Goal: Information Seeking & Learning: Check status

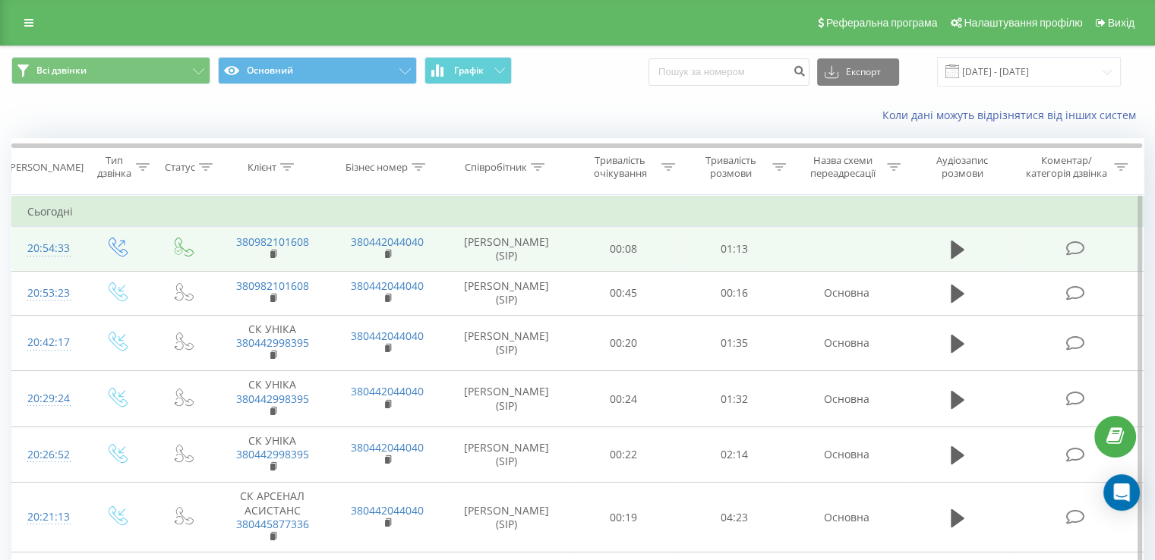
click at [1075, 247] on icon at bounding box center [1074, 249] width 19 height 16
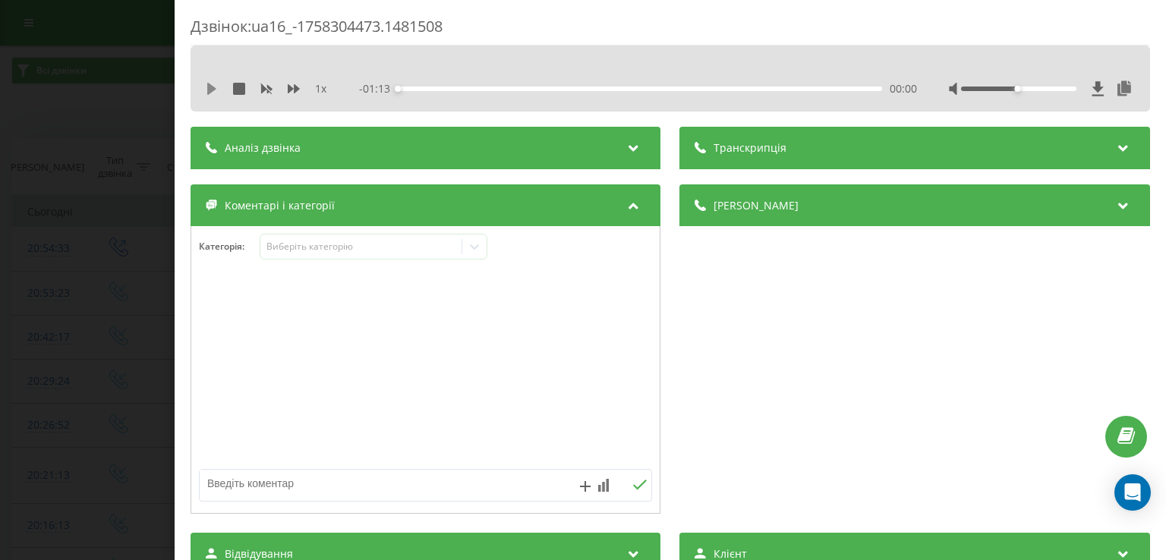
click at [209, 84] on icon at bounding box center [211, 89] width 9 height 12
click at [1043, 87] on div at bounding box center [1018, 89] width 115 height 5
click at [480, 87] on div "00:12" at bounding box center [641, 89] width 484 height 5
click at [768, 92] on div "- 00:59 00:14 00:14" at bounding box center [638, 88] width 557 height 15
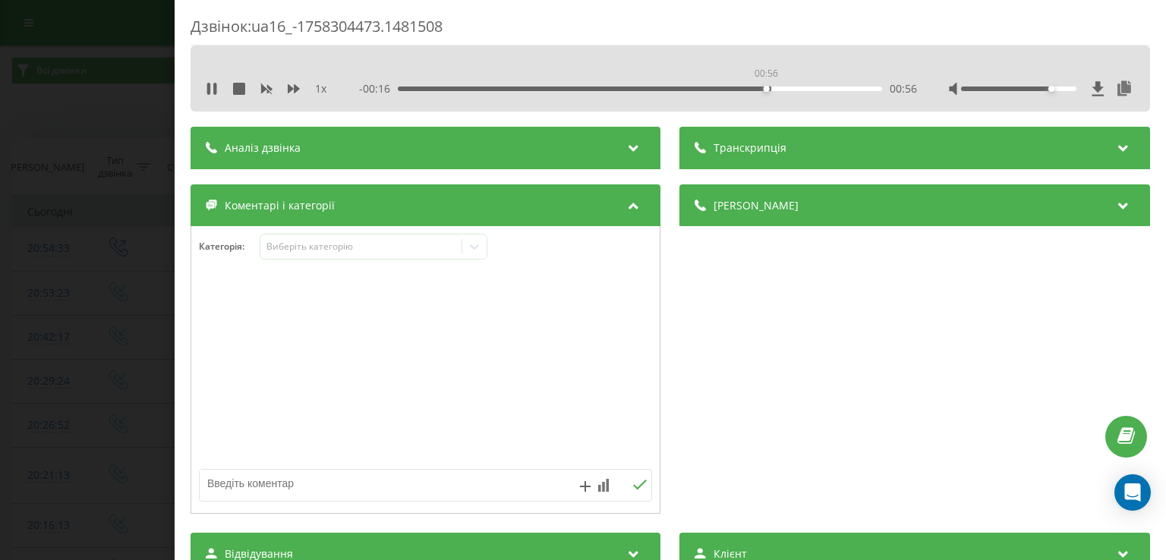
click at [765, 87] on div "00:56" at bounding box center [641, 89] width 484 height 5
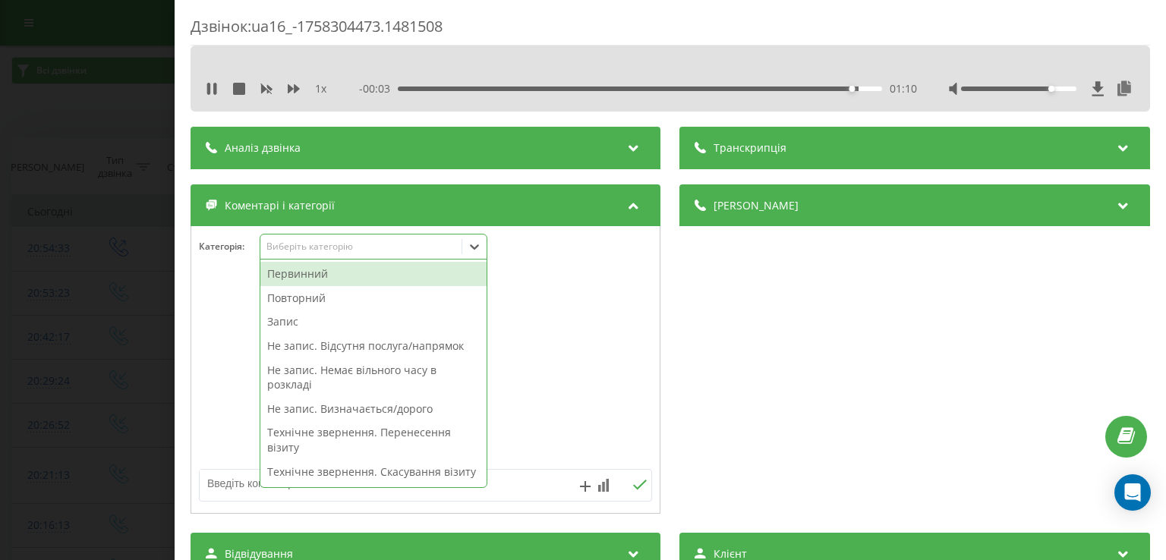
click at [479, 245] on icon at bounding box center [475, 247] width 9 height 5
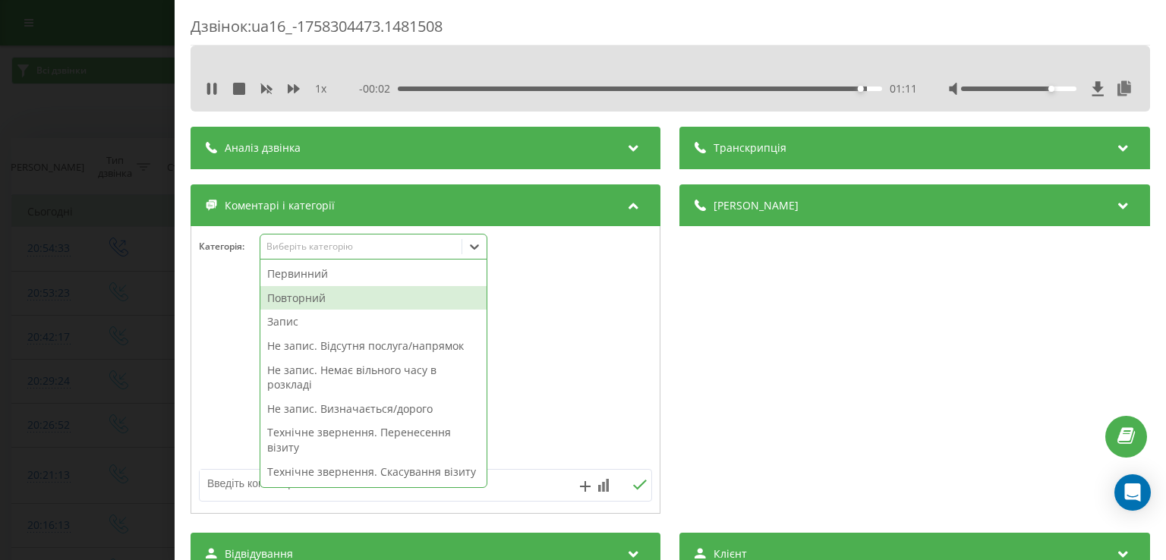
click at [341, 295] on div "Повторний" at bounding box center [373, 298] width 226 height 24
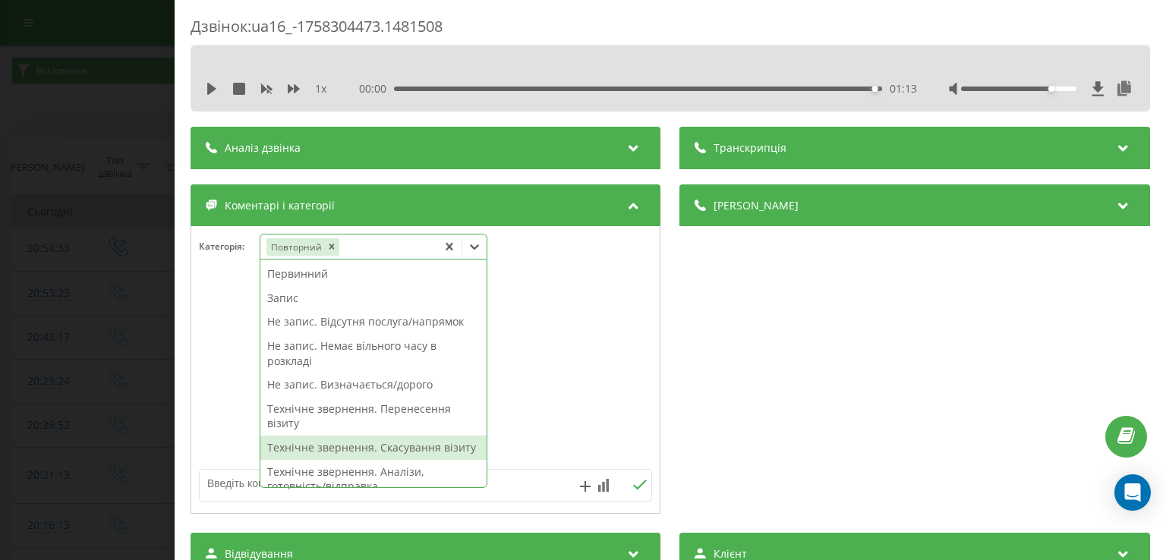
click at [397, 446] on div "Технічне звернення. Скасування візиту" at bounding box center [373, 448] width 226 height 24
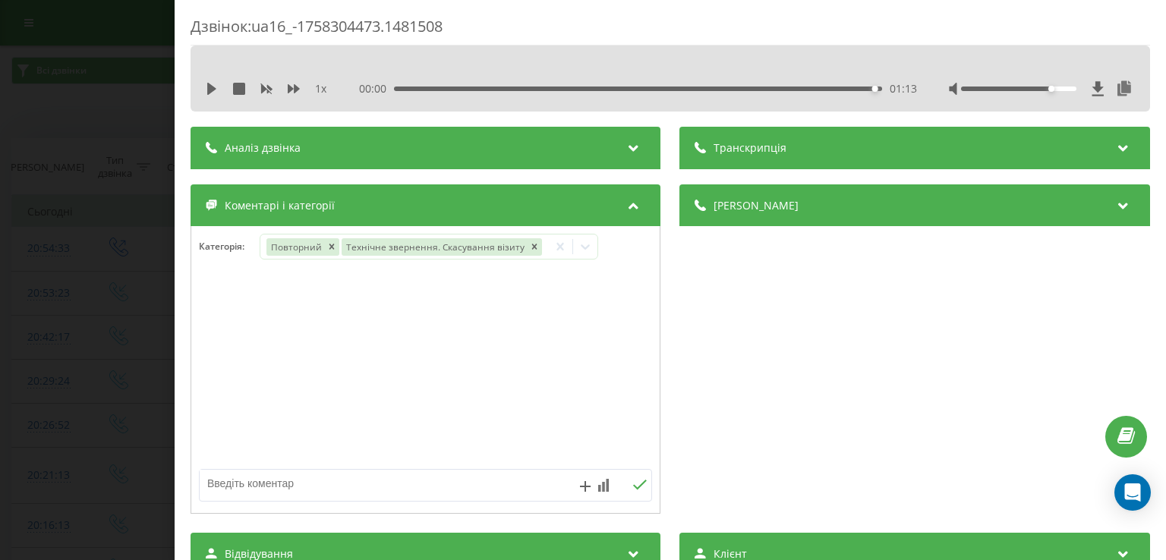
click at [226, 330] on div at bounding box center [425, 370] width 469 height 182
click at [131, 245] on div "Дзвінок : ua16_-1758304473.1481508 1 x 00:00 01:13 01:13 Транскрипція Для AI-ан…" at bounding box center [583, 280] width 1166 height 560
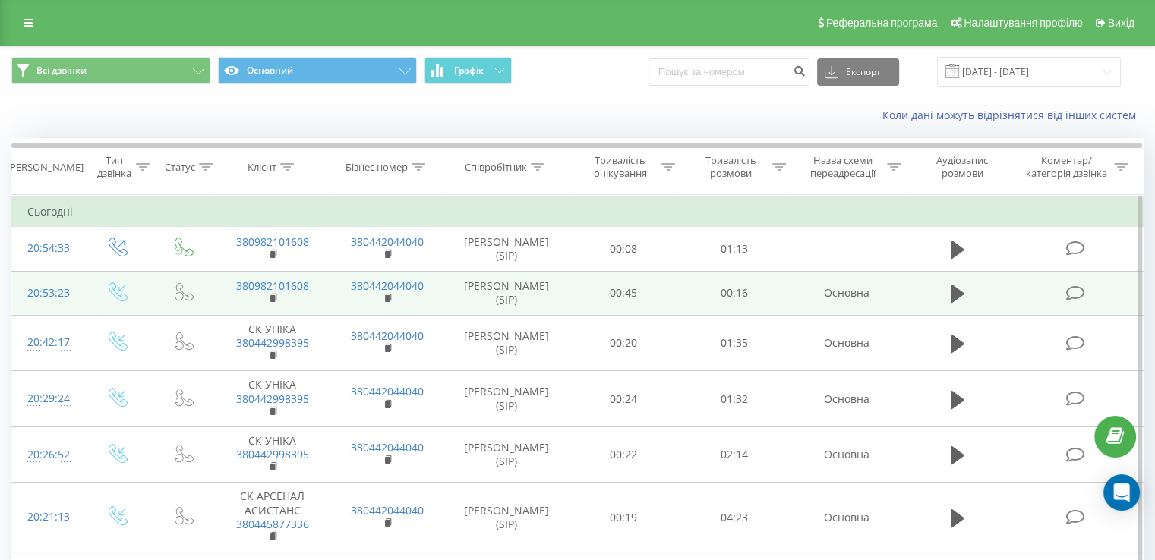
click at [1071, 297] on icon at bounding box center [1074, 294] width 19 height 16
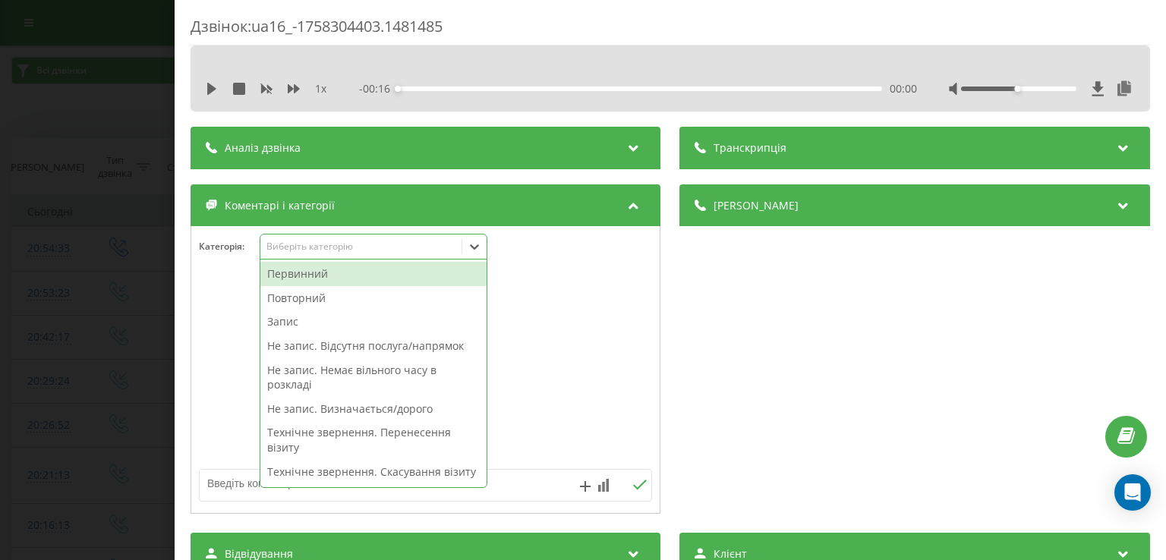
click at [480, 247] on icon at bounding box center [474, 246] width 15 height 15
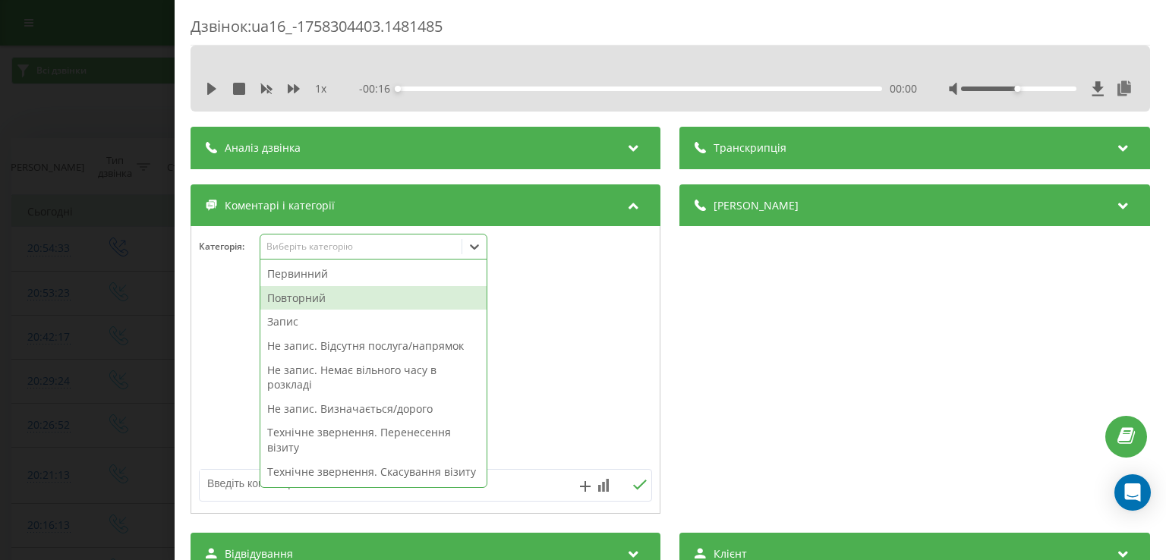
click at [412, 290] on div "Повторний" at bounding box center [373, 298] width 226 height 24
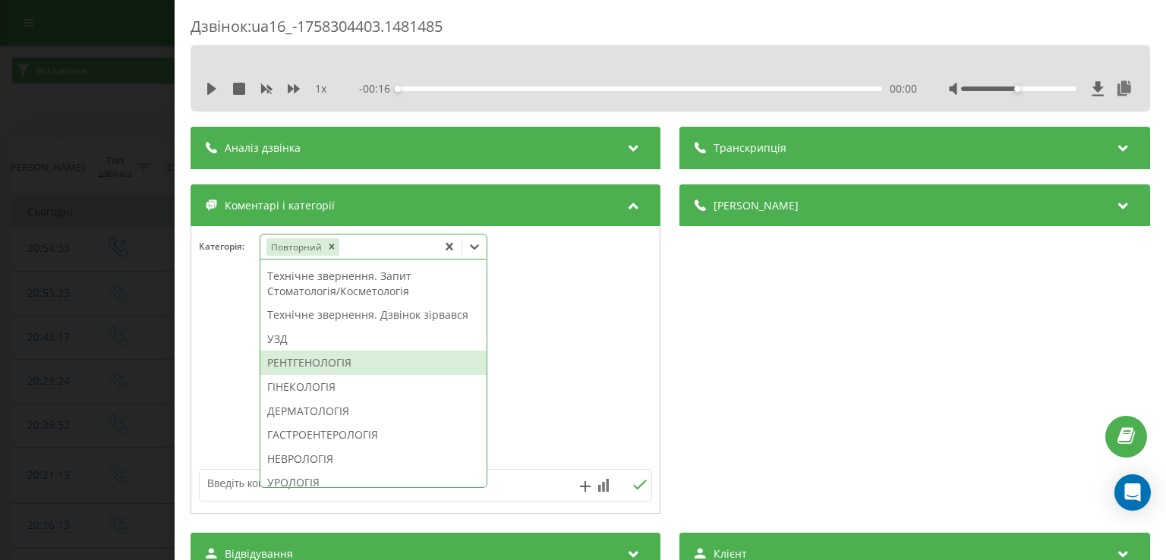
scroll to position [424, 0]
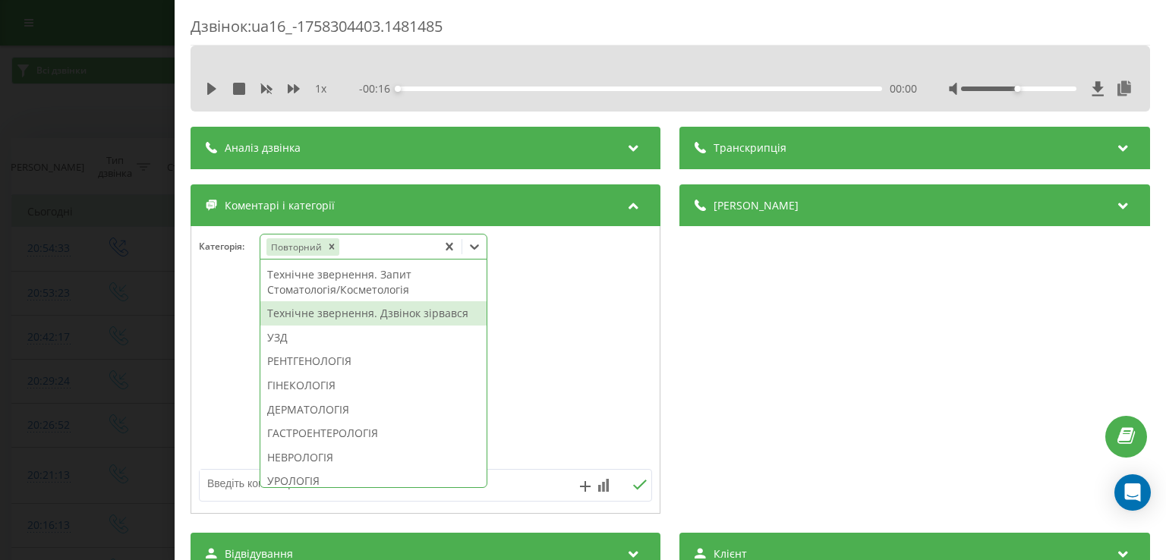
click at [392, 326] on div "Технічне звернення. Дзвінок зірвався" at bounding box center [373, 313] width 226 height 24
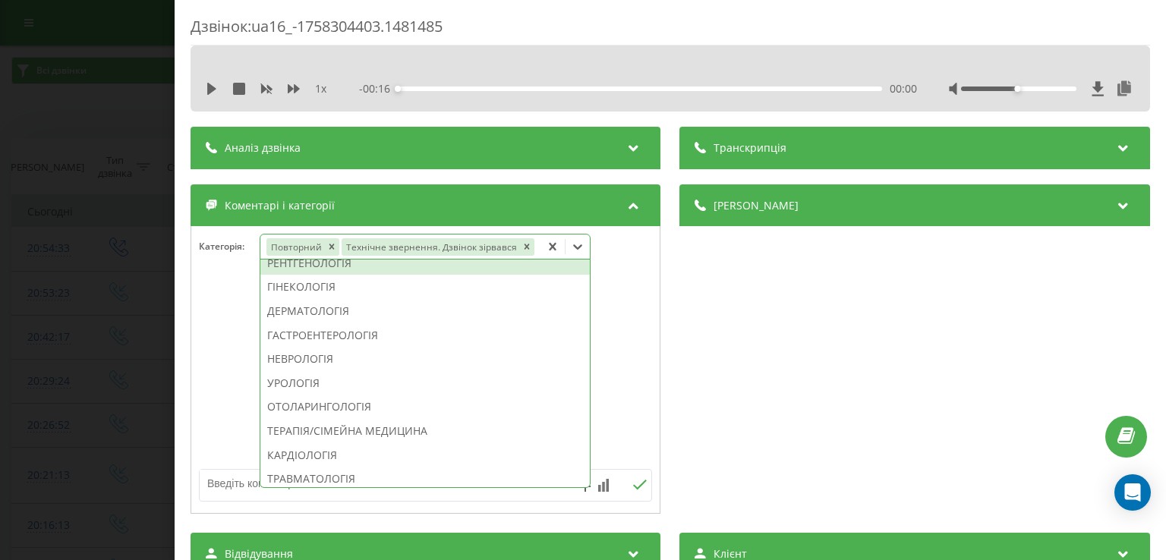
scroll to position [335, 0]
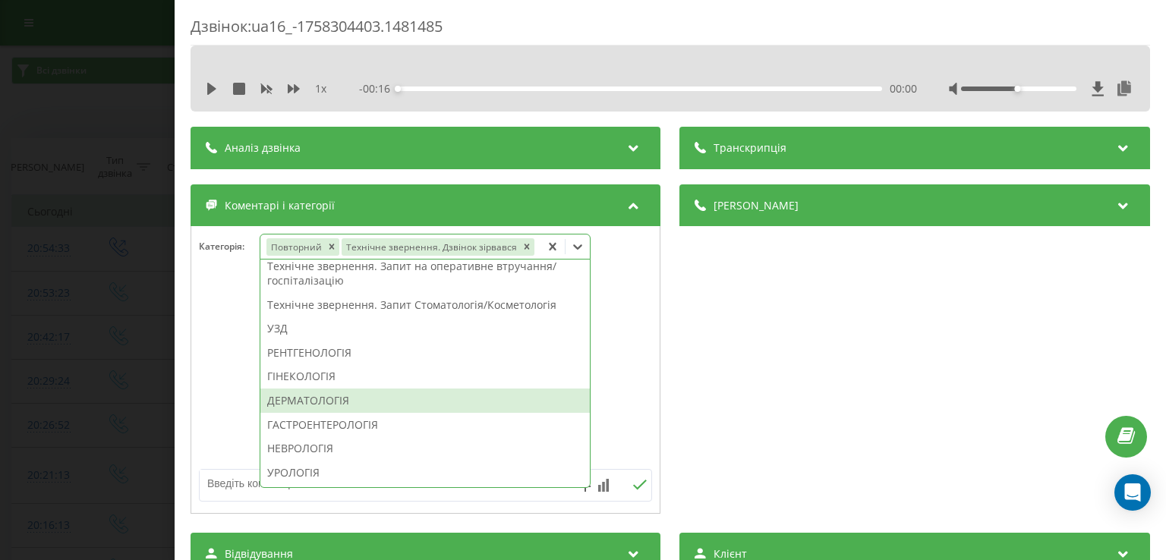
click at [209, 390] on div at bounding box center [425, 370] width 469 height 182
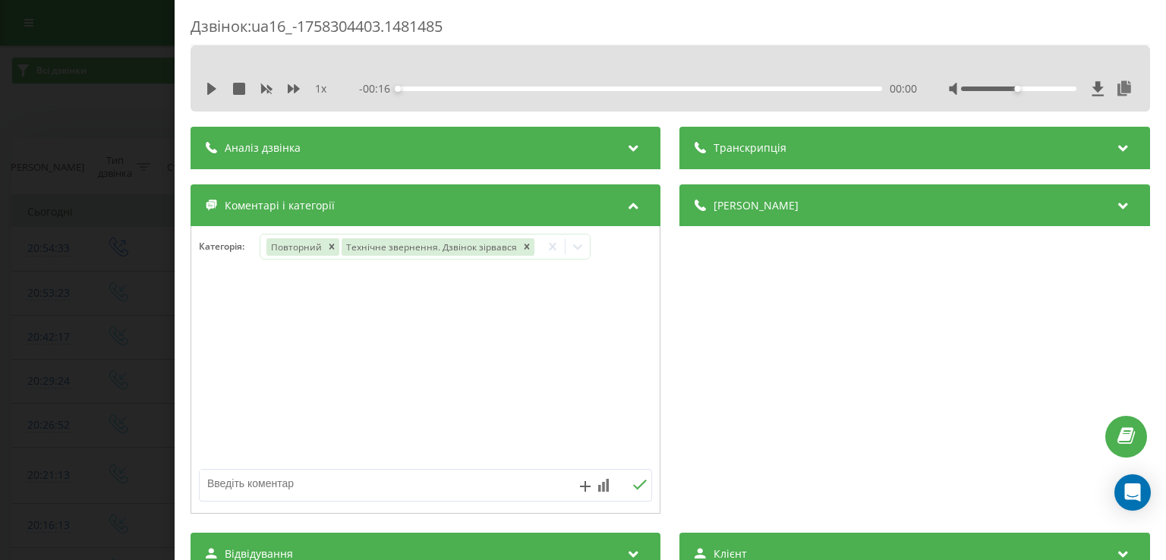
click at [248, 485] on textarea at bounding box center [380, 483] width 361 height 27
type textarea "передзвонила"
click at [124, 309] on div "Дзвінок : ua16_-1758304403.1481485 1 x - 00:16 00:00 00:00 Транскрипція Для AI-…" at bounding box center [583, 280] width 1166 height 560
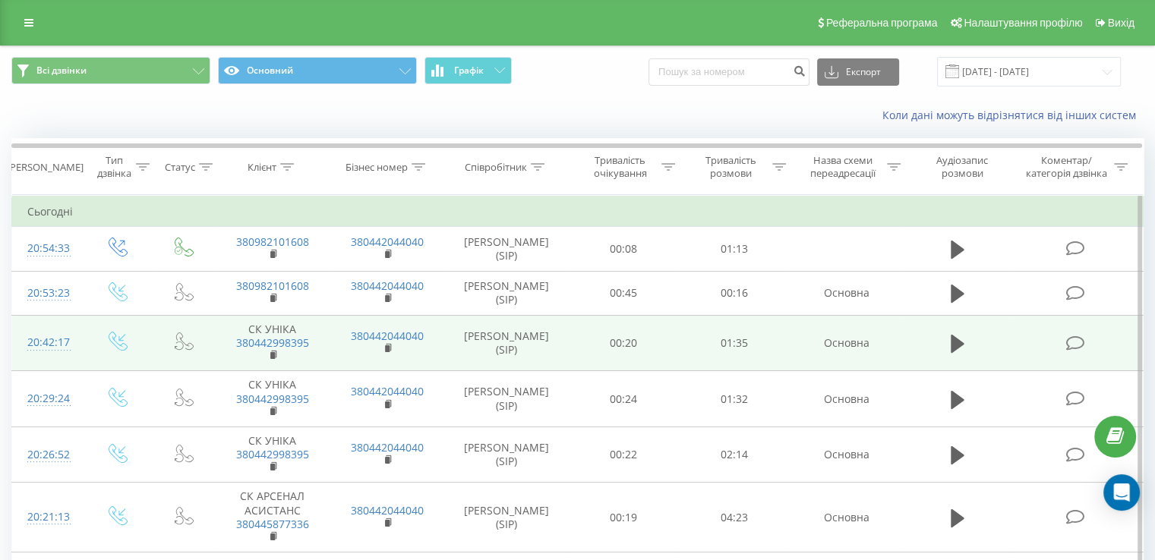
click at [1074, 340] on icon at bounding box center [1074, 344] width 19 height 16
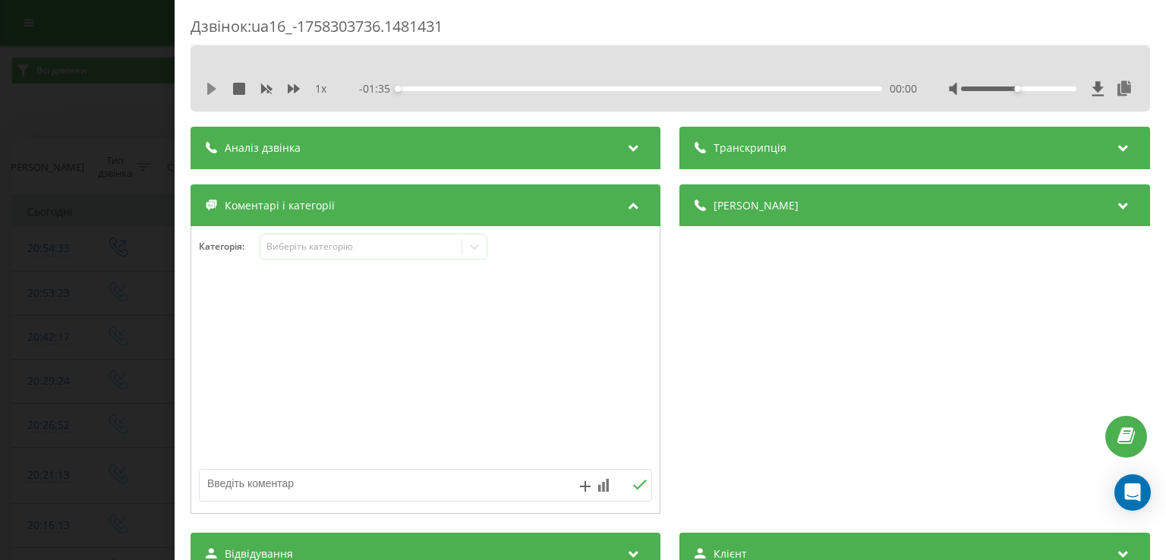
click at [213, 84] on icon at bounding box center [212, 89] width 12 height 12
click at [416, 87] on div "00:03" at bounding box center [641, 89] width 484 height 5
click at [422, 87] on div "00:05" at bounding box center [424, 89] width 6 height 6
click at [1042, 89] on div at bounding box center [1018, 89] width 115 height 5
click at [478, 249] on icon at bounding box center [474, 246] width 15 height 15
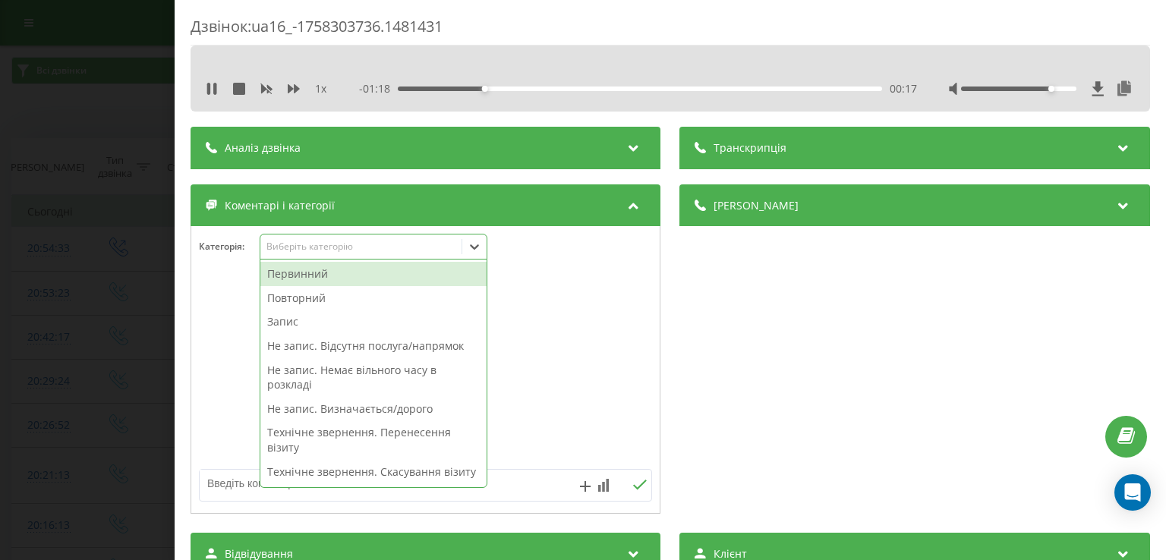
click at [357, 301] on div "Повторний" at bounding box center [373, 298] width 226 height 24
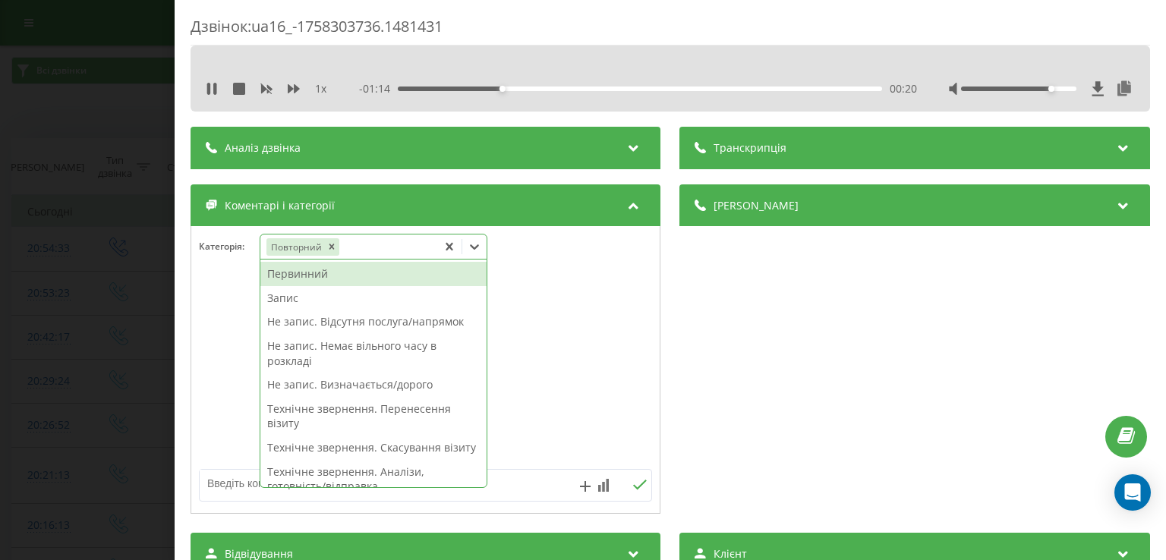
click at [398, 412] on div "Технічне звернення. Перенесення візиту" at bounding box center [373, 416] width 226 height 39
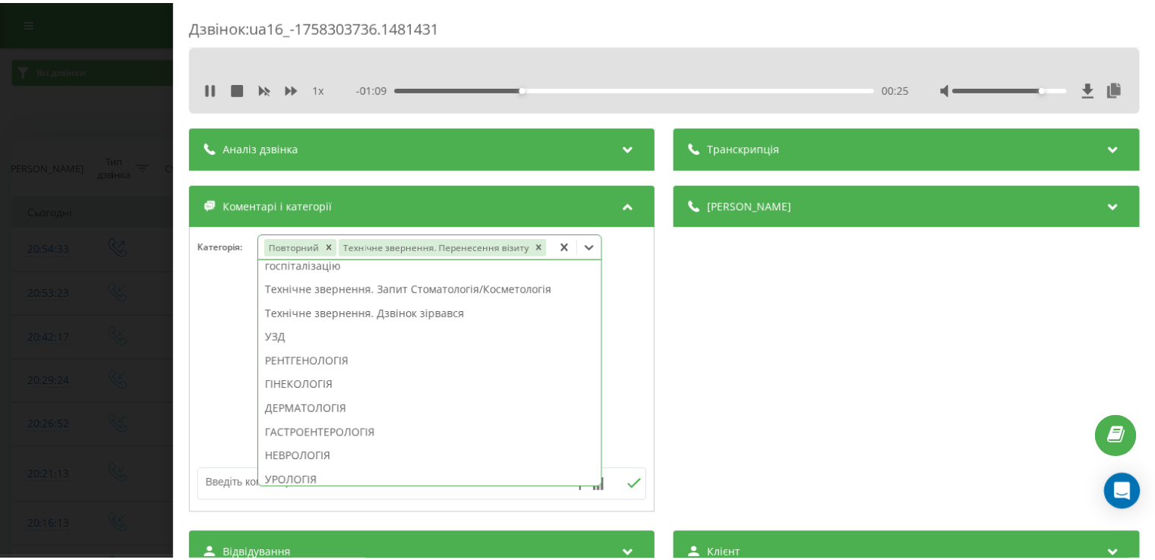
scroll to position [328, 0]
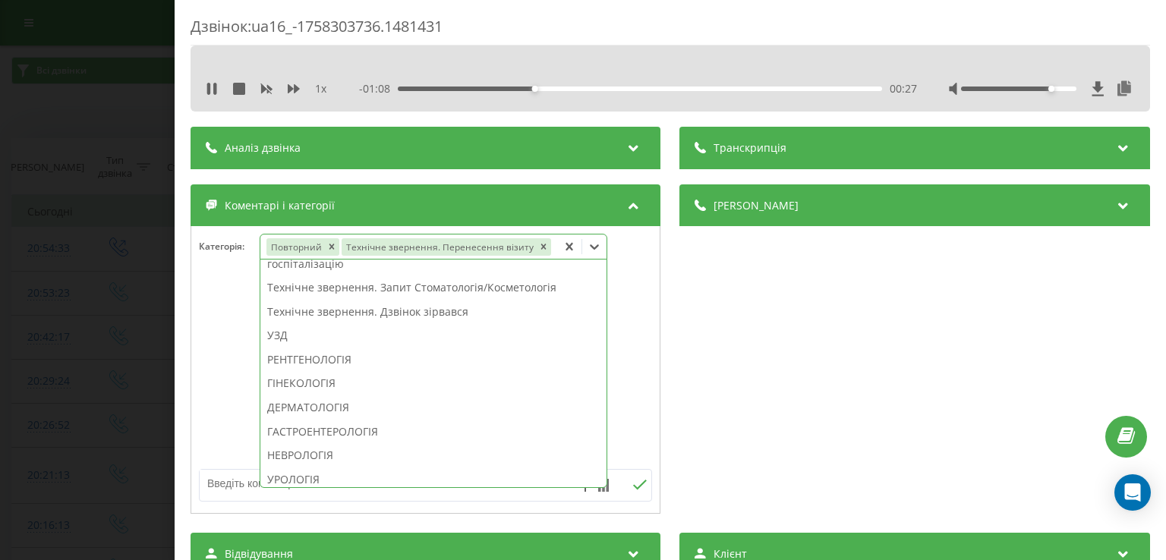
click at [353, 457] on div "НЕВРОЛОГІЯ" at bounding box center [433, 455] width 346 height 24
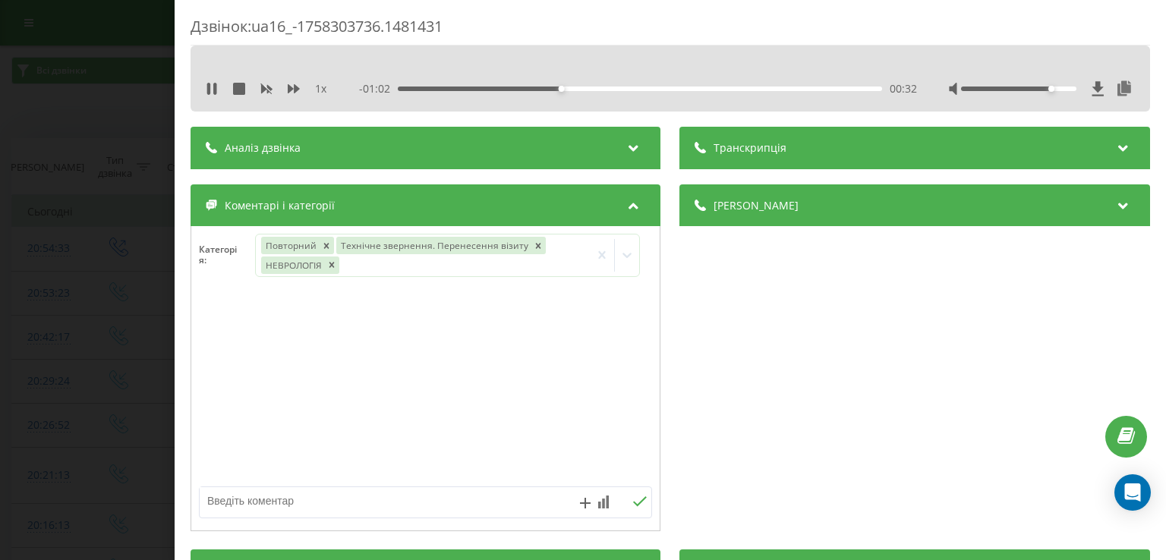
click at [222, 411] on div at bounding box center [425, 388] width 469 height 182
click at [147, 347] on div "Дзвінок : ua16_-1758303736.1481431 1 x - 01:02 00:33 00:33 Транскрипція Для AI-…" at bounding box center [583, 280] width 1166 height 560
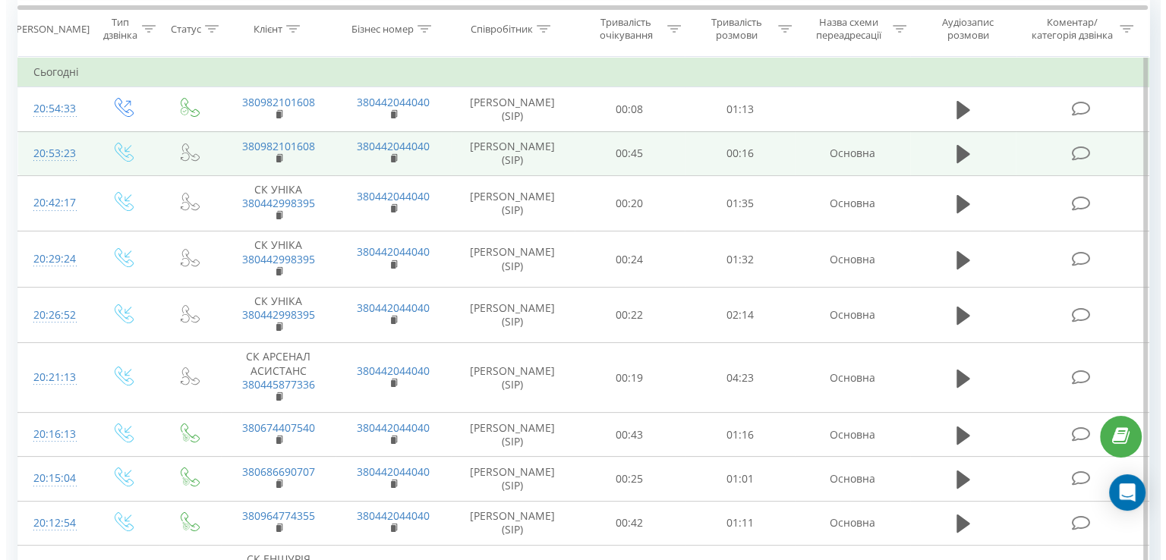
scroll to position [140, 0]
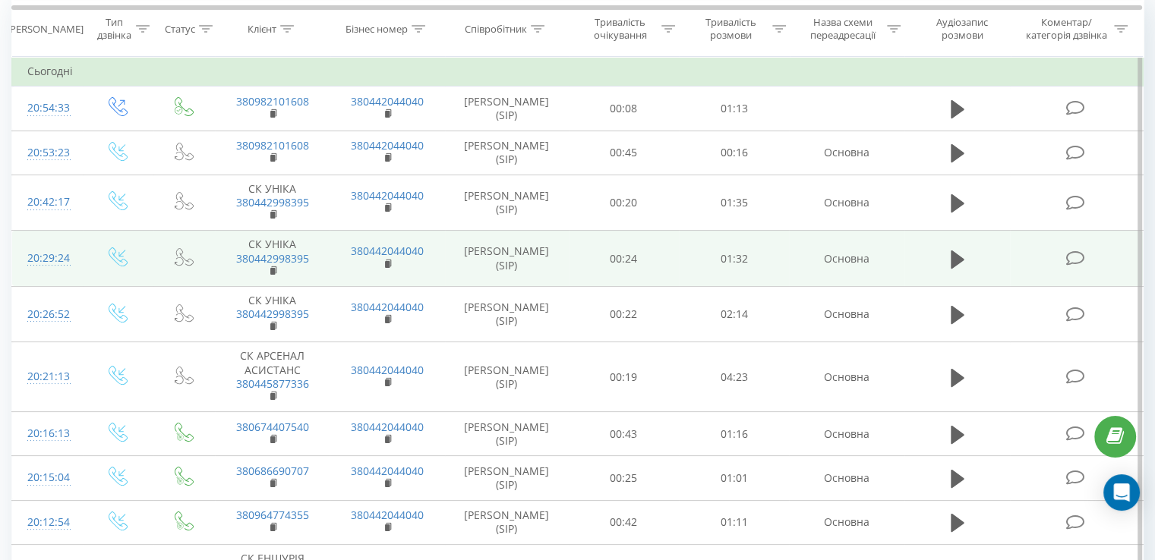
click at [1075, 256] on icon at bounding box center [1074, 259] width 19 height 16
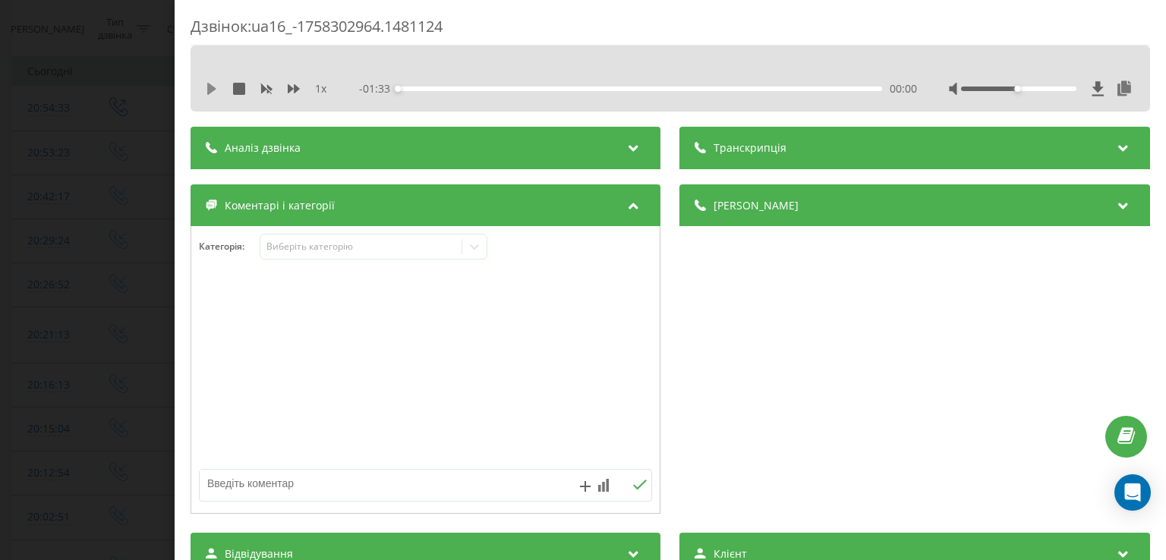
click at [210, 87] on icon at bounding box center [211, 89] width 9 height 12
click at [1058, 87] on div at bounding box center [1018, 89] width 115 height 5
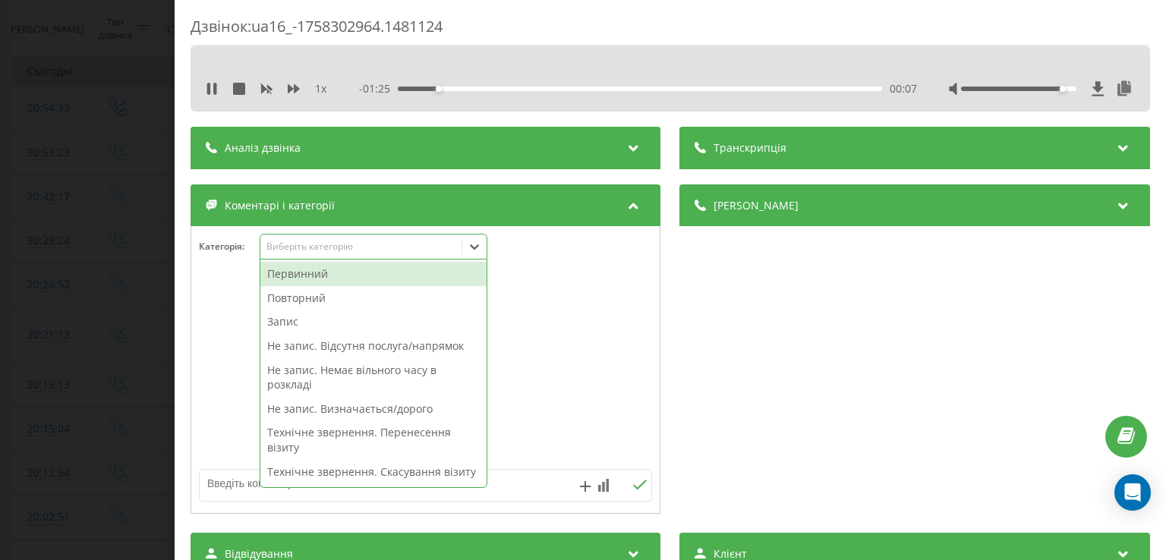
click at [465, 247] on div at bounding box center [474, 247] width 24 height 24
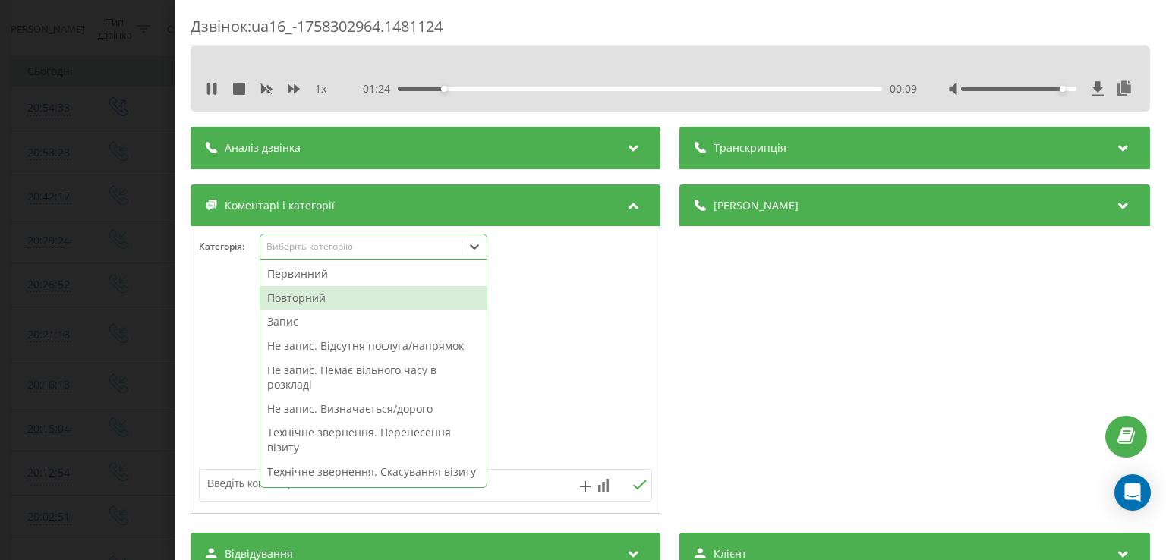
click at [389, 301] on div "Повторний" at bounding box center [373, 298] width 226 height 24
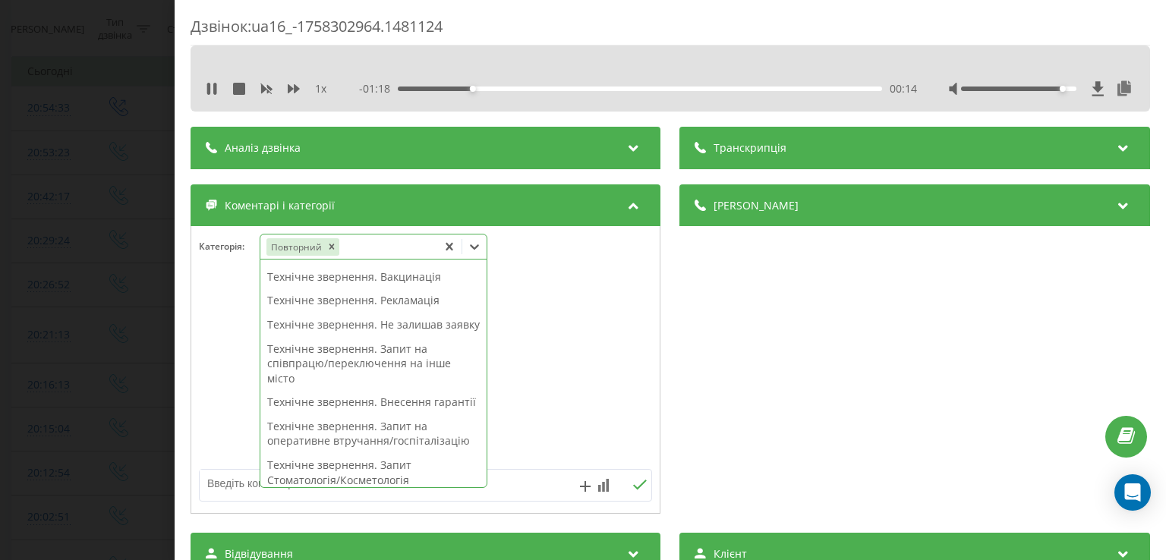
scroll to position [236, 0]
click at [371, 412] on div "Технічне звернення. Внесення гарантії" at bounding box center [373, 400] width 226 height 24
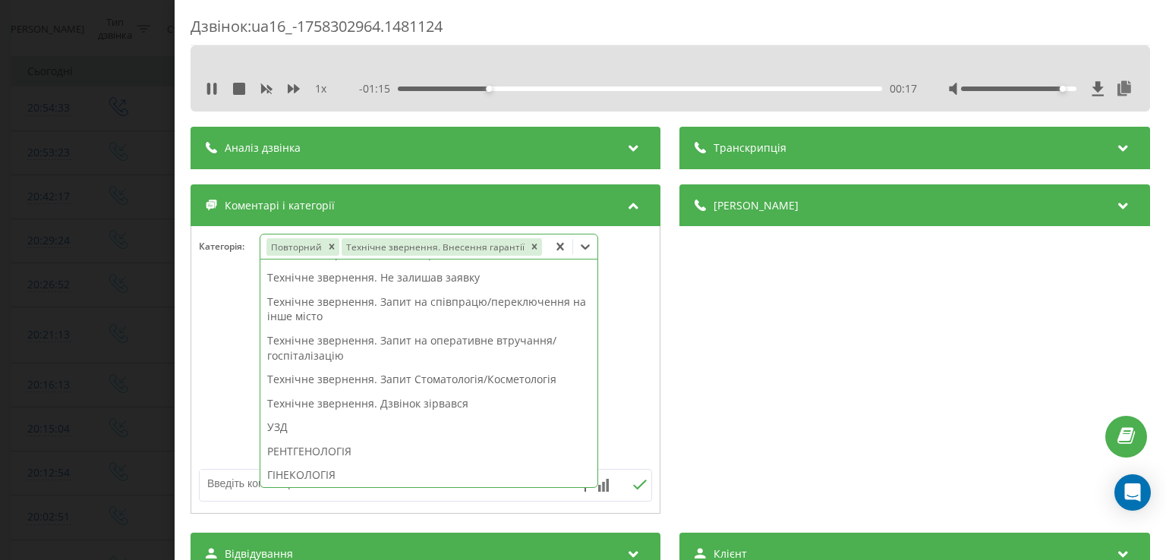
scroll to position [191, 0]
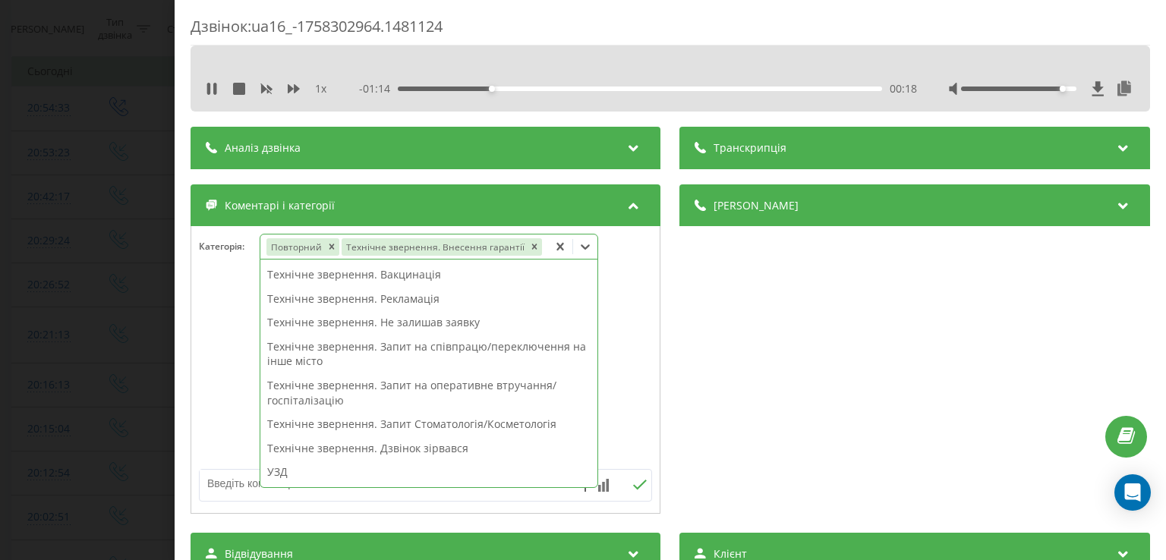
click at [225, 400] on div at bounding box center [425, 370] width 469 height 182
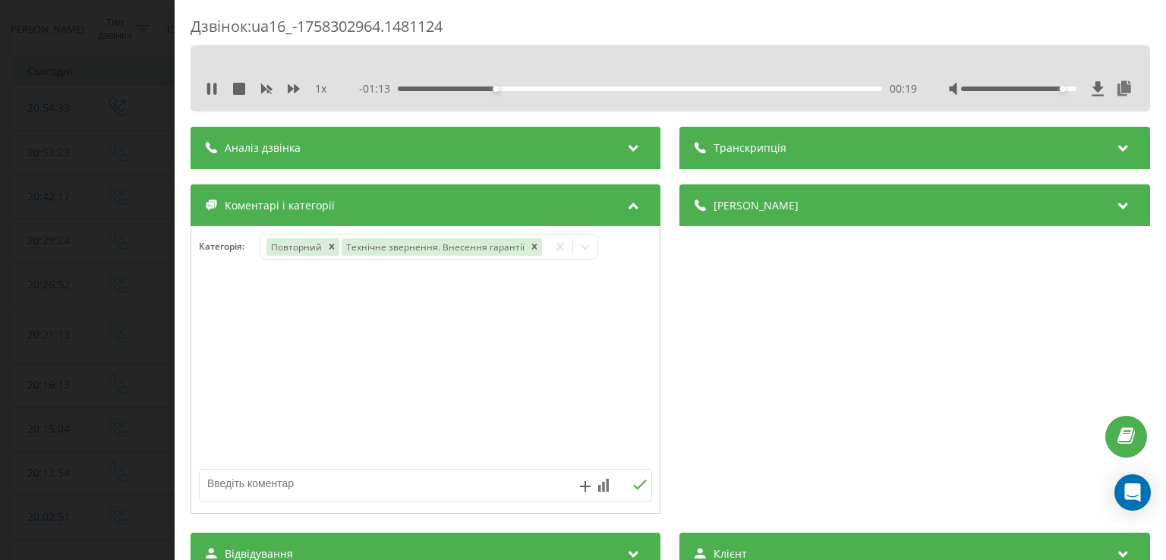
click at [121, 326] on div "Дзвінок : ua16_-1758302964.1481124 1 x - 01:13 00:19 00:19 Транскрипція Для AI-…" at bounding box center [583, 280] width 1166 height 560
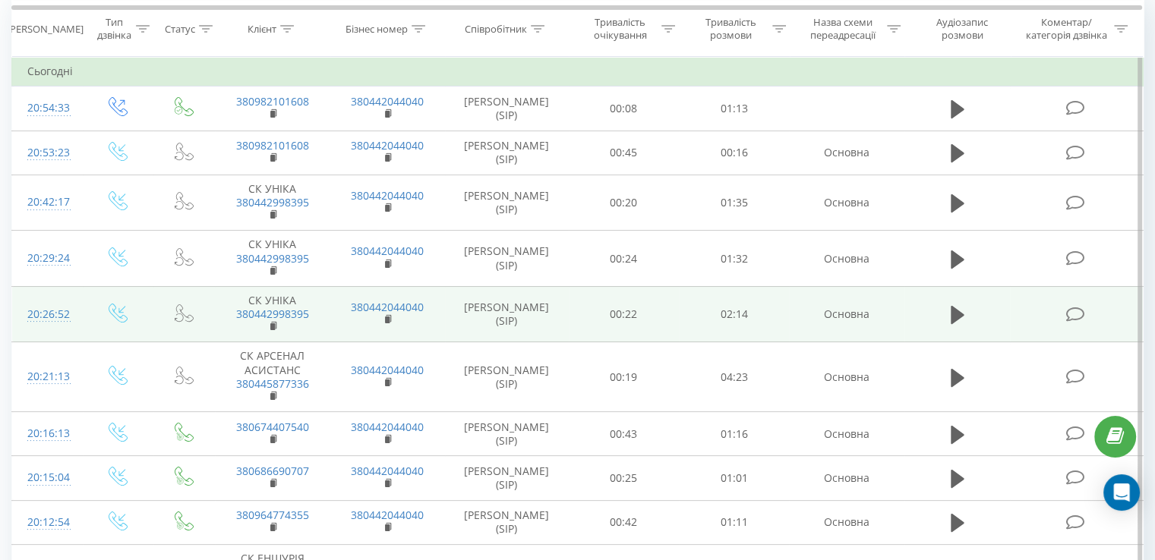
click at [1078, 315] on icon at bounding box center [1074, 315] width 19 height 16
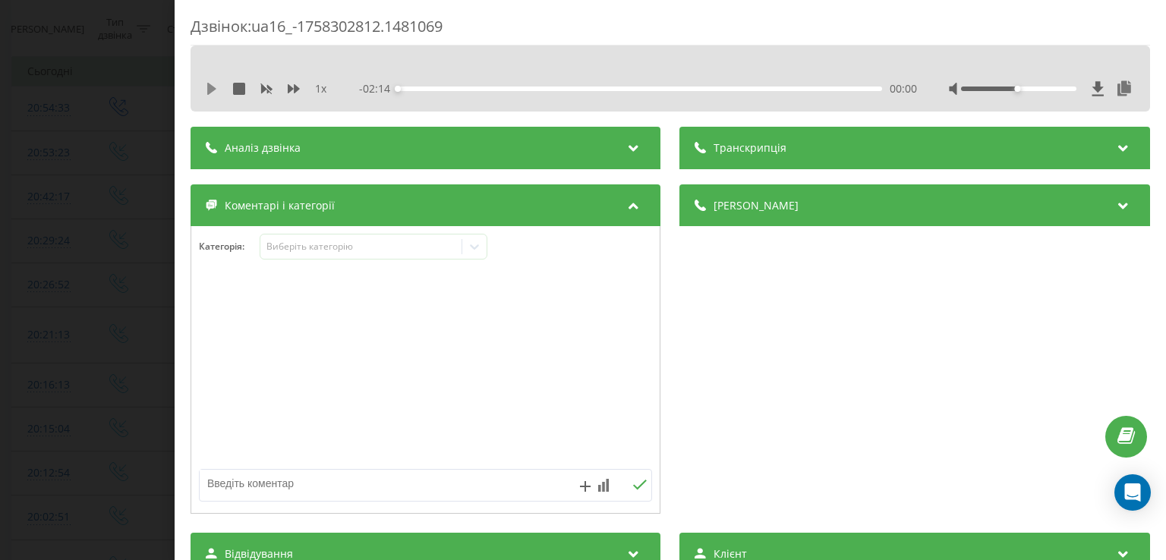
click at [211, 88] on icon at bounding box center [211, 89] width 9 height 12
click at [211, 88] on icon at bounding box center [212, 89] width 12 height 12
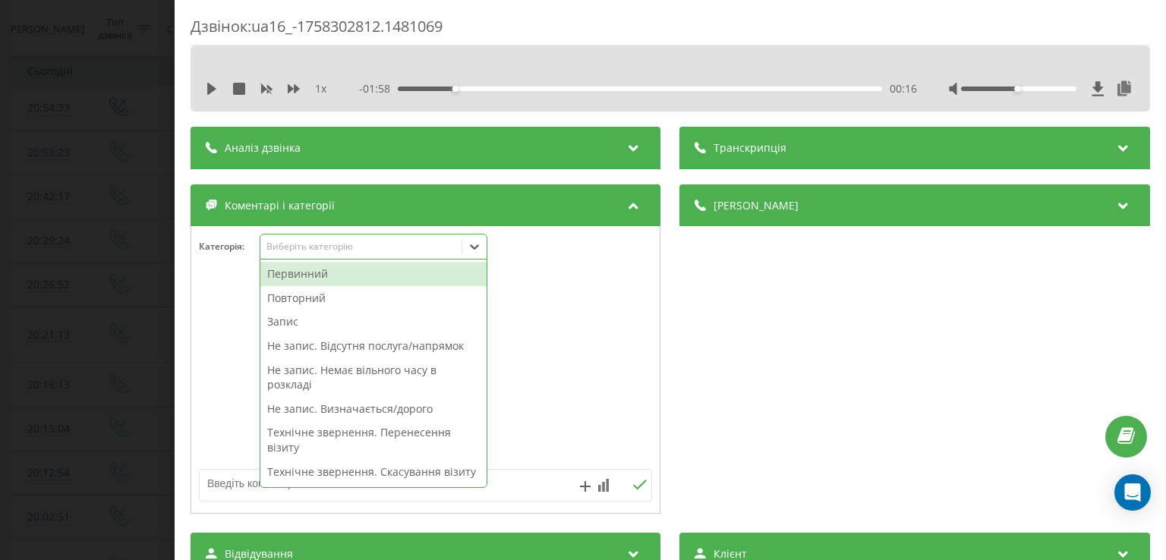
click at [482, 238] on div at bounding box center [474, 247] width 24 height 24
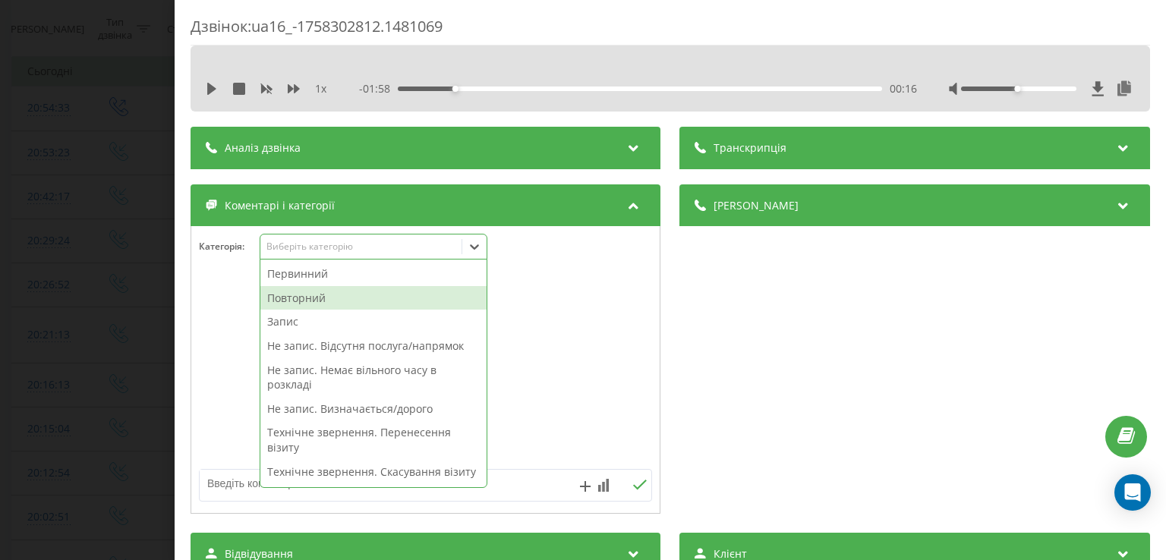
click at [370, 296] on div "Повторний" at bounding box center [373, 298] width 226 height 24
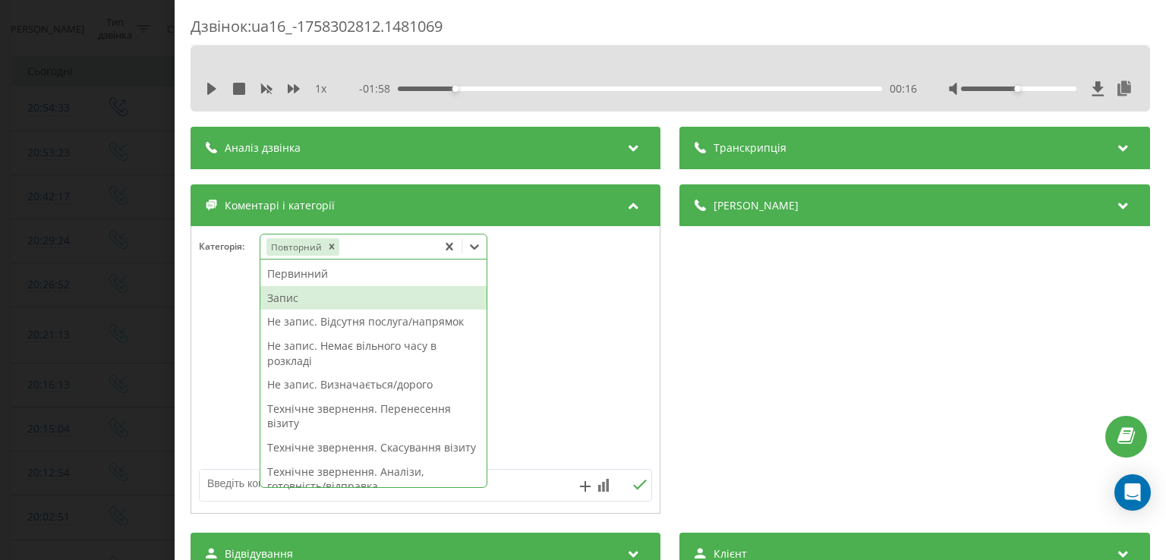
click at [336, 304] on div "Запис" at bounding box center [373, 298] width 226 height 24
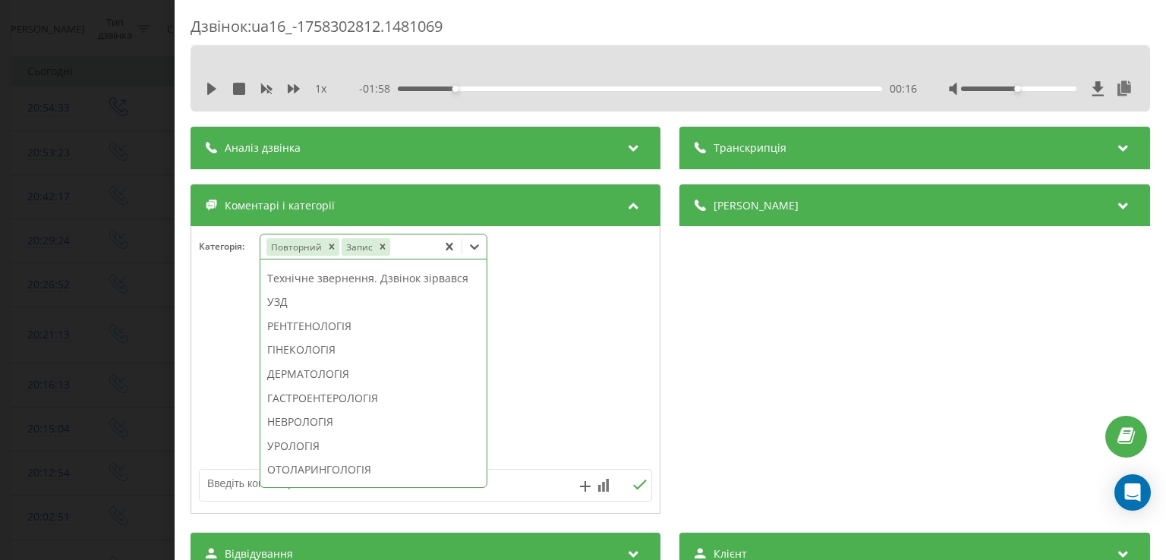
scroll to position [437, 0]
click at [318, 433] on div "НЕВРОЛОГІЯ" at bounding box center [373, 421] width 226 height 24
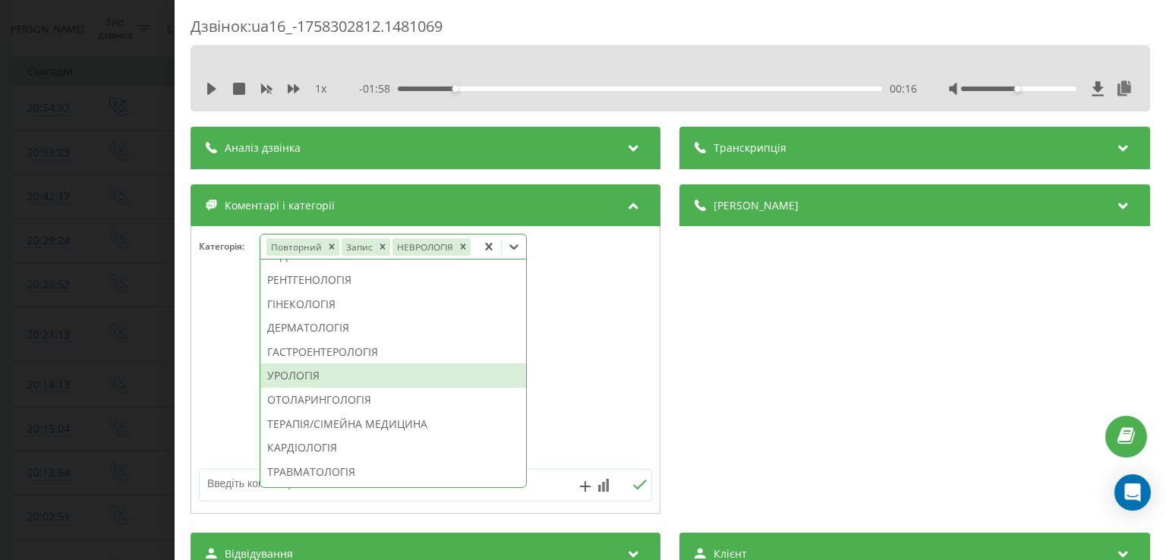
scroll to position [348, 0]
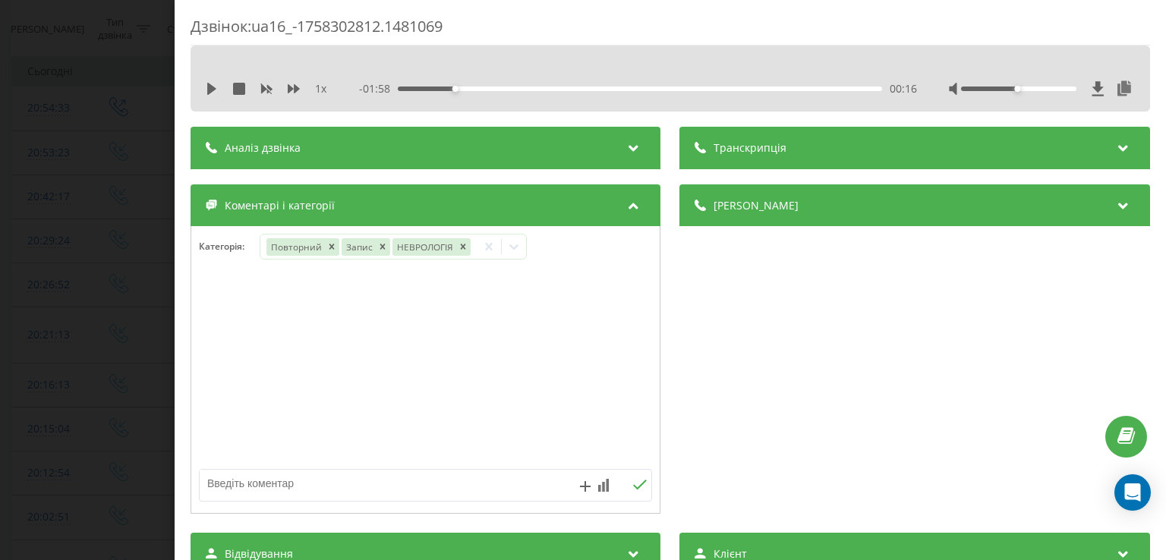
click at [222, 392] on div at bounding box center [425, 370] width 469 height 182
click at [131, 287] on div "Дзвінок : ua16_-1758302812.1481069 1 x - 01:58 00:16 00:16 Транскрипція Для AI-…" at bounding box center [583, 280] width 1166 height 560
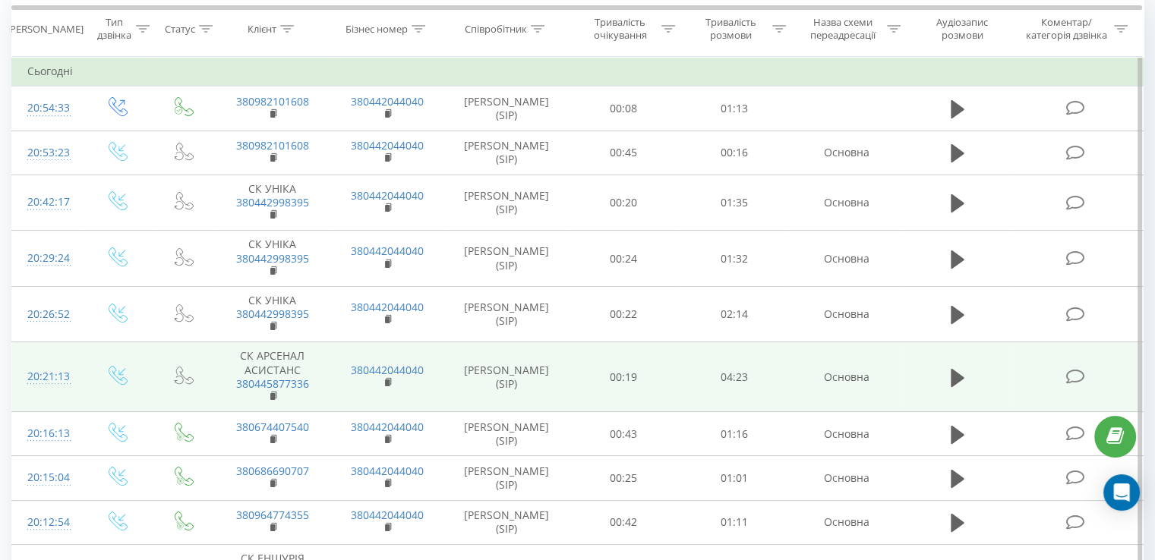
click at [1071, 382] on icon at bounding box center [1074, 377] width 19 height 16
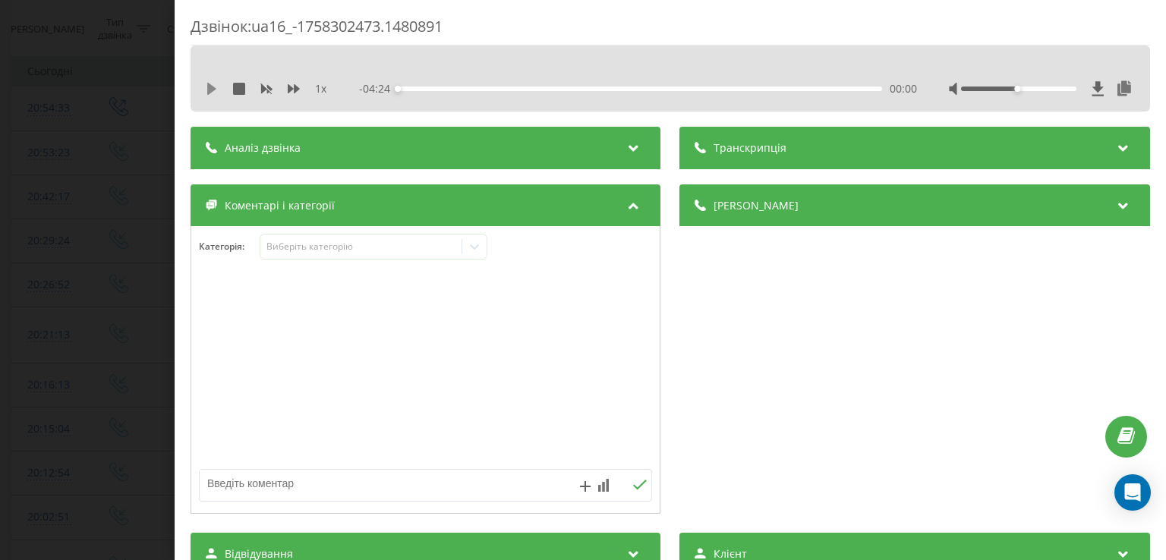
click at [213, 90] on icon at bounding box center [211, 89] width 9 height 12
click at [412, 87] on div "00:08" at bounding box center [641, 89] width 484 height 5
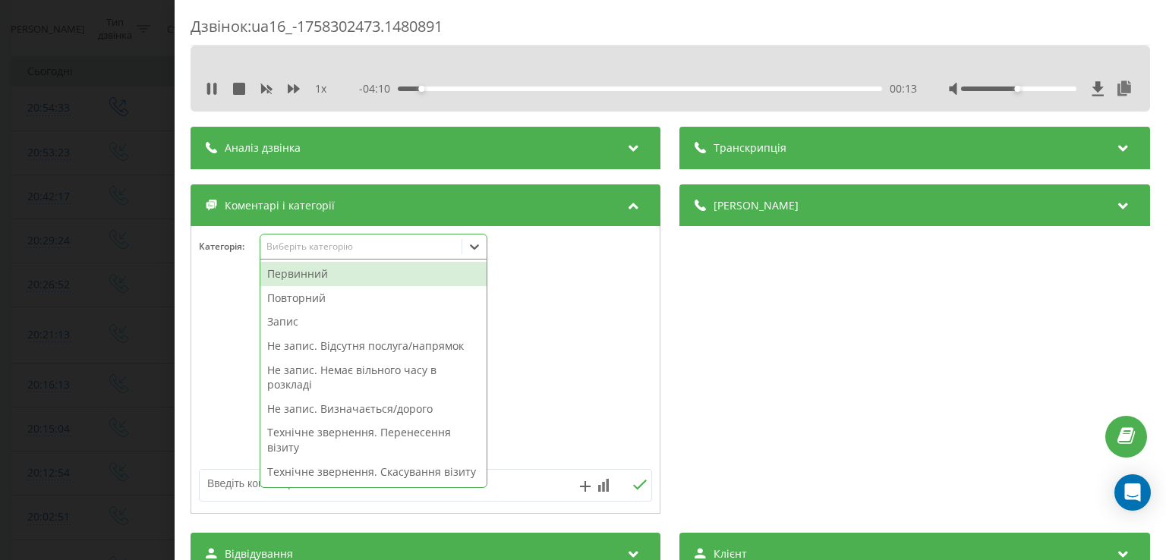
click at [474, 252] on icon at bounding box center [474, 246] width 15 height 15
click at [380, 293] on div "Повторний" at bounding box center [373, 298] width 226 height 24
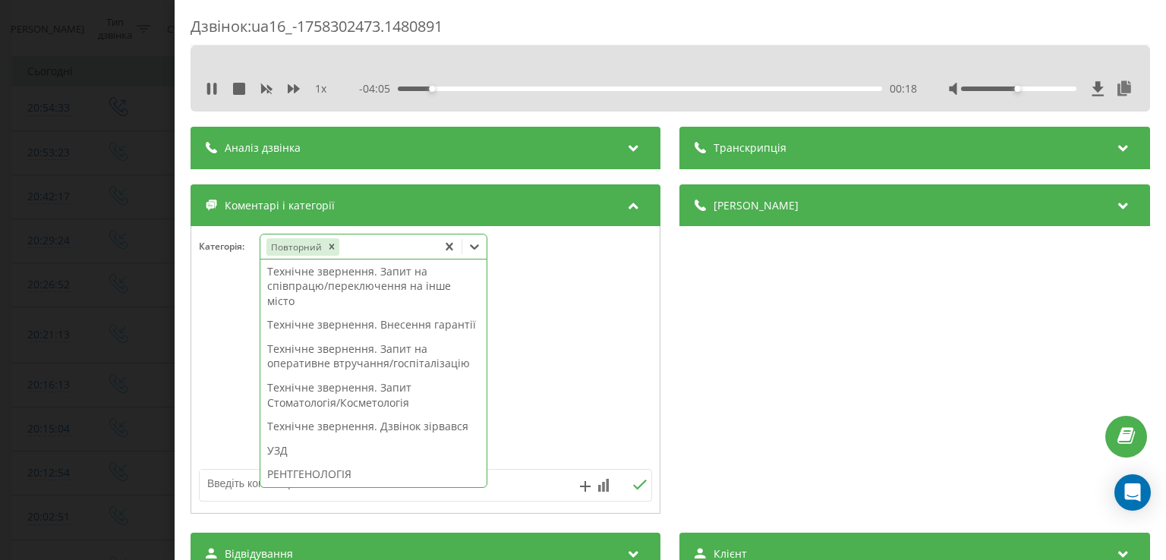
scroll to position [313, 0]
click at [301, 336] on div "Технічне звернення. Внесення гарантії" at bounding box center [373, 323] width 226 height 24
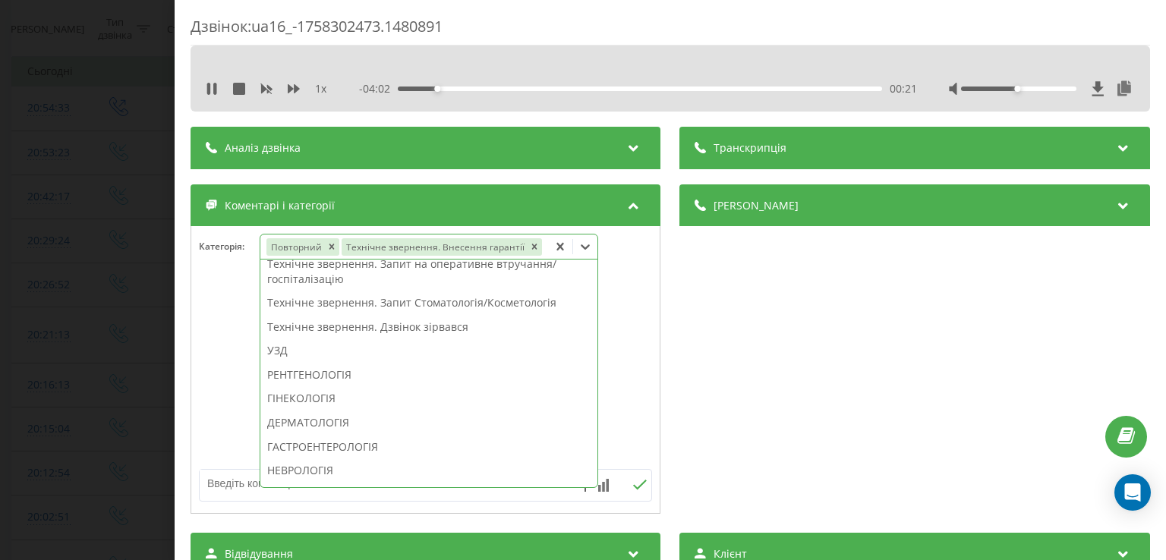
scroll to position [253, 0]
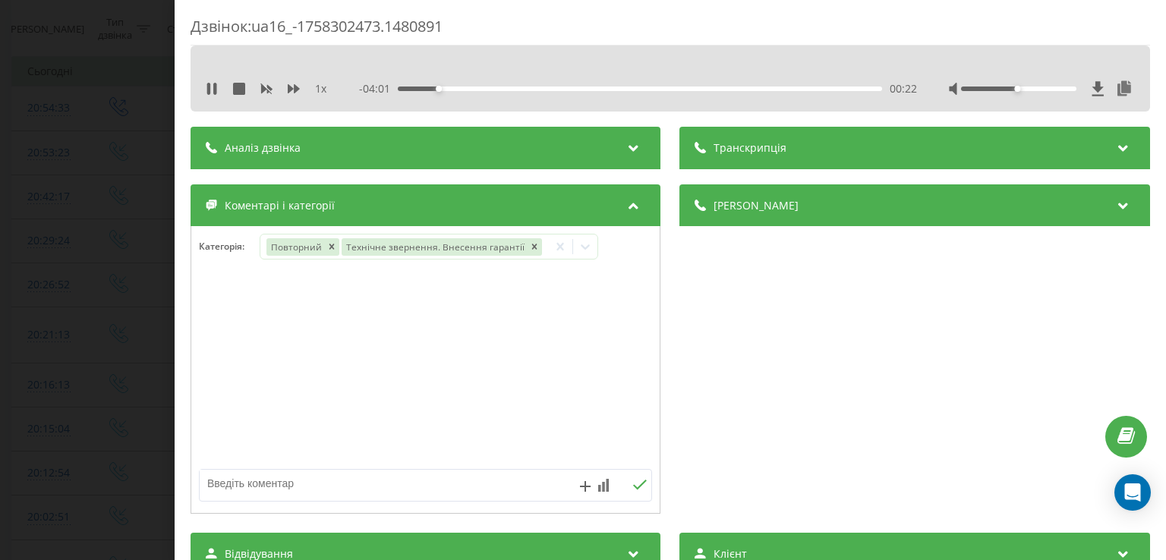
click at [200, 374] on div at bounding box center [425, 370] width 469 height 182
click at [137, 316] on div "Дзвінок : ua16_-1758302473.1480891 1 x - 04:00 00:23 00:23 Транскрипція Для AI-…" at bounding box center [583, 280] width 1166 height 560
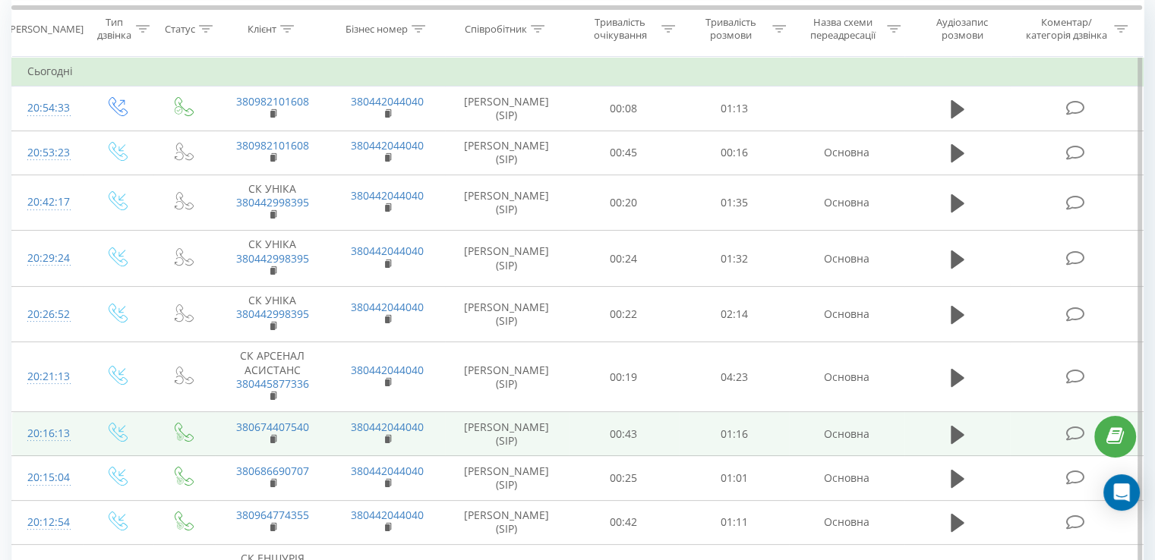
click at [1069, 431] on icon at bounding box center [1074, 434] width 19 height 16
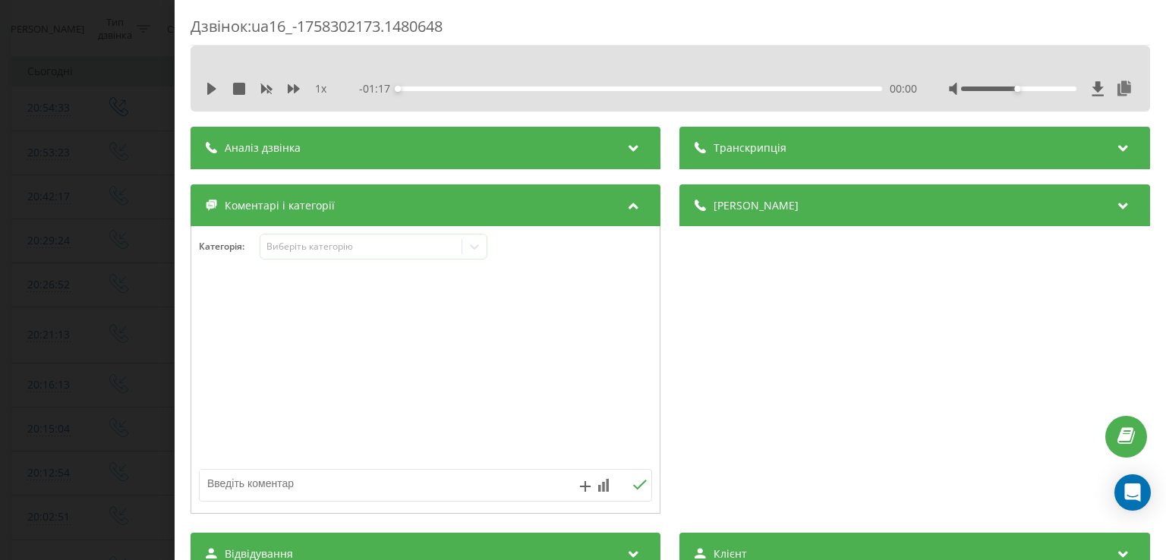
click at [205, 87] on div "1 x - 01:17 00:00 00:00" at bounding box center [670, 88] width 937 height 23
click at [214, 89] on icon at bounding box center [211, 89] width 9 height 12
click at [415, 89] on div "00:02" at bounding box center [641, 89] width 484 height 5
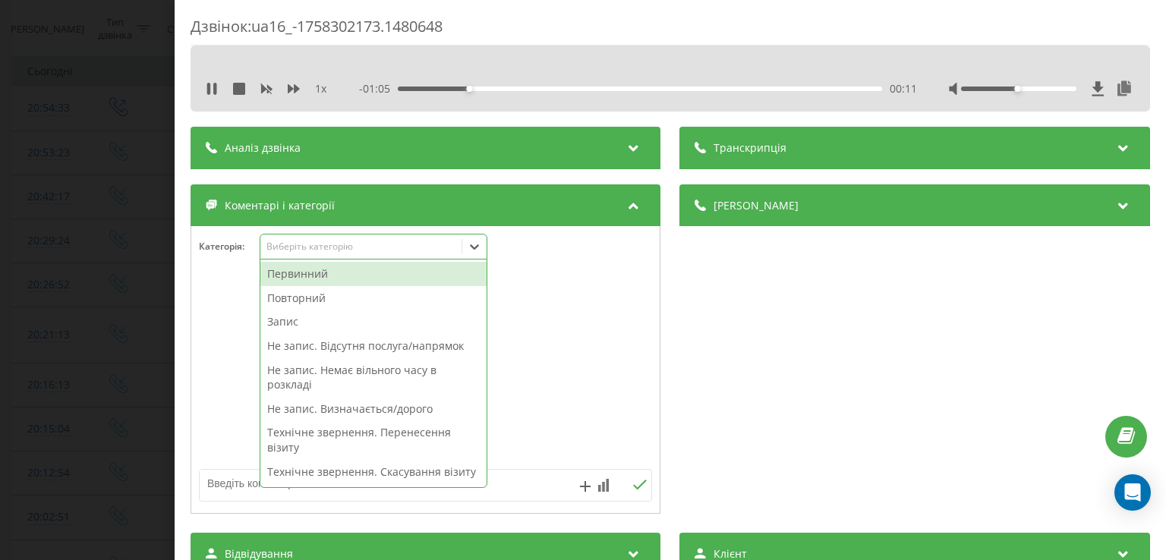
click at [470, 255] on div at bounding box center [474, 247] width 24 height 24
click at [395, 303] on div "Повторний" at bounding box center [373, 298] width 226 height 24
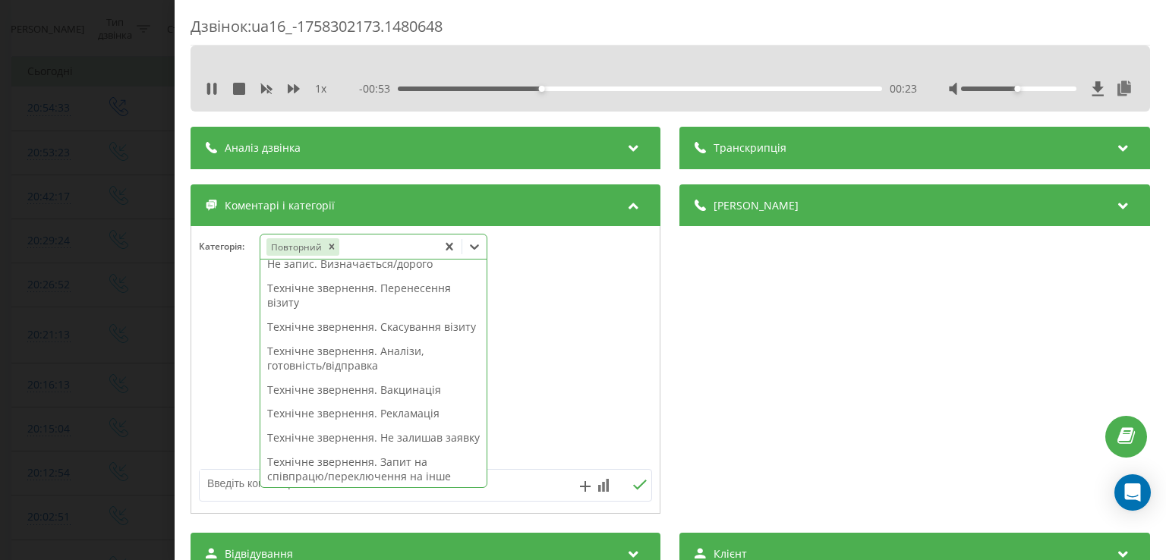
scroll to position [116, 0]
click at [404, 311] on div "Технічне звернення. Перенесення візиту" at bounding box center [373, 300] width 226 height 39
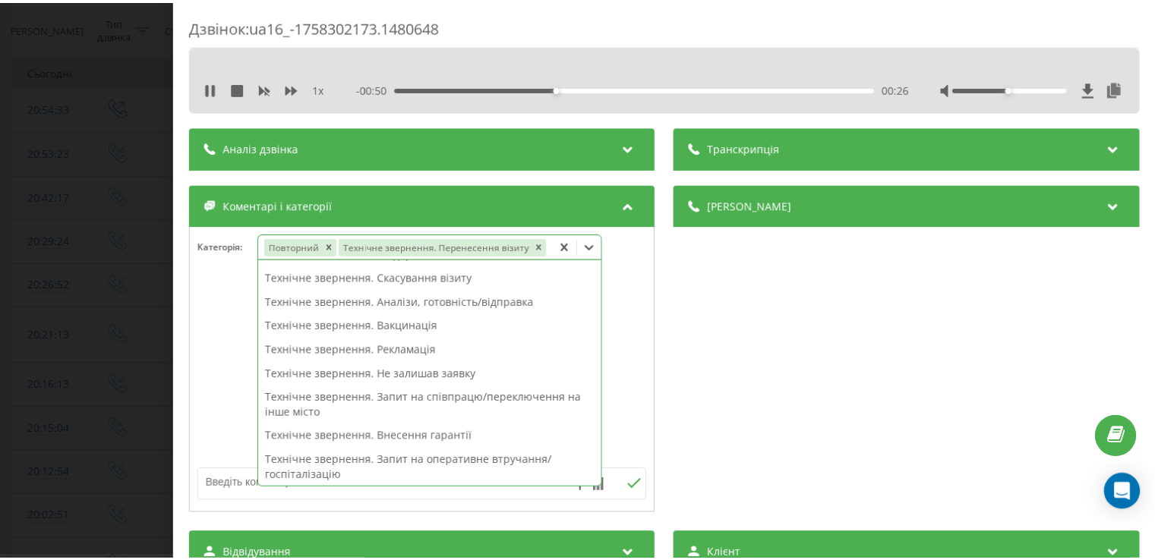
scroll to position [101, 0]
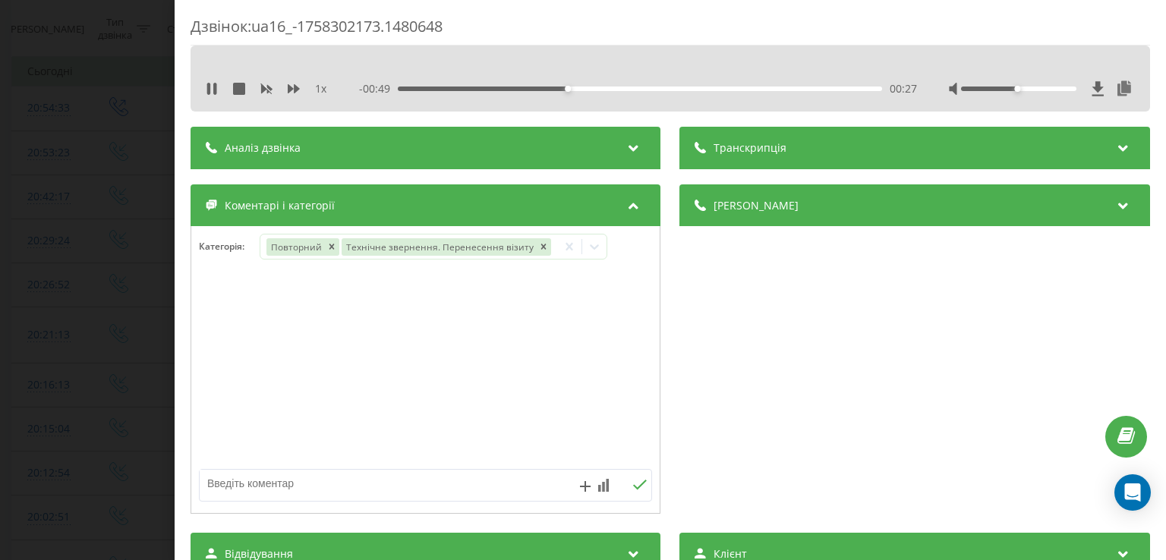
click at [228, 296] on div at bounding box center [425, 370] width 469 height 182
click at [166, 257] on div "Дзвінок : ua16_-1758302173.1480648 1 x - 00:49 00:28 00:28 Транскрипція Для AI-…" at bounding box center [583, 280] width 1166 height 560
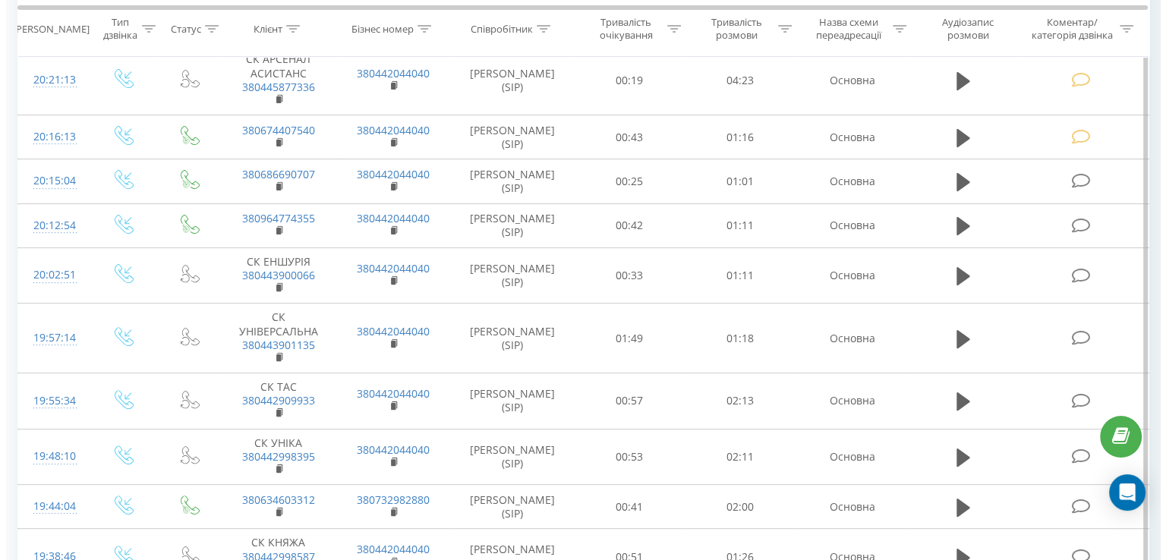
scroll to position [458, 0]
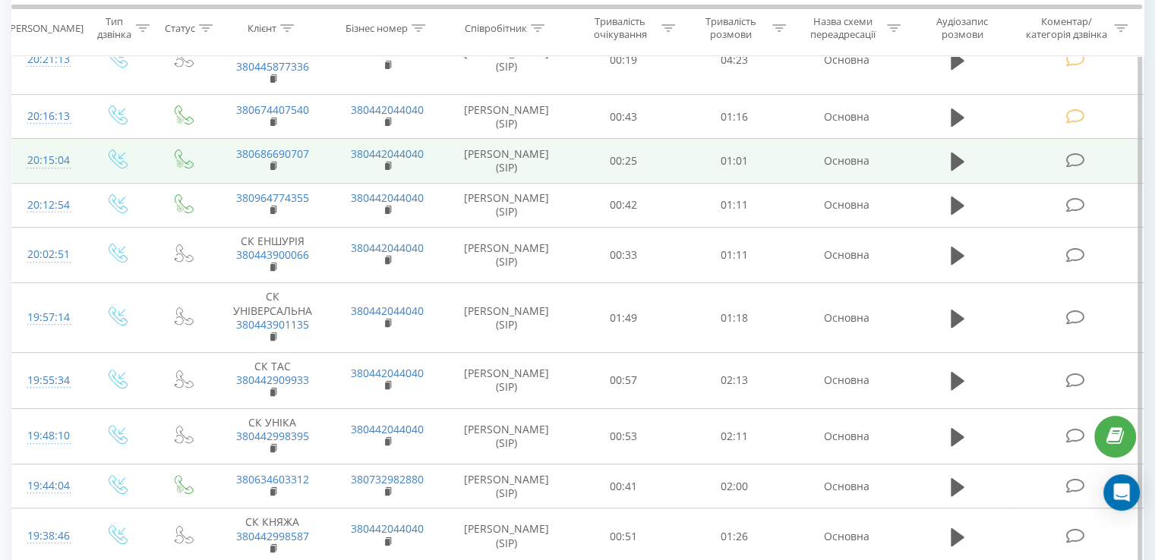
click at [1076, 153] on icon at bounding box center [1074, 161] width 19 height 16
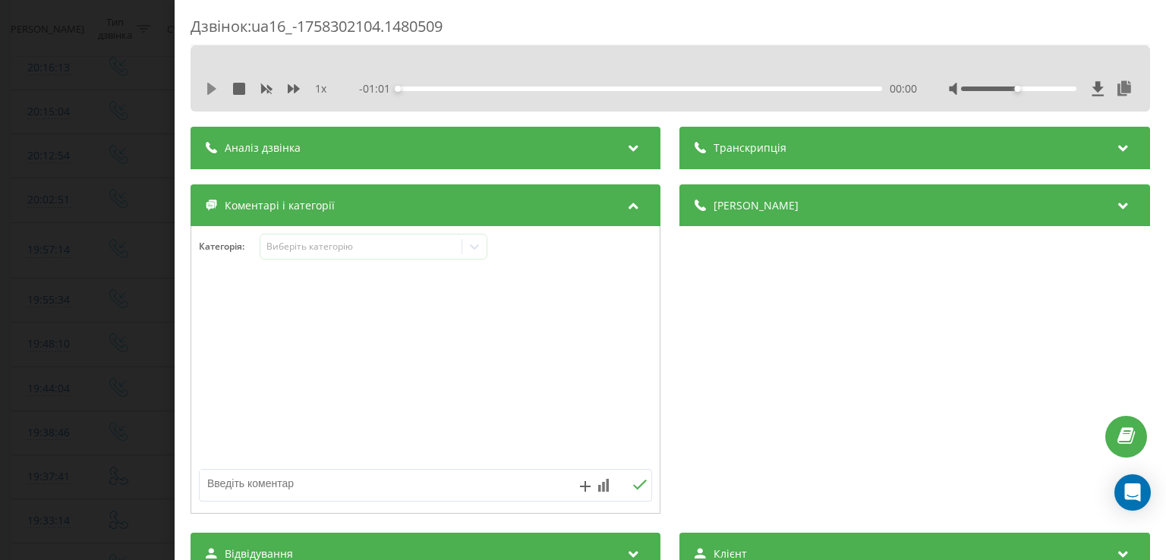
click at [209, 90] on icon at bounding box center [211, 89] width 9 height 12
click at [413, 88] on div "00:02" at bounding box center [641, 89] width 484 height 5
click at [425, 89] on div "00:03" at bounding box center [427, 89] width 6 height 6
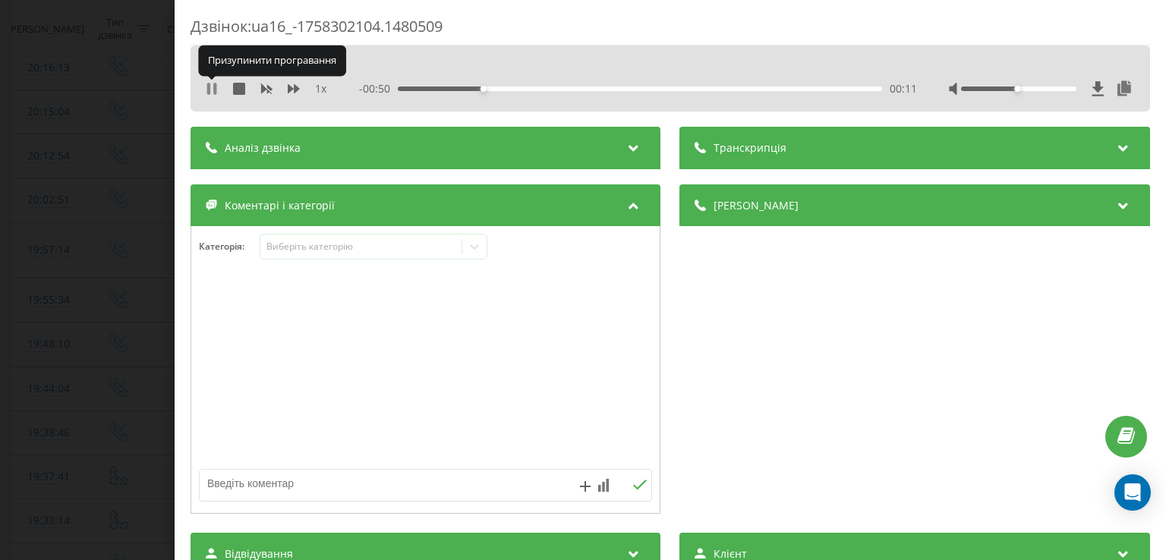
click at [212, 89] on icon at bounding box center [212, 89] width 12 height 12
click at [475, 253] on icon at bounding box center [474, 246] width 15 height 15
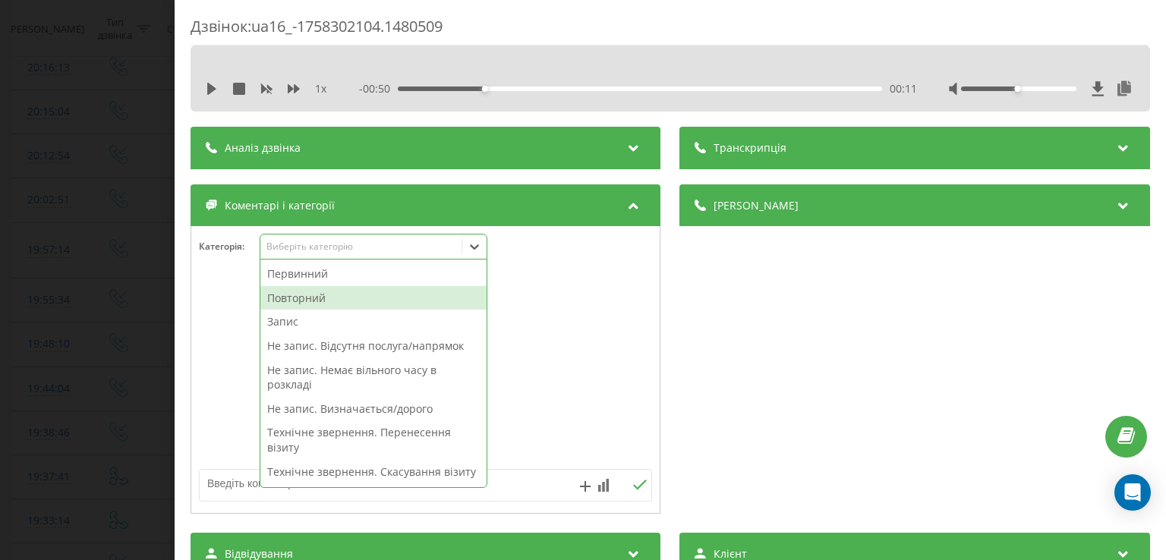
click at [353, 296] on div "Повторний" at bounding box center [373, 298] width 226 height 24
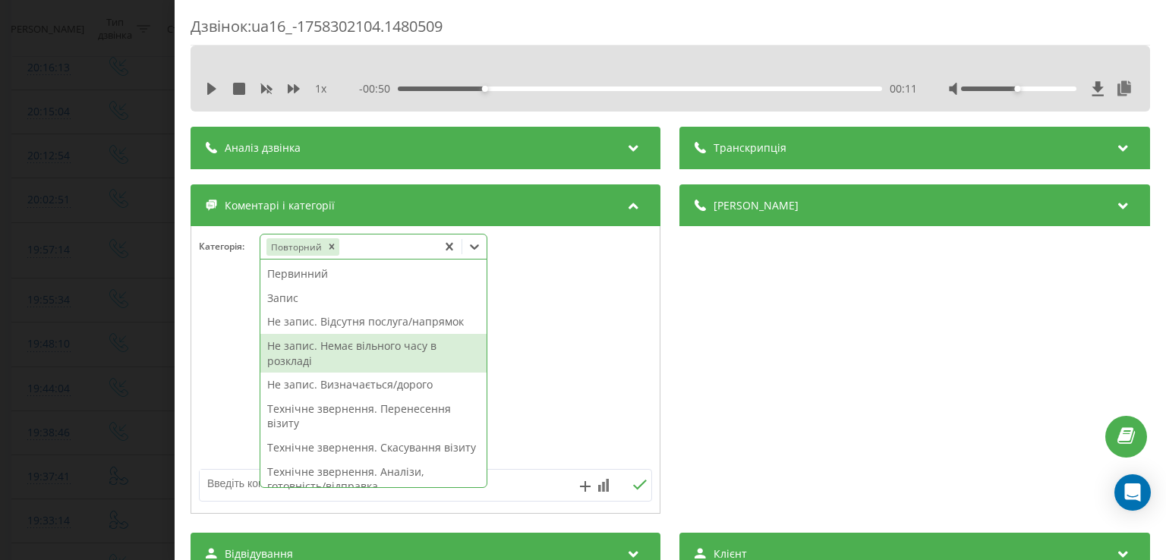
click at [383, 347] on div "Не запис. Немає вільного часу в розкладі" at bounding box center [373, 353] width 226 height 39
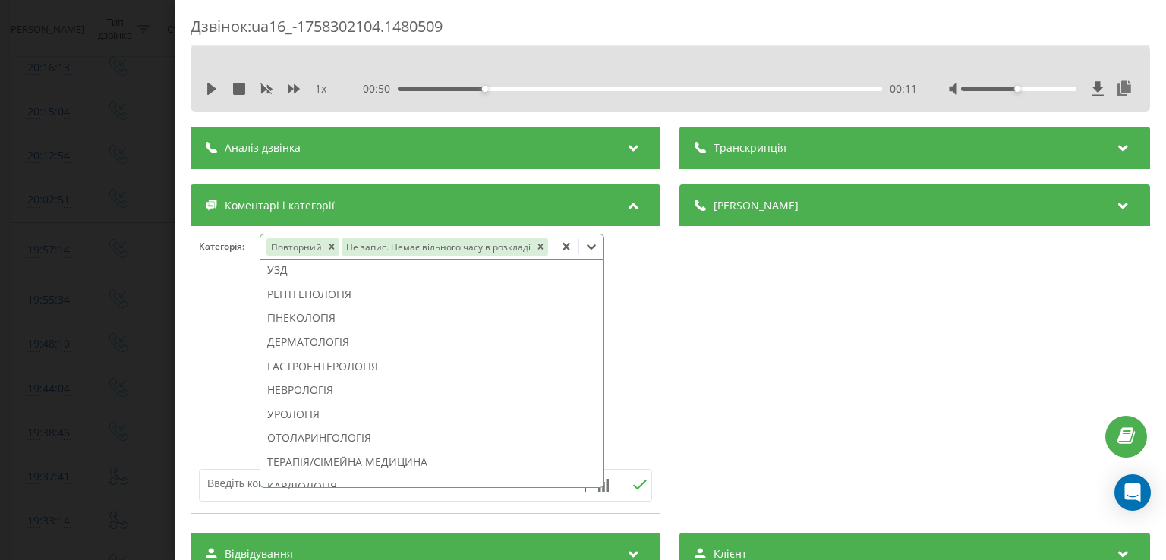
scroll to position [394, 0]
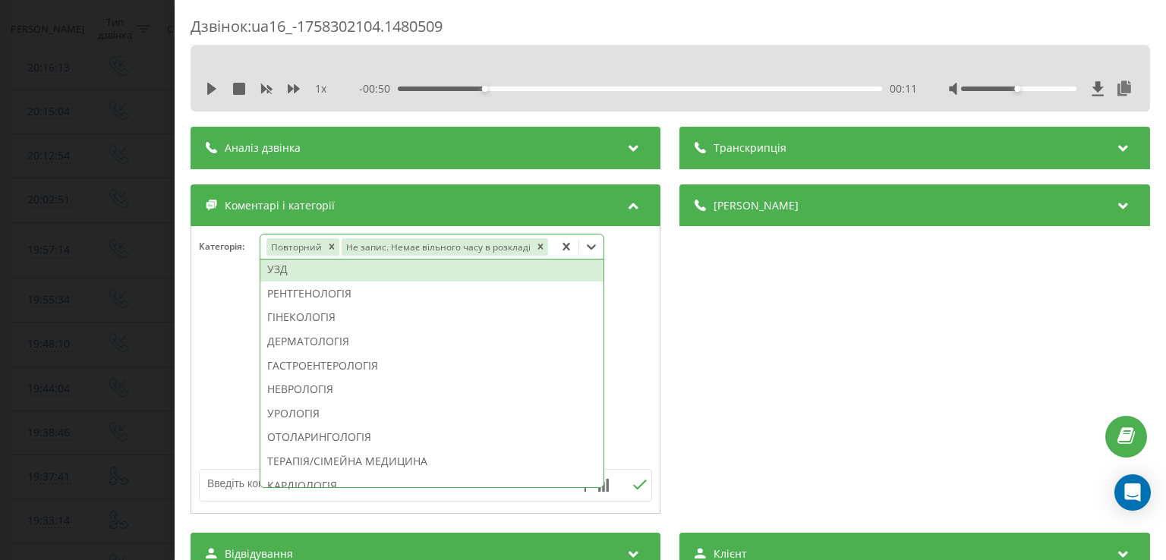
click at [305, 270] on div "УЗД" at bounding box center [431, 269] width 343 height 24
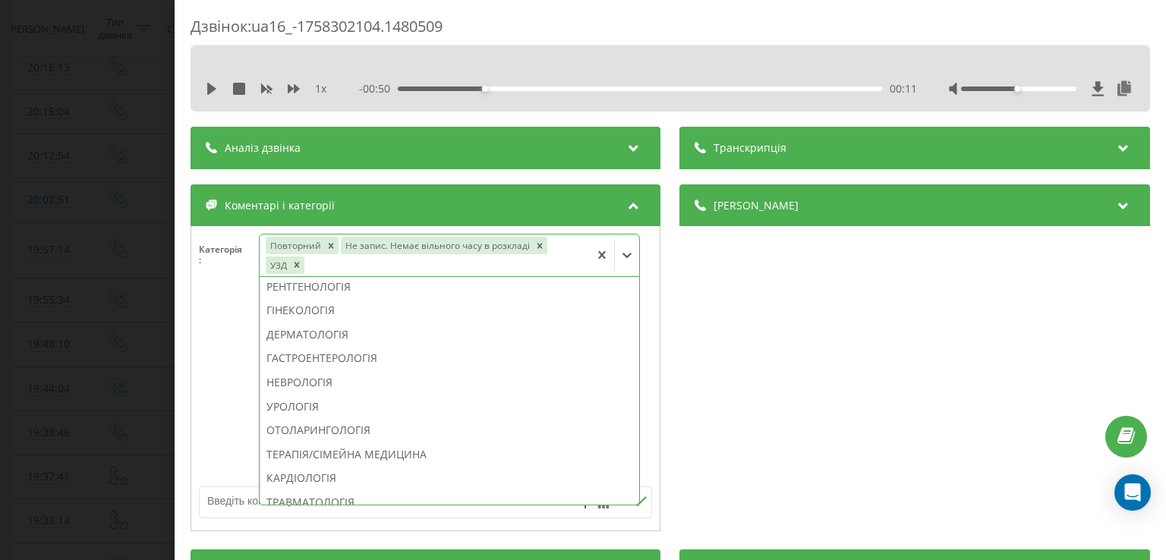
scroll to position [370, 0]
click at [219, 285] on div "Категорія : option УЗД, selected. 46 results available. Use Up and Down to choo…" at bounding box center [425, 265] width 469 height 62
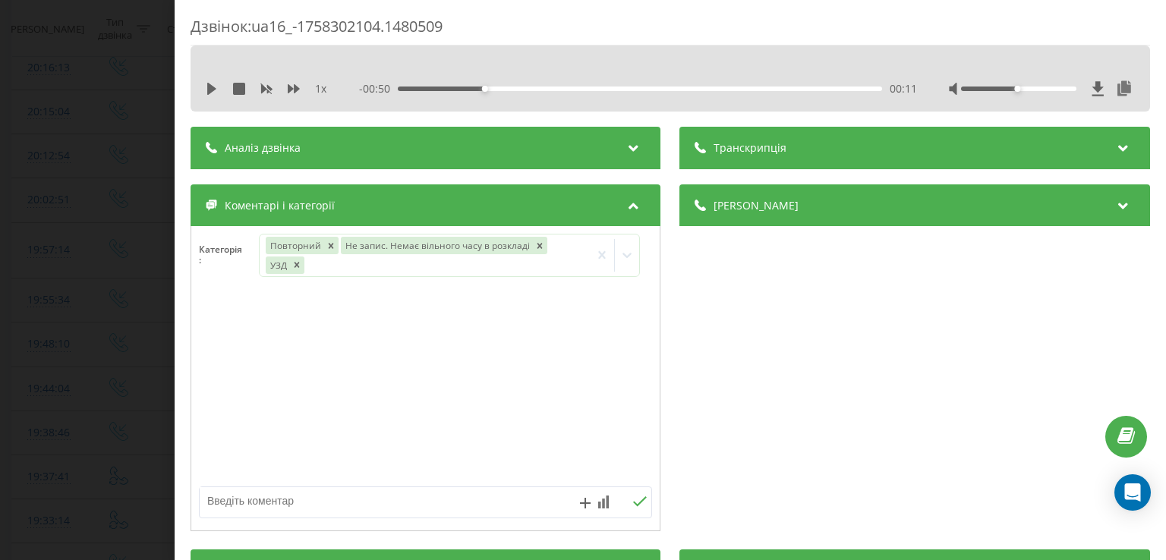
click at [159, 237] on div "Дзвінок : ua16_-1758302104.1480509 1 x - 00:50 00:11 00:11 Транскрипція Для AI-…" at bounding box center [583, 280] width 1166 height 560
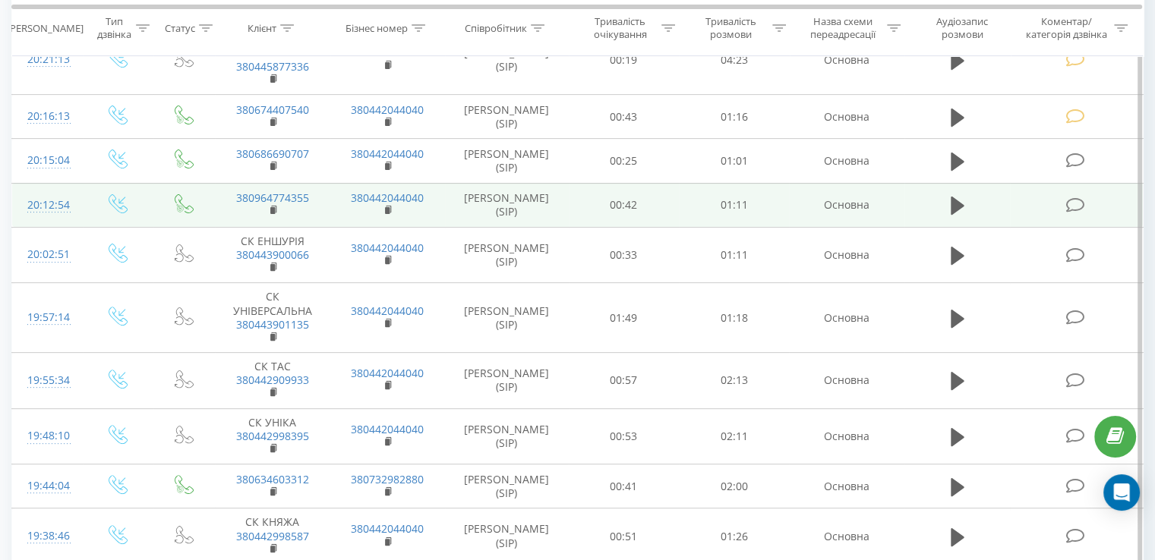
click at [1071, 199] on icon at bounding box center [1074, 205] width 19 height 16
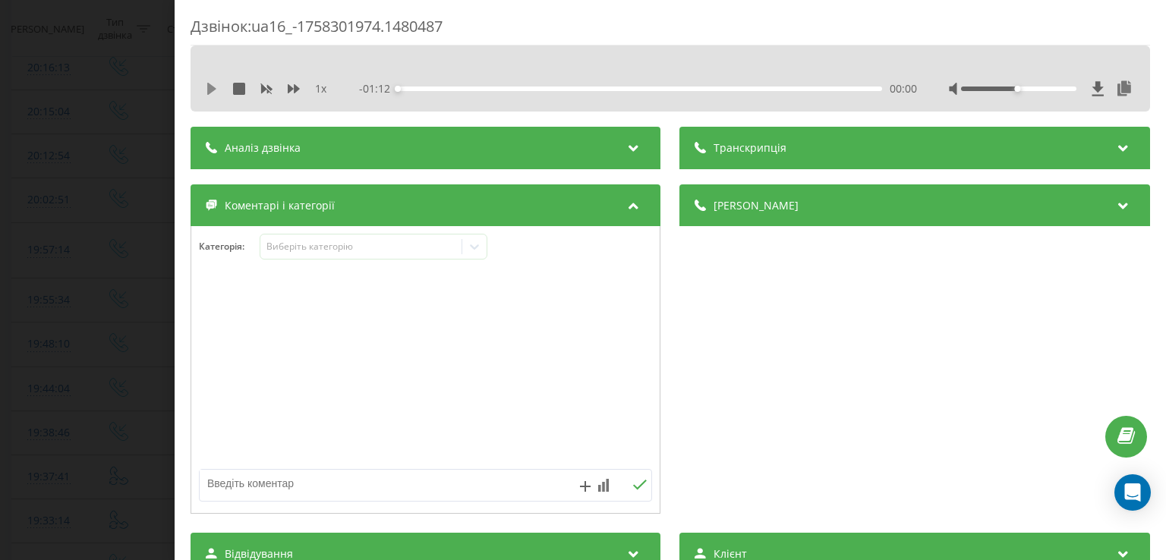
click at [210, 86] on icon at bounding box center [211, 89] width 9 height 12
click at [434, 87] on div "00:05" at bounding box center [641, 89] width 484 height 5
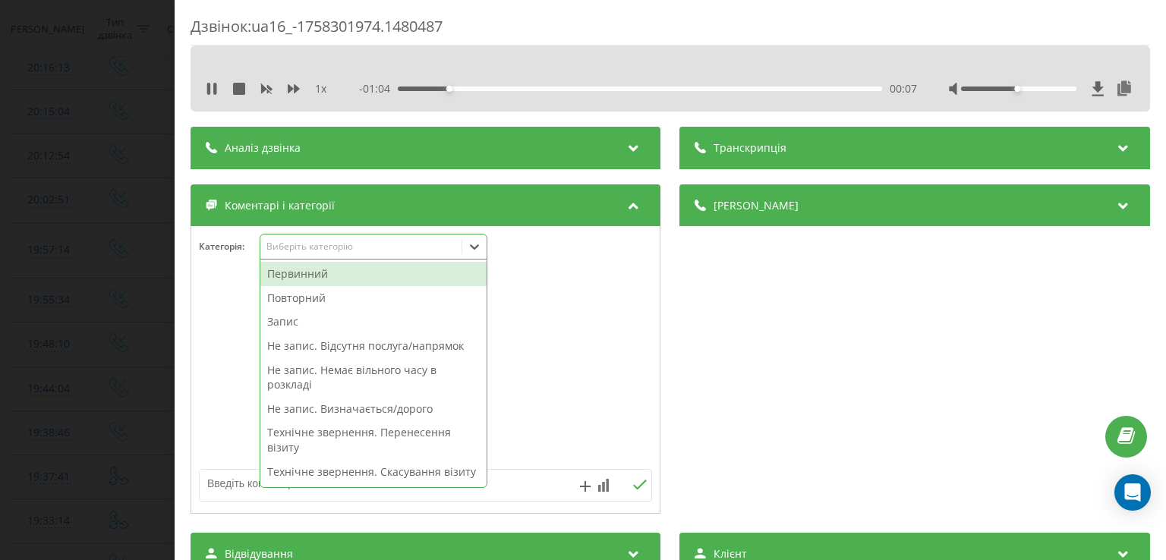
click at [479, 247] on icon at bounding box center [475, 247] width 9 height 5
click at [428, 268] on div "Первинний" at bounding box center [373, 274] width 226 height 24
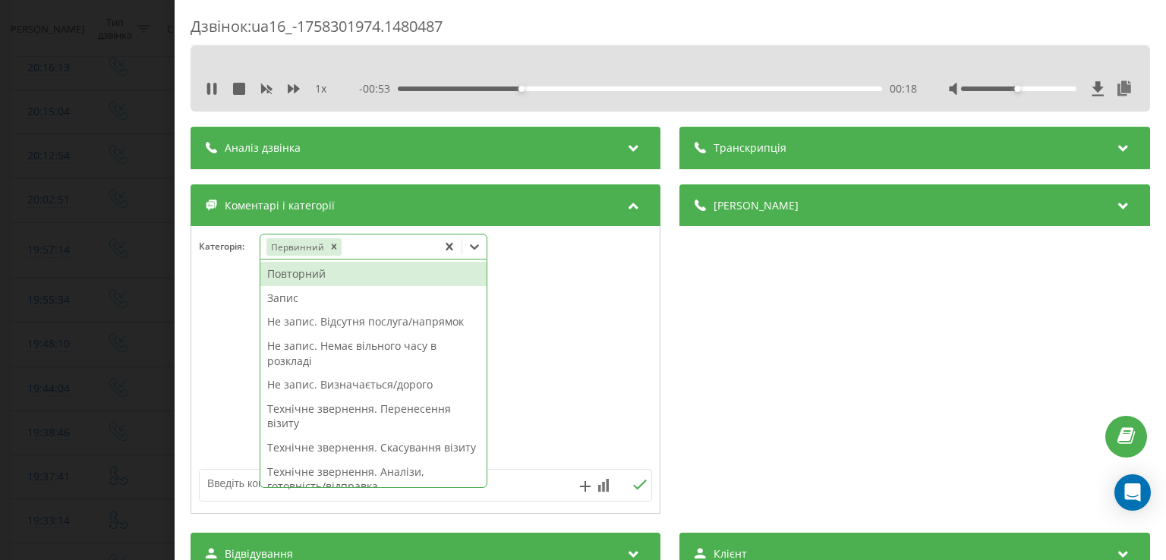
click at [428, 323] on div "Не запис. Відсутня послуга/напрямок" at bounding box center [373, 322] width 226 height 24
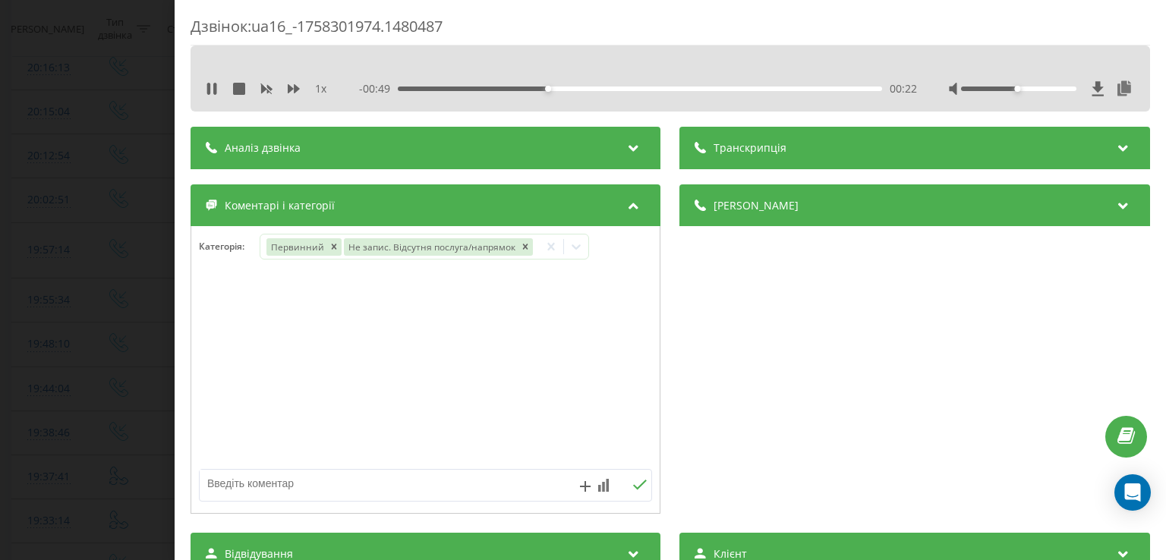
click at [236, 289] on div at bounding box center [425, 370] width 469 height 182
click at [213, 92] on icon at bounding box center [212, 89] width 12 height 12
click at [580, 246] on div at bounding box center [576, 247] width 24 height 24
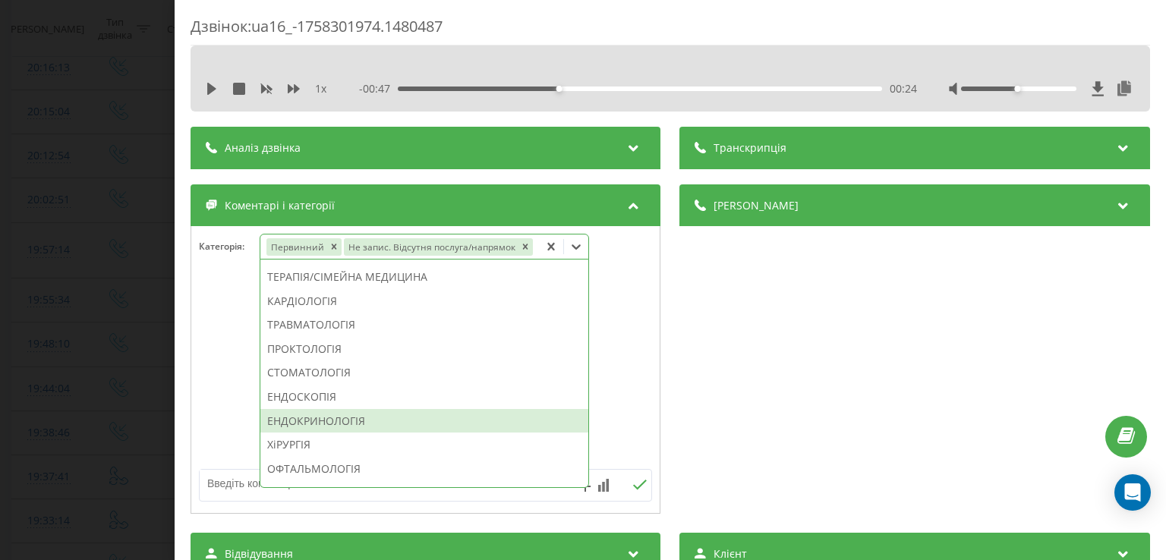
scroll to position [579, 0]
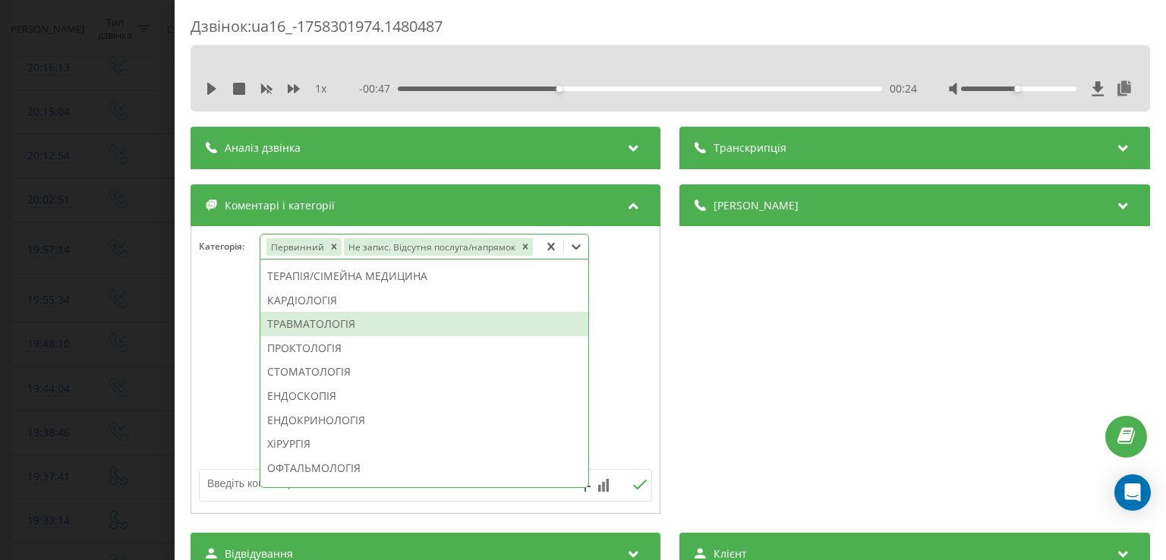
click at [349, 323] on div "ТРАВМАТОЛОГІЯ" at bounding box center [424, 324] width 328 height 24
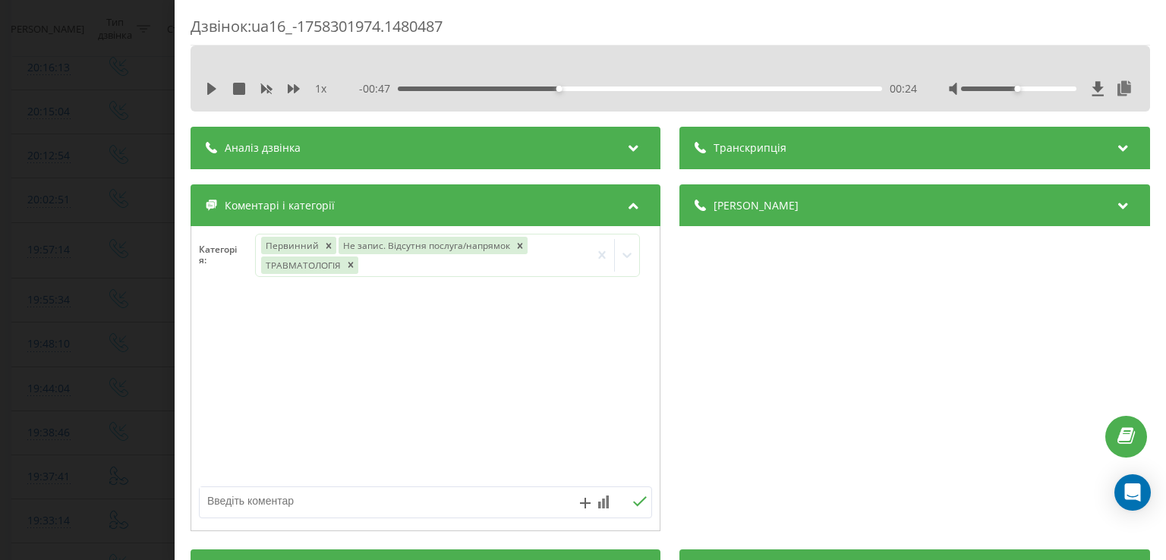
click at [210, 353] on div at bounding box center [425, 388] width 469 height 182
click at [282, 503] on textarea at bounding box center [380, 500] width 361 height 27
type textarea "липківського"
click at [137, 271] on div "Дзвінок : ua16_-1758301974.1480487 1 x - 00:47 00:24 00:24 Транскрипція Для AI-…" at bounding box center [583, 280] width 1166 height 560
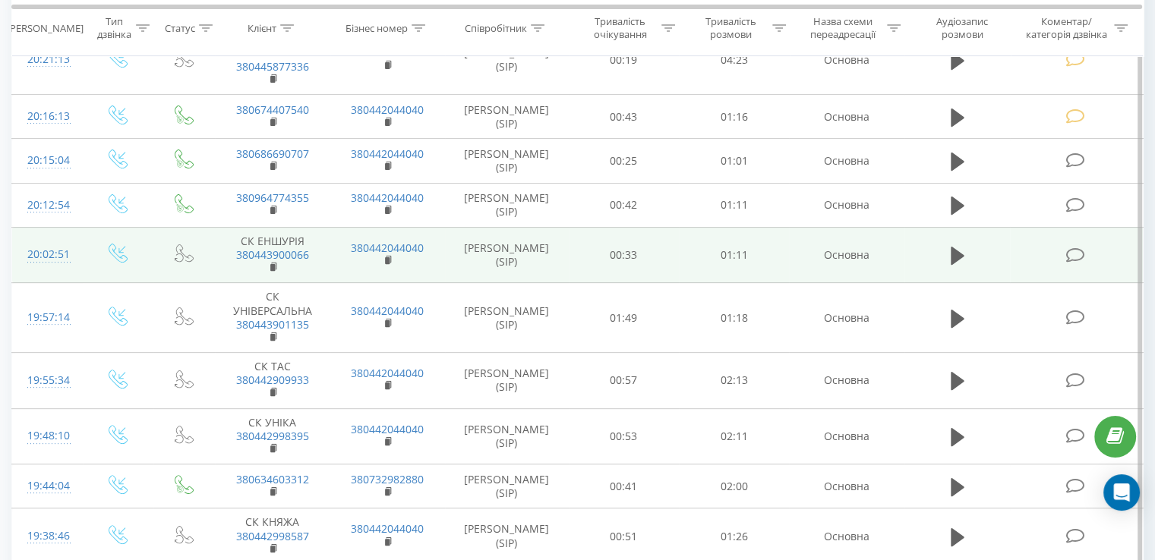
click at [1078, 253] on icon at bounding box center [1074, 256] width 19 height 16
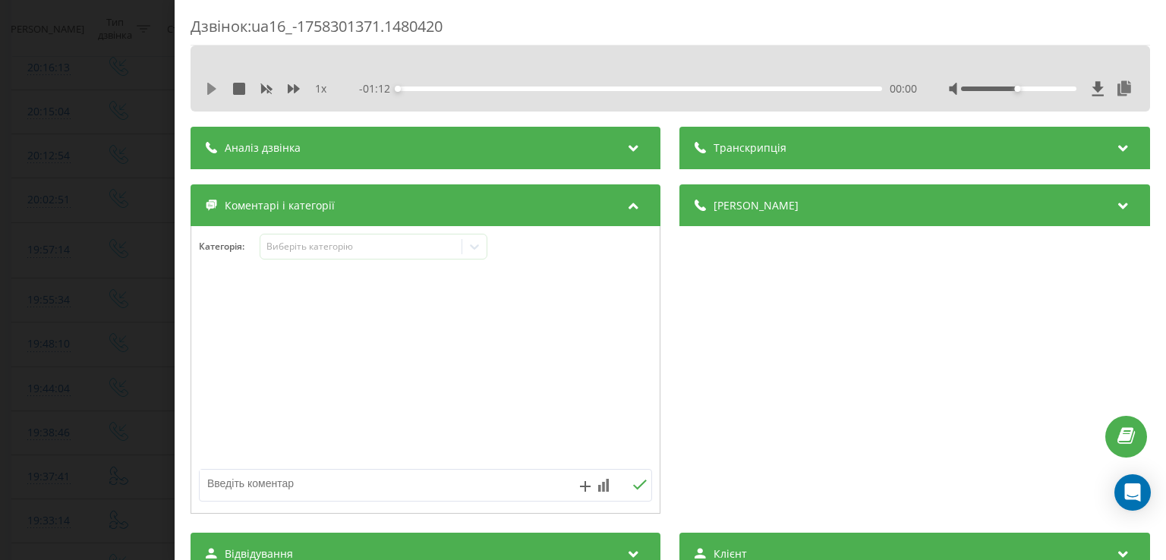
click at [208, 90] on icon at bounding box center [211, 89] width 9 height 12
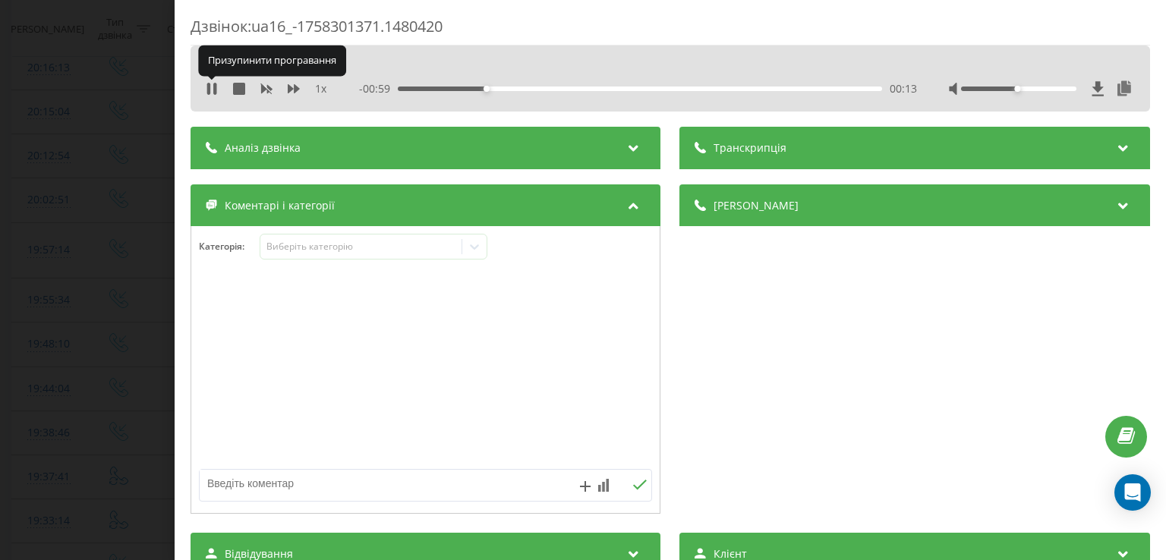
click at [208, 90] on icon at bounding box center [208, 89] width 3 height 12
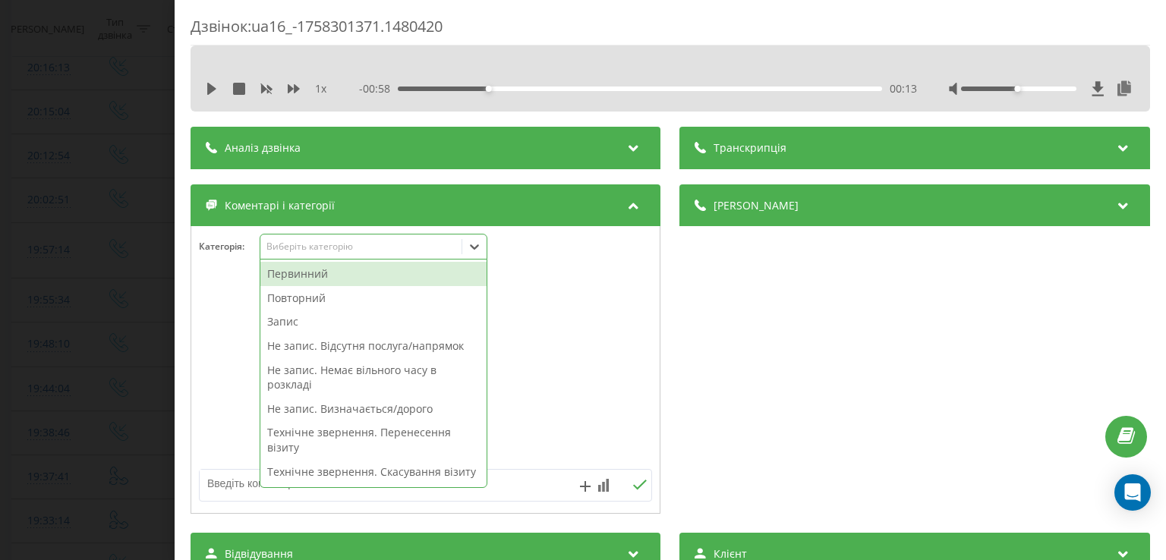
click at [477, 238] on div at bounding box center [474, 247] width 24 height 24
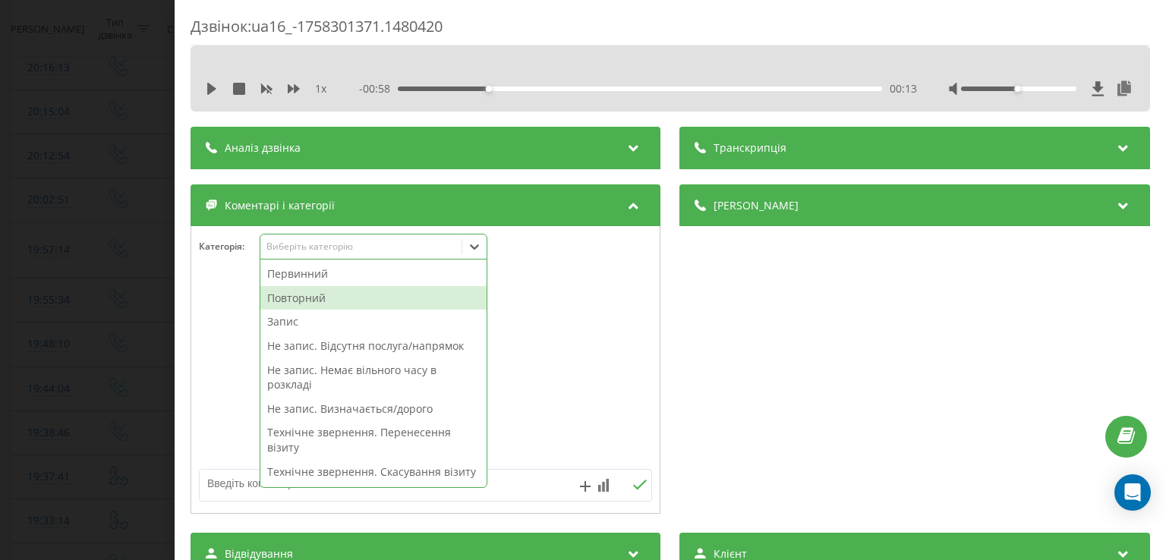
click at [369, 292] on div "Повторний" at bounding box center [373, 298] width 226 height 24
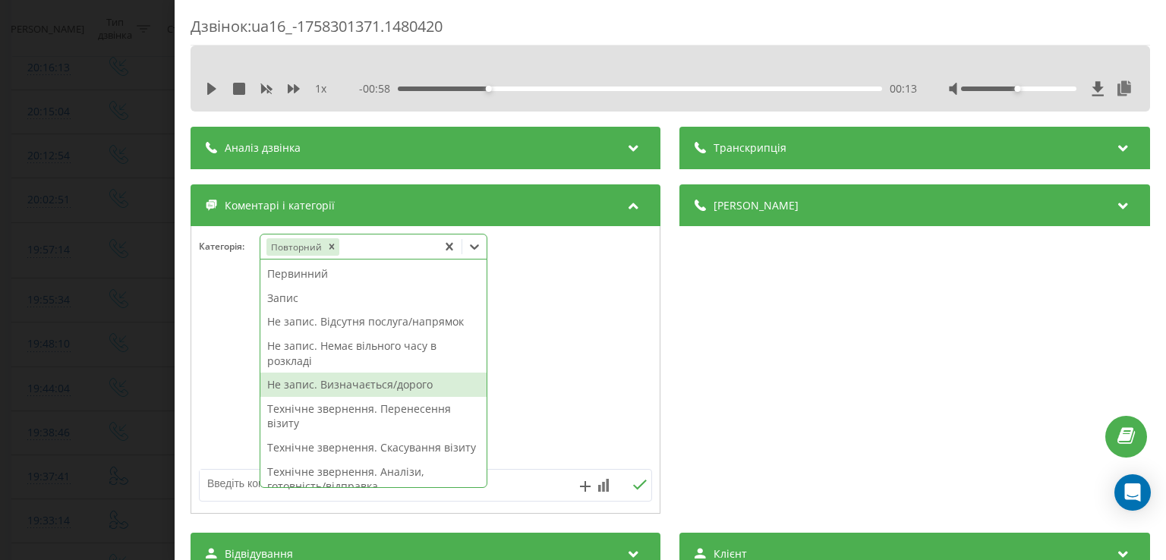
click at [368, 391] on div "Не запис. Визначається/дорого" at bounding box center [373, 385] width 226 height 24
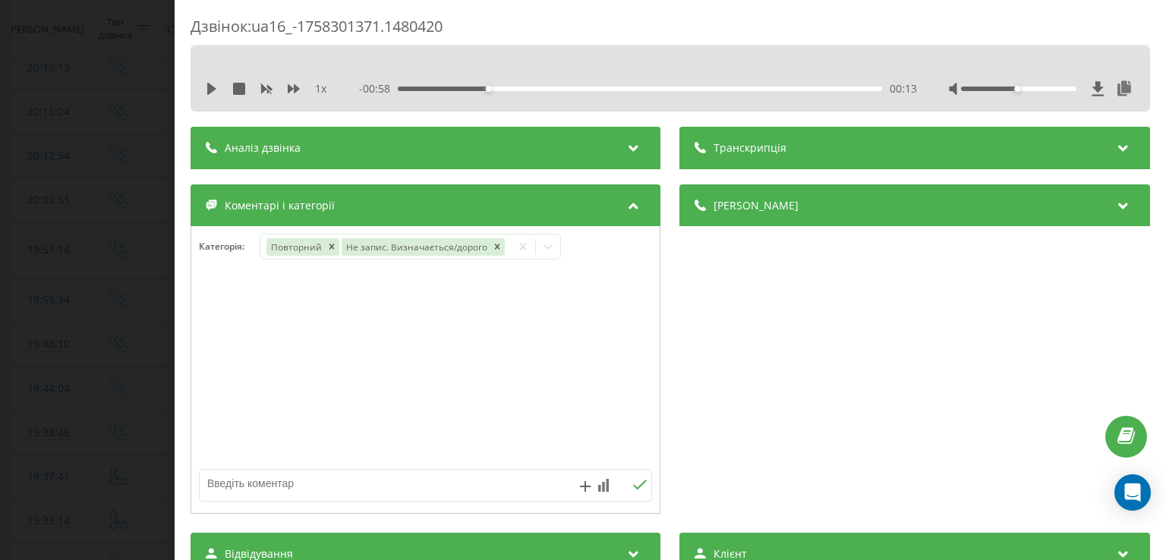
click at [238, 380] on div at bounding box center [425, 370] width 469 height 182
click at [137, 301] on div "Дзвінок : ua16_-1758301371.1480420 1 x - 00:58 00:13 00:13 Транскрипція Для AI-…" at bounding box center [583, 280] width 1166 height 560
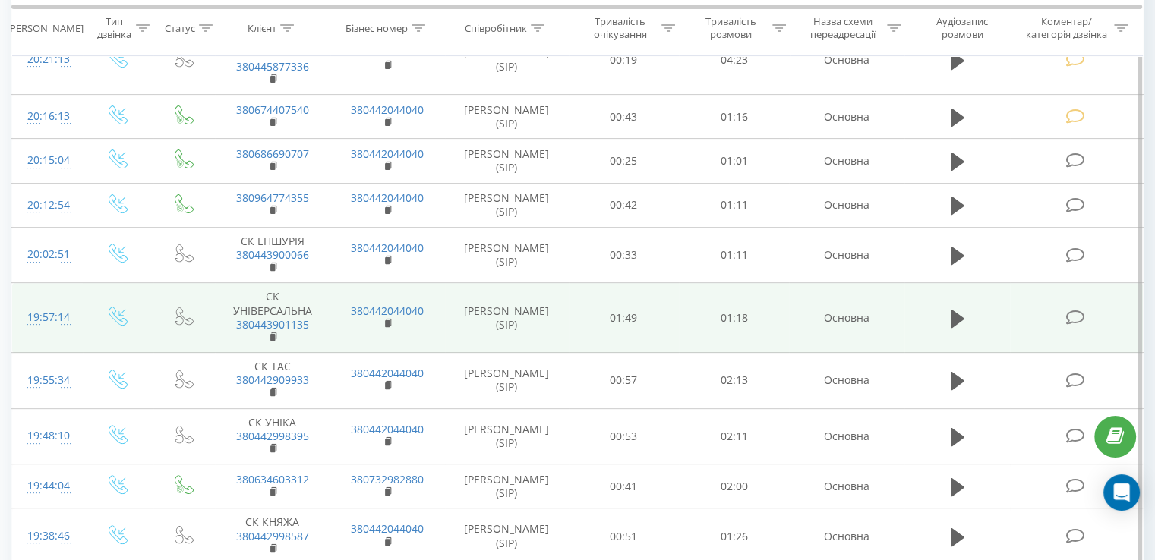
click at [1079, 318] on icon at bounding box center [1074, 318] width 19 height 16
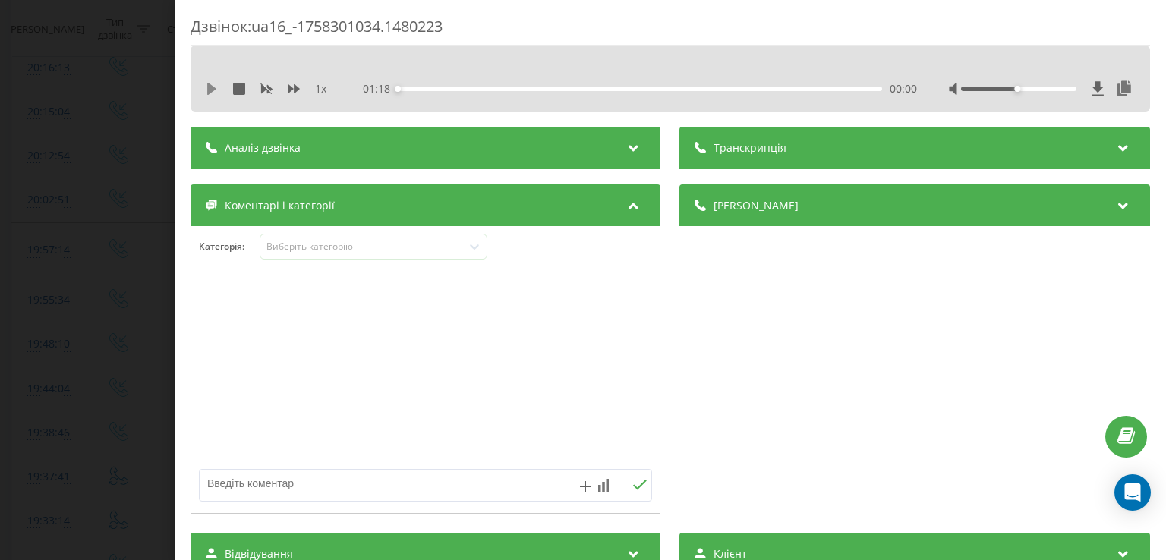
click at [210, 84] on icon at bounding box center [211, 89] width 9 height 12
click at [425, 89] on div "00:01" at bounding box center [641, 89] width 484 height 5
click at [210, 93] on icon at bounding box center [212, 89] width 12 height 12
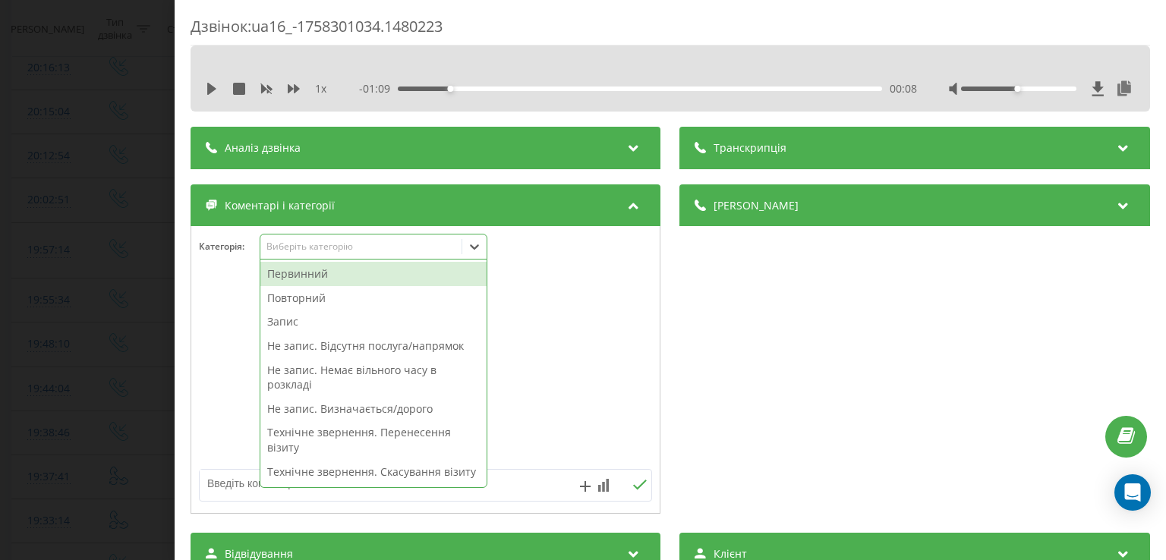
click at [480, 238] on div at bounding box center [474, 247] width 24 height 24
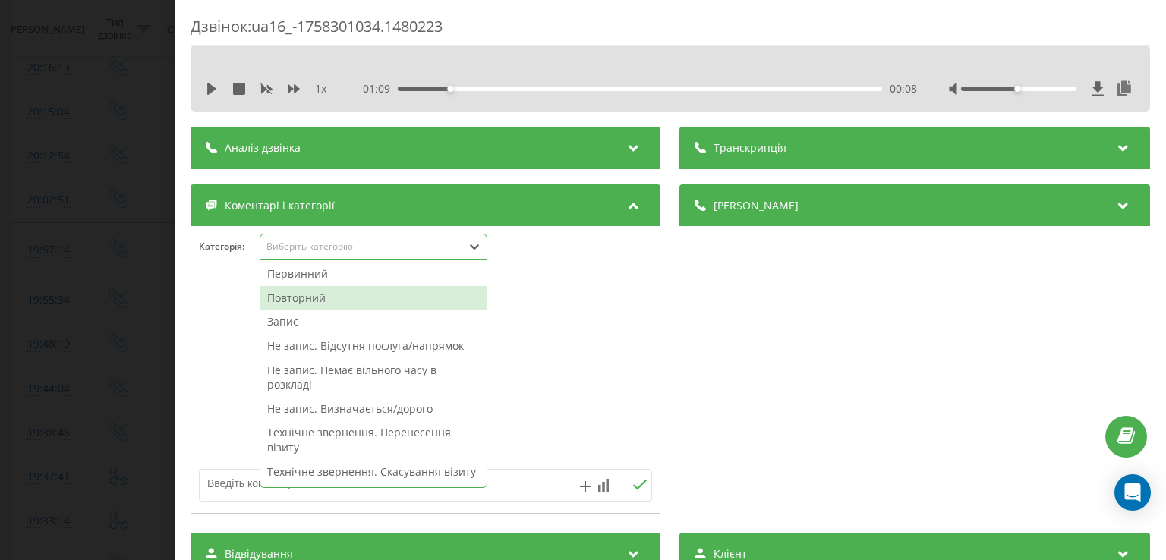
click at [398, 289] on div "Повторний" at bounding box center [373, 298] width 226 height 24
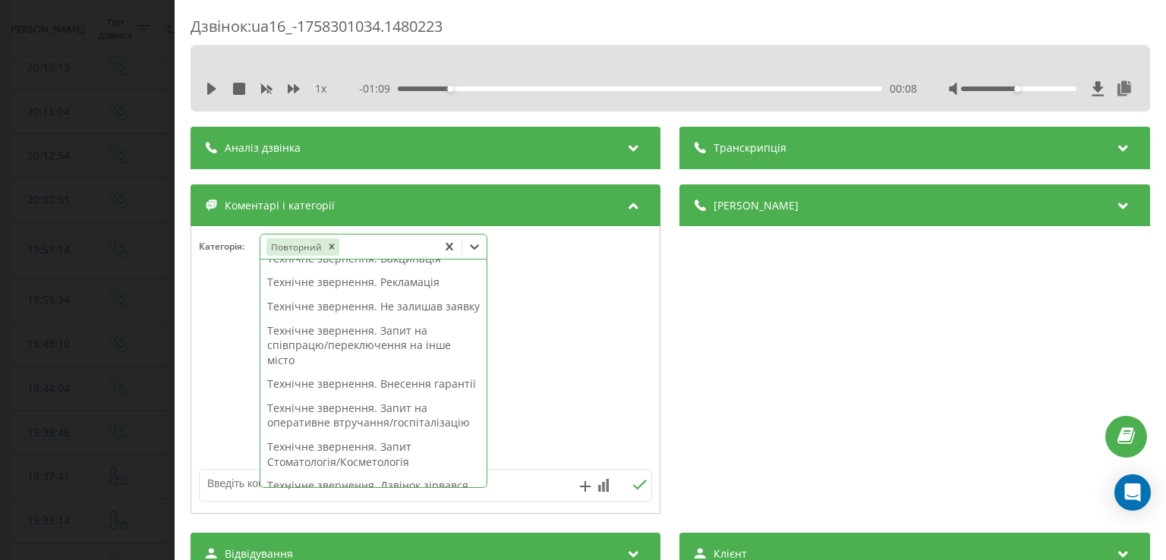
scroll to position [254, 0]
click at [382, 394] on div "Технічне звернення. Внесення гарантії" at bounding box center [373, 382] width 226 height 24
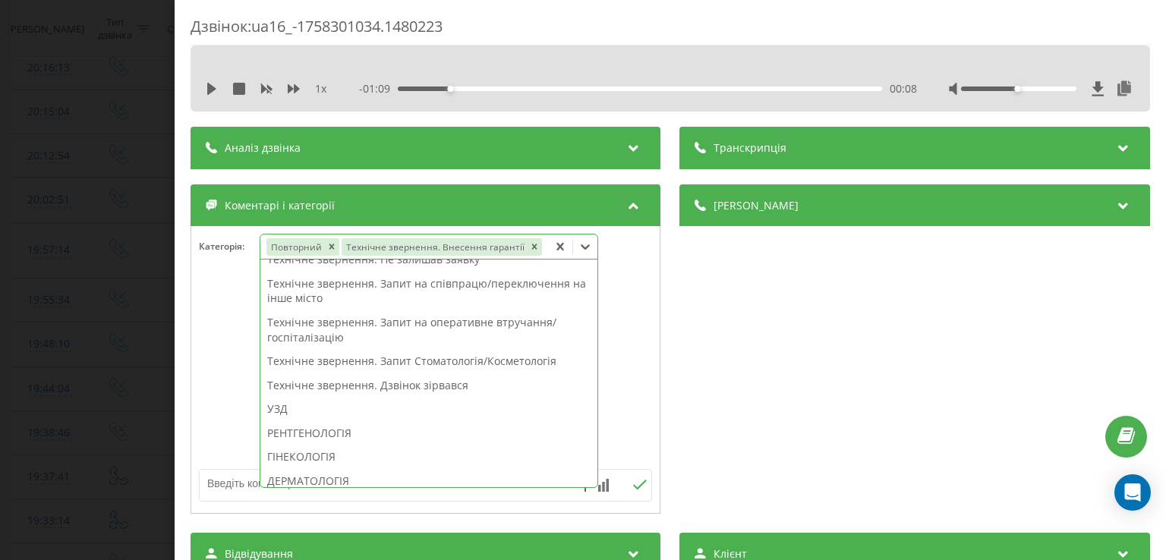
scroll to position [194, 0]
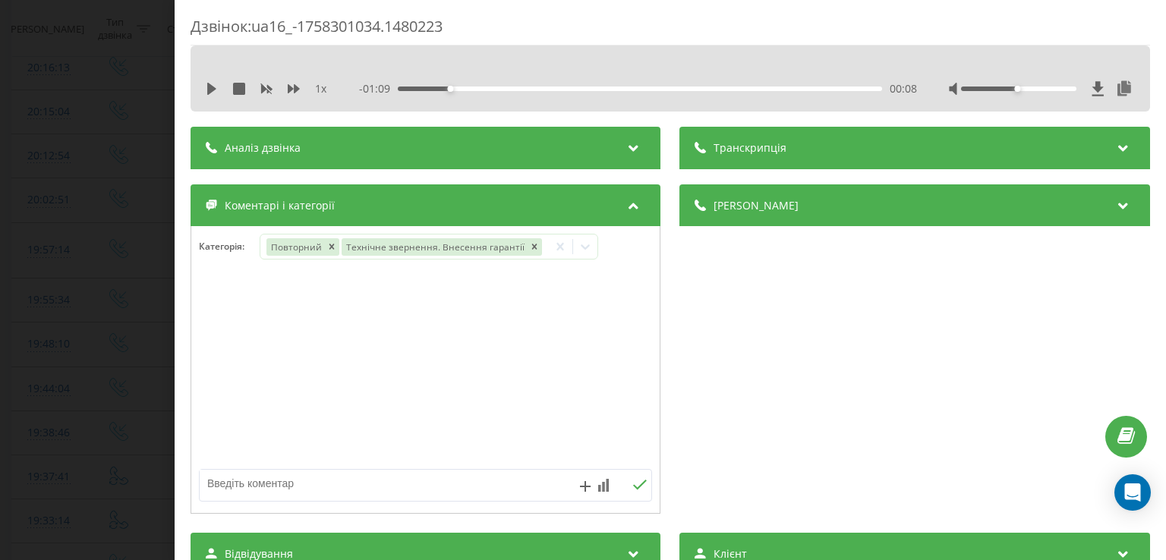
click at [220, 374] on div at bounding box center [425, 370] width 469 height 182
click at [139, 282] on div "Дзвінок : ua16_-1758301034.1480223 1 x - 01:09 00:08 00:08 Транскрипція Для AI-…" at bounding box center [583, 280] width 1166 height 560
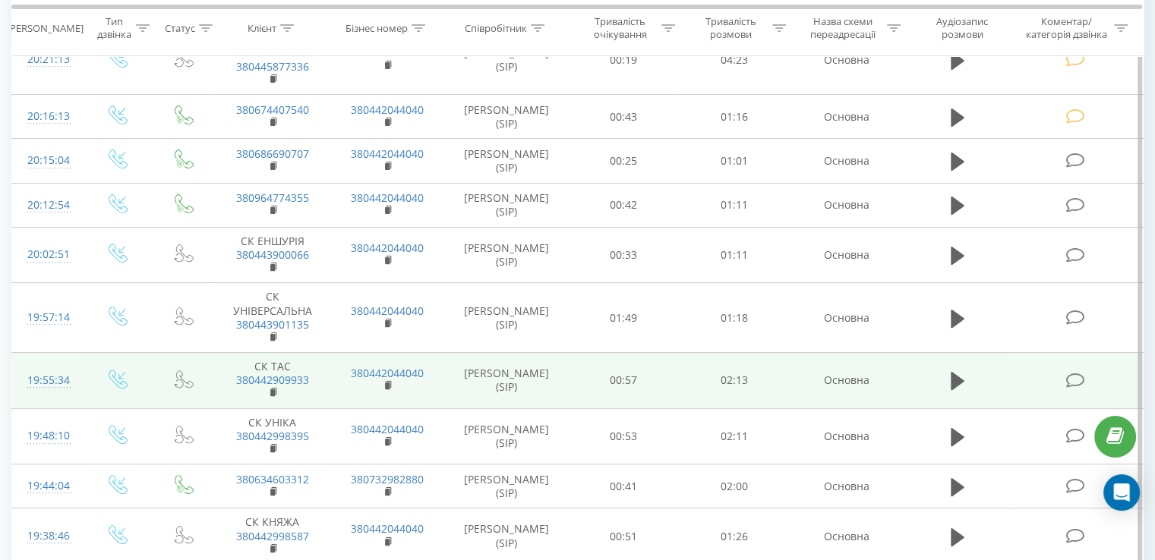
click at [1070, 379] on icon at bounding box center [1074, 381] width 19 height 16
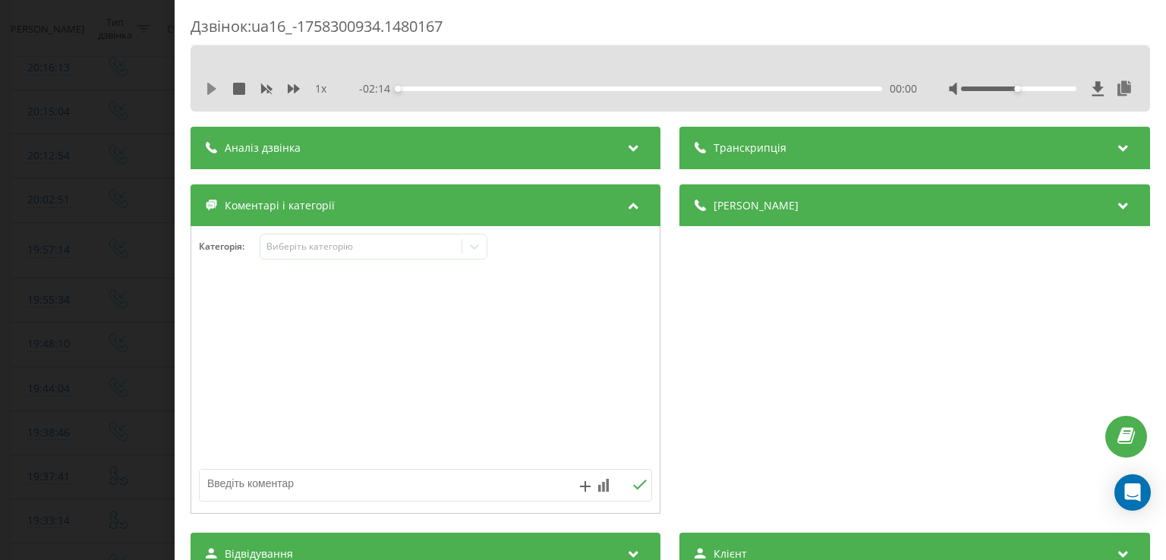
click at [214, 84] on icon at bounding box center [212, 89] width 12 height 12
click at [214, 90] on icon at bounding box center [214, 89] width 3 height 12
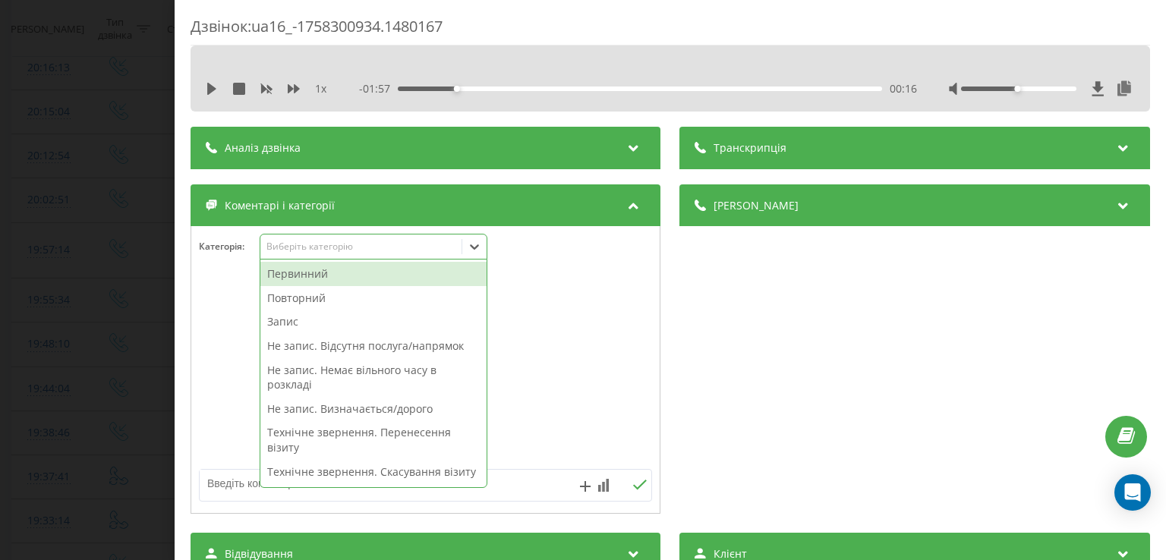
click at [481, 241] on icon at bounding box center [474, 246] width 15 height 15
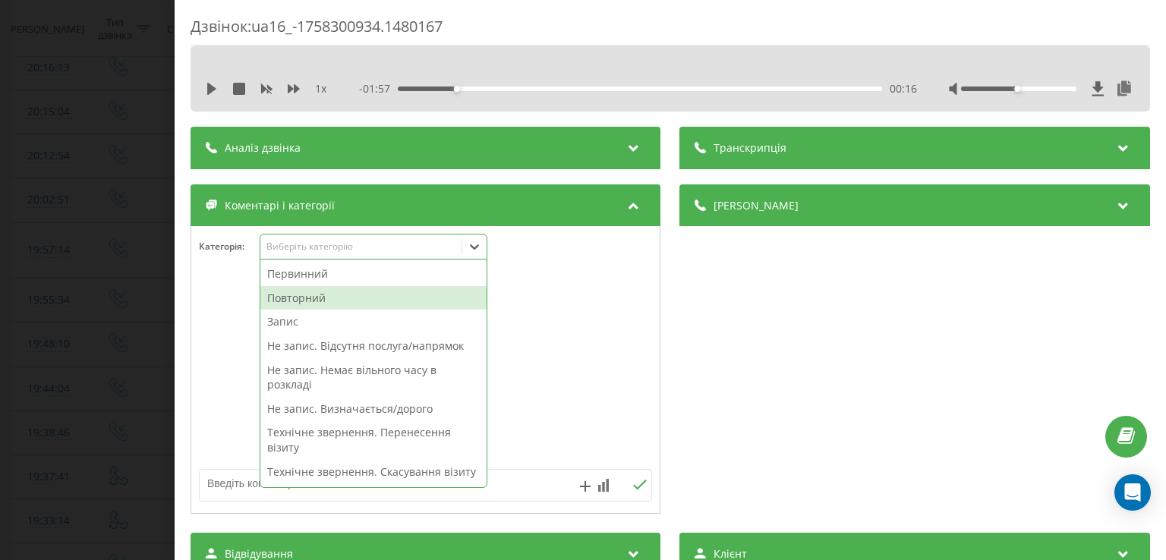
click at [334, 299] on div "Повторний" at bounding box center [373, 298] width 226 height 24
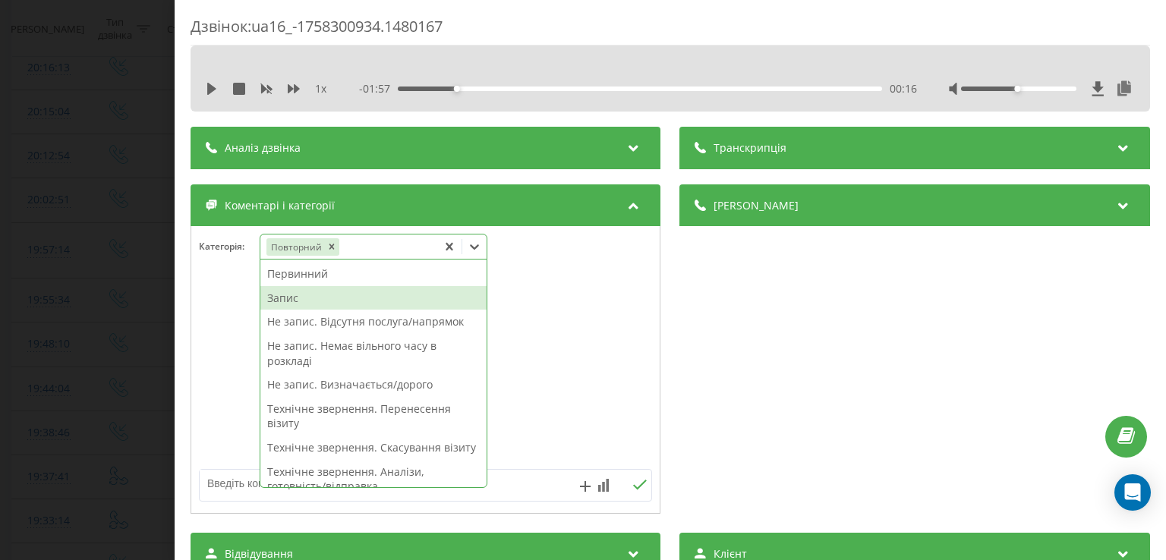
click at [314, 296] on div "Запис" at bounding box center [373, 298] width 226 height 24
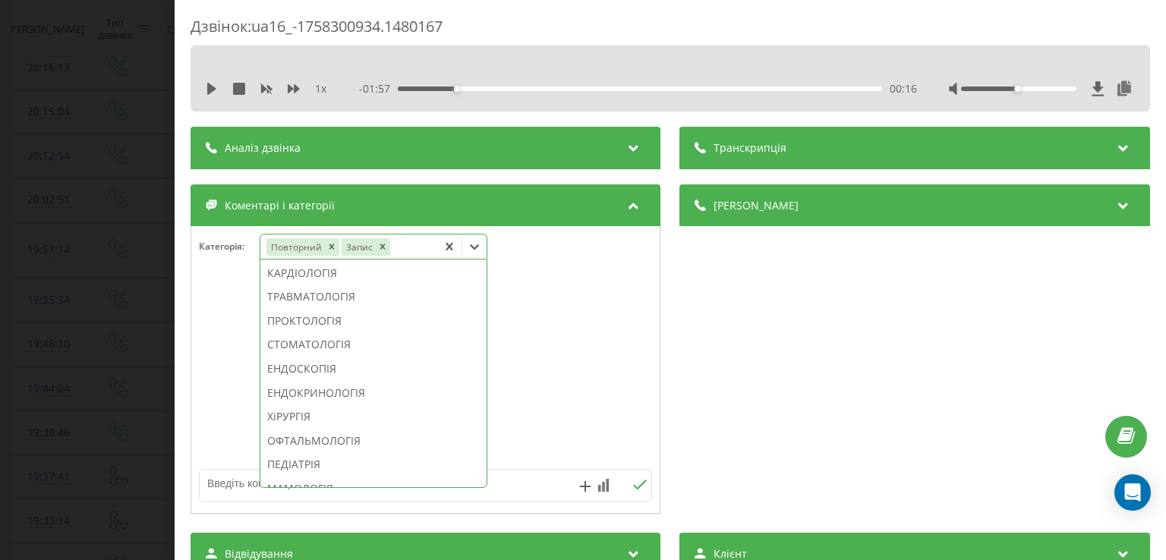
scroll to position [683, 0]
click at [325, 404] on div "ЕНДОКРИНОЛОГІЯ" at bounding box center [373, 392] width 226 height 24
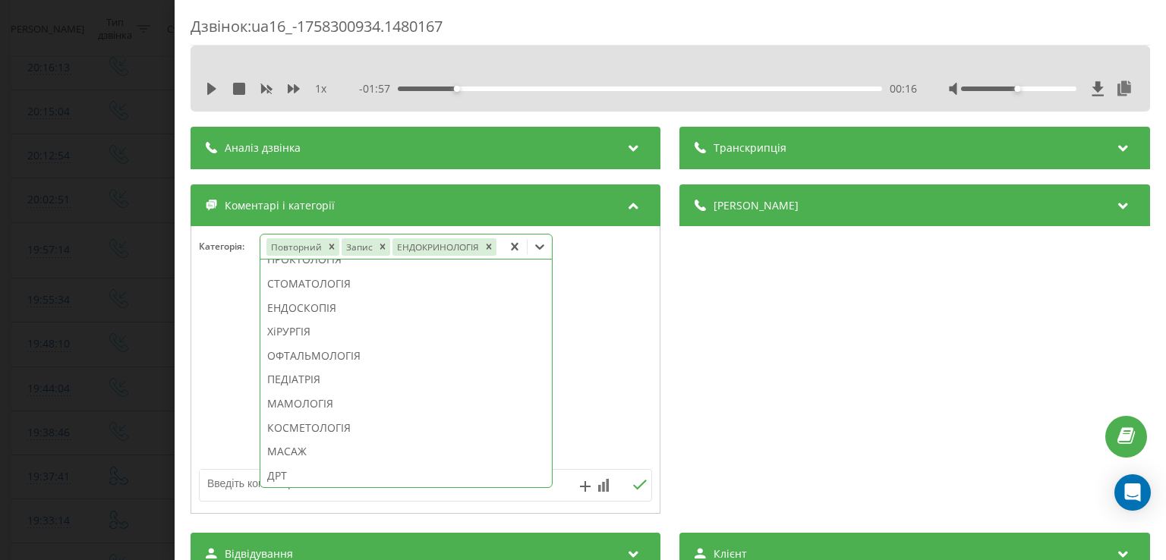
scroll to position [579, 0]
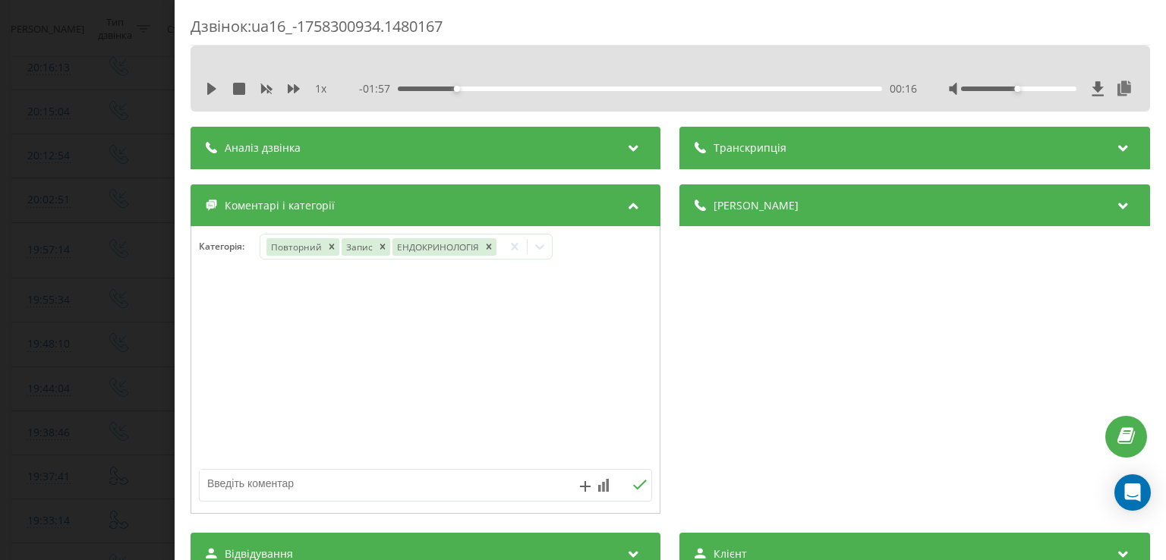
click at [213, 387] on div at bounding box center [425, 370] width 469 height 182
click at [169, 346] on div "Дзвінок : ua16_-1758300934.1480167 1 x - 01:57 00:16 00:16 Транскрипція Для AI-…" at bounding box center [583, 280] width 1166 height 560
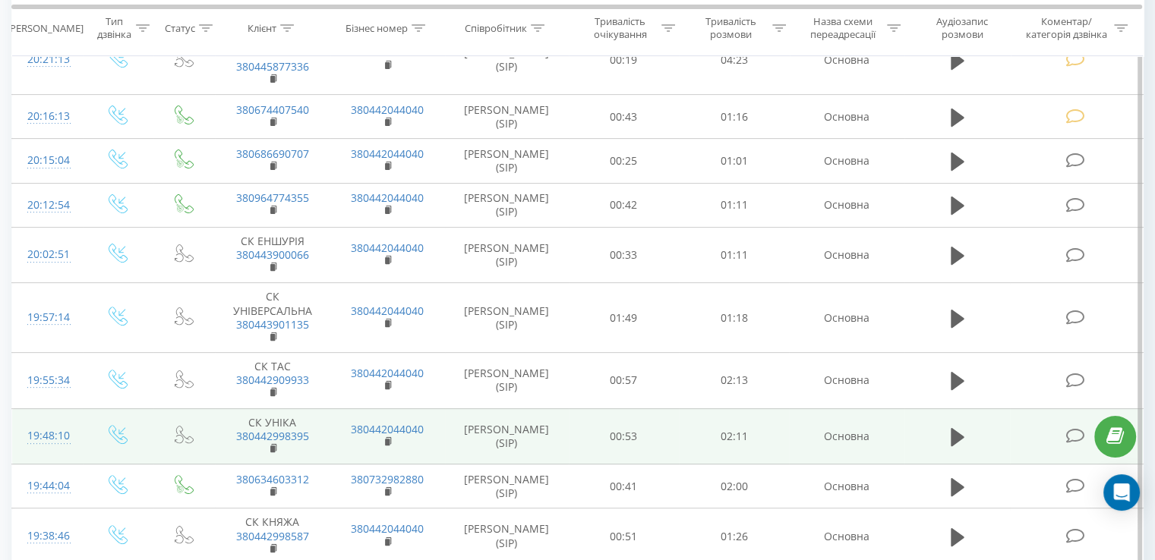
click at [1071, 432] on icon at bounding box center [1074, 436] width 19 height 16
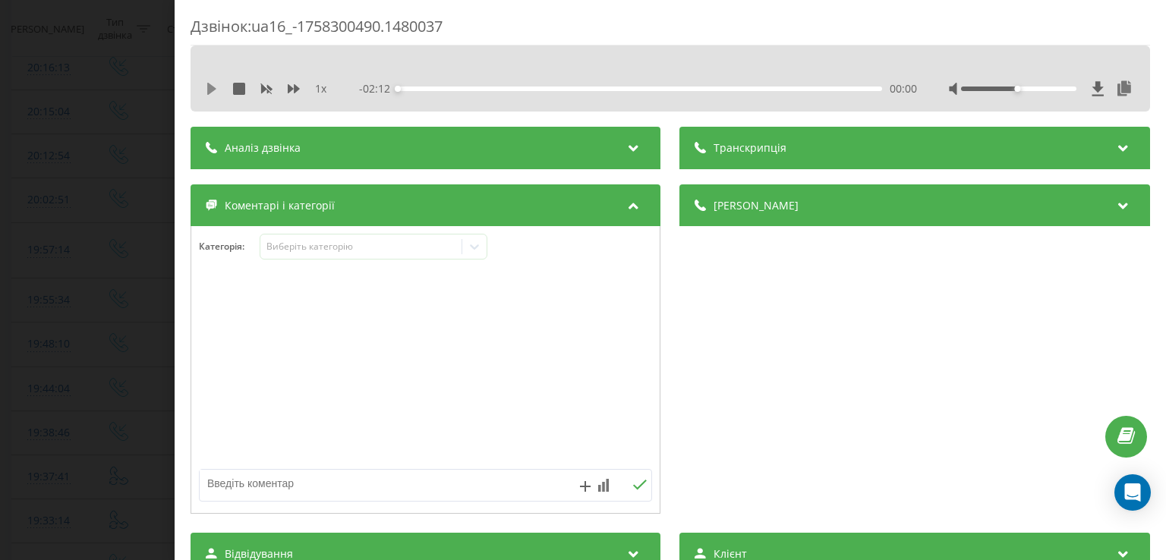
click at [211, 90] on icon at bounding box center [211, 89] width 9 height 12
click at [409, 87] on div "00:03" at bounding box center [641, 89] width 484 height 5
click at [430, 87] on div "00:09" at bounding box center [641, 89] width 484 height 5
click at [418, 88] on div "00:06" at bounding box center [641, 89] width 484 height 5
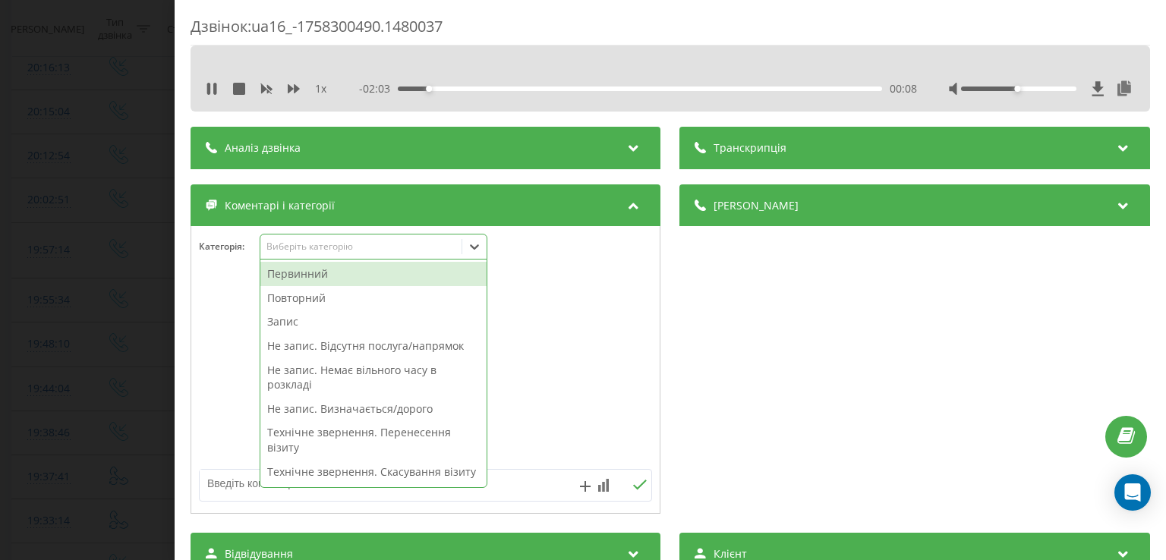
click at [477, 250] on icon at bounding box center [474, 246] width 15 height 15
click at [323, 302] on div "Повторний" at bounding box center [373, 298] width 226 height 24
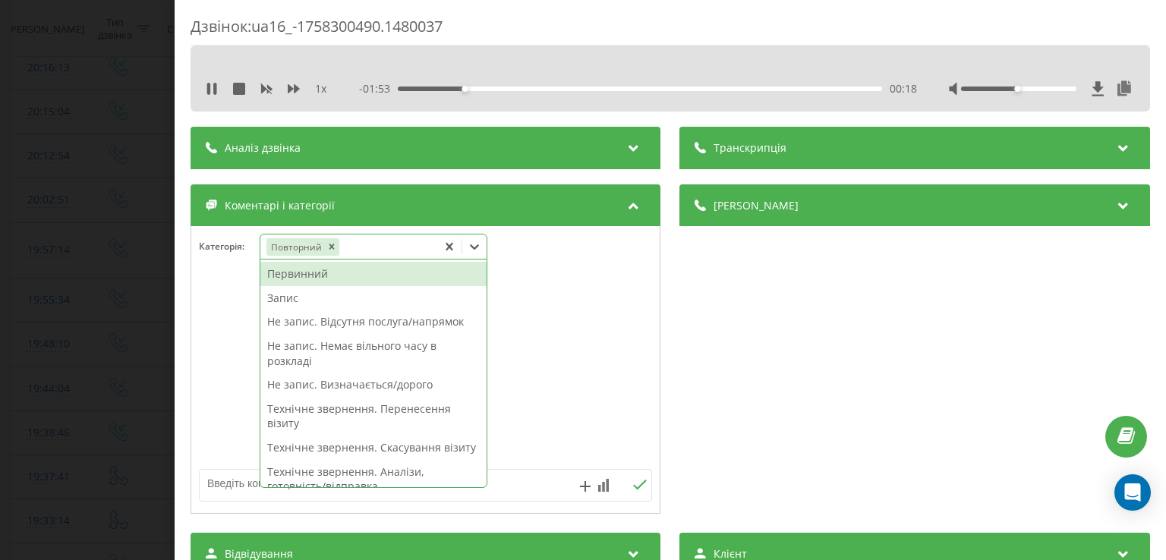
click at [348, 376] on div "Не запис. Визначається/дорого" at bounding box center [373, 385] width 226 height 24
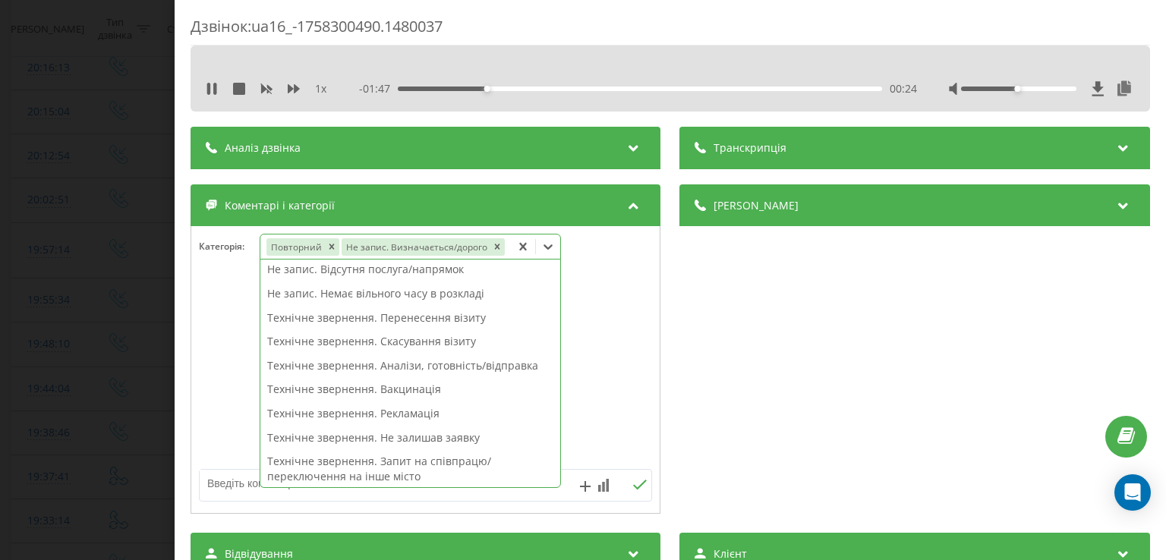
scroll to position [53, 0]
click at [424, 314] on div "Технічне звернення. Перенесення візиту" at bounding box center [410, 317] width 300 height 24
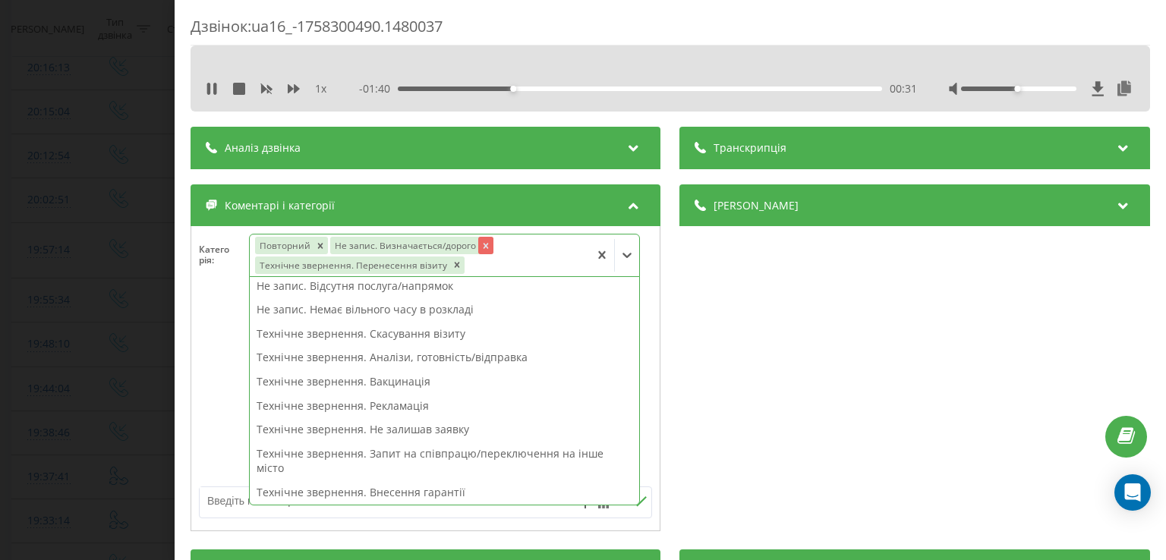
click at [484, 241] on icon "Remove Не запис. Визначається/дорого" at bounding box center [486, 246] width 11 height 11
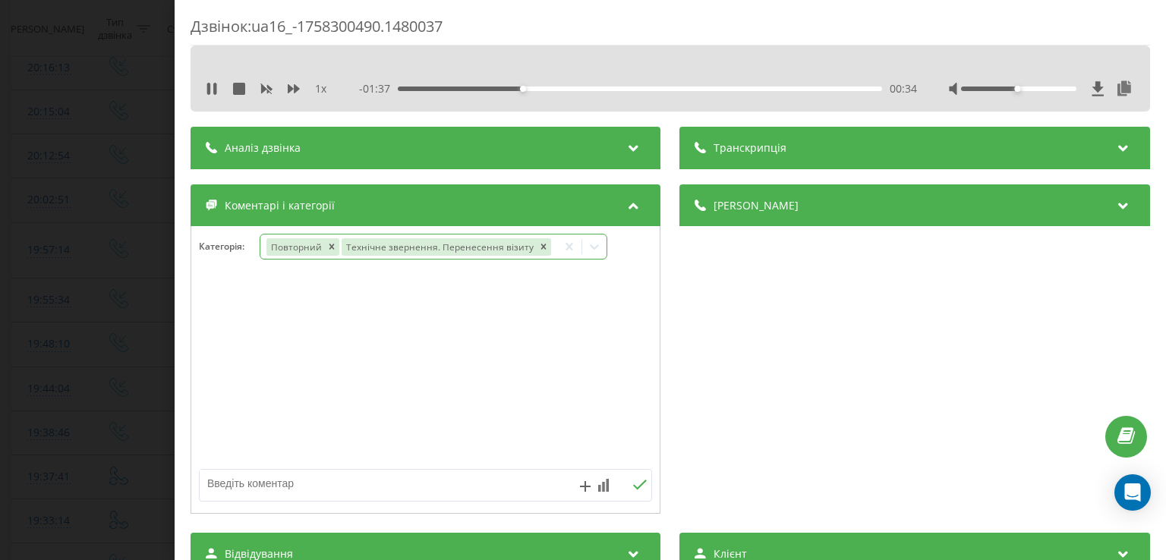
click at [218, 307] on div at bounding box center [425, 370] width 469 height 182
click at [123, 276] on div "Дзвінок : ua16_-1758300490.1480037 1 x - 01:36 00:35 00:35 Транскрипція Для AI-…" at bounding box center [583, 280] width 1166 height 560
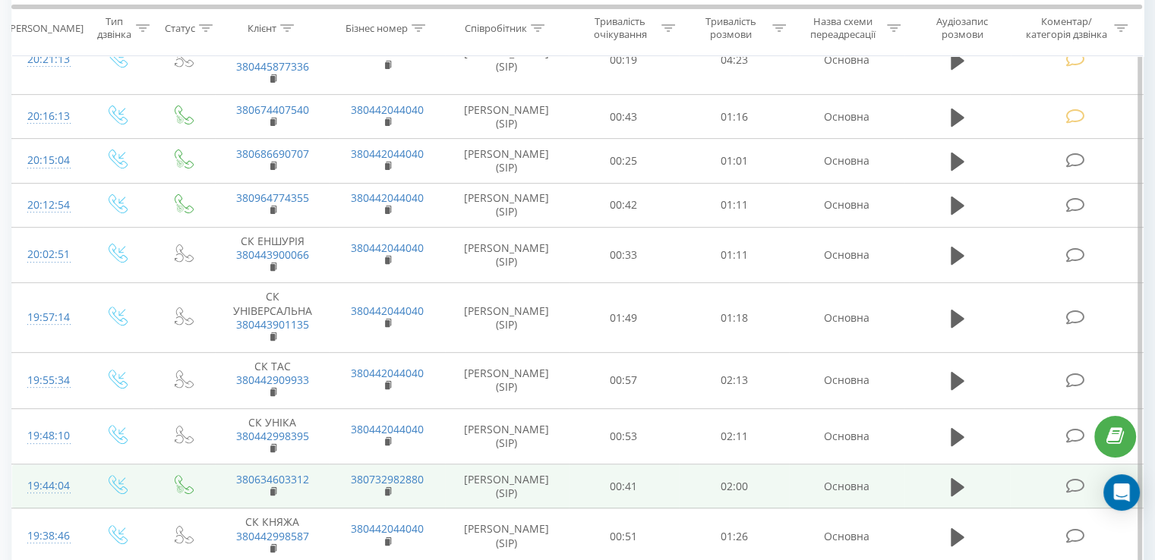
click at [1067, 484] on icon at bounding box center [1074, 486] width 19 height 16
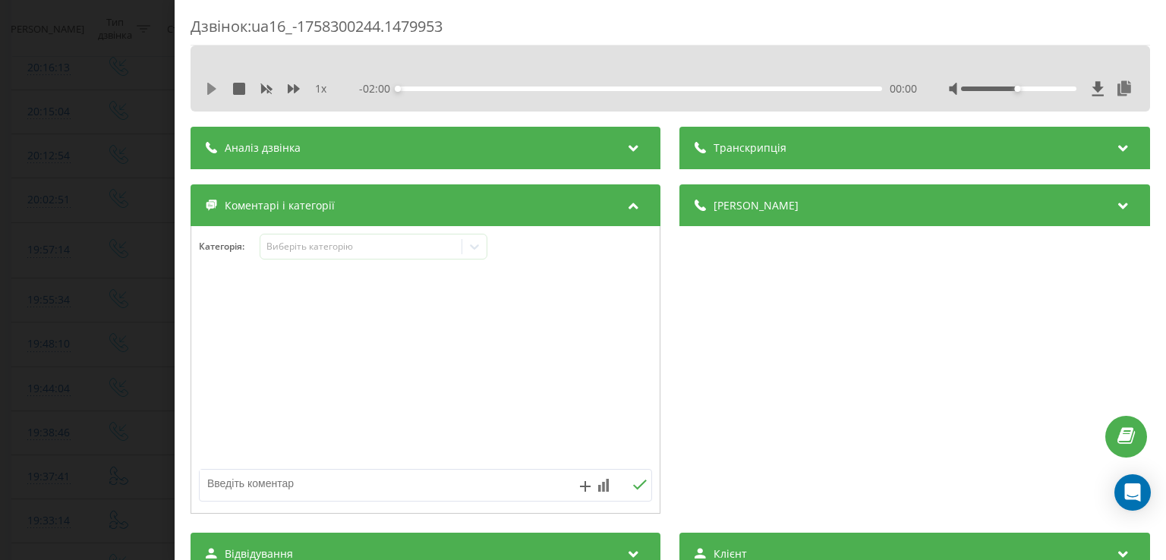
click at [213, 83] on icon at bounding box center [212, 89] width 12 height 12
click at [410, 87] on div "00:00" at bounding box center [641, 89] width 484 height 5
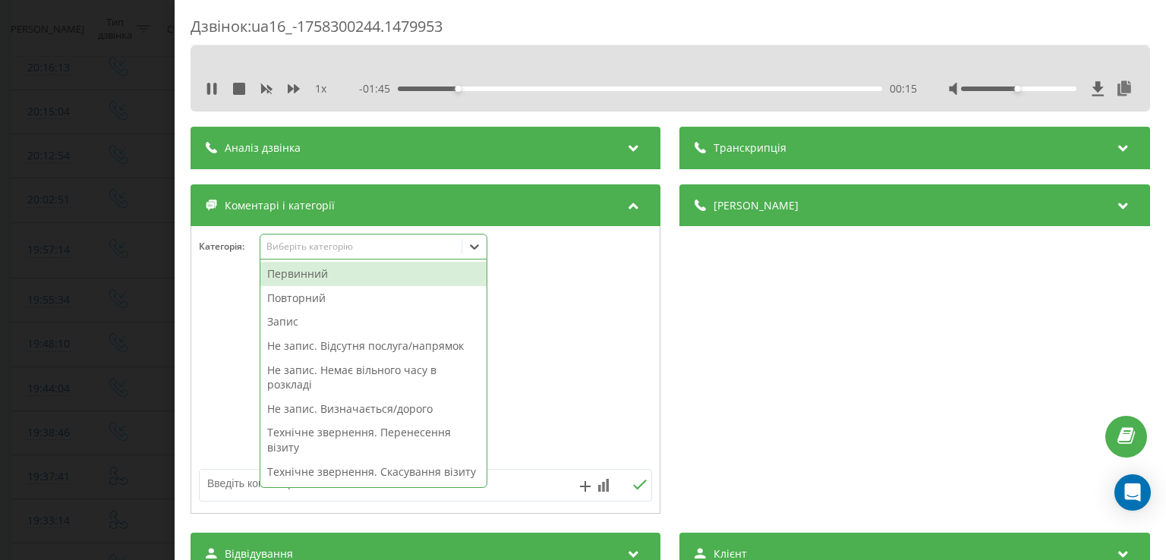
click at [482, 256] on div at bounding box center [474, 247] width 24 height 24
click at [343, 298] on div "Повторний" at bounding box center [373, 298] width 226 height 24
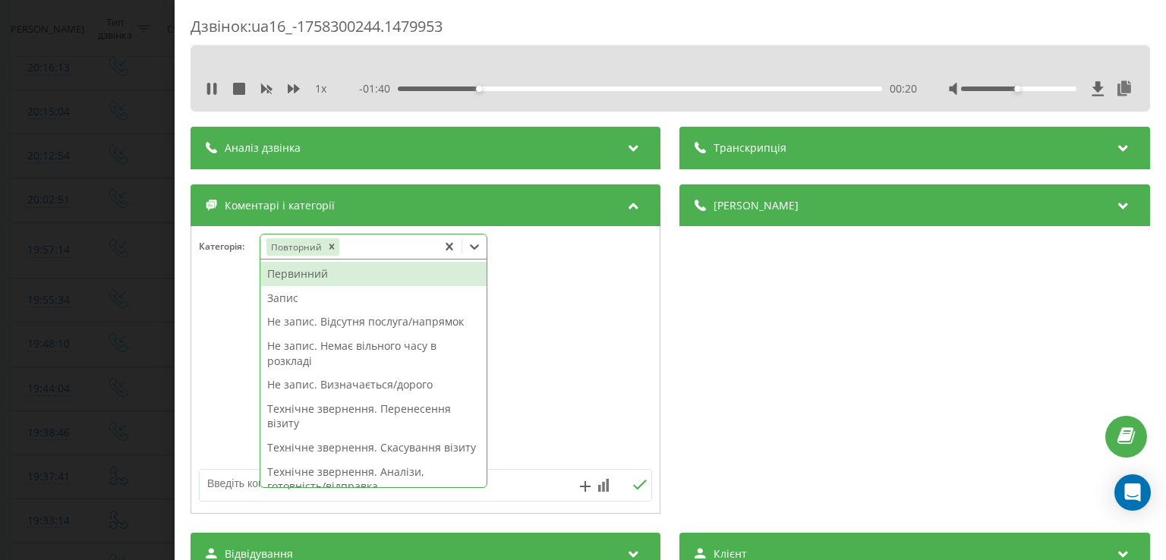
click at [295, 301] on div "Запис" at bounding box center [373, 298] width 226 height 24
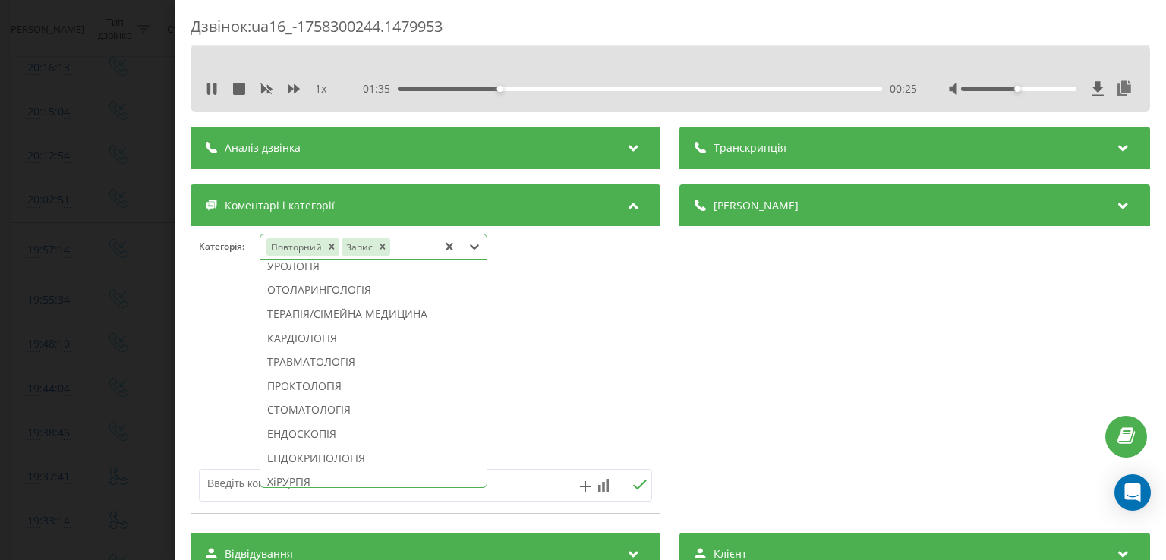
scroll to position [622, 0]
click at [364, 320] on div "ТЕРАПІЯ/СІМЕЙНА МЕДИЦИНА" at bounding box center [373, 308] width 226 height 24
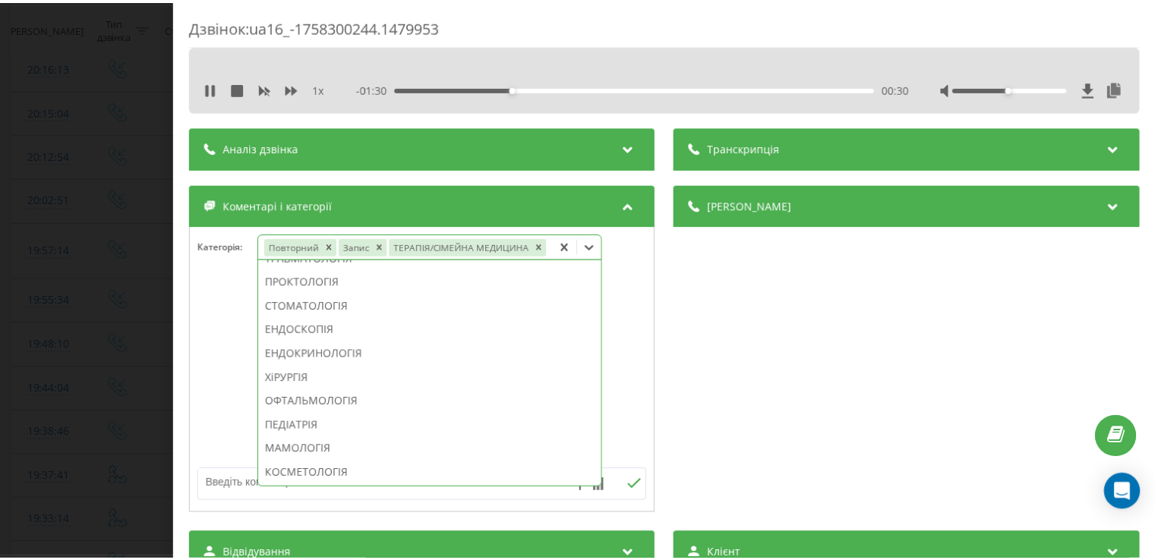
scroll to position [503, 0]
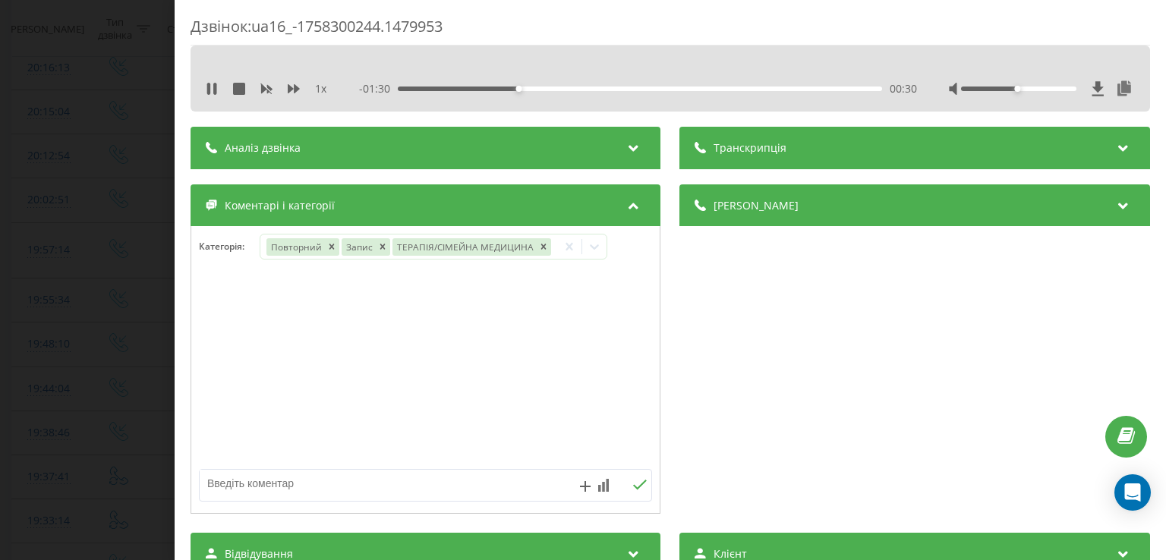
click at [215, 361] on div at bounding box center [425, 370] width 469 height 182
click at [137, 300] on div "Дзвінок : ua16_-1758300244.1479953 1 x - 01:29 00:31 00:31 Транскрипція Для AI-…" at bounding box center [583, 280] width 1166 height 560
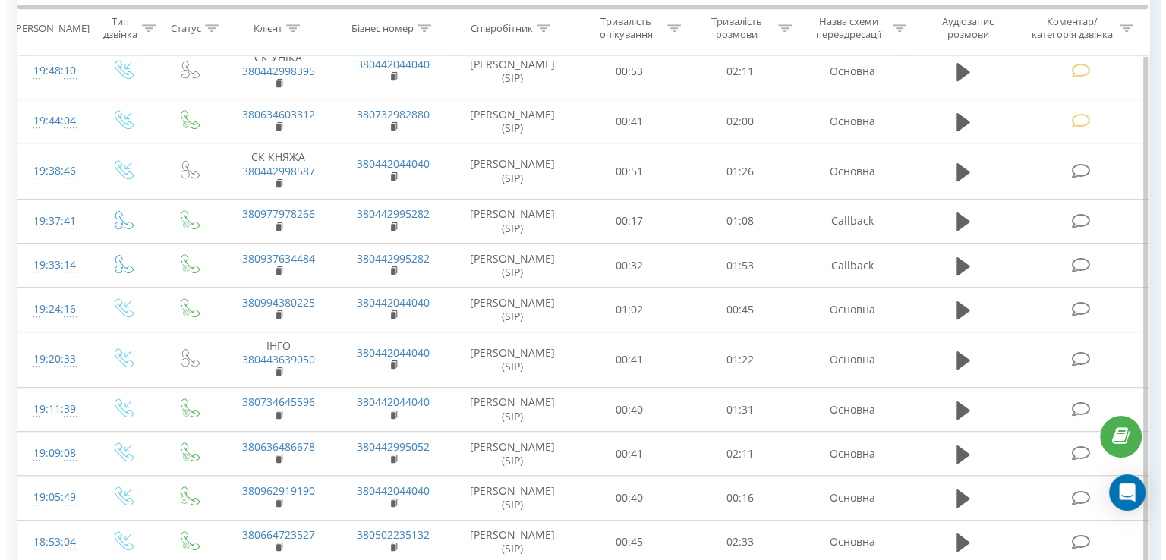
scroll to position [823, 0]
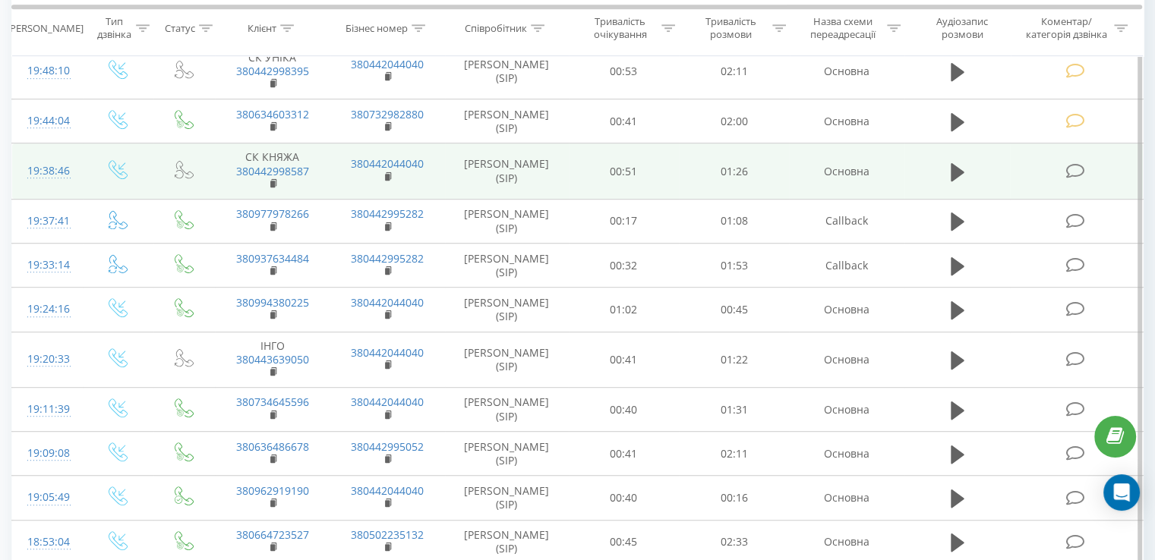
click at [1074, 165] on icon at bounding box center [1074, 171] width 19 height 16
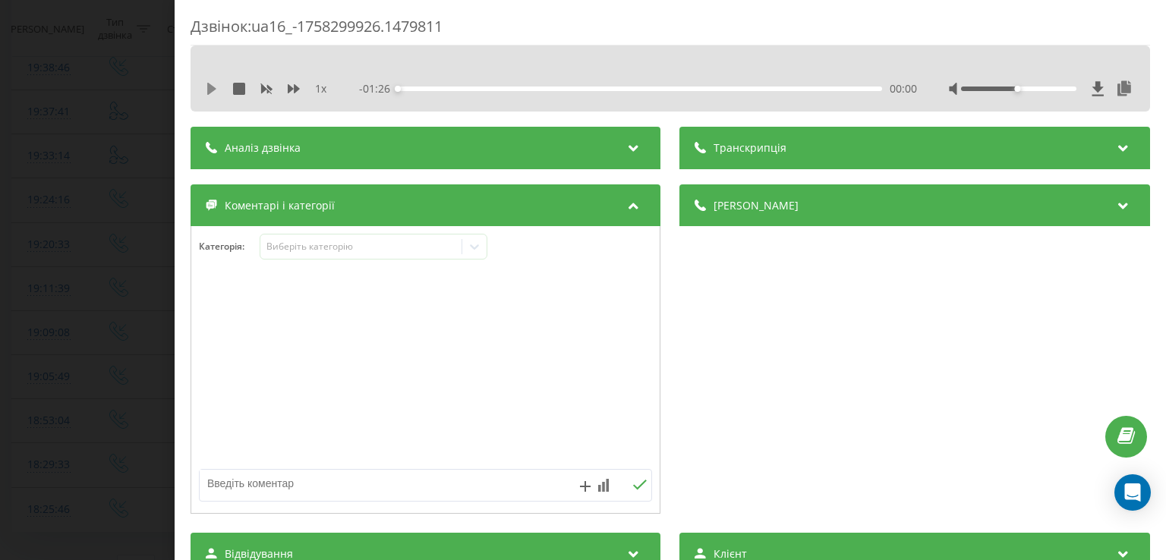
click at [211, 84] on icon at bounding box center [212, 89] width 12 height 12
click at [429, 87] on div "00:05" at bounding box center [641, 89] width 484 height 5
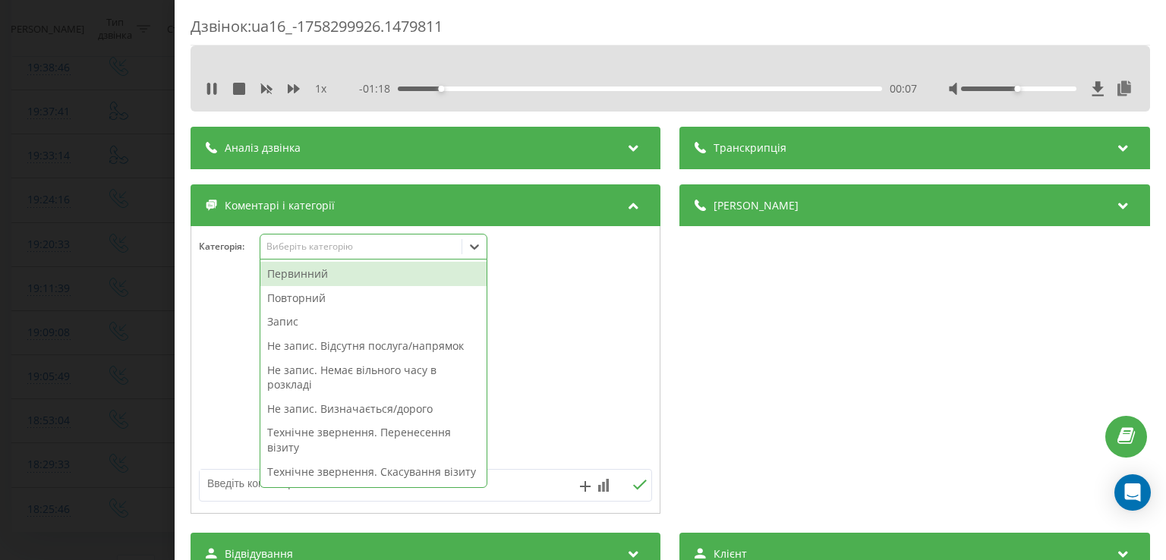
click at [477, 255] on div at bounding box center [474, 247] width 24 height 24
click at [331, 298] on div "Повторний" at bounding box center [373, 298] width 226 height 24
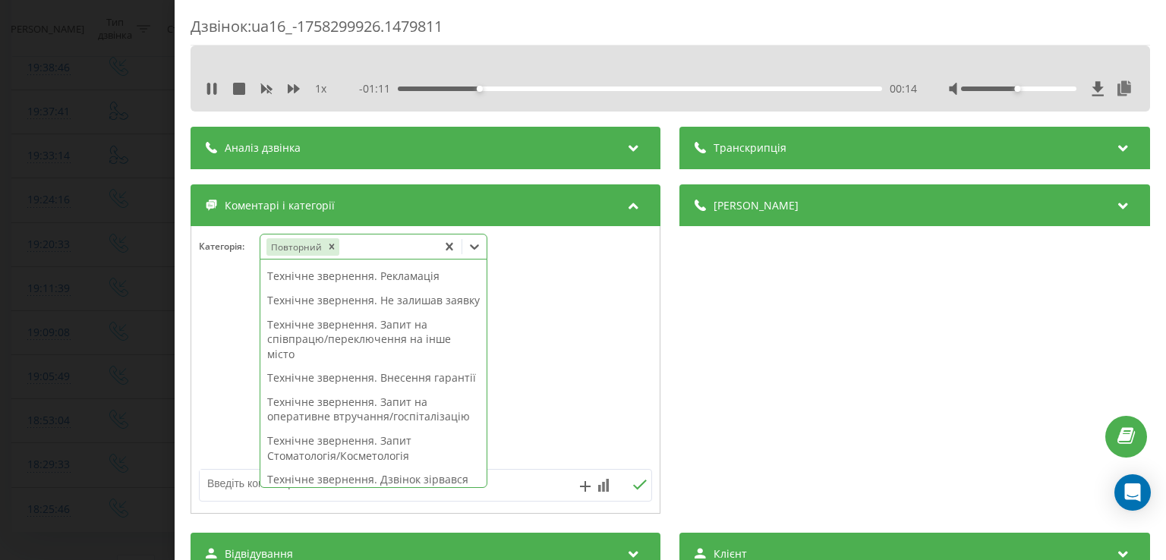
scroll to position [261, 0]
click at [374, 387] on div "Технічне звернення. Внесення гарантії" at bounding box center [373, 375] width 226 height 24
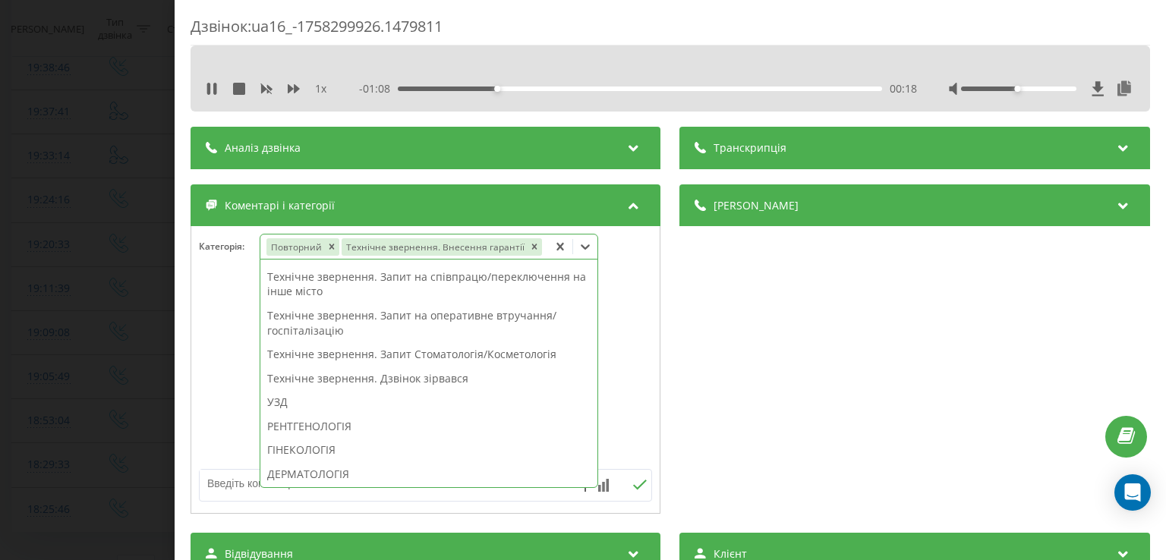
scroll to position [201, 0]
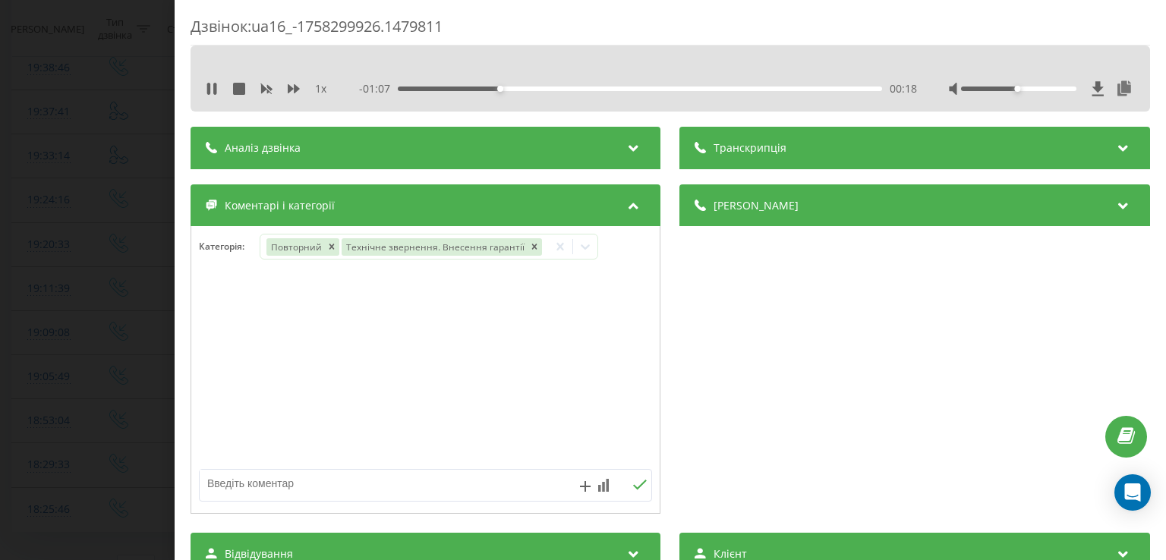
click at [137, 356] on div "Дзвінок : ua16_-1758299926.1479811 1 x - 01:07 00:18 00:18 Транскрипція Для AI-…" at bounding box center [583, 280] width 1166 height 560
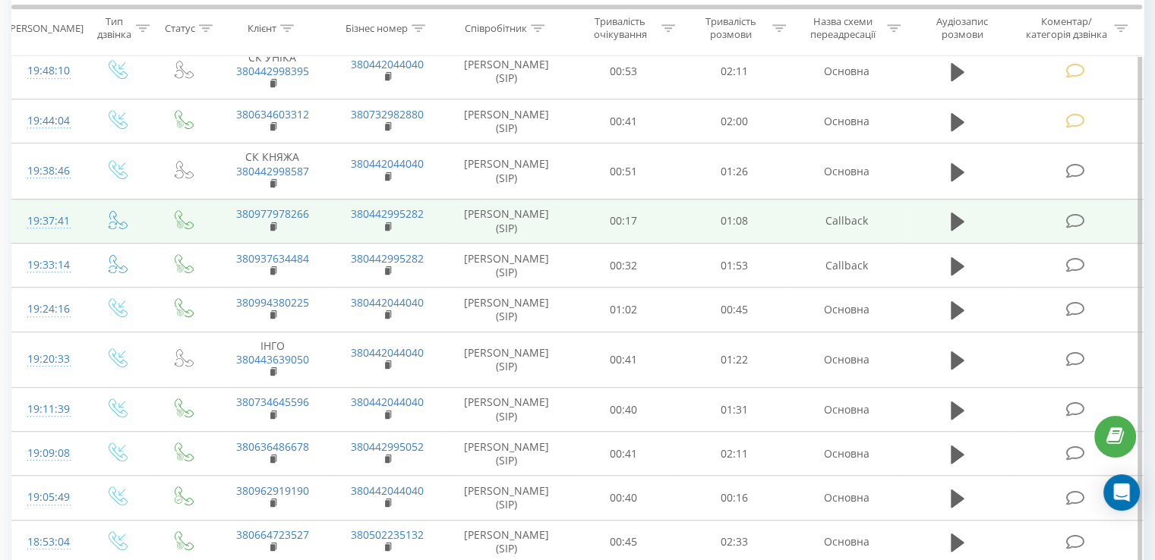
click at [1082, 217] on icon at bounding box center [1074, 221] width 19 height 16
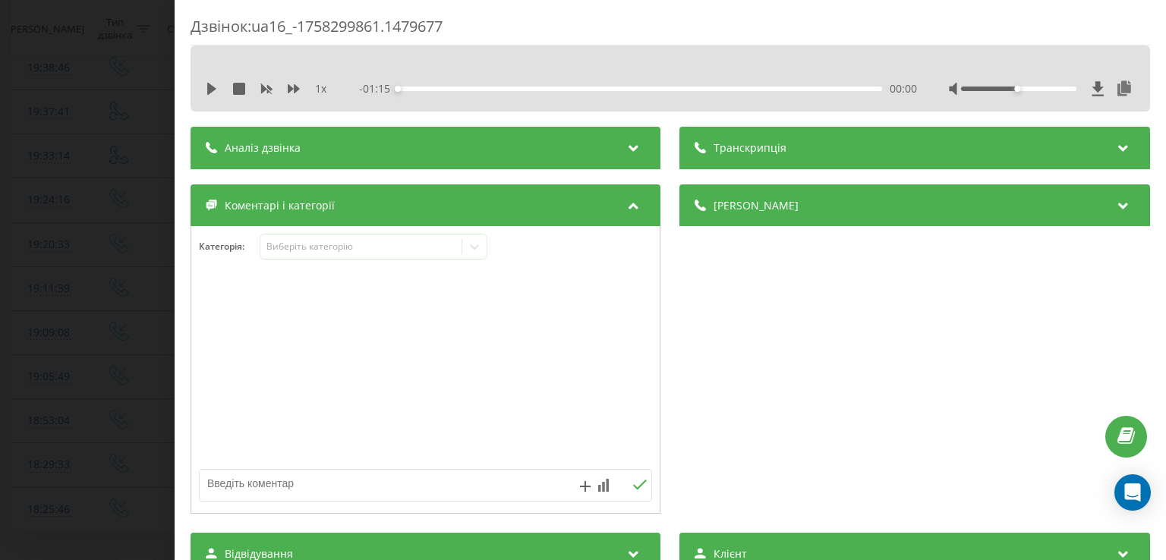
click at [212, 80] on div "1 x - 01:15 00:00 00:00" at bounding box center [670, 88] width 937 height 23
click at [212, 90] on icon at bounding box center [211, 89] width 9 height 12
click at [425, 87] on div "00:01" at bounding box center [641, 89] width 484 height 5
click at [446, 88] on div "00:07" at bounding box center [641, 89] width 484 height 5
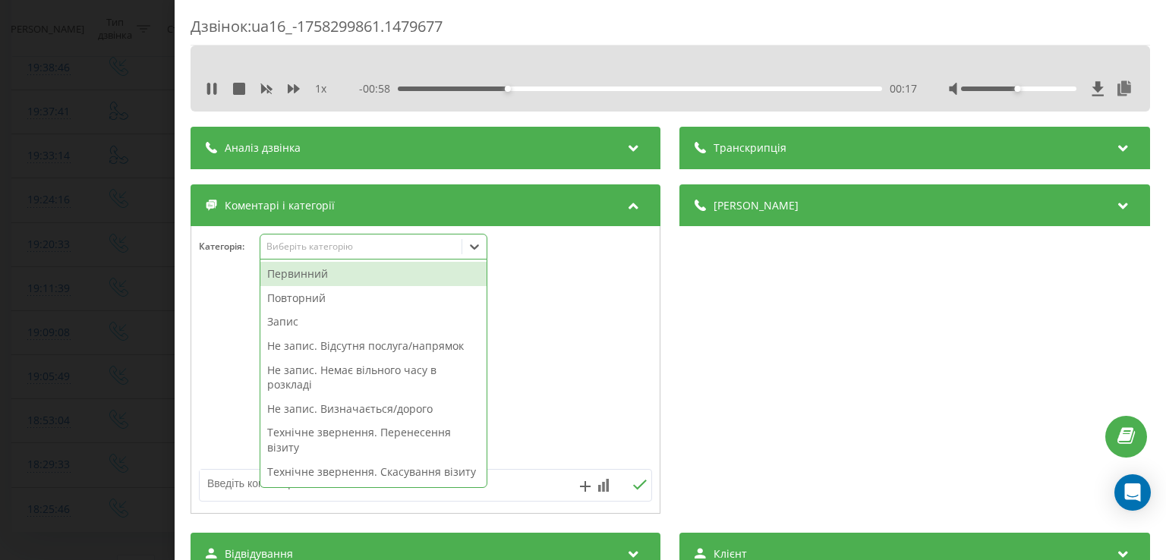
click at [478, 243] on icon at bounding box center [474, 246] width 15 height 15
click at [340, 295] on div "Повторний" at bounding box center [373, 298] width 226 height 24
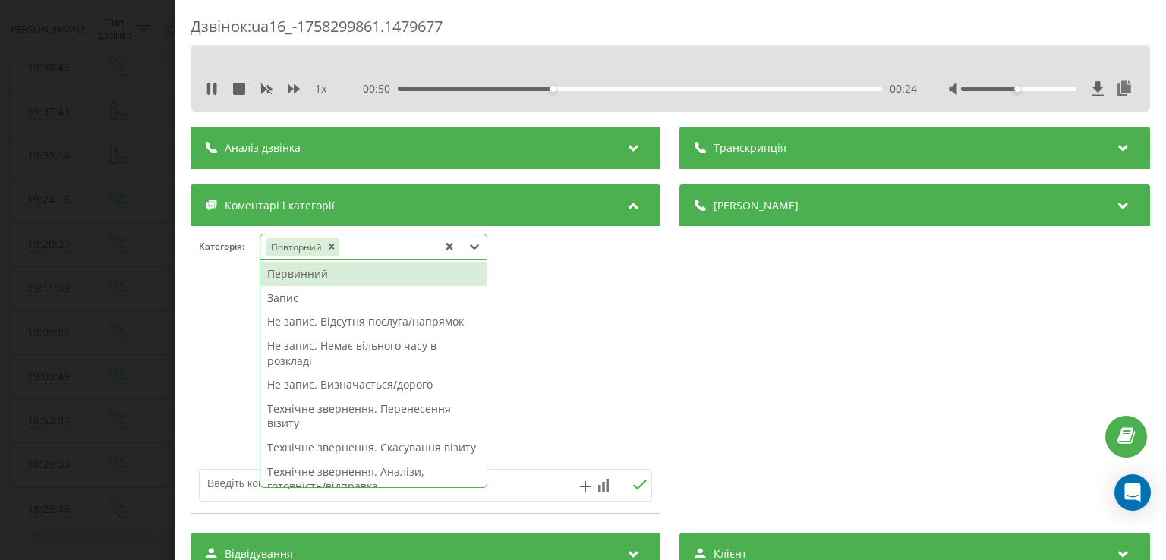
click at [301, 299] on div "Запис" at bounding box center [373, 298] width 226 height 24
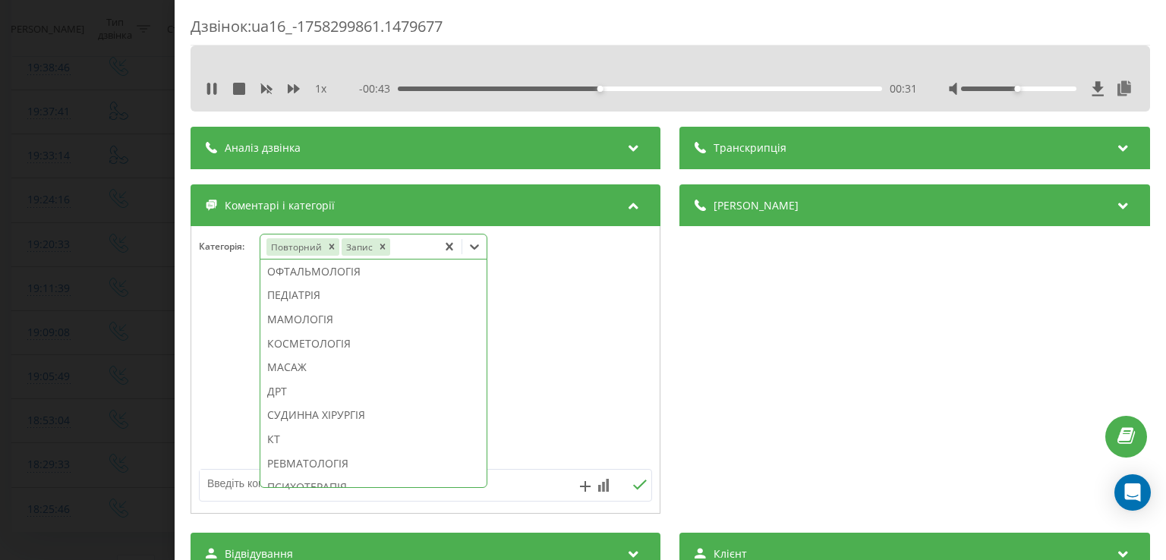
scroll to position [887, 0]
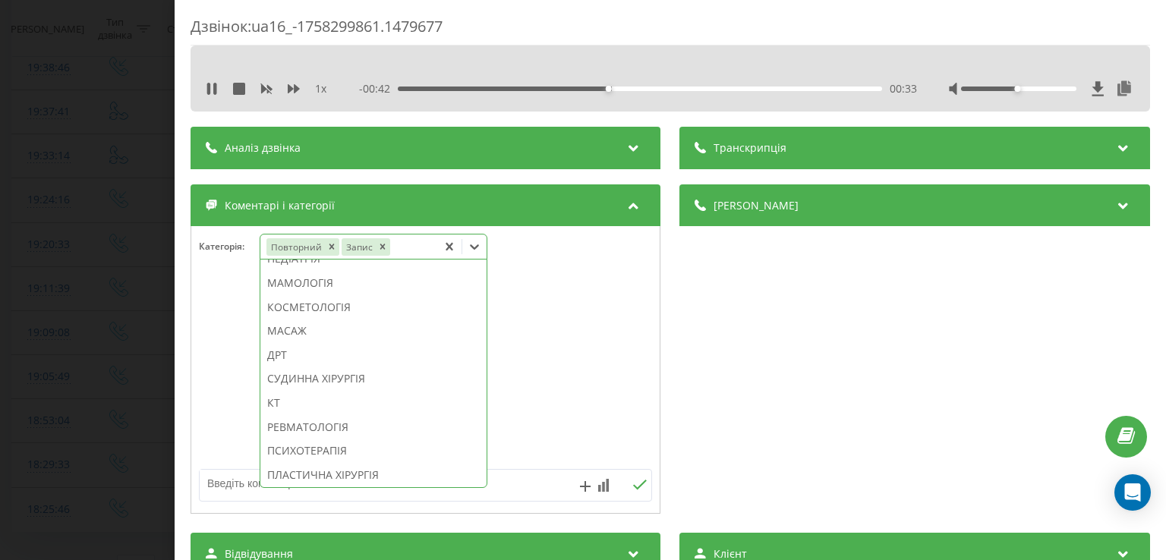
click at [301, 343] on div "МАСАЖ" at bounding box center [373, 331] width 226 height 24
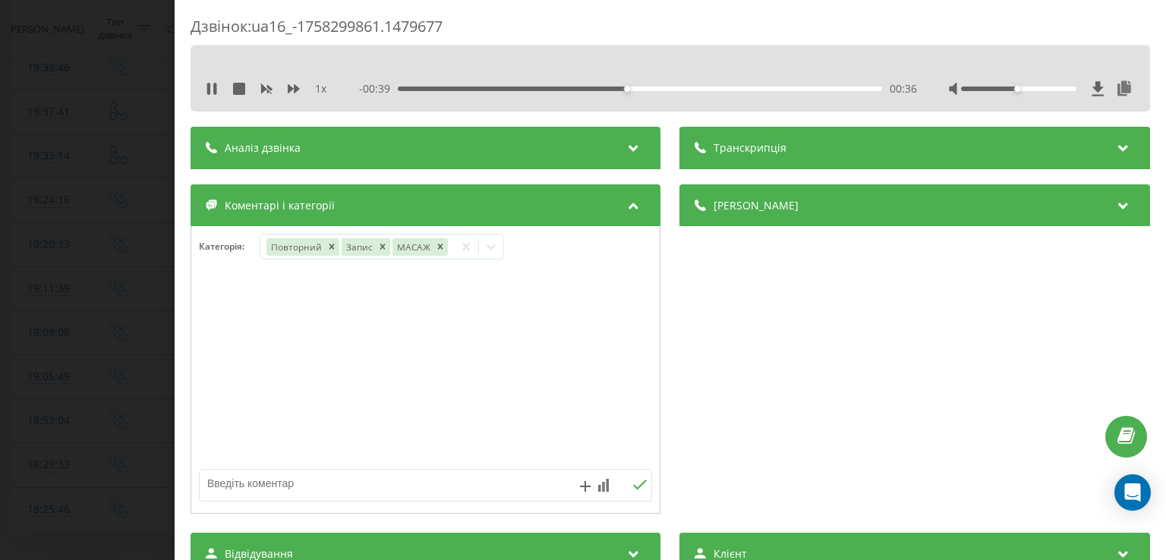
drag, startPoint x: 191, startPoint y: 371, endPoint x: 142, endPoint y: 346, distance: 55.7
click at [142, 346] on div "Дзвінок : ua16_-1758299861.1479677 1 x - 00:39 00:36 00:36 Транскрипція Для AI-…" at bounding box center [583, 280] width 1166 height 560
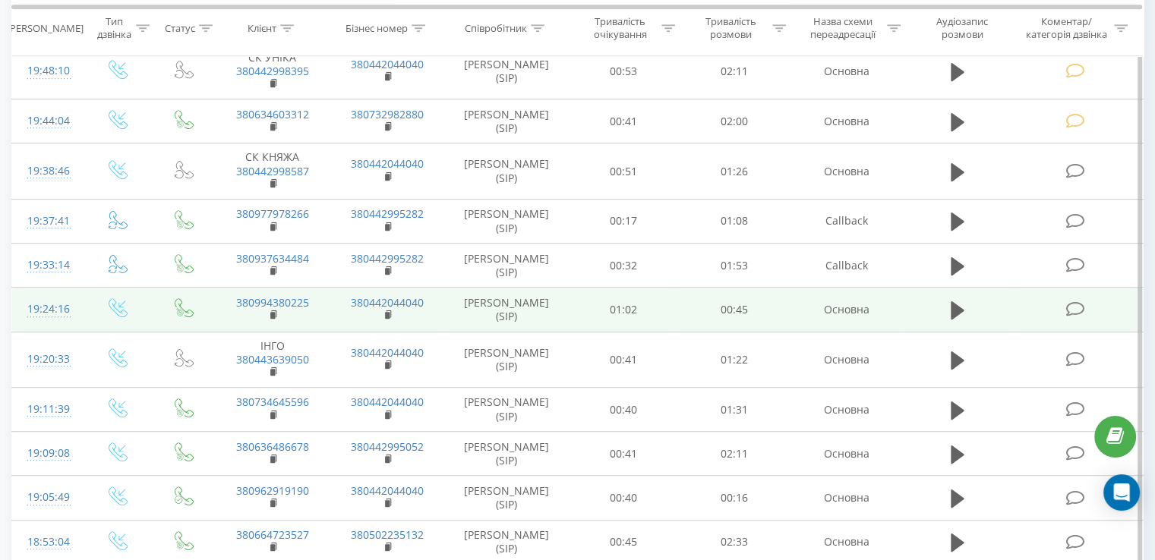
click at [1073, 301] on icon at bounding box center [1074, 309] width 19 height 16
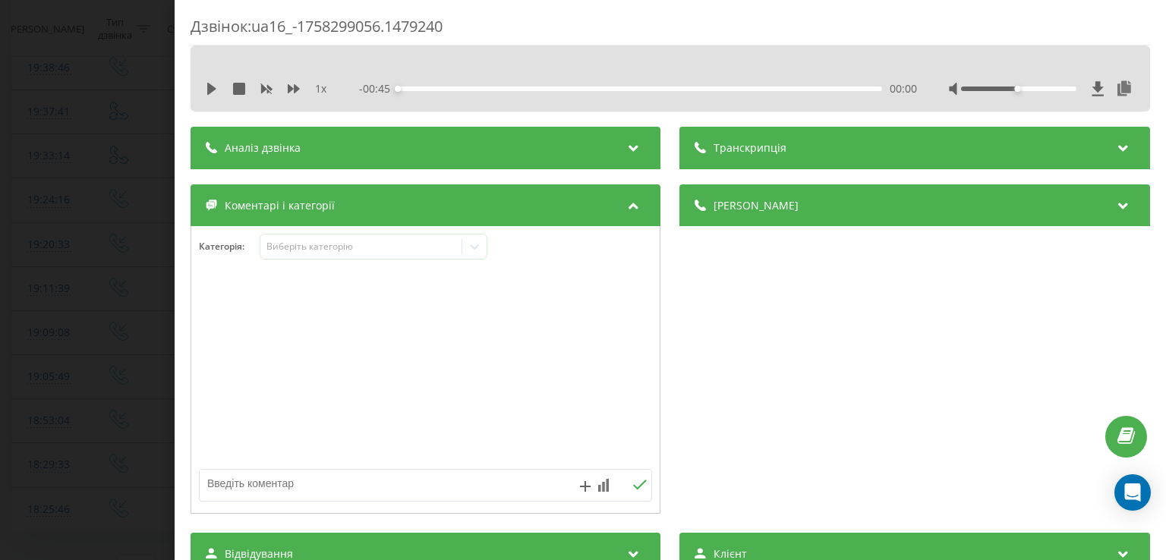
click at [144, 124] on div "Дзвінок : ua16_-1758299056.1479240 1 x - 00:45 00:00 00:00 Транскрипція Для AI-…" at bounding box center [583, 280] width 1166 height 560
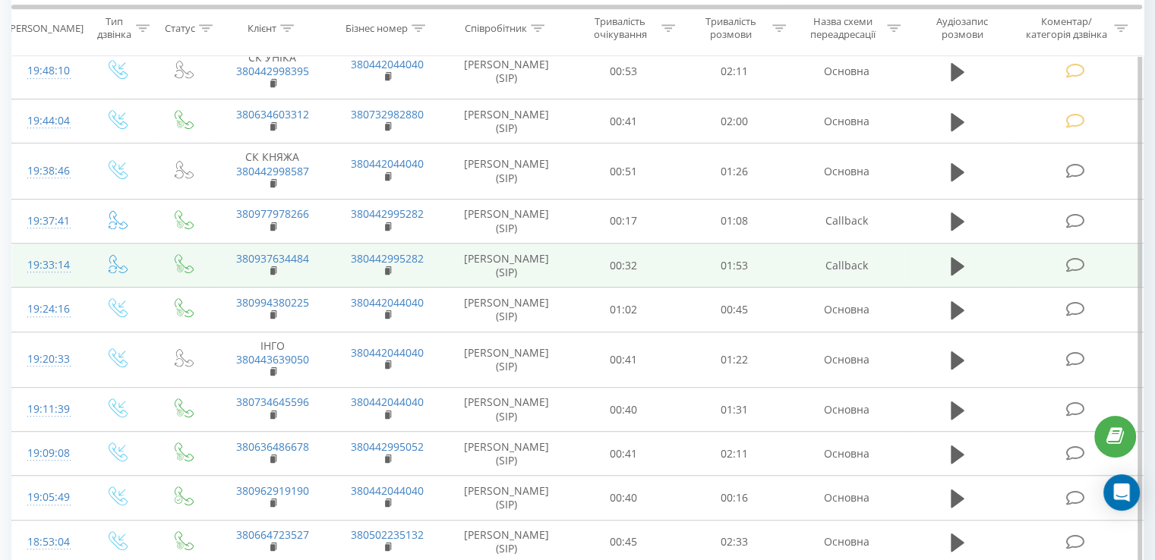
click at [1083, 268] on icon at bounding box center [1074, 265] width 19 height 16
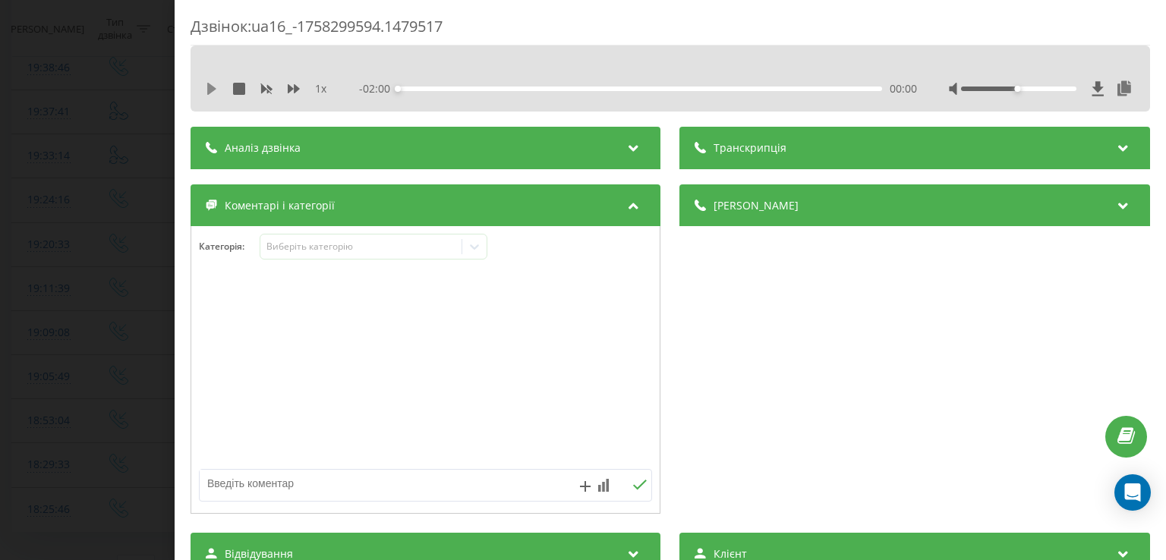
click at [208, 84] on icon at bounding box center [211, 89] width 9 height 12
click at [445, 87] on div "00:12" at bounding box center [641, 89] width 484 height 5
click at [474, 248] on icon at bounding box center [475, 247] width 9 height 5
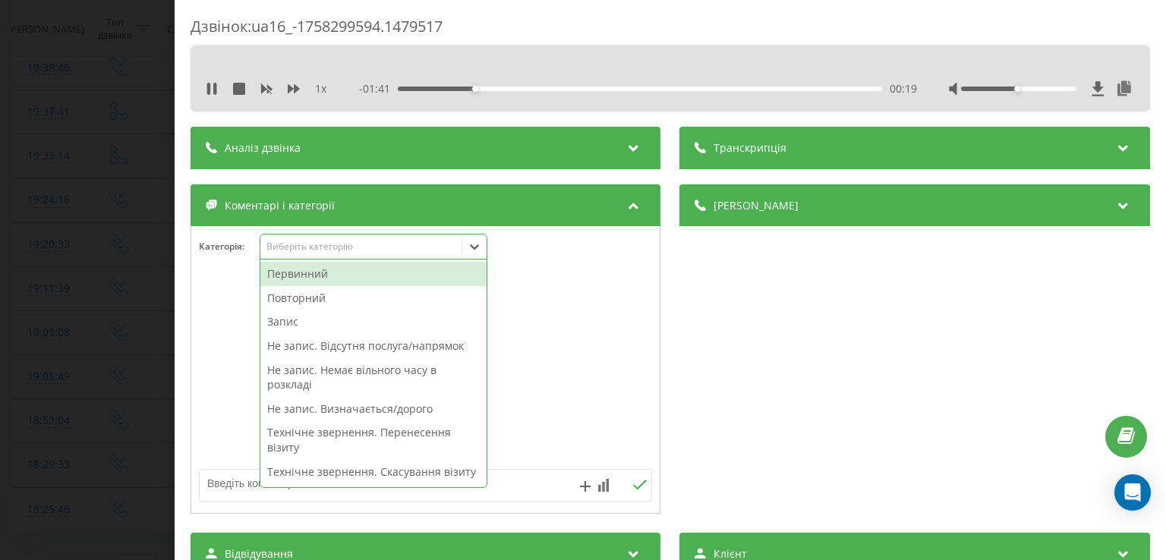
click at [408, 292] on div "Повторний" at bounding box center [373, 298] width 226 height 24
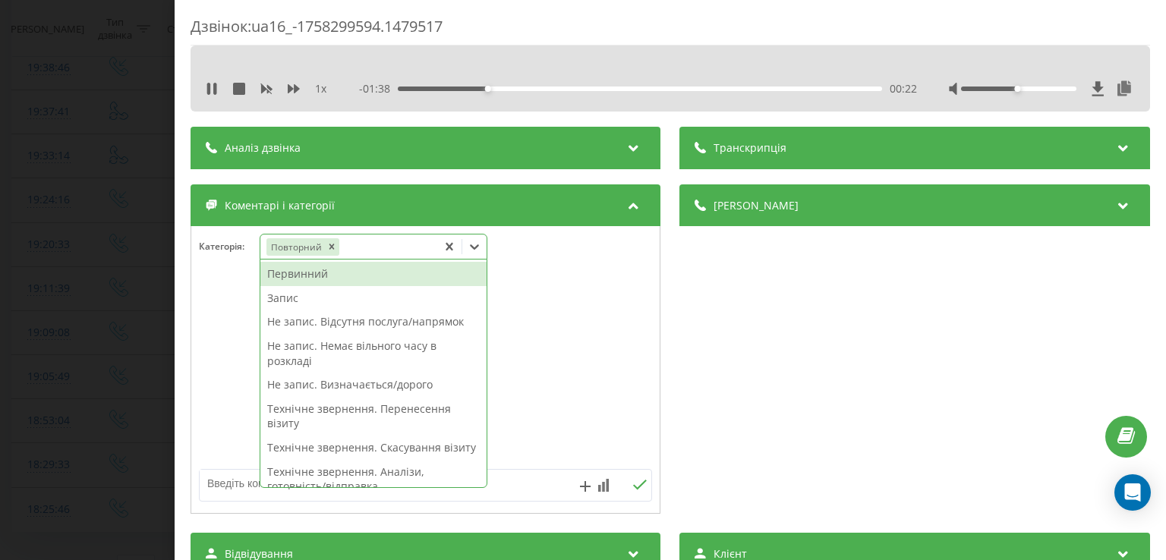
click at [319, 297] on div "Запис" at bounding box center [373, 298] width 226 height 24
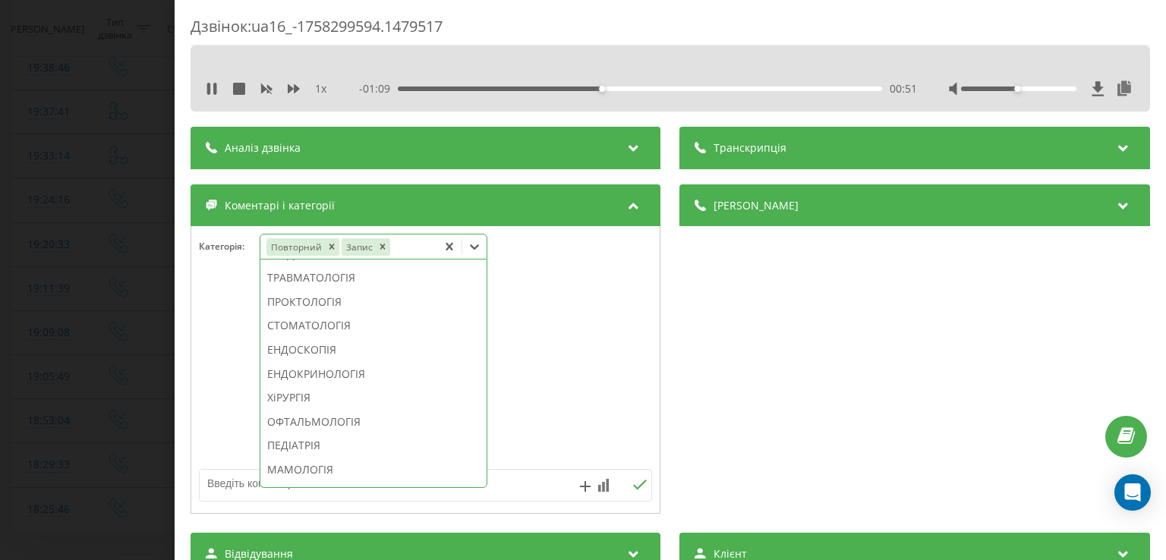
scroll to position [693, 0]
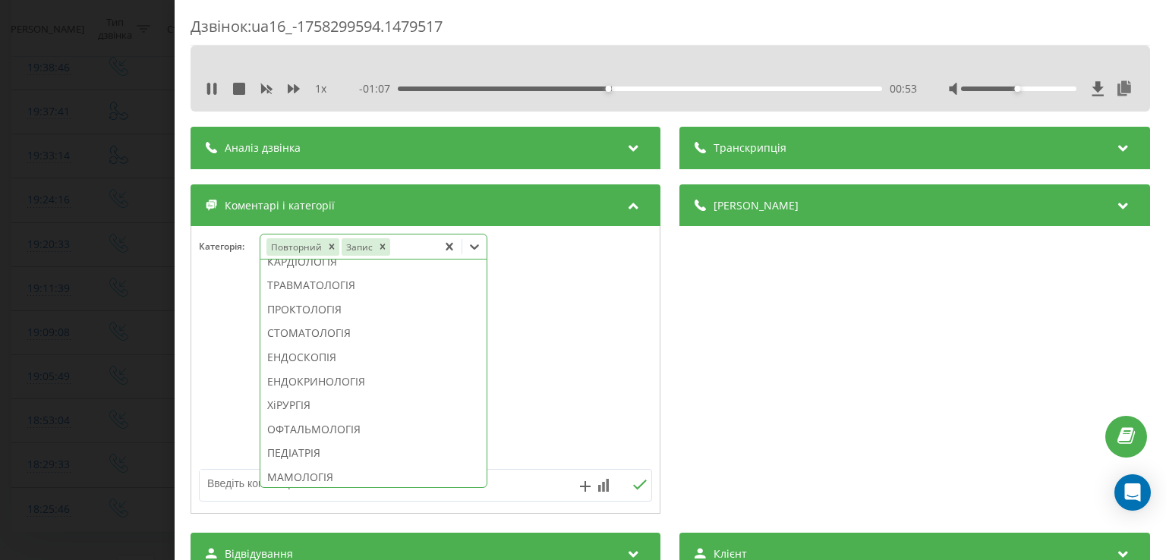
click at [340, 322] on div "ПРОКТОЛОГІЯ" at bounding box center [373, 310] width 226 height 24
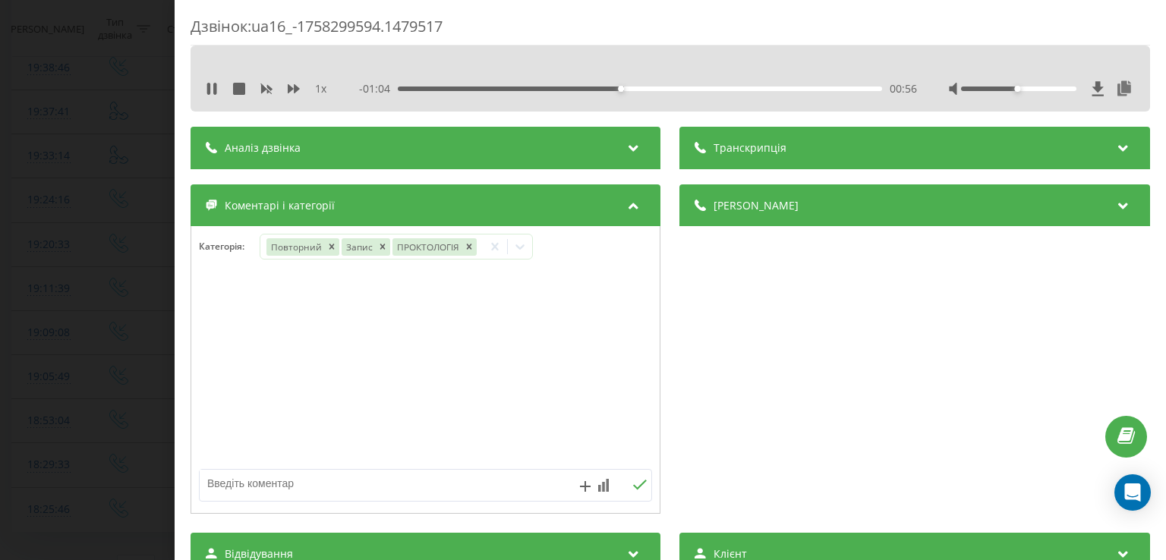
click at [219, 344] on div at bounding box center [425, 370] width 469 height 182
click at [160, 313] on div "Дзвінок : ua16_-1758299594.1479517 1 x - 01:03 00:57 00:57 Транскрипція Для AI-…" at bounding box center [583, 280] width 1166 height 560
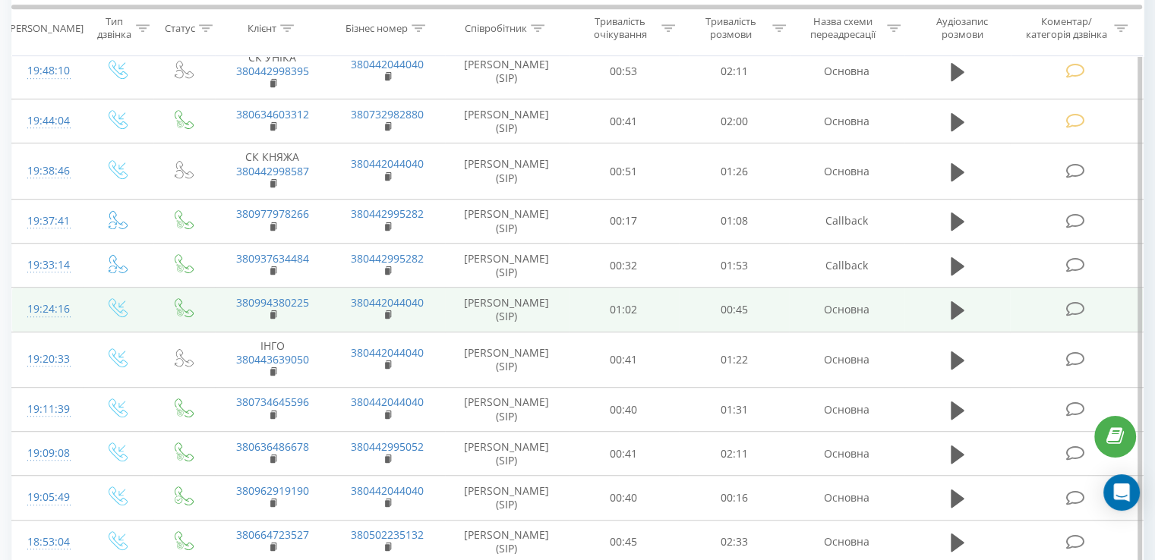
click at [1076, 301] on icon at bounding box center [1074, 309] width 19 height 16
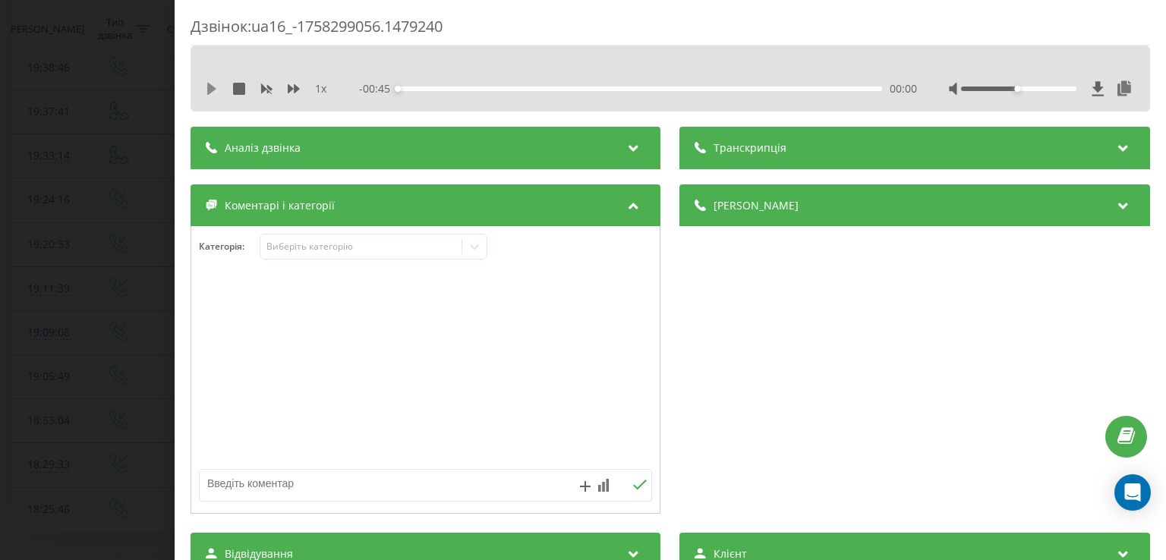
click at [213, 89] on icon at bounding box center [211, 89] width 9 height 12
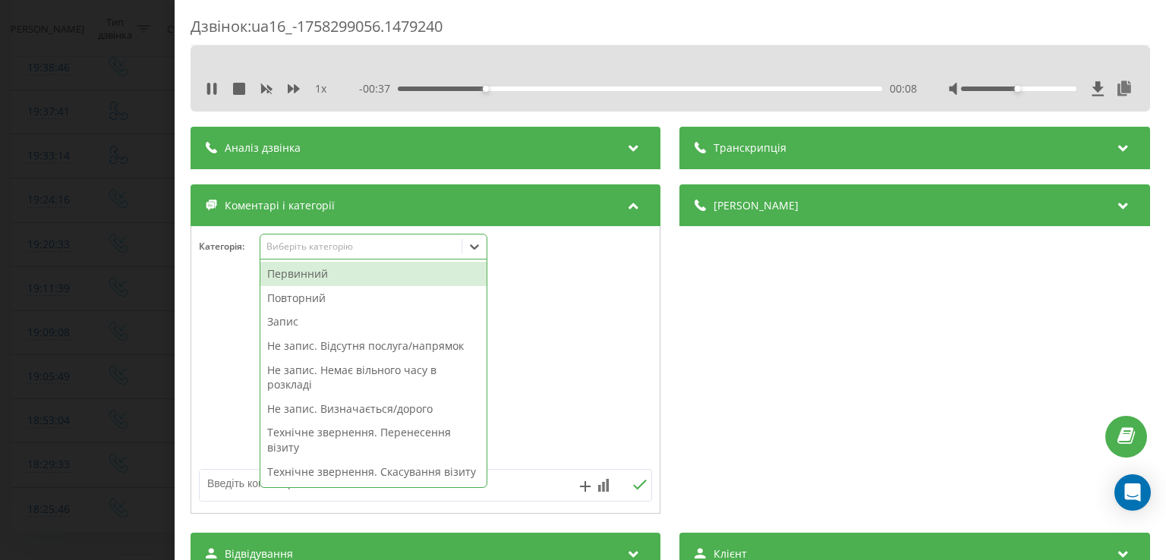
click at [477, 241] on icon at bounding box center [474, 246] width 15 height 15
click at [407, 268] on div "Первинний" at bounding box center [373, 274] width 226 height 24
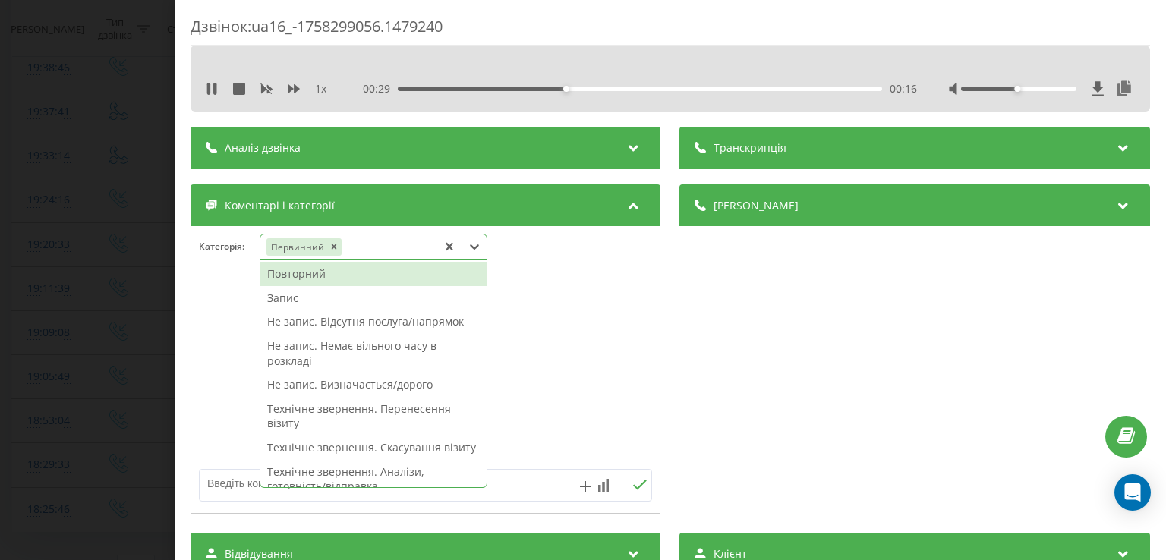
click at [382, 387] on div "Не запис. Визначається/дорого" at bounding box center [373, 385] width 226 height 24
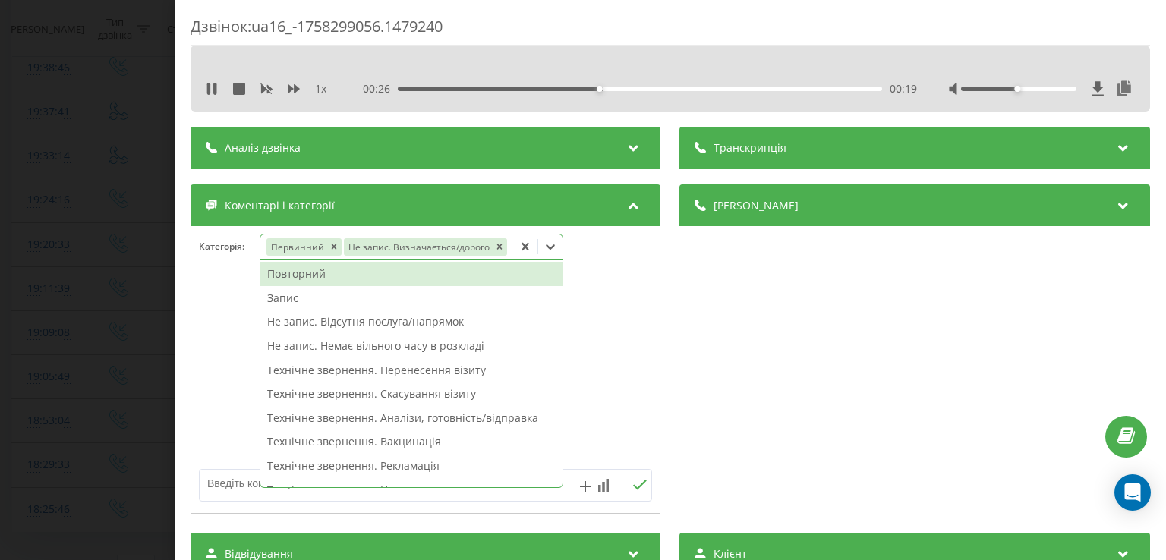
click at [235, 372] on div at bounding box center [425, 370] width 469 height 182
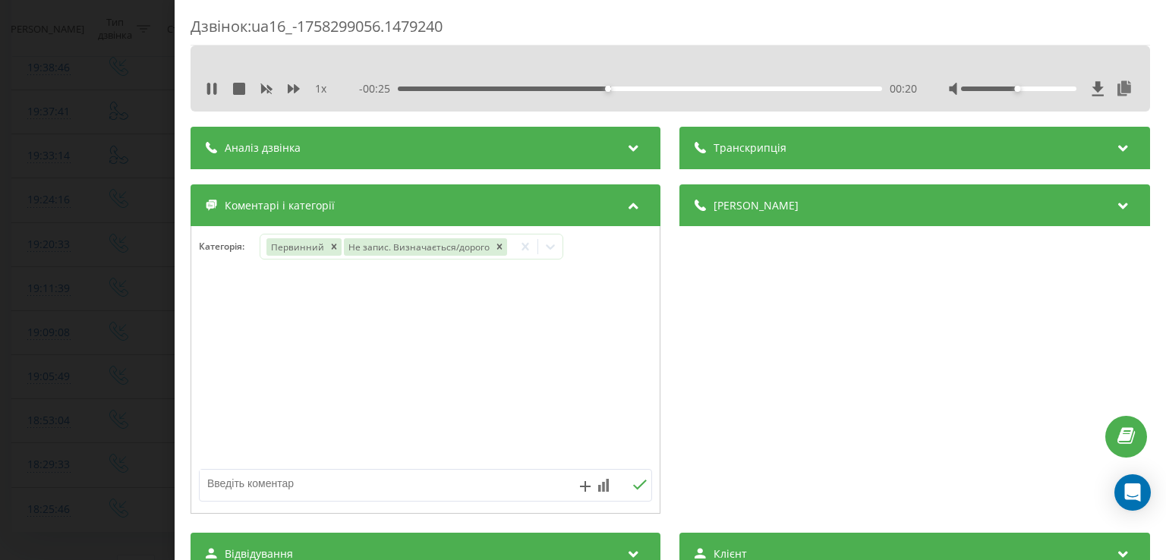
click at [169, 343] on div "Дзвінок : ua16_-1758299056.1479240 1 x - 00:25 00:20 00:20 Транскрипція Для AI-…" at bounding box center [583, 280] width 1166 height 560
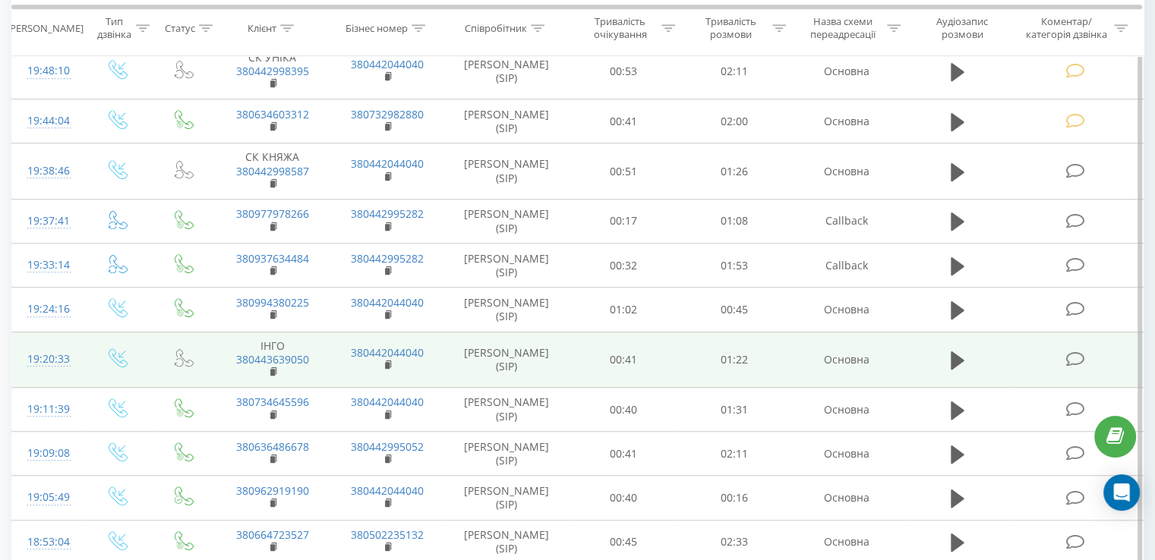
click at [1074, 357] on icon at bounding box center [1074, 360] width 19 height 16
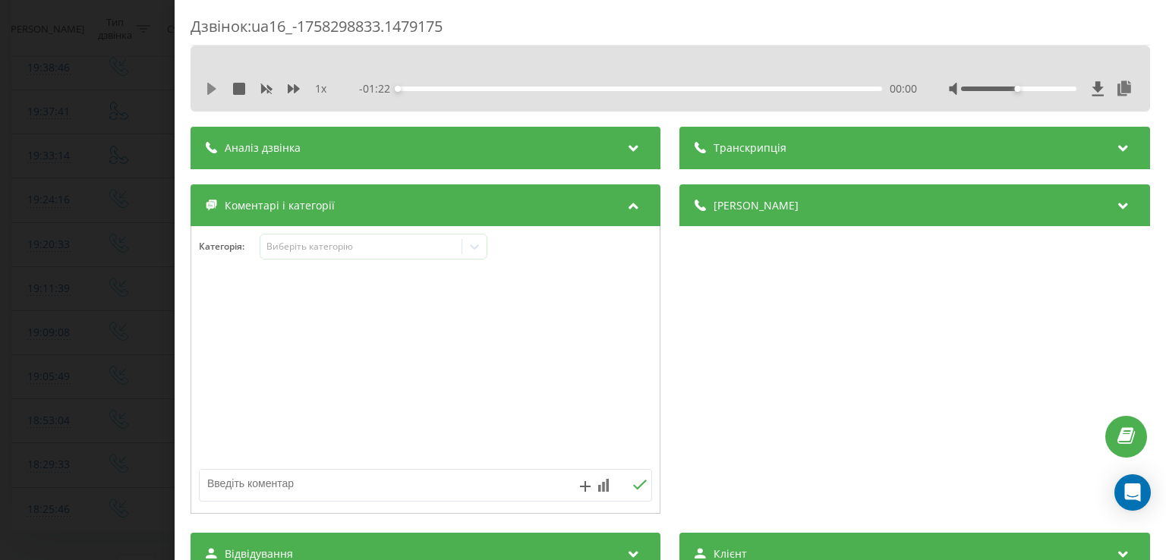
click at [209, 93] on icon at bounding box center [211, 89] width 9 height 12
click at [423, 88] on div "00:01" at bounding box center [641, 89] width 484 height 5
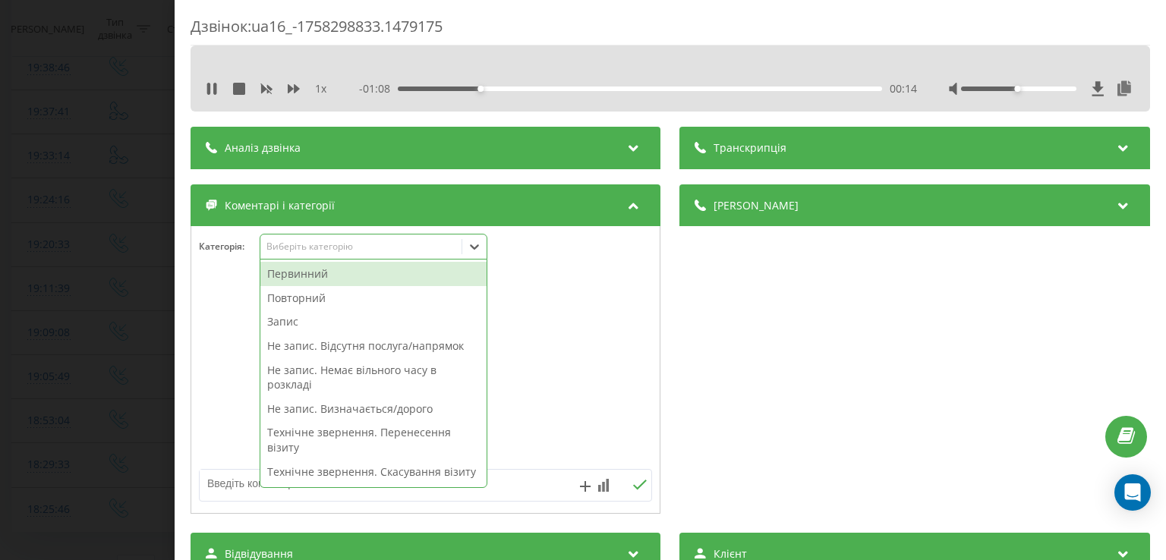
click at [475, 244] on icon at bounding box center [474, 246] width 15 height 15
click at [409, 290] on div "Повторний" at bounding box center [373, 298] width 226 height 24
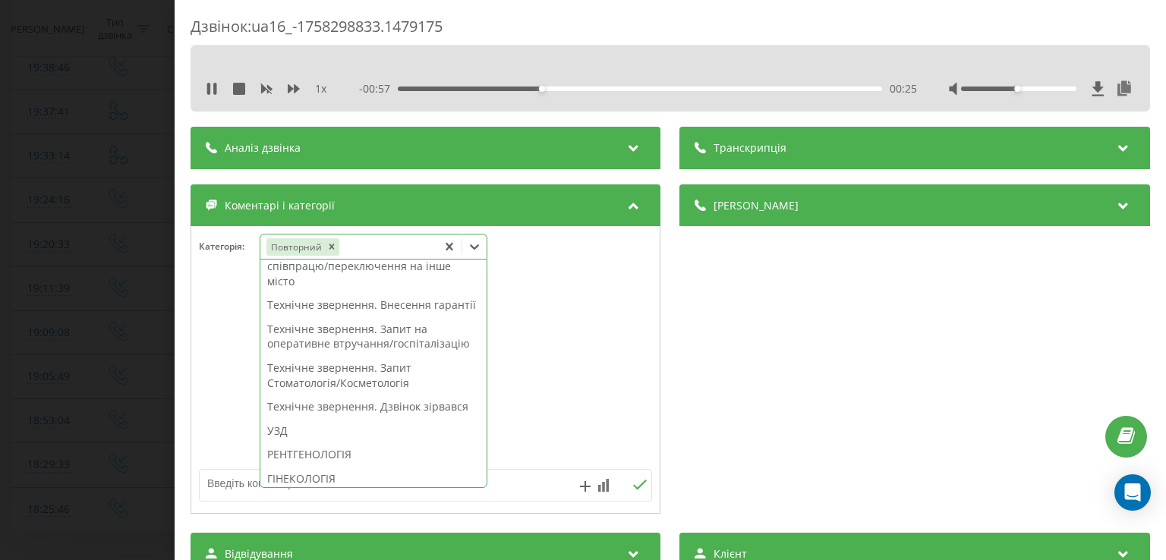
scroll to position [307, 0]
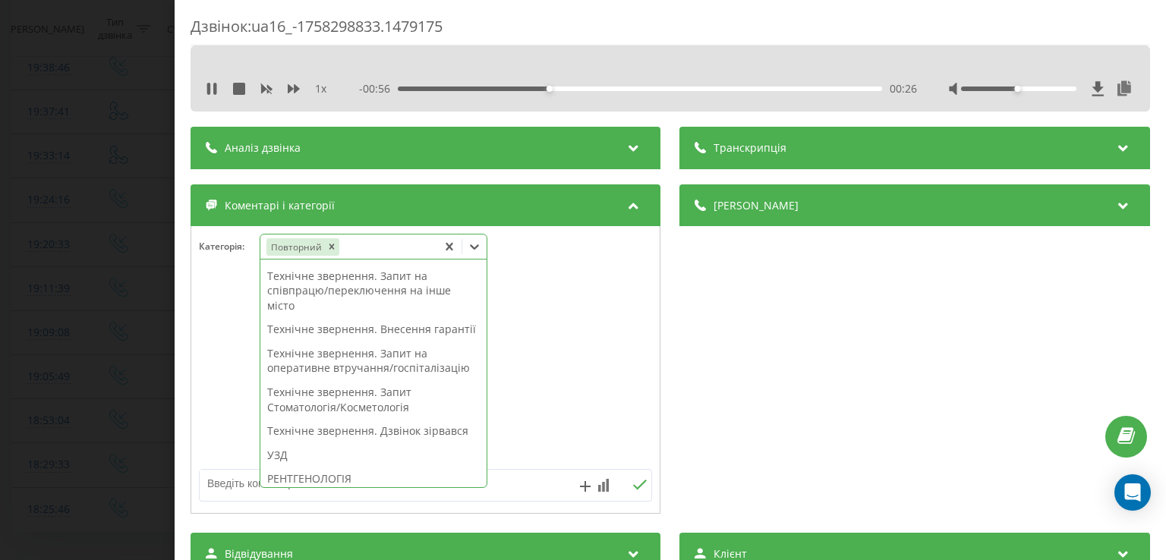
click at [400, 342] on div "Технічне звернення. Внесення гарантії" at bounding box center [373, 329] width 226 height 24
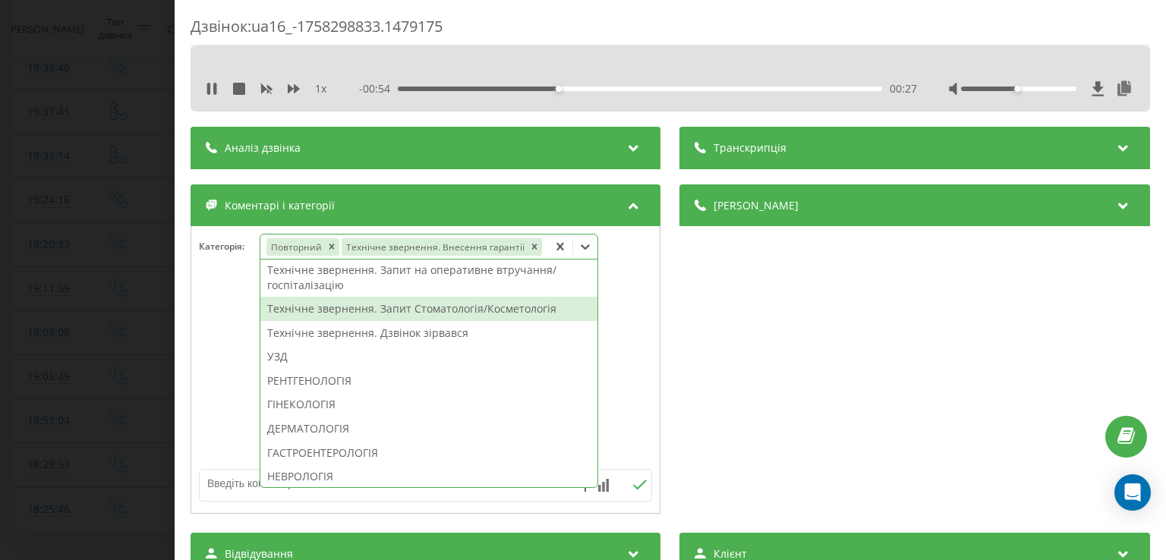
scroll to position [247, 0]
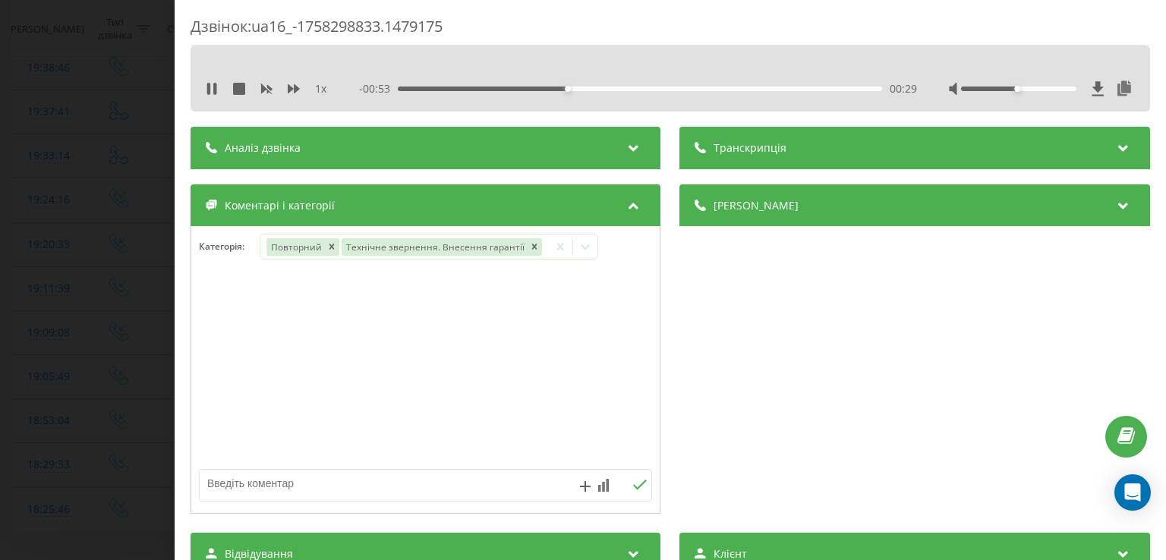
click at [231, 349] on div at bounding box center [425, 370] width 469 height 182
click at [158, 321] on div "Дзвінок : ua16_-1758298833.1479175 1 x - 00:52 00:30 00:30 Транскрипція Для AI-…" at bounding box center [583, 280] width 1166 height 560
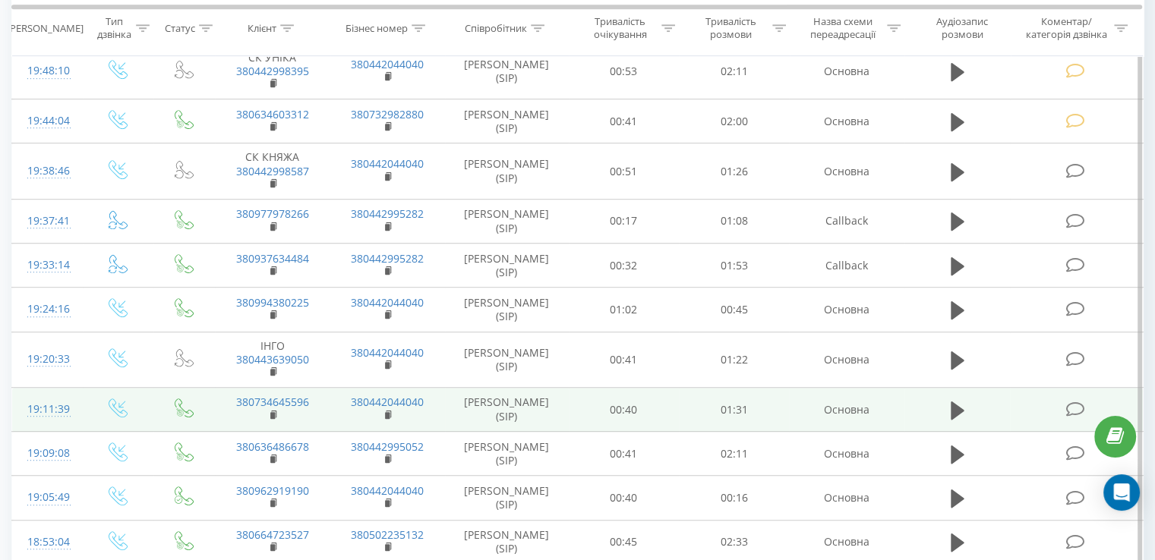
click at [1069, 402] on icon at bounding box center [1074, 410] width 19 height 16
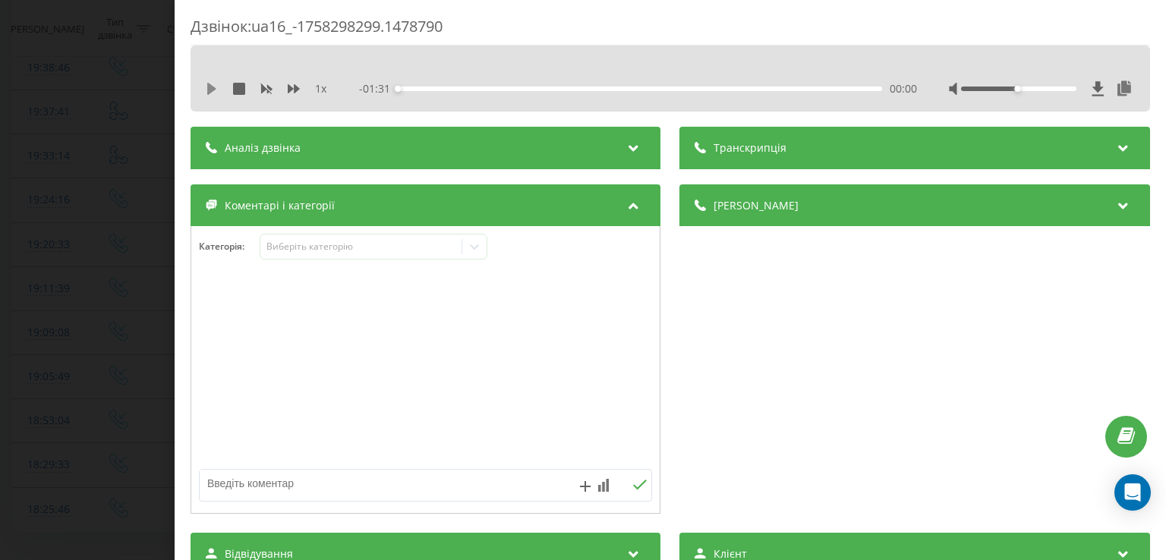
click at [216, 90] on icon at bounding box center [212, 89] width 12 height 12
click at [435, 88] on div "- 01:28 00:02 00:02" at bounding box center [638, 88] width 557 height 15
click at [435, 88] on div "00:07" at bounding box center [641, 89] width 484 height 5
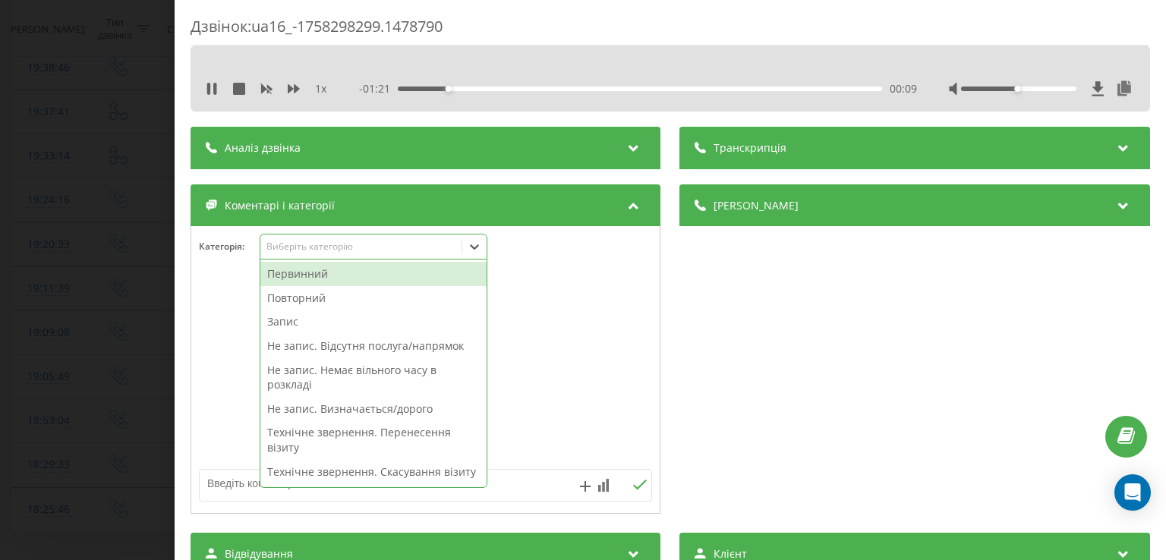
click at [480, 249] on icon at bounding box center [474, 246] width 15 height 15
click at [357, 300] on div "Повторний" at bounding box center [373, 298] width 226 height 24
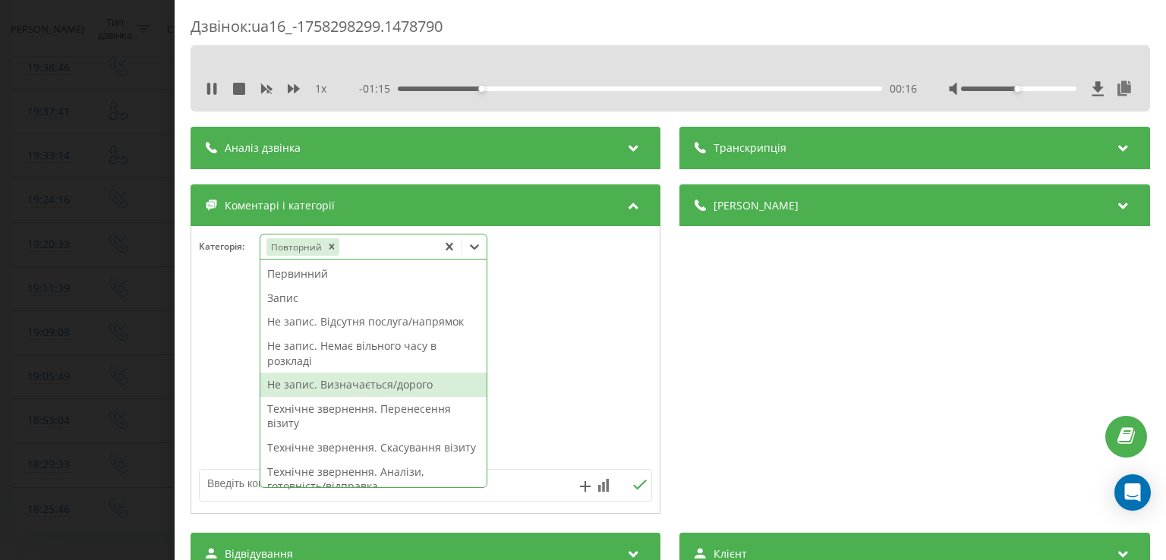
click at [374, 384] on div "Не запис. Визначається/дорого" at bounding box center [373, 385] width 226 height 24
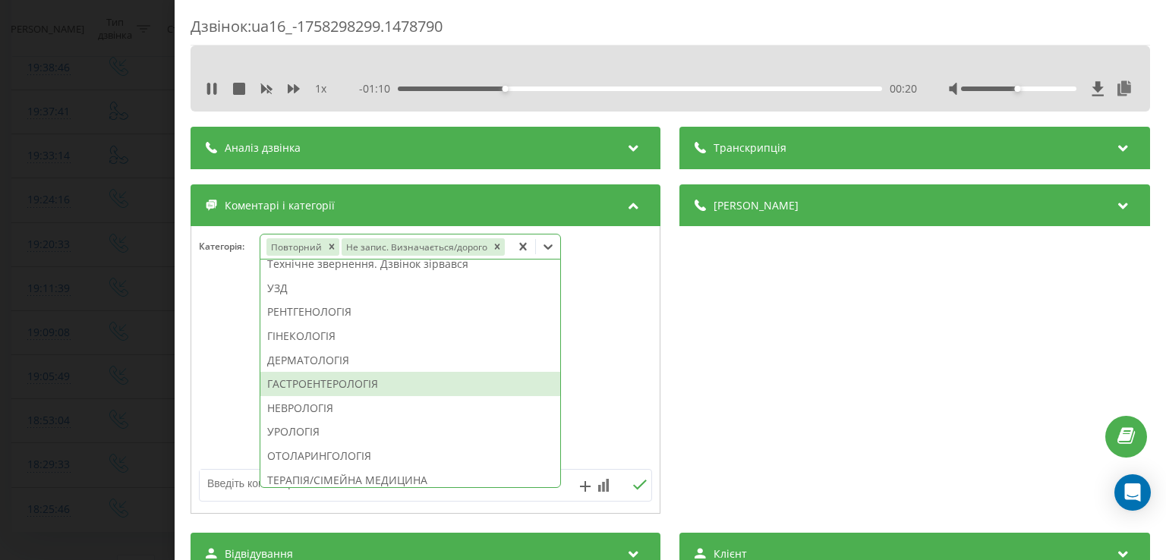
scroll to position [391, 0]
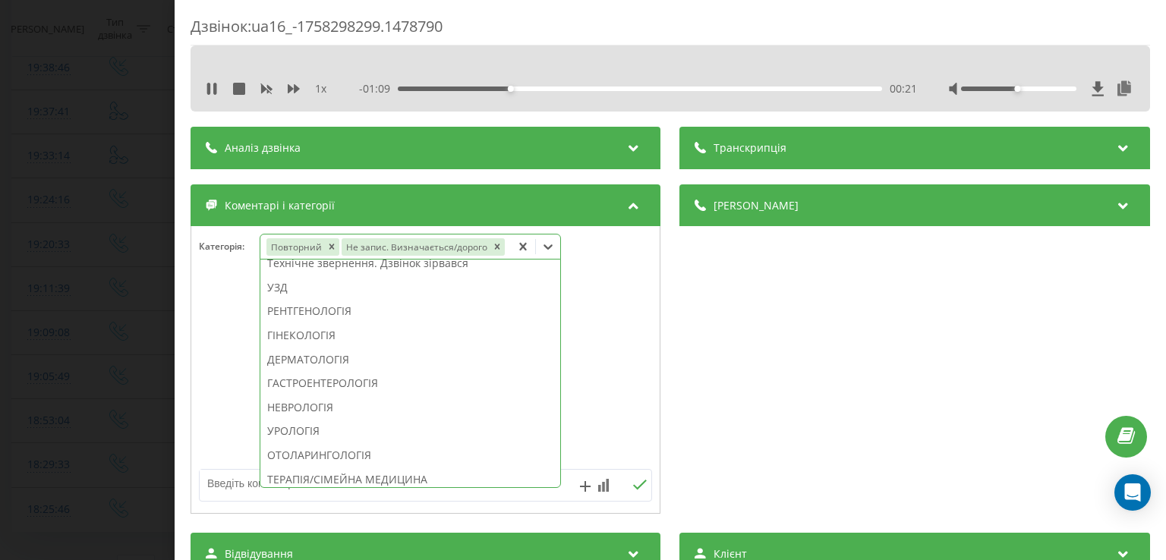
click at [332, 355] on div "ДЕРМАТОЛОГІЯ" at bounding box center [410, 360] width 300 height 24
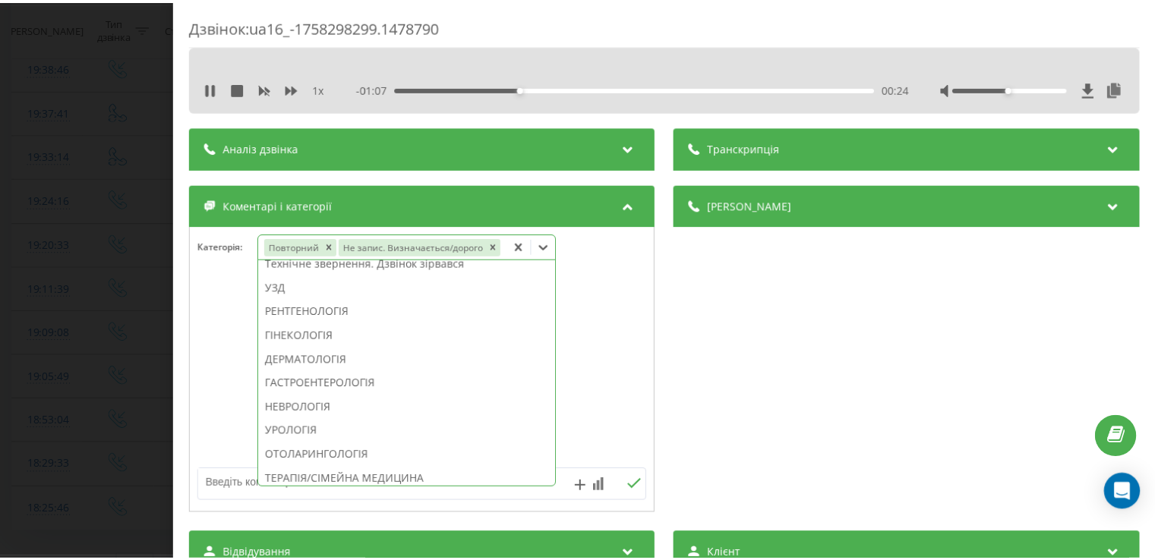
scroll to position [376, 0]
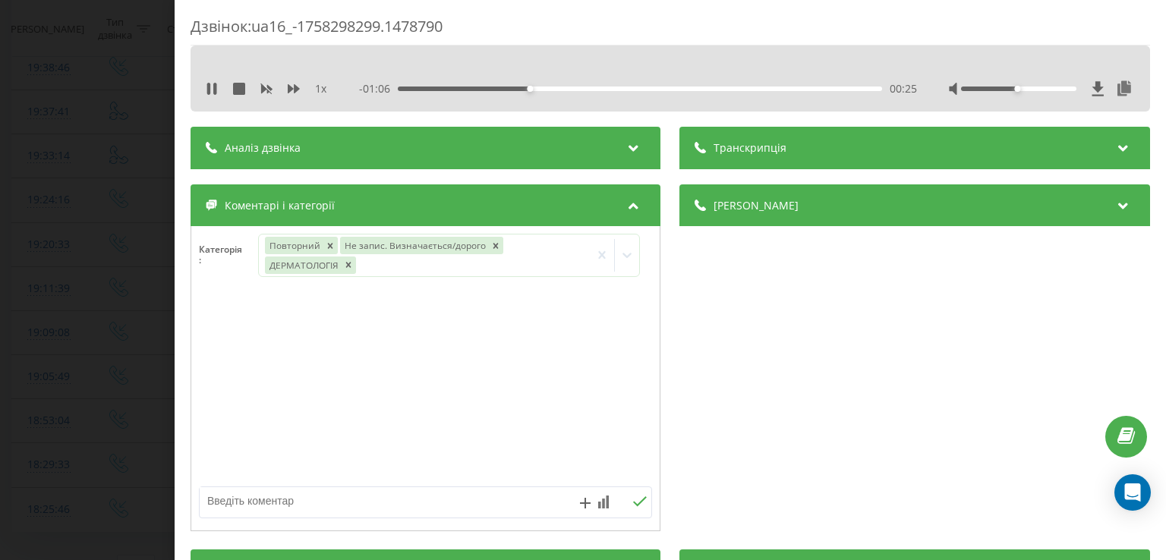
click at [219, 364] on div at bounding box center [425, 388] width 469 height 182
click at [139, 333] on div "Дзвінок : ua16_-1758298299.1478790 1 x - 01:05 00:26 00:26 Транскрипція Для AI-…" at bounding box center [583, 280] width 1166 height 560
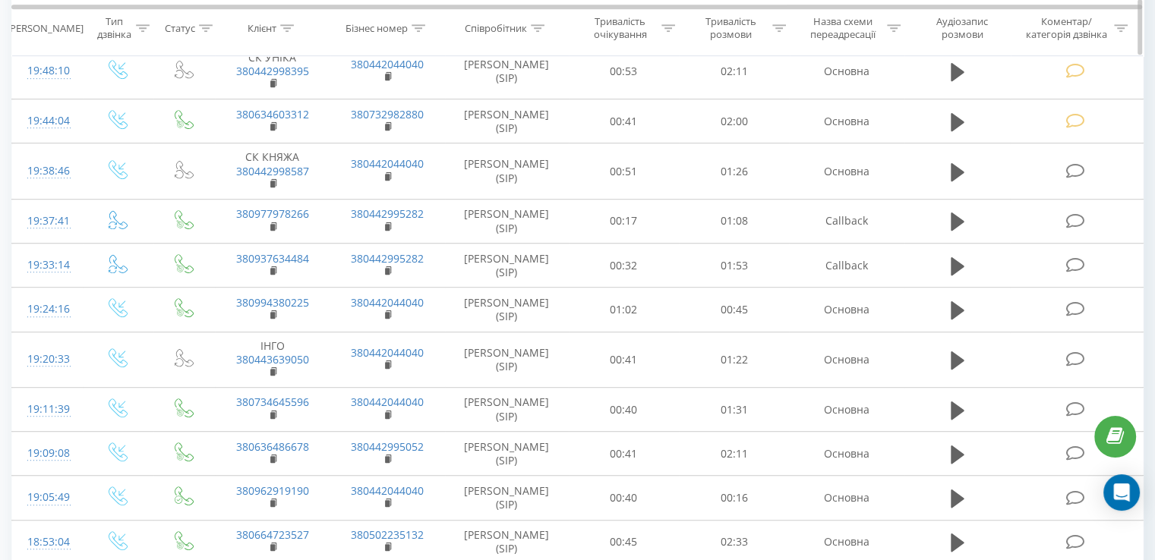
scroll to position [854, 0]
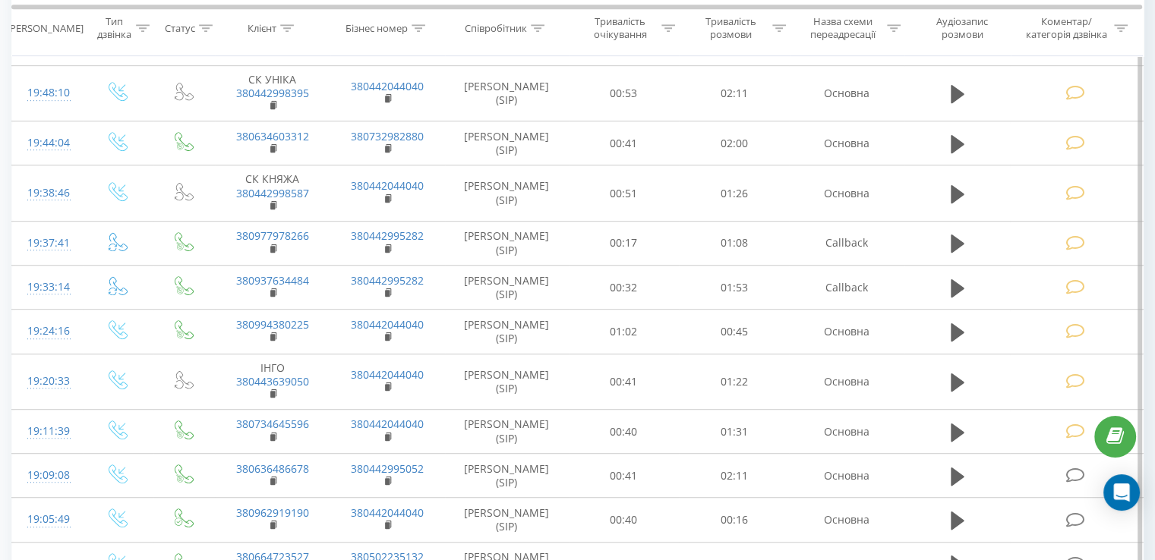
scroll to position [969, 0]
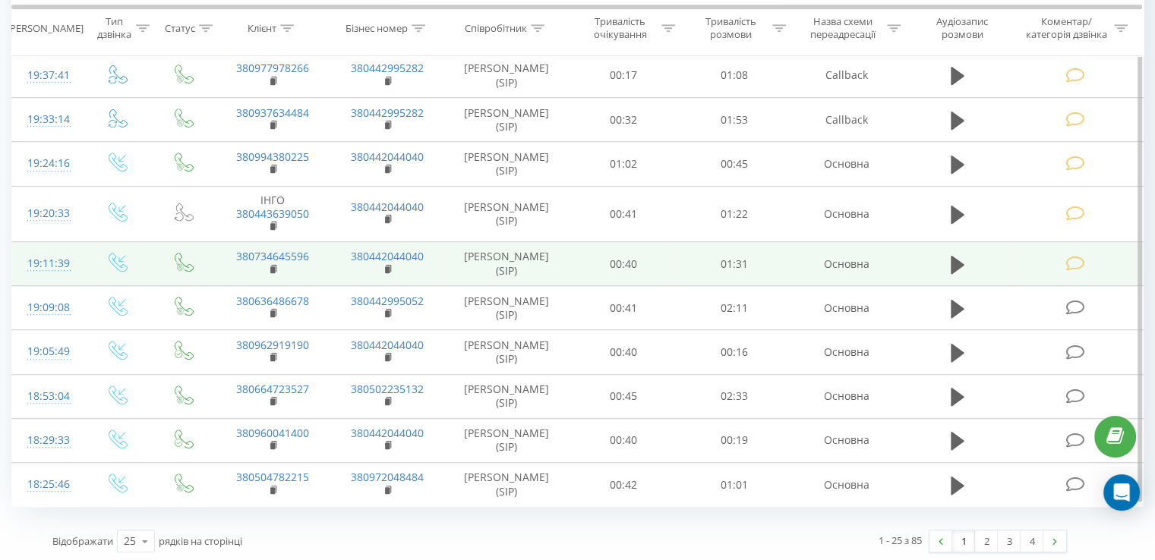
click at [1072, 262] on icon at bounding box center [1074, 264] width 19 height 16
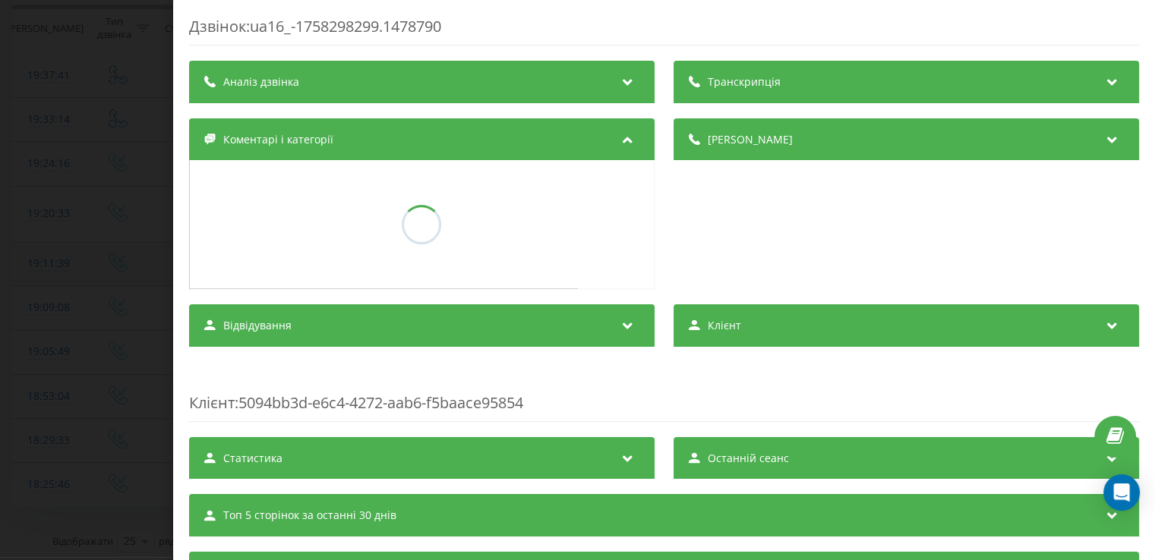
scroll to position [847, 0]
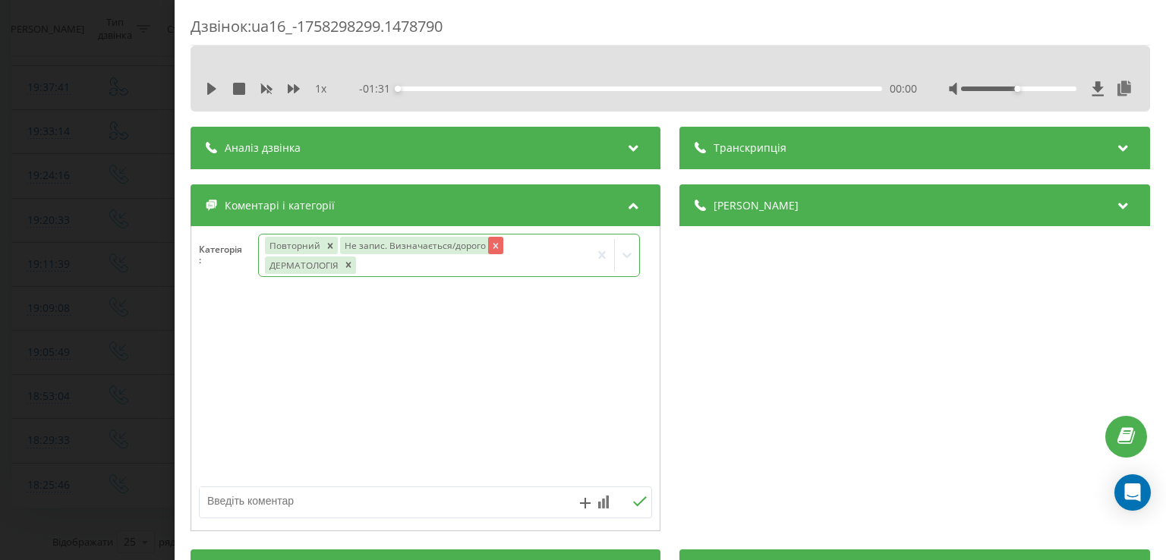
click at [491, 247] on icon "Remove Не запис. Визначається/дорого" at bounding box center [496, 246] width 11 height 11
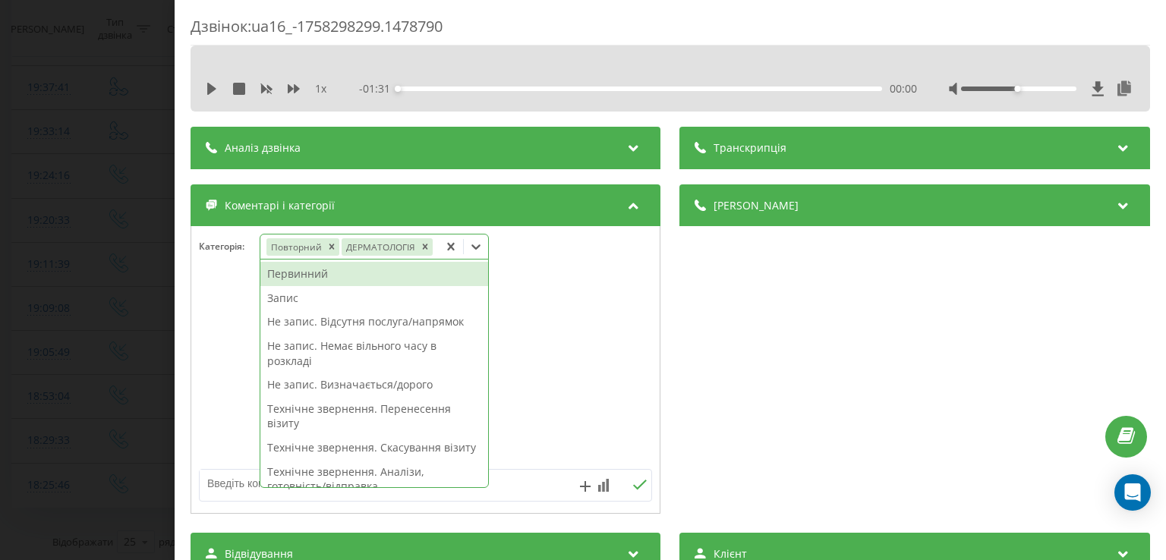
click at [470, 248] on icon at bounding box center [476, 246] width 15 height 15
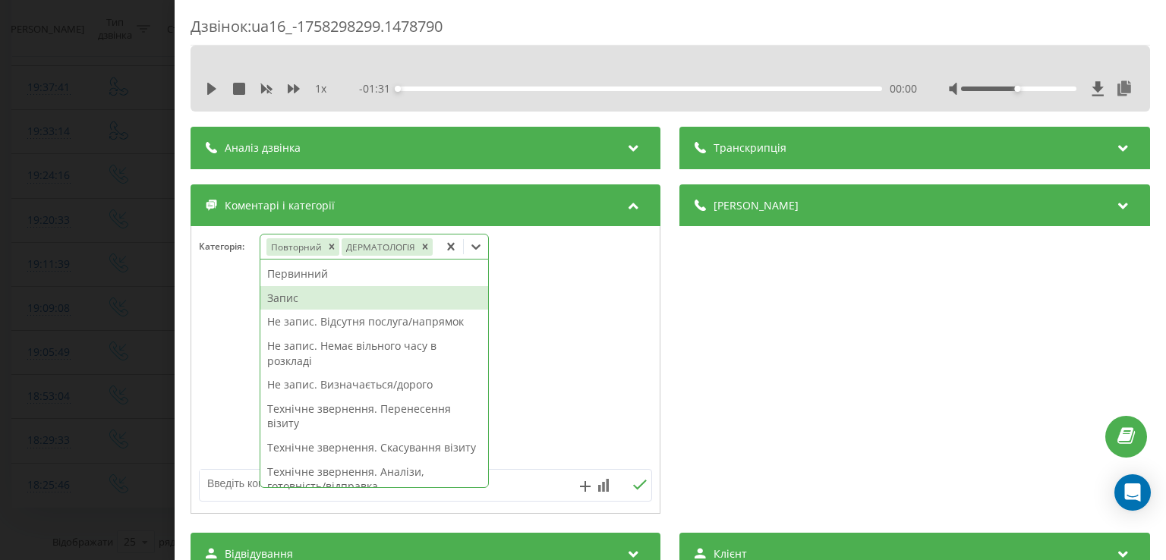
click at [332, 298] on div "Запис" at bounding box center [374, 298] width 228 height 24
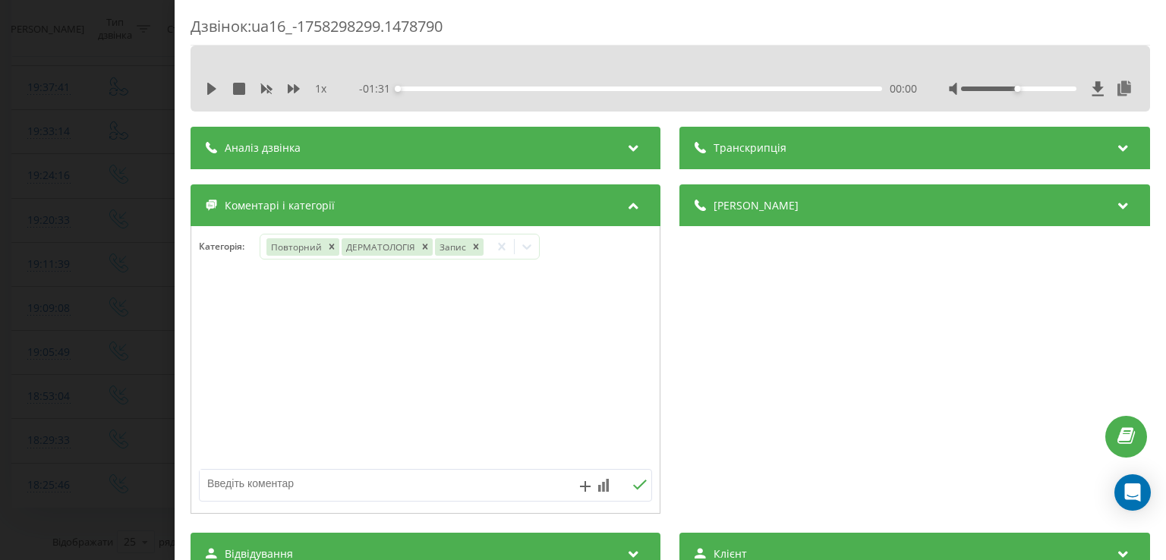
click at [226, 327] on div at bounding box center [425, 370] width 469 height 182
click at [123, 324] on div "Дзвінок : ua16_-1758298299.1478790 1 x - 01:31 00:00 00:00 Транскрипція Для AI-…" at bounding box center [583, 280] width 1166 height 560
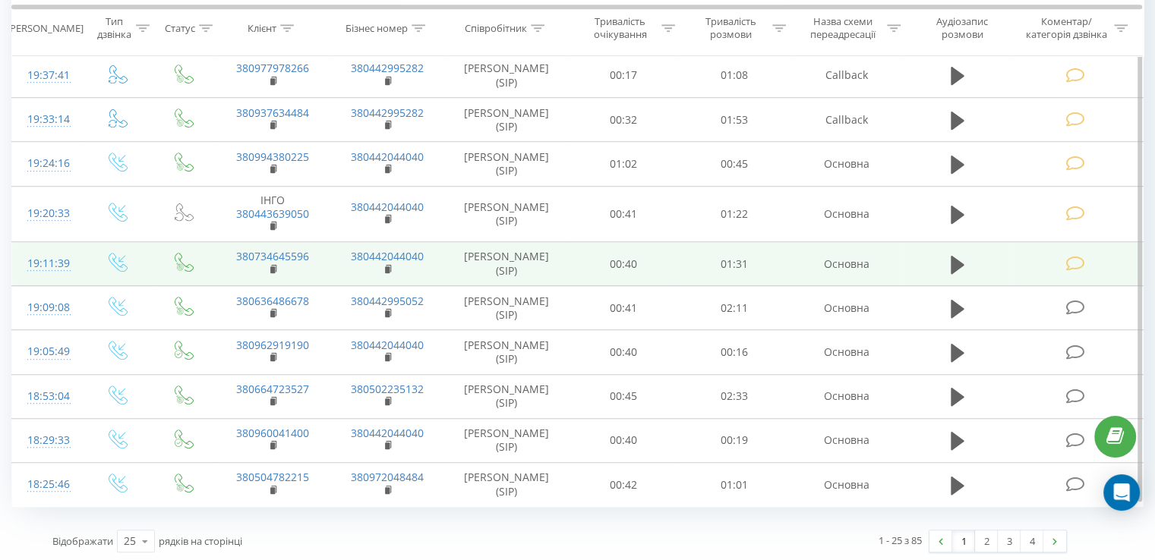
scroll to position [968, 0]
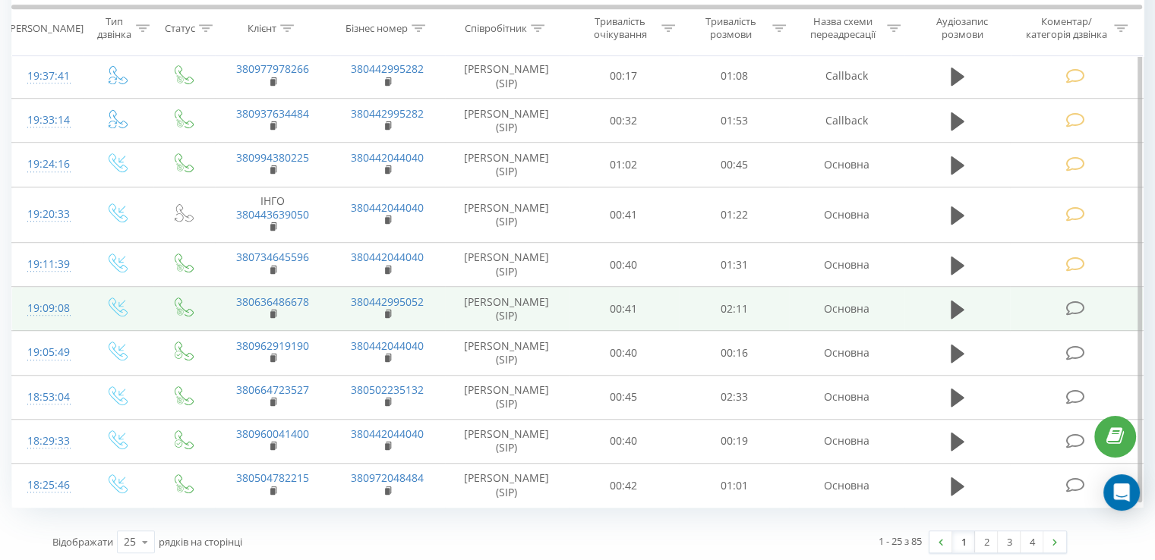
click at [1074, 301] on icon at bounding box center [1074, 309] width 19 height 16
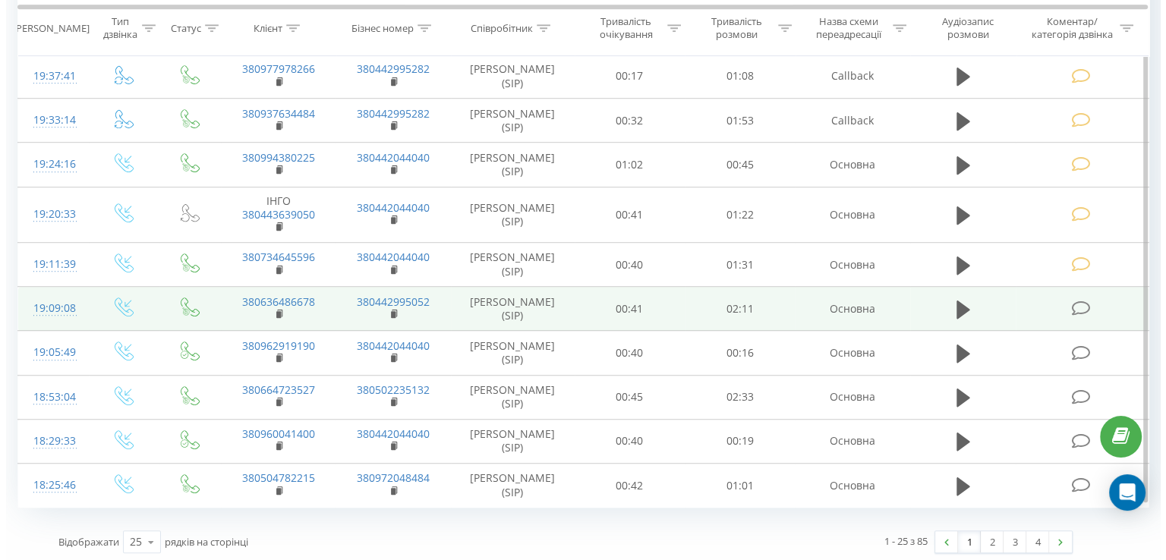
scroll to position [847, 0]
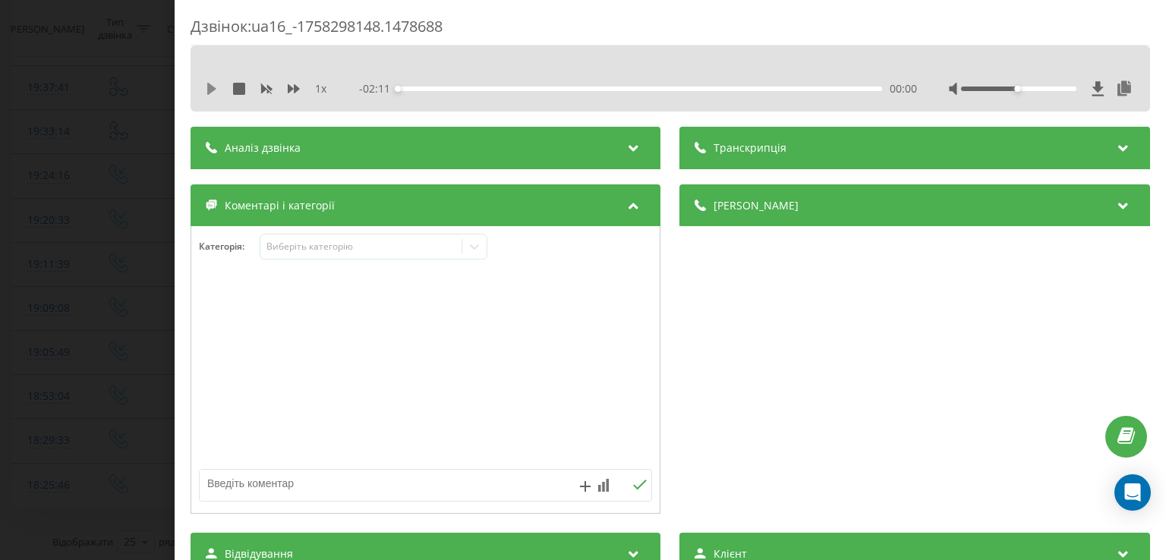
click at [213, 89] on icon at bounding box center [211, 89] width 9 height 12
click at [210, 85] on icon at bounding box center [208, 89] width 3 height 12
click at [472, 254] on icon at bounding box center [474, 246] width 15 height 15
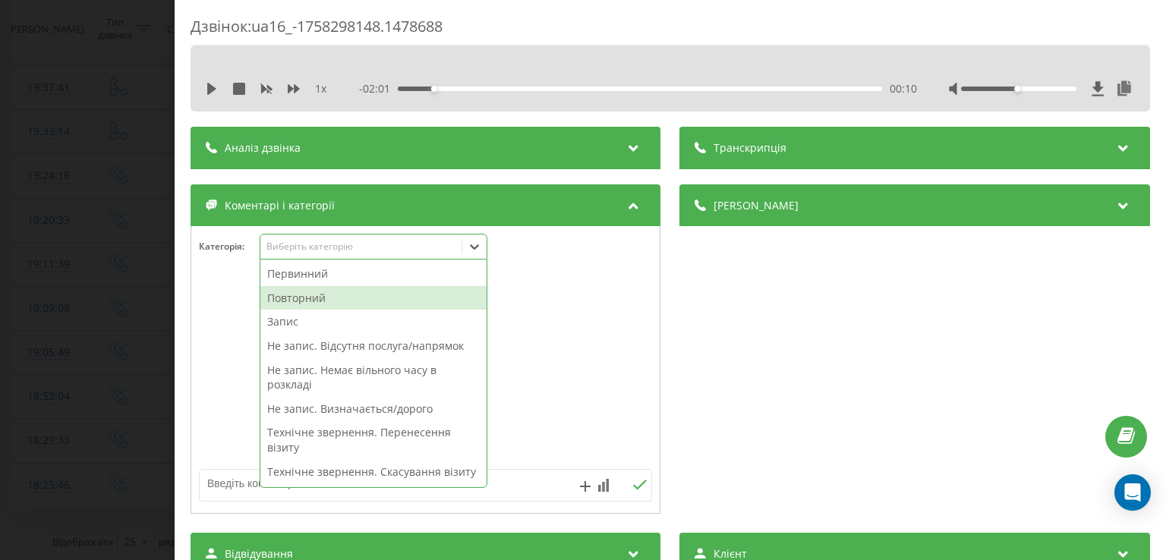
click at [377, 295] on div "Повторний" at bounding box center [373, 298] width 226 height 24
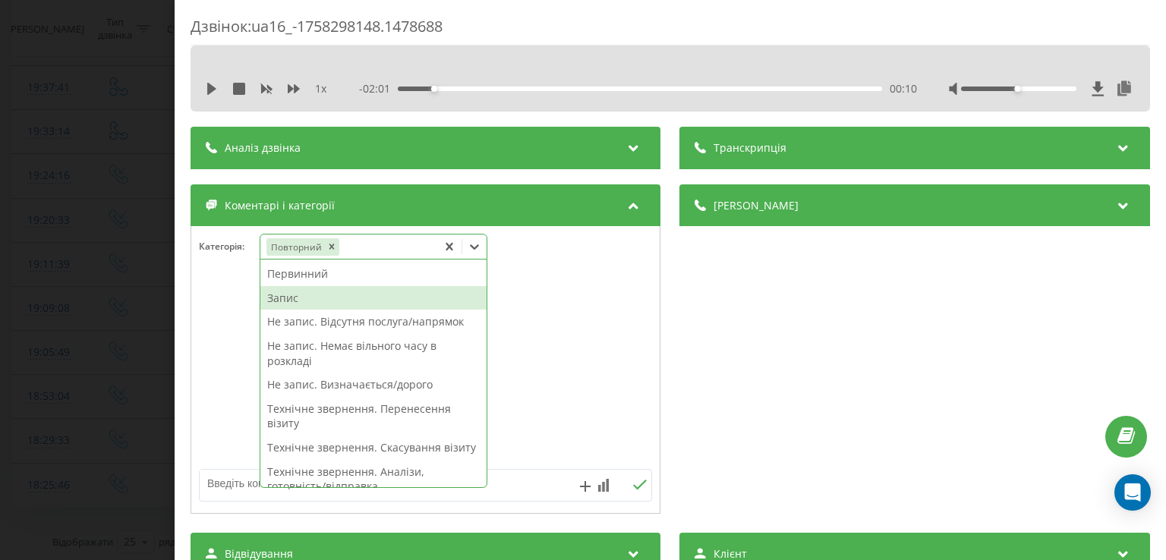
click at [337, 293] on div "Запис" at bounding box center [373, 298] width 226 height 24
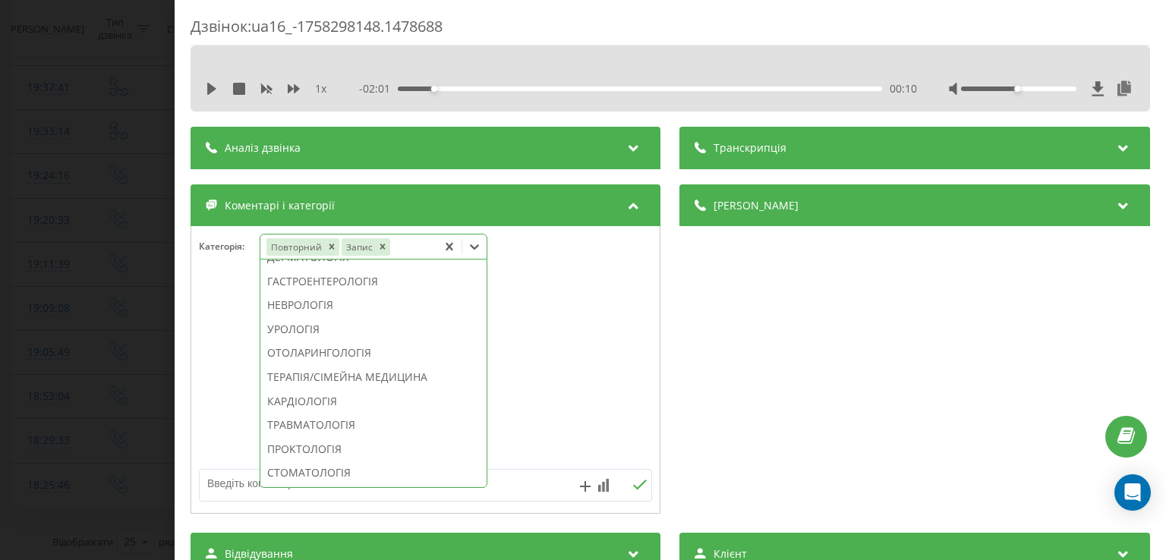
scroll to position [553, 0]
click at [352, 294] on div "ГАСТРОЕНТЕРОЛОГІЯ" at bounding box center [373, 282] width 226 height 24
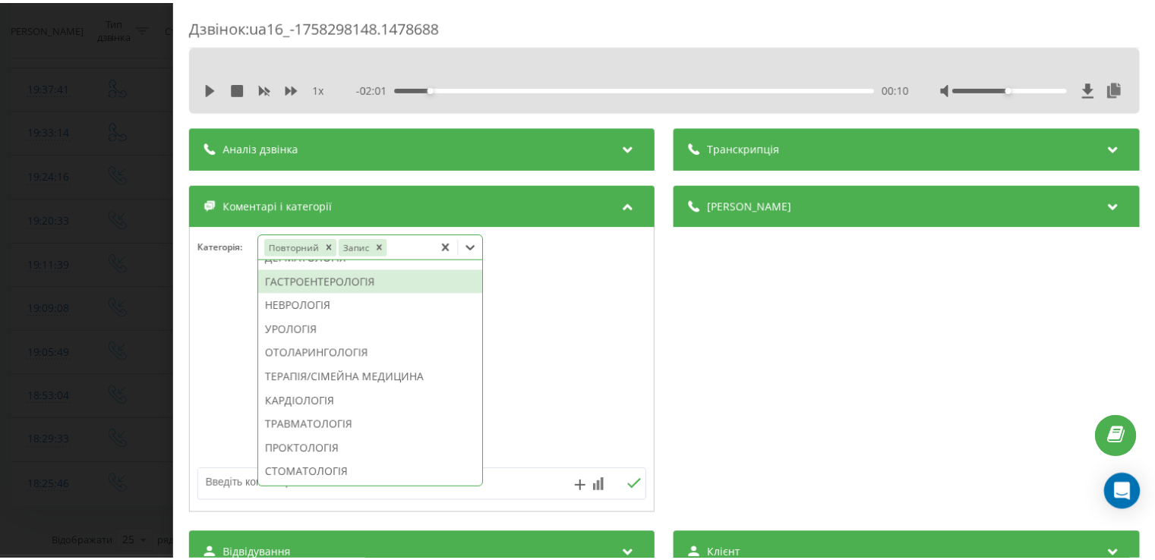
scroll to position [450, 0]
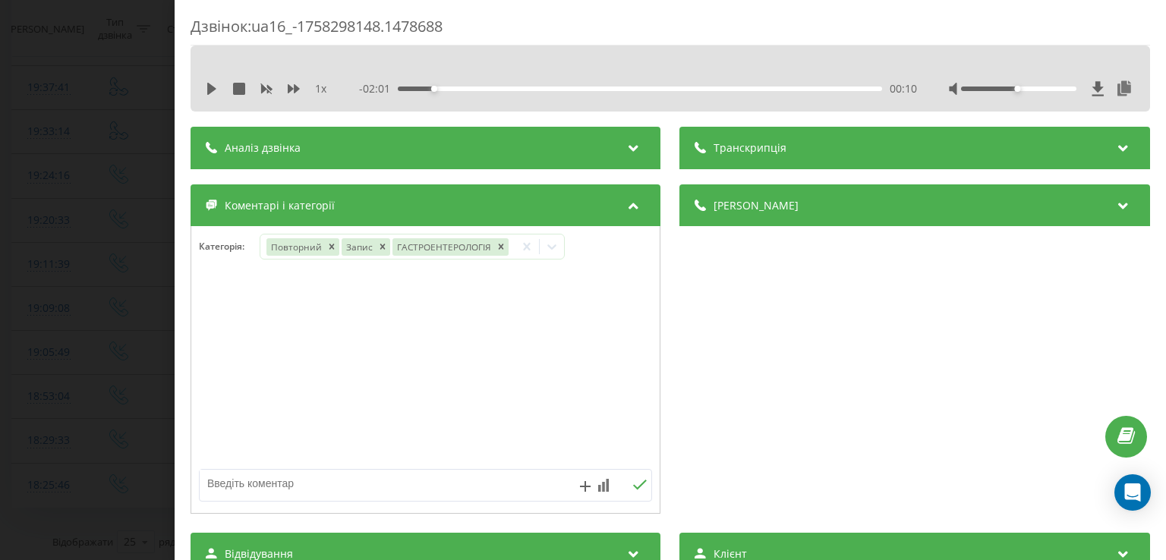
click at [236, 357] on div at bounding box center [425, 370] width 469 height 182
click at [144, 347] on div "Дзвінок : ua16_-1758298148.1478688 1 x - 02:01 00:10 00:10 Транскрипція Для AI-…" at bounding box center [583, 280] width 1166 height 560
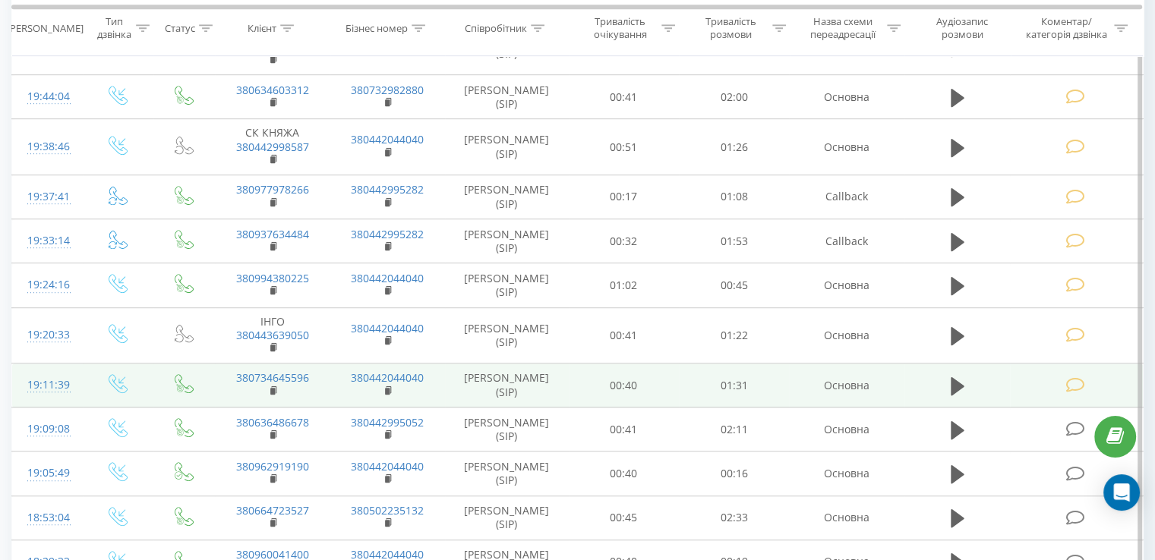
scroll to position [969, 0]
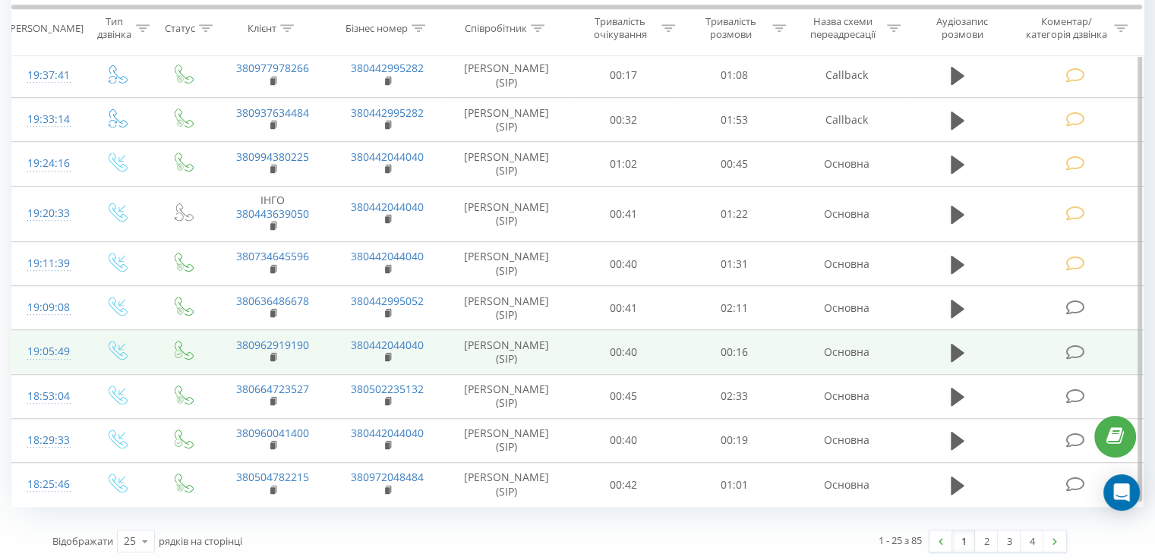
click at [1071, 353] on icon at bounding box center [1074, 353] width 19 height 16
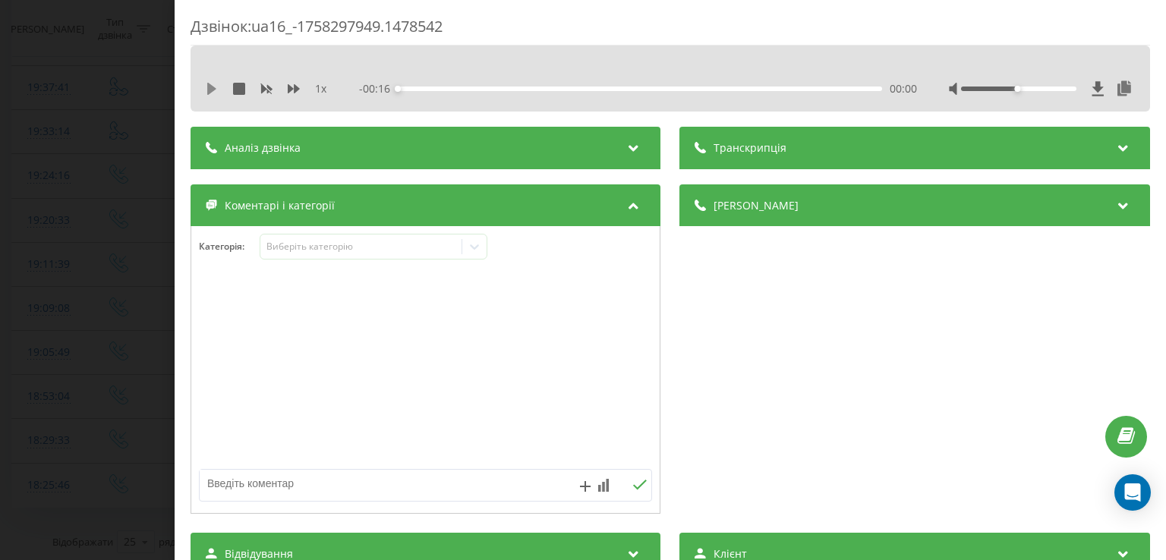
click at [210, 83] on icon at bounding box center [212, 89] width 12 height 12
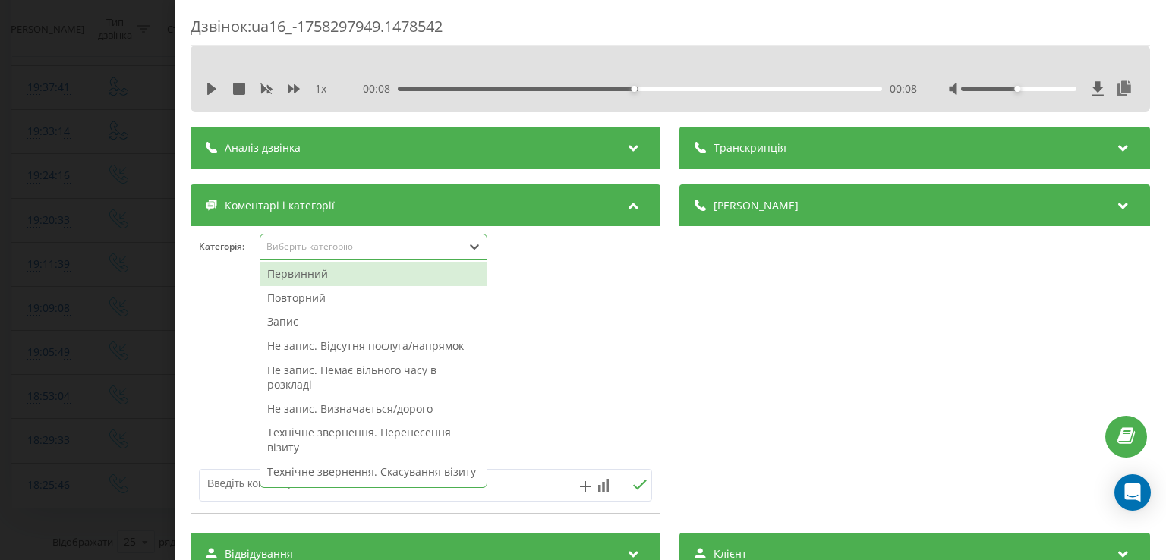
click at [484, 244] on div at bounding box center [474, 247] width 24 height 24
click at [375, 276] on div "Первинний" at bounding box center [373, 274] width 226 height 24
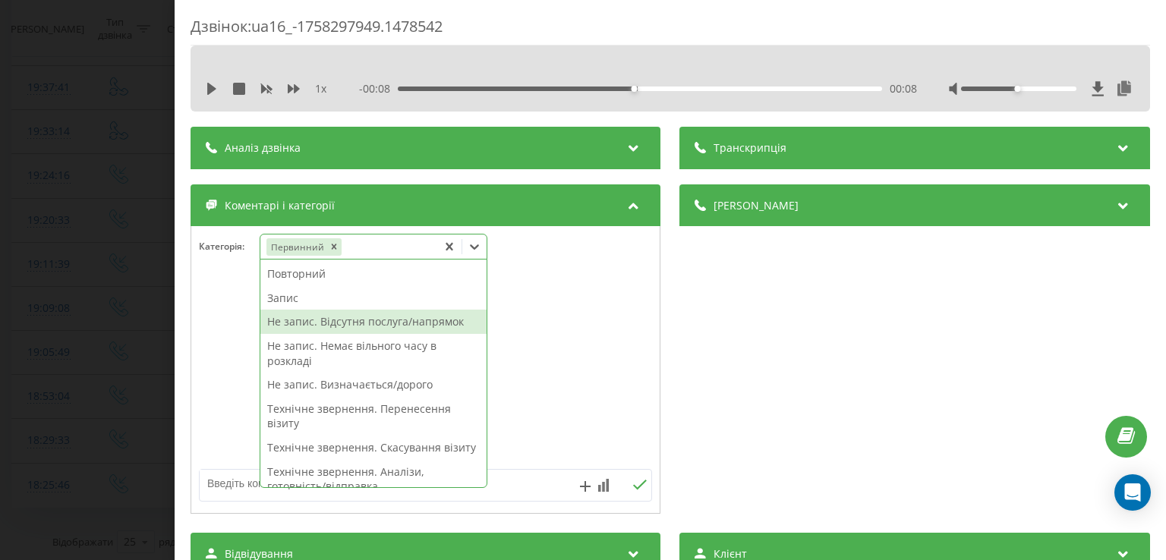
click at [379, 327] on div "Не запис. Відсутня послуга/напрямок" at bounding box center [373, 322] width 226 height 24
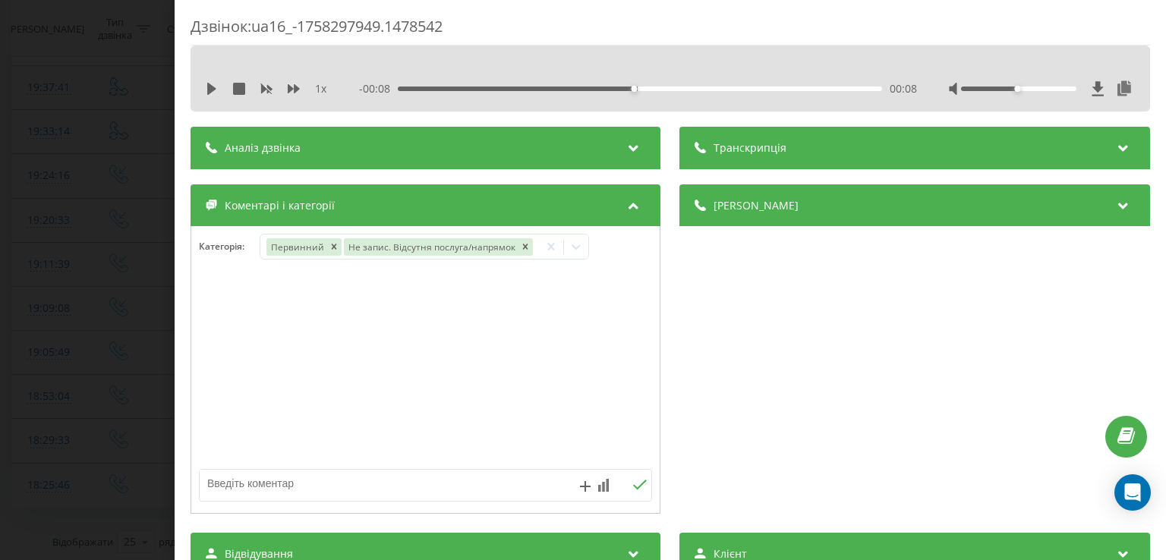
click at [224, 364] on div at bounding box center [425, 370] width 469 height 182
click at [286, 487] on textarea at bounding box center [380, 483] width 361 height 27
type textarea "дитяча хірургія"
click at [151, 406] on div "Дзвінок : ua16_-1758297949.1478542 1 x - 00:08 00:08 00:08 Транскрипція Для AI-…" at bounding box center [583, 280] width 1166 height 560
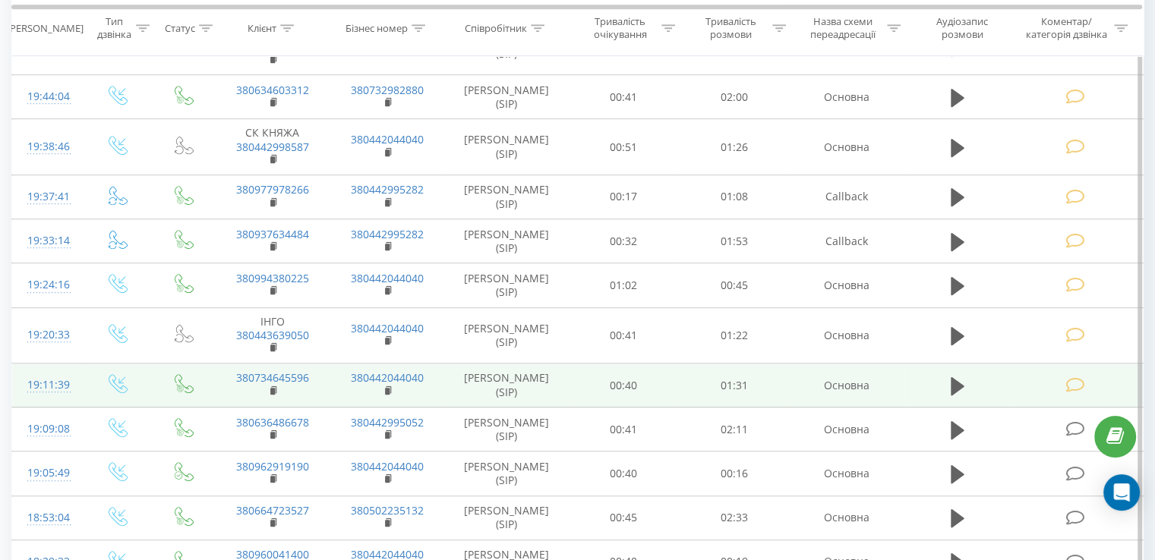
scroll to position [969, 0]
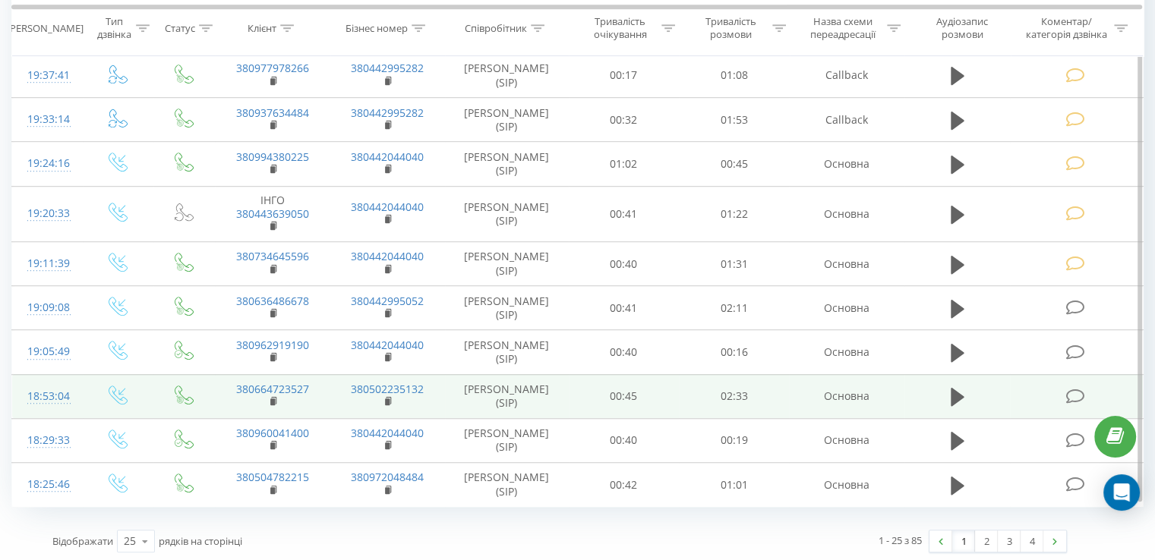
click at [1078, 394] on icon at bounding box center [1074, 397] width 19 height 16
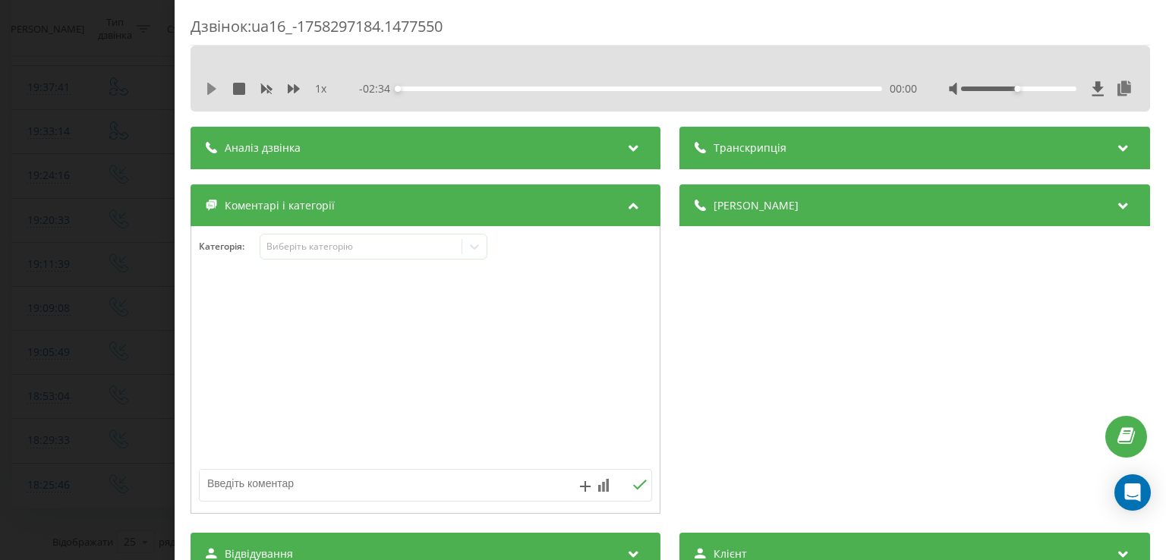
click at [213, 87] on icon at bounding box center [211, 89] width 9 height 12
click at [421, 87] on div "00:01" at bounding box center [641, 89] width 484 height 5
click at [211, 92] on icon at bounding box center [212, 89] width 12 height 12
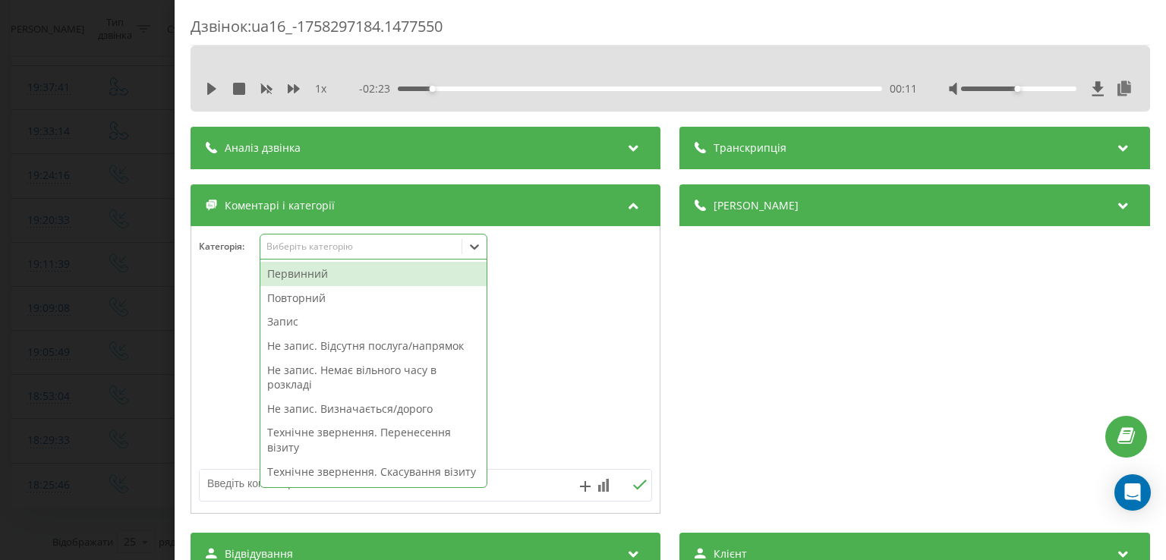
click at [480, 248] on icon at bounding box center [474, 246] width 15 height 15
click at [392, 277] on div "Первинний" at bounding box center [373, 274] width 226 height 24
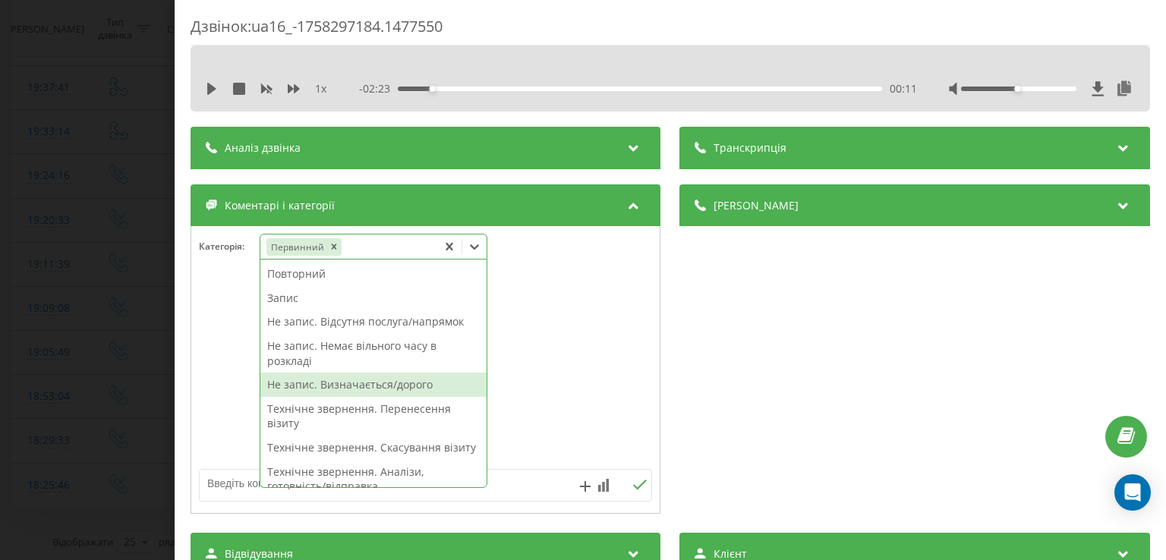
click at [401, 383] on div "Не запис. Визначається/дорого" at bounding box center [373, 385] width 226 height 24
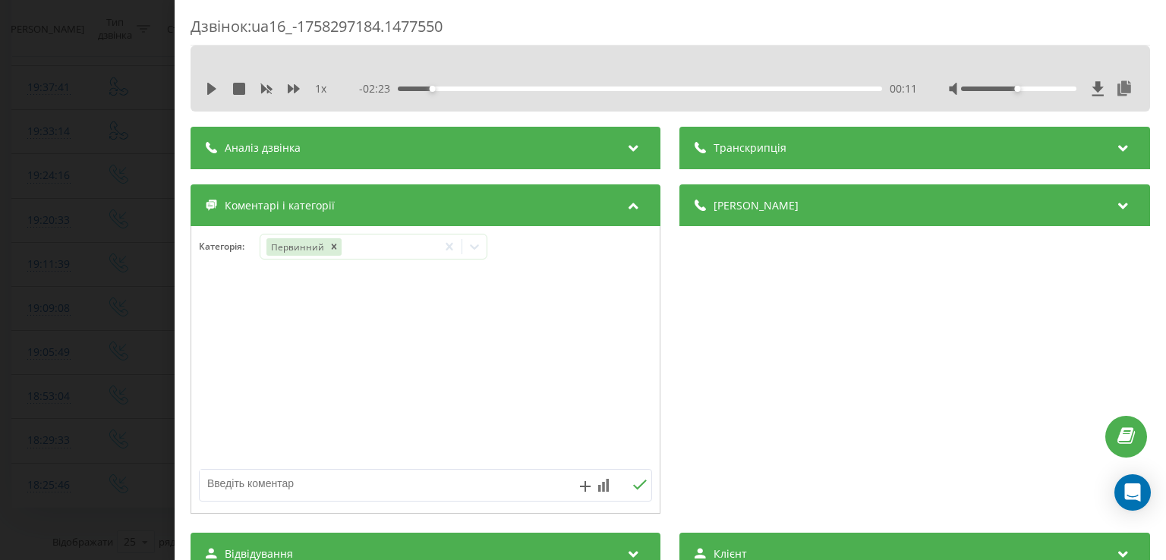
click at [207, 372] on div at bounding box center [425, 370] width 469 height 182
click at [90, 375] on div "Дзвінок : ua16_-1758297184.1477550 1 x - 02:23 00:11 00:11 Транскрипція Для AI-…" at bounding box center [583, 280] width 1166 height 560
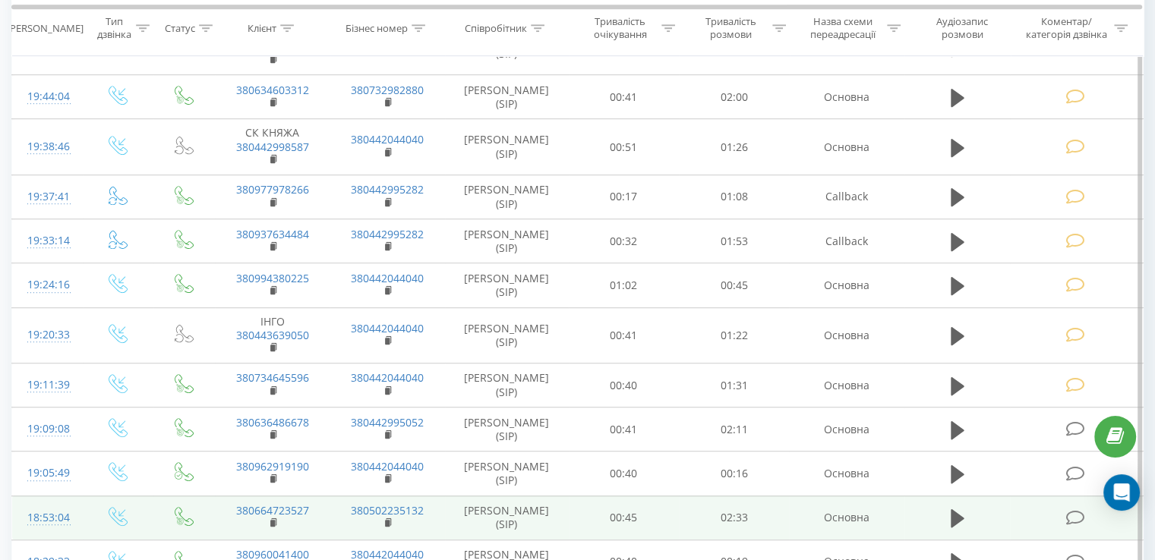
scroll to position [969, 0]
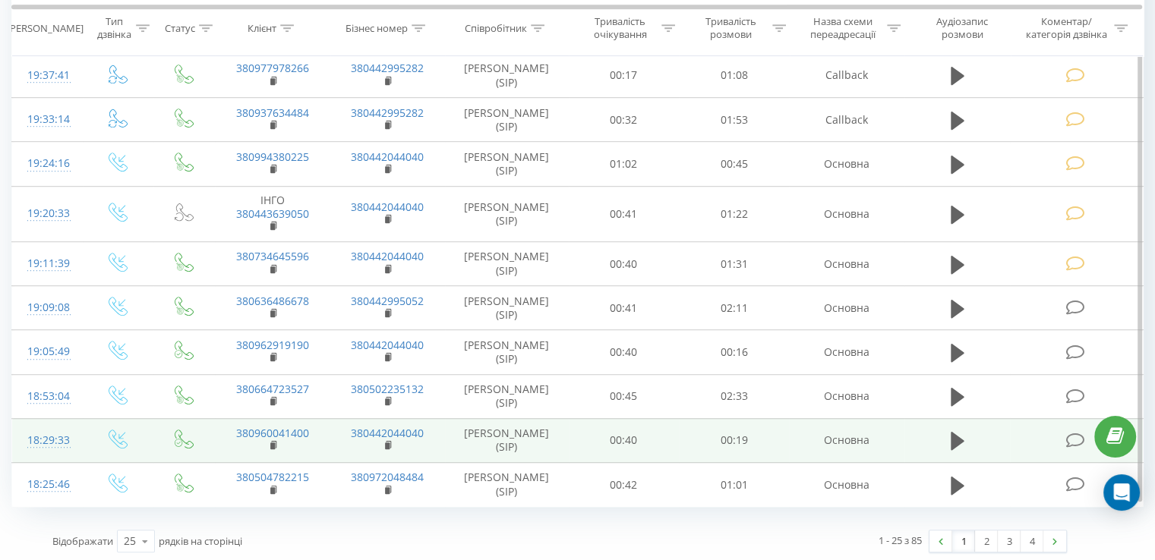
click at [1067, 441] on icon at bounding box center [1074, 441] width 19 height 16
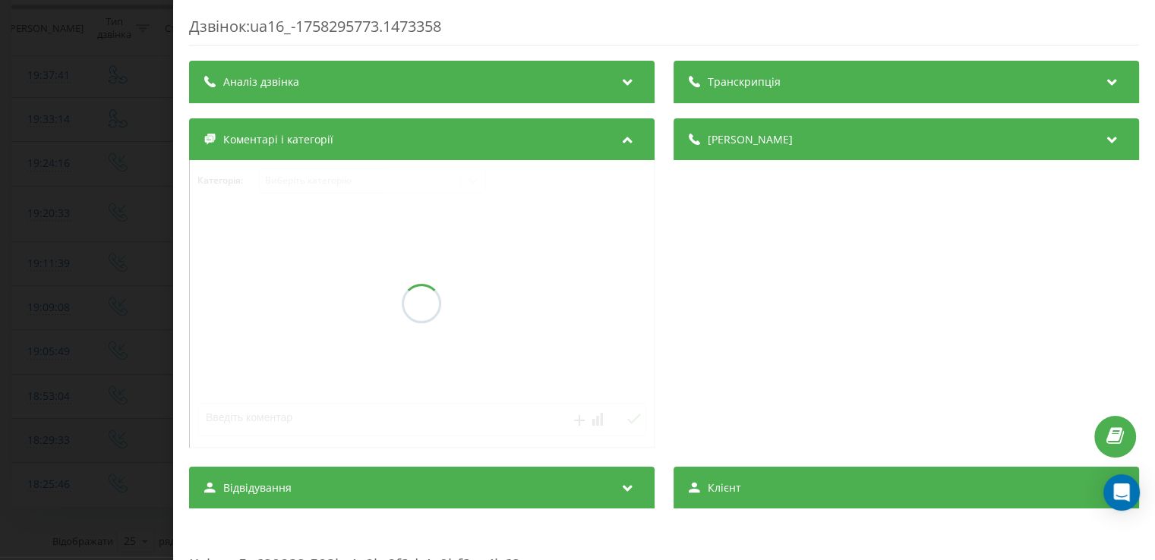
scroll to position [847, 0]
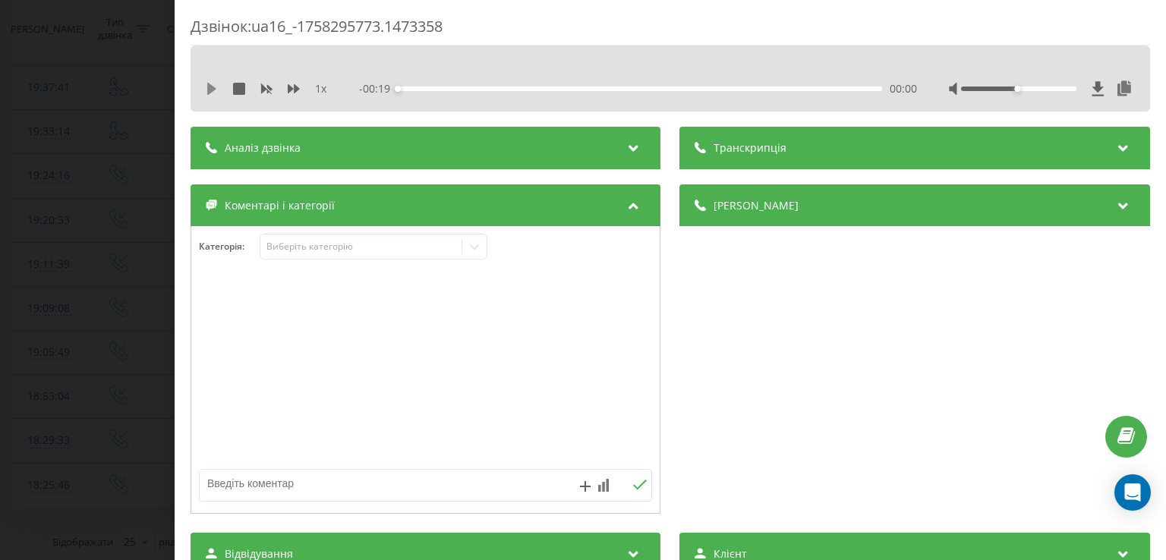
click at [214, 87] on icon at bounding box center [211, 89] width 9 height 12
click at [419, 86] on div "00:00" at bounding box center [422, 89] width 6 height 6
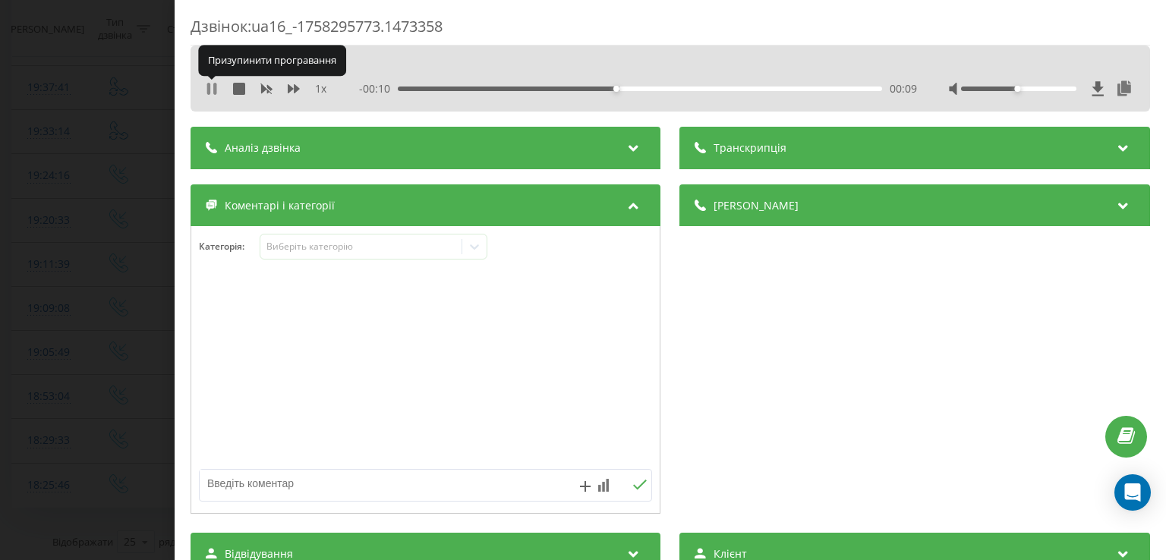
click at [216, 93] on icon at bounding box center [214, 89] width 3 height 12
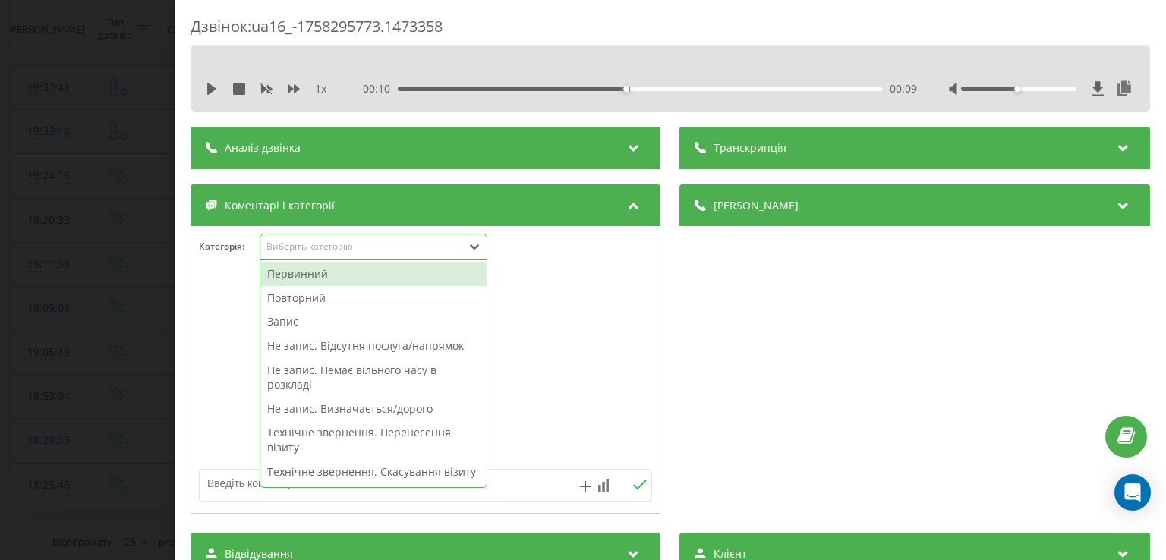
click at [477, 257] on div at bounding box center [474, 247] width 24 height 24
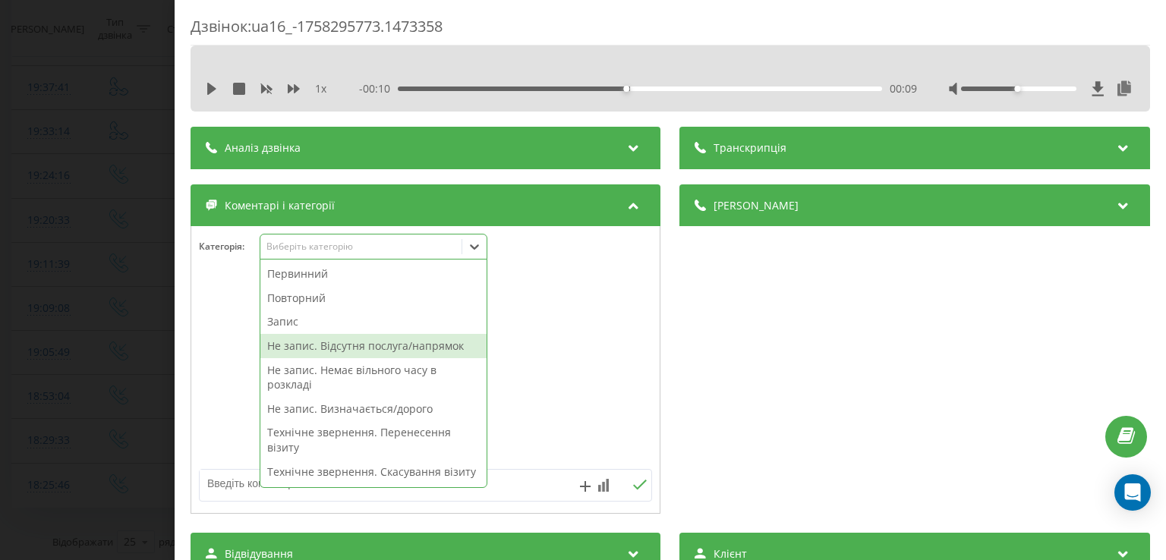
click at [358, 347] on div "Не запис. Відсутня послуга/напрямок" at bounding box center [373, 346] width 226 height 24
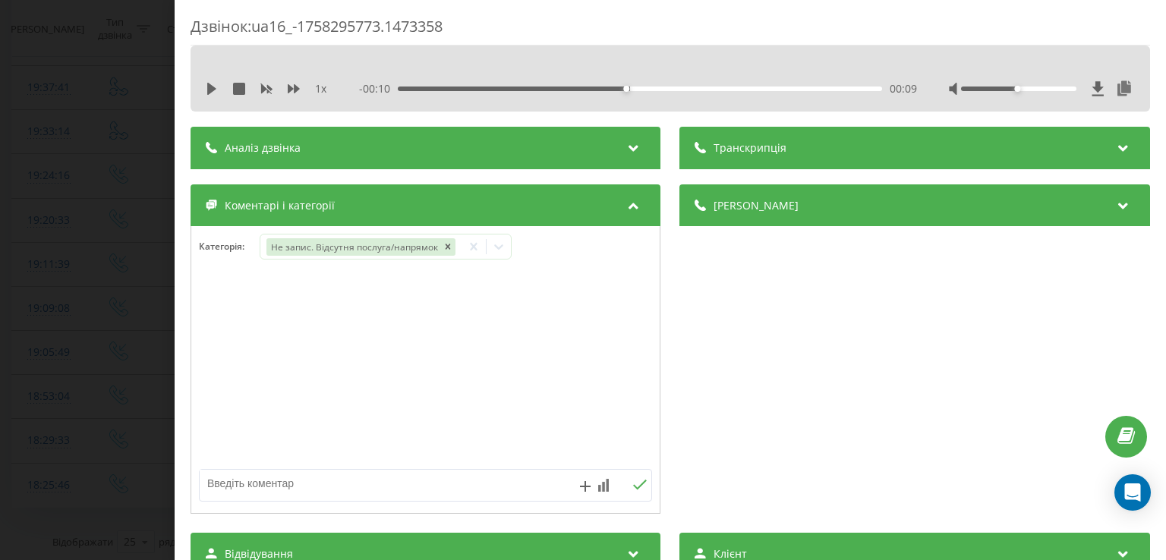
click at [240, 399] on div at bounding box center [425, 370] width 469 height 182
click at [316, 488] on textarea at bounding box center [380, 483] width 361 height 27
type textarea "дитячий алерголог"
click at [173, 399] on div "Дзвінок : ua16_-1758295773.1473358 1 x - 00:10 00:09 00:09 Транскрипція Для AI-…" at bounding box center [583, 280] width 1166 height 560
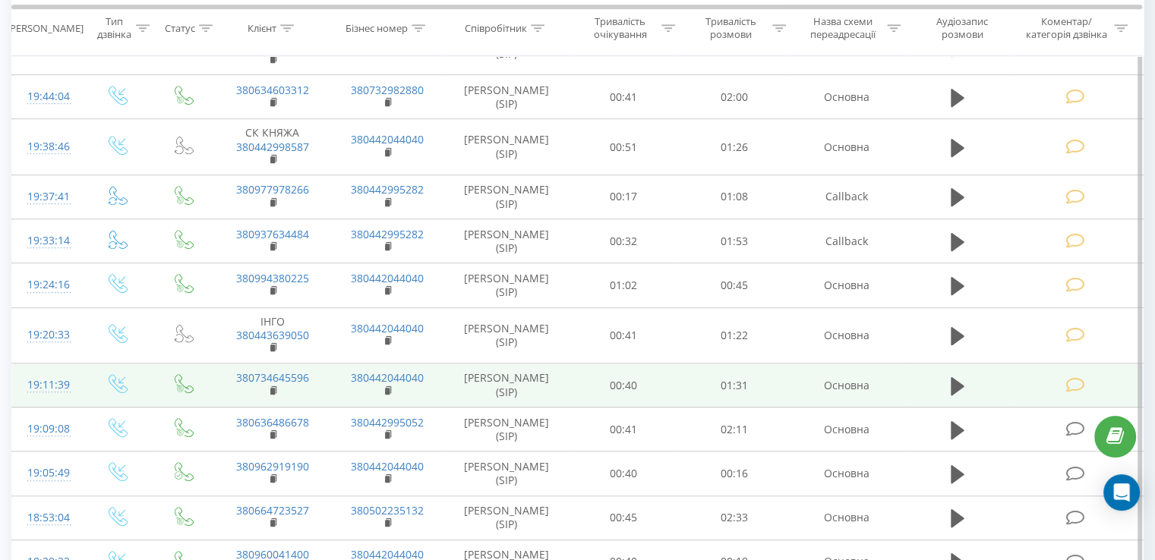
scroll to position [969, 0]
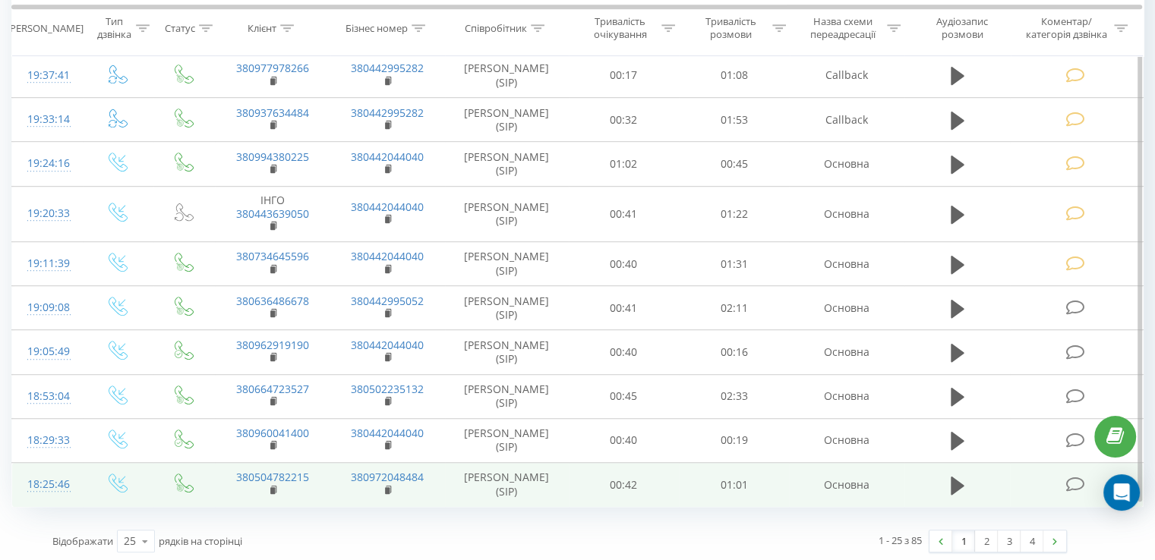
click at [1074, 478] on icon at bounding box center [1074, 485] width 19 height 16
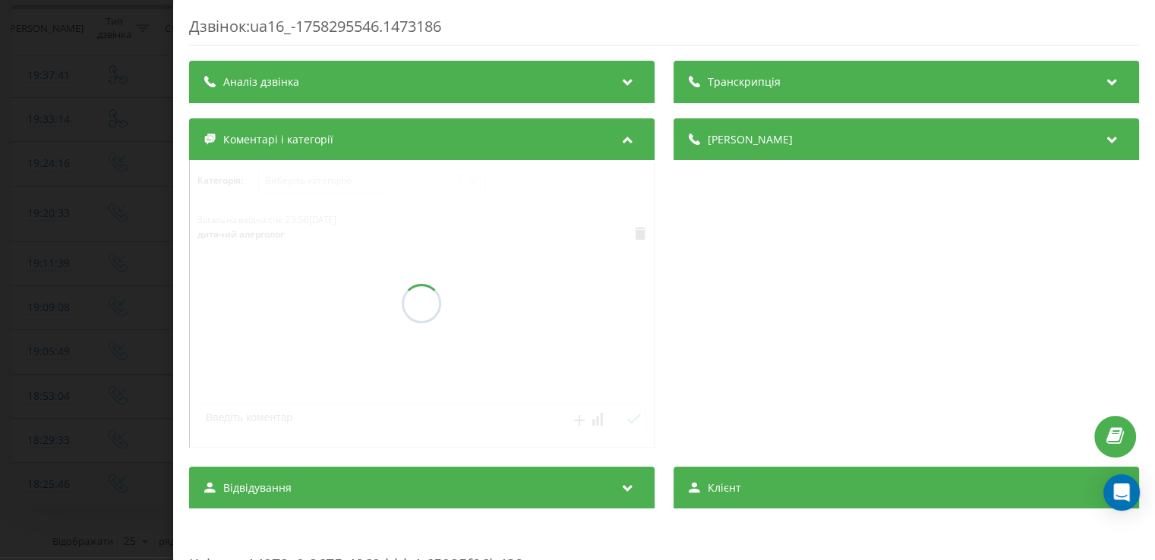
scroll to position [847, 0]
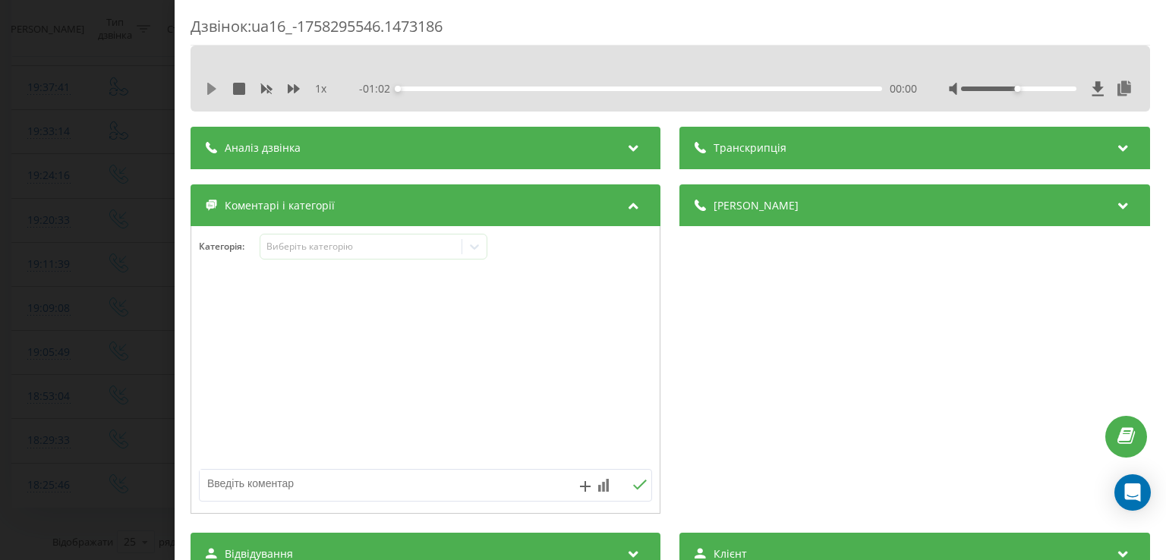
click at [216, 87] on icon at bounding box center [212, 89] width 12 height 12
click at [420, 89] on div "00:03" at bounding box center [641, 89] width 484 height 5
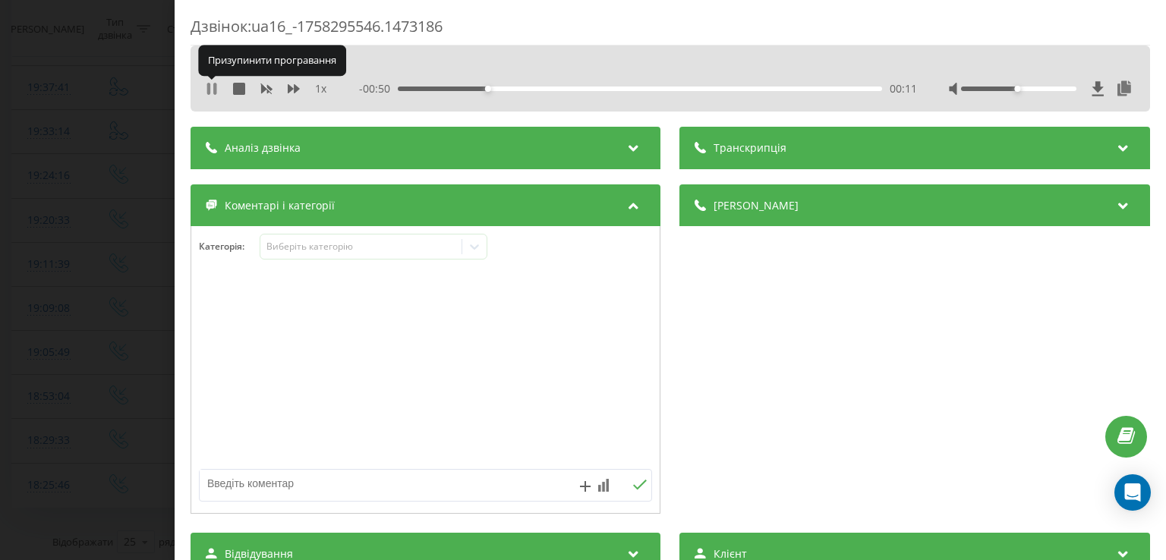
click at [209, 86] on icon at bounding box center [208, 89] width 3 height 12
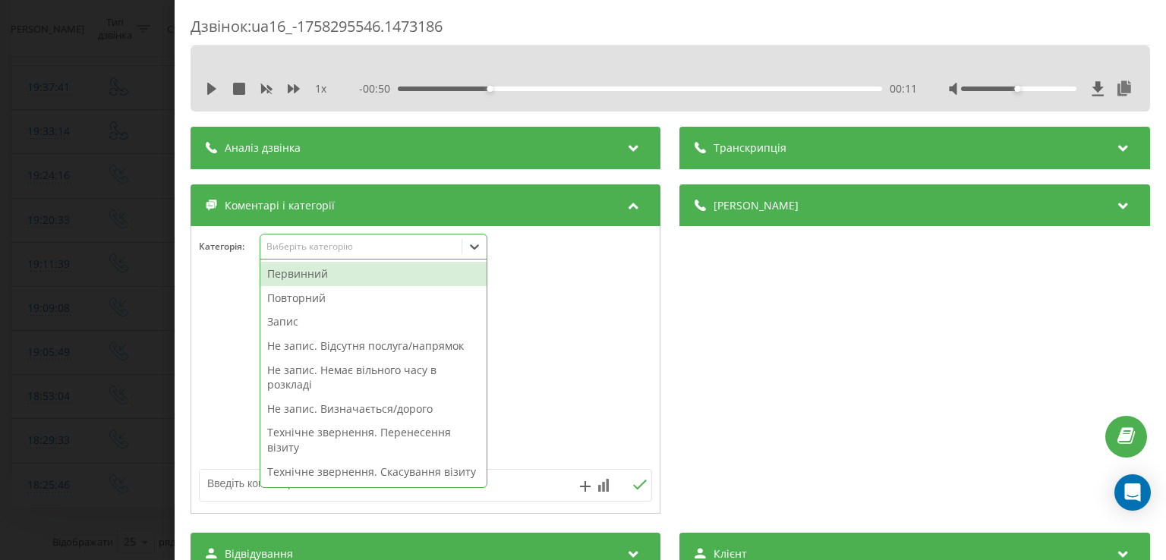
click at [472, 247] on icon at bounding box center [474, 246] width 15 height 15
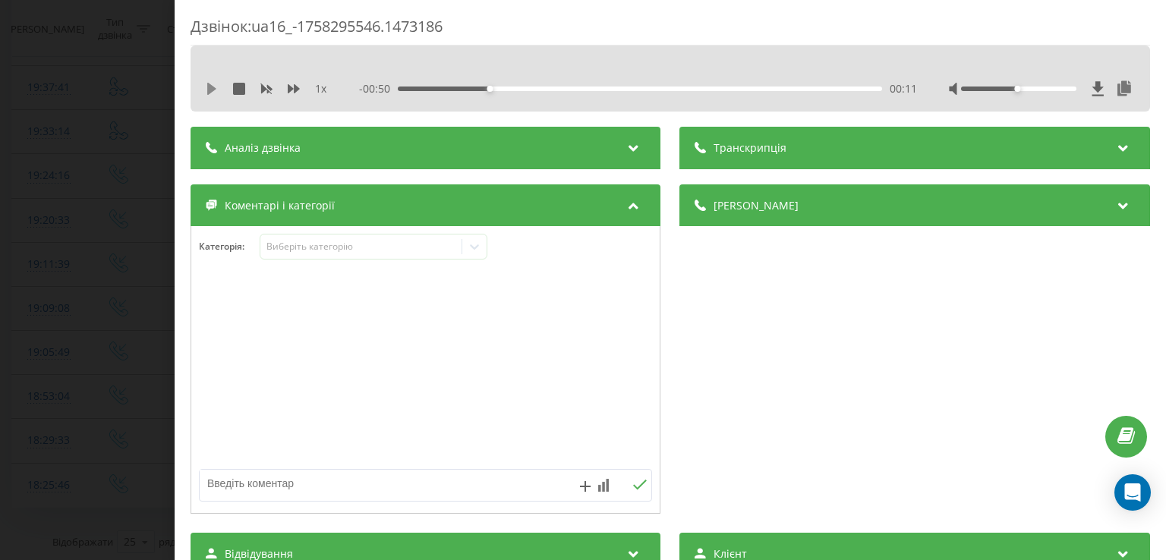
click at [213, 87] on icon at bounding box center [211, 89] width 9 height 12
click at [566, 87] on div "00:21" at bounding box center [641, 89] width 484 height 5
click at [641, 87] on div "00:31" at bounding box center [641, 89] width 484 height 5
click at [677, 90] on div "00:36" at bounding box center [641, 89] width 484 height 5
click at [721, 87] on div "00:42" at bounding box center [641, 89] width 484 height 5
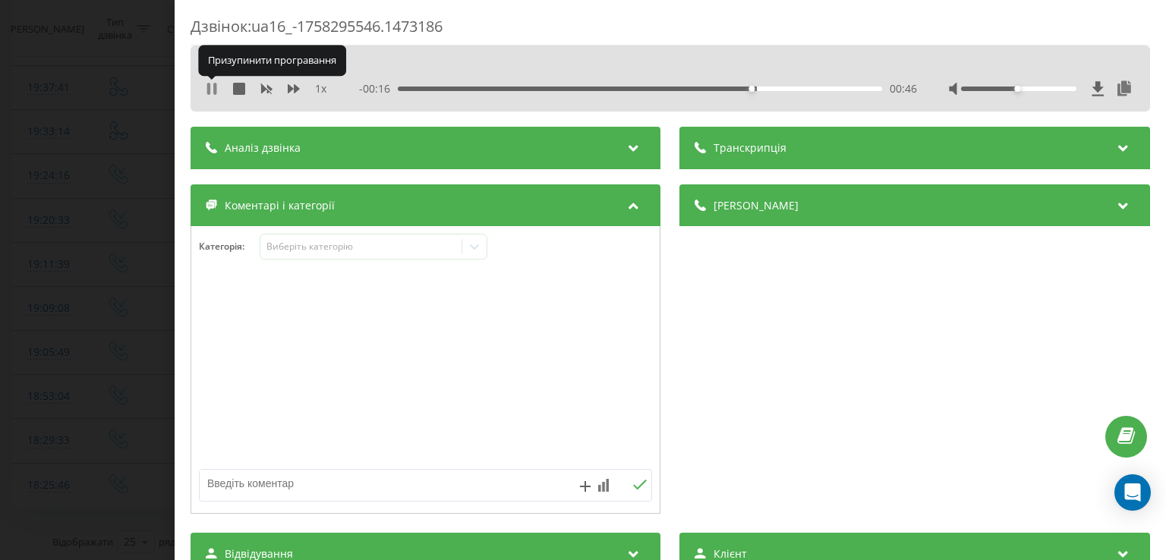
click at [214, 90] on icon at bounding box center [214, 89] width 3 height 12
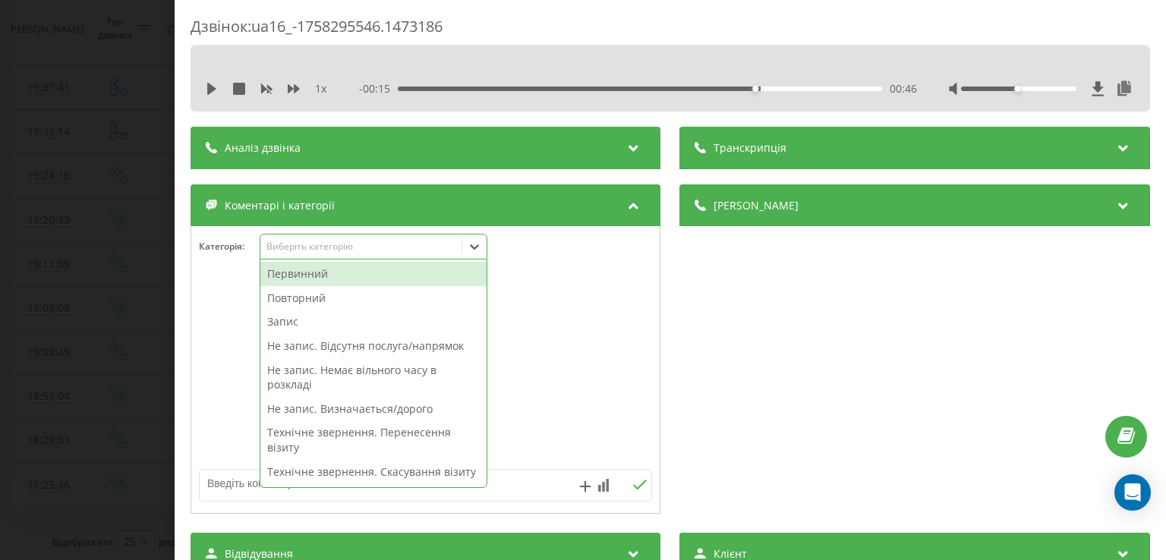
click at [470, 247] on icon at bounding box center [474, 246] width 15 height 15
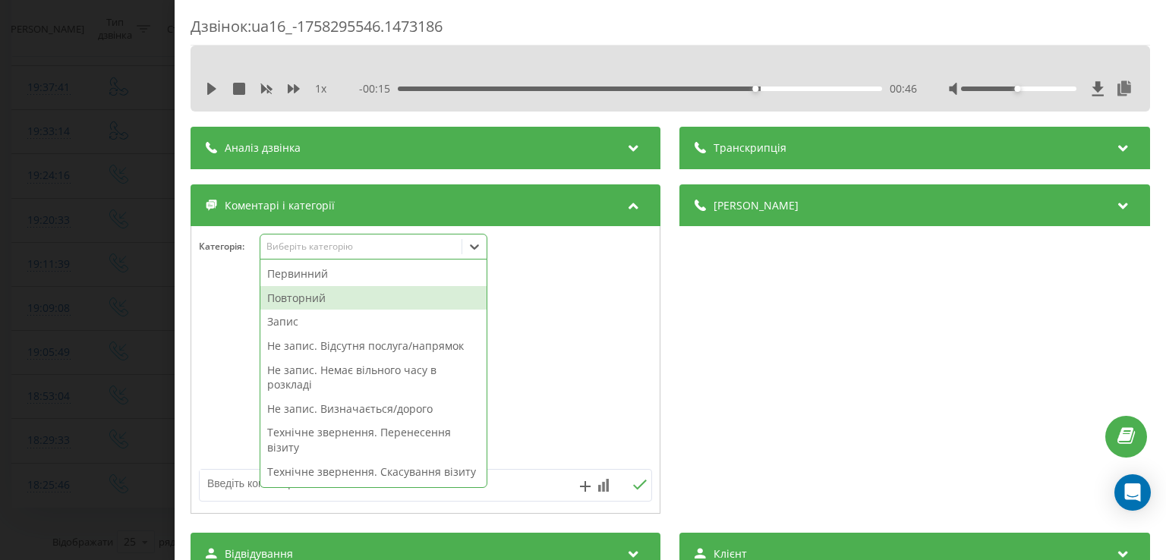
click at [331, 297] on div "Повторний" at bounding box center [373, 298] width 226 height 24
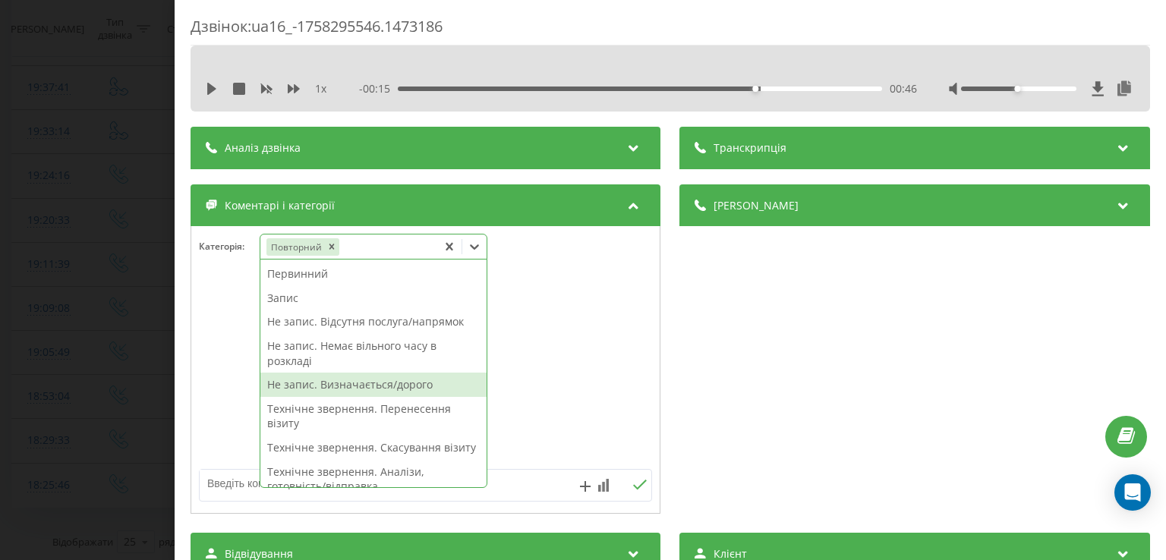
click at [353, 391] on div "Не запис. Визначається/дорого" at bounding box center [373, 385] width 226 height 24
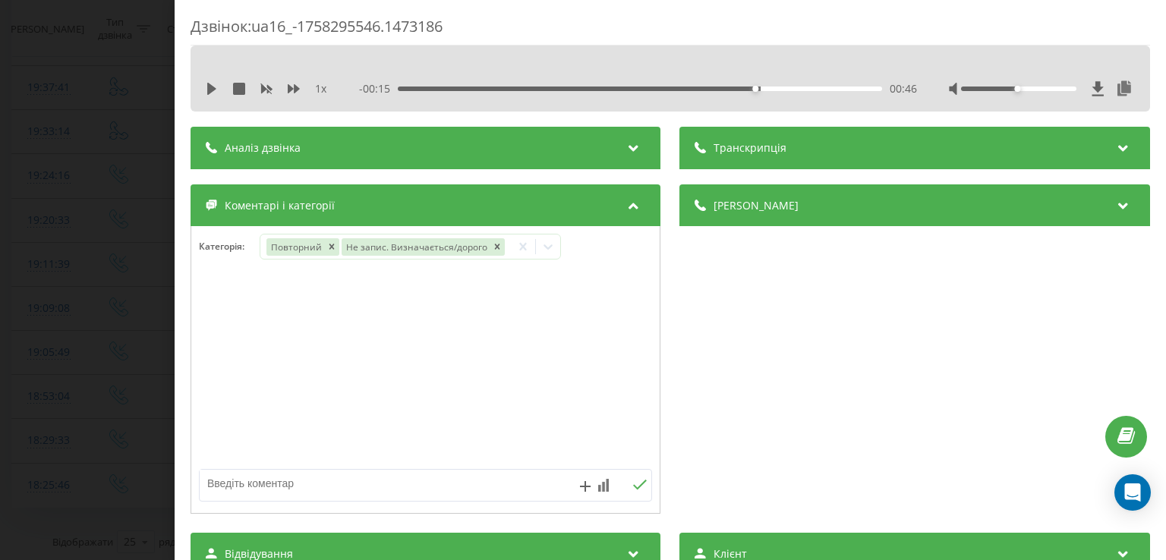
click at [230, 368] on div at bounding box center [425, 370] width 469 height 182
click at [73, 417] on div "Дзвінок : ua16_-1758295546.1473186 1 x - 00:15 00:46 00:46 Транскрипція Для AI-…" at bounding box center [583, 280] width 1166 height 560
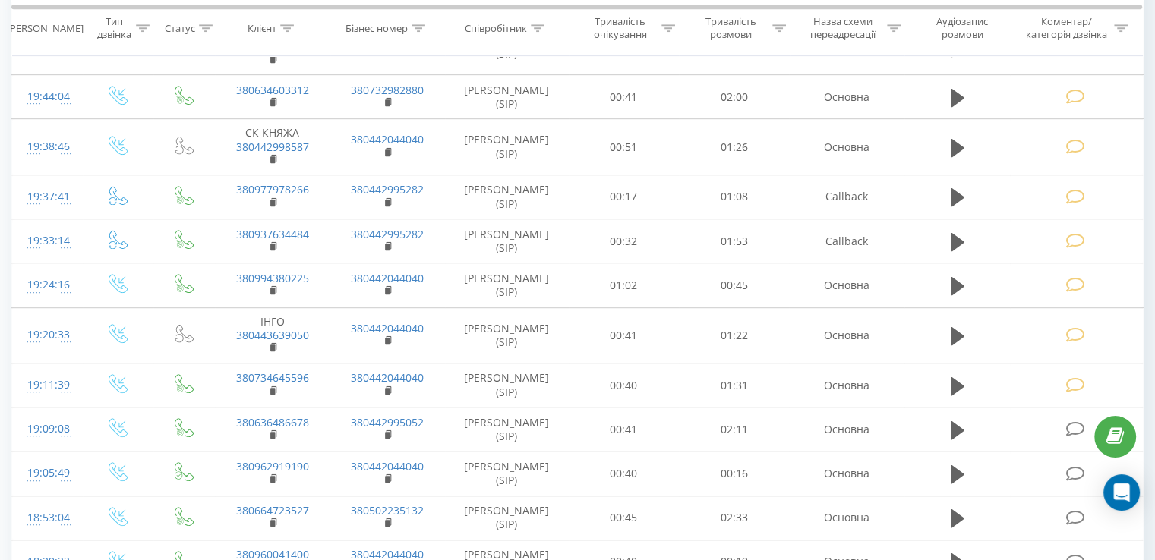
scroll to position [969, 0]
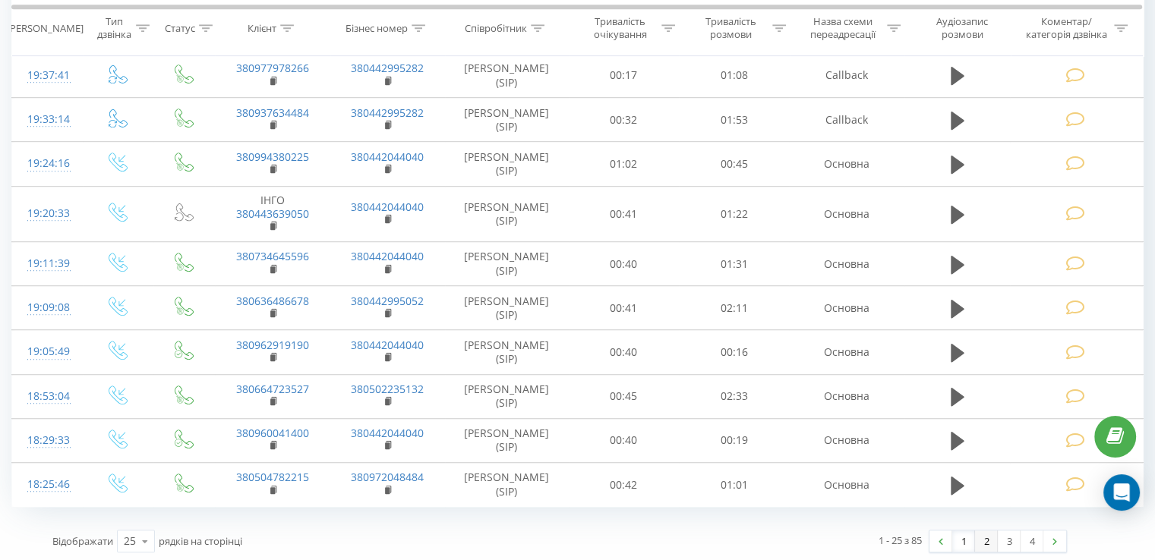
click at [983, 535] on link "2" at bounding box center [986, 541] width 23 height 21
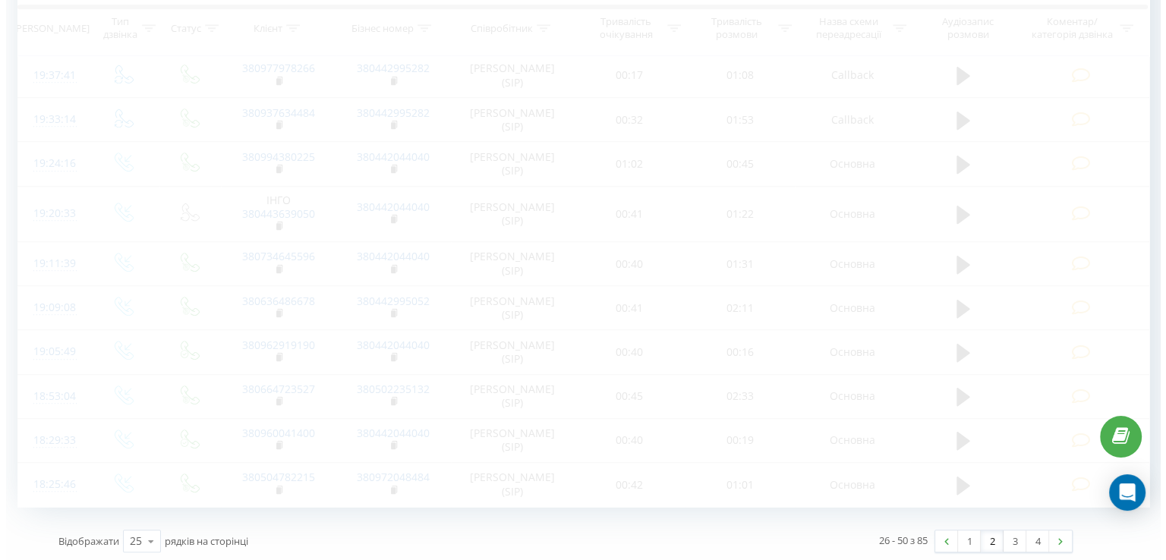
scroll to position [100, 0]
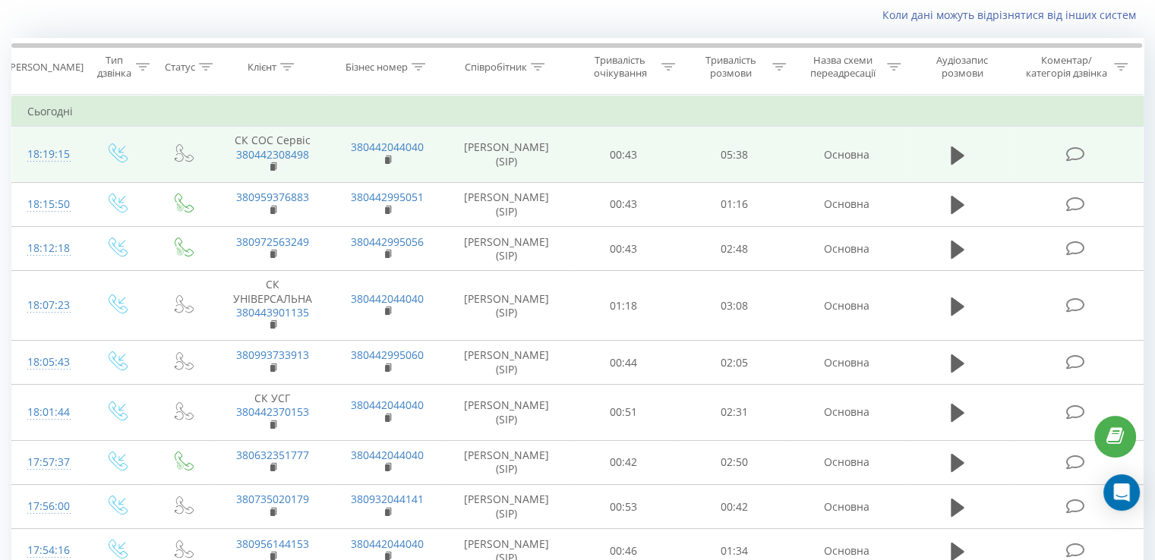
click at [1074, 158] on icon at bounding box center [1074, 155] width 19 height 16
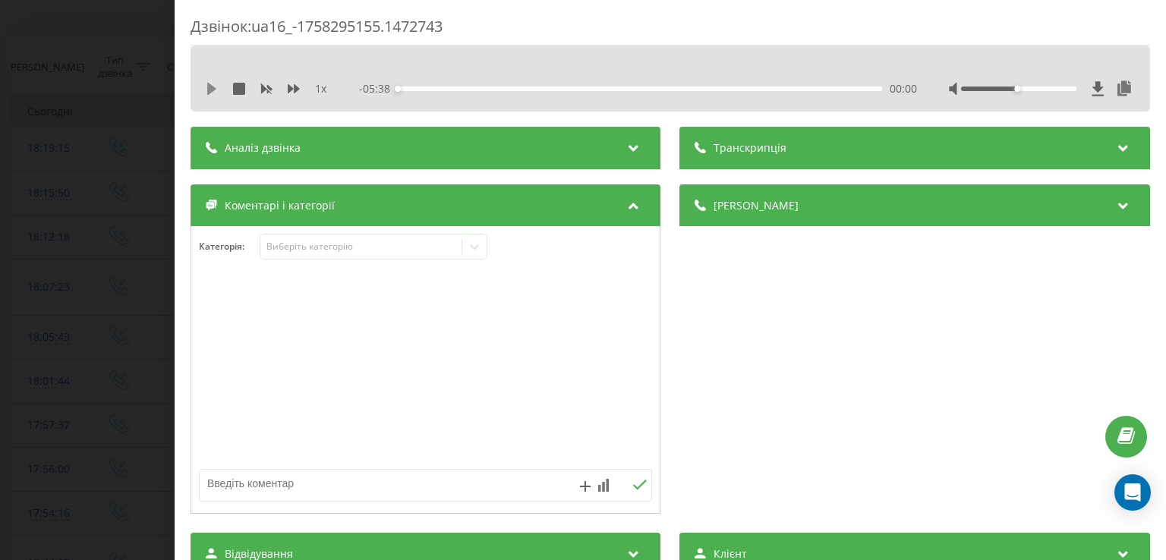
click at [213, 84] on icon at bounding box center [212, 89] width 12 height 12
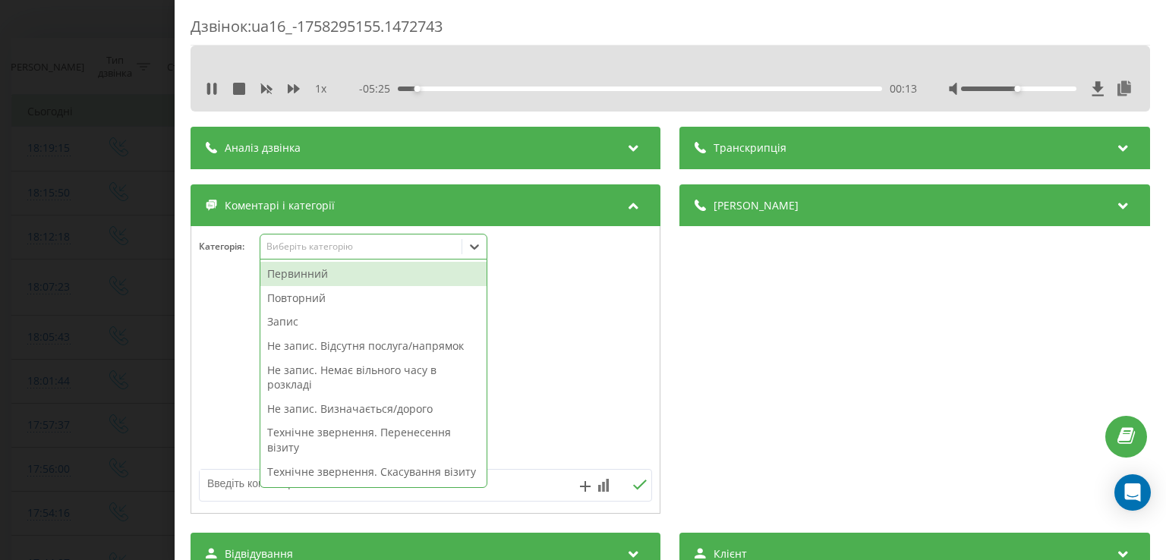
click at [477, 252] on icon at bounding box center [474, 246] width 15 height 15
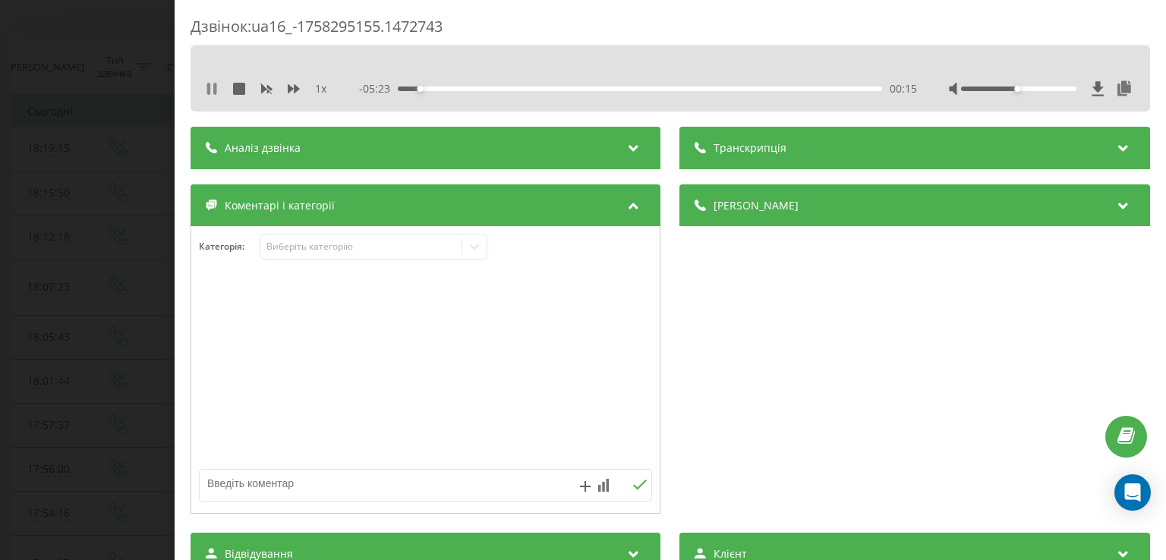
click at [208, 91] on icon at bounding box center [208, 89] width 3 height 12
click at [478, 254] on icon at bounding box center [474, 246] width 15 height 15
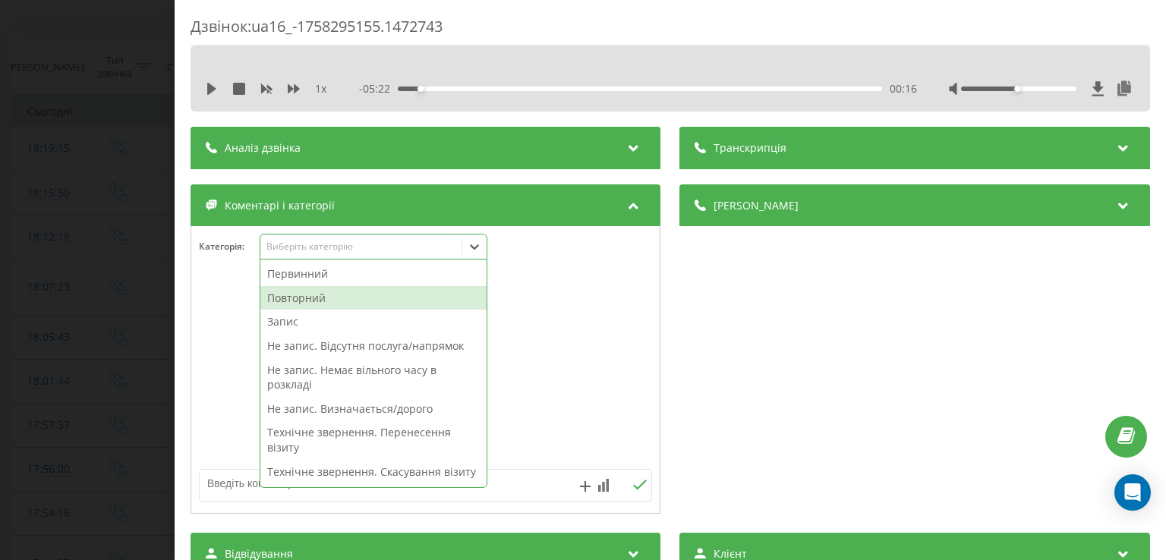
click at [358, 298] on div "Повторний" at bounding box center [373, 298] width 226 height 24
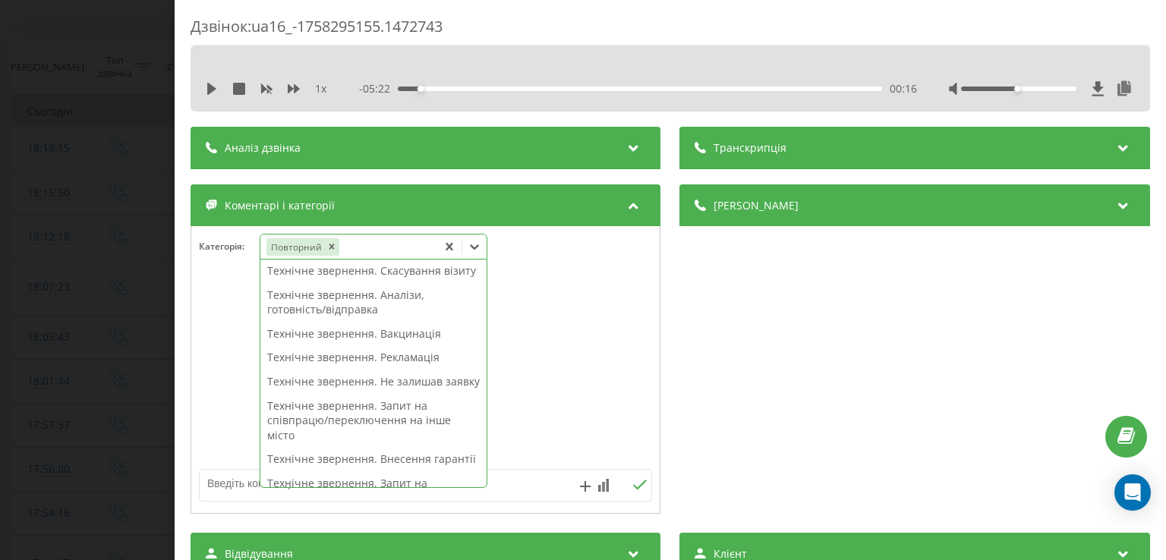
scroll to position [185, 0]
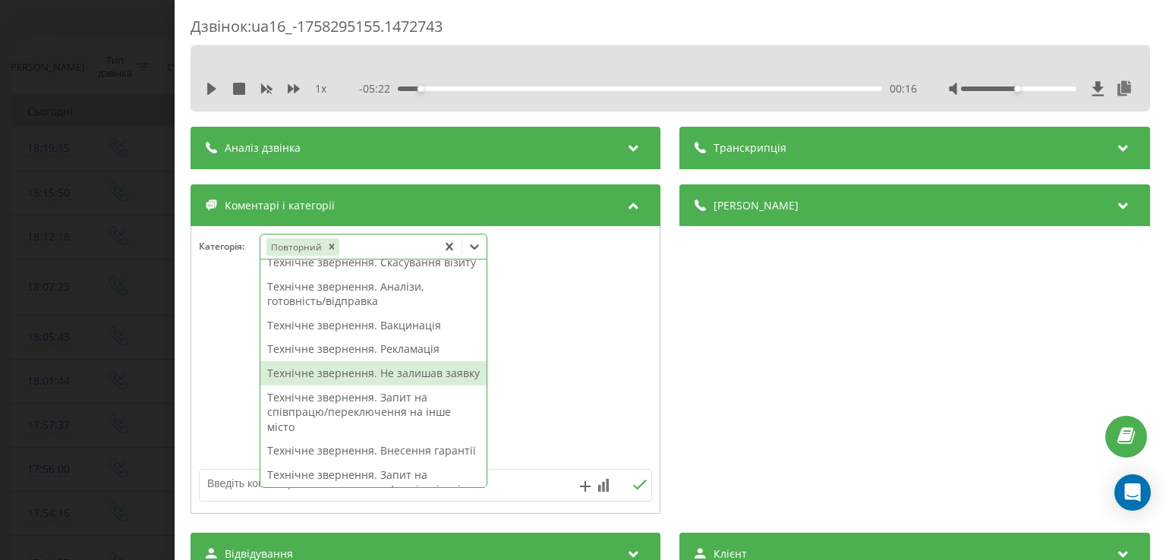
click at [379, 386] on div "Технічне звернення. Не залишав заявку" at bounding box center [373, 373] width 226 height 24
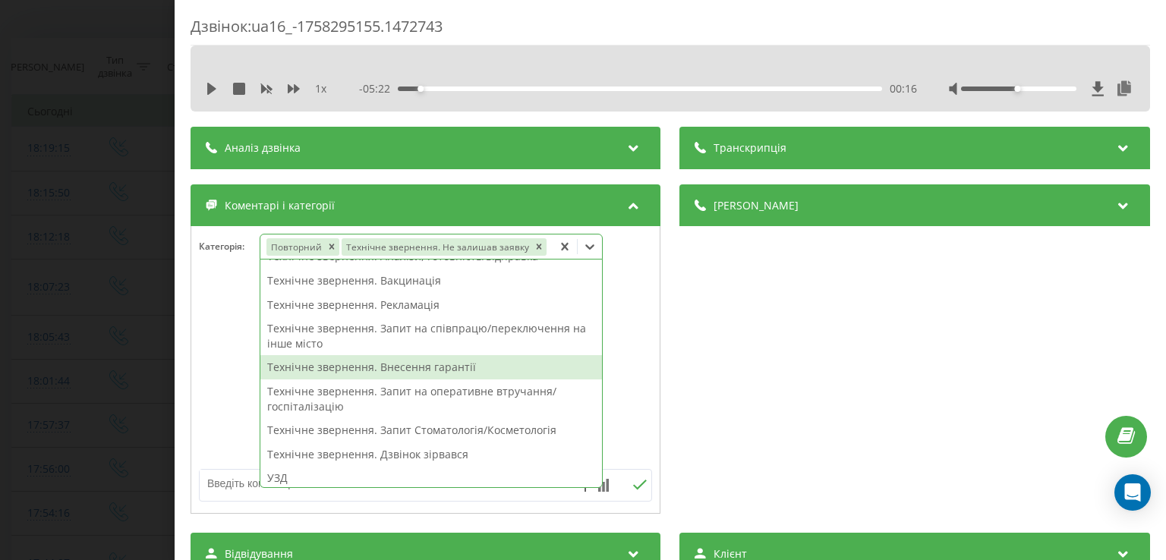
scroll to position [156, 0]
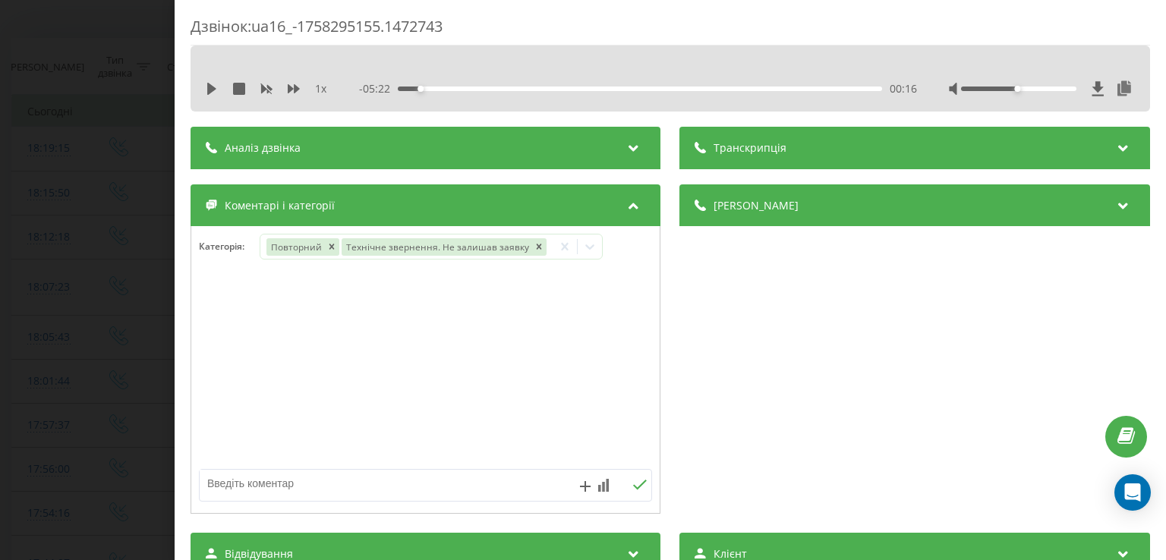
click at [228, 348] on div at bounding box center [425, 370] width 469 height 182
click at [133, 338] on div "Дзвінок : ua16_-1758295155.1472743 1 x - 05:22 00:16 00:16 Транскрипція Для AI-…" at bounding box center [583, 280] width 1166 height 560
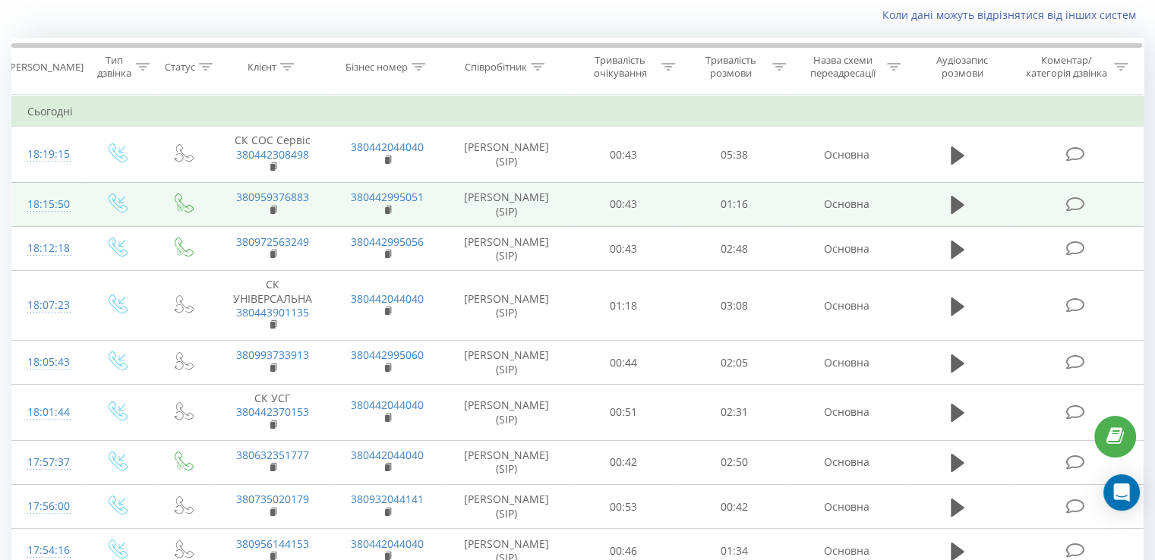
click at [1072, 204] on icon at bounding box center [1074, 205] width 19 height 16
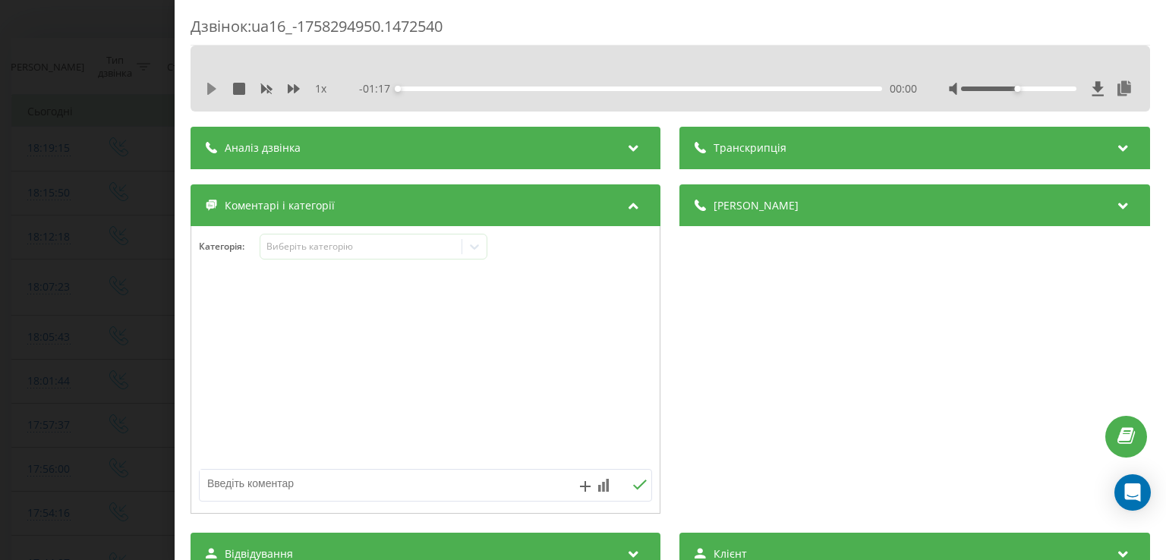
click at [207, 90] on icon at bounding box center [211, 89] width 9 height 12
click at [420, 87] on div "00:03" at bounding box center [641, 89] width 484 height 5
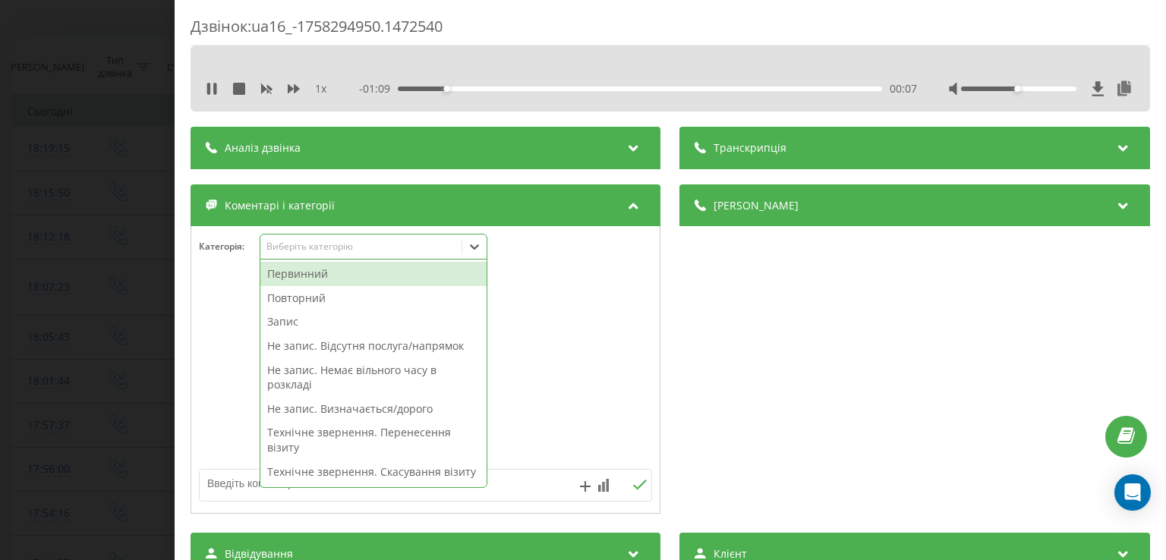
click at [477, 252] on icon at bounding box center [474, 246] width 15 height 15
click at [319, 301] on div "Повторний" at bounding box center [373, 298] width 226 height 24
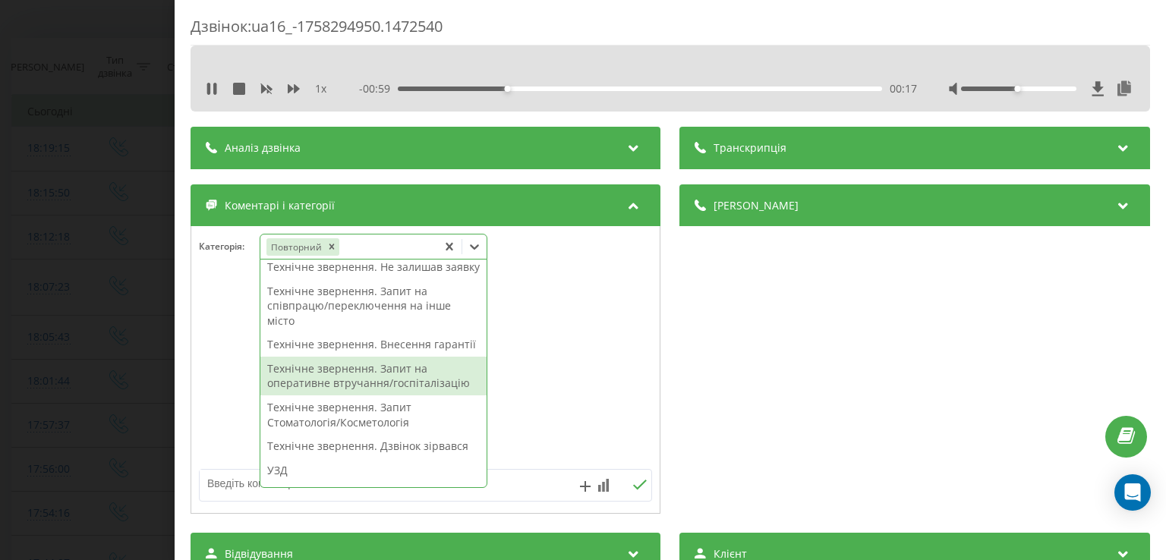
scroll to position [293, 0]
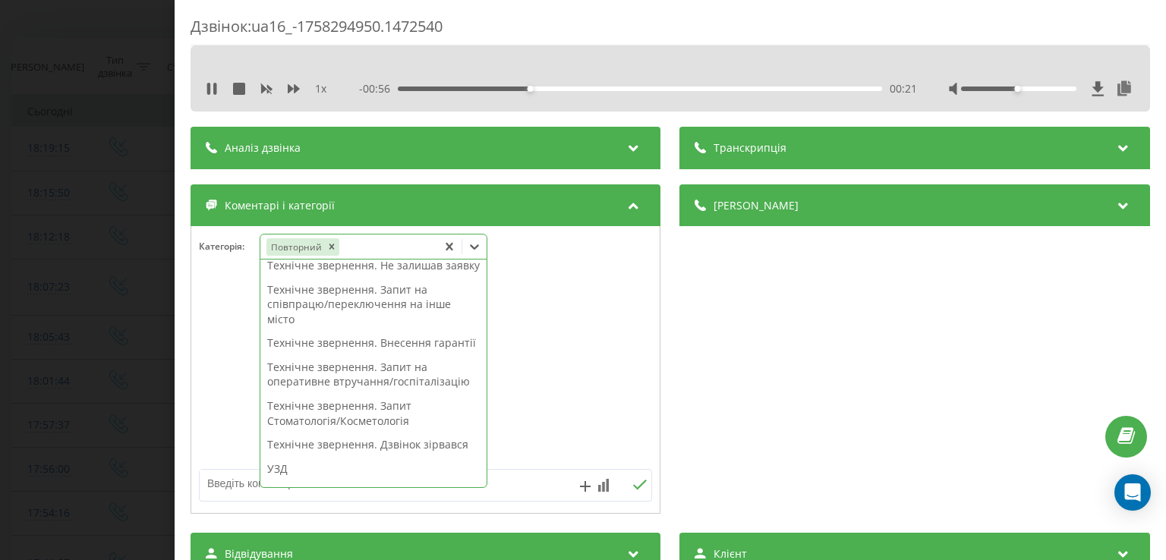
click at [346, 278] on div "Технічне звернення. Не залишав заявку" at bounding box center [373, 266] width 226 height 24
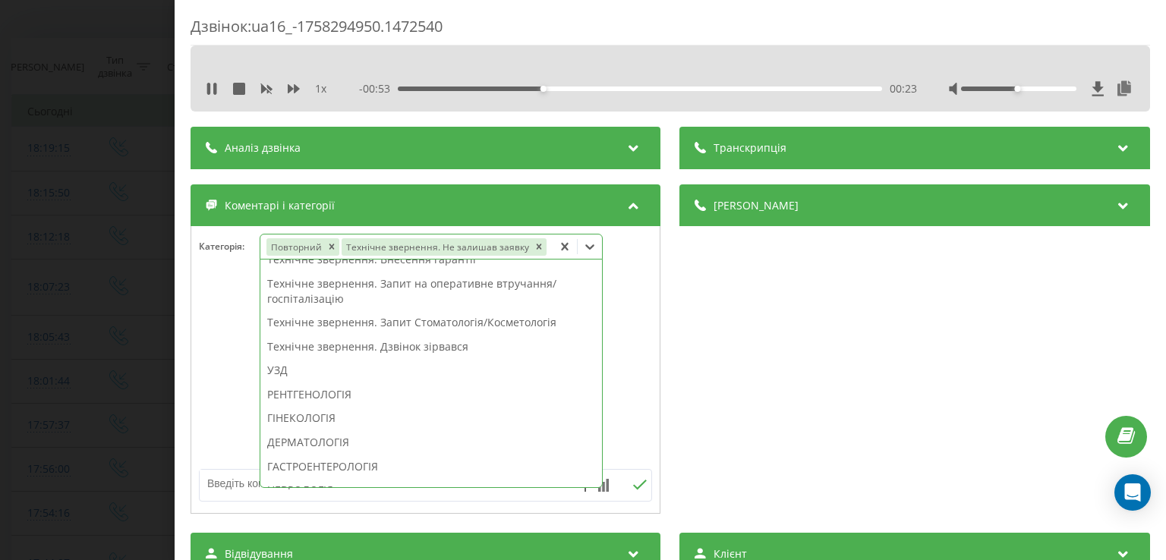
scroll to position [234, 0]
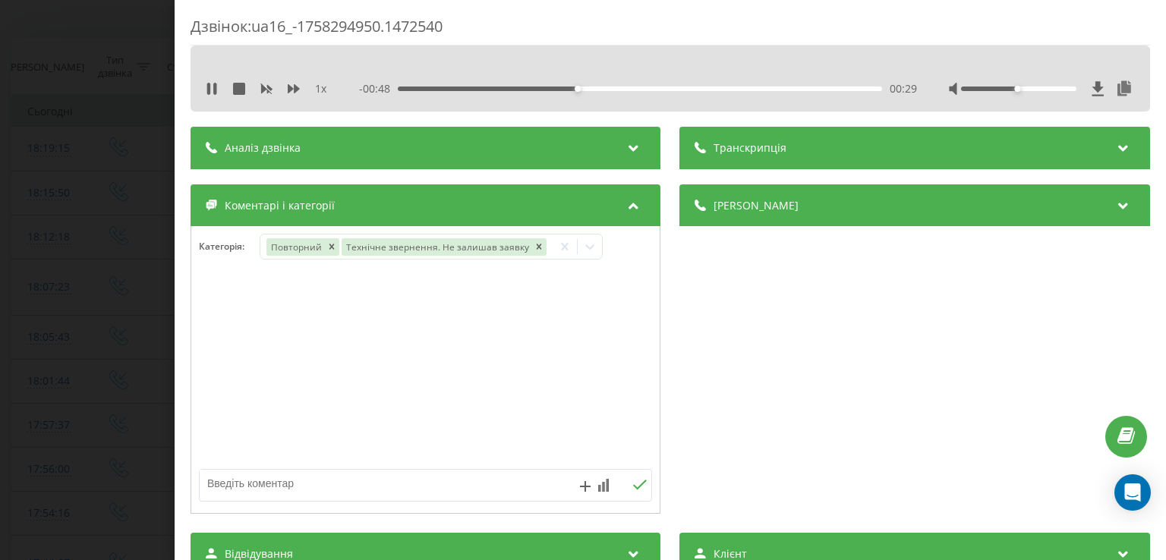
click at [243, 330] on div at bounding box center [425, 370] width 469 height 182
click at [150, 314] on div "Дзвінок : ua16_-1758294950.1472540 1 x - 00:47 00:30 00:30 Транскрипція Для AI-…" at bounding box center [583, 280] width 1166 height 560
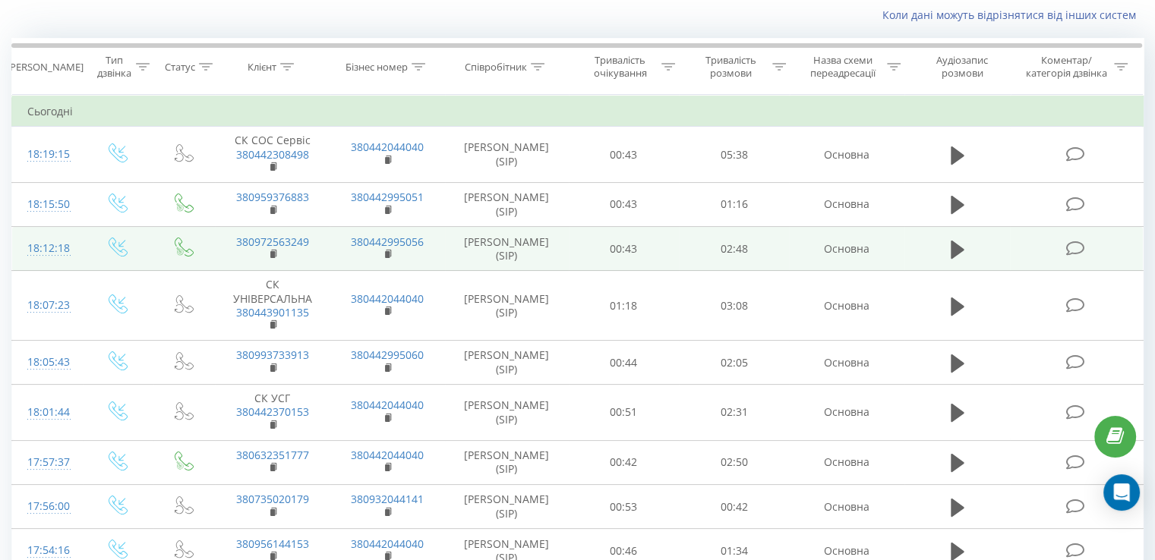
click at [1078, 251] on icon at bounding box center [1074, 249] width 19 height 16
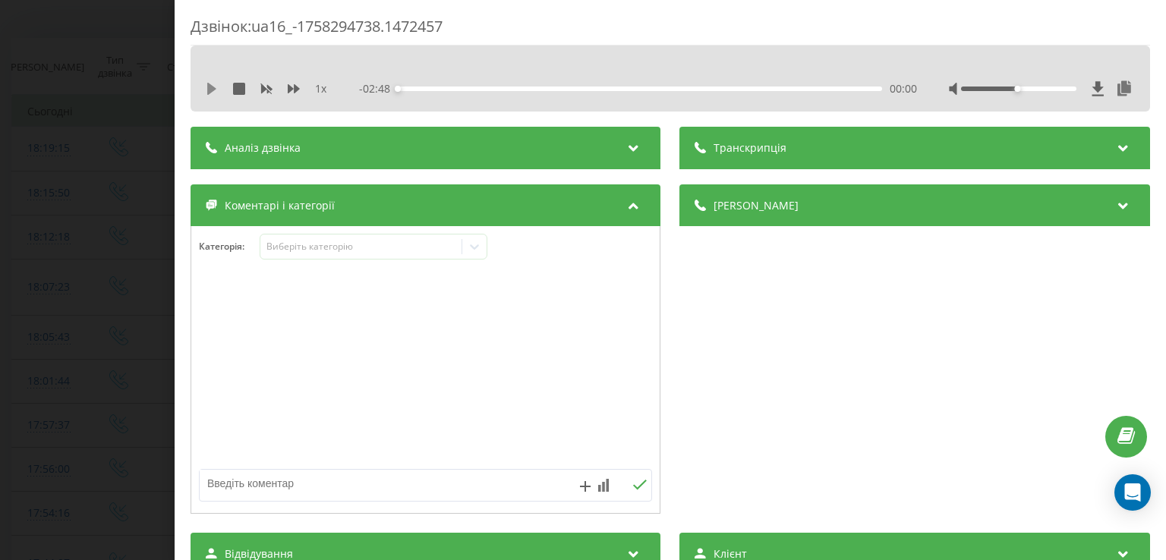
click at [214, 90] on icon at bounding box center [212, 89] width 12 height 12
click at [429, 88] on div "00:11" at bounding box center [641, 89] width 484 height 5
click at [419, 84] on div "- 02:33 00:15 00:15" at bounding box center [638, 88] width 557 height 15
click at [419, 87] on div "00:07" at bounding box center [641, 89] width 484 height 5
click at [410, 88] on div "00:10" at bounding box center [641, 89] width 484 height 5
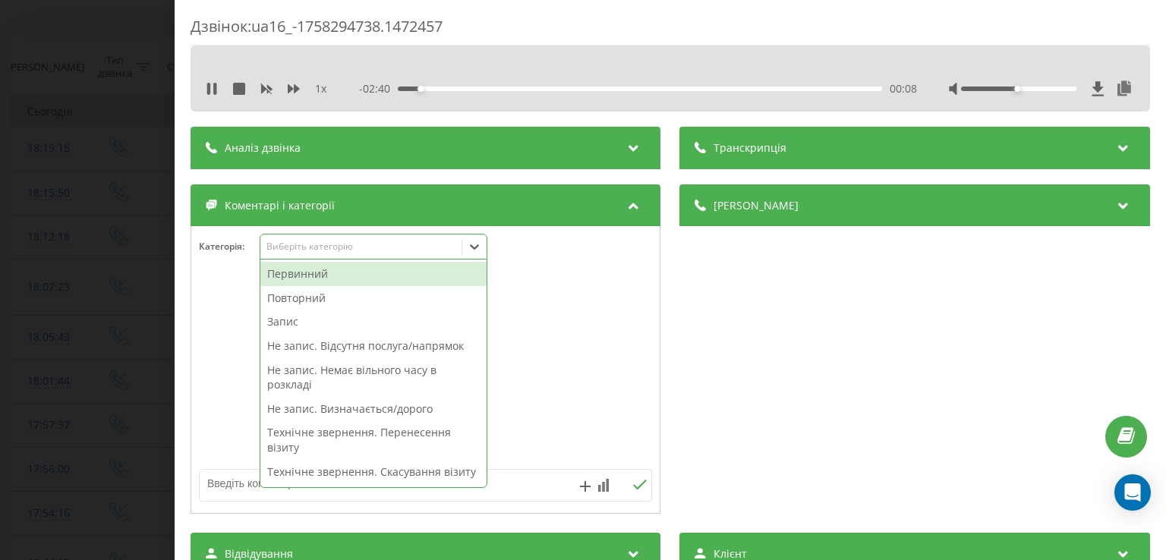
click at [475, 241] on icon at bounding box center [474, 246] width 15 height 15
click at [343, 299] on div "Повторний" at bounding box center [373, 298] width 226 height 24
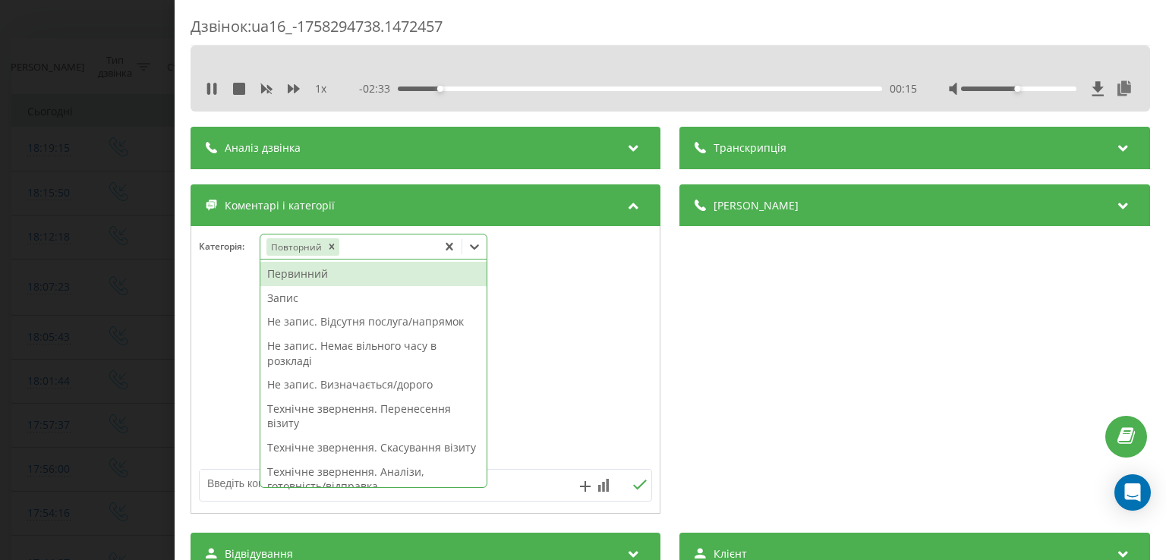
click at [361, 383] on div "Не запис. Визначається/дорого" at bounding box center [373, 385] width 226 height 24
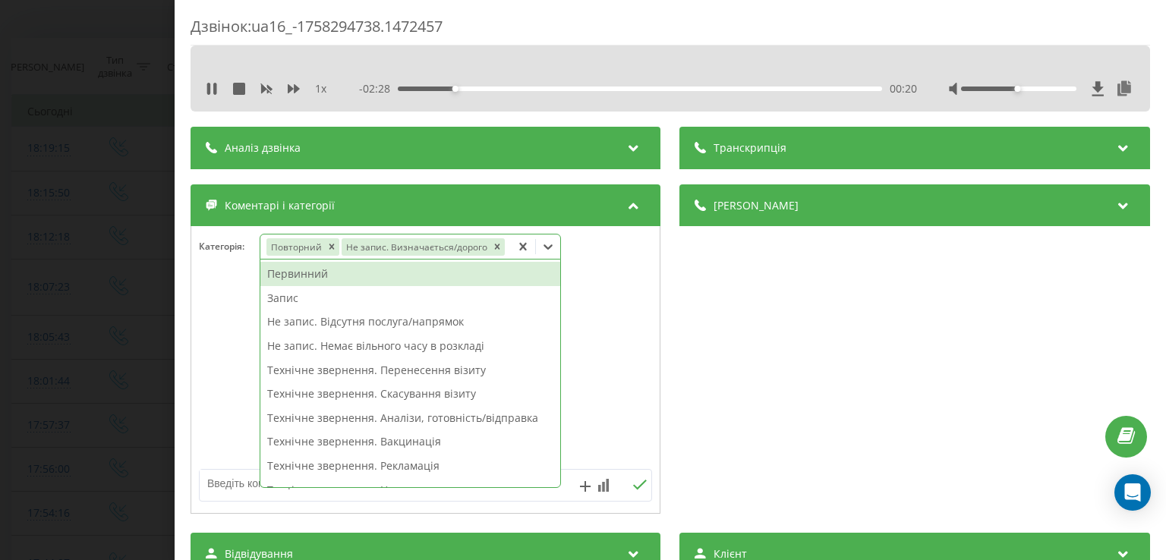
click at [229, 332] on div at bounding box center [425, 370] width 469 height 182
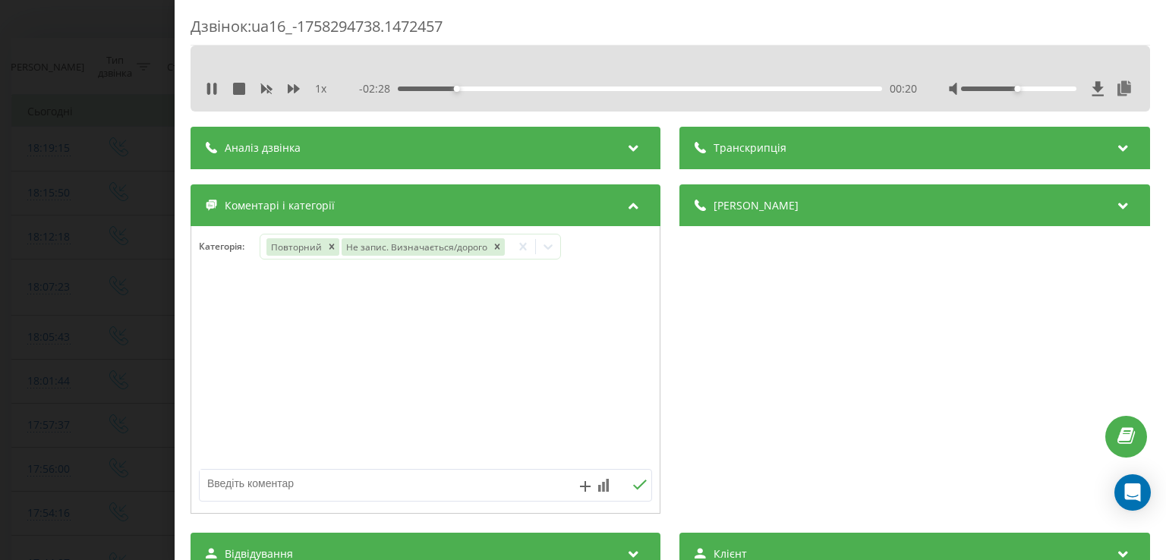
click at [130, 342] on div "Дзвінок : ua16_-1758294738.1472457 1 x - 02:28 00:20 00:20 Транскрипція Для AI-…" at bounding box center [583, 280] width 1166 height 560
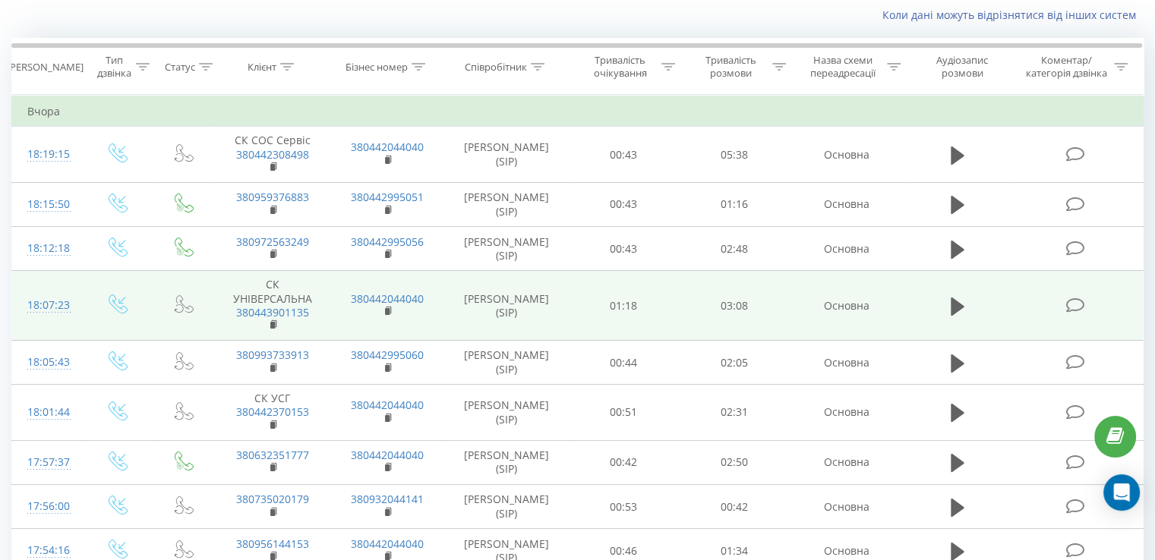
click at [1075, 307] on icon at bounding box center [1074, 306] width 19 height 16
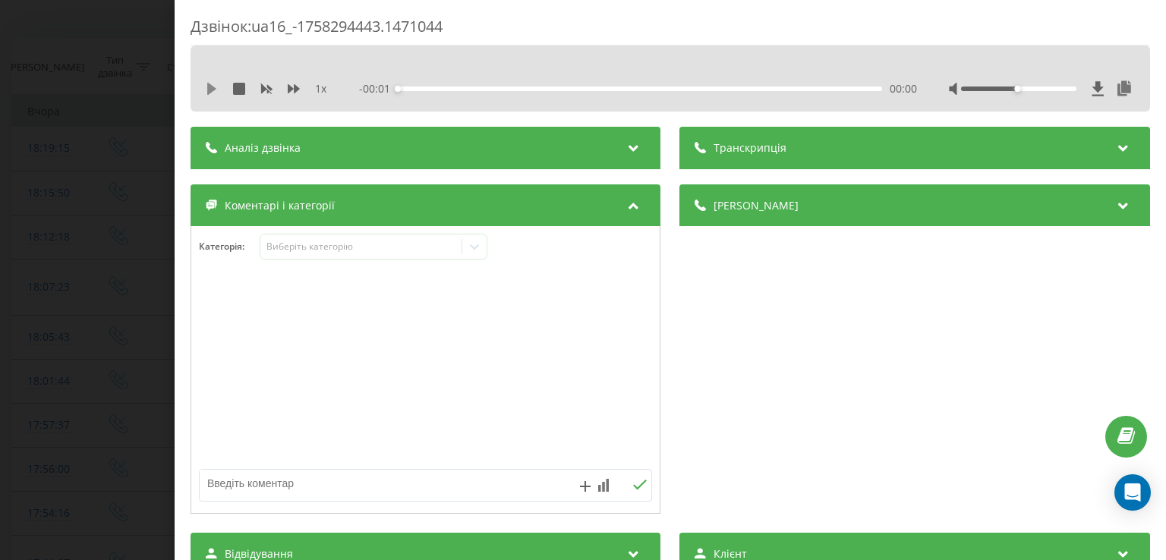
click at [210, 89] on icon at bounding box center [211, 89] width 9 height 12
click at [424, 90] on div "00:00" at bounding box center [641, 89] width 484 height 5
click at [415, 87] on div "00:07" at bounding box center [641, 89] width 484 height 5
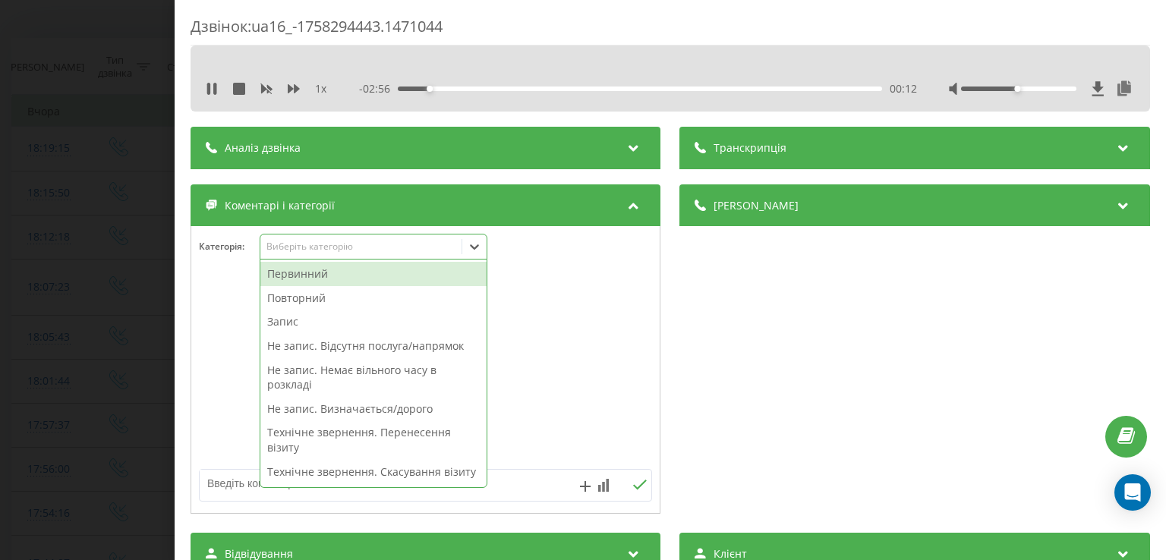
click at [479, 247] on icon at bounding box center [475, 247] width 9 height 5
click at [346, 303] on div "Повторний" at bounding box center [373, 298] width 226 height 24
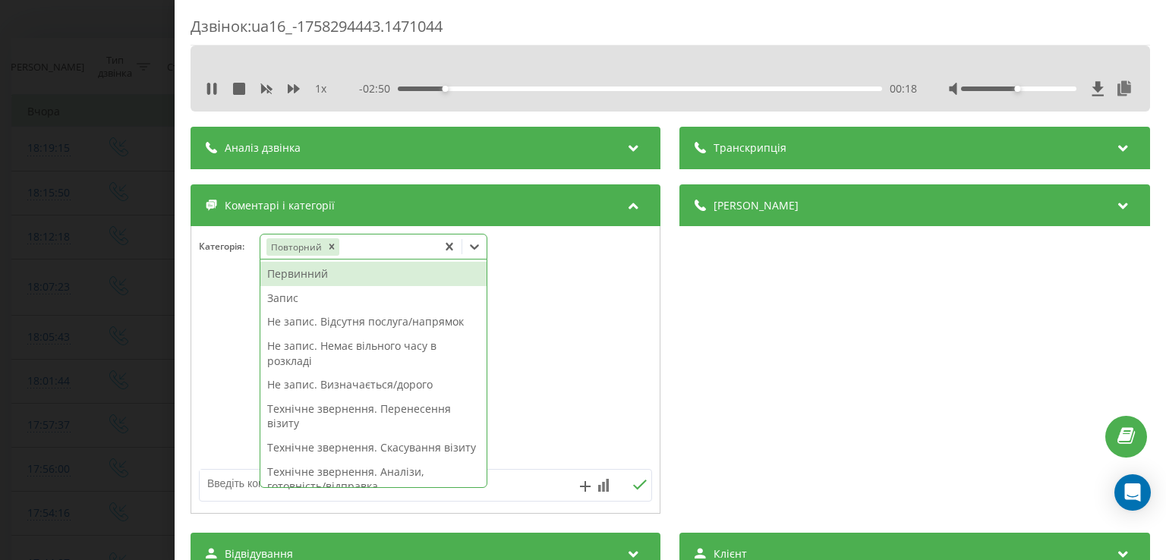
click at [344, 383] on div "Не запис. Визначається/дорого" at bounding box center [373, 385] width 226 height 24
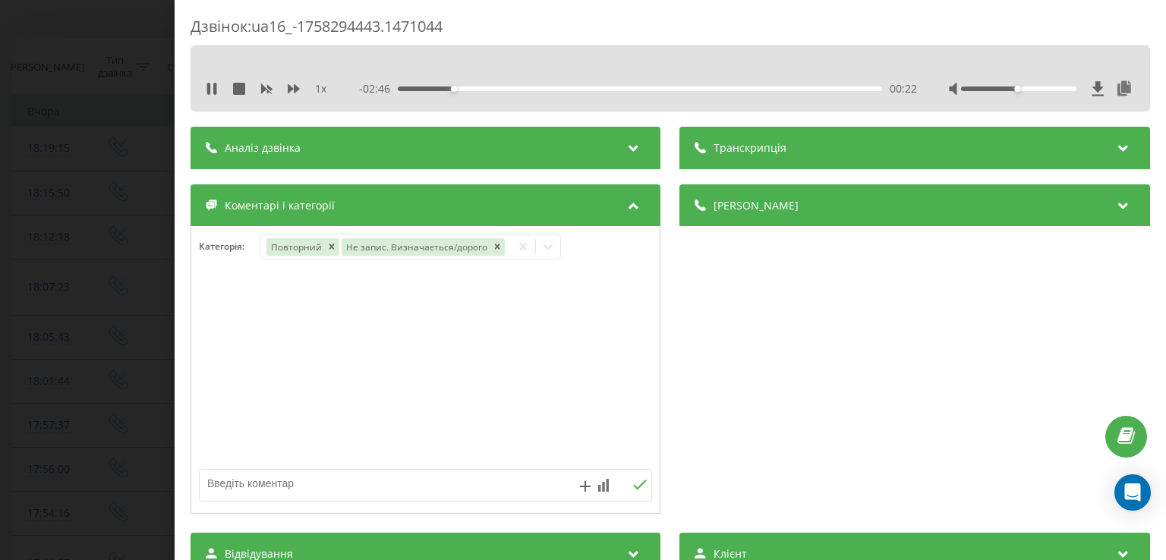
click at [236, 361] on div at bounding box center [425, 370] width 469 height 182
click at [109, 359] on div "Дзвінок : ua16_-1758294443.1471044 1 x - 02:46 00:23 00:23 Транскрипція Для AI-…" at bounding box center [583, 280] width 1166 height 560
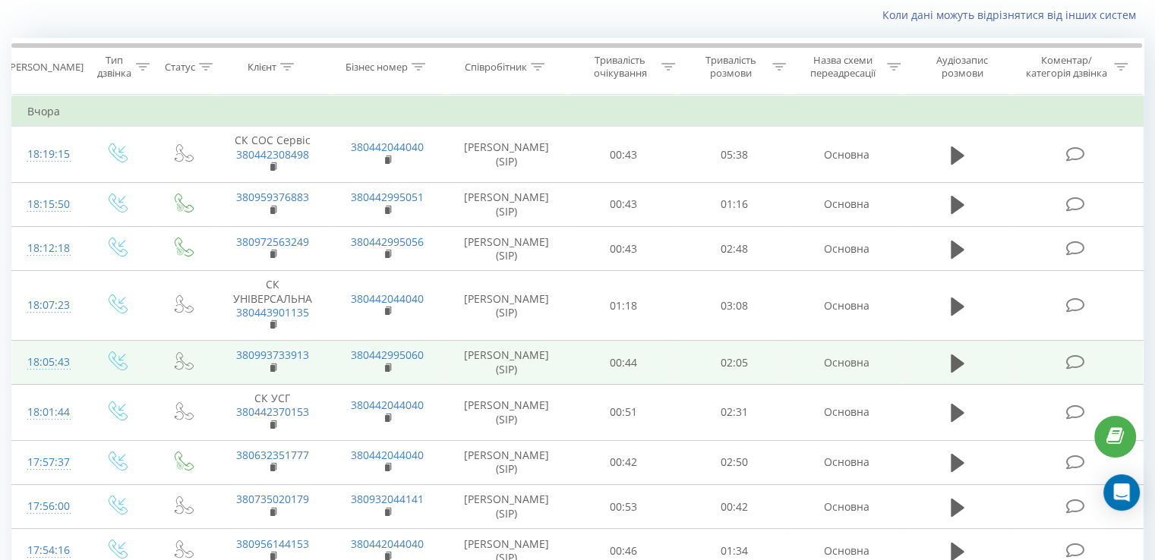
click at [1077, 360] on icon at bounding box center [1074, 363] width 19 height 16
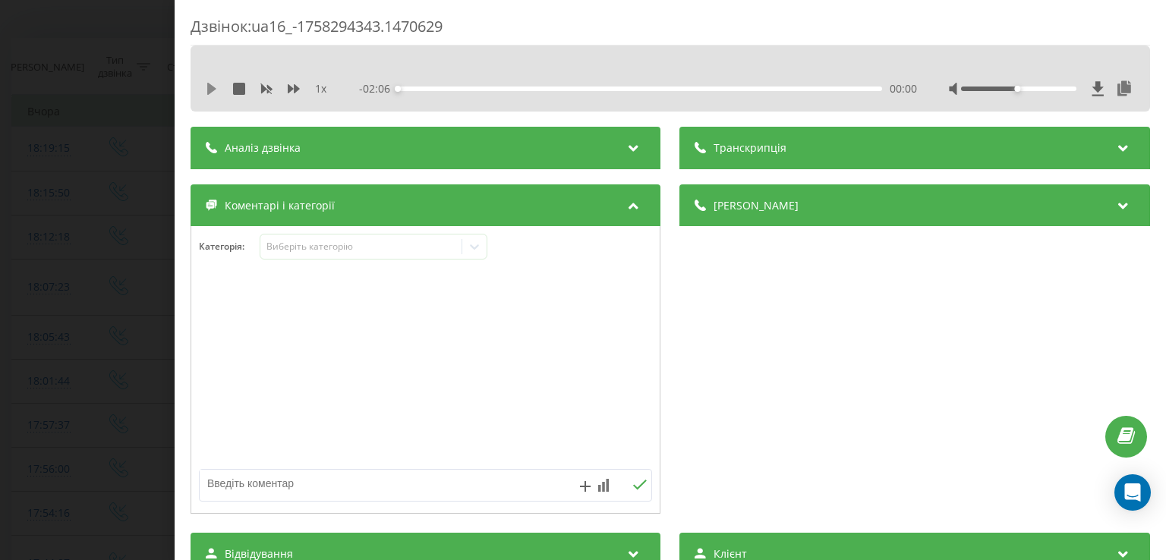
click at [208, 87] on icon at bounding box center [211, 89] width 9 height 12
click at [415, 87] on div "00:04" at bounding box center [641, 89] width 484 height 5
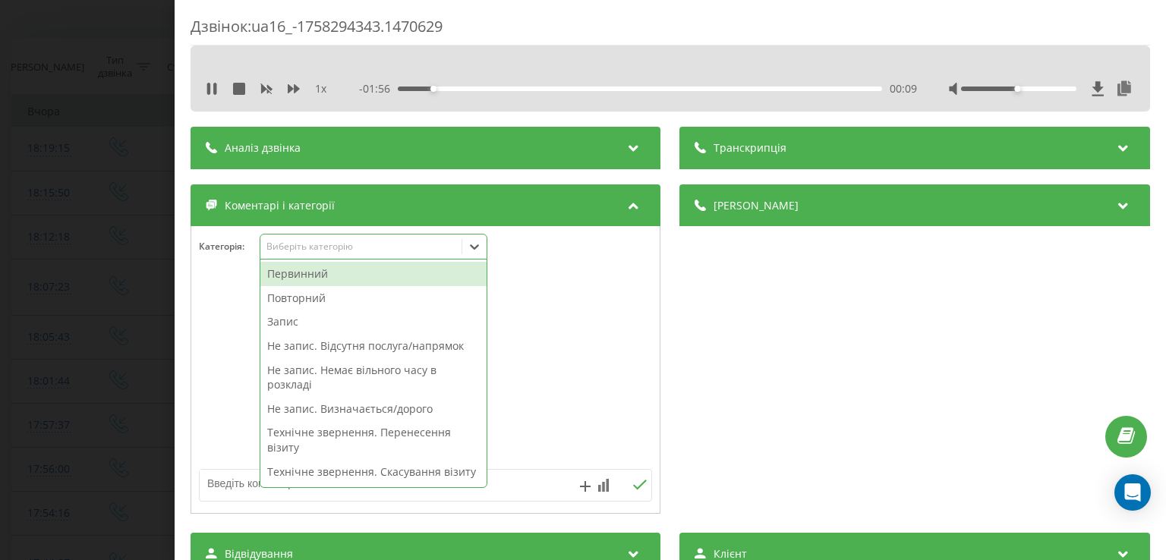
click at [472, 246] on icon at bounding box center [475, 247] width 9 height 5
click at [368, 302] on div "Повторний" at bounding box center [373, 298] width 226 height 24
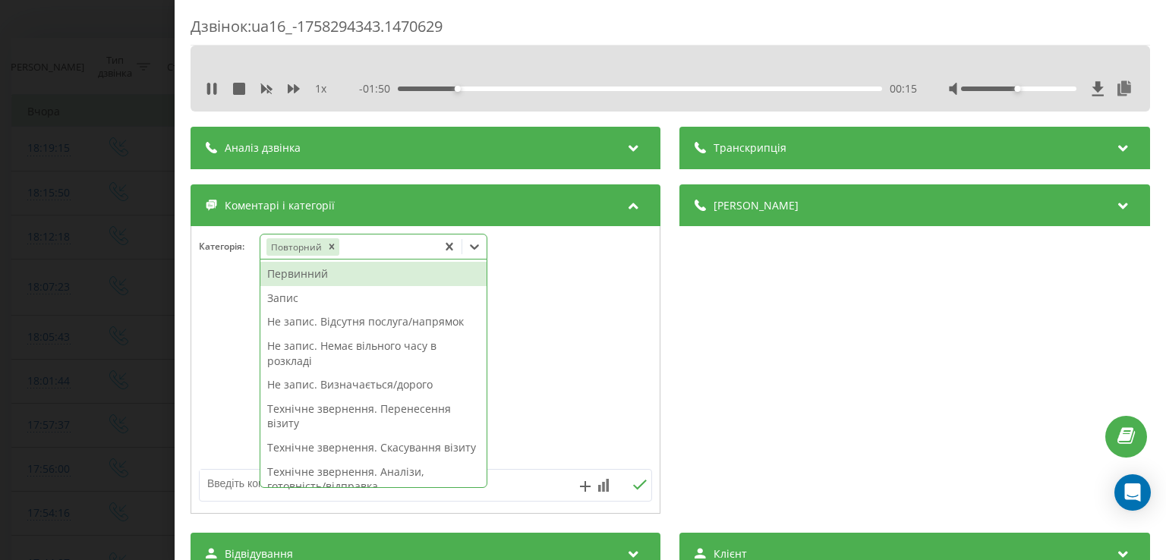
click at [358, 302] on div "Запис" at bounding box center [373, 298] width 226 height 24
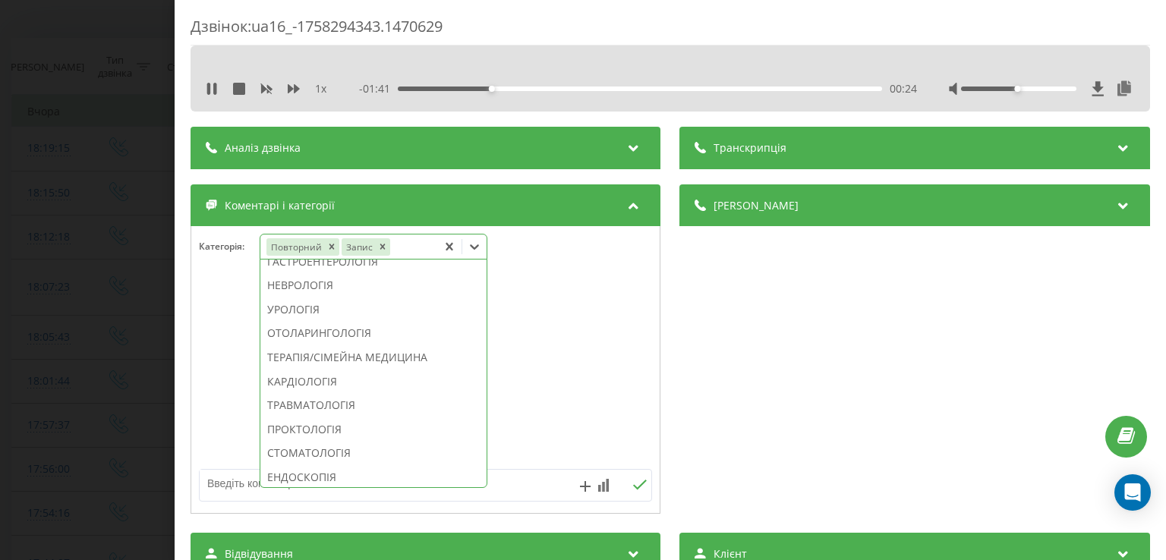
scroll to position [559, 0]
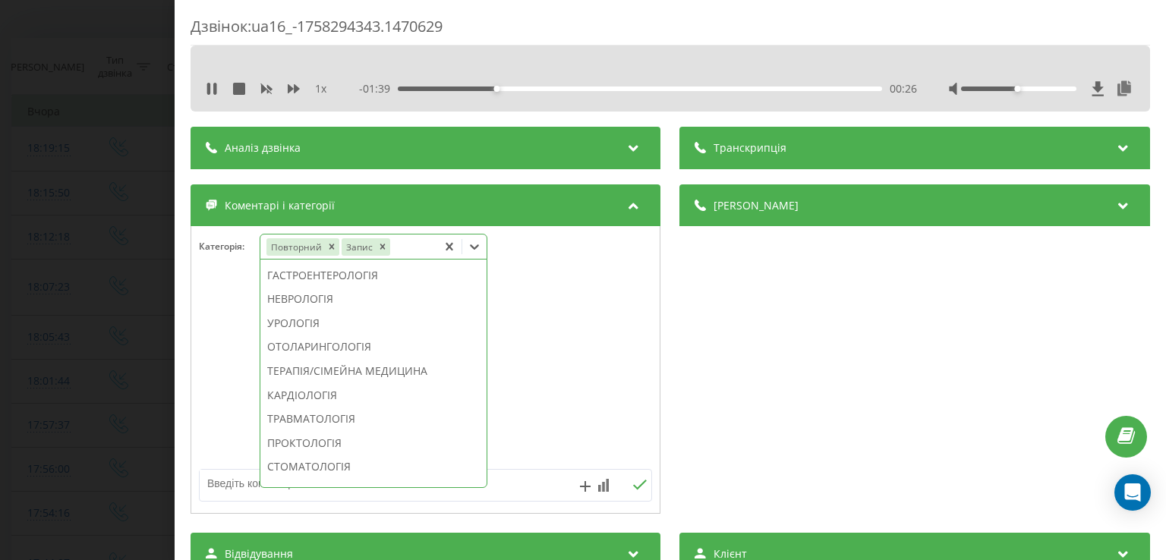
click at [334, 311] on div "НЕВРОЛОГІЯ" at bounding box center [373, 299] width 226 height 24
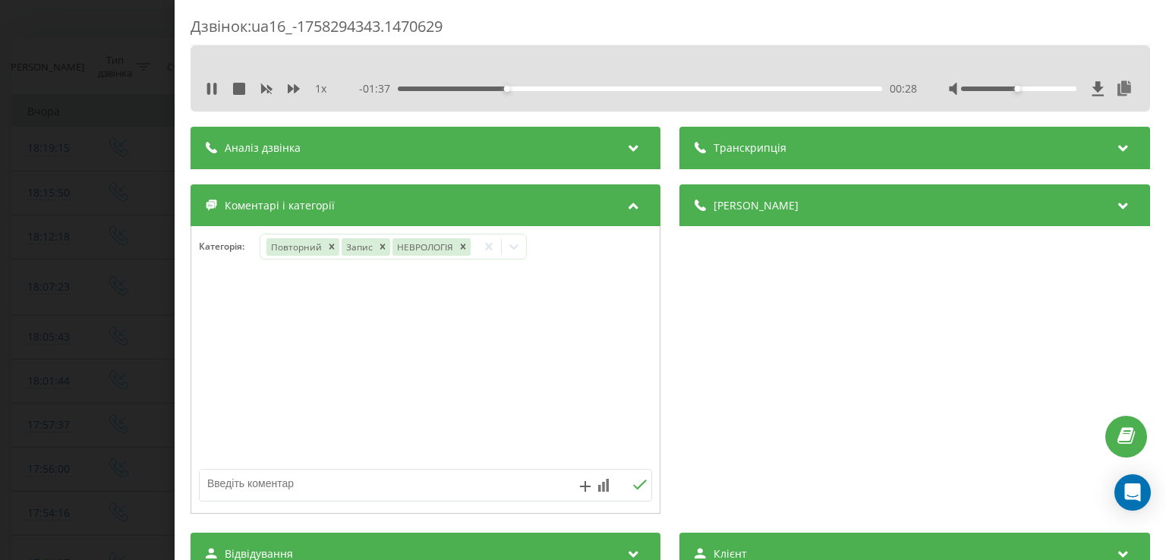
click at [210, 357] on div at bounding box center [425, 370] width 469 height 182
click at [131, 356] on div "Дзвінок : ua16_-1758294343.1470629 1 x - 01:36 00:29 00:29 Транскрипція Для AI-…" at bounding box center [583, 280] width 1166 height 560
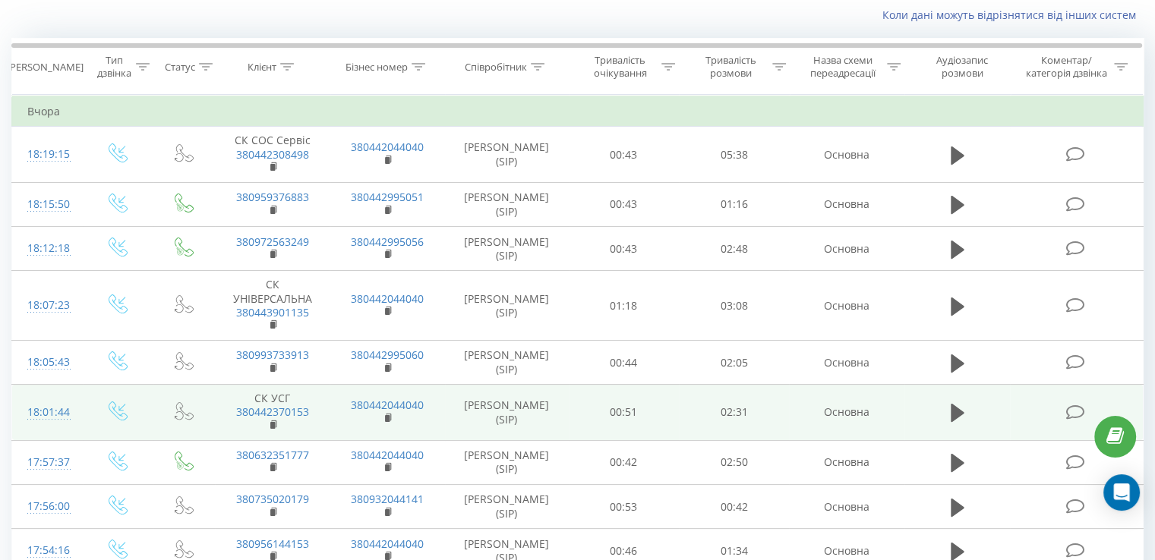
click at [1074, 405] on icon at bounding box center [1074, 413] width 19 height 16
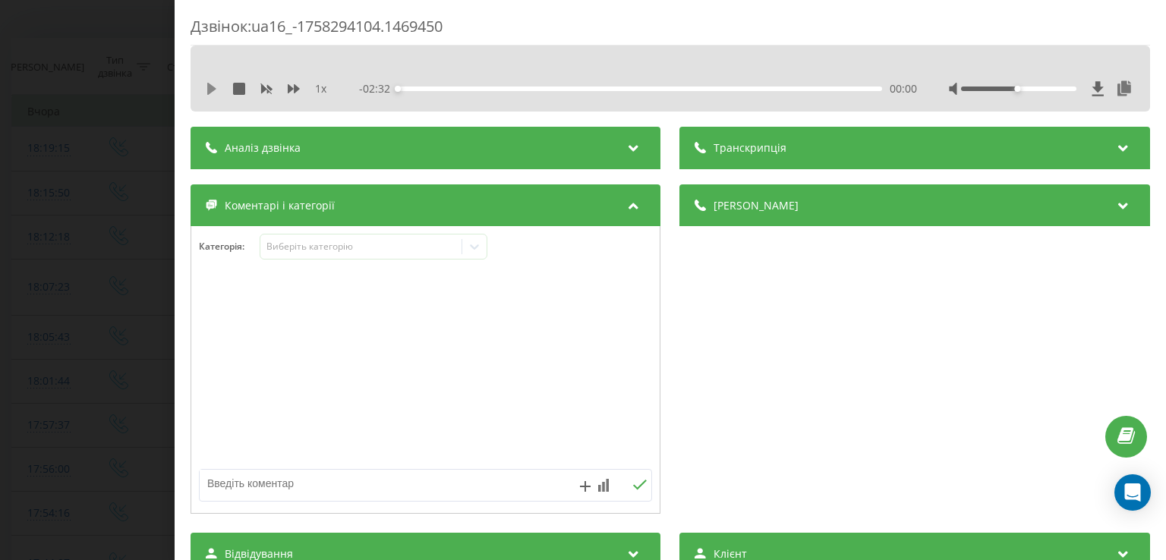
click at [213, 89] on icon at bounding box center [211, 89] width 9 height 12
click at [213, 89] on icon at bounding box center [214, 89] width 3 height 12
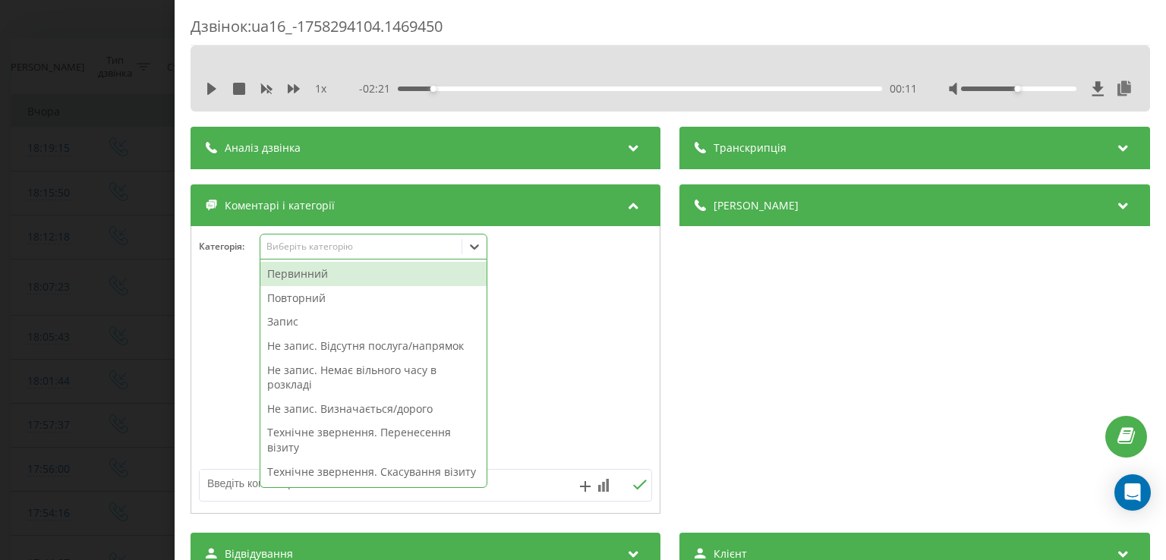
click at [477, 257] on div at bounding box center [474, 247] width 24 height 24
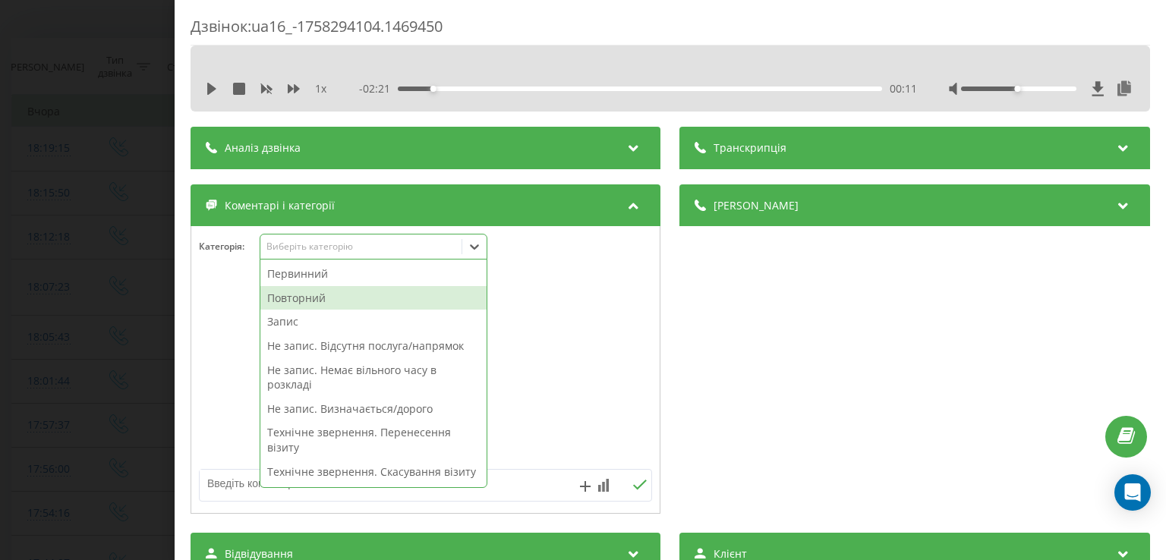
click at [377, 290] on div "Повторний" at bounding box center [373, 298] width 226 height 24
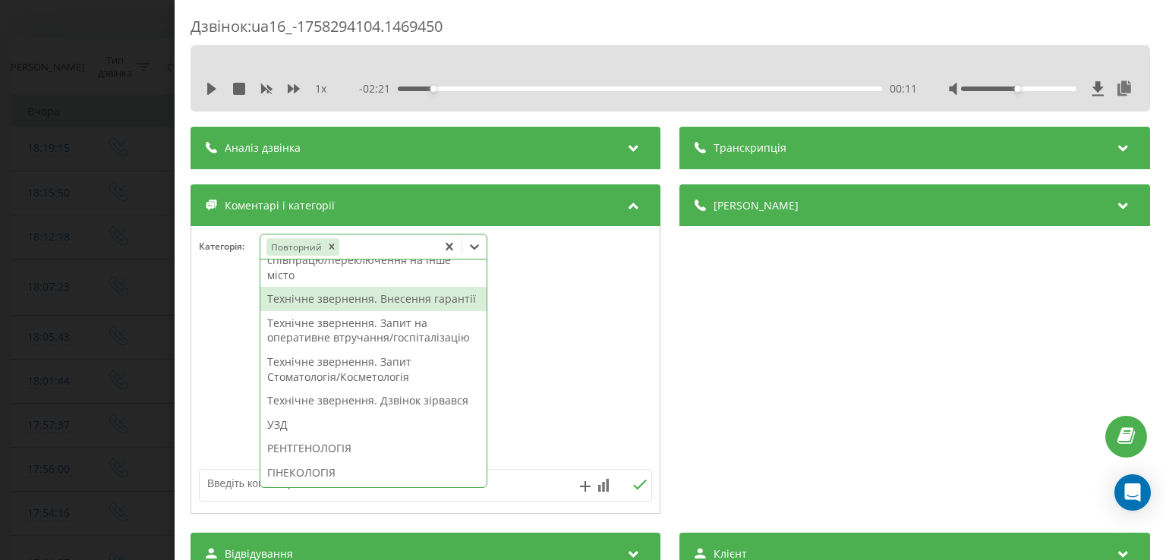
scroll to position [339, 0]
click at [374, 310] on div "Технічне звернення. Внесення гарантії" at bounding box center [373, 298] width 226 height 24
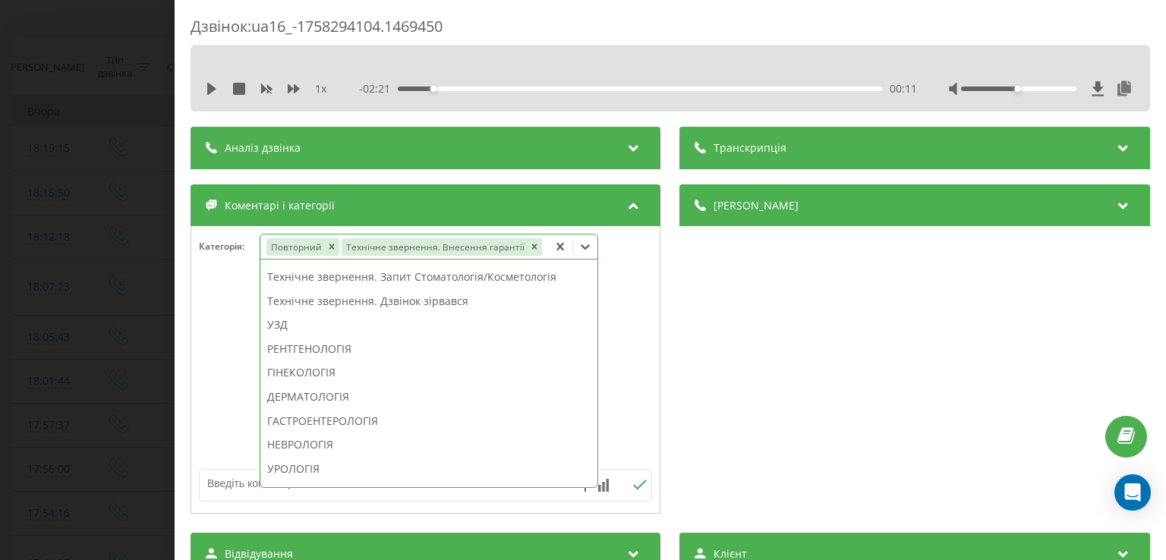
scroll to position [279, 0]
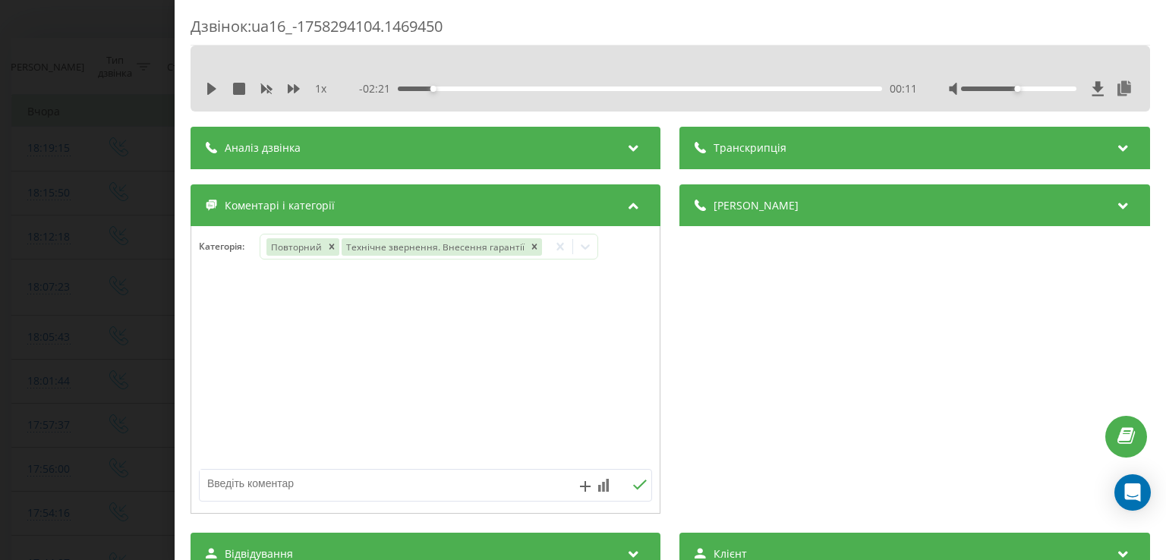
click at [226, 335] on div at bounding box center [425, 370] width 469 height 182
click at [113, 336] on div "Дзвінок : ua16_-1758294104.1469450 1 x - 02:21 00:11 00:11 Транскрипція Для AI-…" at bounding box center [583, 280] width 1166 height 560
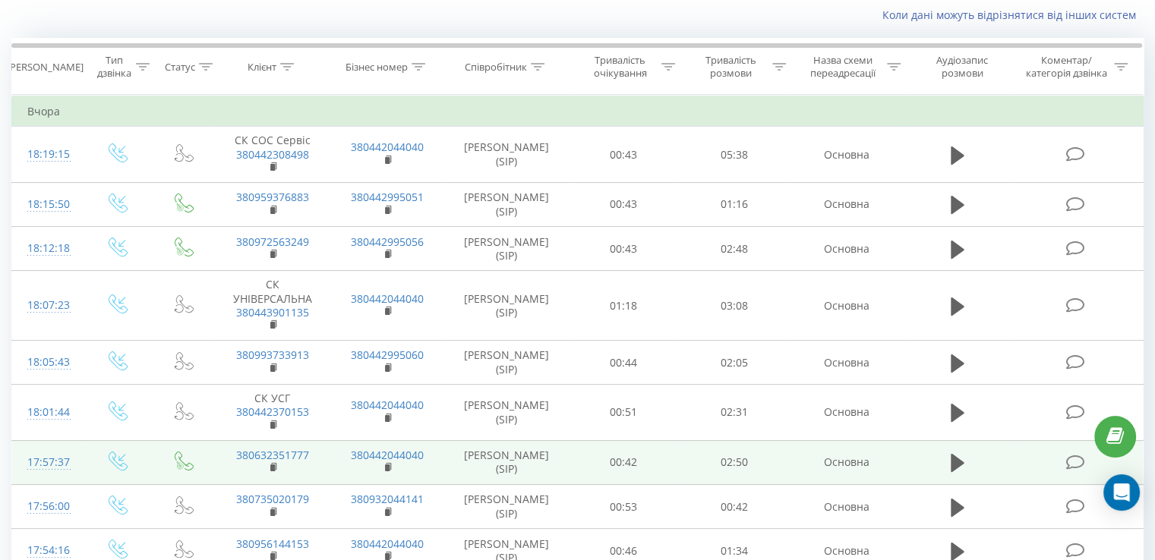
click at [1071, 459] on icon at bounding box center [1074, 463] width 19 height 16
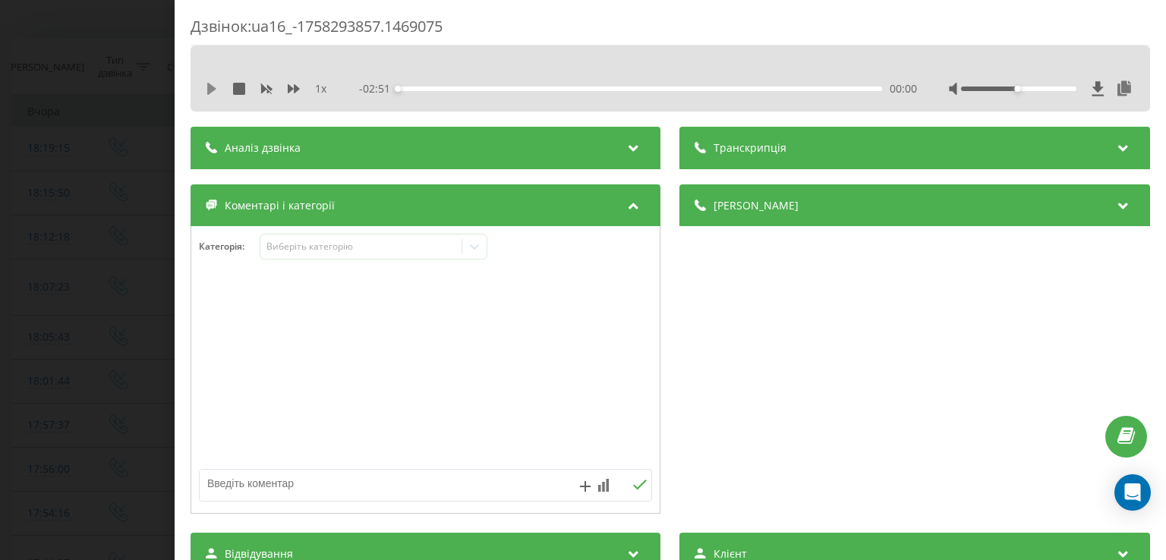
click at [213, 87] on icon at bounding box center [211, 89] width 9 height 12
click at [431, 91] on div "- 02:50 00:01 00:01" at bounding box center [638, 88] width 557 height 15
click at [423, 86] on div "- 02:49 00:02 00:02" at bounding box center [638, 88] width 557 height 15
click at [210, 87] on icon at bounding box center [208, 89] width 3 height 12
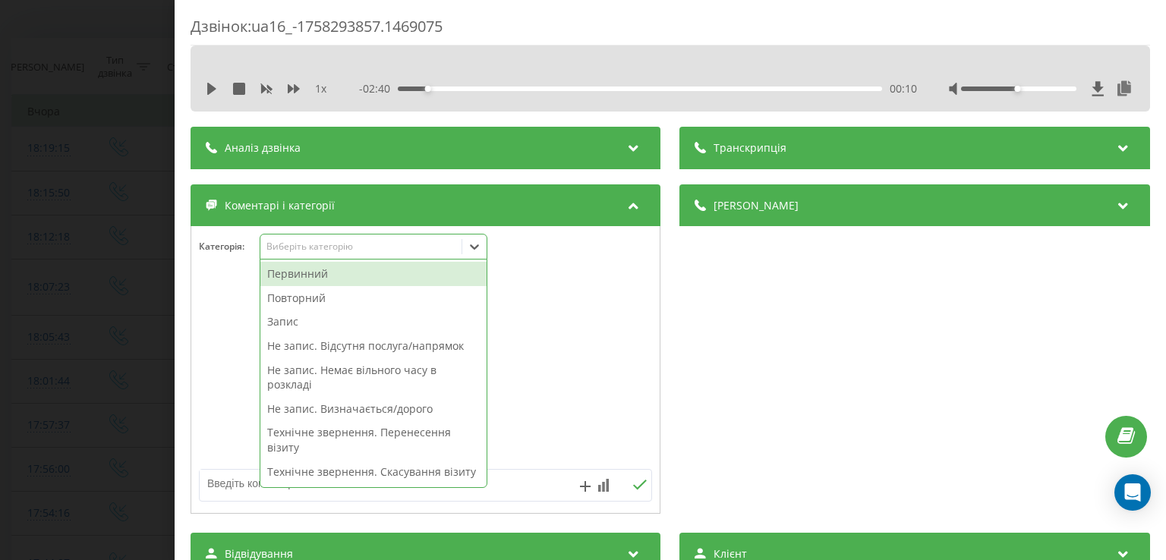
click at [470, 245] on icon at bounding box center [474, 246] width 15 height 15
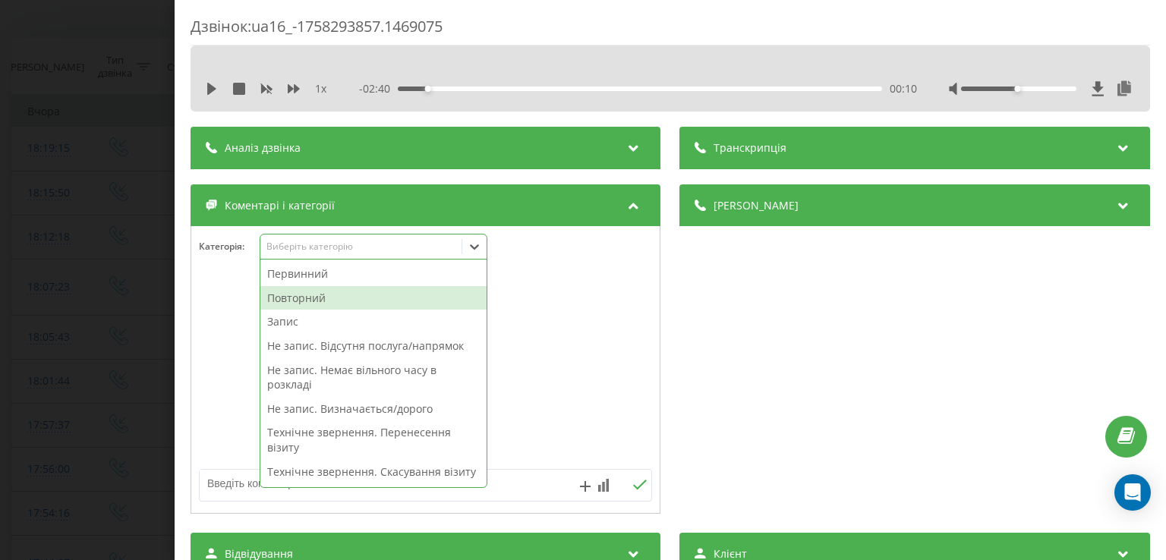
click at [393, 300] on div "Повторний" at bounding box center [373, 298] width 226 height 24
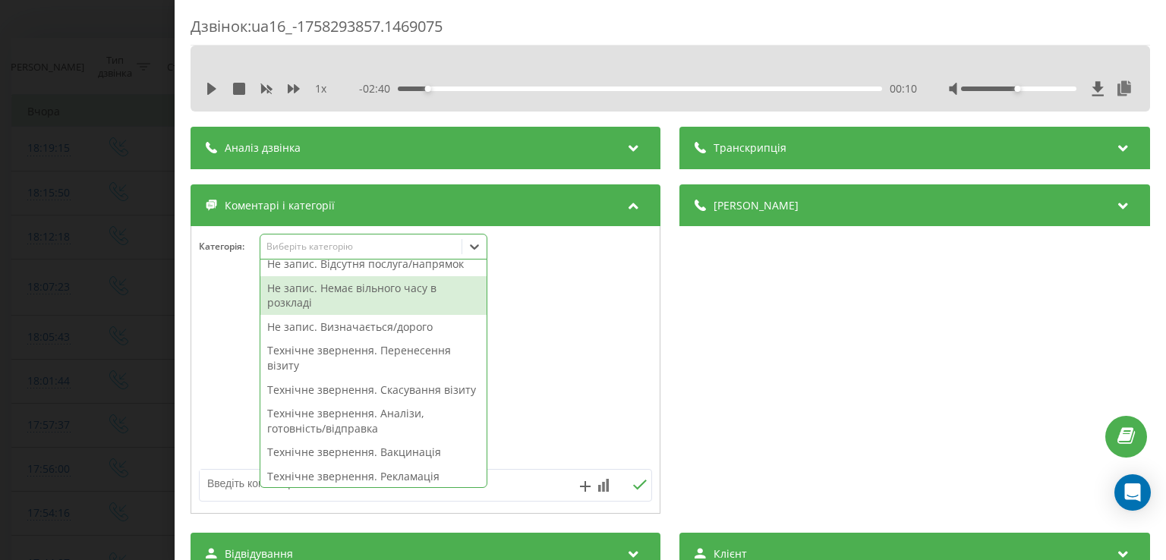
scroll to position [80, 0]
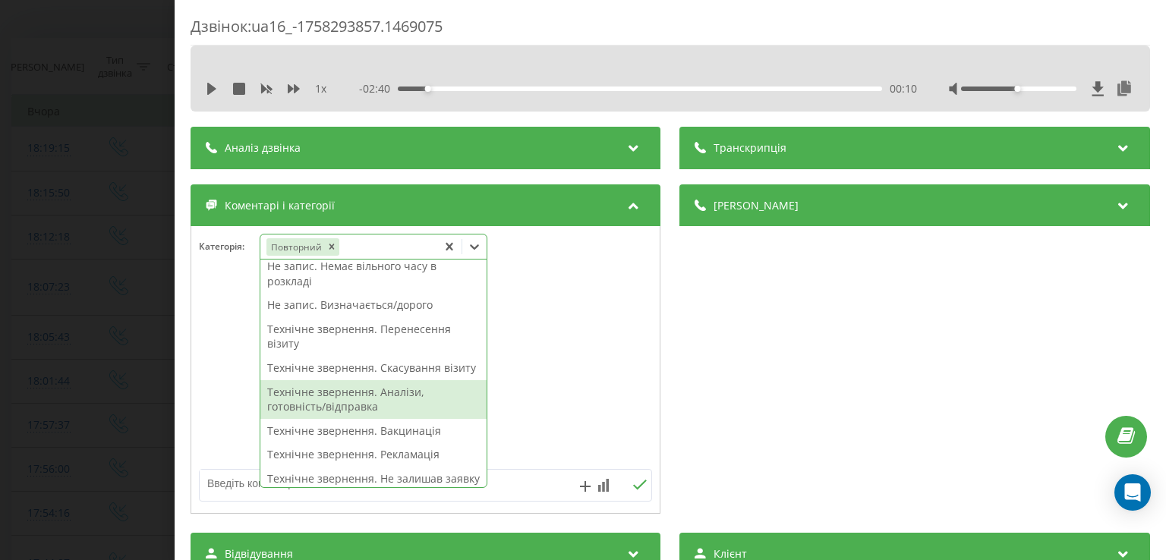
click at [390, 413] on div "Технічне звернення. Аналізи, готовність/відправка" at bounding box center [373, 399] width 226 height 39
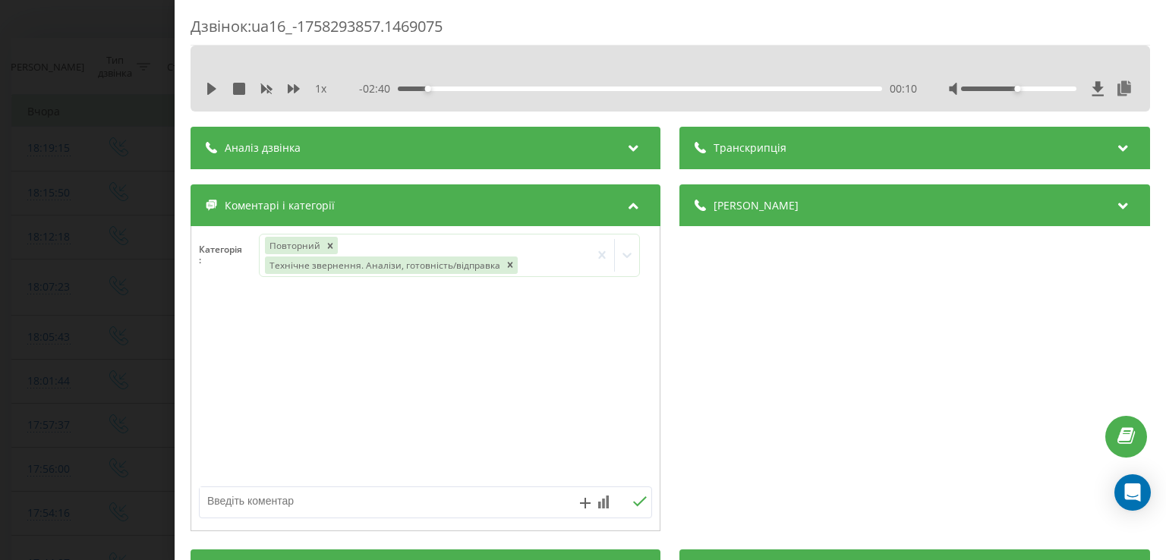
click at [245, 379] on div at bounding box center [425, 388] width 469 height 182
click at [131, 357] on div "Дзвінок : ua16_-1758293857.1469075 1 x - 02:40 00:10 00:10 Транскрипція Для AI-…" at bounding box center [583, 280] width 1166 height 560
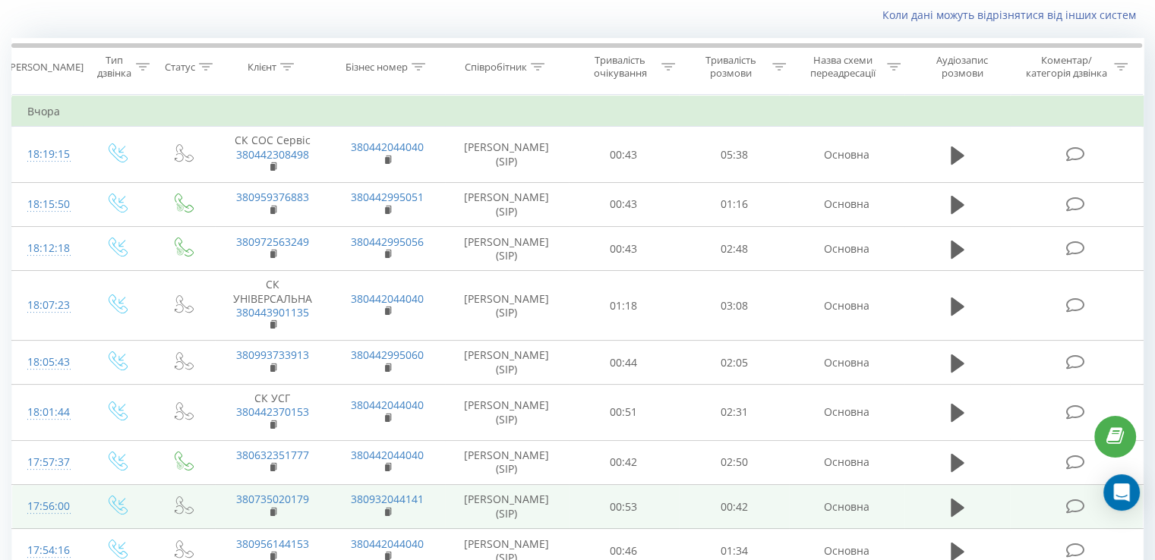
click at [1072, 500] on icon at bounding box center [1074, 507] width 19 height 16
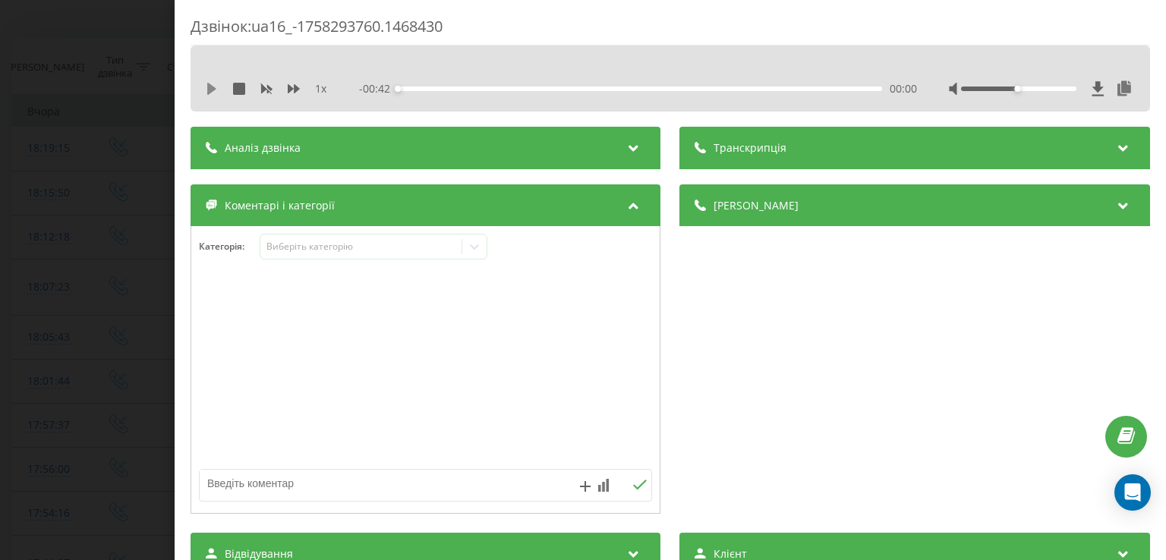
click at [214, 86] on icon at bounding box center [212, 89] width 12 height 12
click at [419, 87] on div "00:02" at bounding box center [641, 89] width 484 height 5
click at [212, 89] on icon at bounding box center [212, 89] width 12 height 12
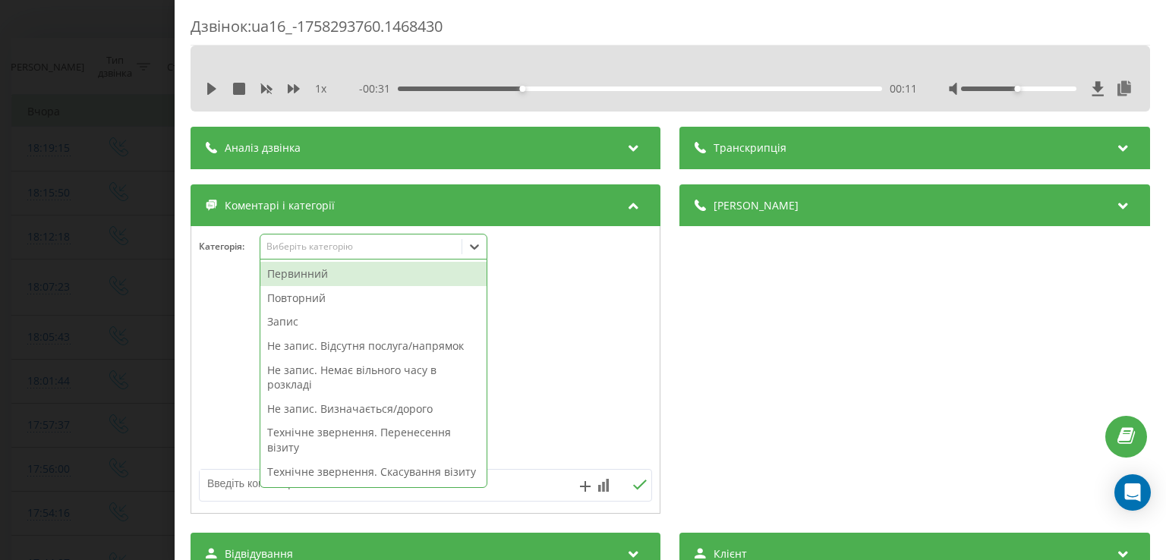
click at [476, 255] on div at bounding box center [474, 247] width 24 height 24
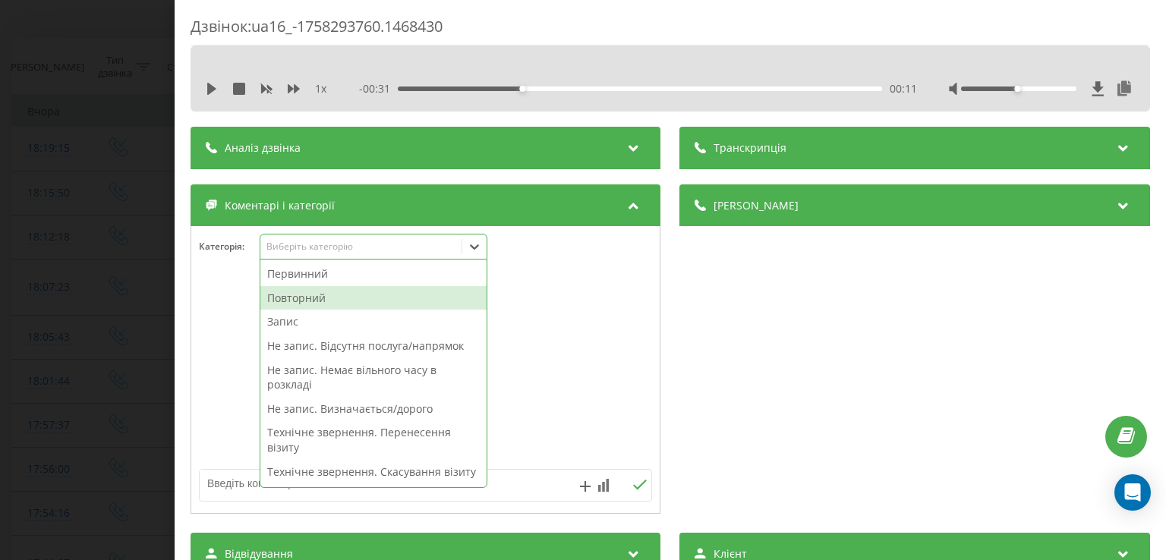
click at [428, 294] on div "Повторний" at bounding box center [373, 298] width 226 height 24
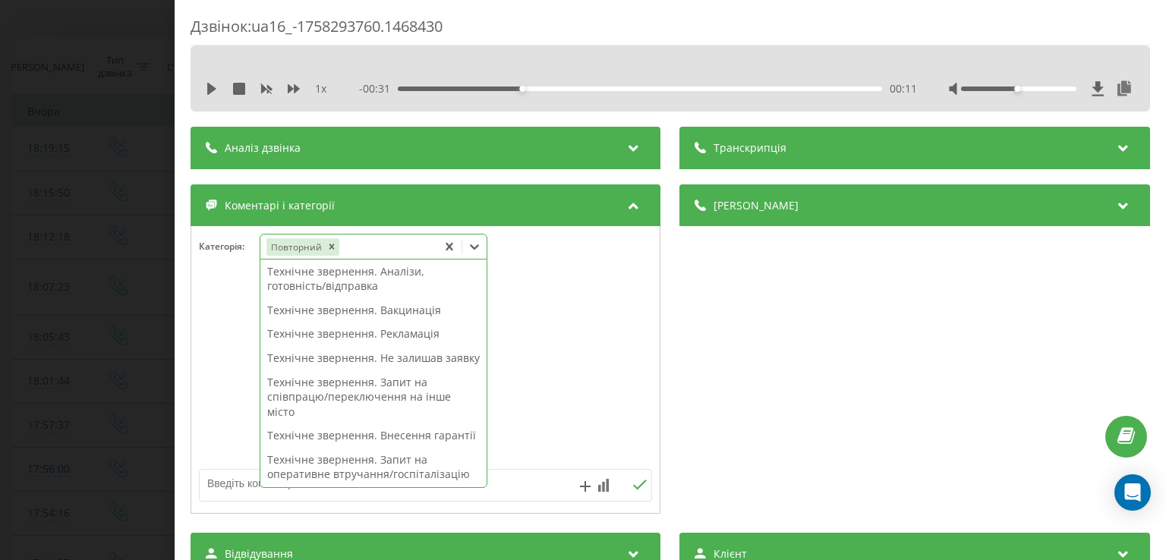
scroll to position [201, 0]
click at [352, 370] on div "Технічне звернення. Не залишав заявку" at bounding box center [373, 358] width 226 height 24
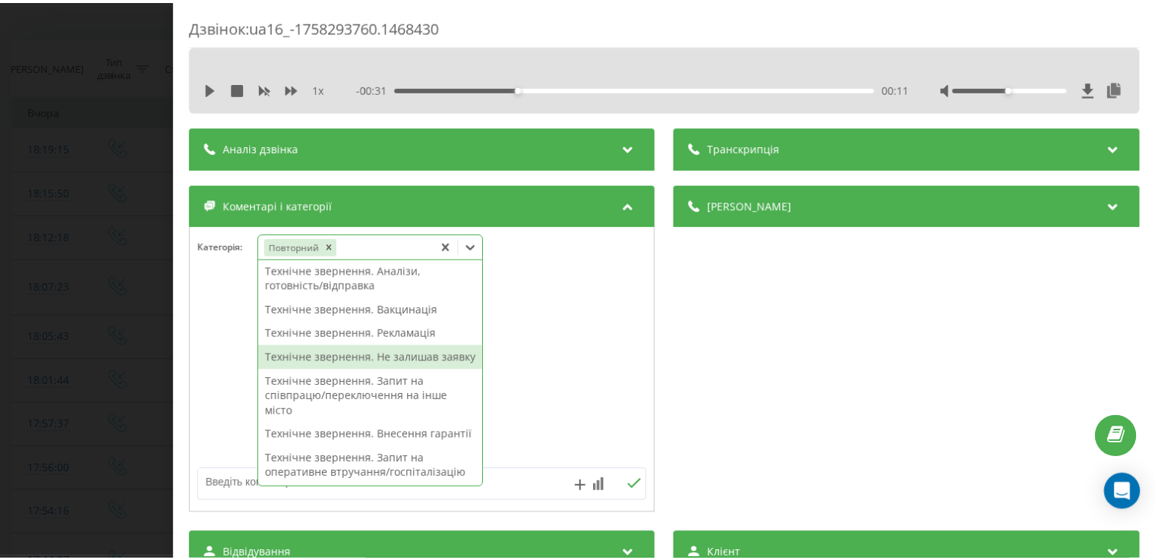
scroll to position [172, 0]
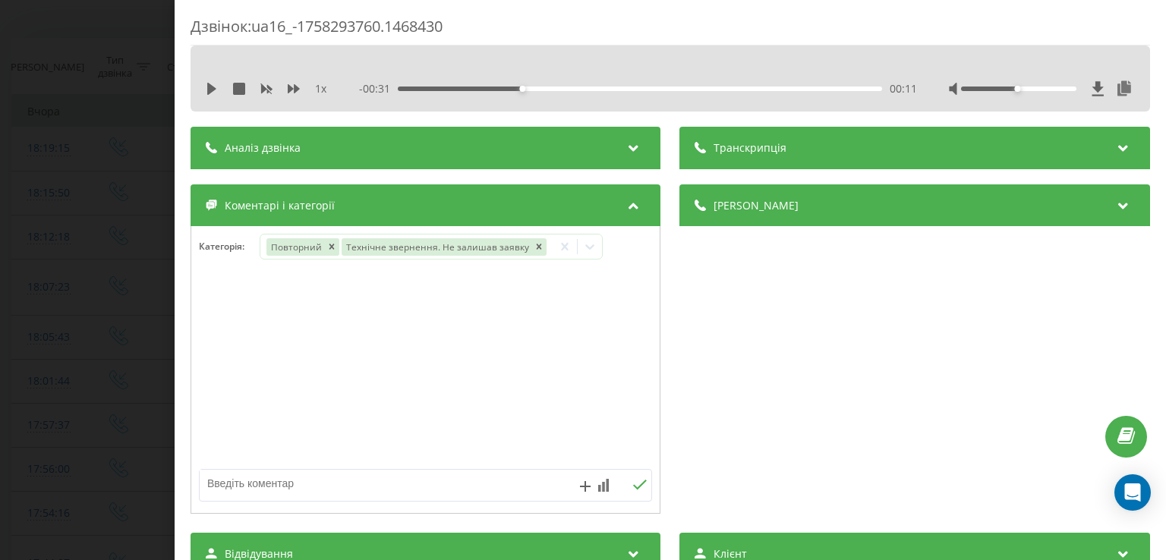
click at [239, 399] on div at bounding box center [425, 370] width 469 height 182
click at [156, 369] on div "Дзвінок : ua16_-1758293760.1468430 1 x - 00:31 00:11 00:11 Транскрипція Для AI-…" at bounding box center [583, 280] width 1166 height 560
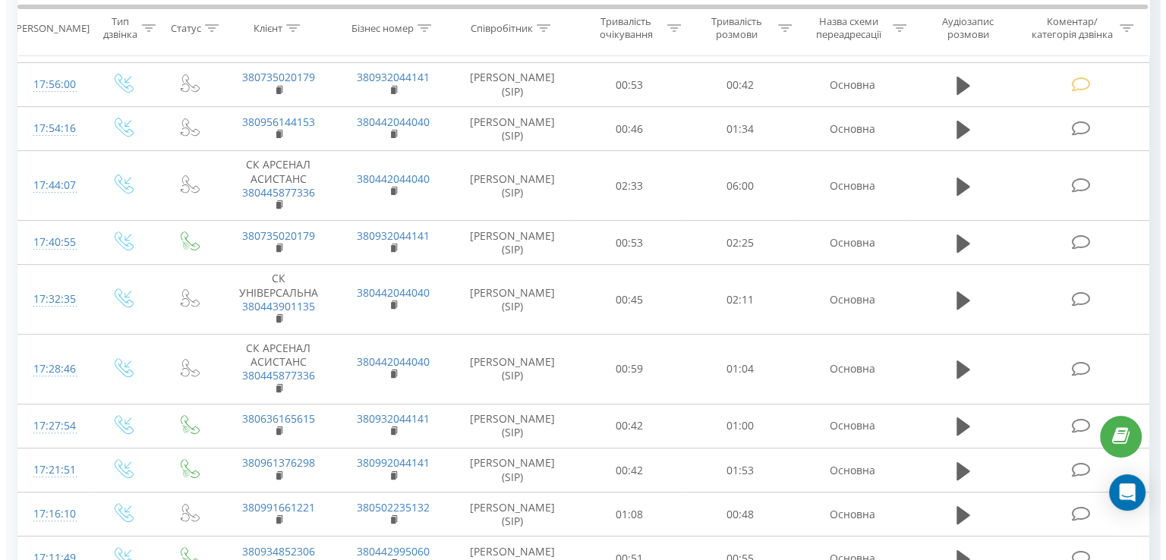
scroll to position [553, 0]
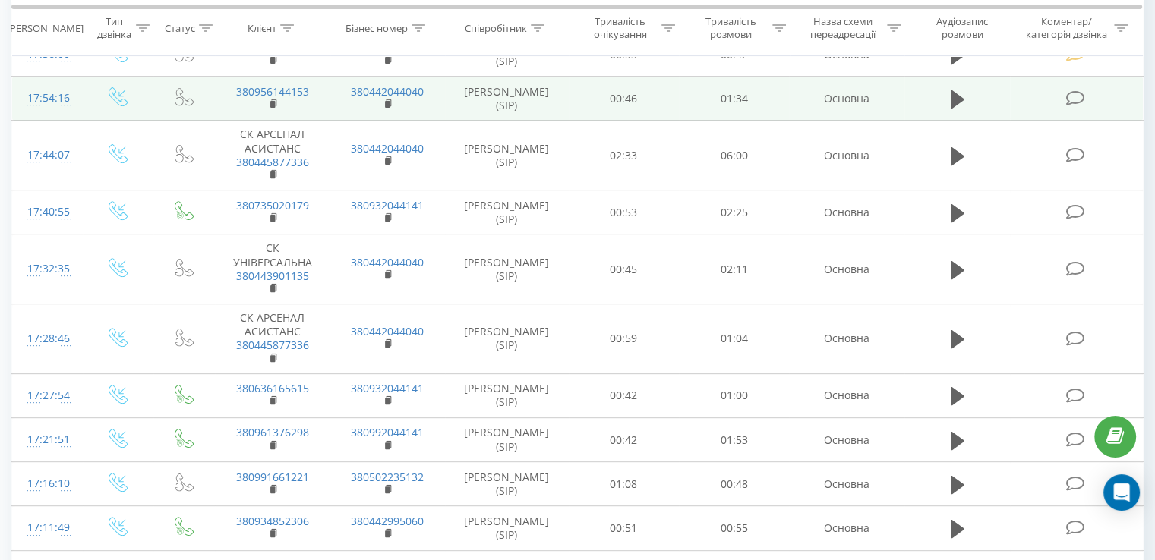
click at [1073, 99] on icon at bounding box center [1074, 98] width 19 height 16
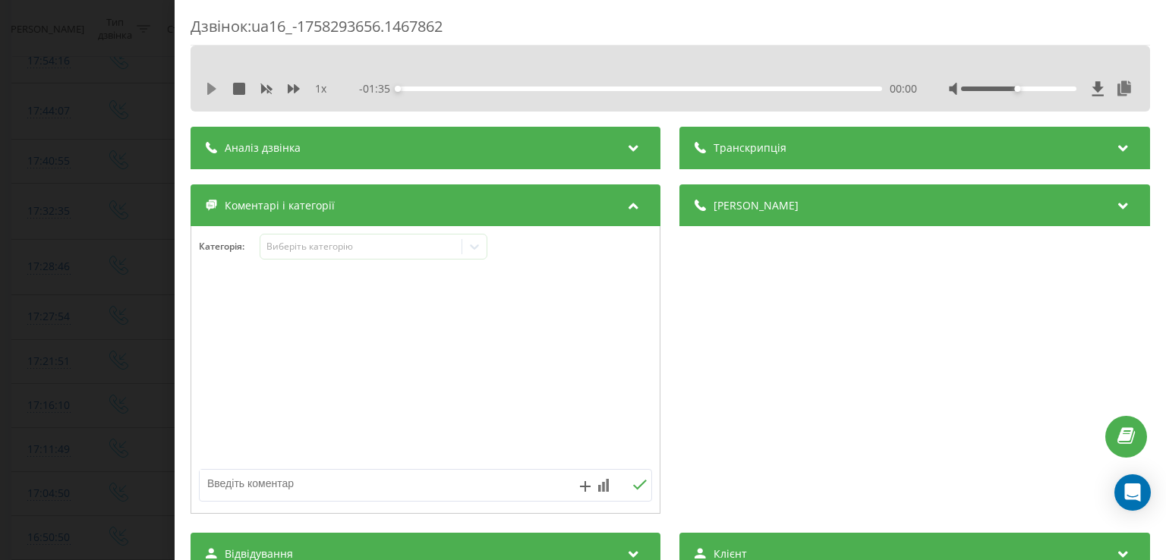
click at [210, 92] on icon at bounding box center [211, 89] width 9 height 12
click at [413, 88] on div "00:03" at bounding box center [641, 89] width 484 height 5
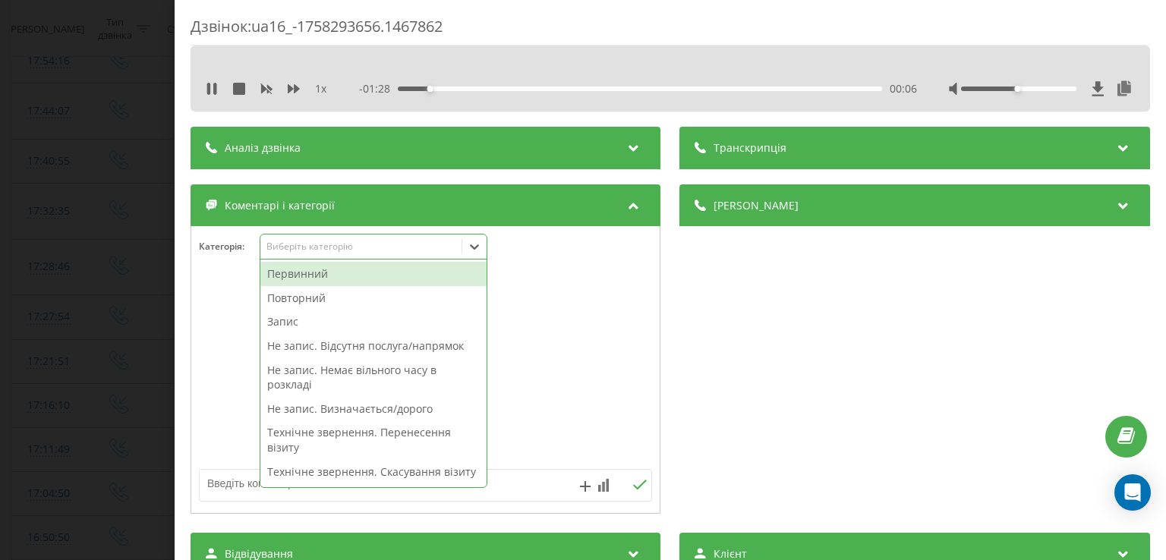
click at [474, 247] on icon at bounding box center [475, 247] width 9 height 5
click at [346, 301] on div "Повторний" at bounding box center [373, 298] width 226 height 24
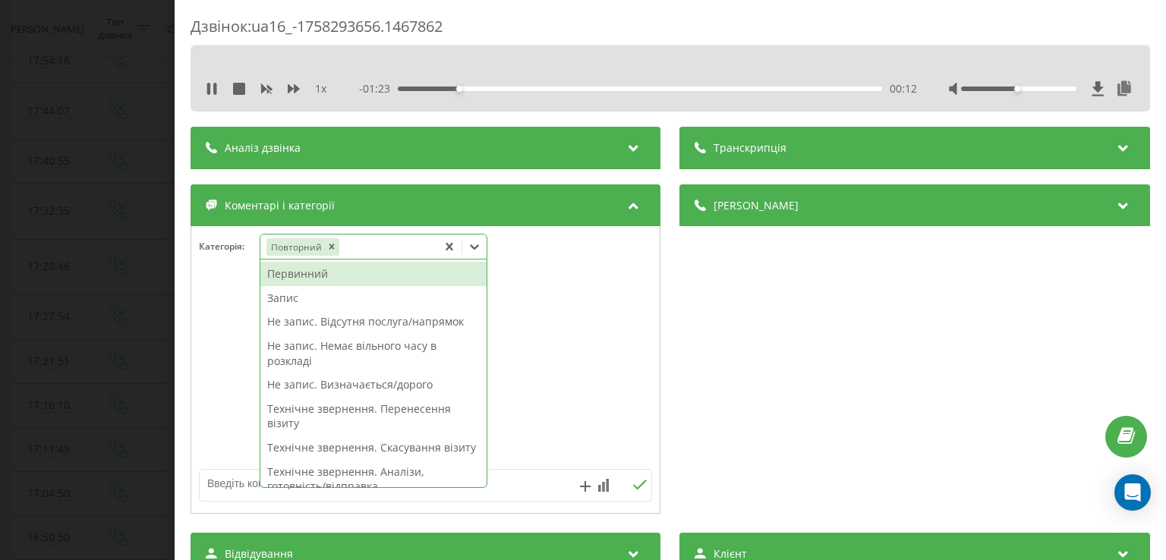
click at [298, 298] on div "Запис" at bounding box center [373, 298] width 226 height 24
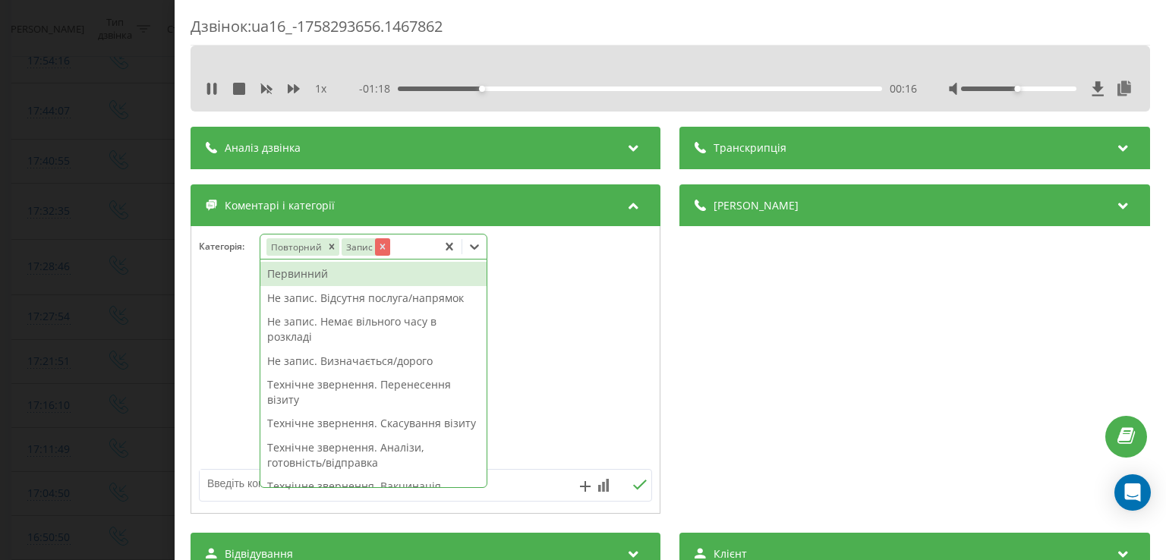
click at [378, 250] on icon "Remove Запис" at bounding box center [382, 246] width 11 height 11
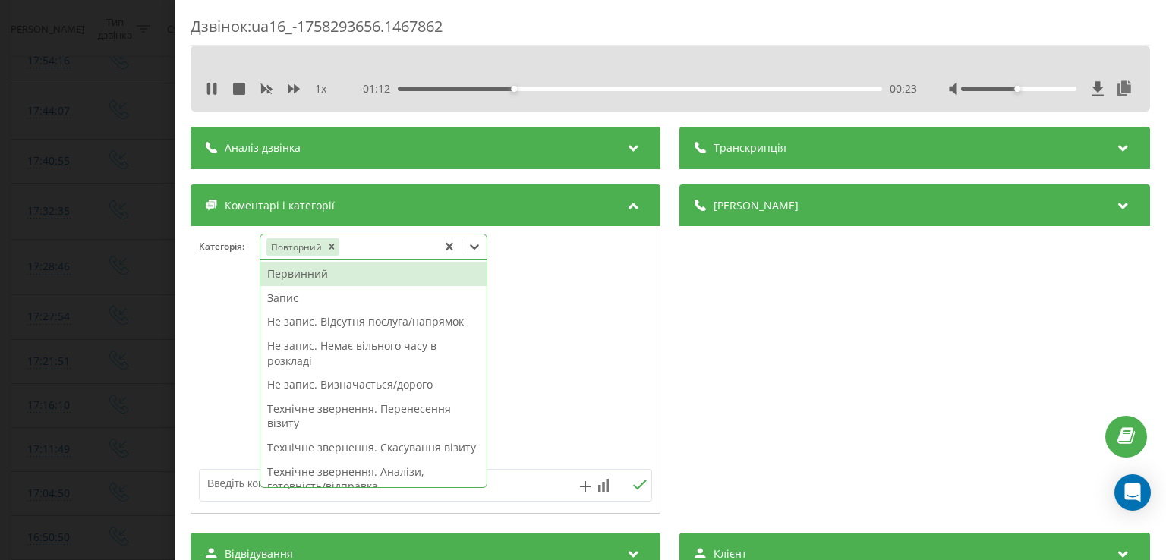
click at [348, 387] on div "Не запис. Визначається/дорого" at bounding box center [373, 385] width 226 height 24
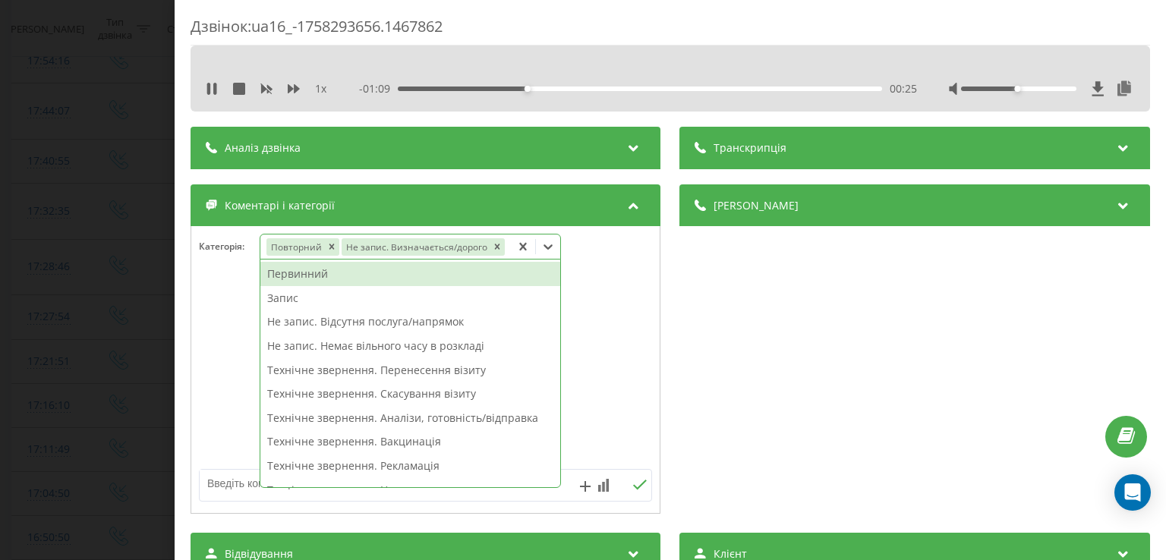
click at [248, 374] on div at bounding box center [425, 370] width 469 height 182
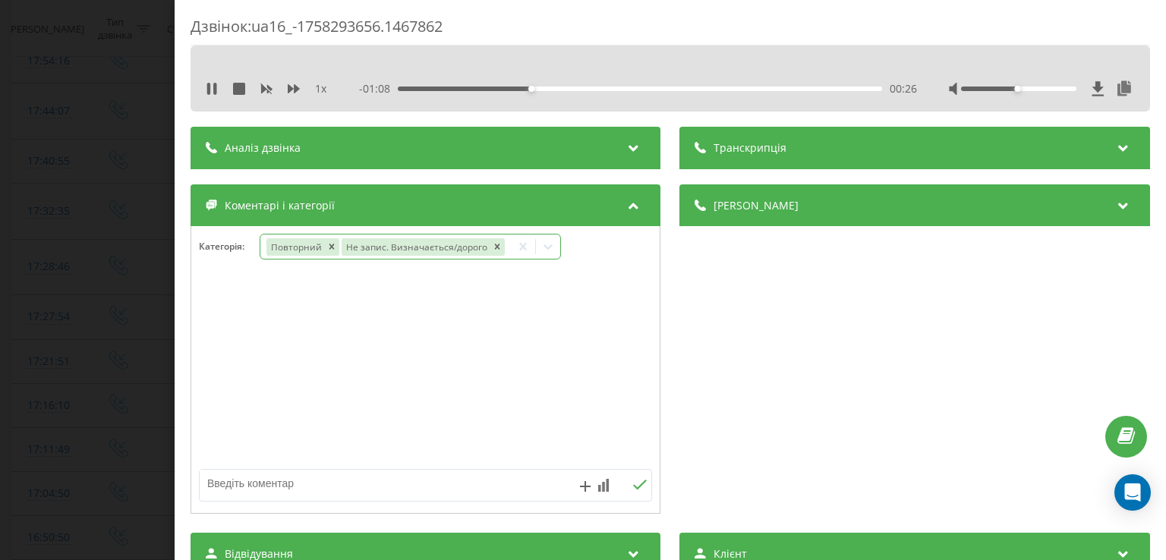
click at [162, 363] on div "Дзвінок : ua16_-1758293656.1467862 1 x - 01:08 00:26 00:26 Транскрипція Для AI-…" at bounding box center [583, 280] width 1166 height 560
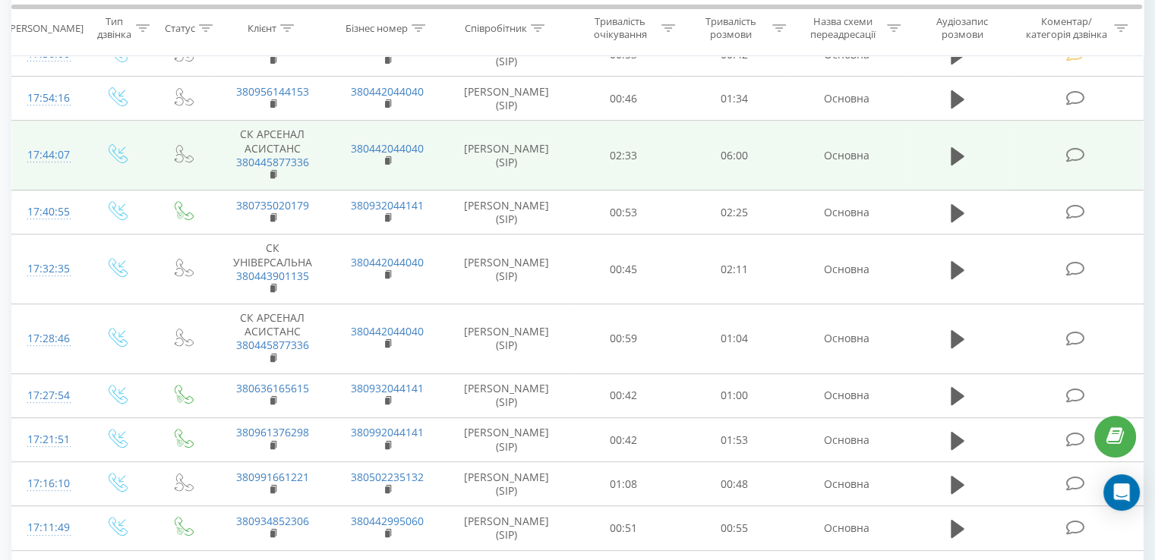
click at [1074, 147] on icon at bounding box center [1074, 155] width 19 height 16
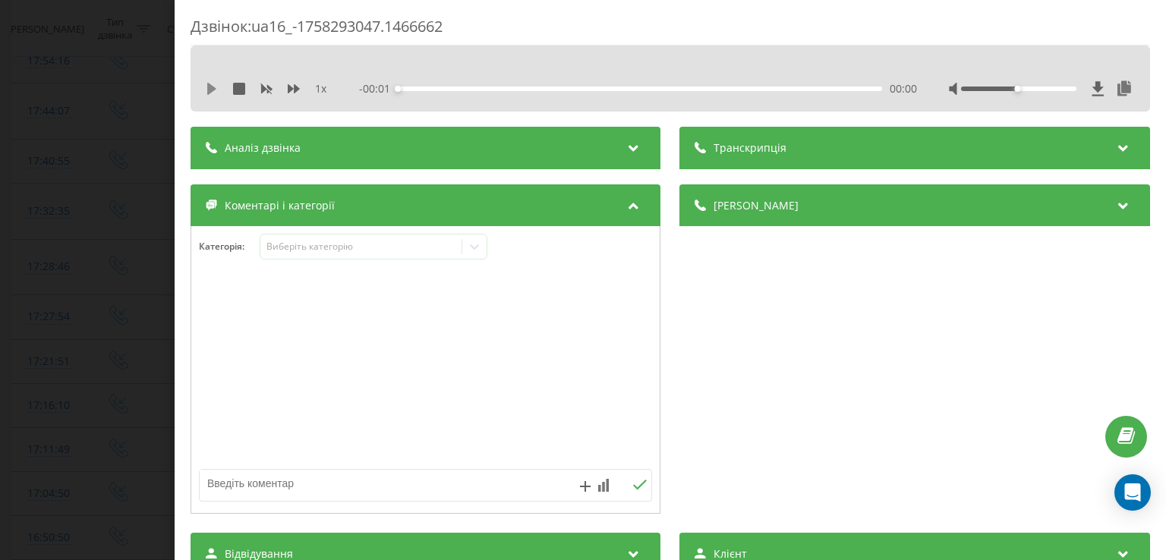
click at [215, 84] on icon at bounding box center [212, 89] width 12 height 12
click at [411, 89] on div "00:10" at bounding box center [641, 89] width 484 height 5
click at [406, 87] on div "00:13" at bounding box center [641, 89] width 484 height 5
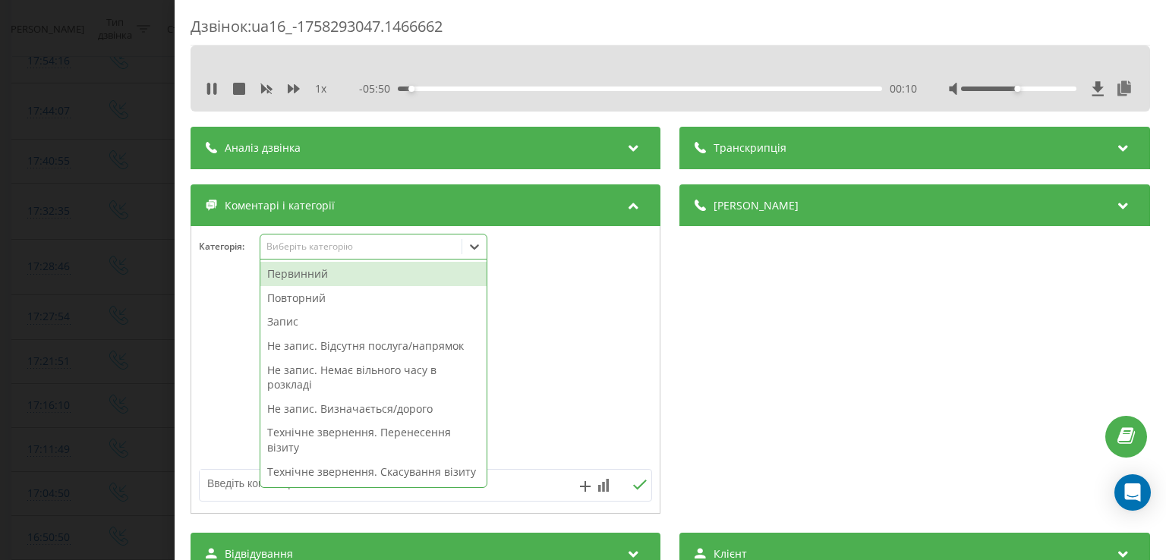
click at [477, 249] on icon at bounding box center [475, 247] width 9 height 5
click at [355, 295] on div "Повторний" at bounding box center [373, 298] width 226 height 24
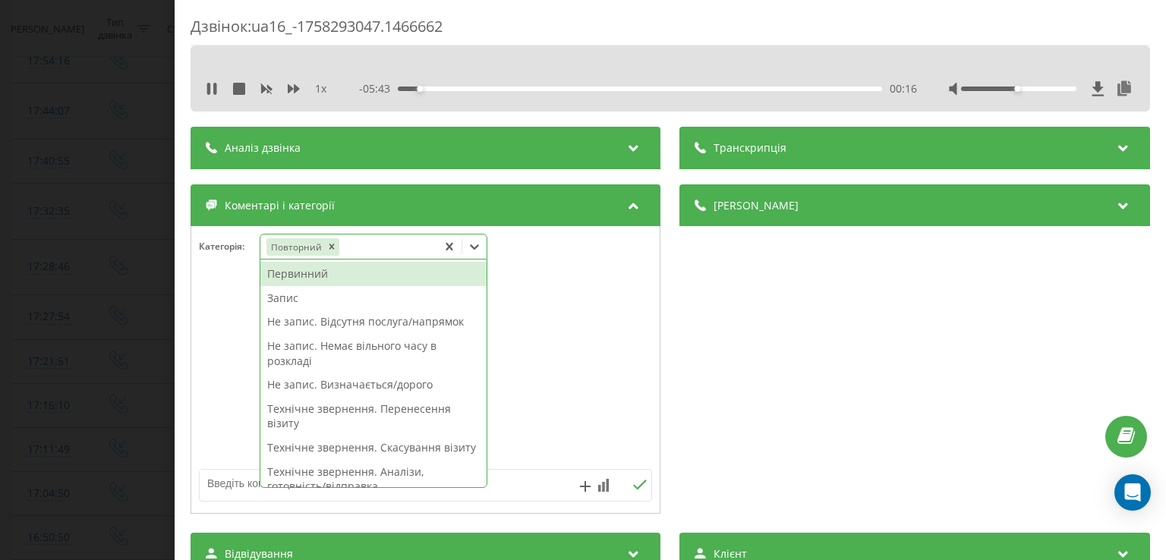
click at [297, 304] on div "Запис" at bounding box center [373, 298] width 226 height 24
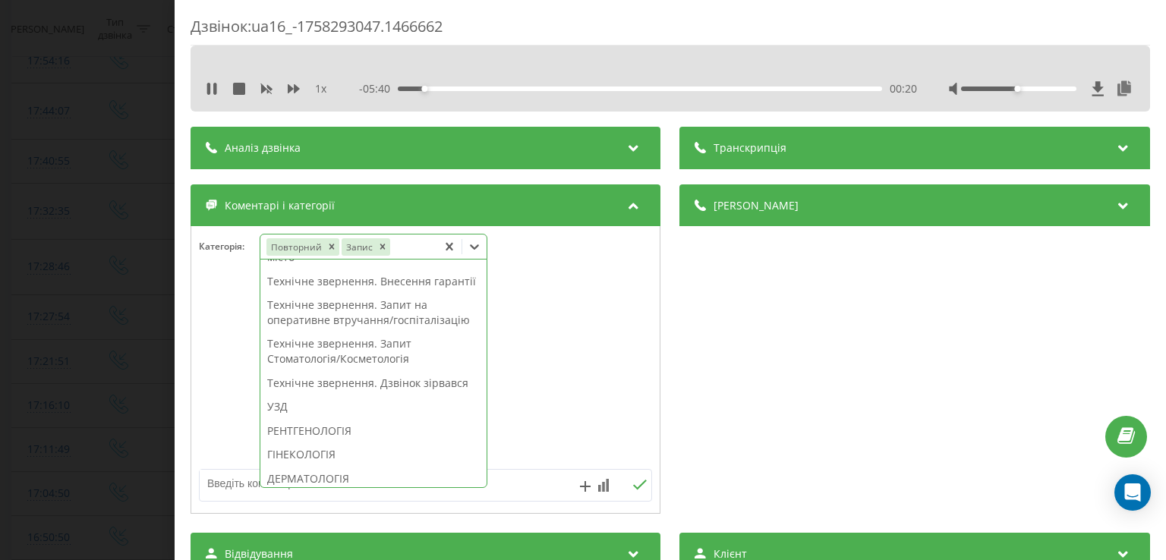
scroll to position [333, 0]
click at [340, 441] on div "РЕНТГЕНОЛОГІЯ" at bounding box center [373, 429] width 226 height 24
click at [314, 417] on div "УЗД" at bounding box center [373, 405] width 226 height 24
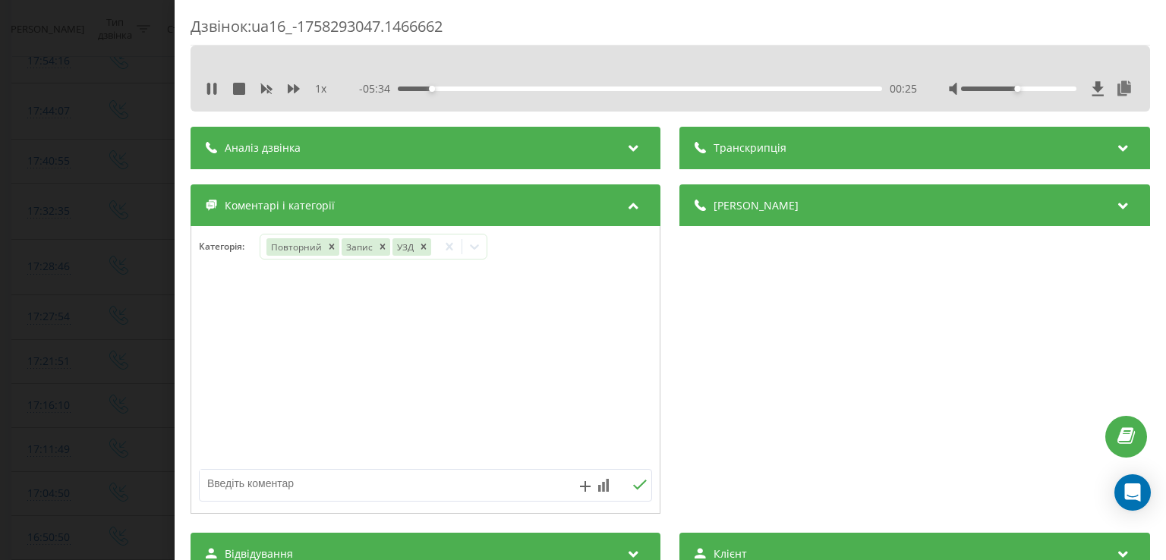
click at [225, 402] on div at bounding box center [425, 370] width 469 height 182
click at [425, 244] on icon "Remove УЗД" at bounding box center [423, 246] width 11 height 11
click at [280, 308] on div at bounding box center [425, 370] width 469 height 182
click at [150, 286] on div "Дзвінок : ua16_-1758293047.1466662 1 x - 05:26 00:33 00:33 Транскрипція Для AI-…" at bounding box center [583, 280] width 1166 height 560
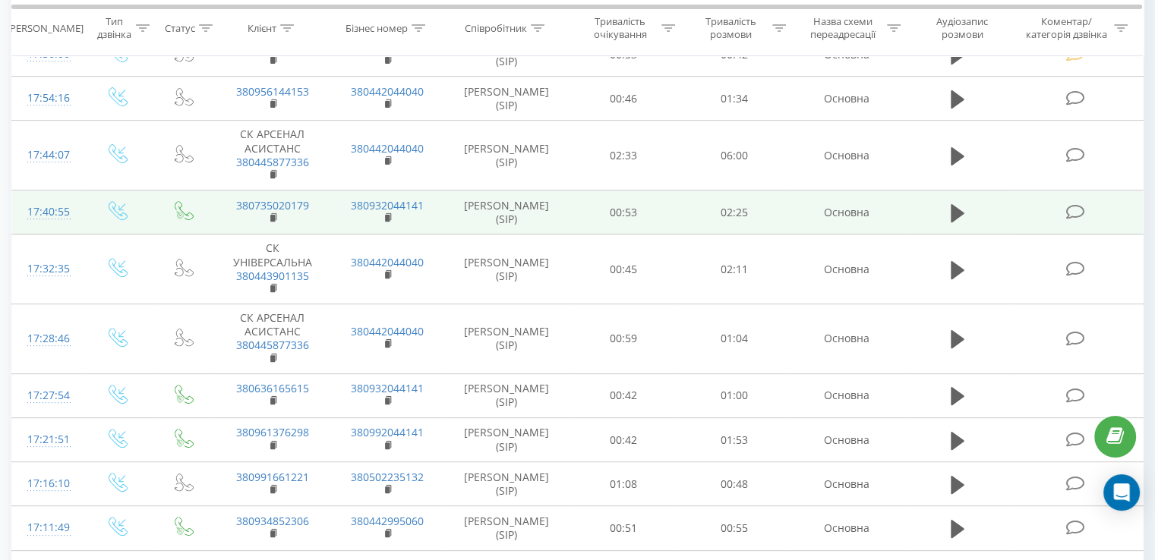
click at [1074, 208] on icon at bounding box center [1074, 212] width 19 height 16
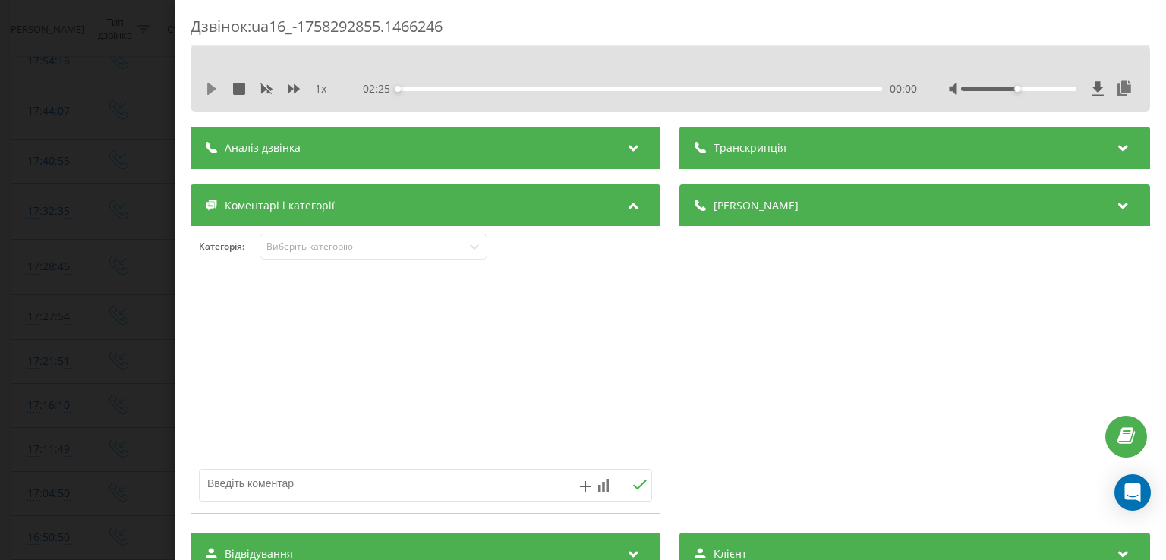
click at [210, 86] on icon at bounding box center [211, 89] width 9 height 12
click at [412, 87] on div "00:04" at bounding box center [641, 89] width 484 height 5
click at [210, 89] on icon at bounding box center [212, 89] width 12 height 12
click at [210, 89] on icon at bounding box center [211, 89] width 9 height 12
click at [210, 89] on icon at bounding box center [212, 89] width 12 height 12
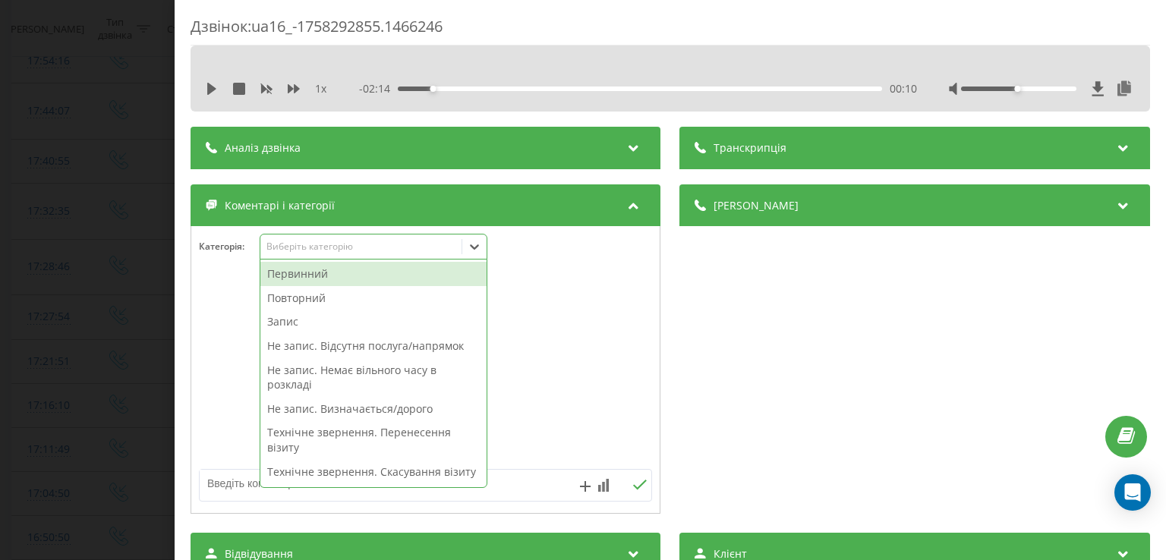
click at [468, 245] on div at bounding box center [474, 247] width 24 height 24
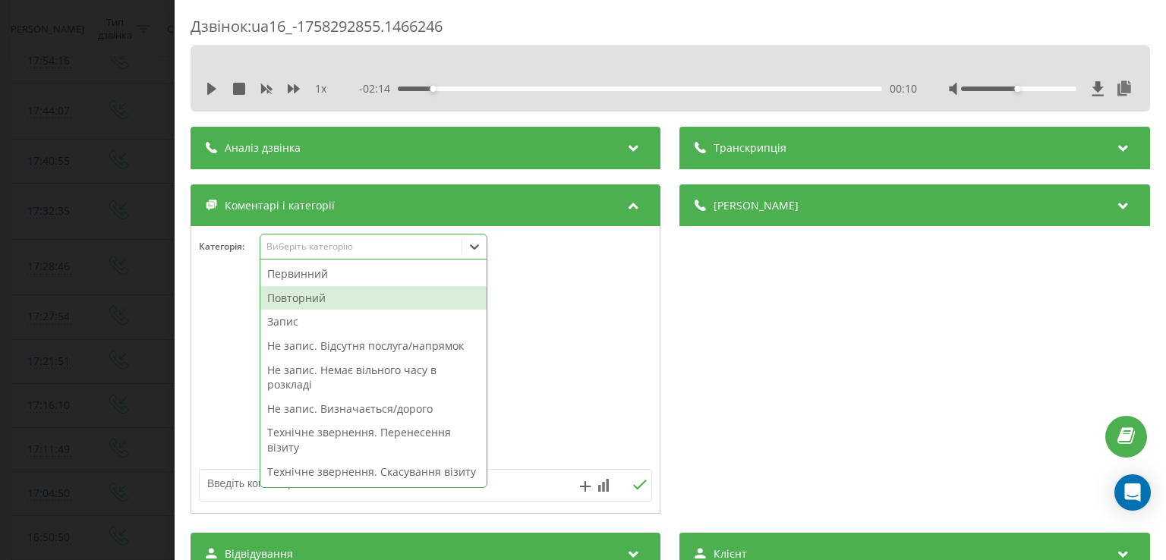
click at [392, 293] on div "Повторний" at bounding box center [373, 298] width 226 height 24
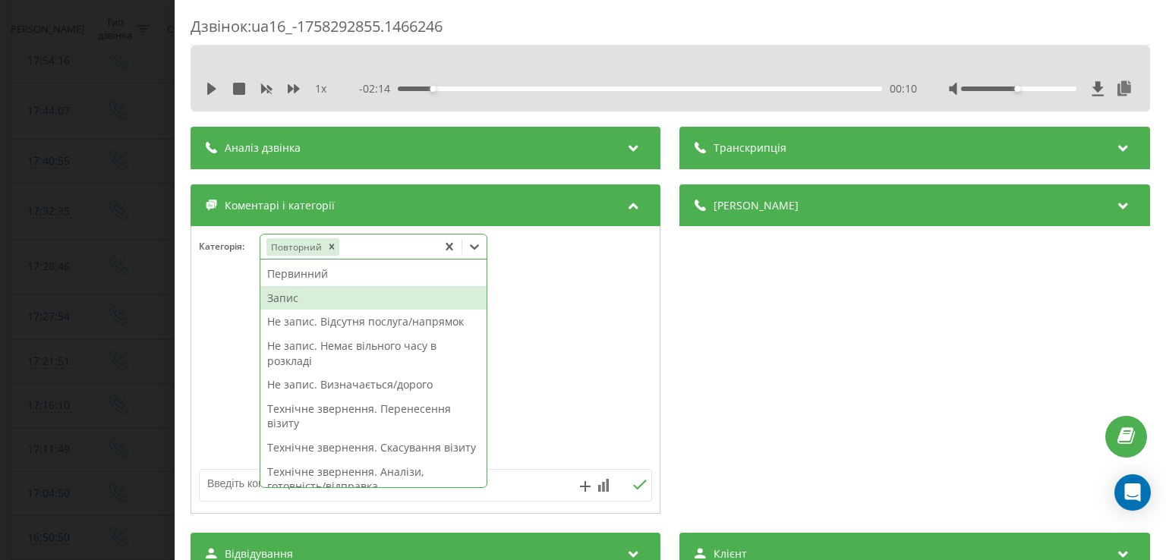
click at [340, 295] on div "Запис" at bounding box center [373, 298] width 226 height 24
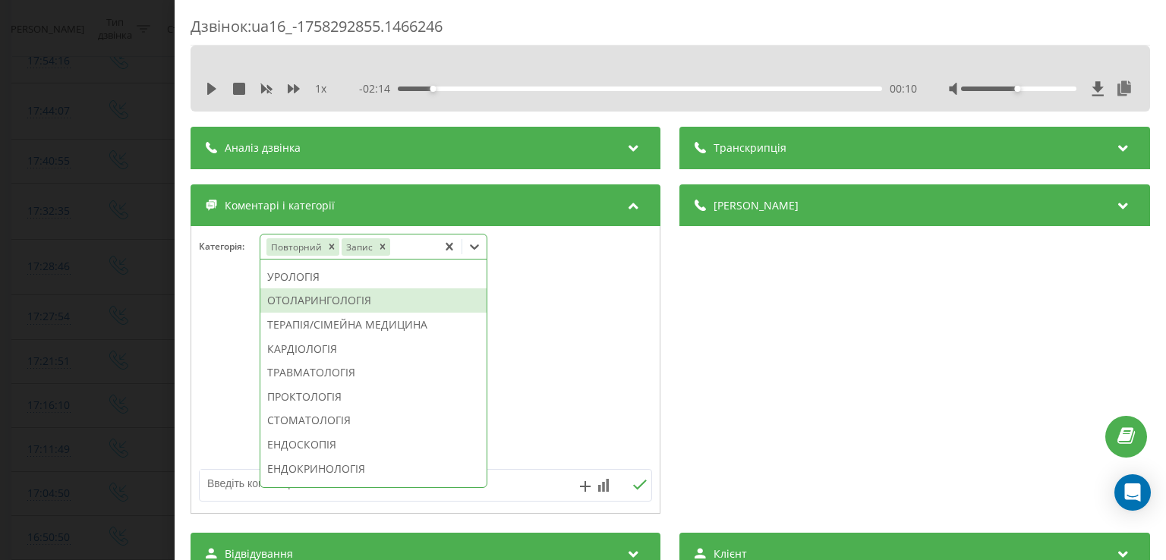
scroll to position [610, 0]
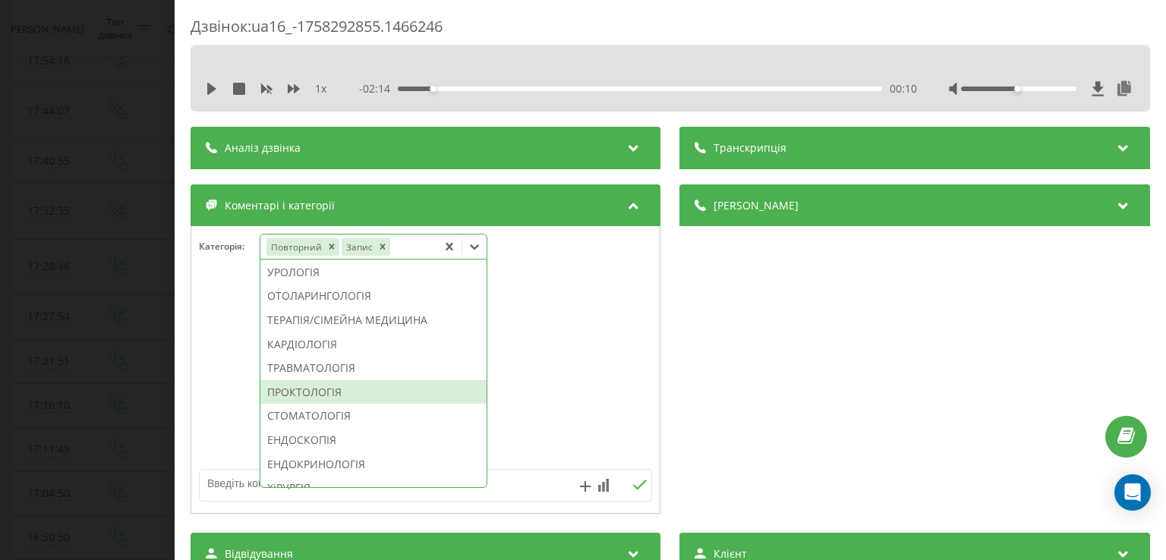
click at [318, 405] on div "ПРОКТОЛОГІЯ" at bounding box center [373, 392] width 226 height 24
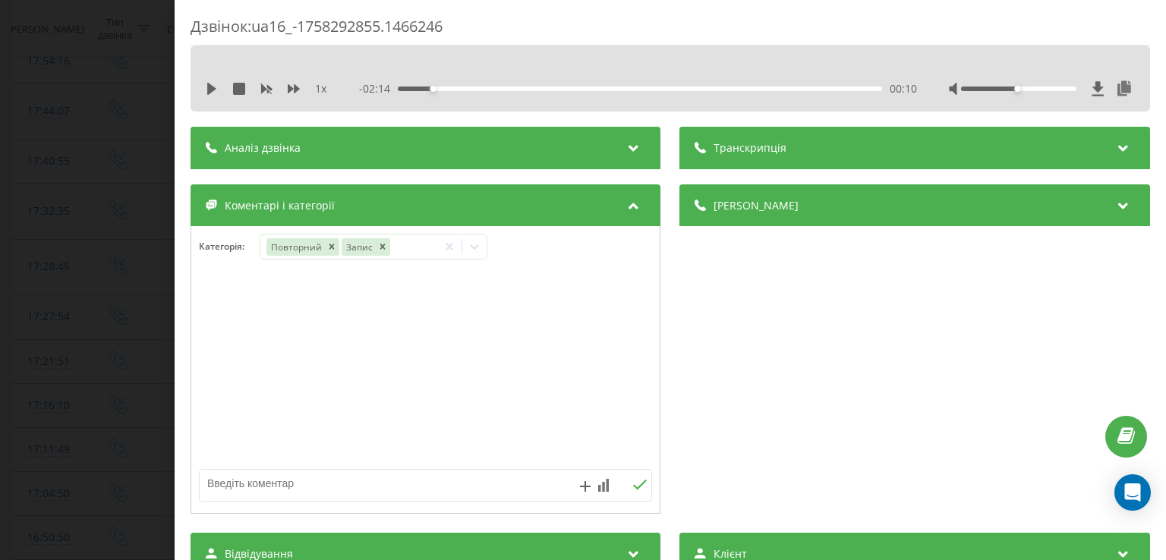
click at [208, 404] on div at bounding box center [425, 370] width 469 height 182
click at [128, 357] on div "Дзвінок : ua16_-1758292855.1466246 1 x - 02:14 00:10 00:10 Транскрипція Для AI-…" at bounding box center [583, 280] width 1166 height 560
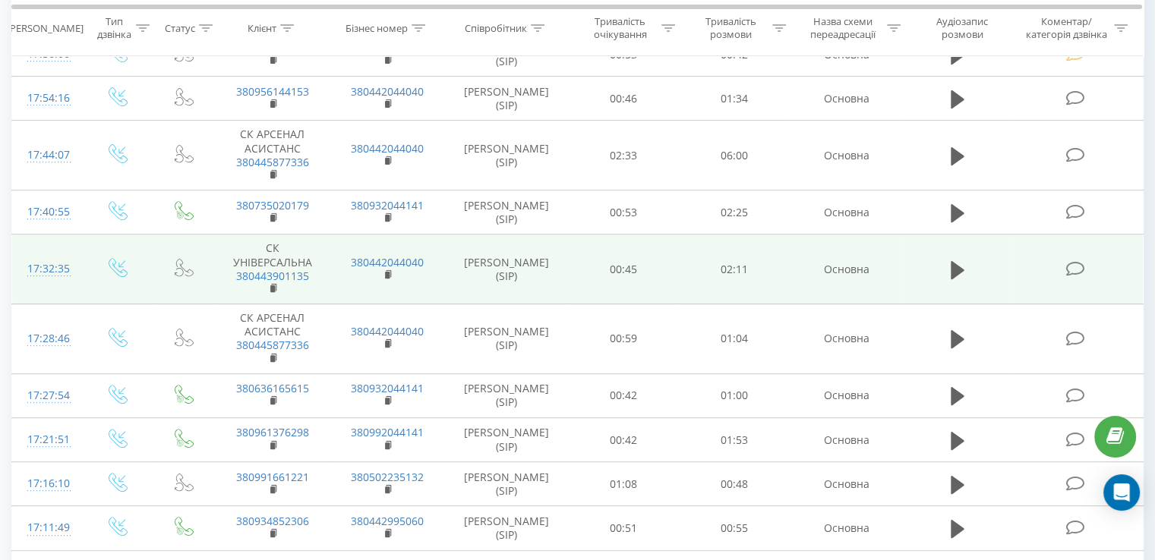
click at [1075, 265] on icon at bounding box center [1074, 269] width 19 height 16
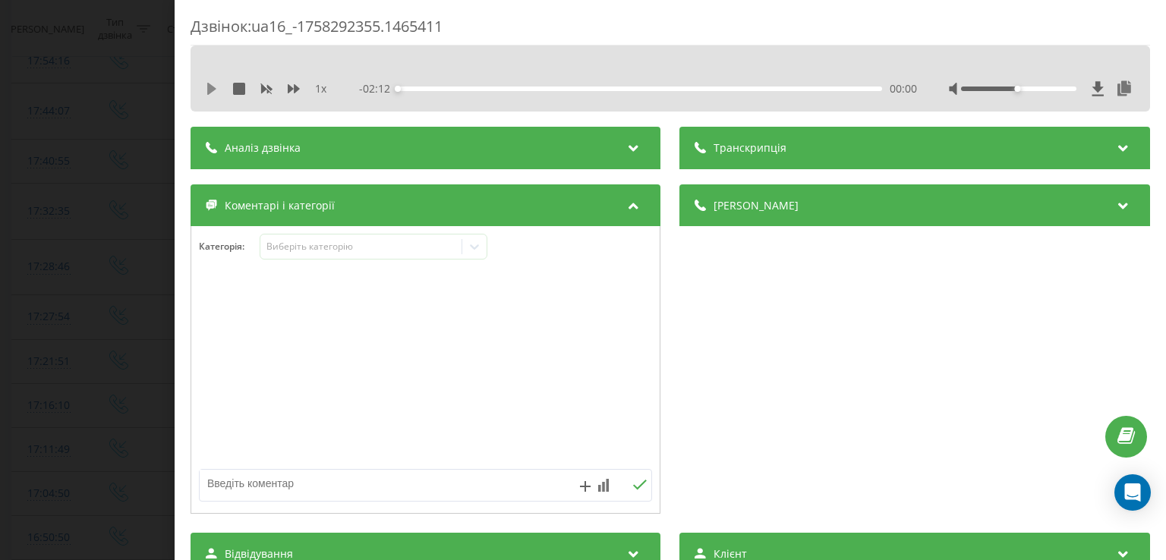
click at [210, 87] on icon at bounding box center [211, 89] width 9 height 12
click at [411, 87] on div "00:00" at bounding box center [641, 89] width 484 height 5
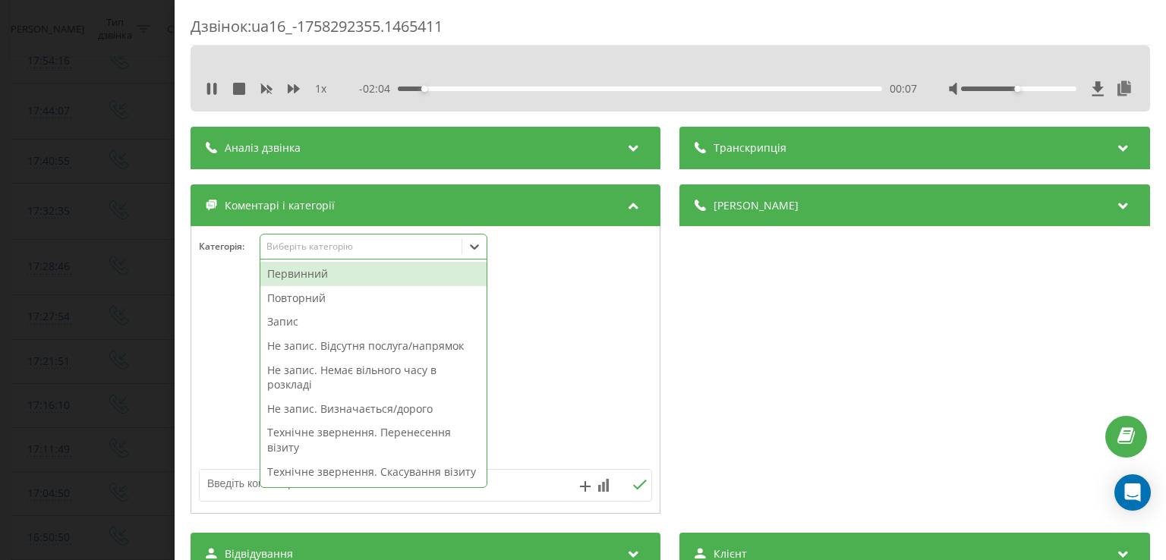
click at [468, 256] on div at bounding box center [474, 247] width 24 height 24
click at [368, 293] on div "Повторний" at bounding box center [373, 298] width 226 height 24
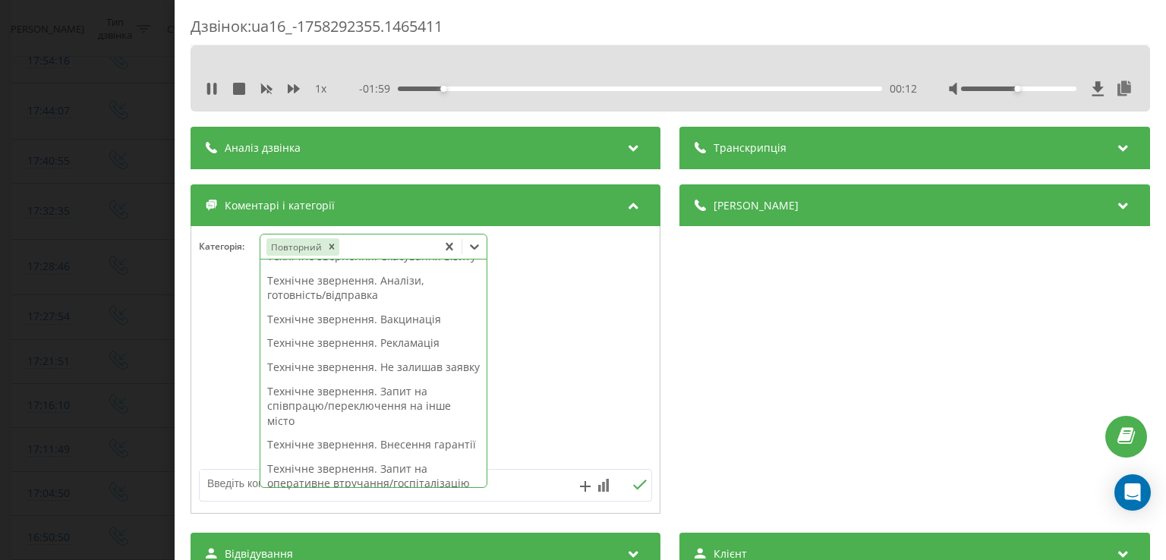
scroll to position [192, 0]
click at [356, 456] on div "Технічне звернення. Внесення гарантії" at bounding box center [373, 444] width 226 height 24
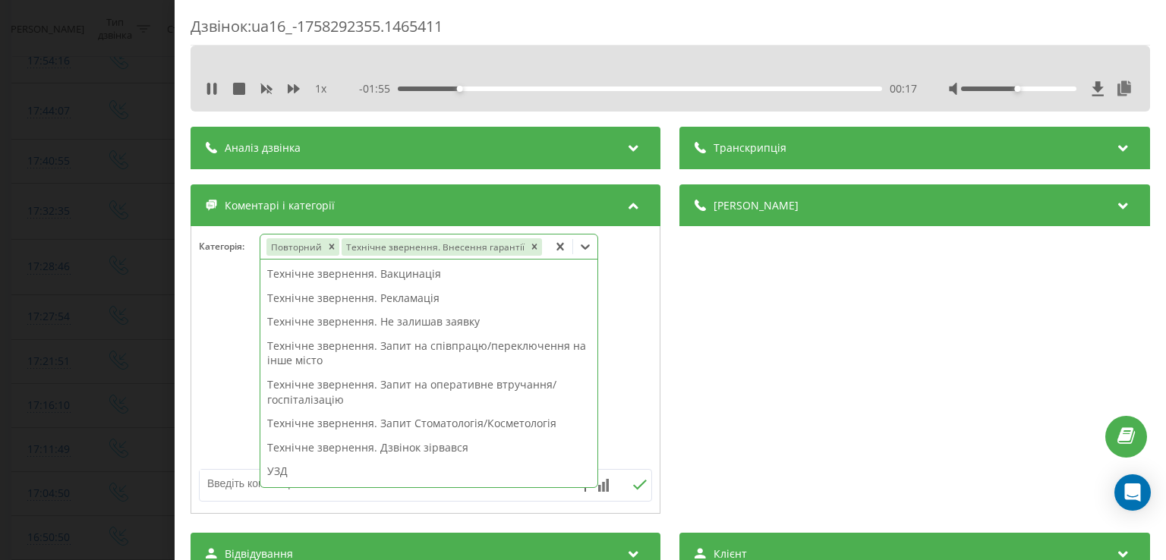
scroll to position [162, 0]
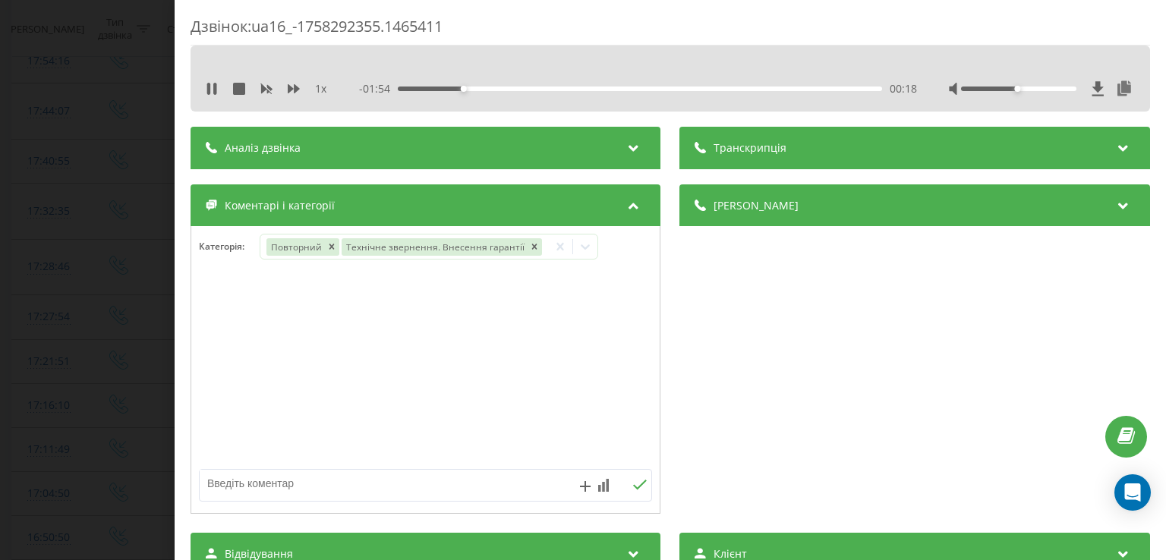
click at [217, 341] on div at bounding box center [425, 370] width 469 height 182
click at [137, 321] on div "Дзвінок : ua16_-1758292355.1465411 1 x - 01:53 00:19 00:19 Транскрипція Для AI-…" at bounding box center [583, 280] width 1166 height 560
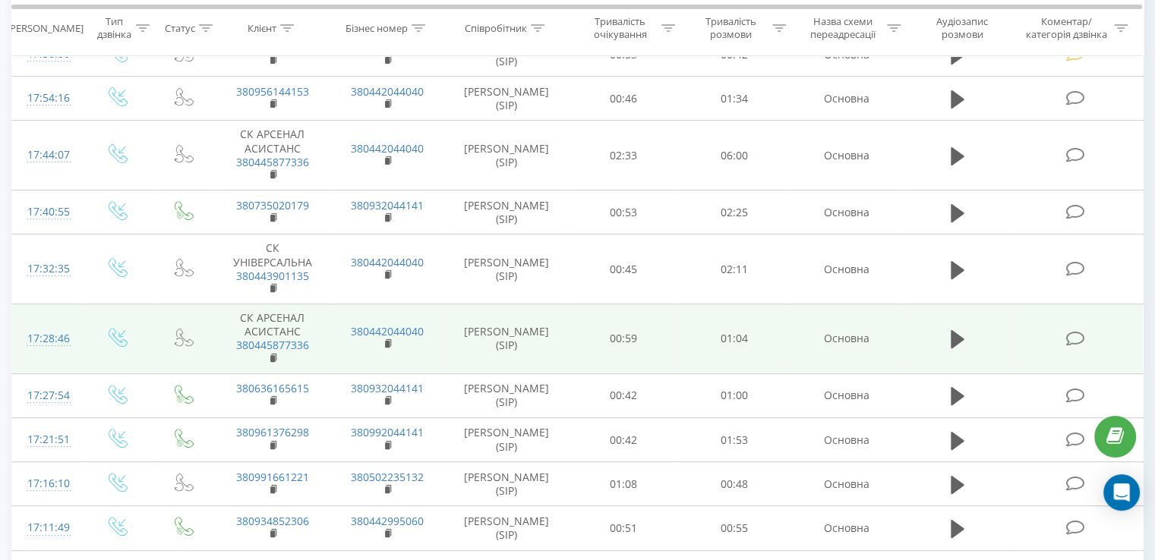
click at [1074, 335] on icon at bounding box center [1074, 339] width 19 height 16
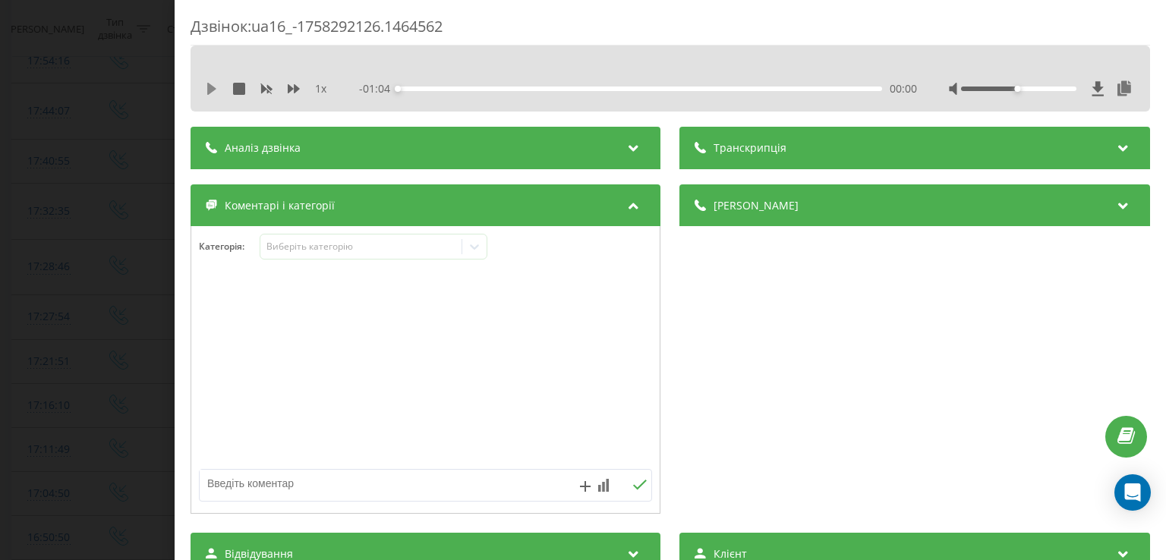
click at [216, 87] on icon at bounding box center [212, 89] width 12 height 12
click at [416, 87] on div "00:02" at bounding box center [641, 89] width 484 height 5
click at [482, 249] on icon at bounding box center [474, 246] width 15 height 15
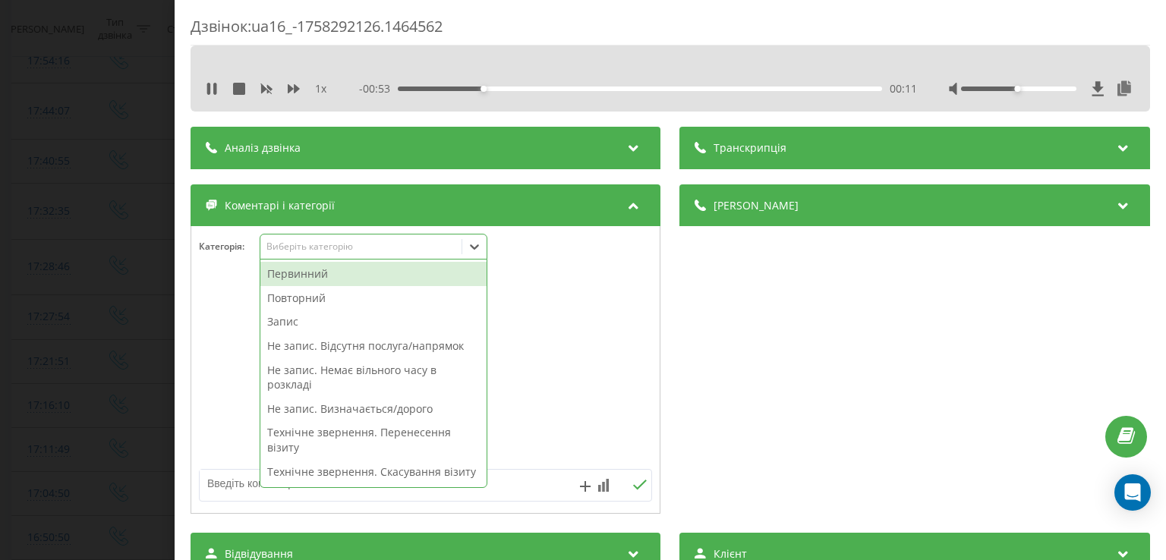
click at [317, 270] on div "Первинний" at bounding box center [373, 274] width 226 height 24
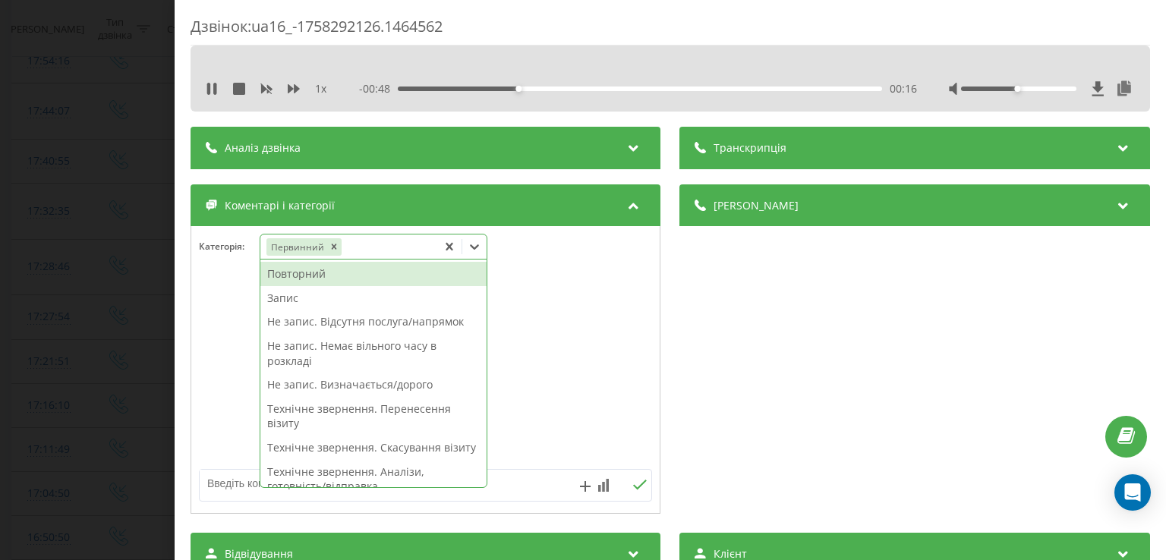
click at [380, 387] on div "Не запис. Визначається/дорого" at bounding box center [373, 385] width 226 height 24
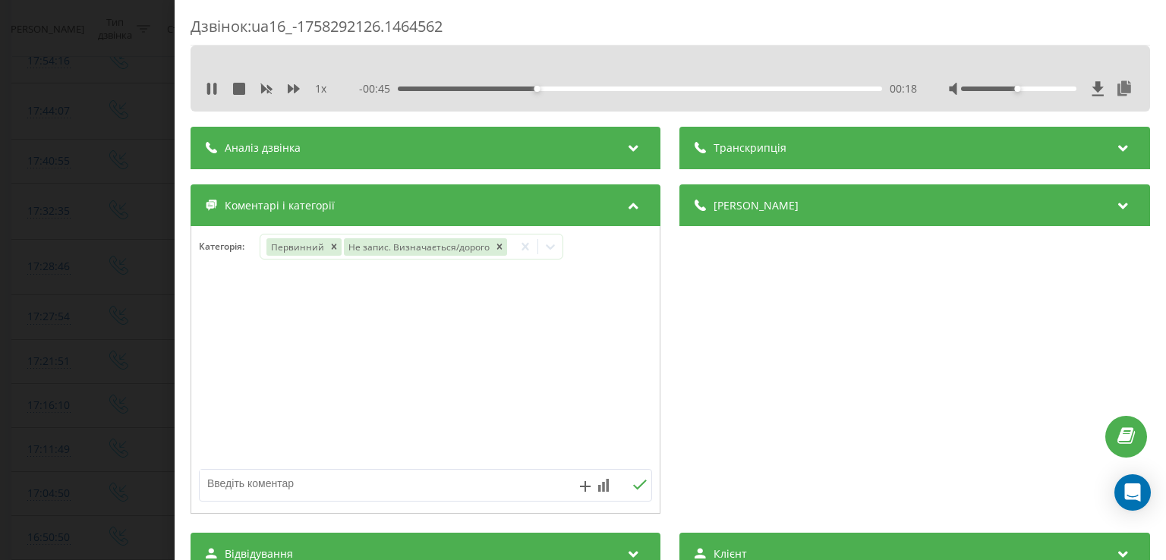
click at [219, 380] on div at bounding box center [425, 370] width 469 height 182
click at [125, 377] on div "Дзвінок : ua16_-1758292126.1464562 1 x - 00:45 00:19 00:19 Транскрипція Для AI-…" at bounding box center [583, 280] width 1166 height 560
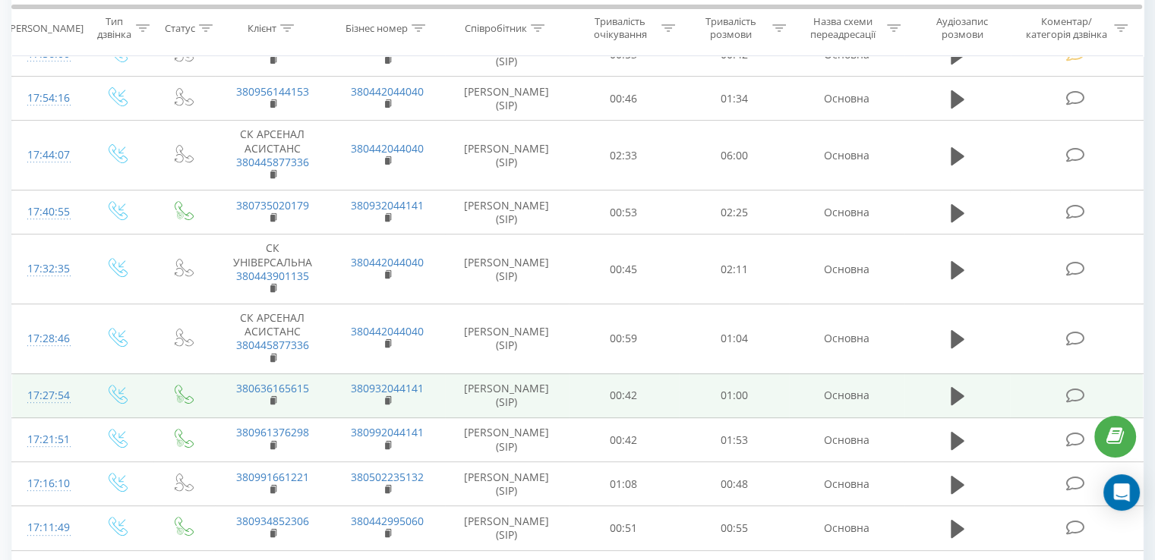
click at [1069, 388] on icon at bounding box center [1074, 396] width 19 height 16
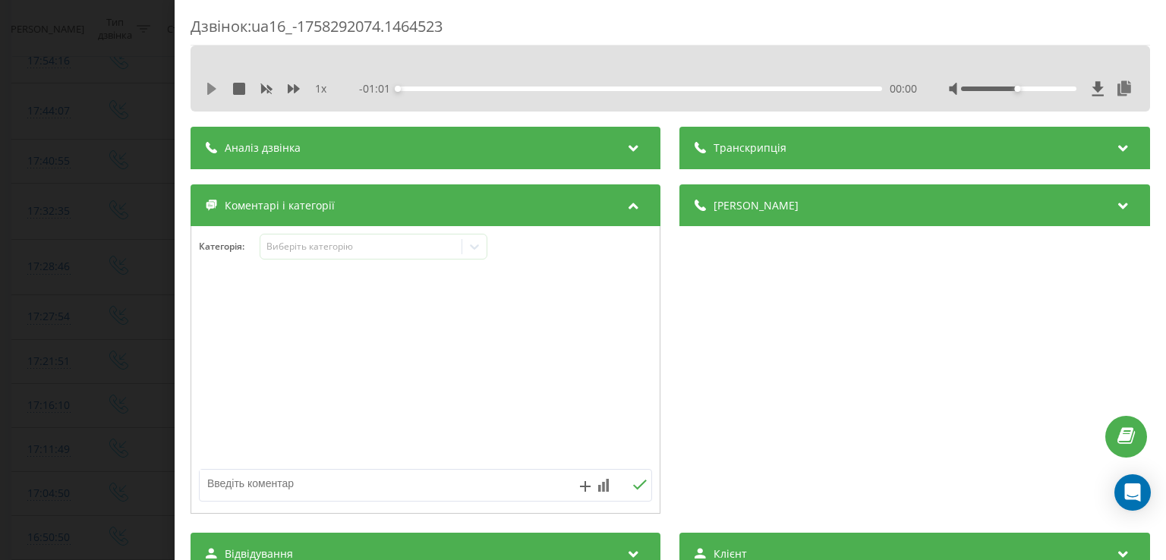
click at [212, 88] on icon at bounding box center [211, 89] width 9 height 12
click at [413, 90] on div "00:02" at bounding box center [415, 89] width 6 height 6
click at [432, 87] on div "00:04" at bounding box center [641, 89] width 484 height 5
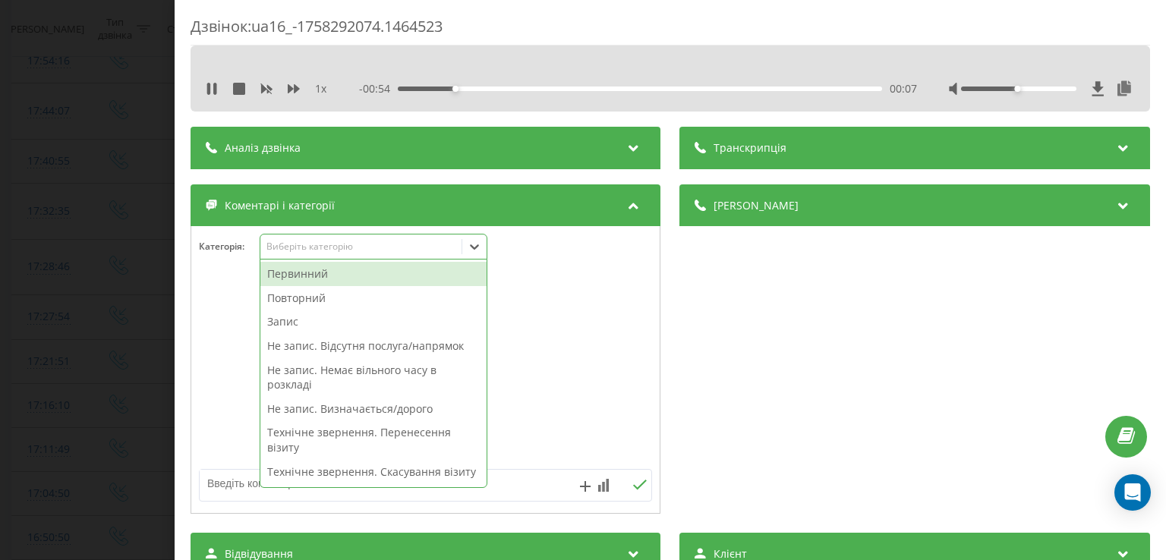
click at [475, 253] on icon at bounding box center [474, 246] width 15 height 15
click at [306, 298] on div "Повторний" at bounding box center [373, 298] width 226 height 24
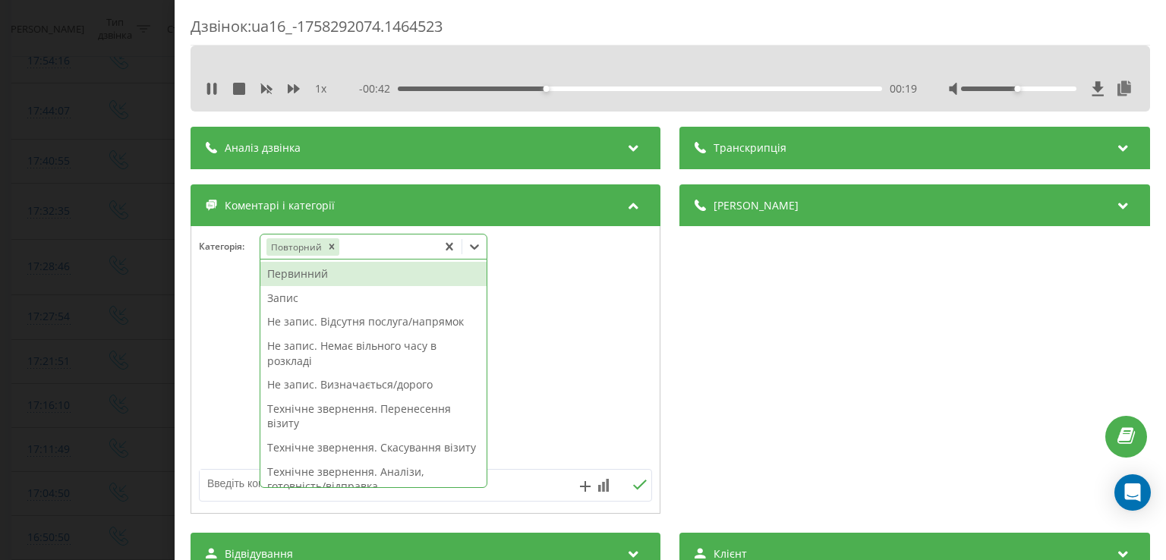
click at [356, 380] on div "Не запис. Визначається/дорого" at bounding box center [373, 385] width 226 height 24
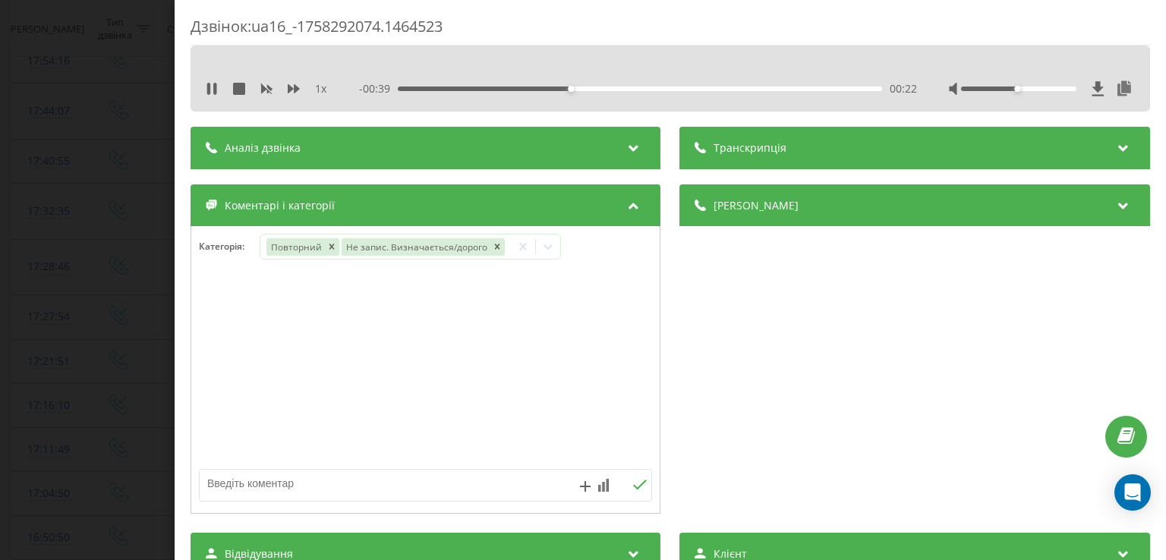
click at [222, 366] on div at bounding box center [425, 370] width 469 height 182
click at [140, 323] on div "Дзвінок : ua16_-1758292074.1464523 1 x - 00:38 00:22 00:22 Транскрипція Для AI-…" at bounding box center [583, 280] width 1166 height 560
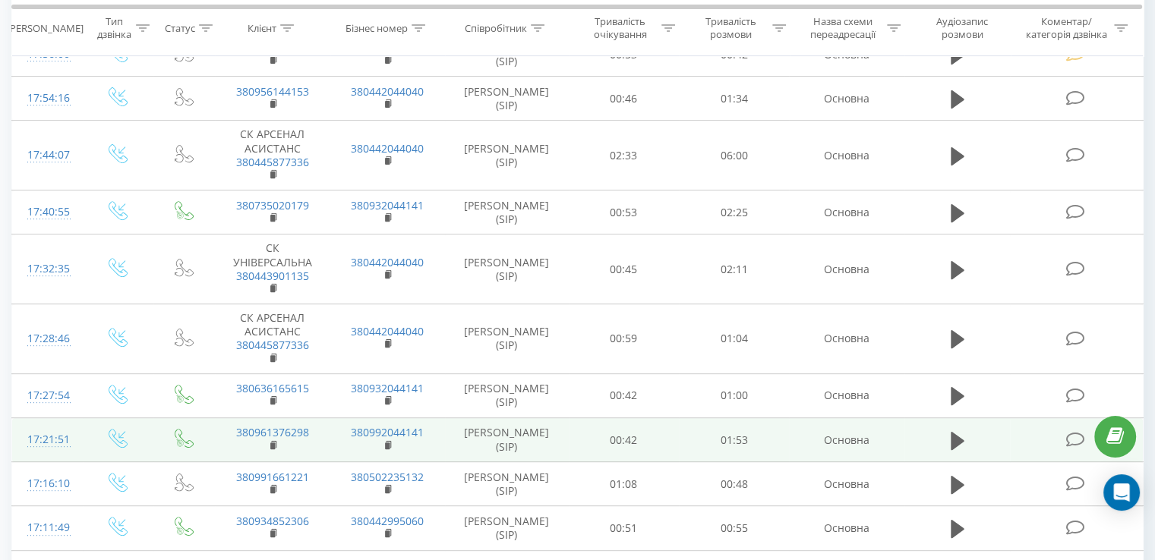
click at [1075, 441] on icon at bounding box center [1074, 440] width 19 height 16
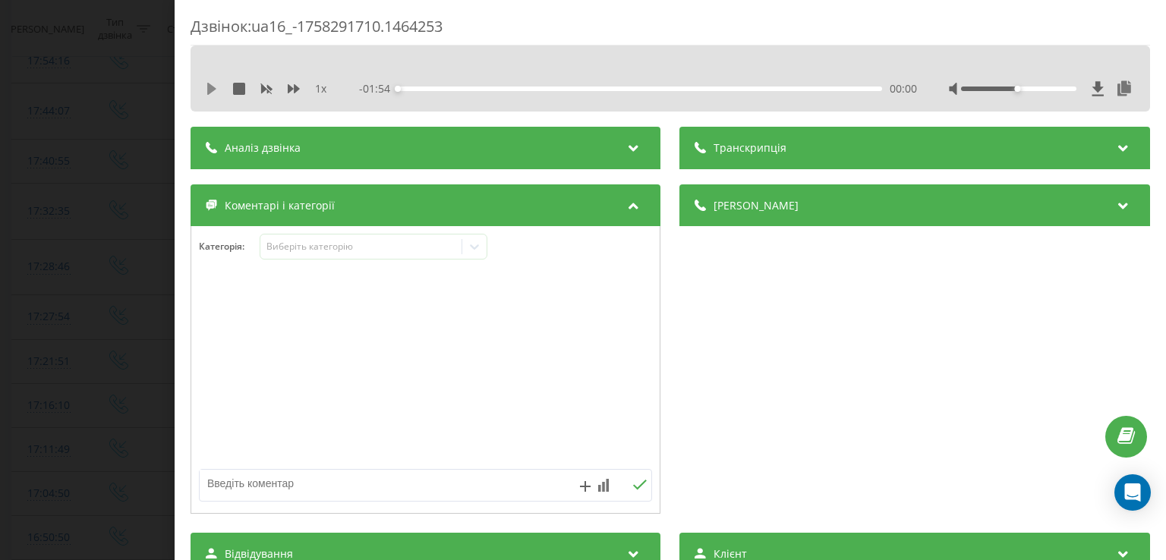
click at [210, 90] on icon at bounding box center [211, 89] width 9 height 12
click at [414, 89] on div "00:04" at bounding box center [641, 89] width 484 height 5
click at [480, 246] on icon at bounding box center [474, 246] width 15 height 15
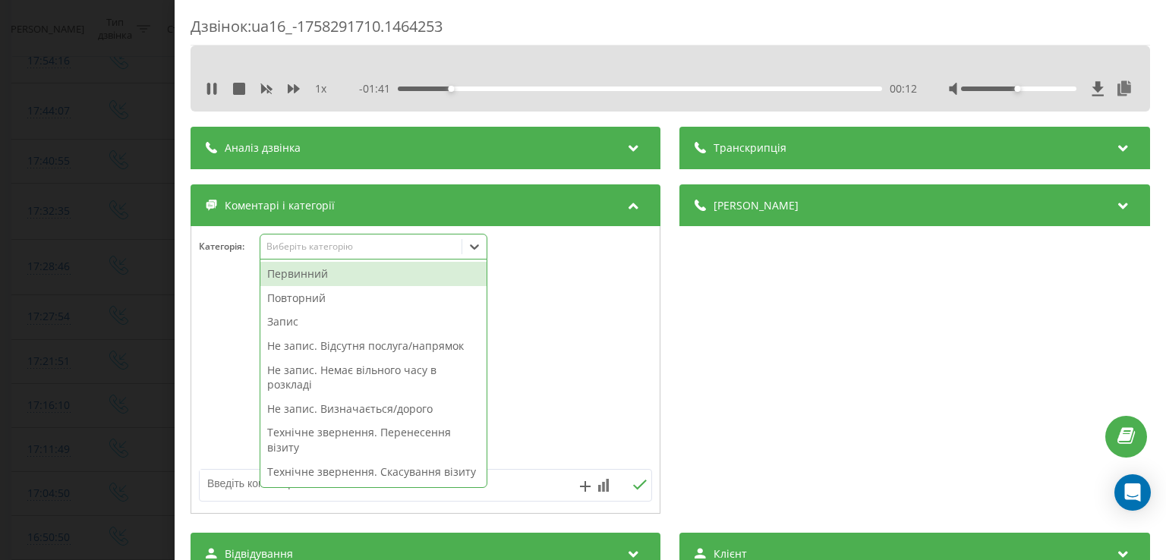
click at [314, 298] on div "Повторний" at bounding box center [373, 298] width 226 height 24
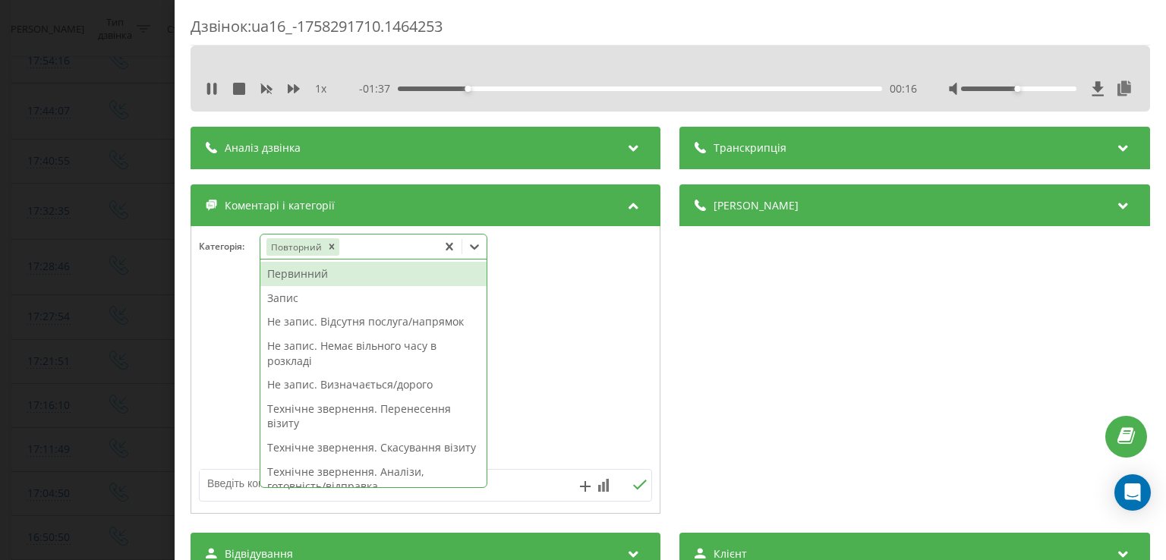
click at [408, 407] on div "Технічне звернення. Перенесення візиту" at bounding box center [373, 416] width 226 height 39
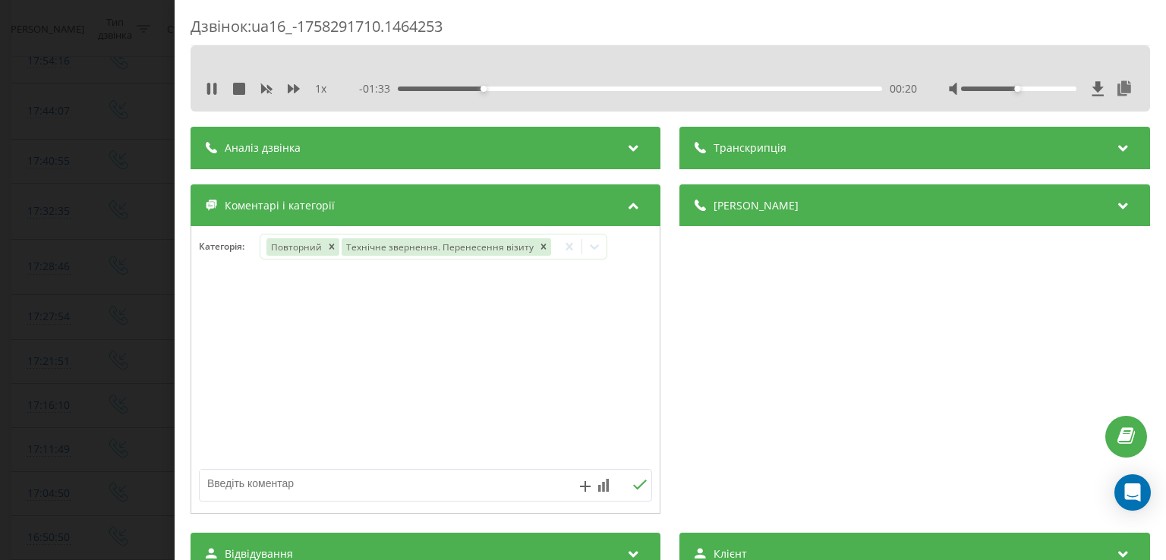
click at [237, 335] on div at bounding box center [425, 370] width 469 height 182
click at [172, 321] on div "Дзвінок : ua16_-1758291710.1464253 1 x - 01:32 00:21 00:21 Транскрипція Для AI-…" at bounding box center [583, 280] width 1166 height 560
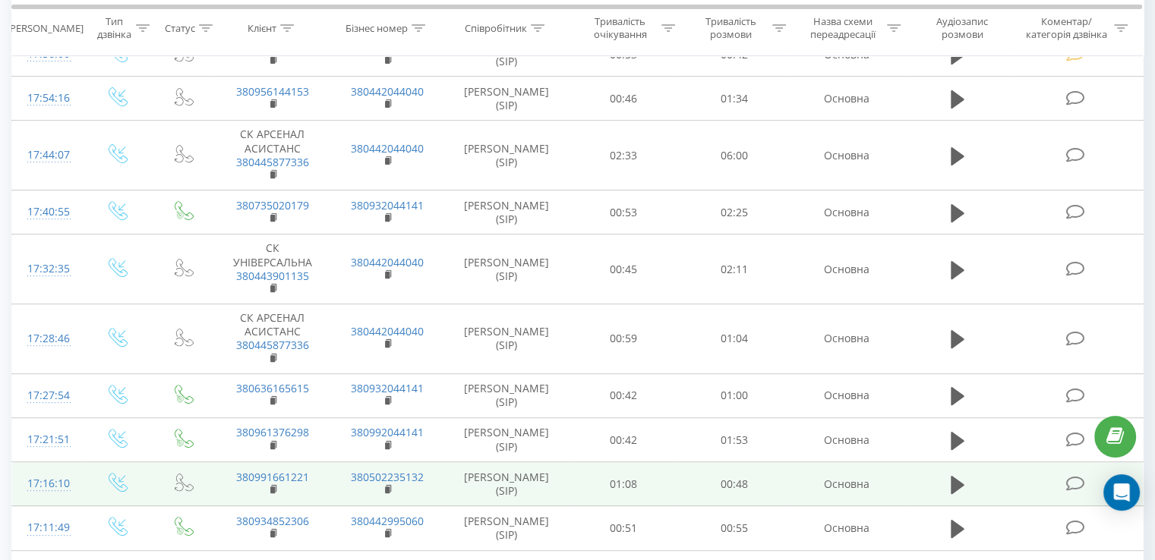
click at [1071, 481] on icon at bounding box center [1074, 484] width 19 height 16
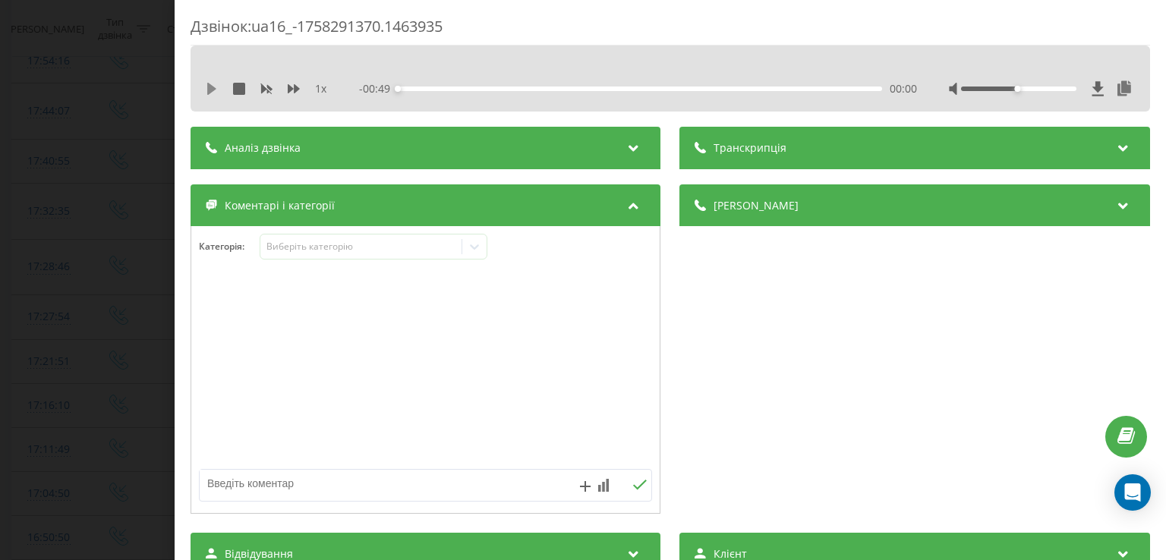
click at [216, 88] on icon at bounding box center [212, 89] width 12 height 12
click at [414, 90] on div "00:01" at bounding box center [641, 89] width 484 height 5
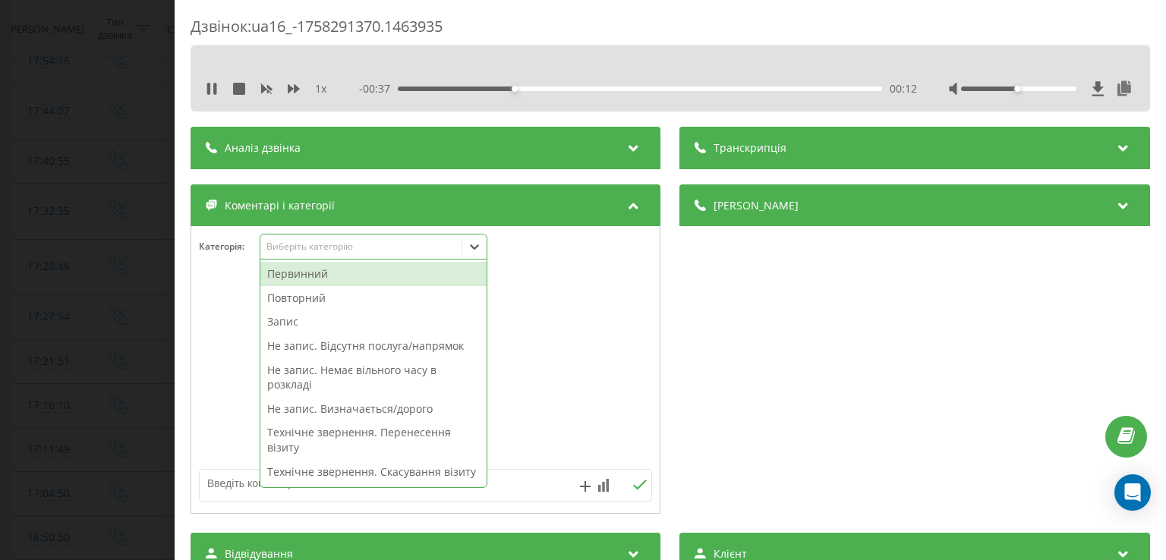
click at [472, 243] on icon at bounding box center [474, 246] width 15 height 15
click at [396, 282] on div "Первинний" at bounding box center [373, 274] width 226 height 24
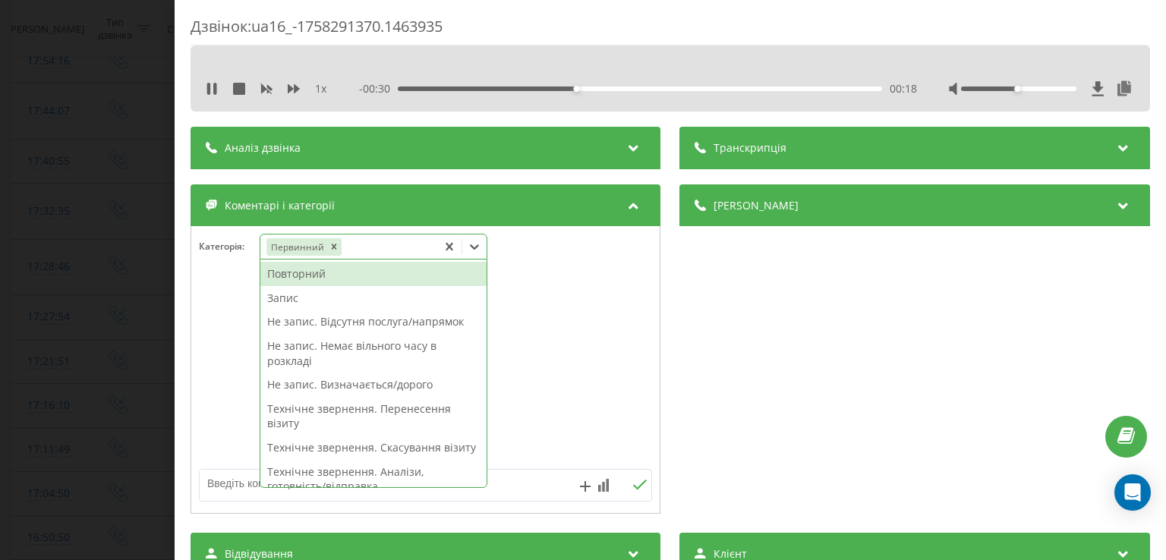
click at [361, 382] on div "Не запис. Визначається/дорого" at bounding box center [373, 385] width 226 height 24
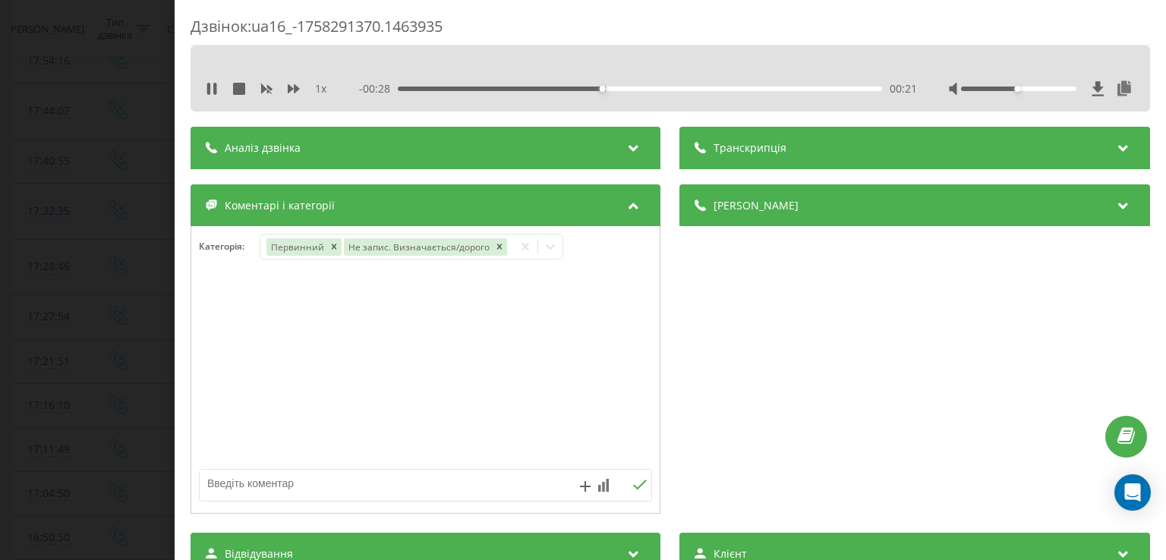
click at [219, 368] on div at bounding box center [425, 370] width 469 height 182
click at [126, 377] on div "Дзвінок : ua16_-1758291370.1463935 1 x - 00:27 00:21 00:21 Транскрипція Для AI-…" at bounding box center [583, 280] width 1166 height 560
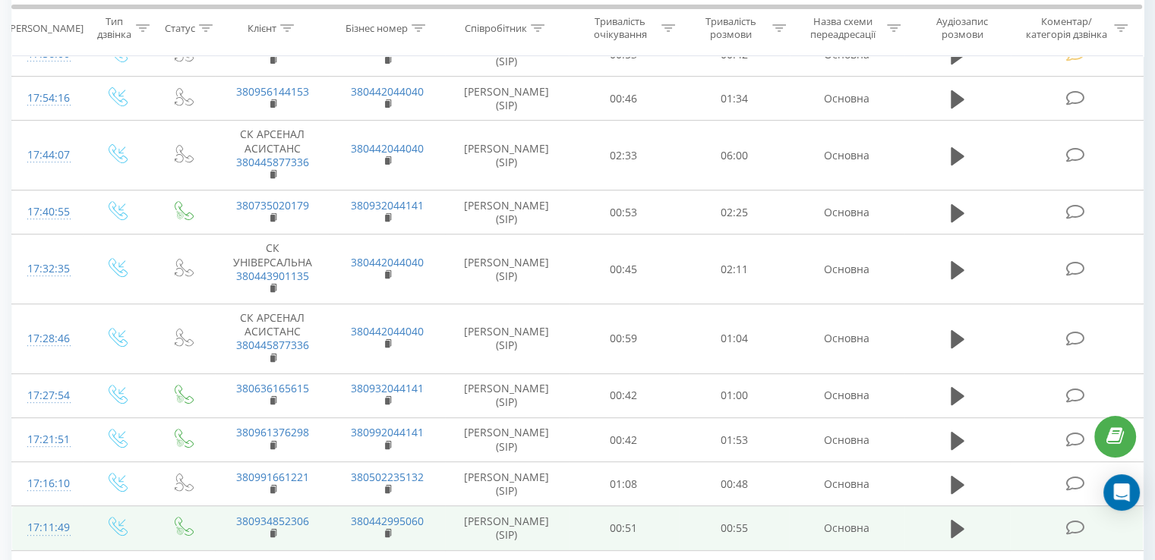
click at [1078, 523] on icon at bounding box center [1074, 528] width 19 height 16
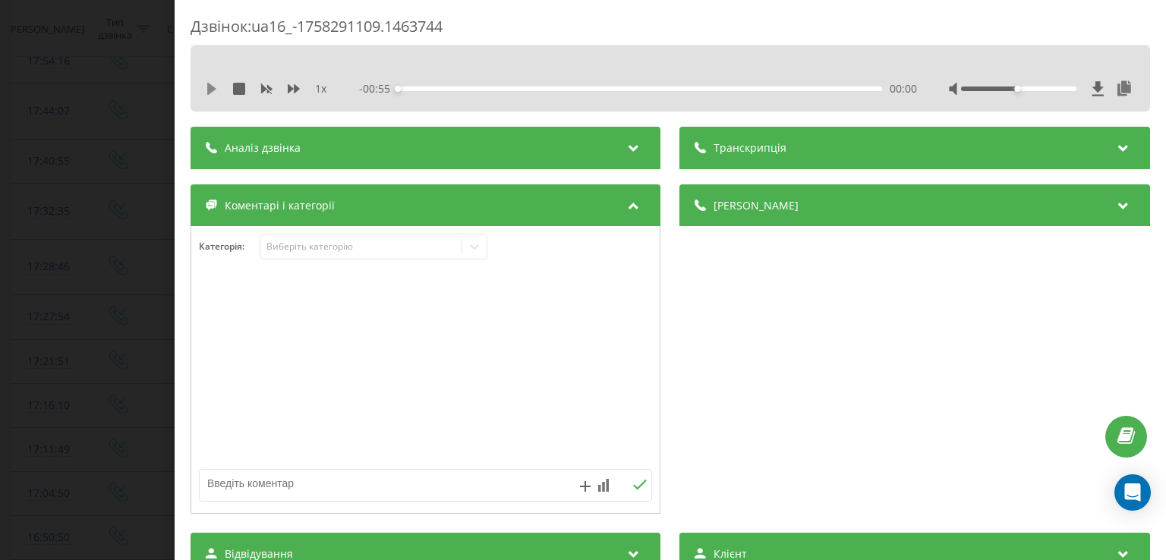
click at [208, 87] on icon at bounding box center [211, 89] width 9 height 12
click at [419, 89] on div "00:02" at bounding box center [641, 89] width 484 height 5
click at [216, 83] on icon at bounding box center [212, 89] width 12 height 12
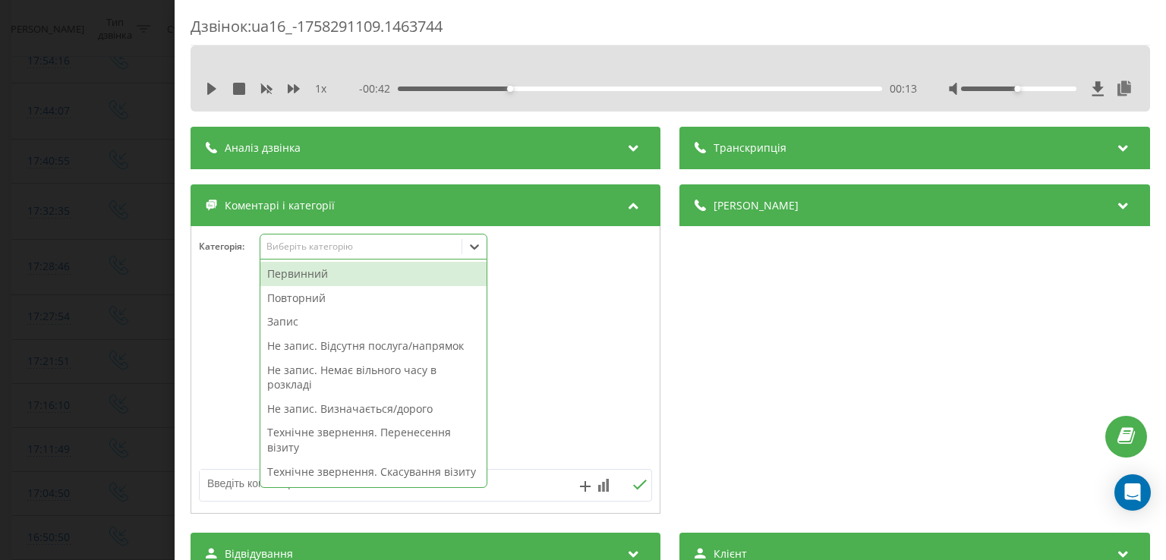
click at [472, 251] on icon at bounding box center [474, 246] width 15 height 15
click at [409, 277] on div "Первинний" at bounding box center [373, 274] width 226 height 24
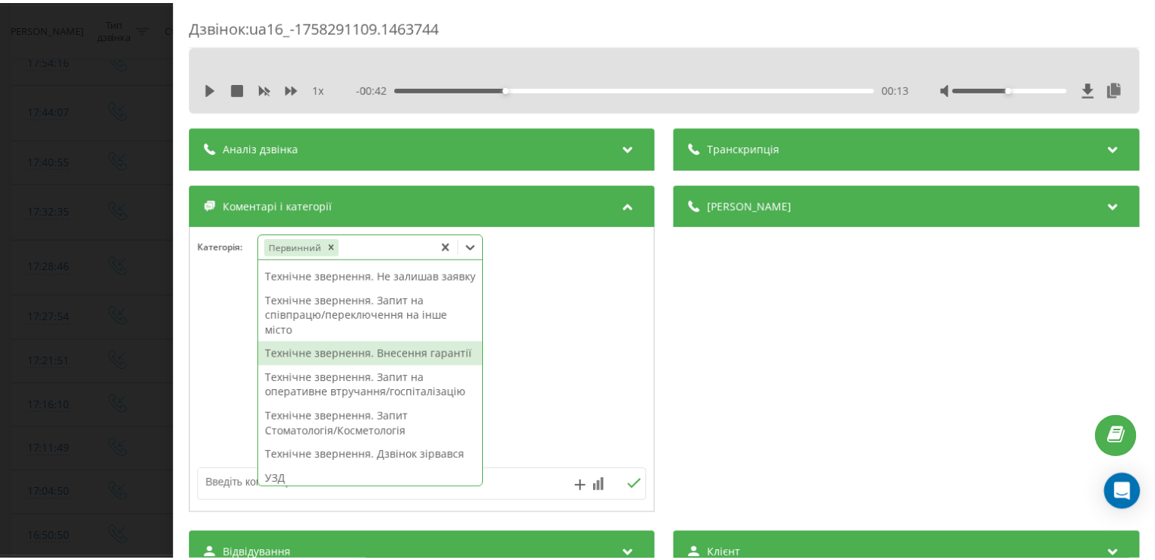
scroll to position [313, 0]
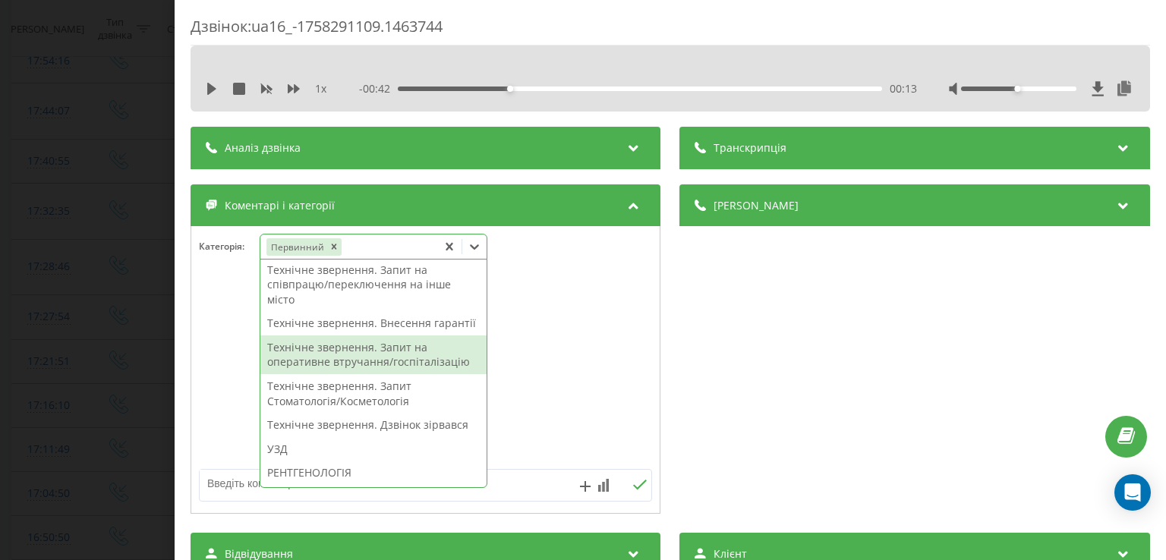
click at [402, 374] on div "Технічне звернення. Запит на оперативне втручання/госпіталізацію" at bounding box center [373, 355] width 226 height 39
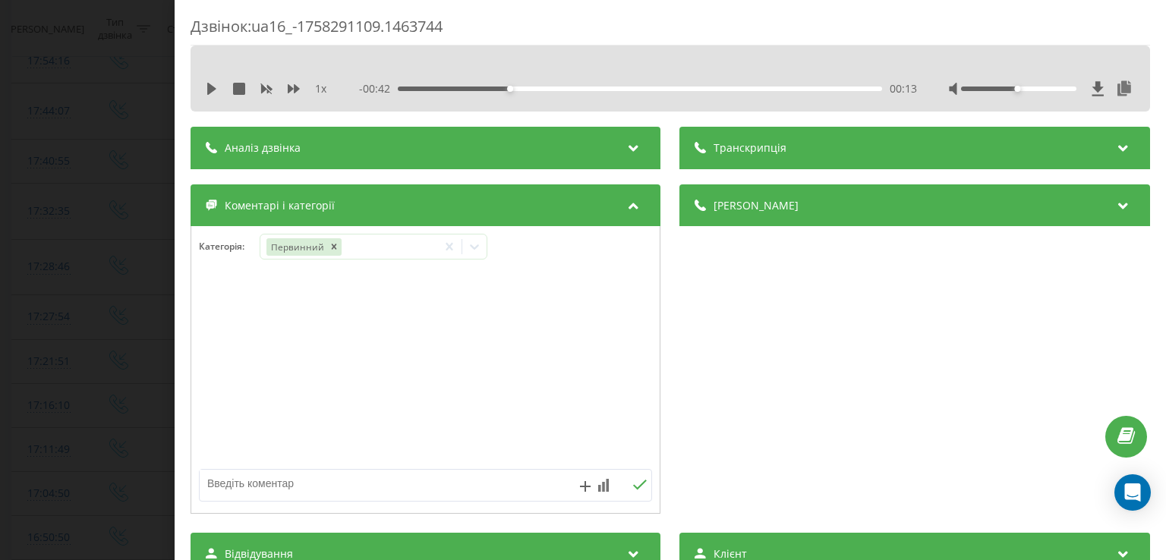
click at [215, 397] on div at bounding box center [425, 370] width 469 height 182
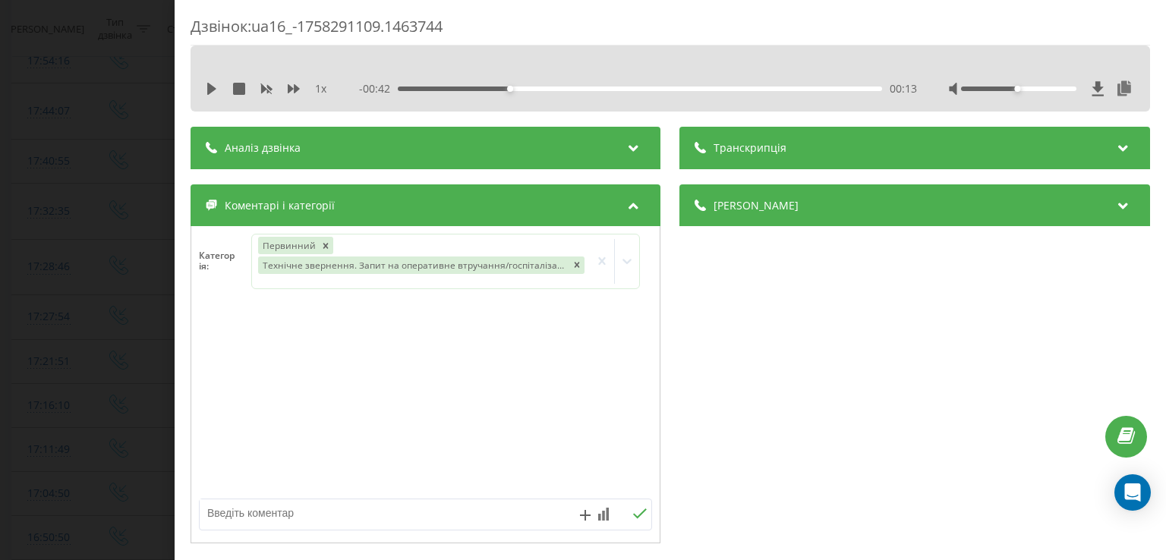
click at [349, 522] on textarea at bounding box center [380, 513] width 361 height 27
type textarea "літотрипсія"
click at [104, 396] on div "Дзвінок : ua16_-1758291109.1463744 1 x - 00:42 00:13 00:13 Транскрипція Для AI-…" at bounding box center [583, 280] width 1166 height 560
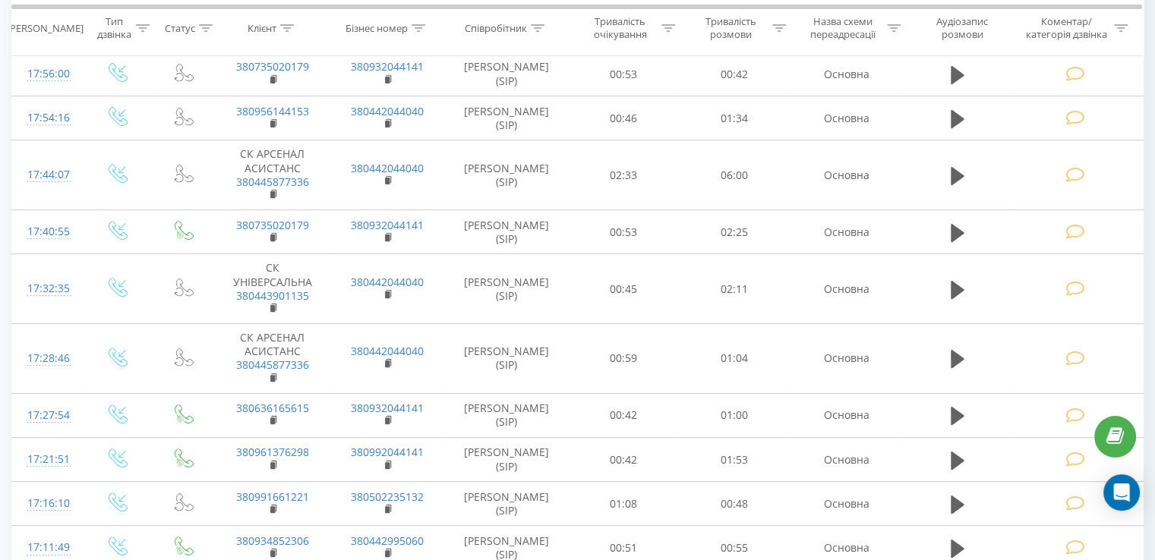
scroll to position [961, 0]
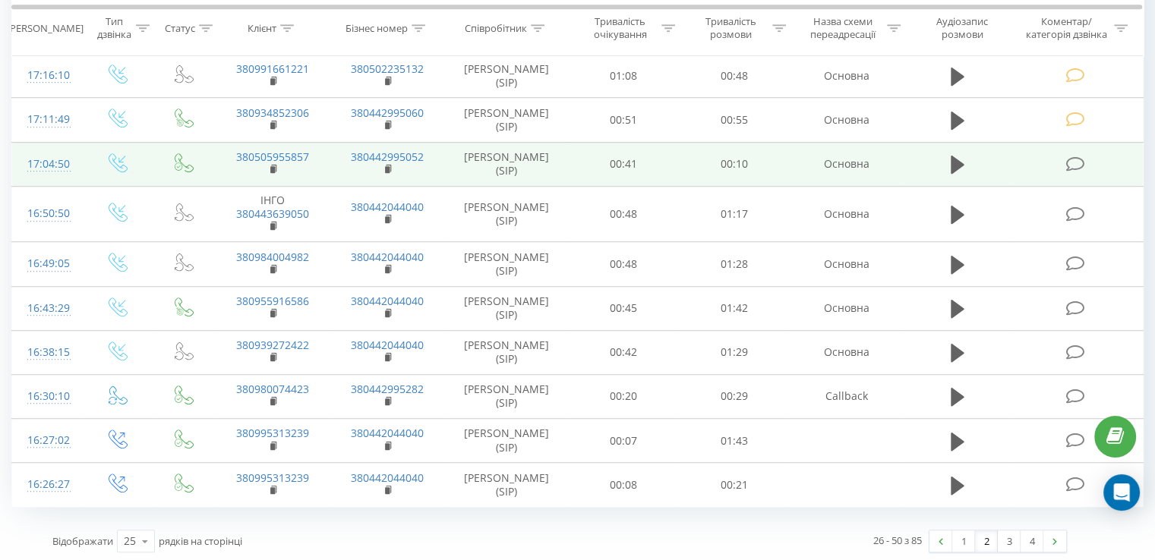
click at [1070, 164] on icon at bounding box center [1074, 164] width 19 height 16
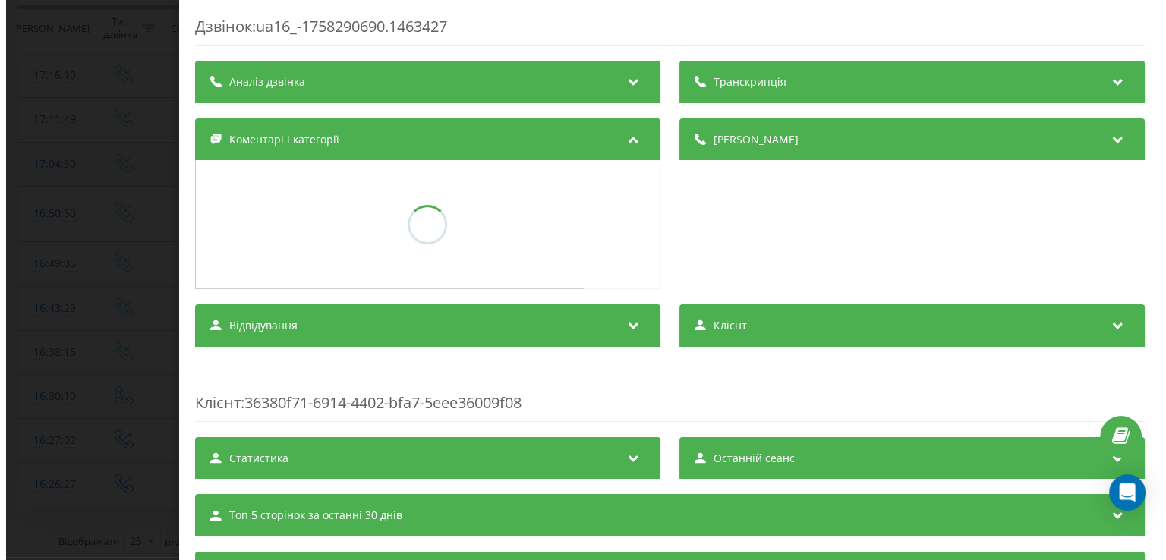
scroll to position [871, 0]
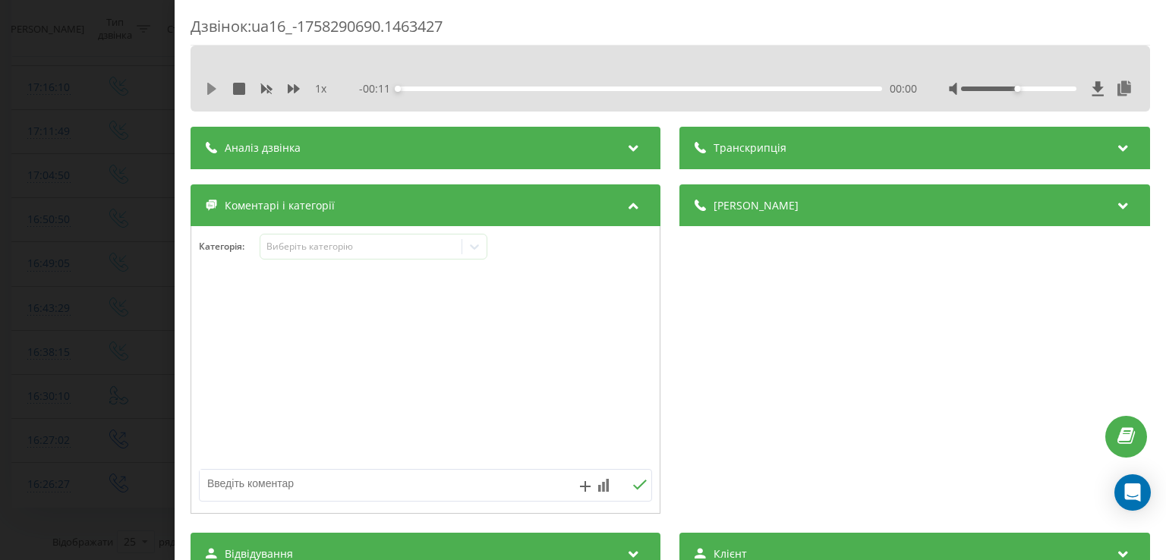
click at [213, 92] on icon at bounding box center [212, 89] width 12 height 12
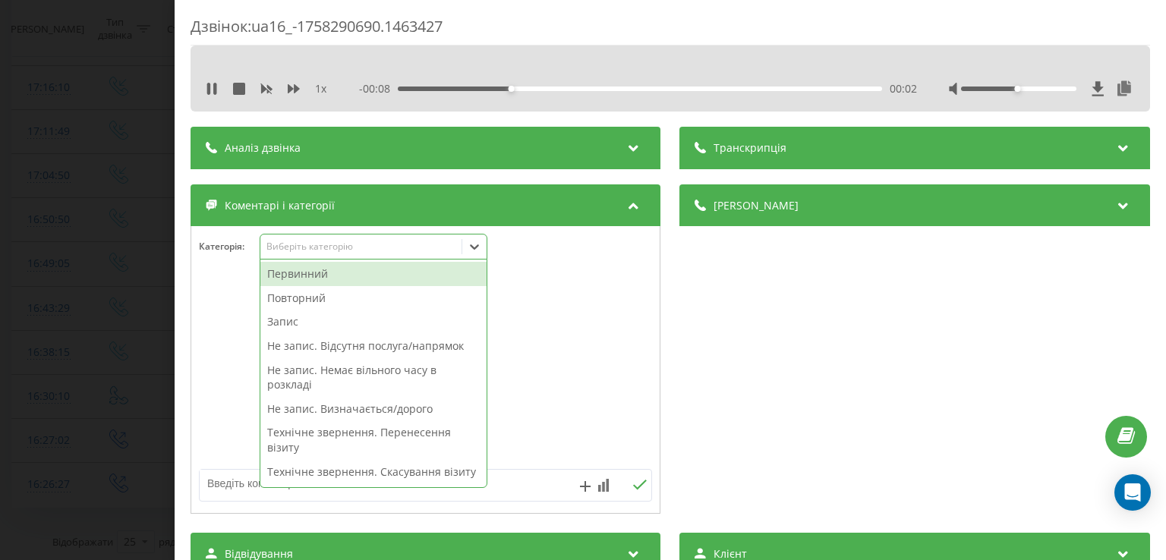
click at [480, 247] on icon at bounding box center [474, 246] width 15 height 15
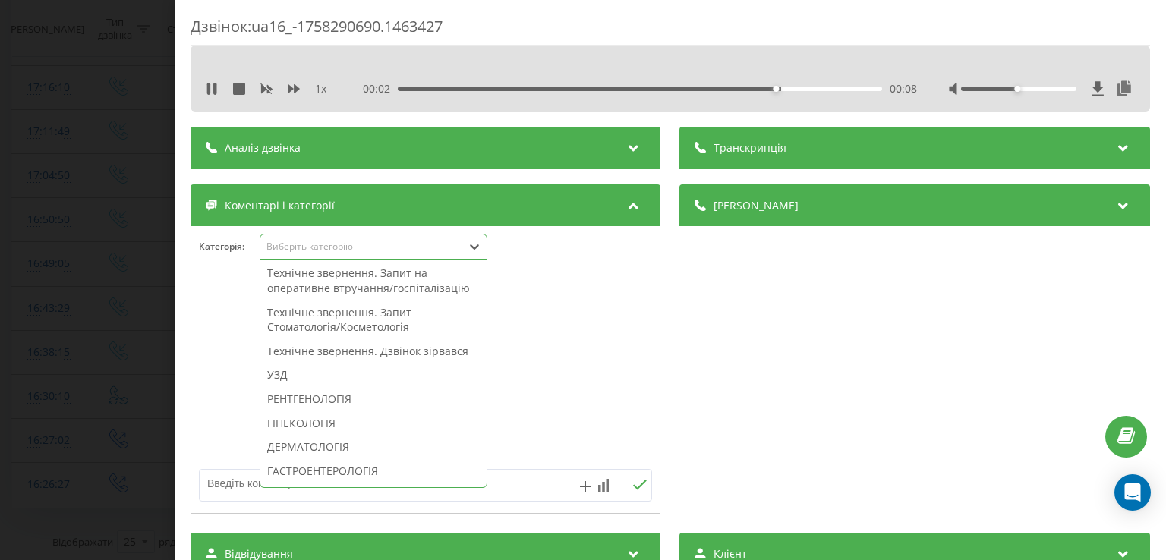
scroll to position [0, 0]
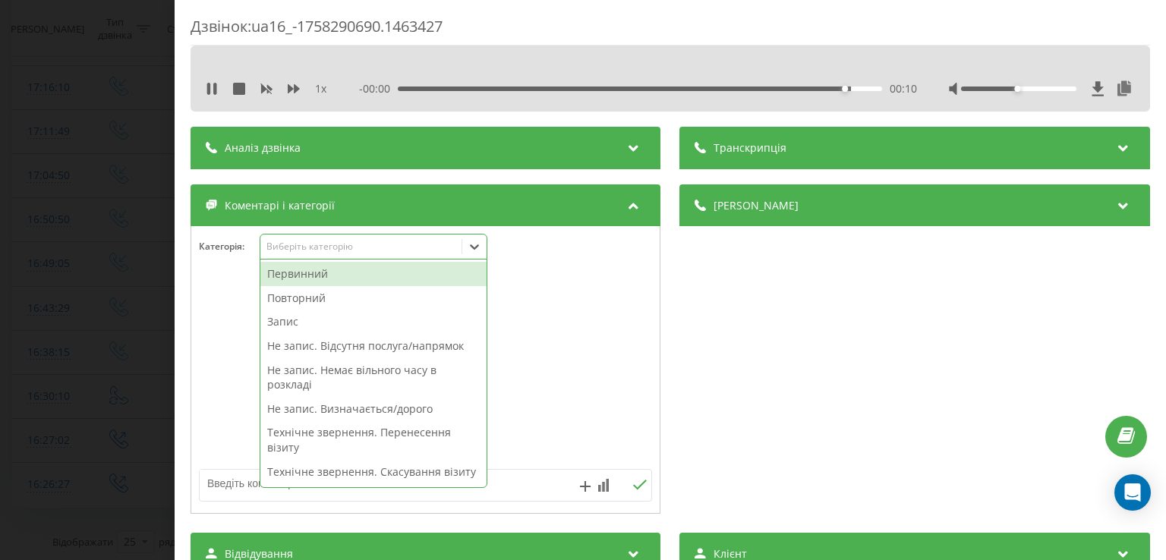
click at [339, 275] on div "Первинний" at bounding box center [373, 274] width 226 height 24
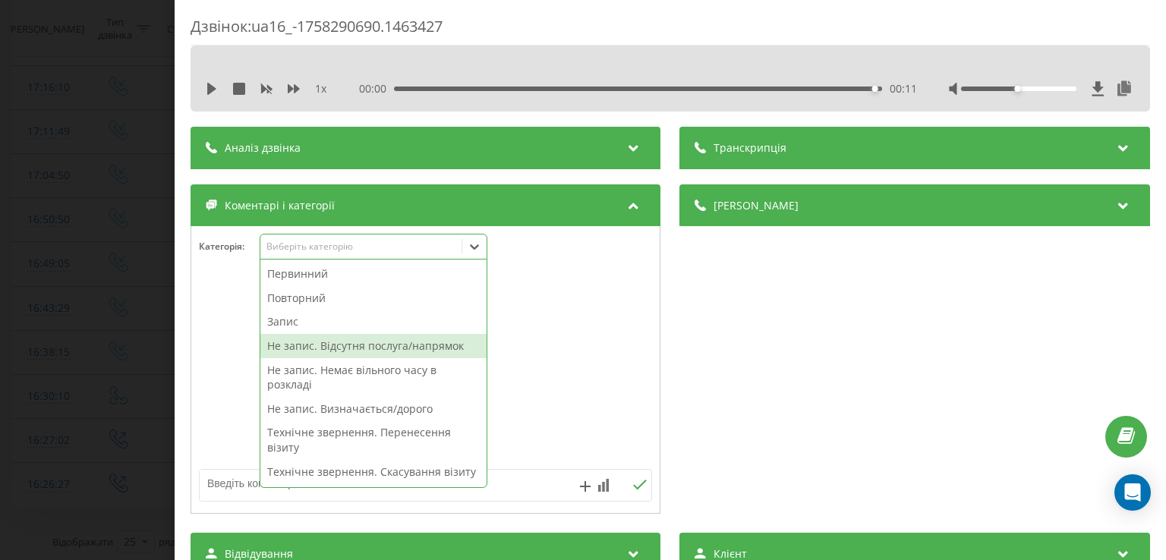
click at [383, 346] on div "Первинний Повторний Запис Не запис. Відсутня послуга/напрямок Не запис. Немає в…" at bounding box center [373, 374] width 226 height 228
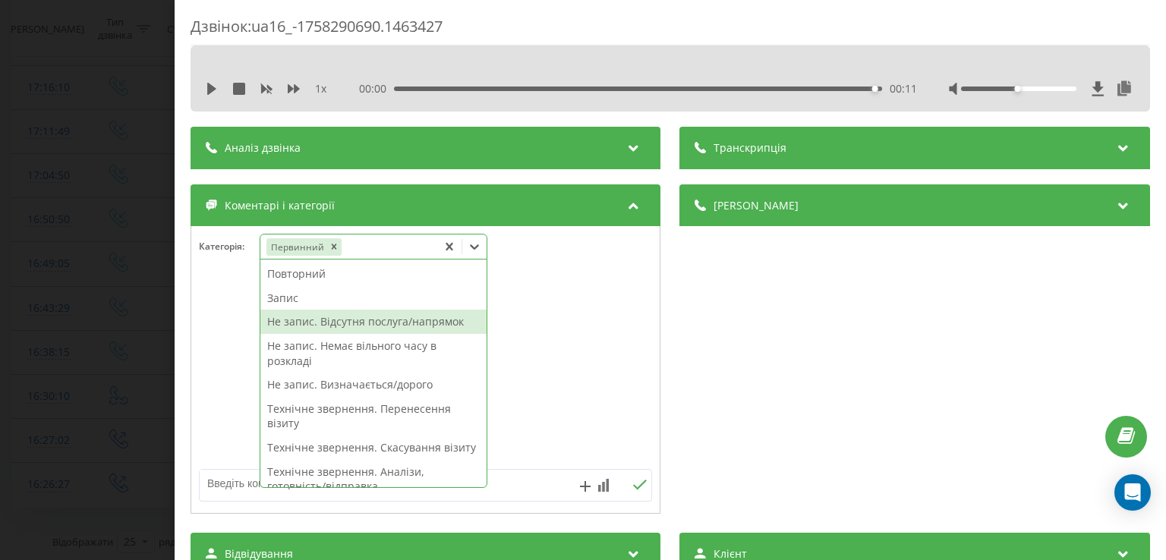
click at [366, 329] on div "Не запис. Відсутня послуга/напрямок" at bounding box center [373, 322] width 226 height 24
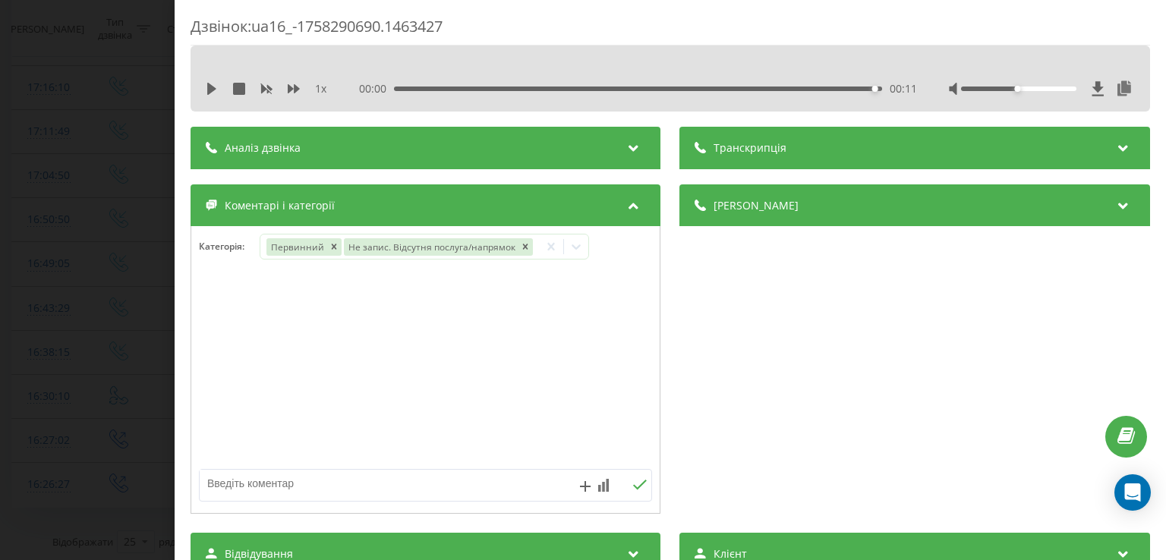
click at [220, 326] on div at bounding box center [425, 370] width 469 height 182
click at [351, 475] on textarea at bounding box center [380, 483] width 361 height 27
type textarea "дитячий нефролог"
click at [140, 279] on div "Дзвінок : ua16_-1758290690.1463427 1 x 00:00 00:11 00:11 Транскрипція Для AI-ан…" at bounding box center [583, 280] width 1166 height 560
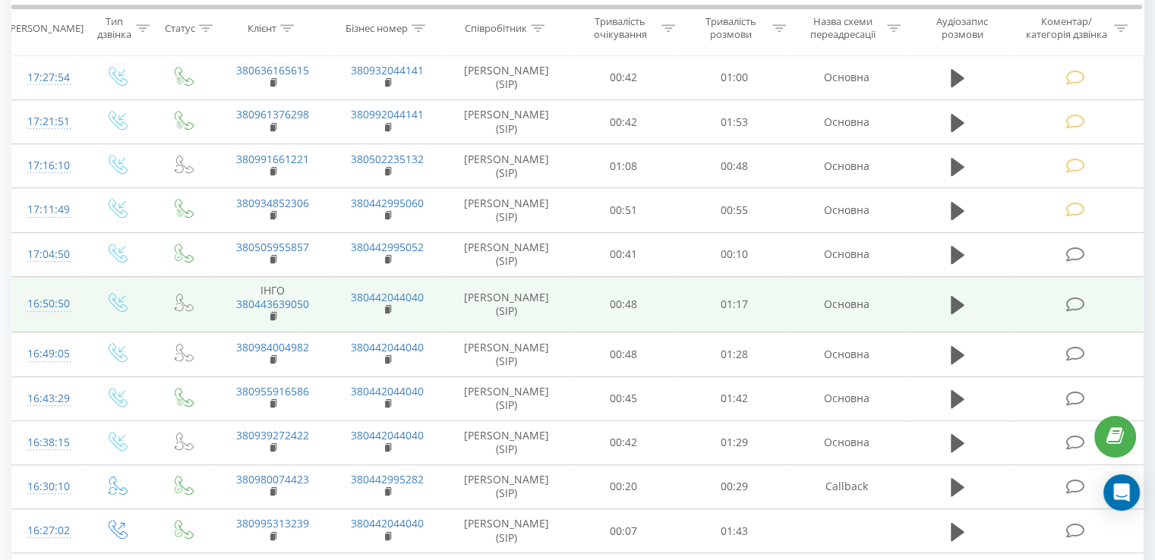
click at [1074, 297] on icon at bounding box center [1074, 305] width 19 height 16
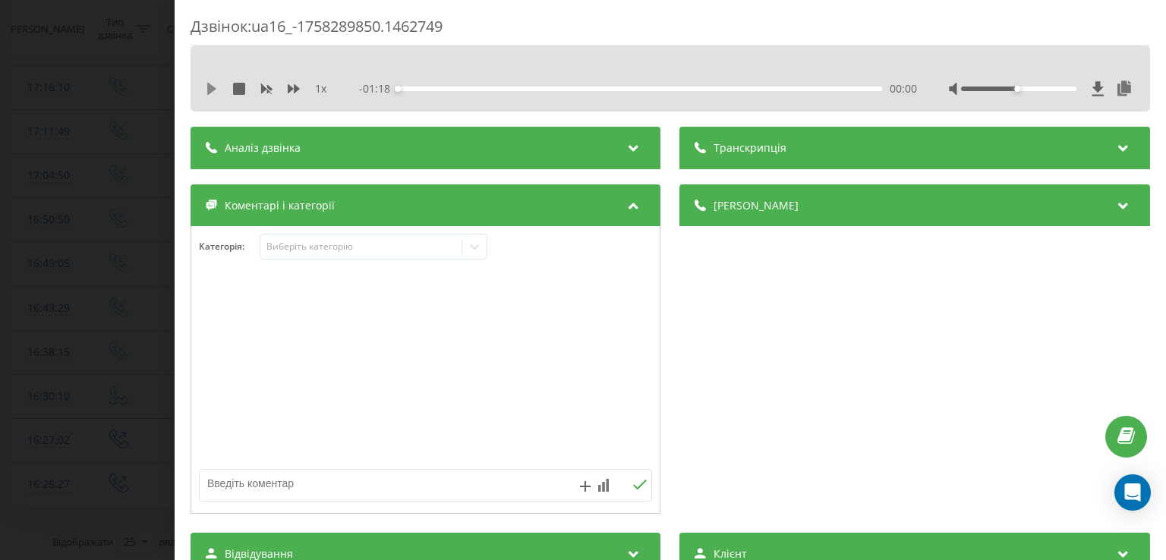
click at [210, 88] on icon at bounding box center [211, 89] width 9 height 12
click at [417, 90] on div "00:03" at bounding box center [641, 89] width 484 height 5
click at [214, 89] on icon at bounding box center [214, 89] width 3 height 12
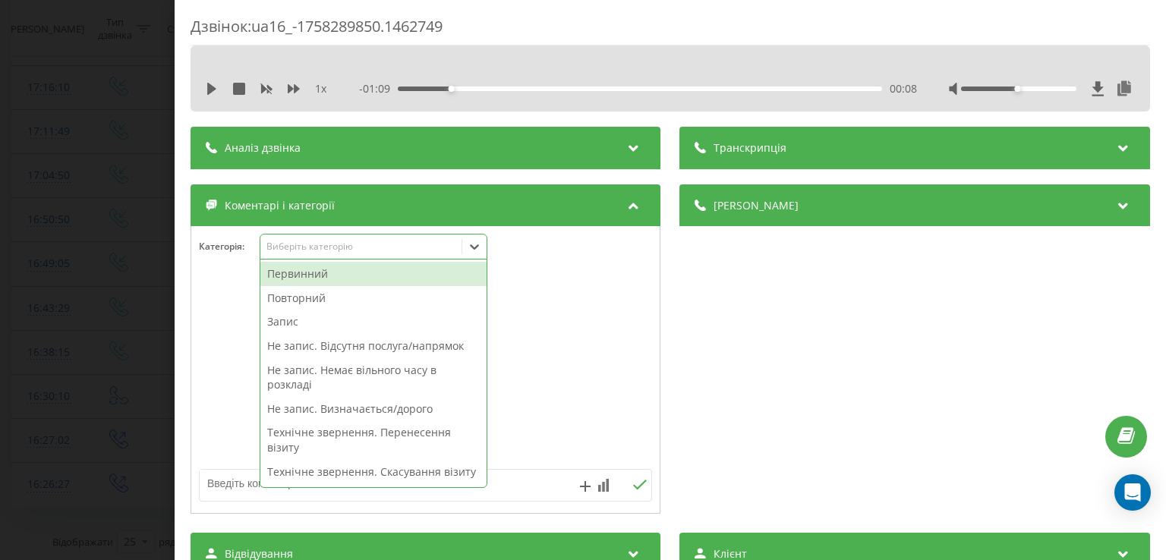
click at [482, 253] on icon at bounding box center [474, 246] width 15 height 15
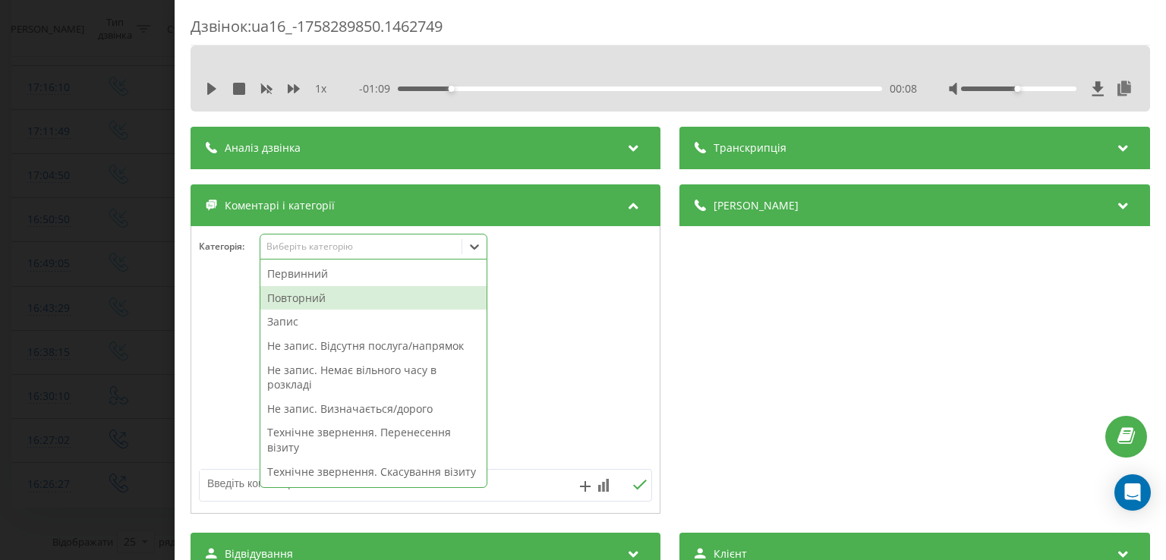
click at [394, 299] on div "Повторний" at bounding box center [373, 298] width 226 height 24
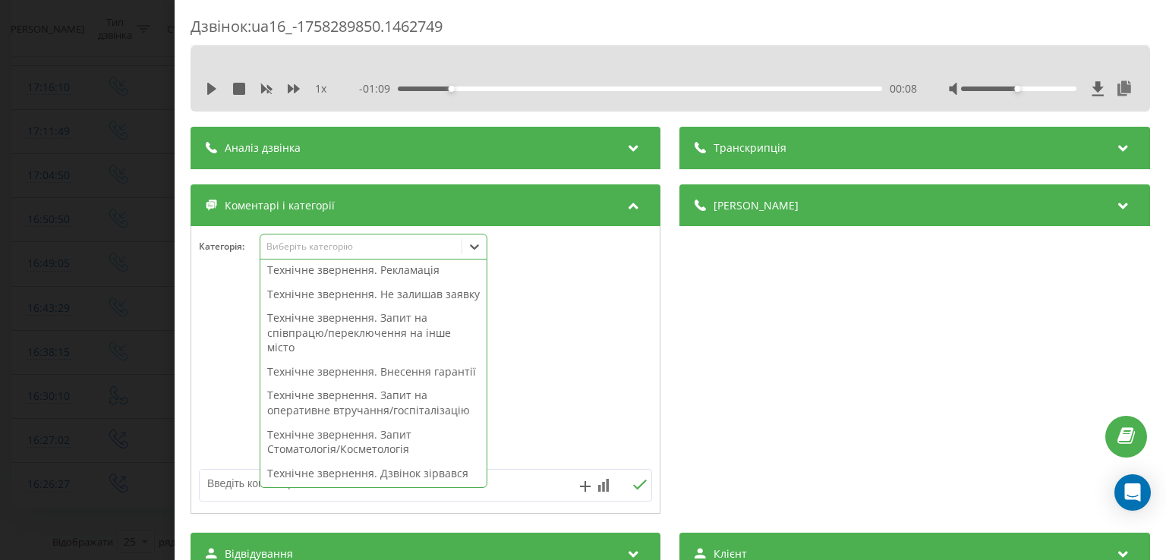
scroll to position [268, 0]
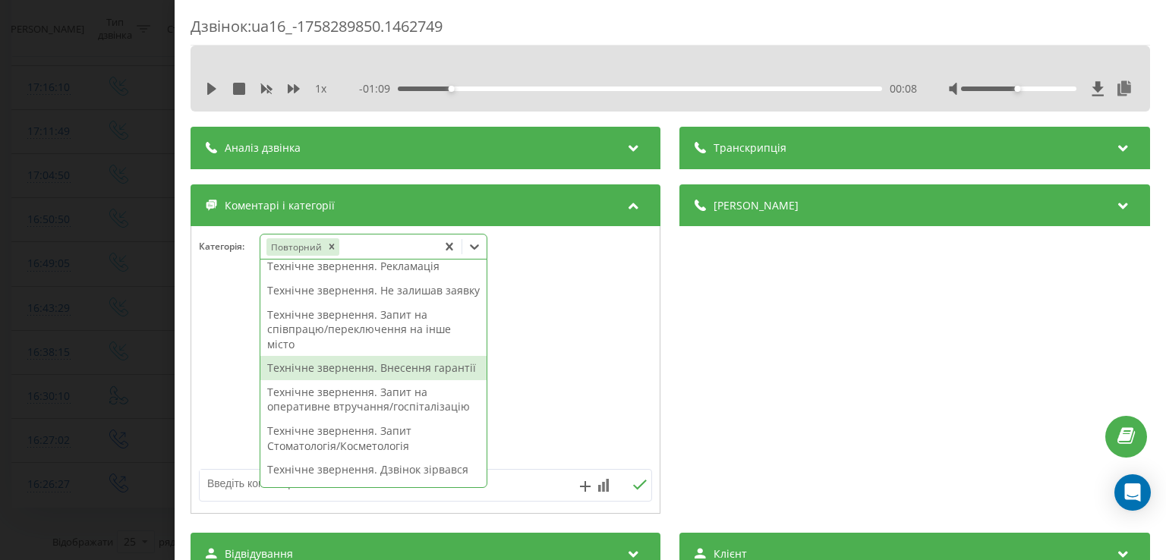
click at [366, 380] on div "Технічне звернення. Внесення гарантії" at bounding box center [373, 368] width 226 height 24
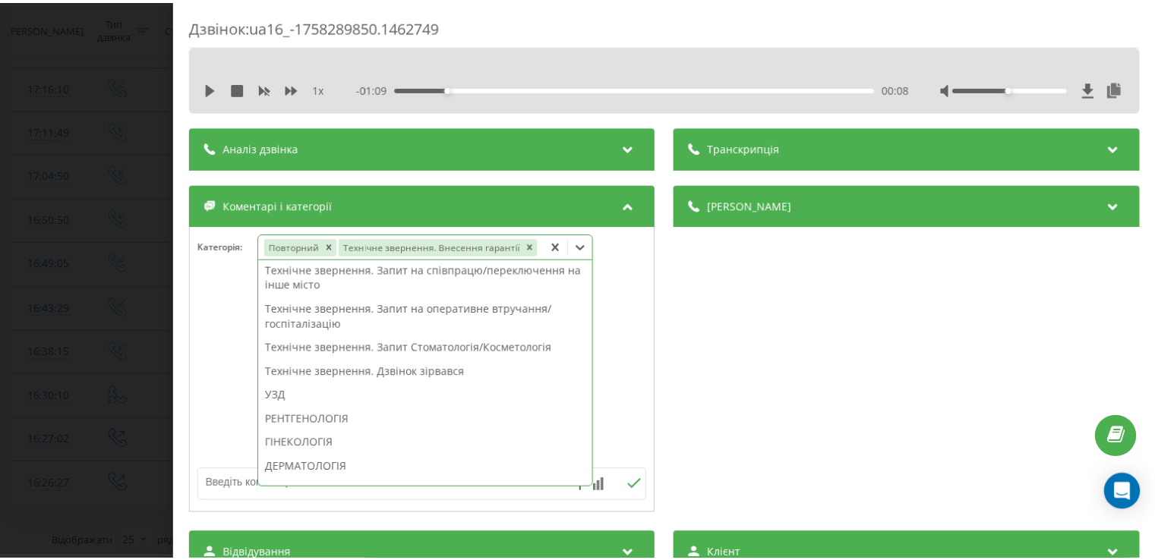
scroll to position [209, 0]
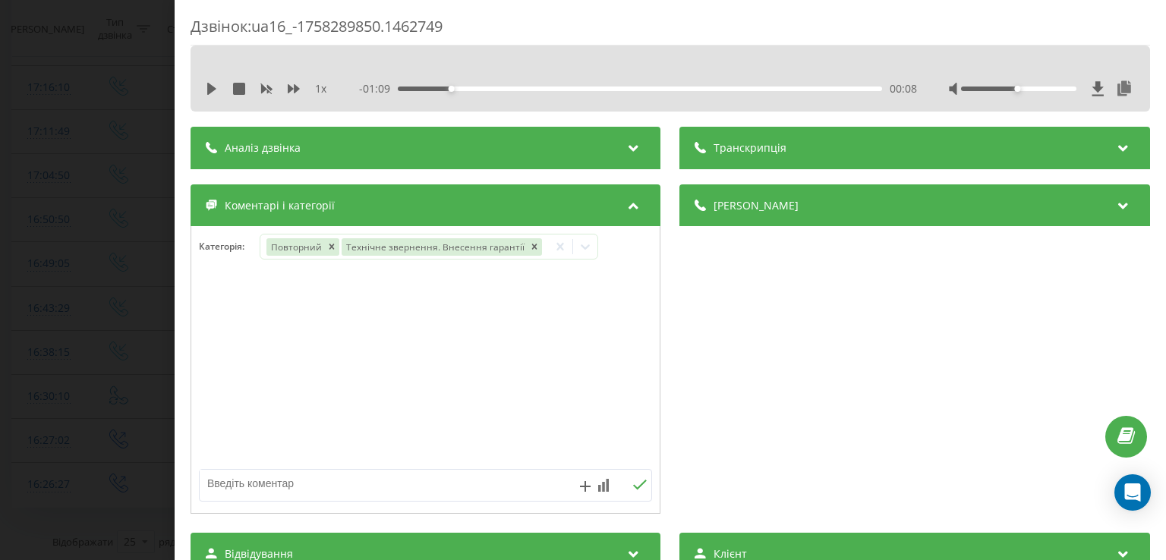
click at [236, 409] on div at bounding box center [425, 370] width 469 height 182
click at [161, 370] on div "Дзвінок : ua16_-1758289850.1462749 1 x - 01:09 00:08 00:08 Транскрипція Для AI-…" at bounding box center [583, 280] width 1166 height 560
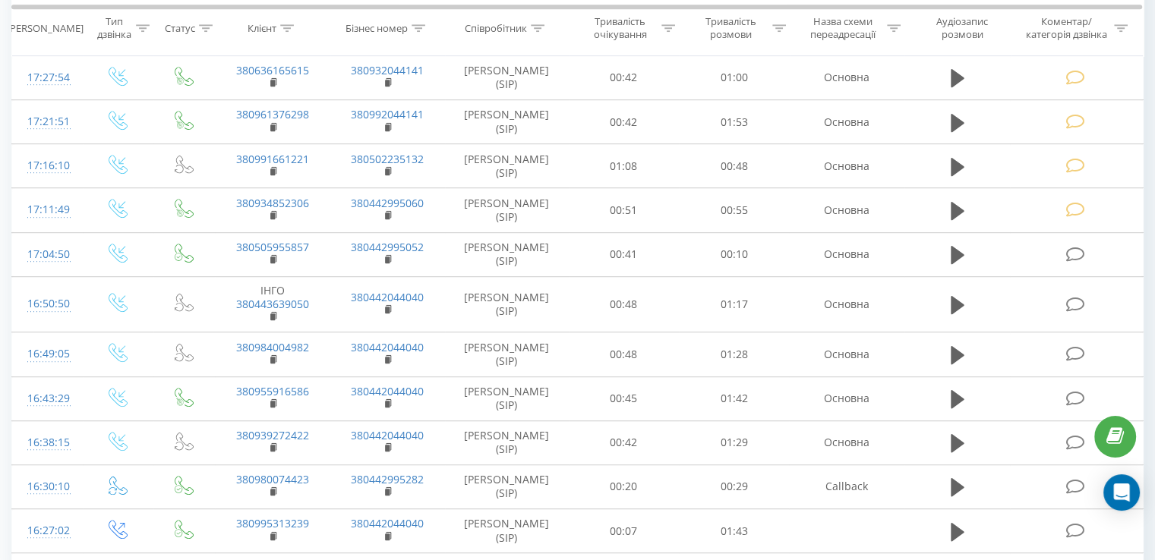
scroll to position [961, 0]
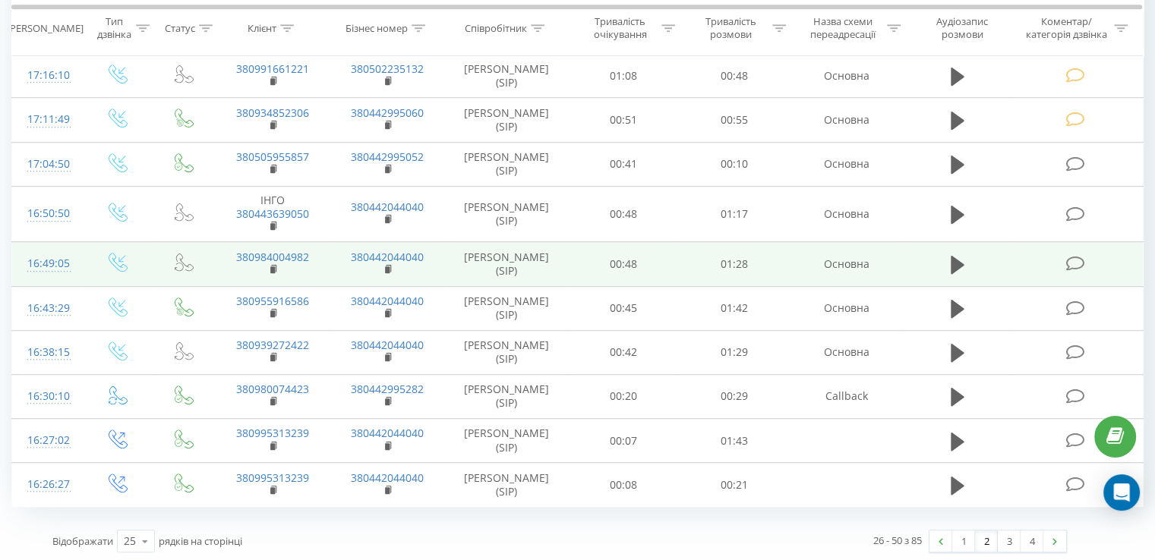
click at [1081, 260] on icon at bounding box center [1074, 264] width 19 height 16
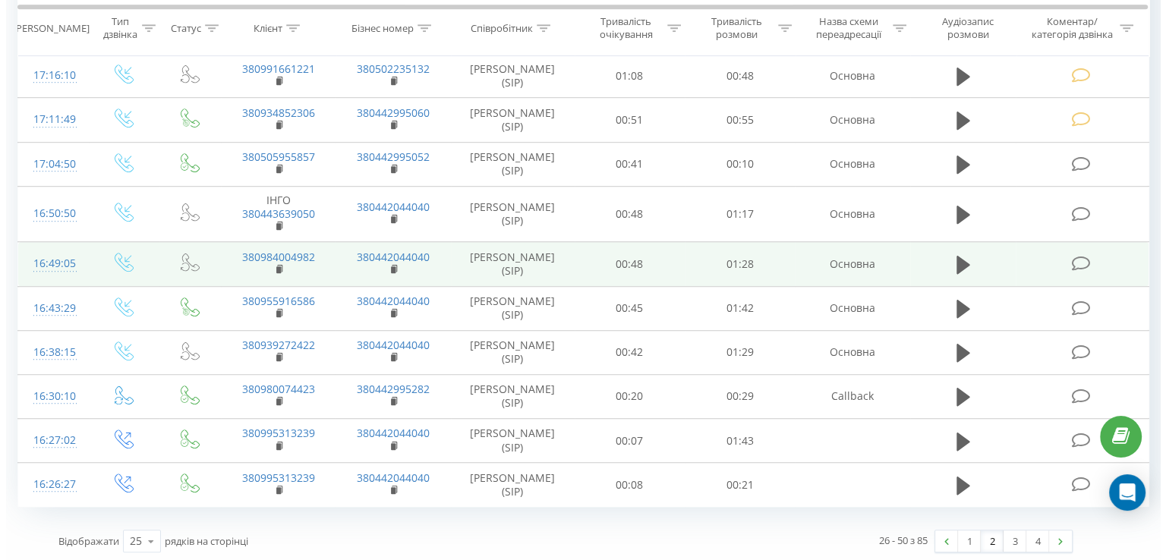
scroll to position [871, 0]
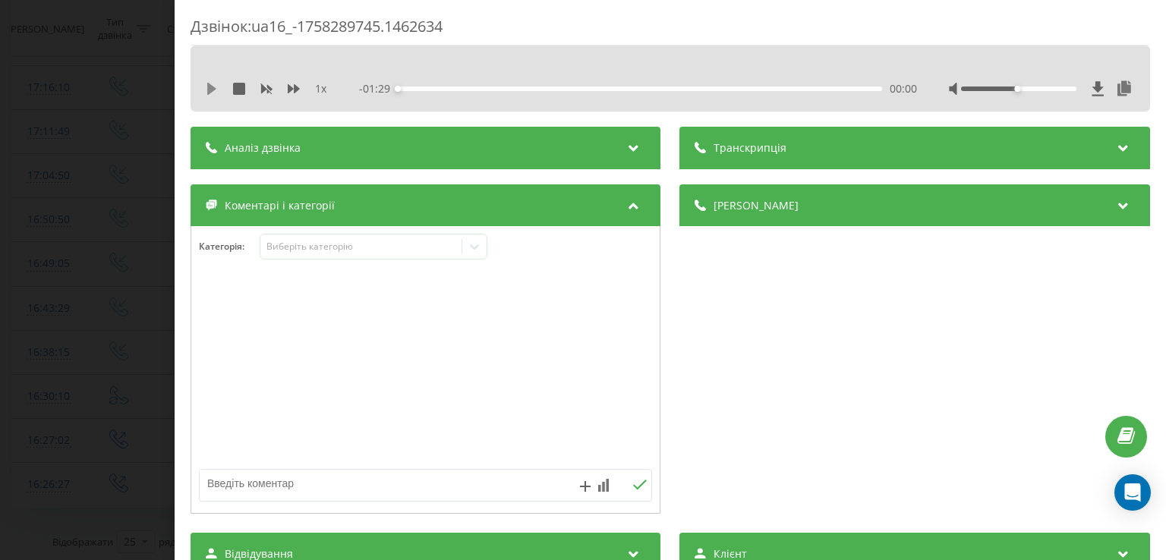
click at [211, 90] on icon at bounding box center [211, 89] width 9 height 12
click at [417, 87] on div "00:03" at bounding box center [641, 89] width 484 height 5
click at [476, 250] on icon at bounding box center [474, 246] width 15 height 15
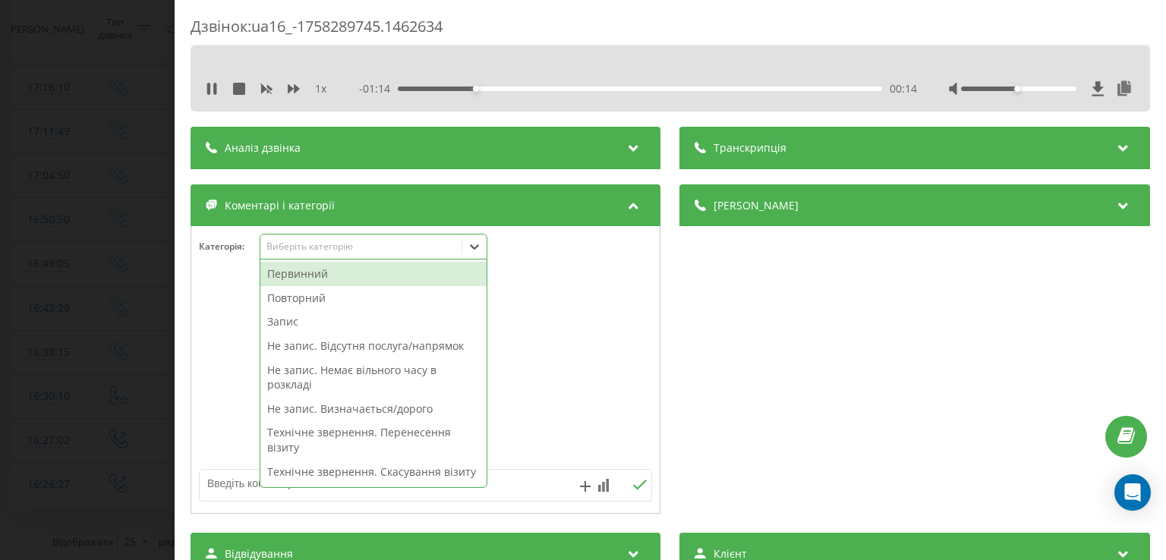
click at [340, 295] on div "Повторний" at bounding box center [373, 298] width 226 height 24
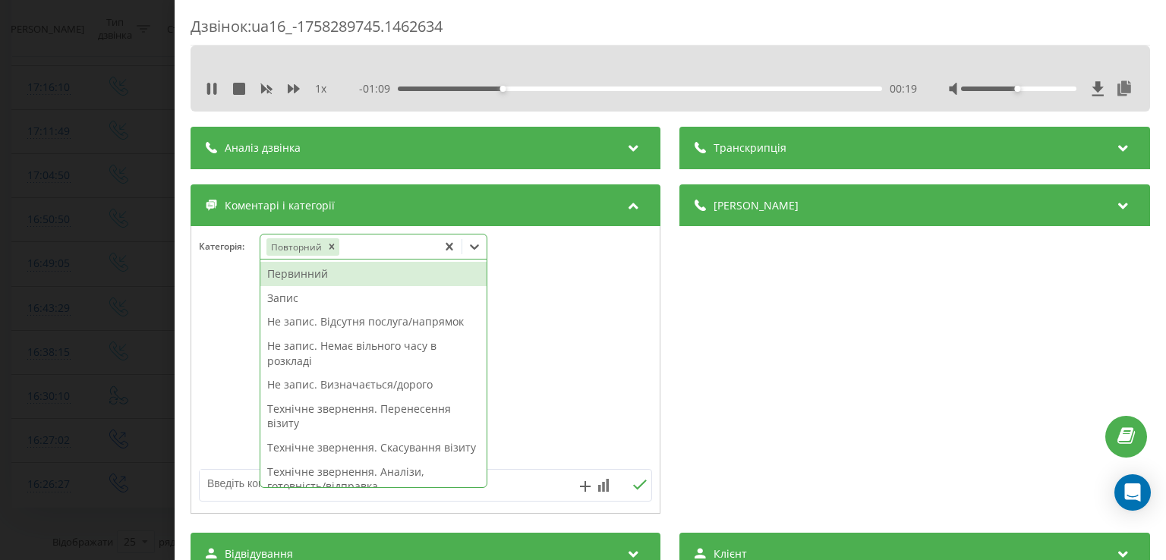
click at [387, 390] on div "Не запис. Визначається/дорого" at bounding box center [373, 385] width 226 height 24
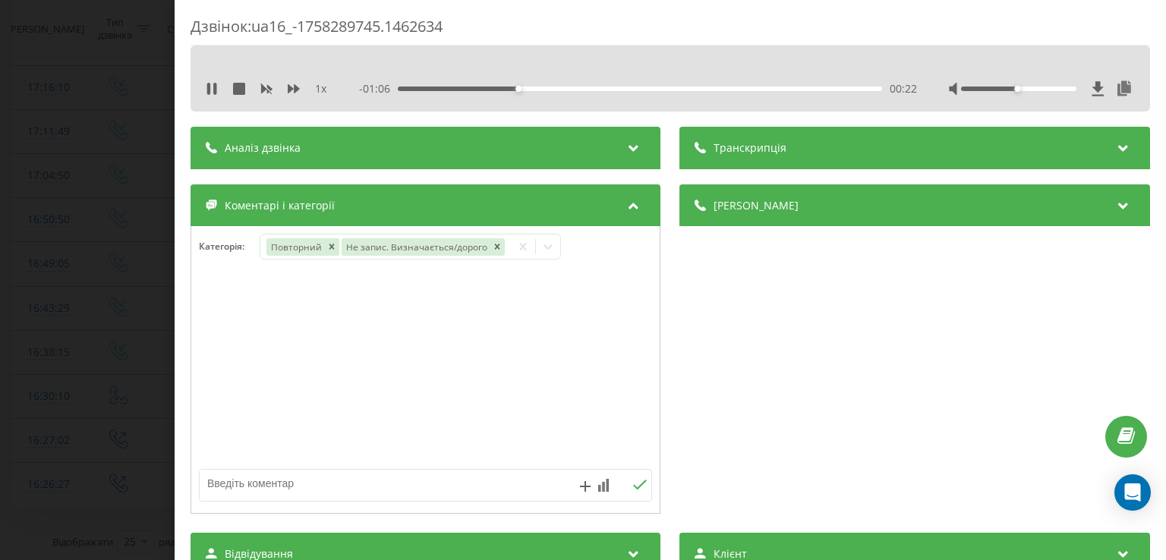
click at [223, 380] on div at bounding box center [425, 370] width 469 height 182
click at [132, 368] on div "Дзвінок : ua16_-1758289745.1462634 1 x - 01:06 00:23 00:23 Транскрипція Для AI-…" at bounding box center [583, 280] width 1166 height 560
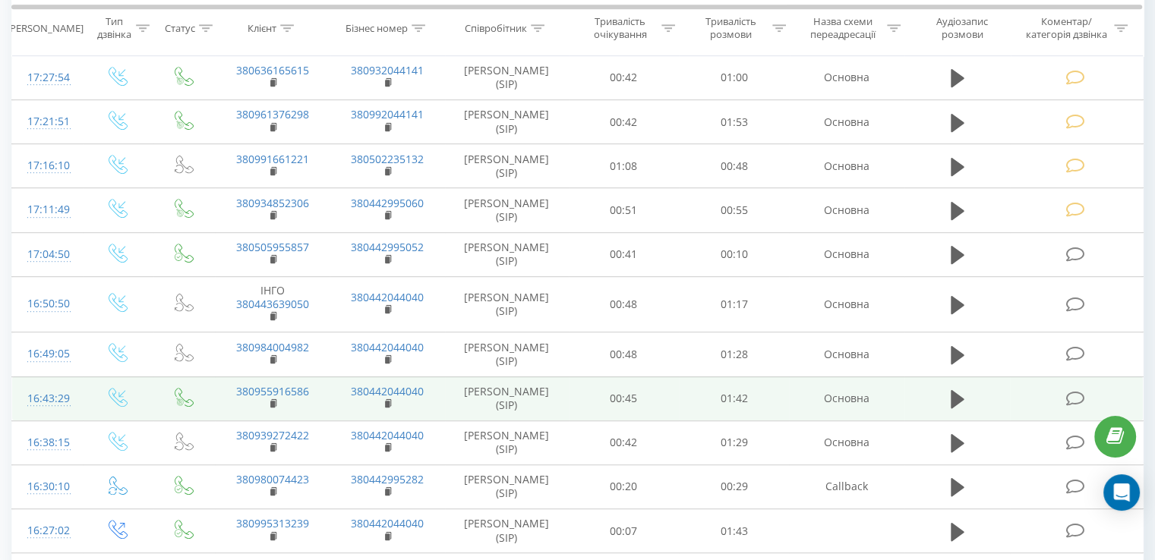
click at [1079, 393] on icon at bounding box center [1074, 399] width 19 height 16
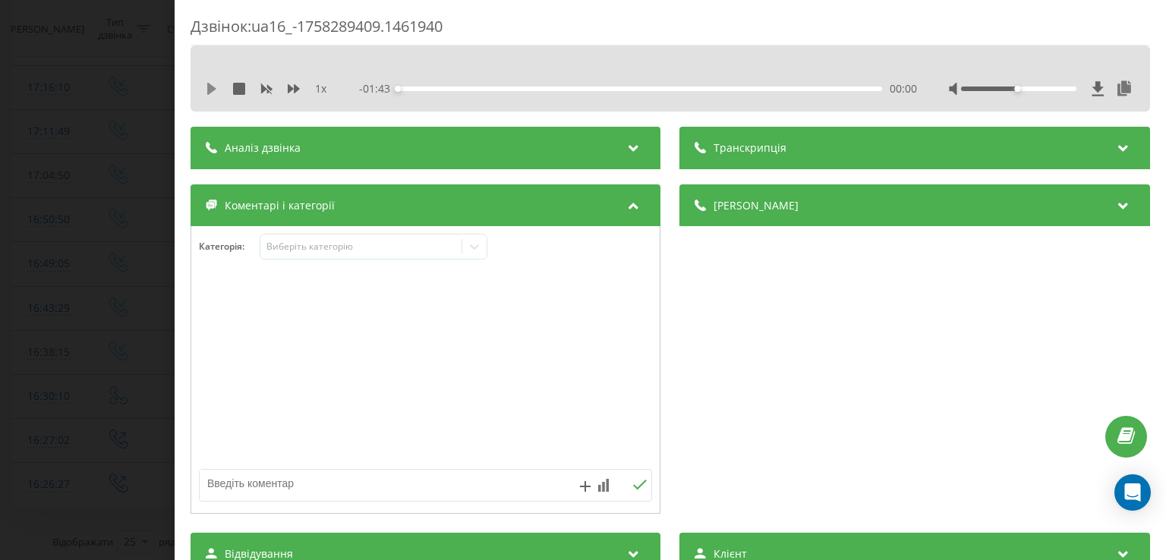
click at [209, 87] on icon at bounding box center [211, 89] width 9 height 12
click at [417, 91] on div "- 01:43 00:00 00:00" at bounding box center [638, 88] width 557 height 15
click at [418, 89] on div "00:04" at bounding box center [641, 89] width 484 height 5
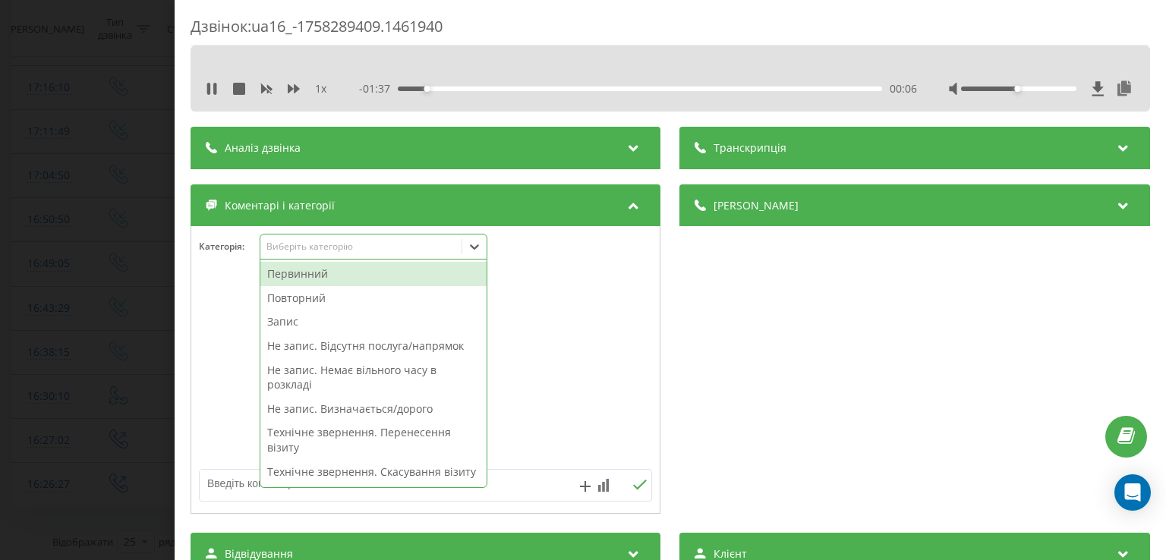
click at [480, 248] on icon at bounding box center [474, 246] width 15 height 15
click at [321, 298] on div "Повторний" at bounding box center [373, 298] width 226 height 24
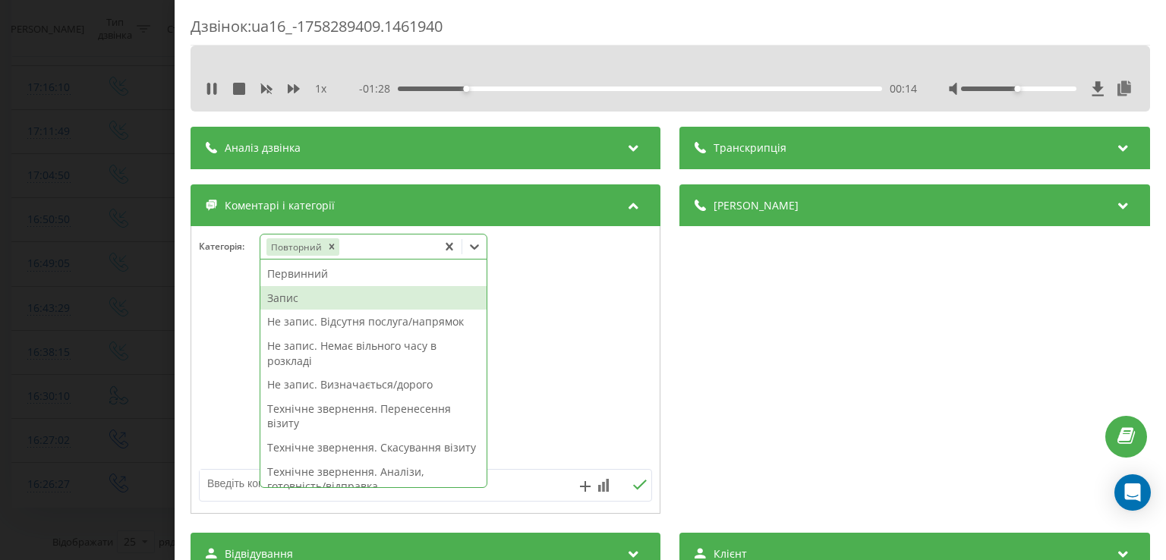
click at [307, 298] on div "Запис" at bounding box center [373, 298] width 226 height 24
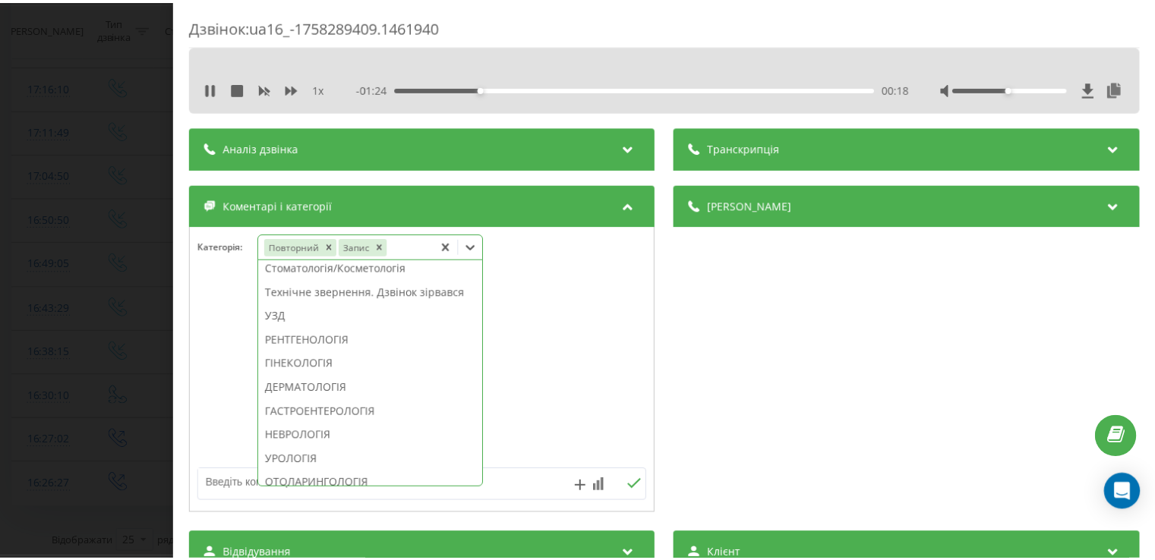
scroll to position [422, 0]
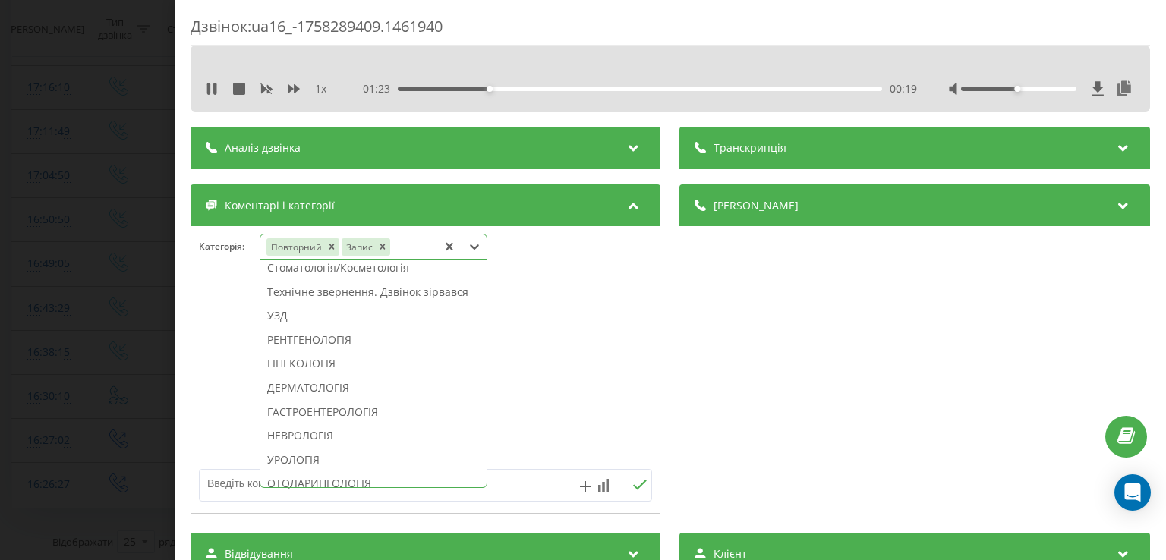
click at [319, 328] on div "УЗД" at bounding box center [373, 316] width 226 height 24
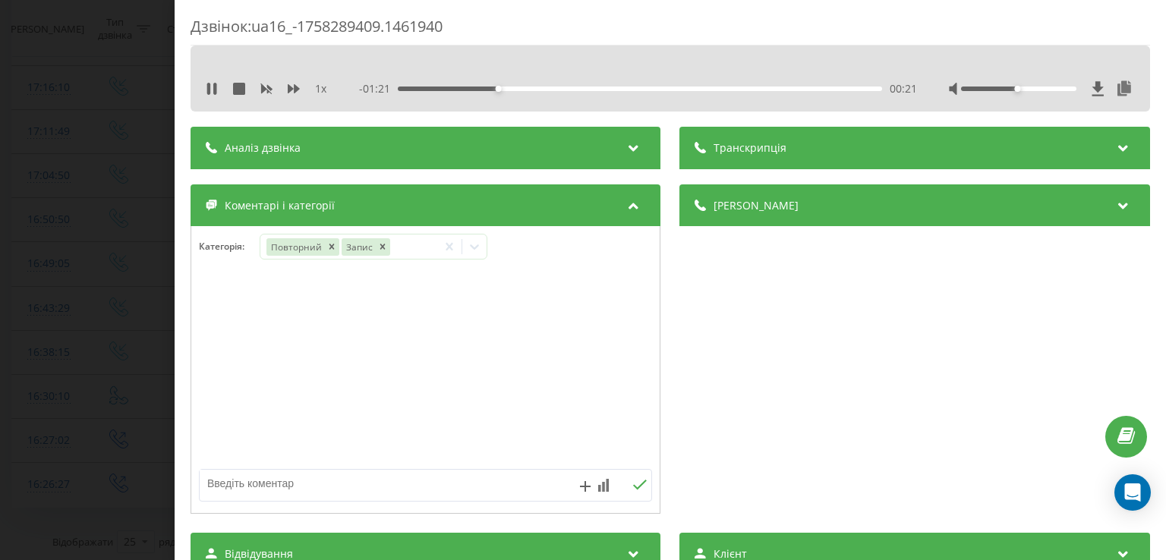
click at [233, 351] on div at bounding box center [425, 370] width 469 height 182
click at [146, 335] on div "Дзвінок : ua16_-1758289409.1461940 1 x - 01:20 00:22 00:22 Транскрипція Для AI-…" at bounding box center [583, 280] width 1166 height 560
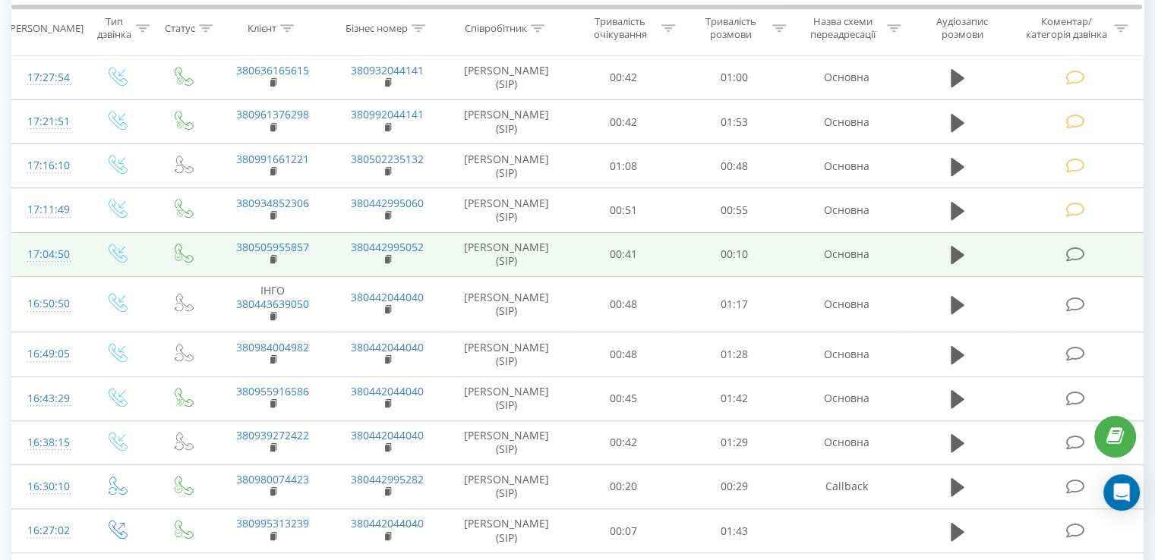
scroll to position [961, 0]
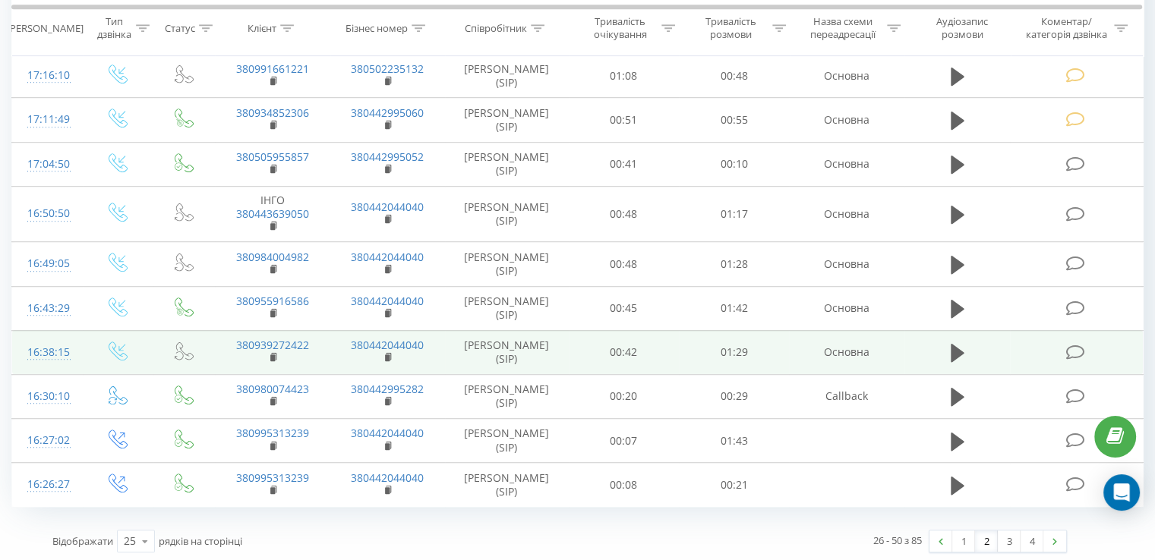
click at [1074, 347] on icon at bounding box center [1074, 353] width 19 height 16
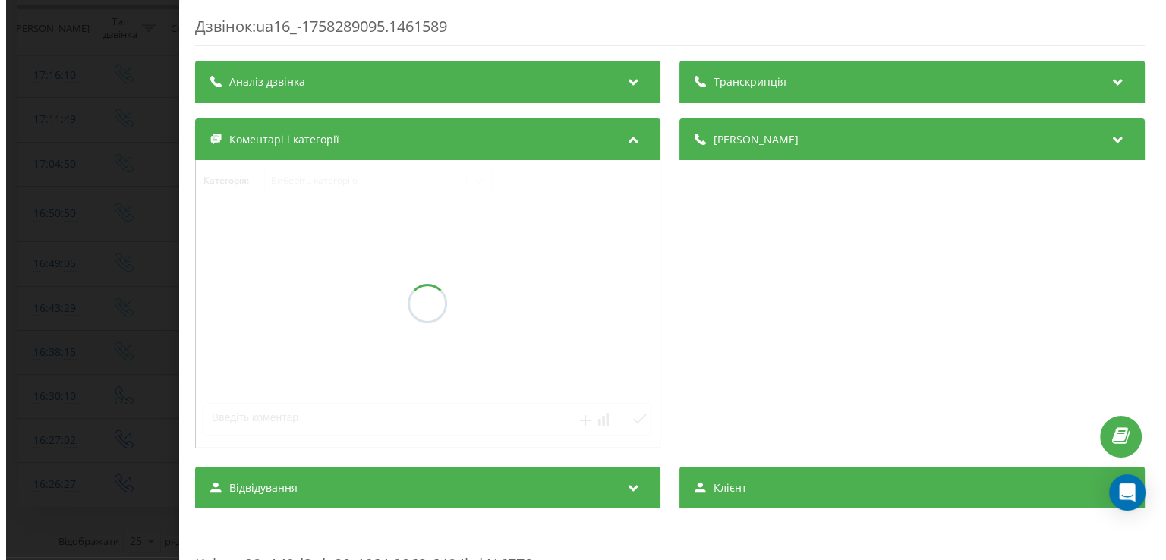
scroll to position [871, 0]
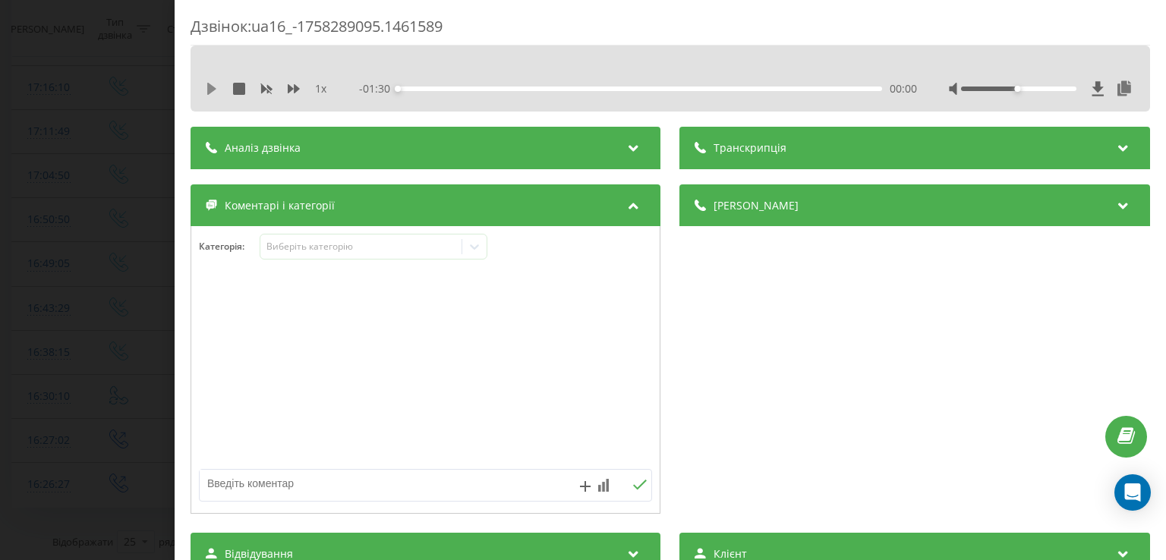
click at [216, 86] on icon at bounding box center [212, 89] width 12 height 12
click at [419, 88] on div "00:02" at bounding box center [641, 89] width 484 height 5
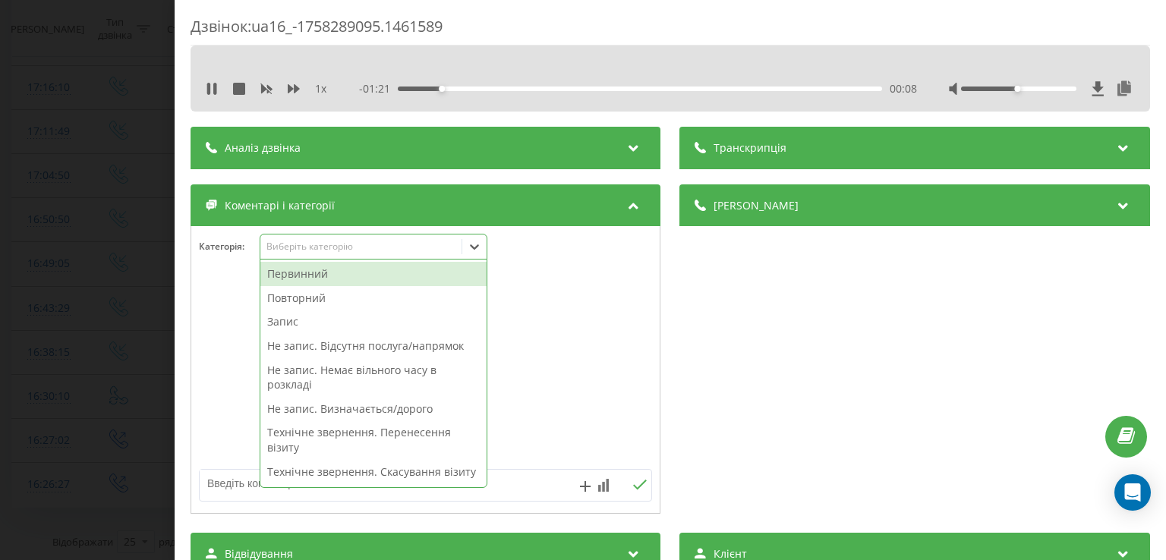
click at [482, 254] on icon at bounding box center [474, 246] width 15 height 15
click at [330, 293] on div "Повторний" at bounding box center [373, 298] width 226 height 24
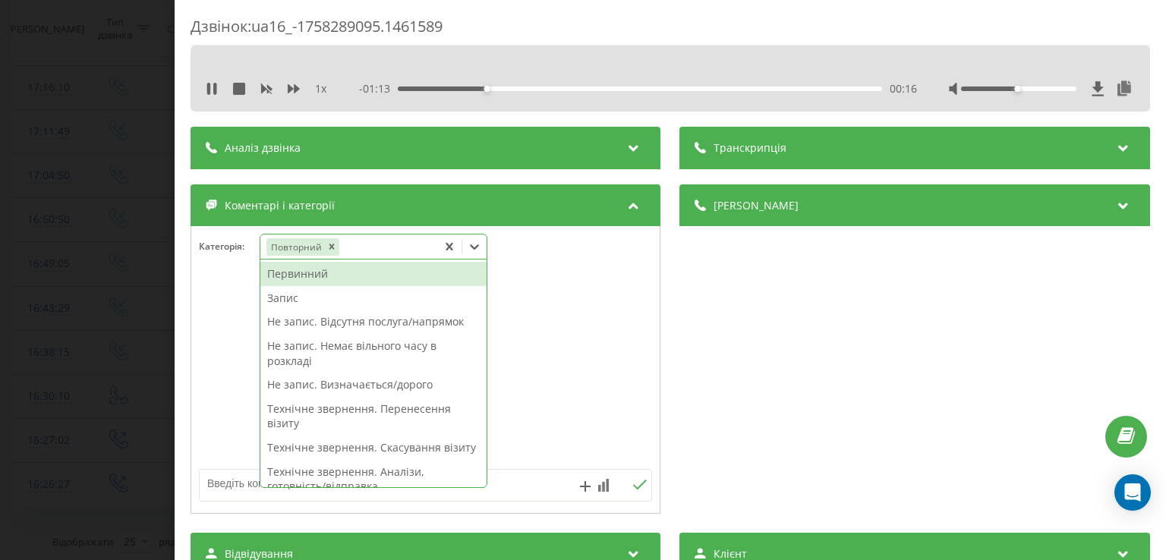
click at [303, 301] on div "Запис" at bounding box center [373, 298] width 226 height 24
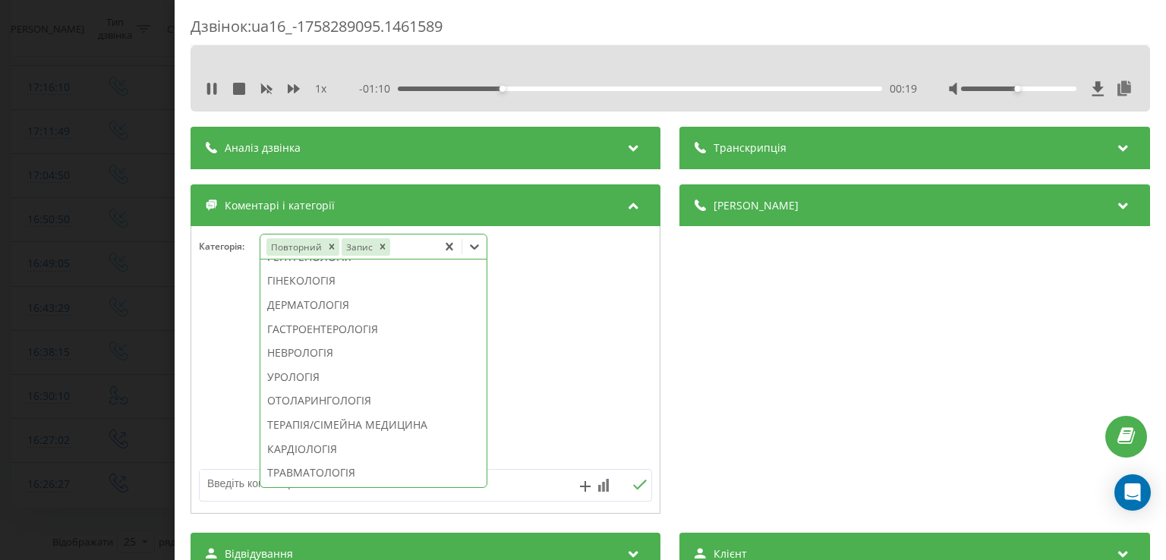
scroll to position [506, 0]
click at [329, 388] on div "УРОЛОГІЯ" at bounding box center [373, 376] width 226 height 24
click at [314, 388] on div "УРОЛОГІЯ" at bounding box center [373, 376] width 226 height 24
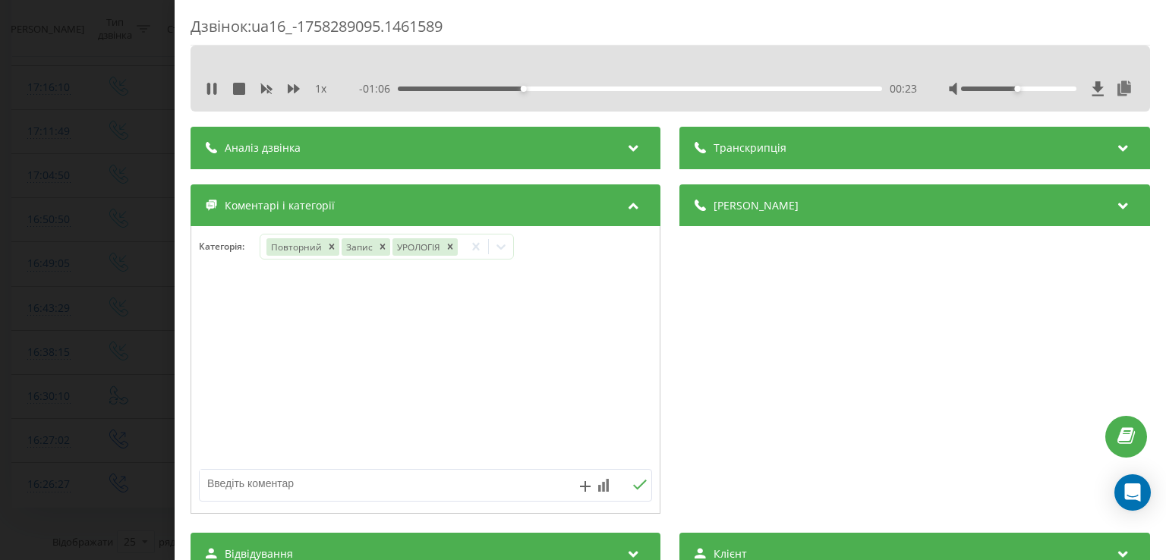
click at [222, 372] on div at bounding box center [425, 370] width 469 height 182
click at [135, 350] on div "Дзвінок : ua16_-1758289095.1461589 1 x - 01:05 00:24 00:24 Транскрипція Для AI-…" at bounding box center [583, 280] width 1166 height 560
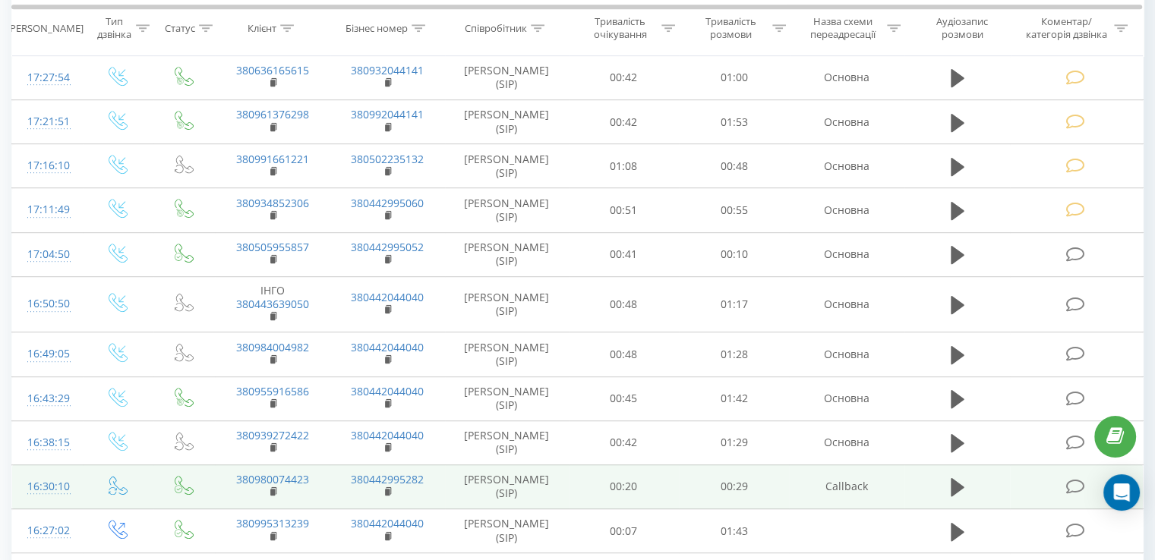
click at [1072, 479] on icon at bounding box center [1074, 487] width 19 height 16
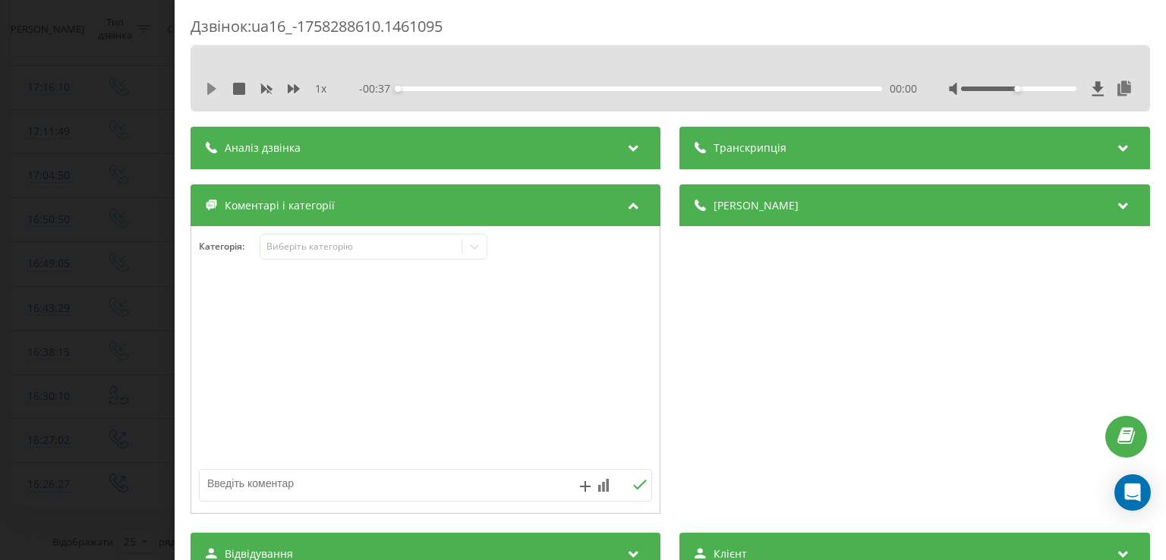
click at [216, 84] on icon at bounding box center [212, 89] width 12 height 12
click at [422, 86] on div "- 00:36 00:01 00:01" at bounding box center [638, 88] width 557 height 15
click at [423, 87] on div "00:02" at bounding box center [425, 89] width 6 height 6
click at [481, 88] on div "00:06" at bounding box center [641, 89] width 484 height 5
click at [532, 89] on div "00:10" at bounding box center [641, 89] width 484 height 5
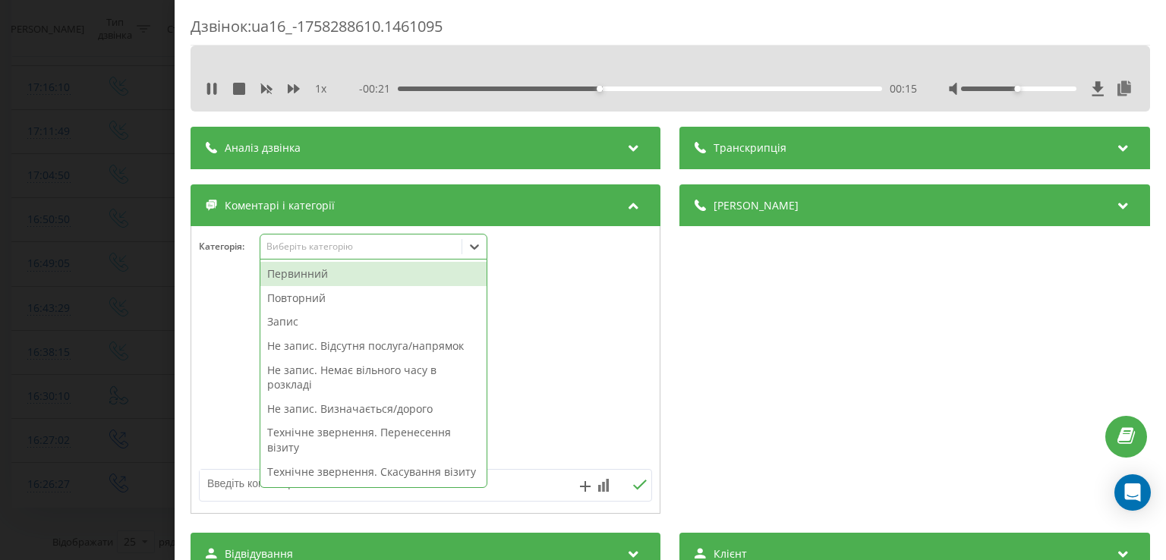
click at [481, 251] on icon at bounding box center [474, 246] width 15 height 15
click at [389, 276] on div "Первинний" at bounding box center [373, 274] width 226 height 24
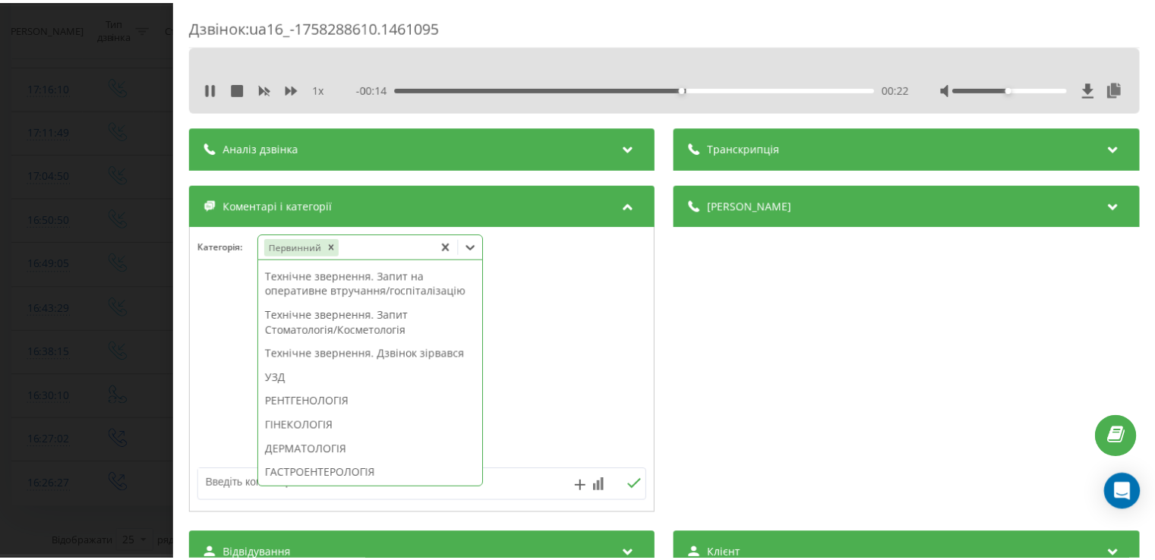
scroll to position [405, 0]
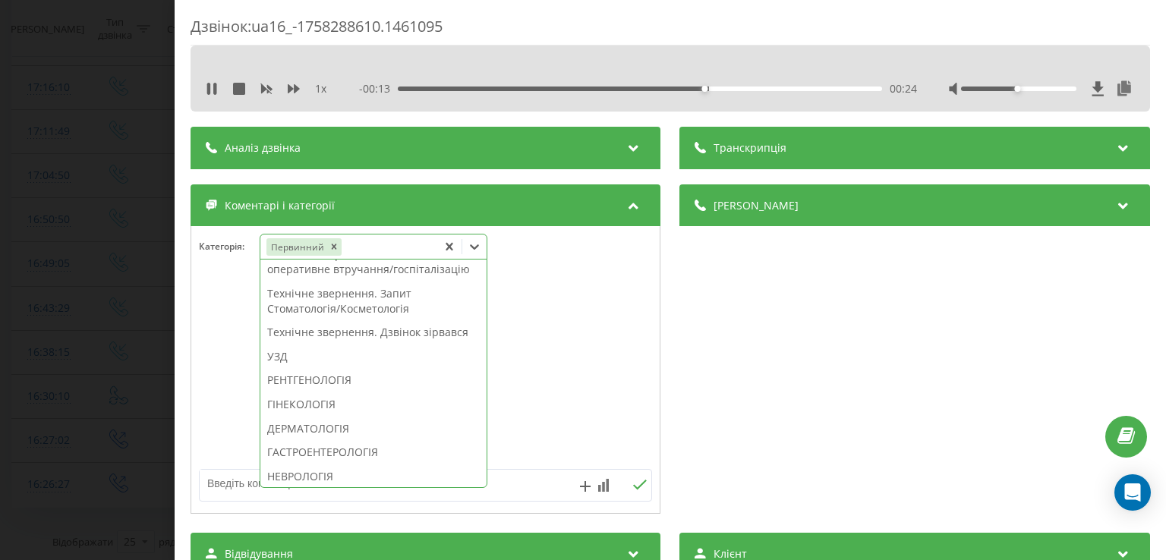
click at [374, 320] on div "Технічне звернення. Запит Стоматологія/Косметологія" at bounding box center [373, 301] width 226 height 39
click at [236, 354] on div at bounding box center [425, 370] width 469 height 182
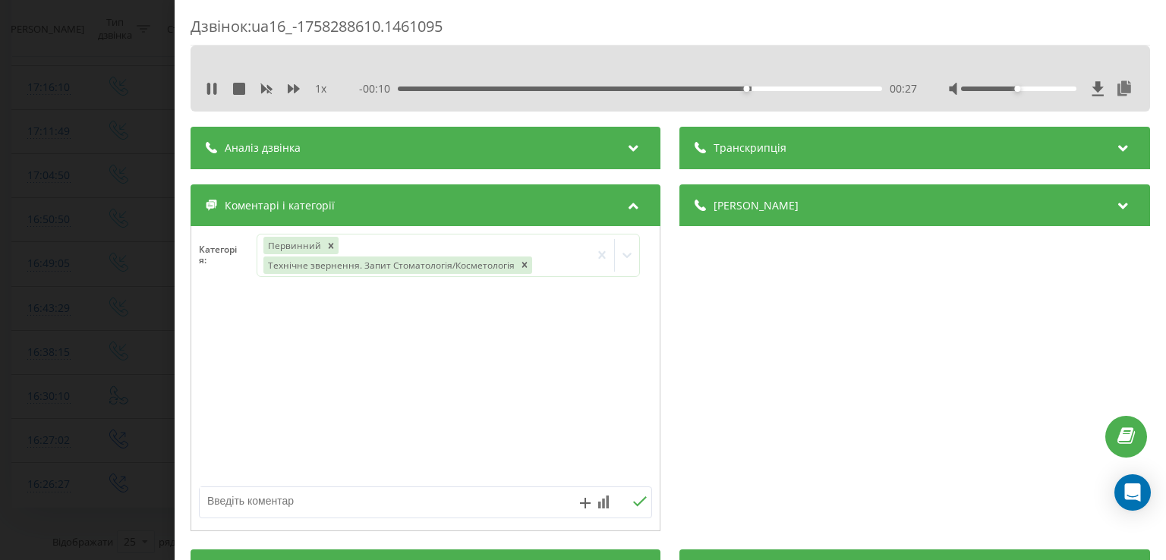
click at [100, 362] on div "Дзвінок : ua16_-1758288610.1461095 1 x - 00:10 00:27 00:27 Транскрипція Для AI-…" at bounding box center [583, 280] width 1166 height 560
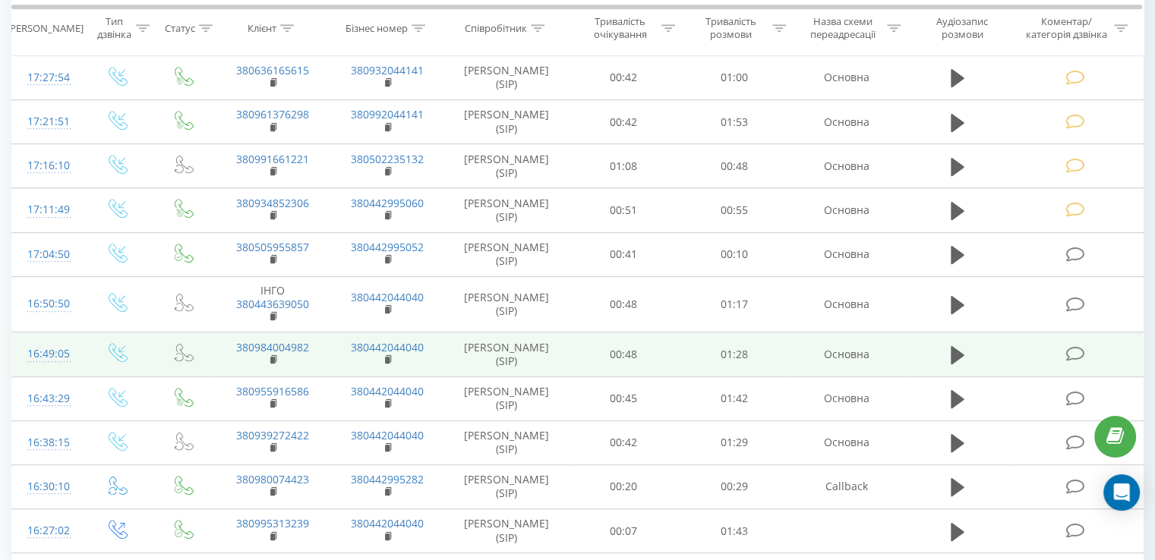
scroll to position [961, 0]
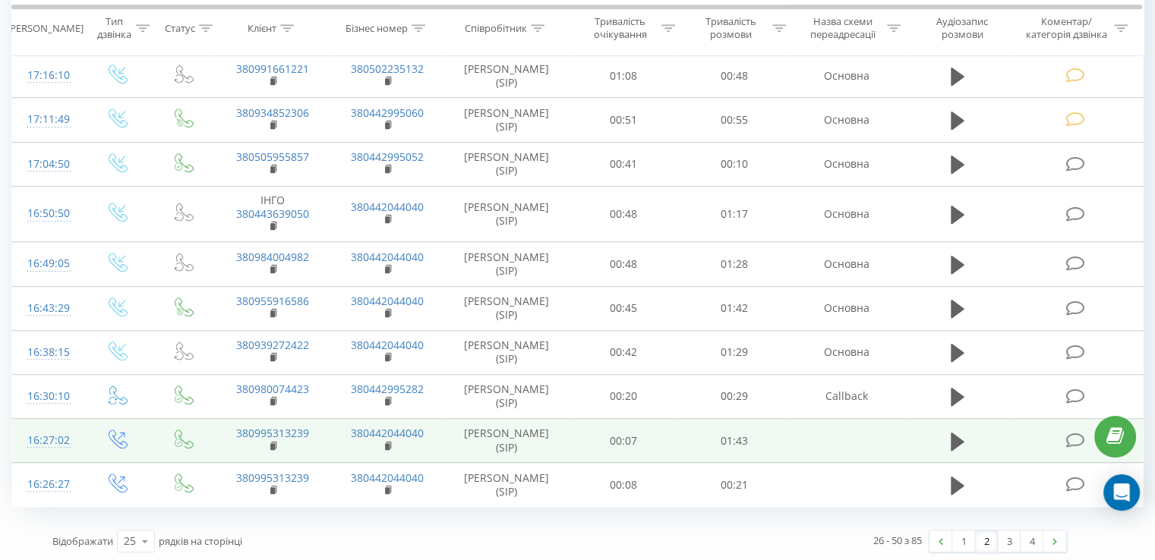
click at [1068, 438] on icon at bounding box center [1074, 441] width 19 height 16
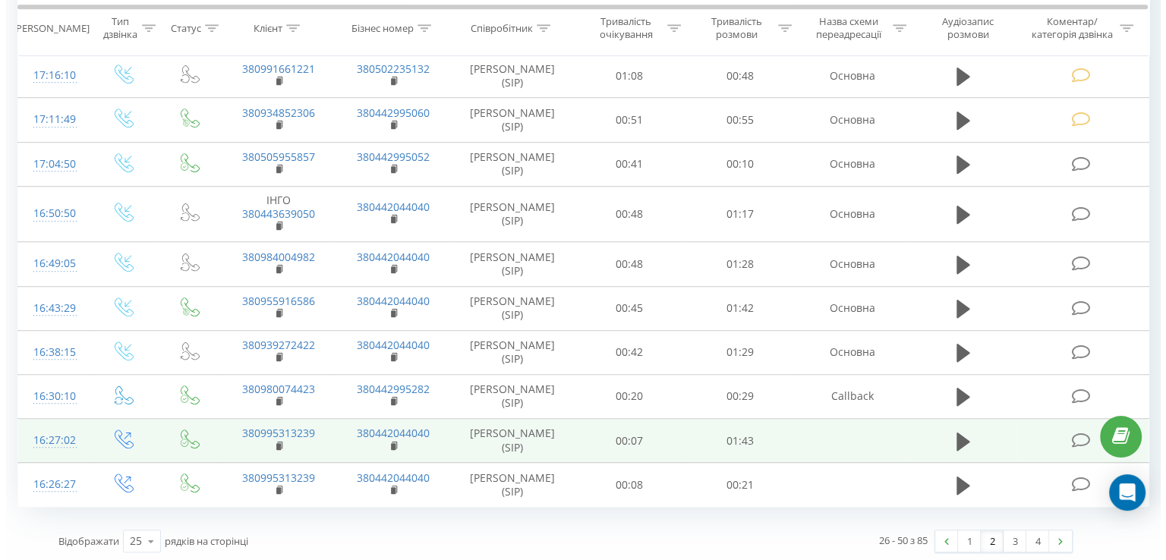
scroll to position [871, 0]
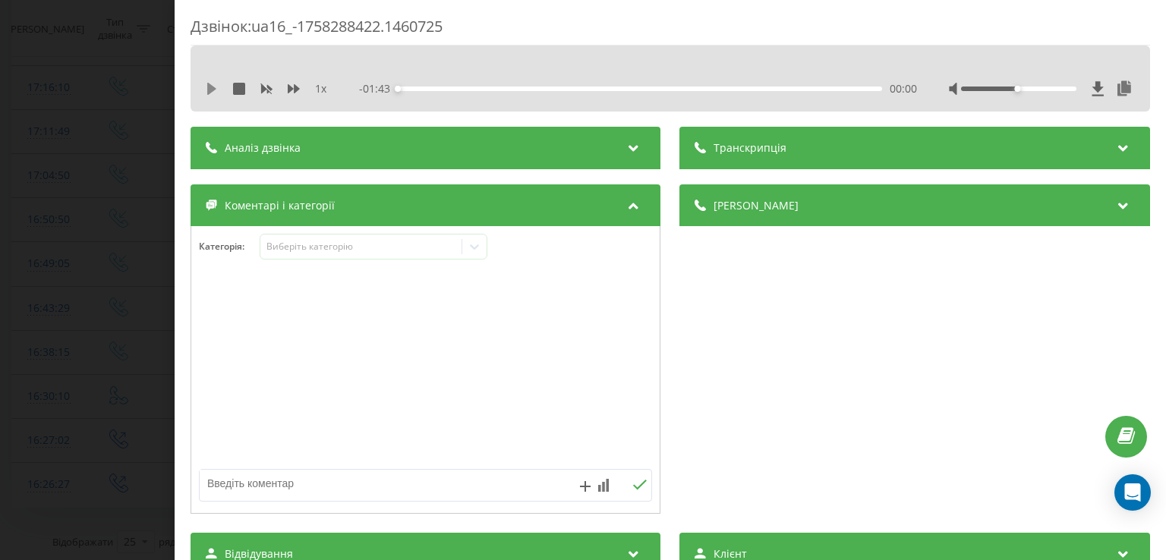
click at [213, 86] on icon at bounding box center [212, 89] width 12 height 12
click at [425, 87] on div "00:06" at bounding box center [641, 89] width 484 height 5
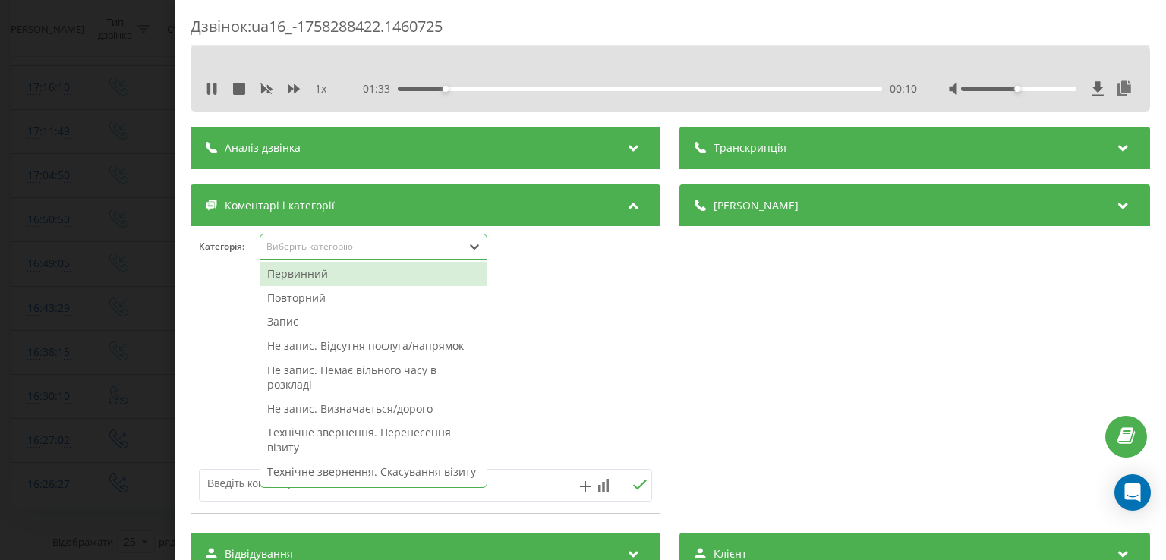
click at [468, 250] on icon at bounding box center [474, 246] width 15 height 15
click at [374, 295] on div "Повторний" at bounding box center [373, 298] width 226 height 24
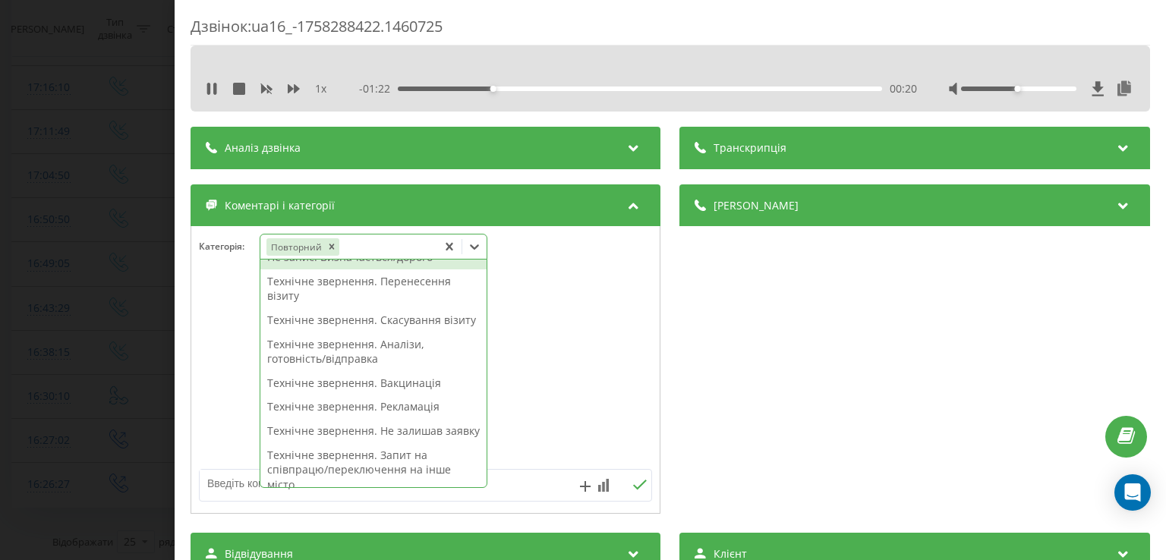
scroll to position [0, 0]
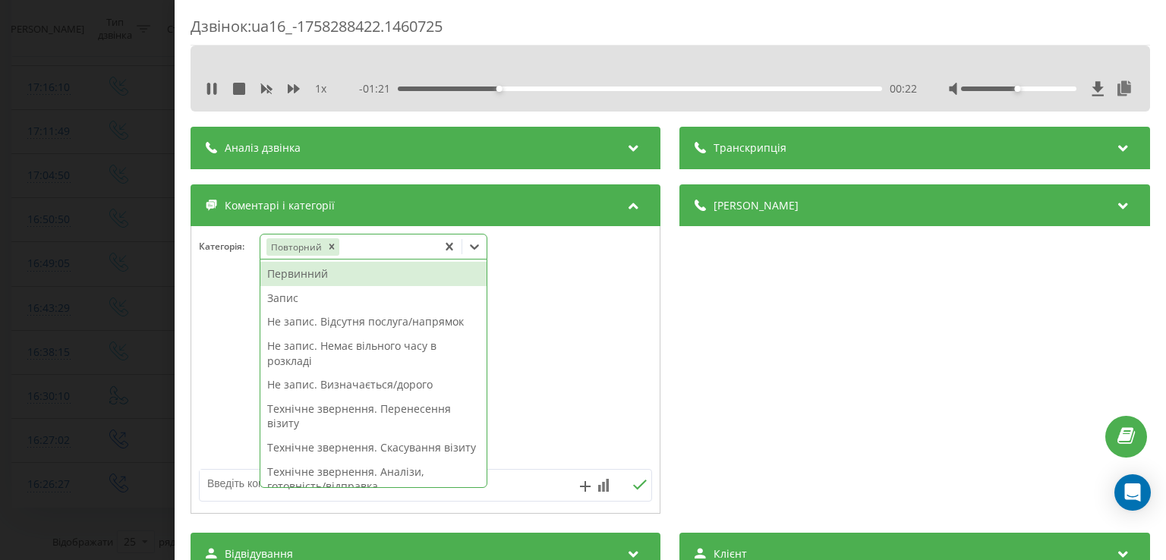
click at [310, 301] on div "Запис" at bounding box center [373, 298] width 226 height 24
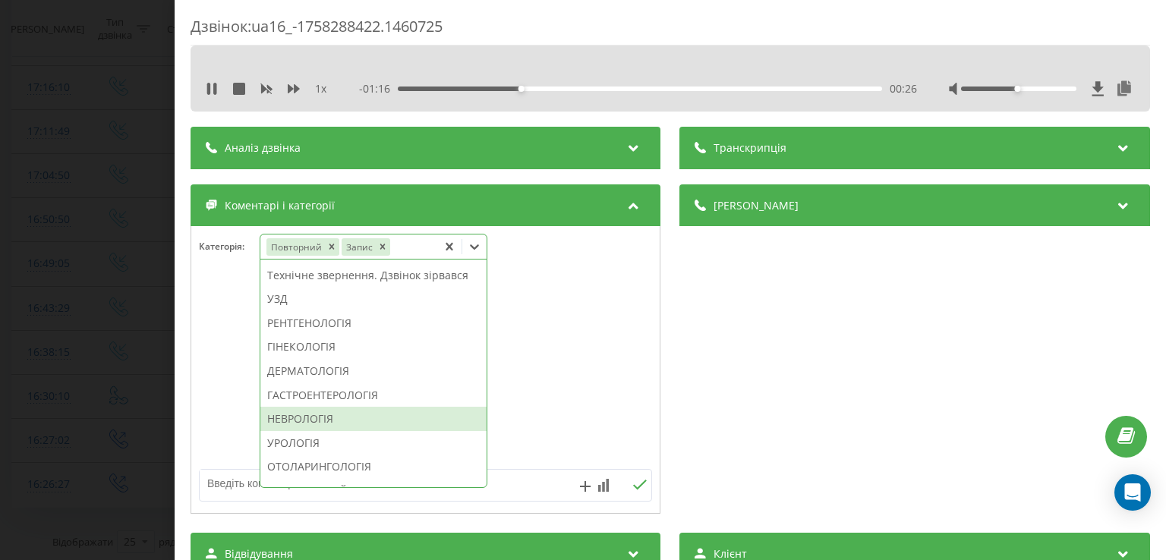
scroll to position [441, 0]
click at [311, 357] on div "ГІНЕКОЛОГІЯ" at bounding box center [373, 345] width 226 height 24
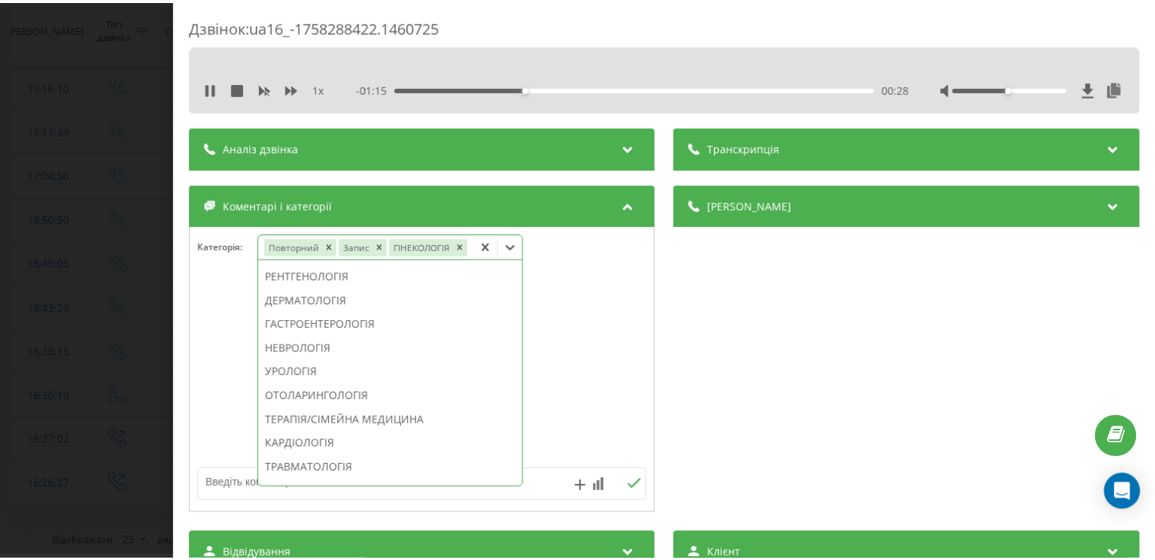
scroll to position [352, 0]
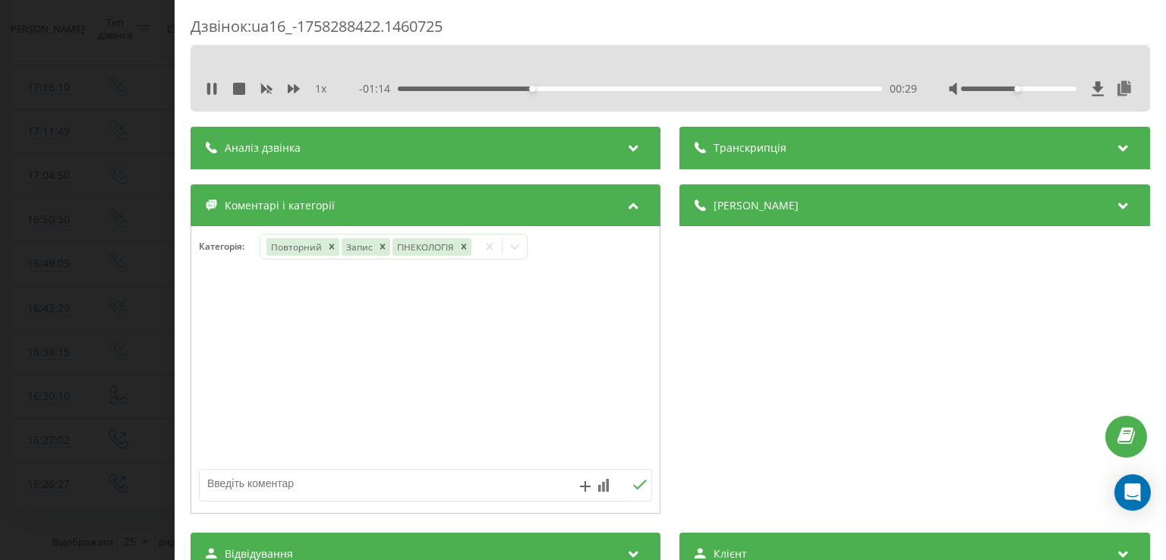
click at [210, 392] on div at bounding box center [425, 370] width 469 height 182
click at [127, 396] on div "Дзвінок : ua16_-1758288422.1460725 1 x - 01:13 00:30 00:30 Транскрипція Для AI-…" at bounding box center [583, 280] width 1166 height 560
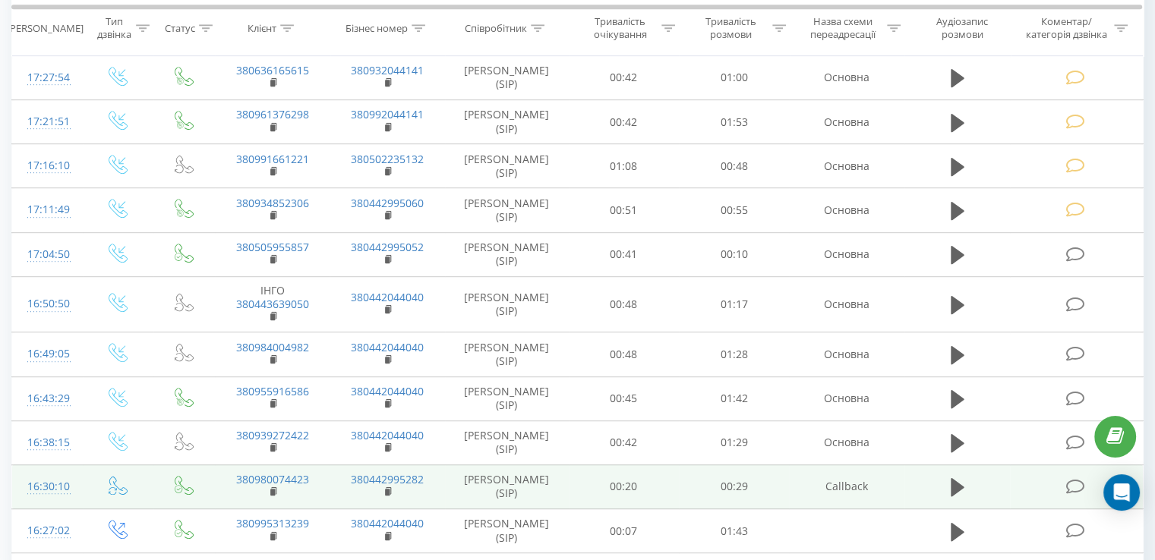
scroll to position [961, 0]
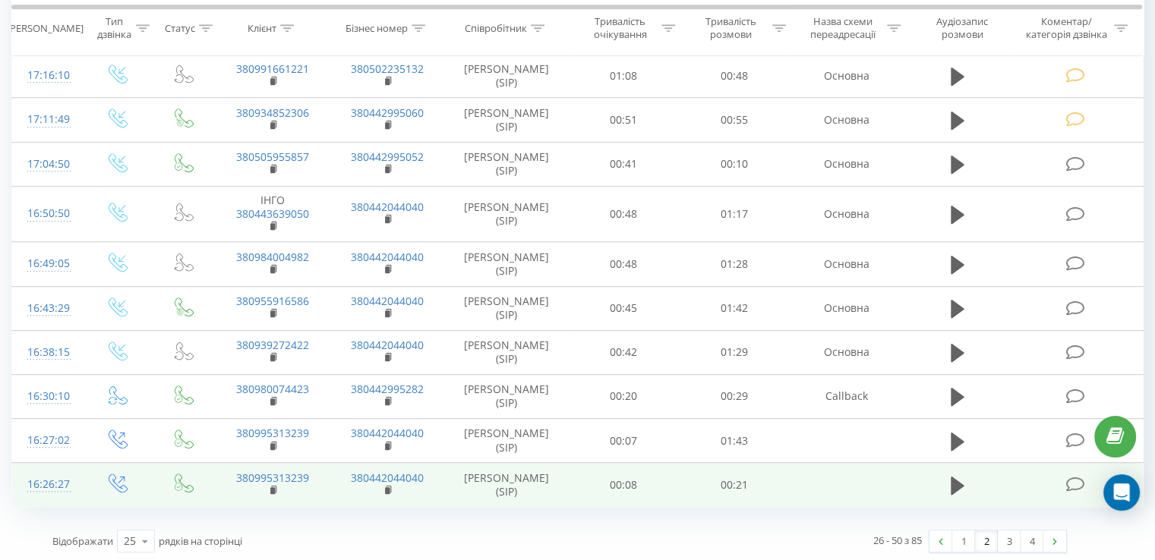
click at [1071, 484] on icon at bounding box center [1074, 485] width 19 height 16
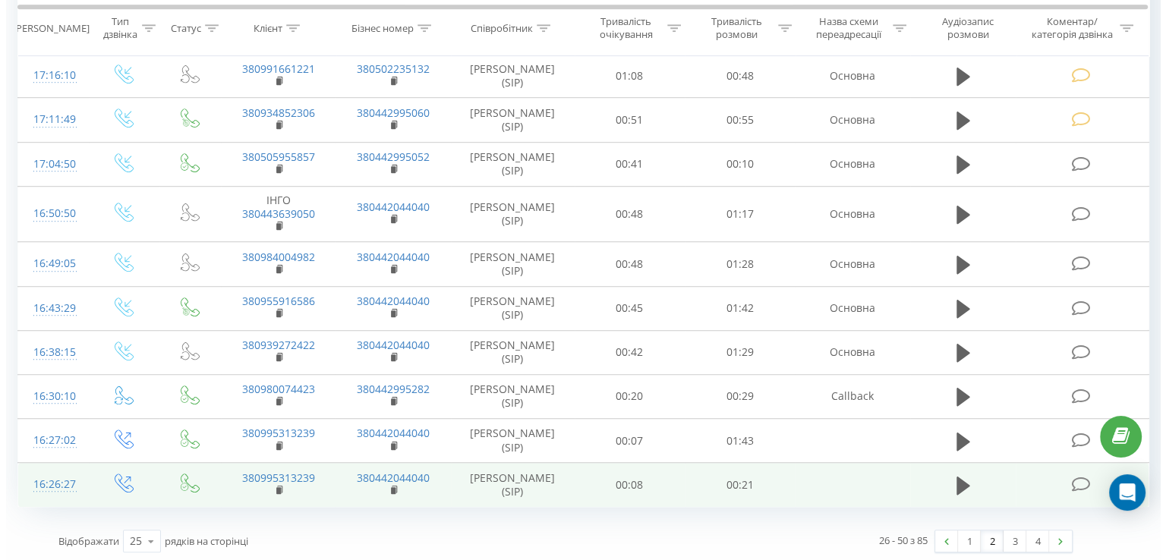
scroll to position [871, 0]
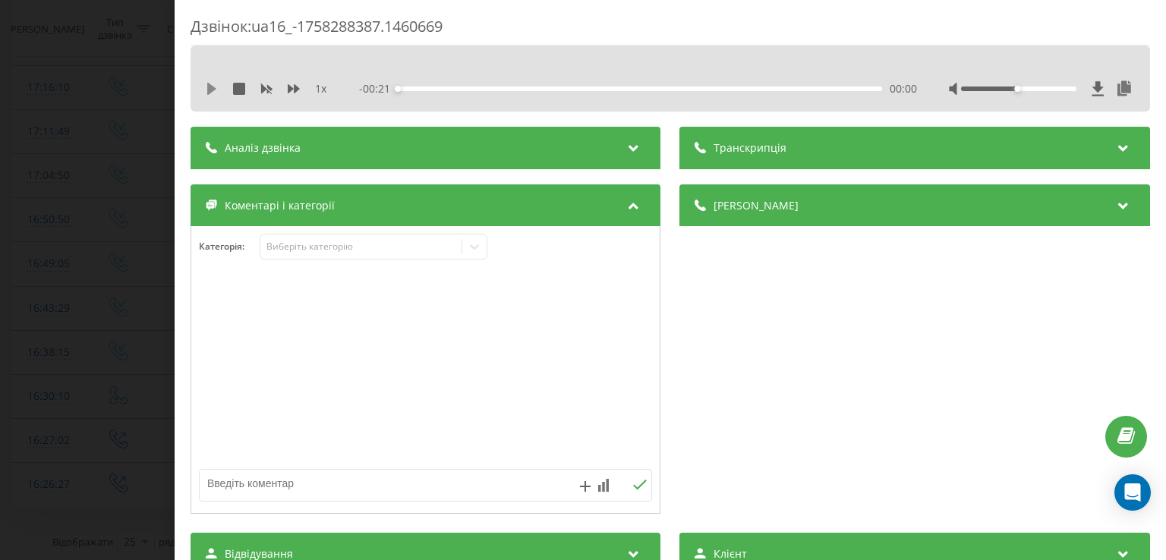
click at [213, 89] on icon at bounding box center [211, 89] width 9 height 12
click at [475, 249] on icon at bounding box center [475, 247] width 9 height 5
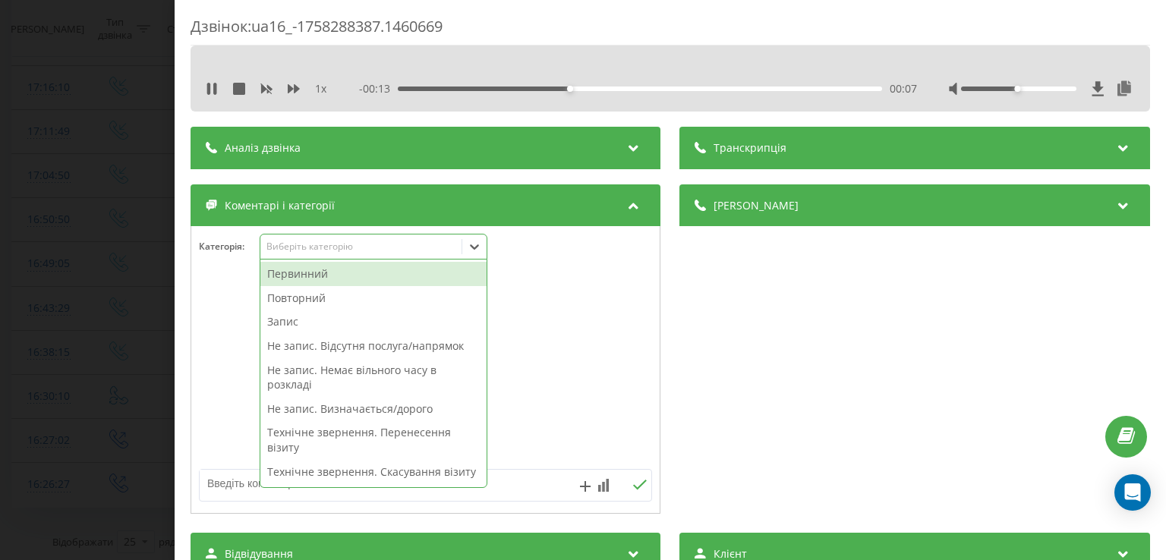
click at [331, 298] on div "Повторний" at bounding box center [373, 298] width 226 height 24
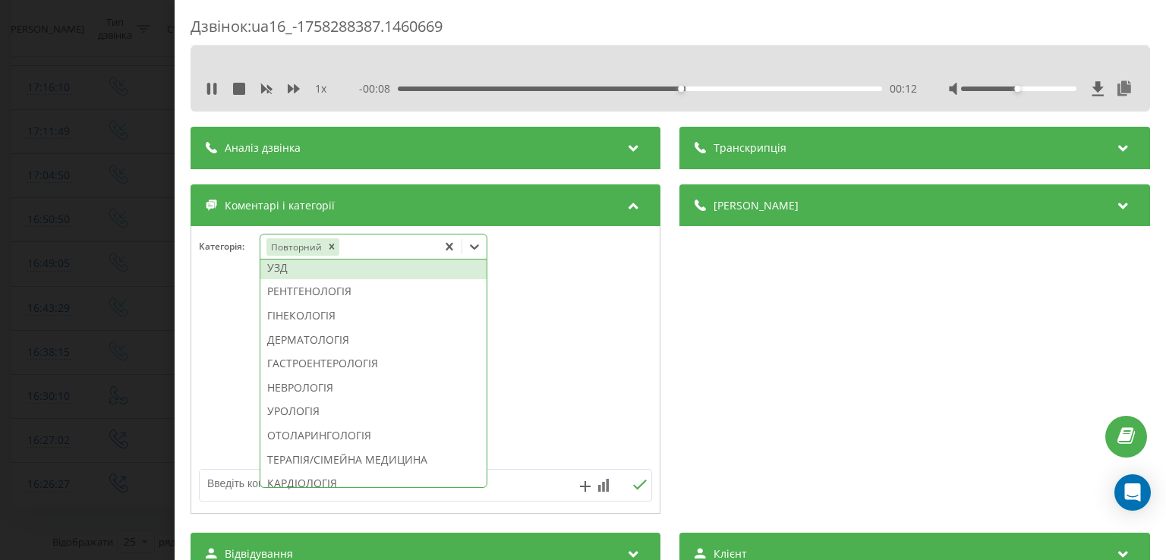
scroll to position [450, 0]
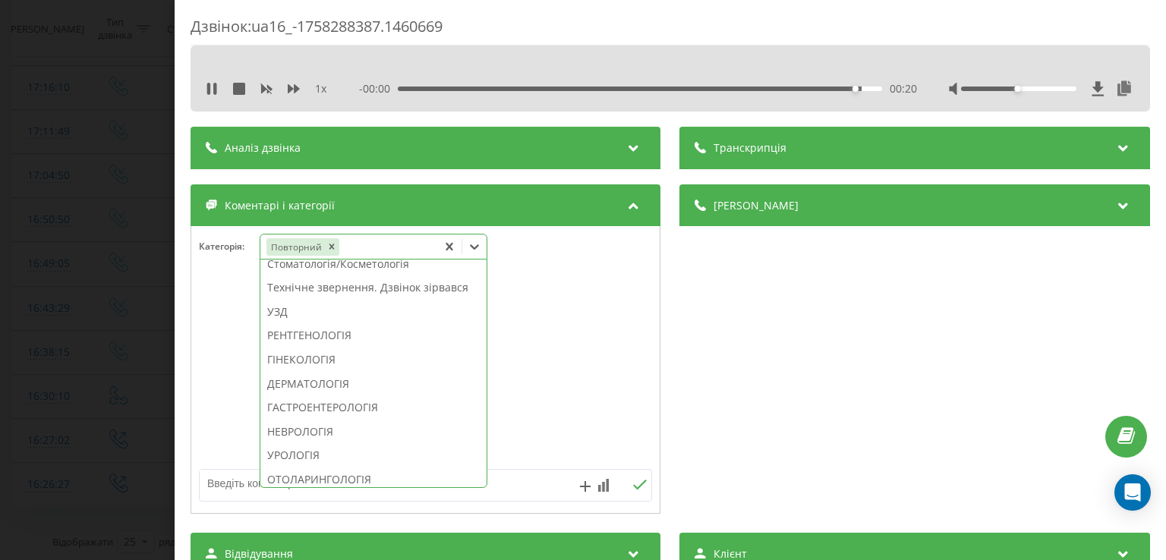
click at [353, 300] on div "Технічне звернення. Дзвінок зірвався" at bounding box center [373, 288] width 226 height 24
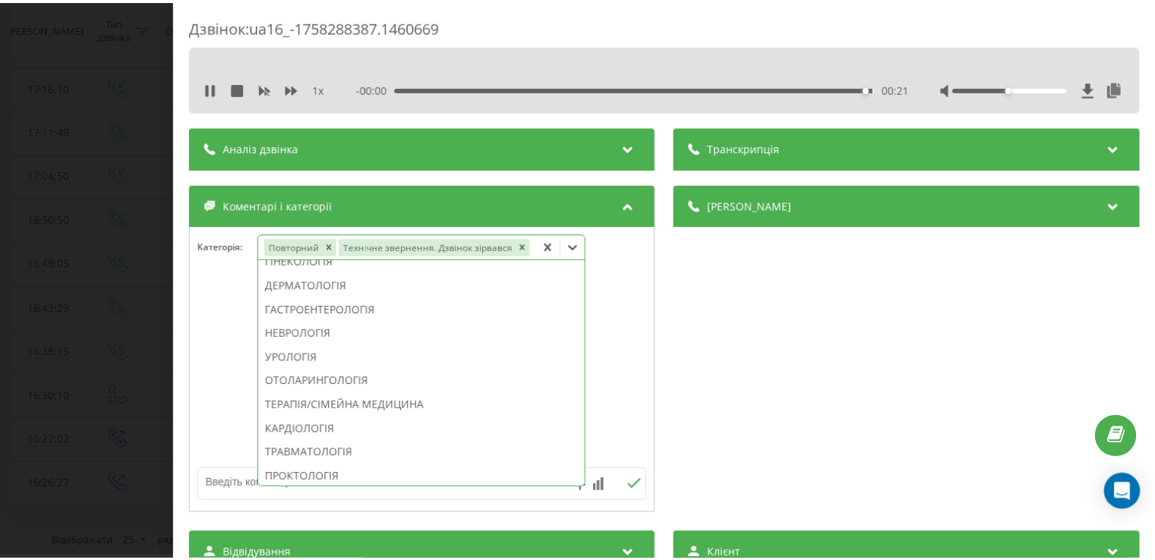
scroll to position [346, 0]
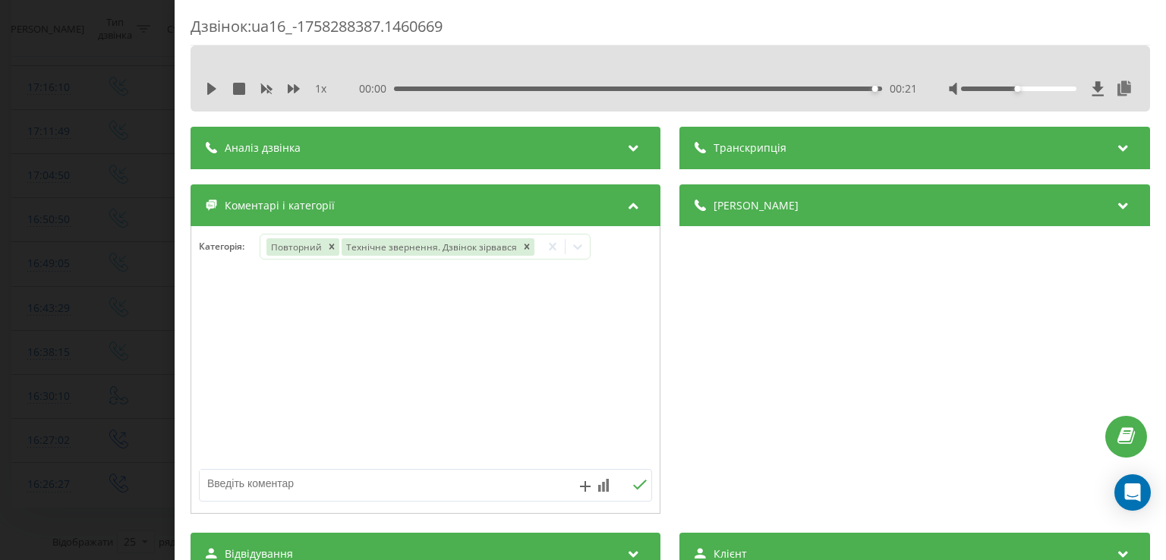
click at [224, 342] on div at bounding box center [425, 370] width 469 height 182
click at [136, 336] on div "Дзвінок : ua16_-1758288387.1460669 1 x 00:00 00:21 00:21 Транскрипція Для AI-ан…" at bounding box center [583, 280] width 1166 height 560
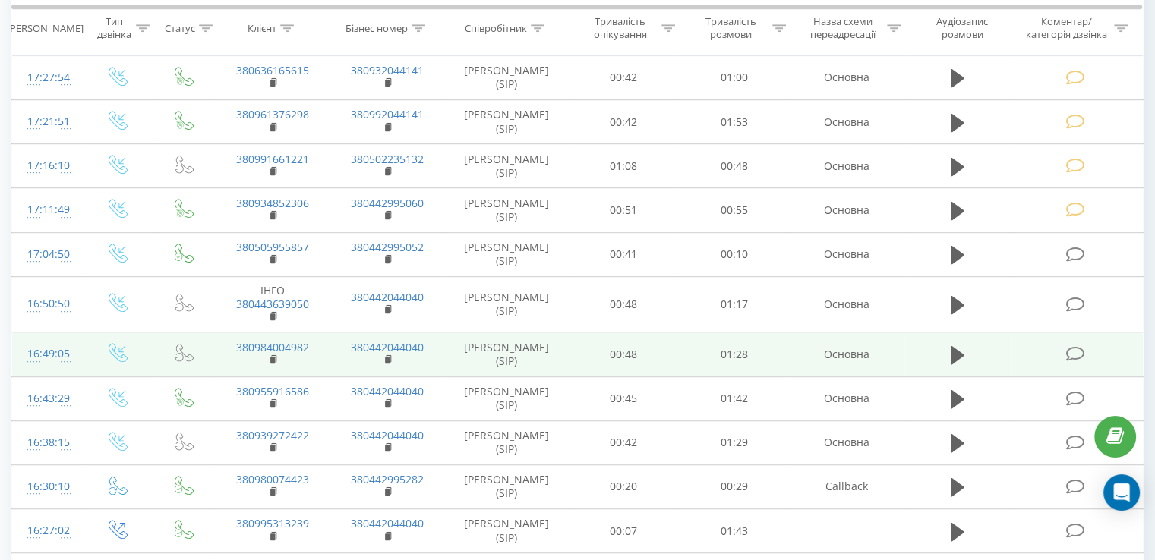
scroll to position [961, 0]
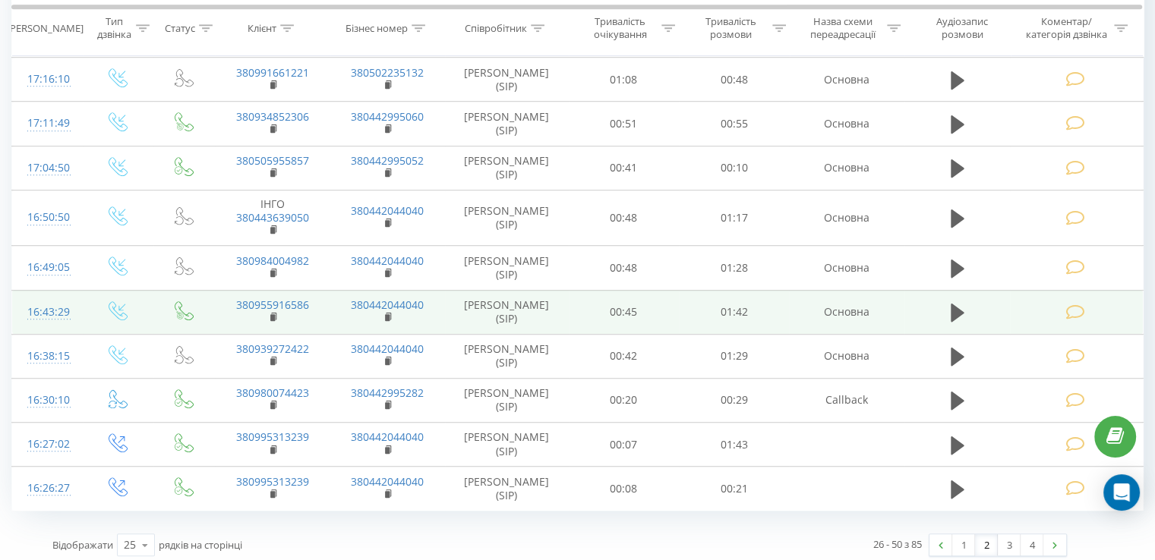
scroll to position [961, 0]
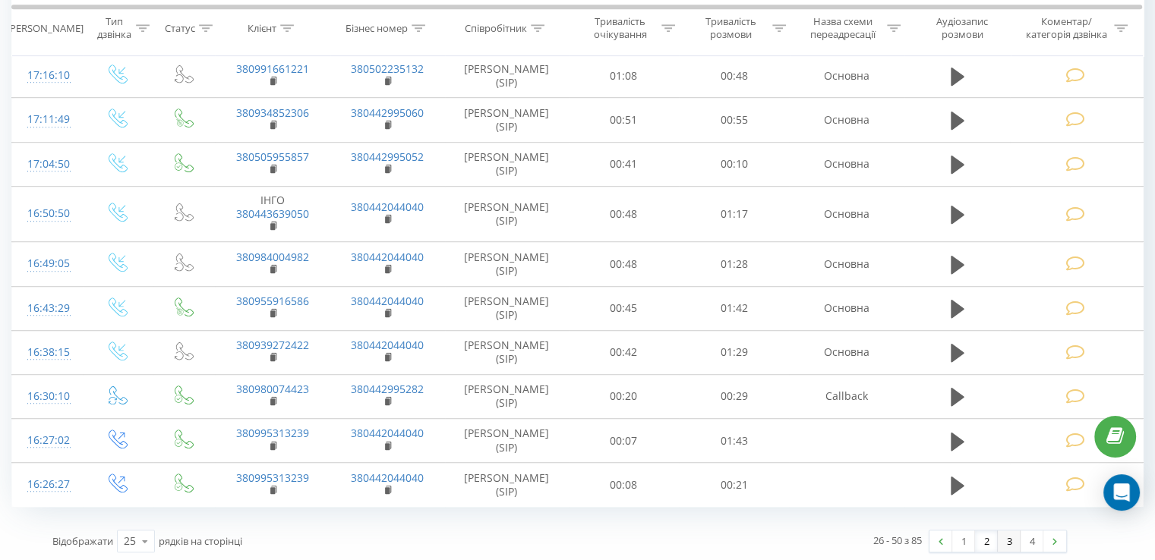
click at [1008, 535] on link "3" at bounding box center [1009, 541] width 23 height 21
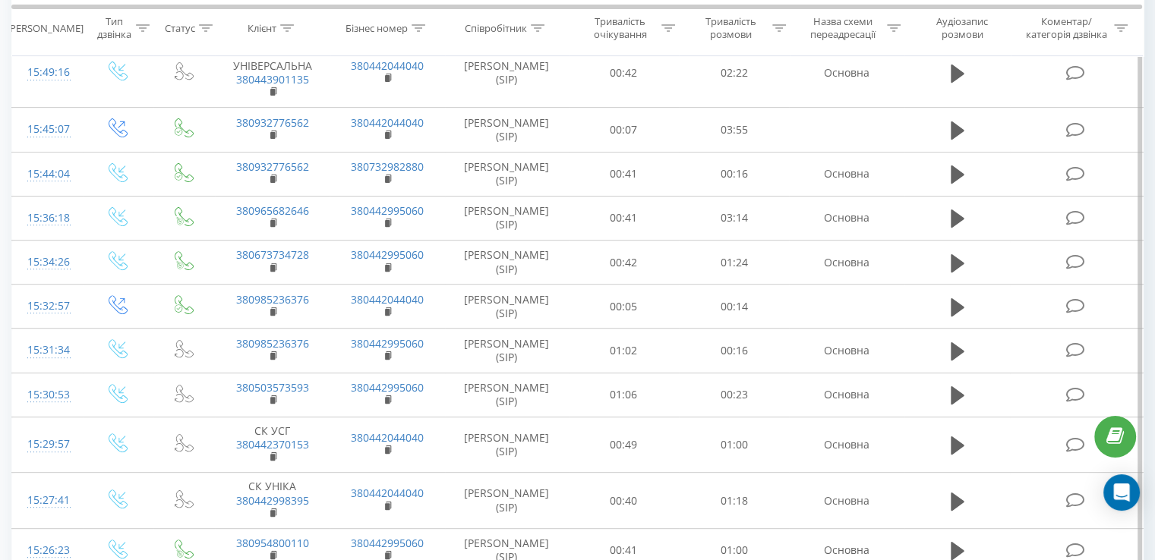
scroll to position [896, 0]
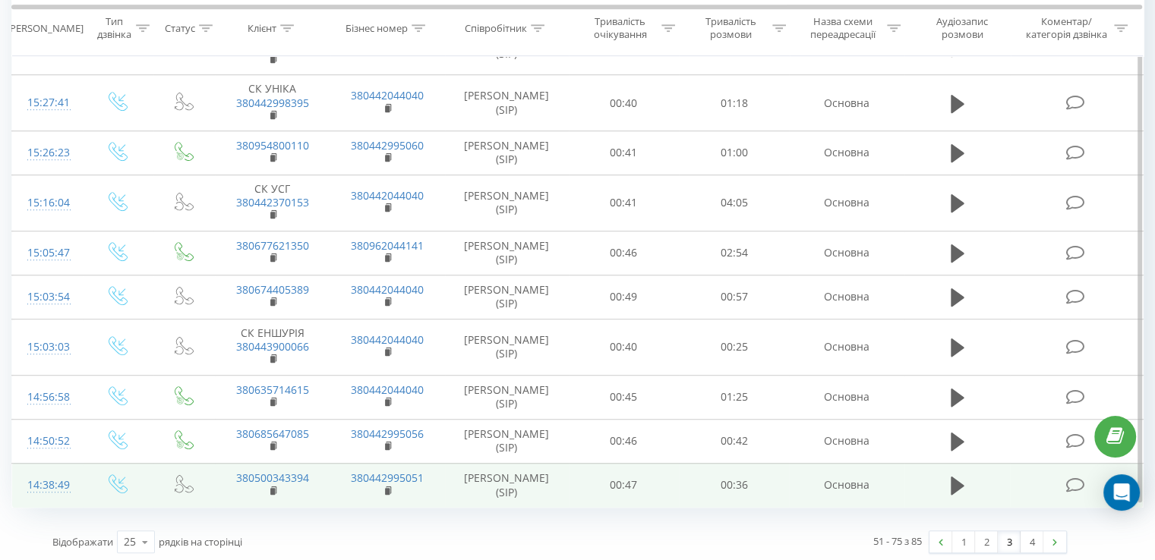
click at [1074, 481] on icon at bounding box center [1074, 486] width 19 height 16
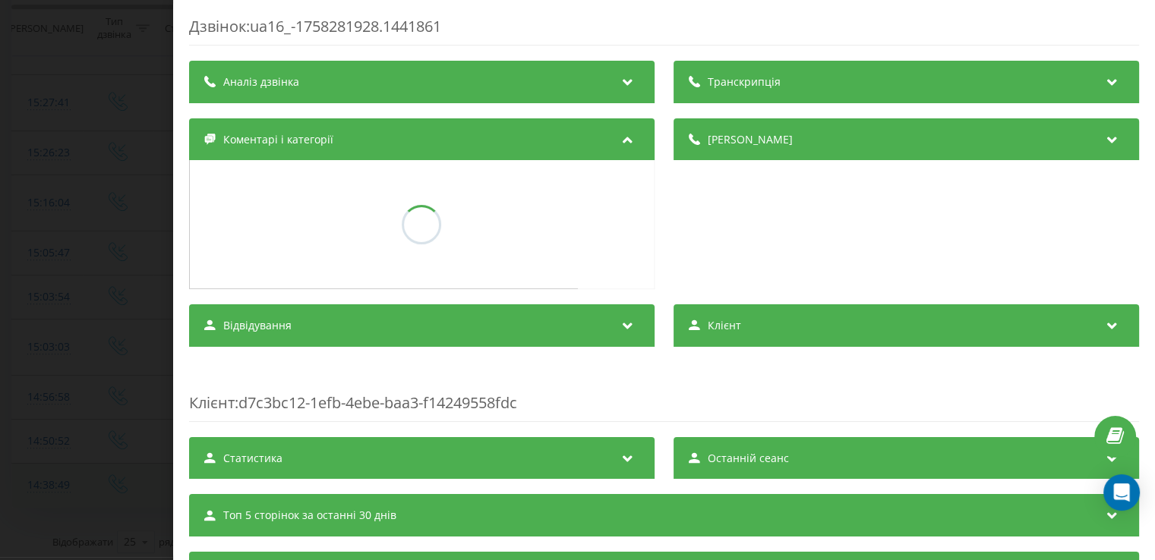
scroll to position [835, 0]
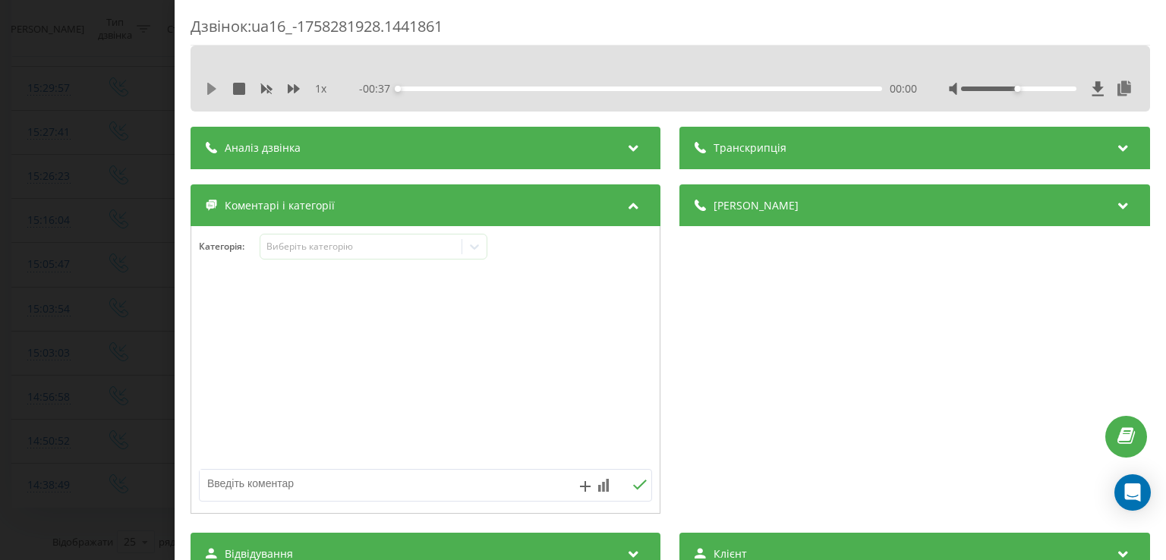
click at [211, 93] on icon at bounding box center [212, 89] width 12 height 12
click at [421, 87] on div "00:00" at bounding box center [641, 89] width 484 height 5
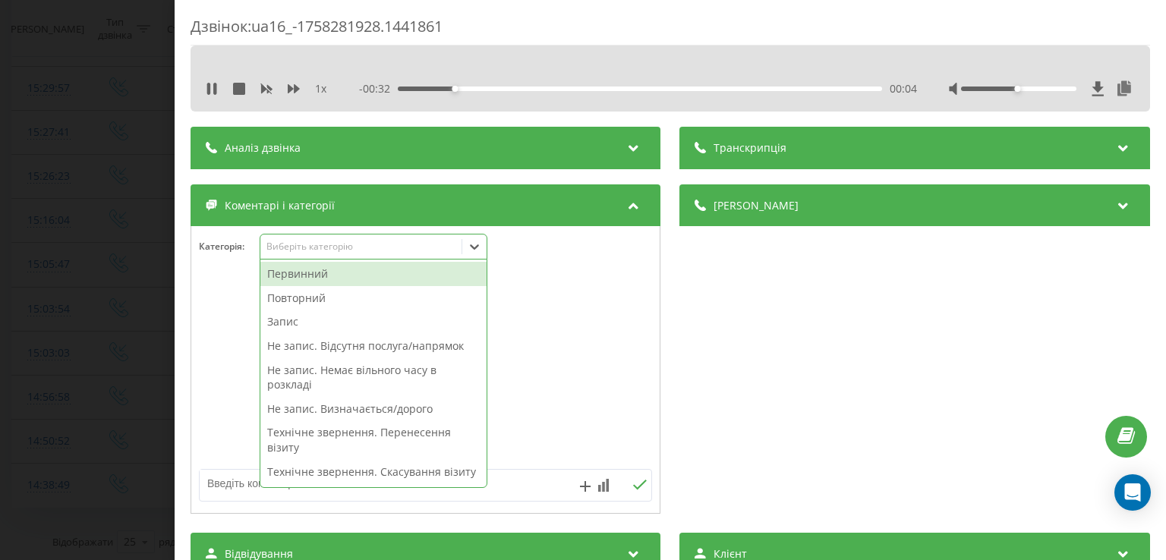
click at [481, 244] on icon at bounding box center [474, 246] width 15 height 15
click at [313, 273] on div "Первинний" at bounding box center [373, 274] width 226 height 24
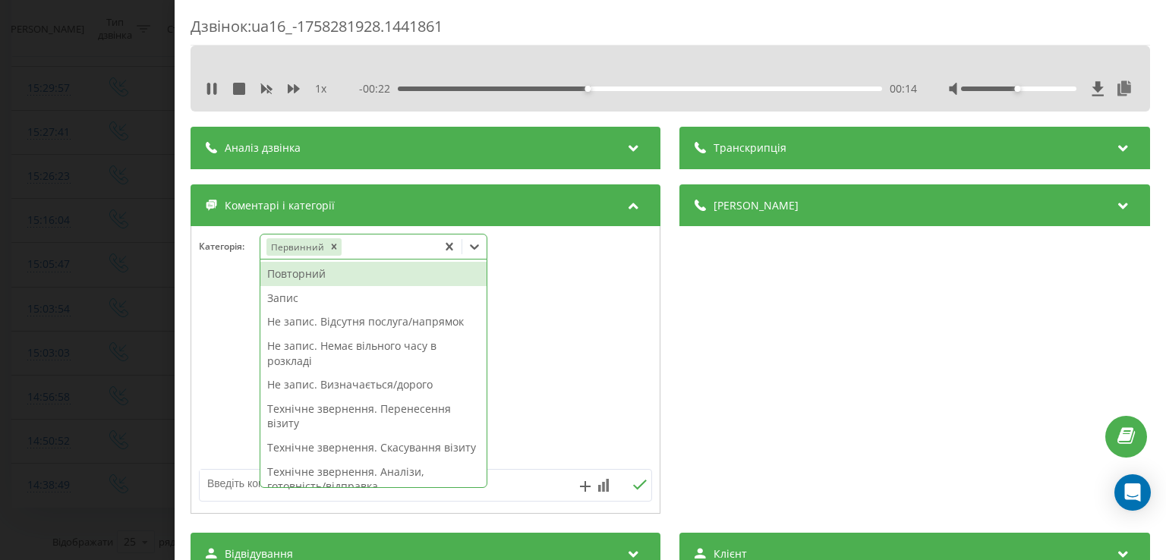
click at [352, 328] on div "Не запис. Відсутня послуга/напрямок" at bounding box center [373, 322] width 226 height 24
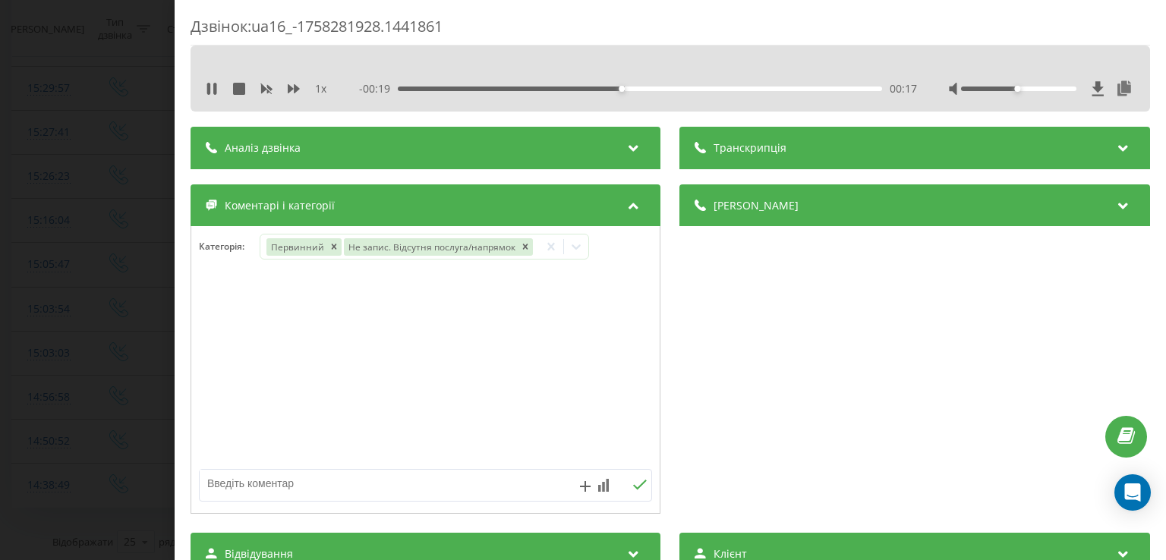
click at [231, 341] on div at bounding box center [425, 370] width 469 height 182
click at [368, 478] on textarea at bounding box center [380, 483] width 361 height 27
type textarea "дитяча хірургія"
click at [118, 314] on div "Дзвінок : ua16_-1758281928.1441861 1 x - 00:09 00:27 00:27 Транскрипція Для AI-…" at bounding box center [583, 280] width 1166 height 560
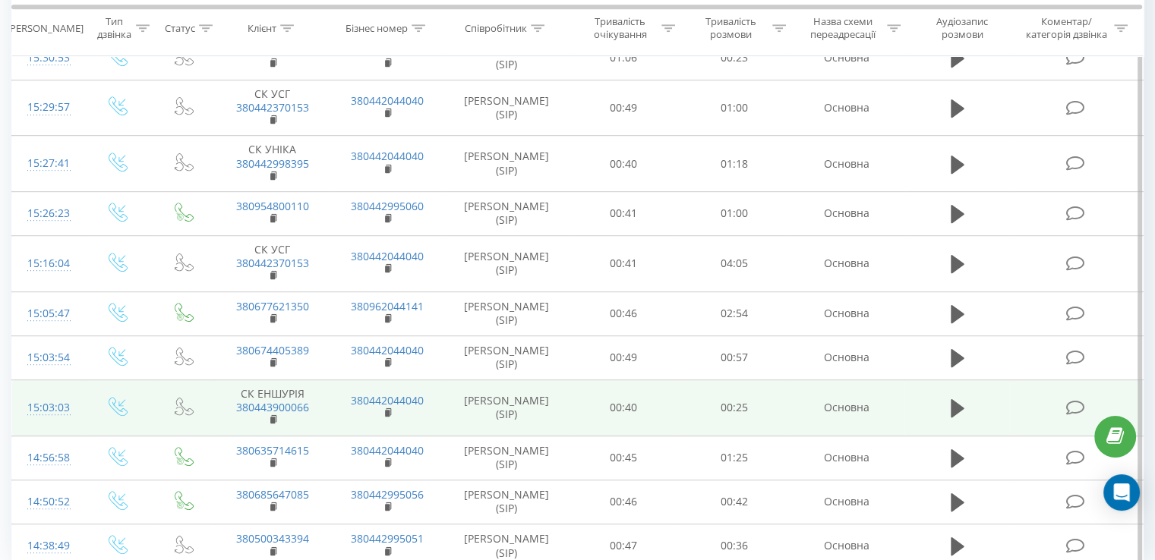
scroll to position [896, 0]
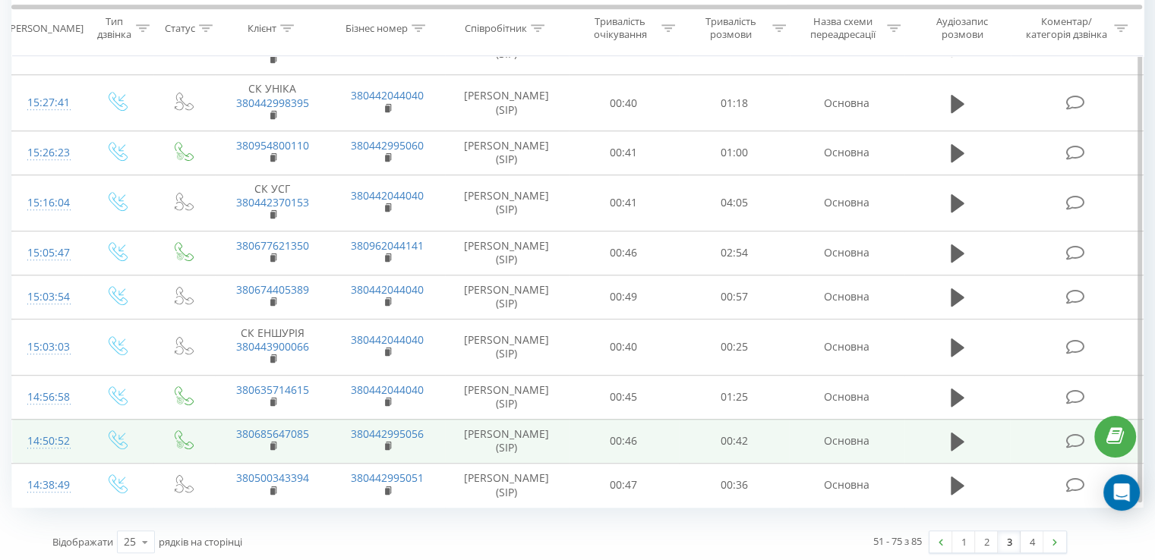
click at [1075, 435] on icon at bounding box center [1074, 442] width 19 height 16
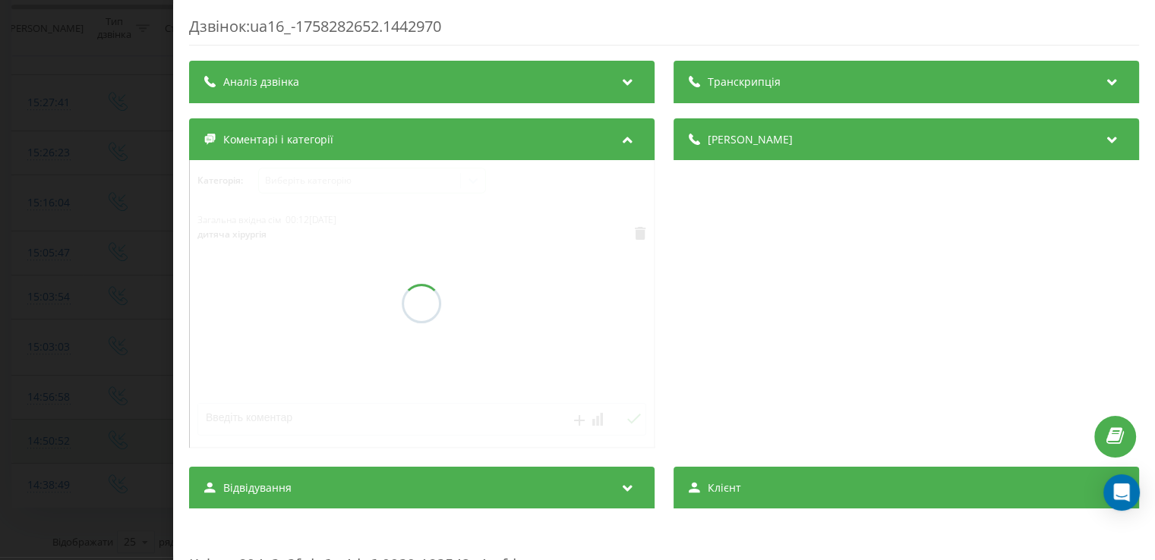
scroll to position [835, 0]
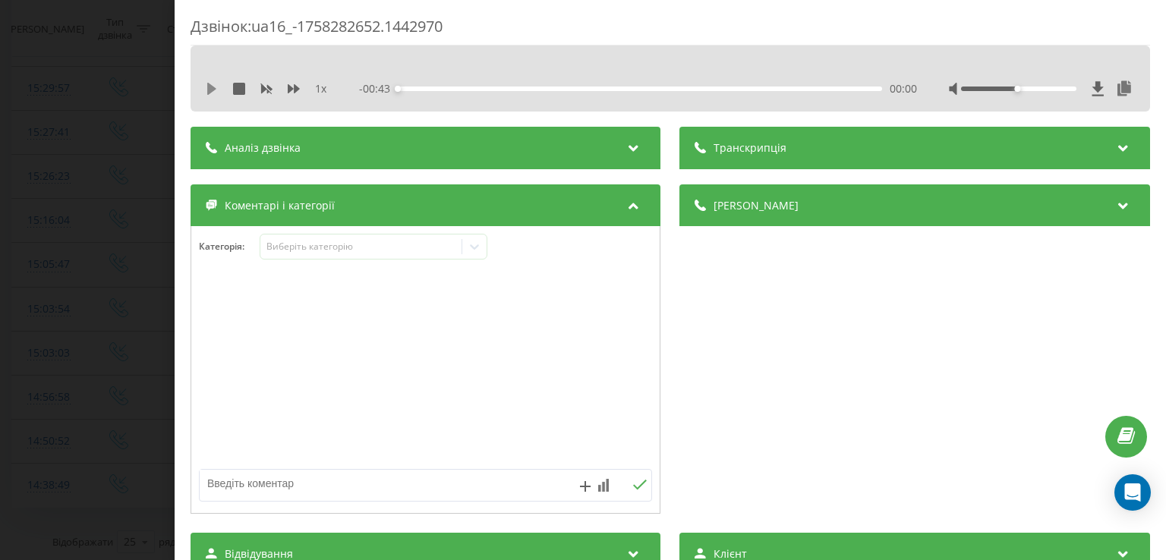
click at [213, 86] on icon at bounding box center [212, 89] width 12 height 12
click at [421, 87] on div "00:02" at bounding box center [641, 89] width 484 height 5
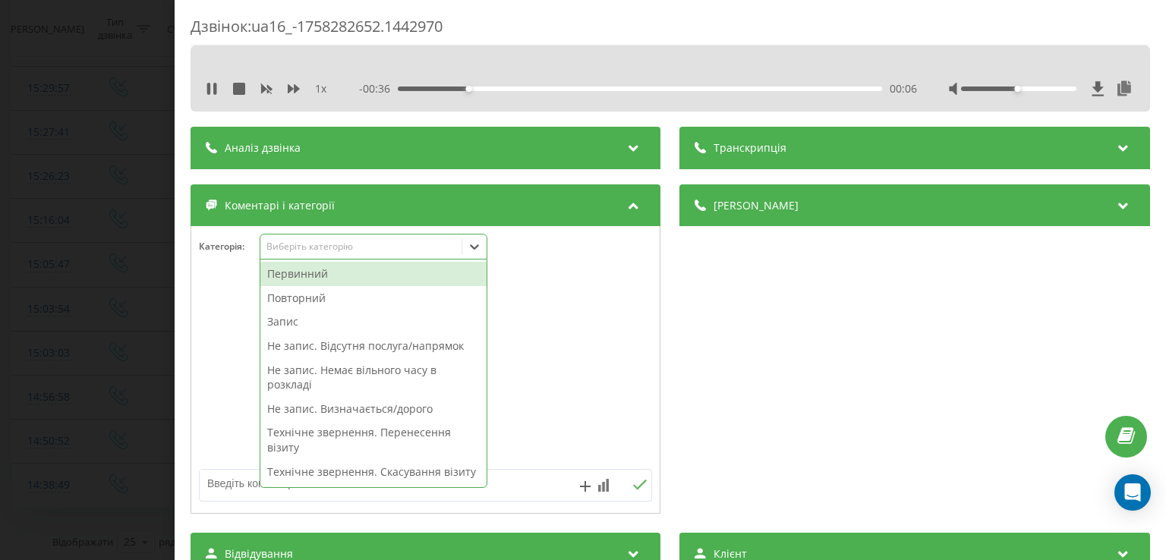
click at [477, 251] on icon at bounding box center [474, 246] width 15 height 15
click at [357, 268] on div "Первинний" at bounding box center [373, 274] width 226 height 24
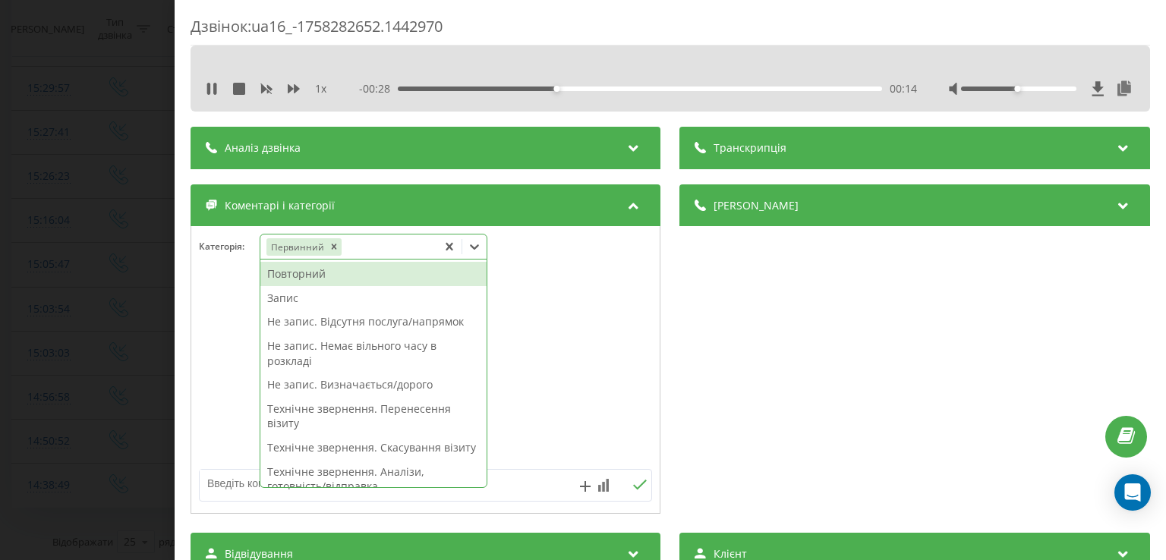
click at [395, 349] on div "Не запис. Немає вільного часу в розкладі" at bounding box center [373, 353] width 226 height 39
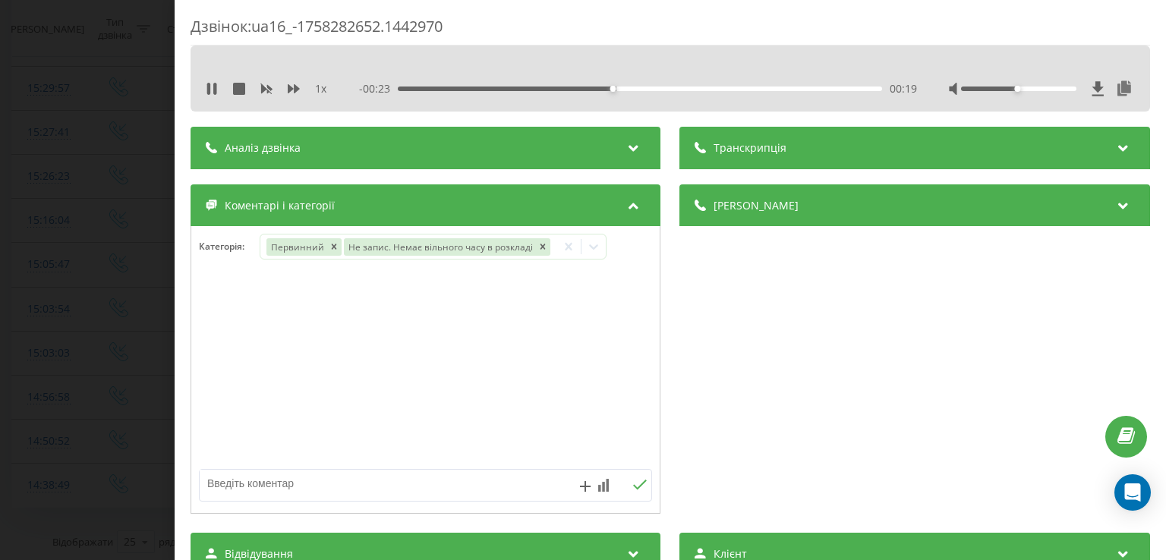
click at [219, 322] on div at bounding box center [425, 370] width 469 height 182
click at [121, 327] on div "Дзвінок : ua16_-1758282652.1442970 1 x - 00:22 00:20 00:20 Транскрипція Для AI-…" at bounding box center [583, 280] width 1166 height 560
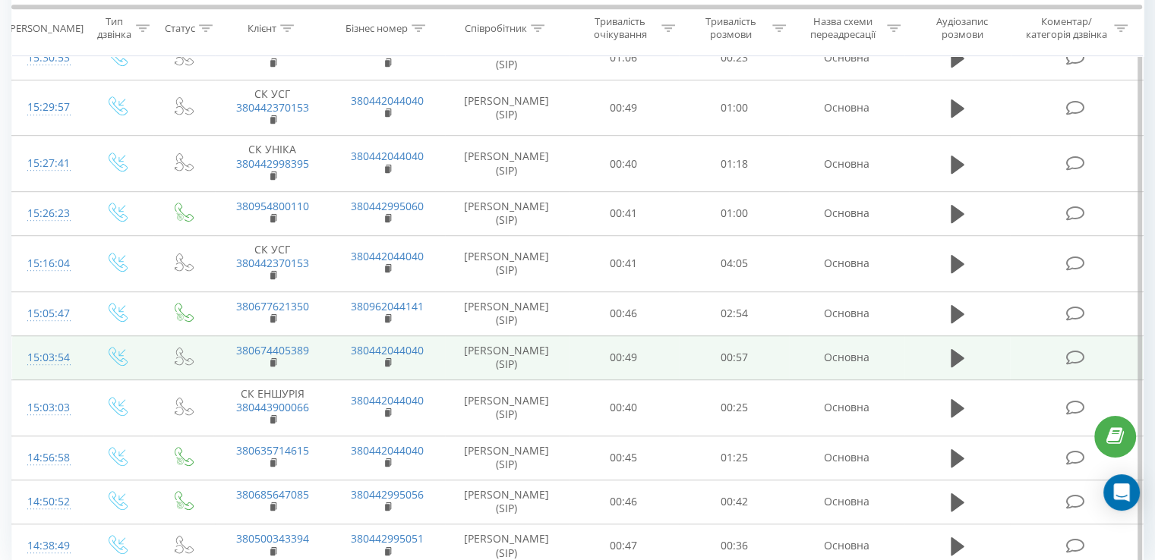
scroll to position [896, 0]
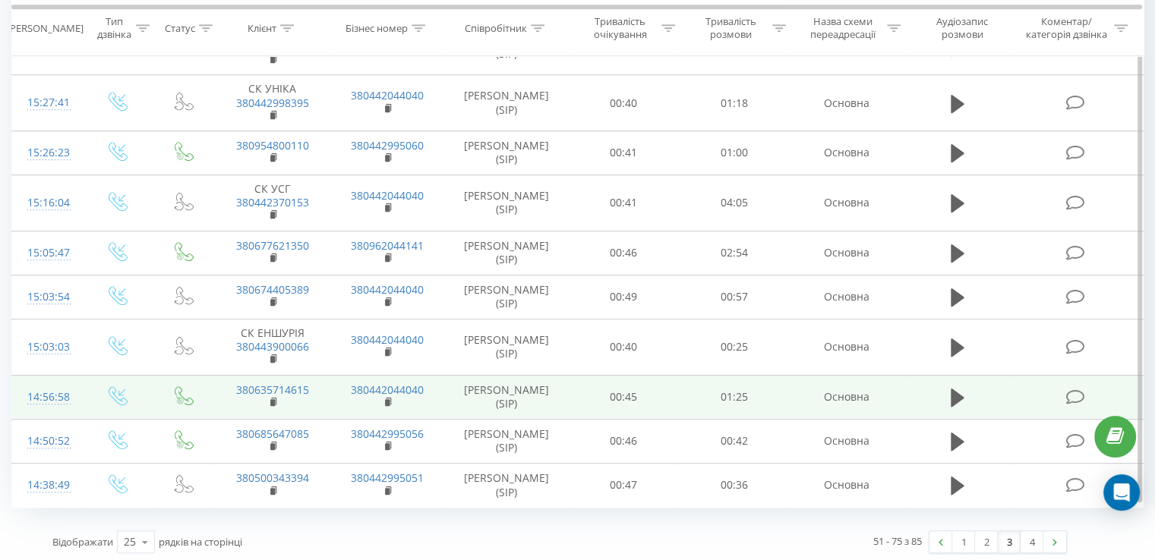
click at [1069, 390] on icon at bounding box center [1074, 398] width 19 height 16
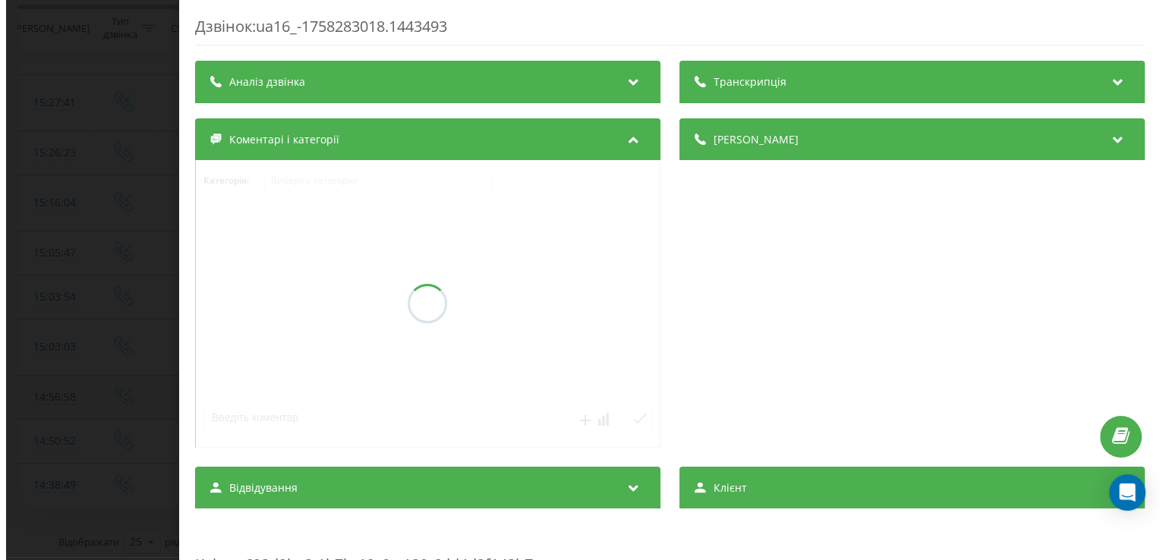
scroll to position [835, 0]
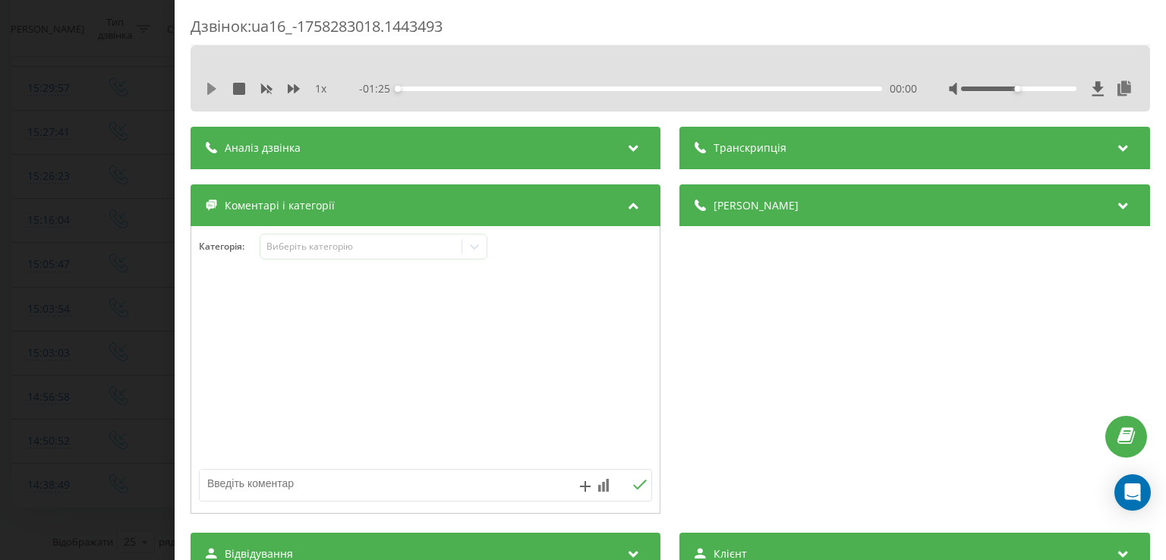
click at [210, 89] on icon at bounding box center [211, 89] width 9 height 12
click at [416, 88] on div "00:01" at bounding box center [641, 89] width 484 height 5
click at [487, 256] on div at bounding box center [474, 247] width 24 height 24
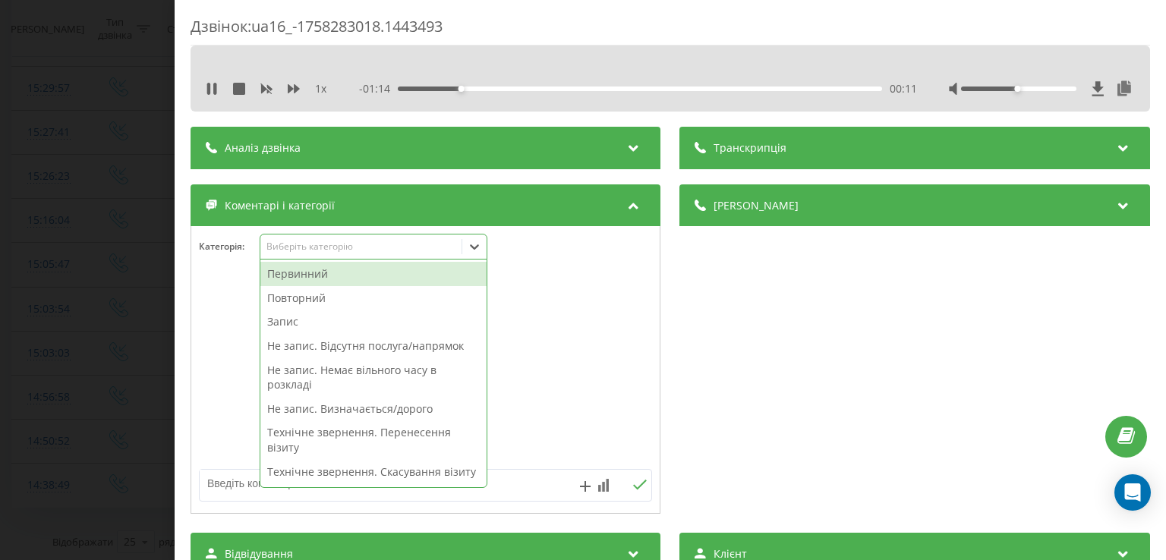
click at [383, 295] on div "Повторний" at bounding box center [373, 298] width 226 height 24
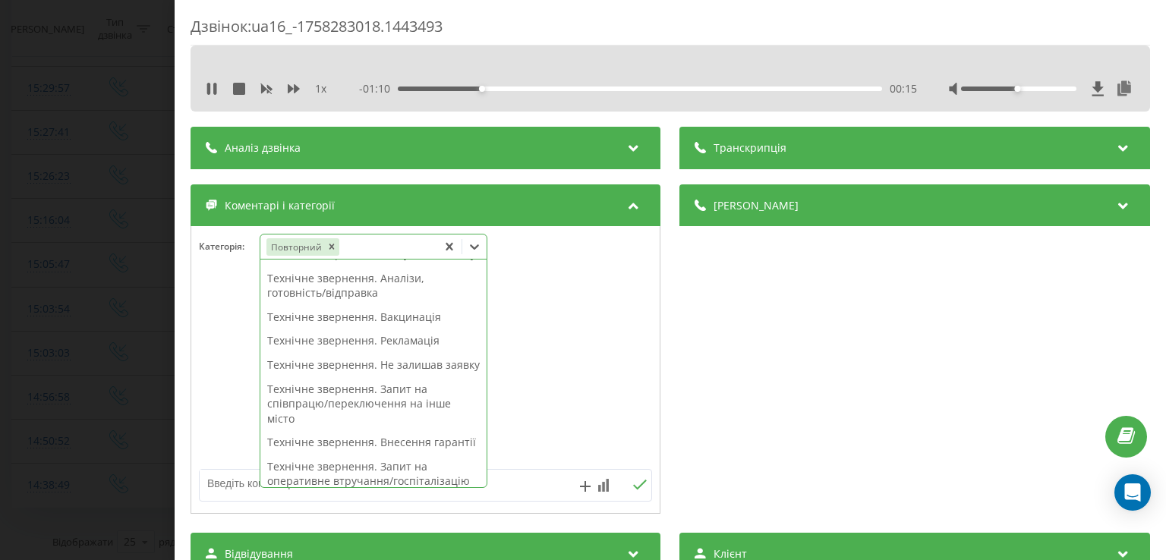
scroll to position [0, 0]
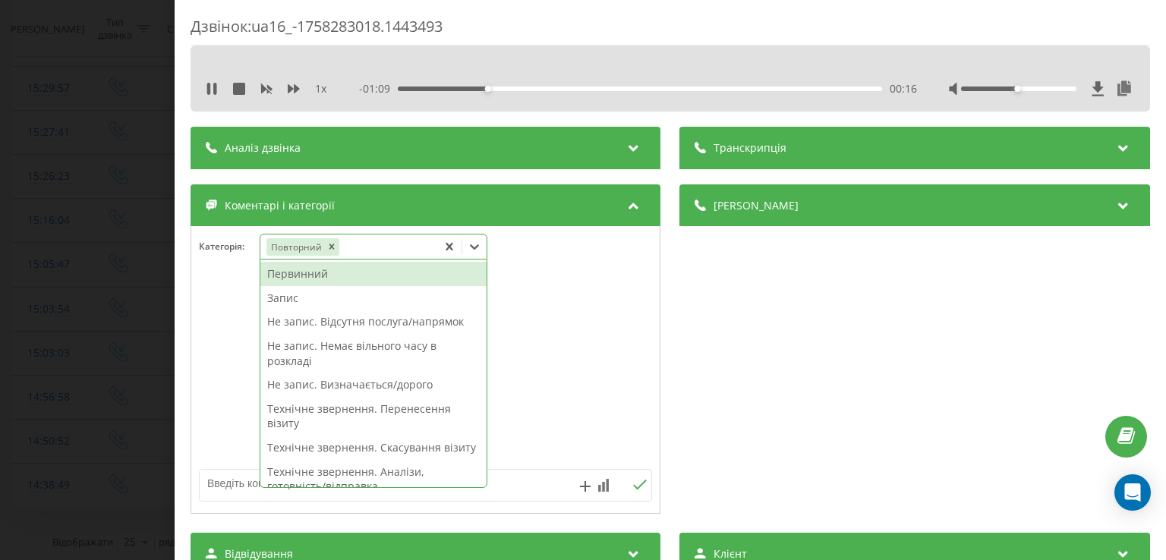
click at [309, 300] on div "Запис" at bounding box center [373, 298] width 226 height 24
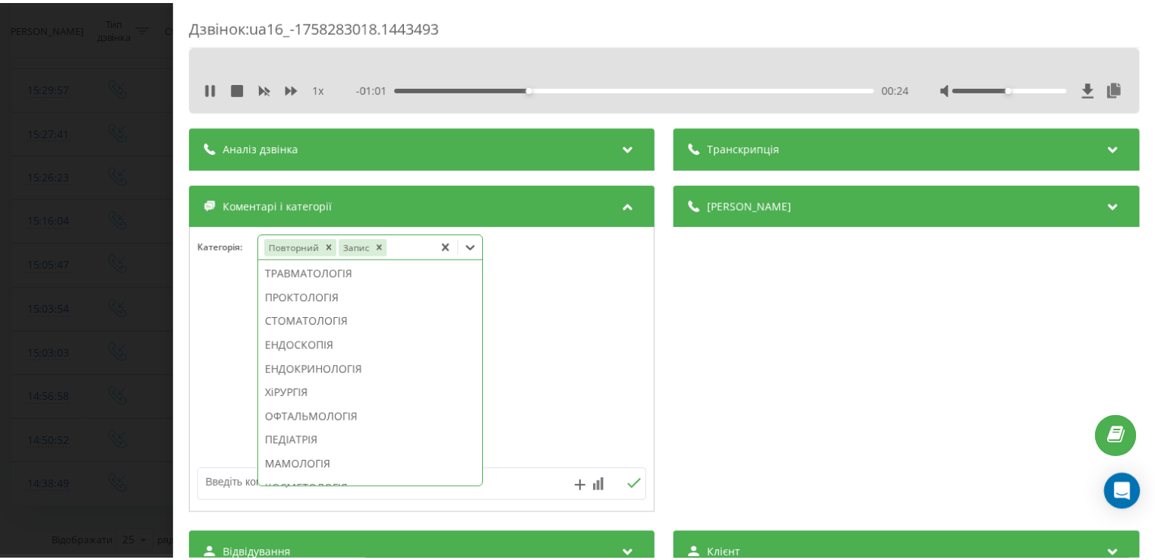
scroll to position [705, 0]
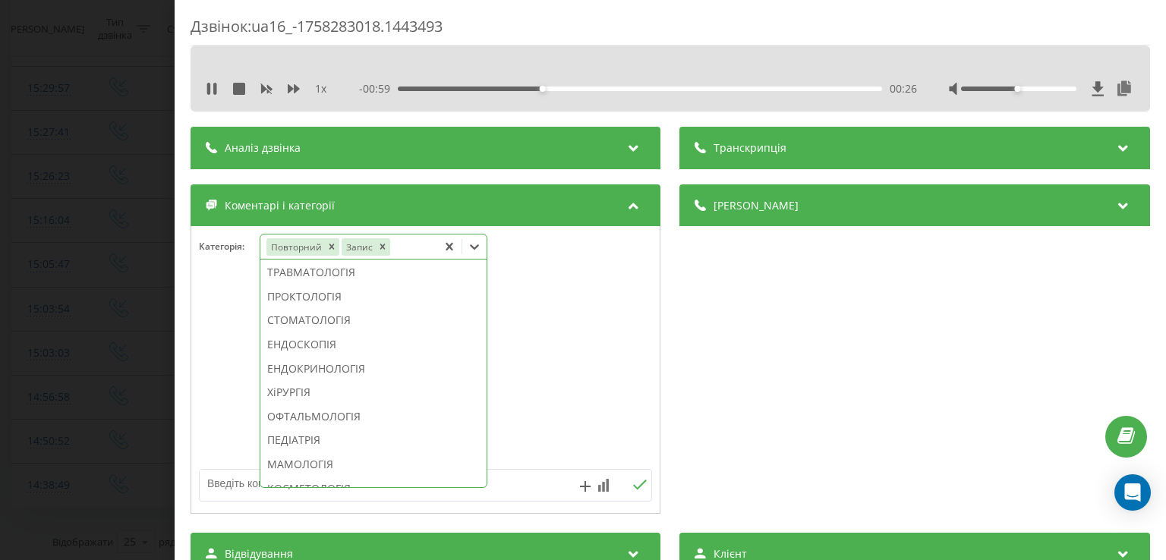
click at [349, 237] on div "ТЕРАПІЯ/СІМЕЙНА МЕДИЦИНА" at bounding box center [373, 225] width 226 height 24
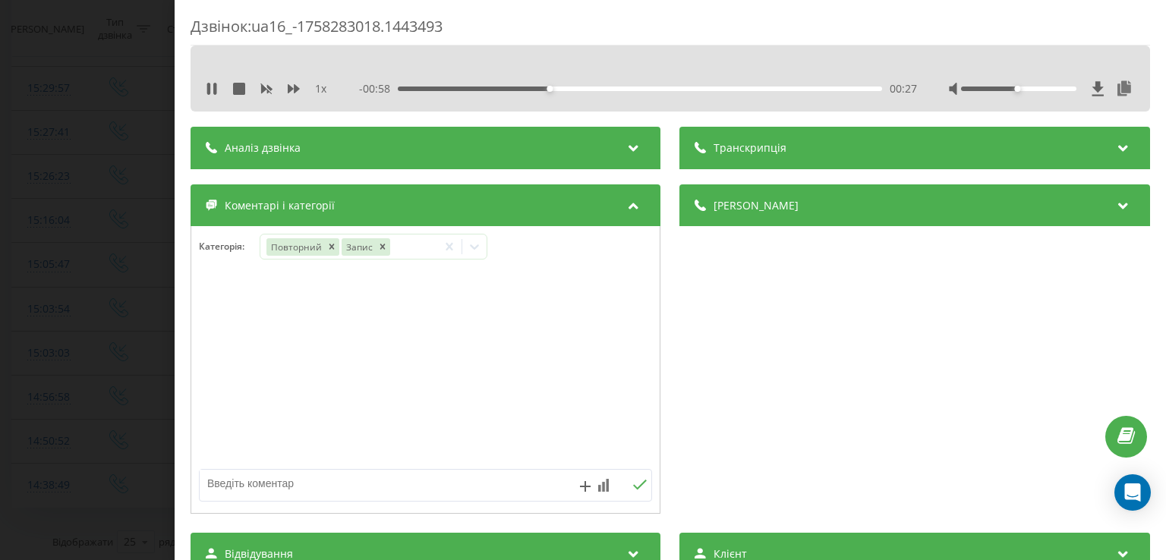
click at [231, 315] on div at bounding box center [425, 370] width 469 height 182
click at [121, 312] on div "Дзвінок : ua16_-1758283018.1443493 1 x - 00:57 00:28 00:28 Транскрипція Для AI-…" at bounding box center [583, 280] width 1166 height 560
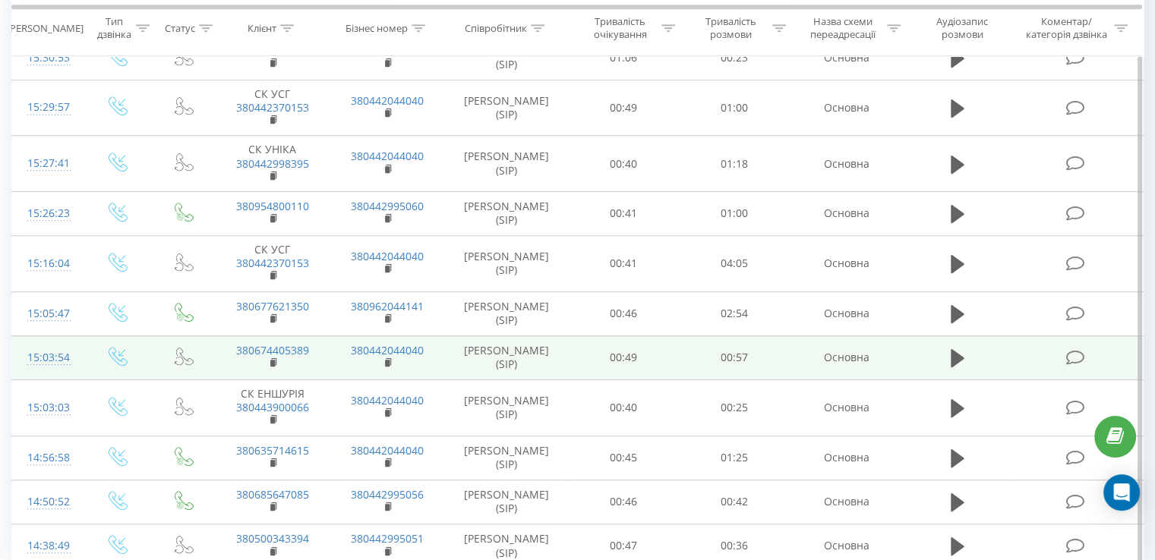
scroll to position [896, 0]
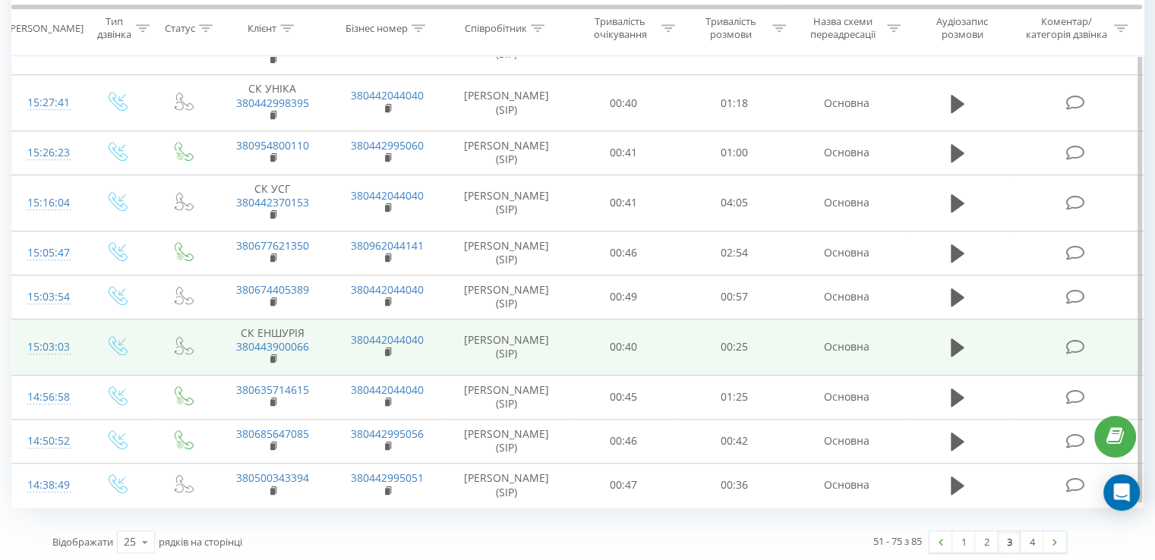
click at [1069, 346] on icon at bounding box center [1074, 347] width 19 height 16
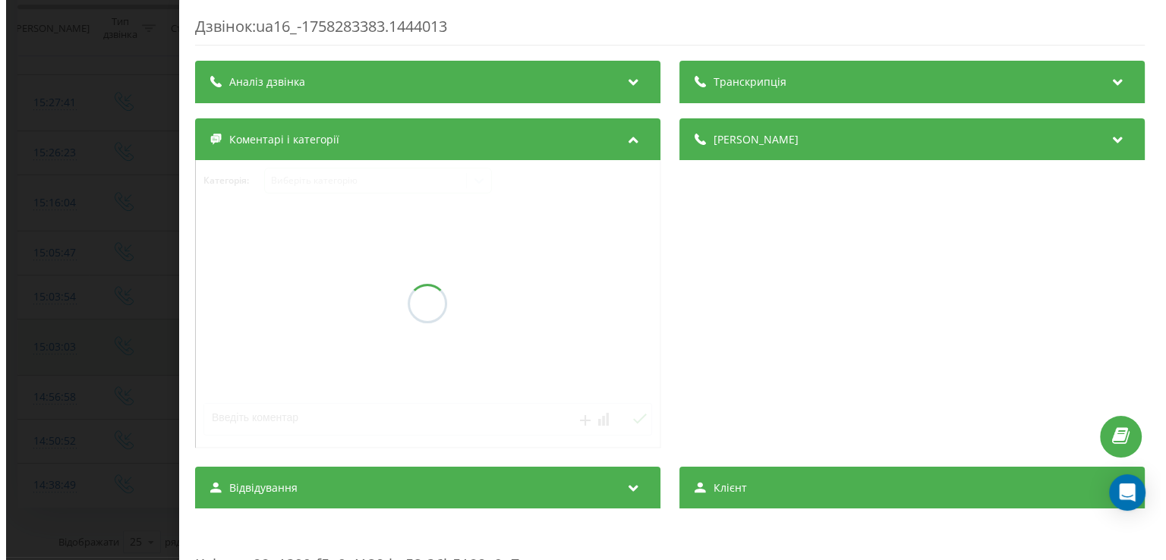
scroll to position [835, 0]
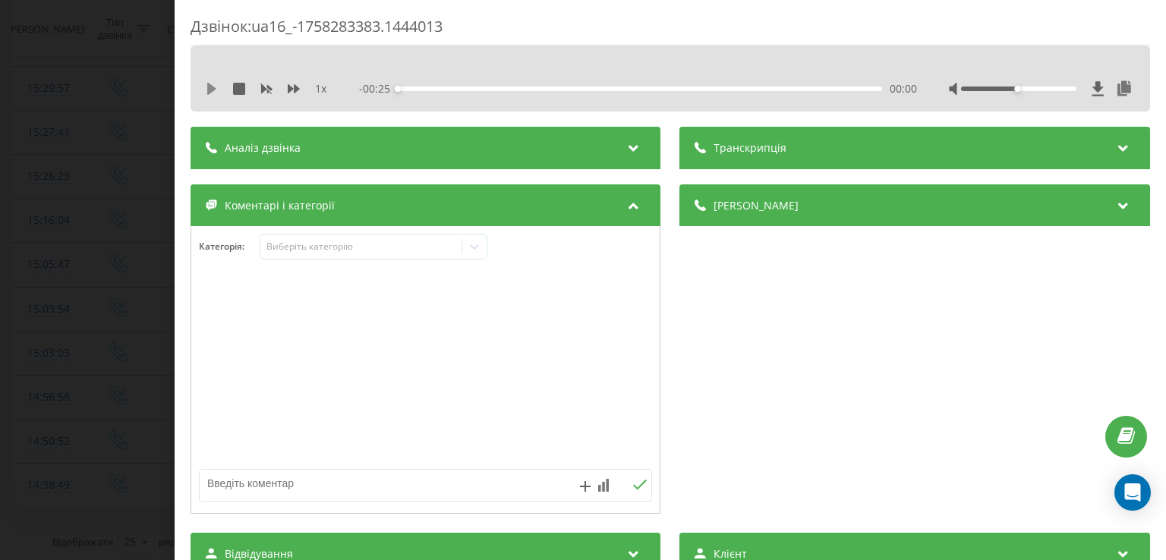
click at [213, 87] on icon at bounding box center [211, 89] width 9 height 12
click at [494, 88] on div "00:05" at bounding box center [641, 89] width 484 height 5
click at [553, 87] on div "00:08" at bounding box center [641, 89] width 484 height 5
click at [654, 89] on div "00:13" at bounding box center [641, 89] width 484 height 5
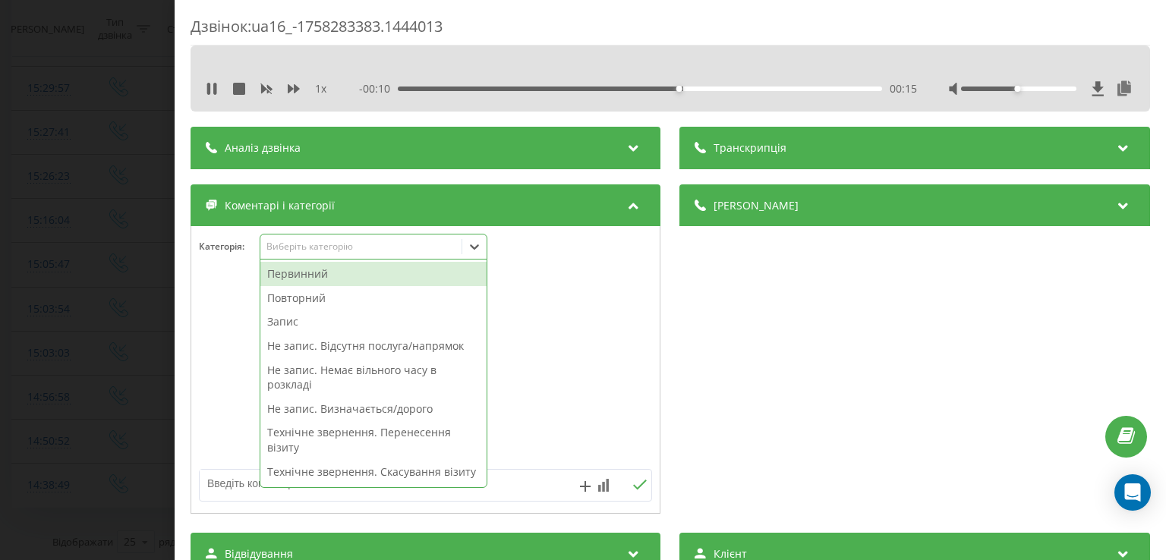
click at [477, 246] on icon at bounding box center [474, 246] width 15 height 15
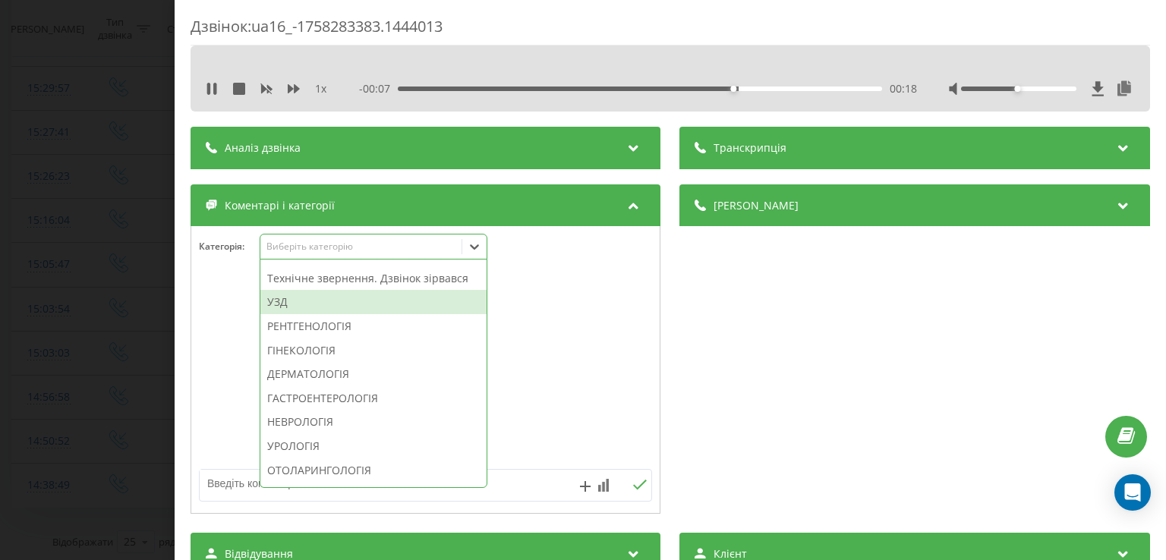
scroll to position [460, 0]
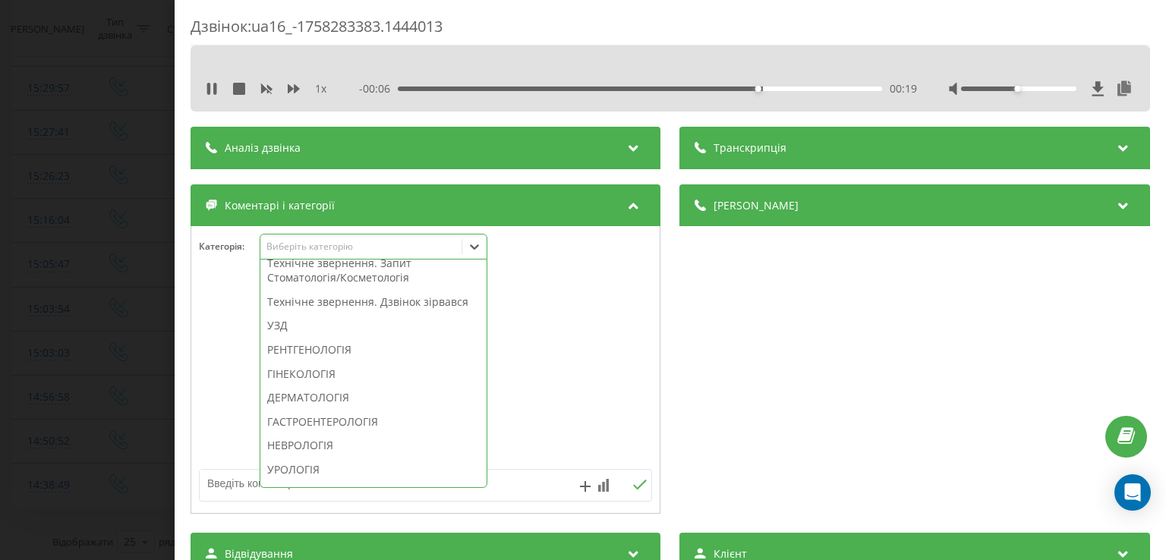
click at [326, 314] on div "Технічне звернення. Дзвінок зірвався" at bounding box center [373, 302] width 226 height 24
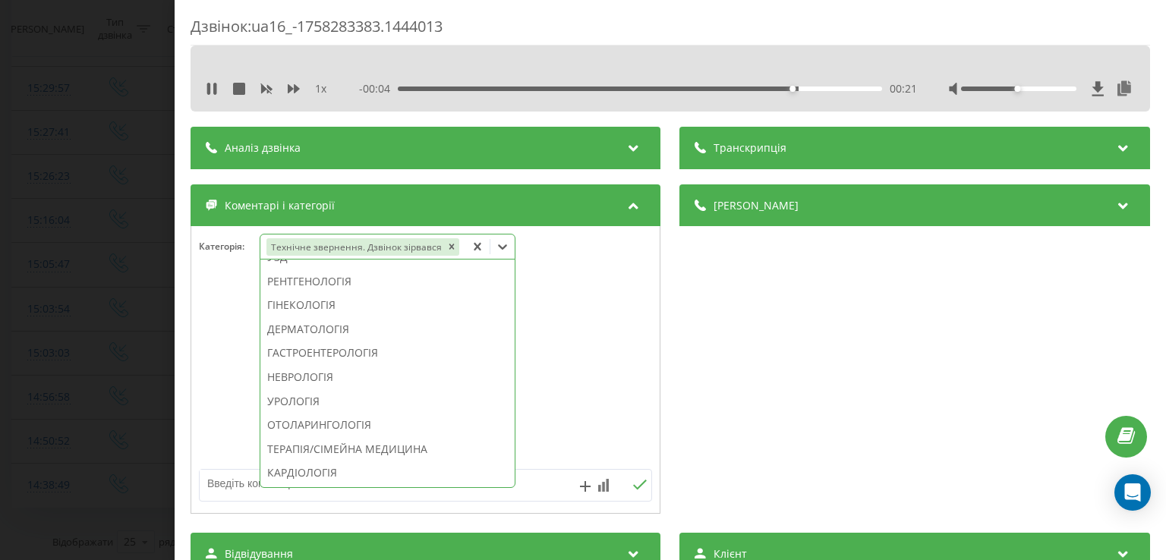
scroll to position [371, 0]
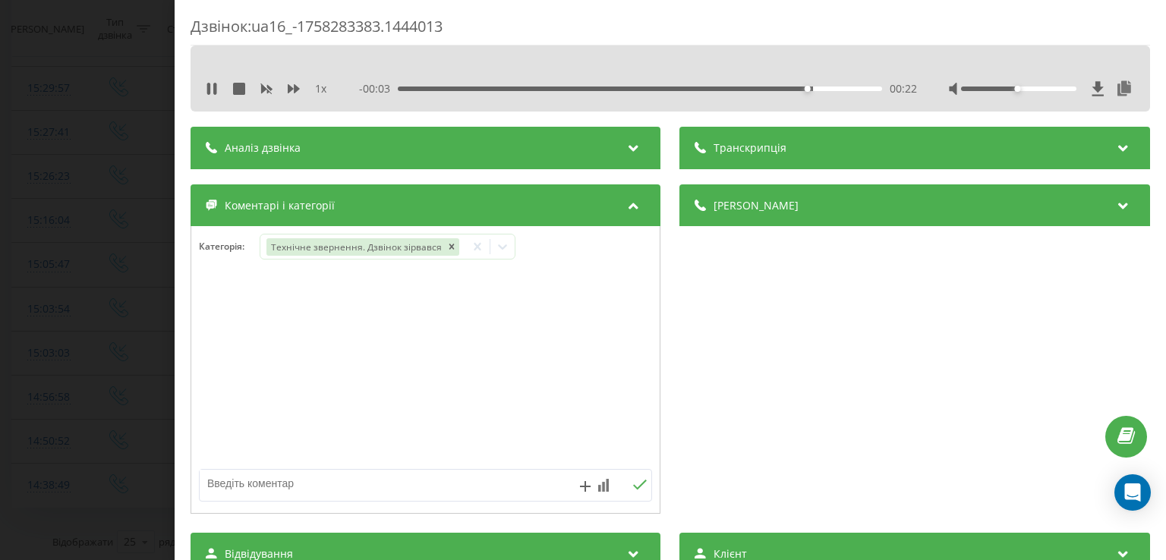
drag, startPoint x: 222, startPoint y: 350, endPoint x: 143, endPoint y: 335, distance: 81.2
click at [143, 335] on div "Дзвінок : ua16_-1758283383.1444013 1 x - 00:03 00:22 00:22 Транскрипція Для AI-…" at bounding box center [583, 280] width 1166 height 560
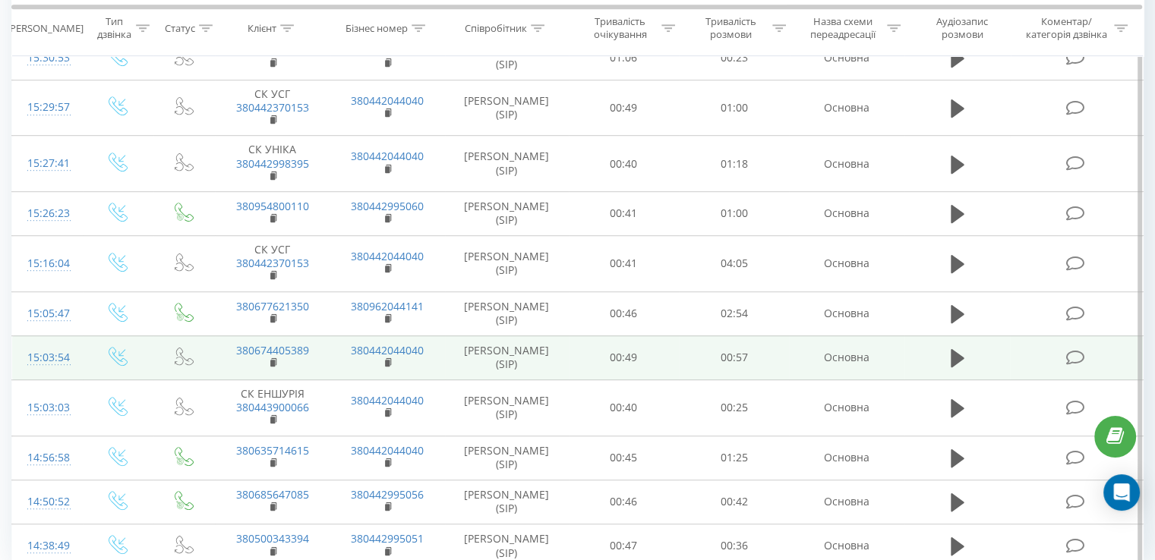
click at [1073, 355] on icon at bounding box center [1074, 358] width 19 height 16
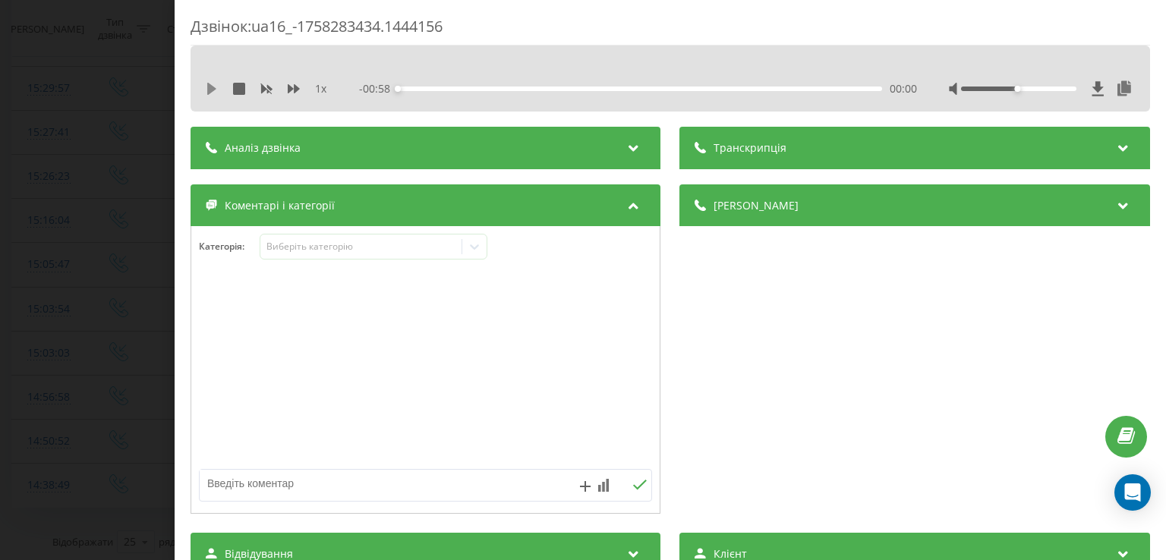
click at [210, 93] on icon at bounding box center [212, 89] width 12 height 12
click at [432, 87] on div "00:00" at bounding box center [641, 89] width 484 height 5
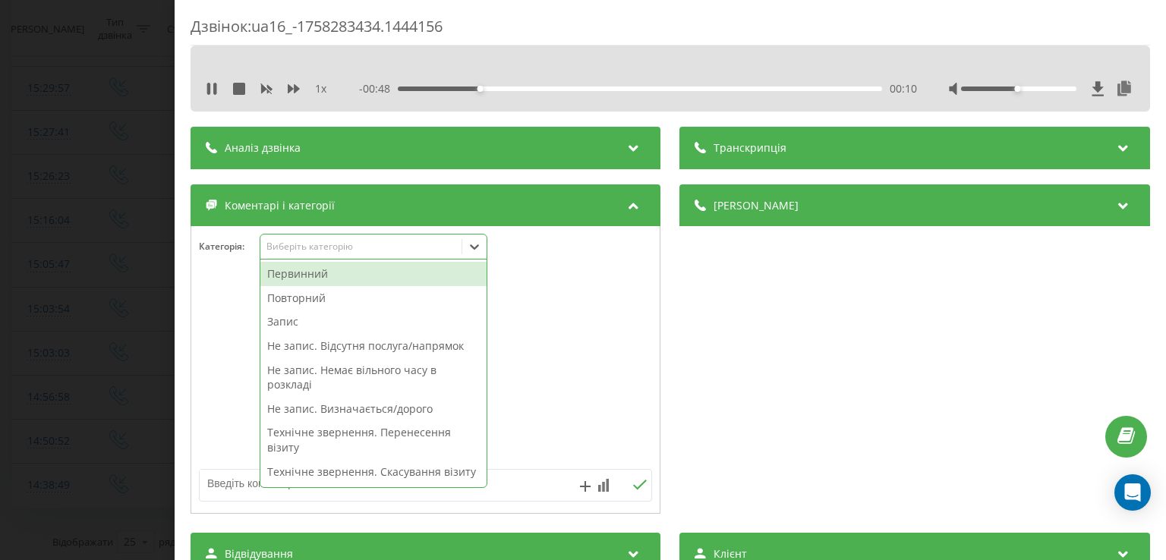
click at [472, 249] on icon at bounding box center [474, 246] width 15 height 15
click at [326, 303] on div "Повторний" at bounding box center [373, 298] width 226 height 24
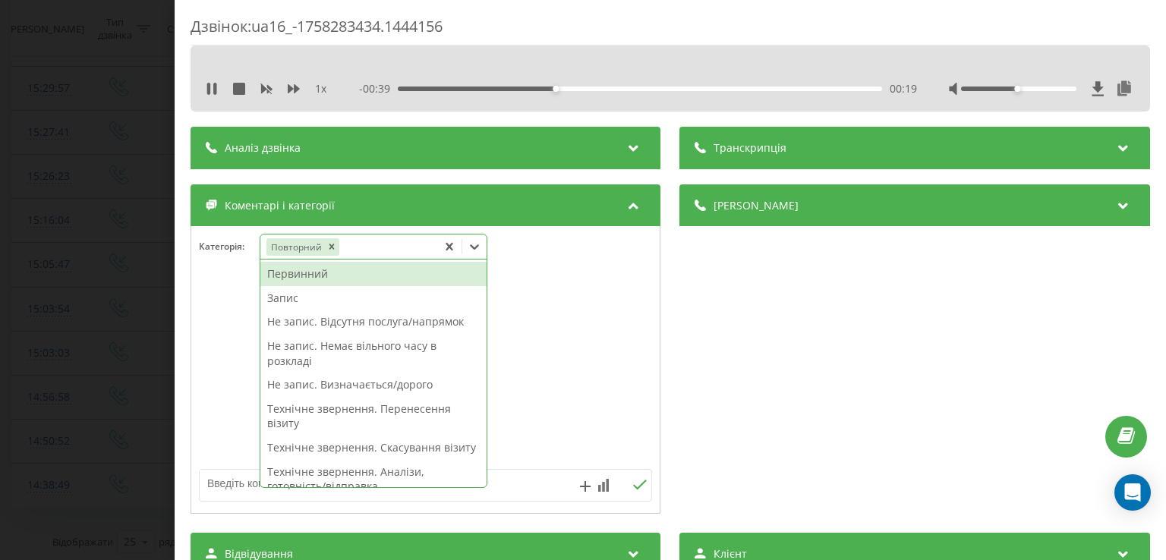
click at [374, 384] on div "Не запис. Визначається/дорого" at bounding box center [373, 385] width 226 height 24
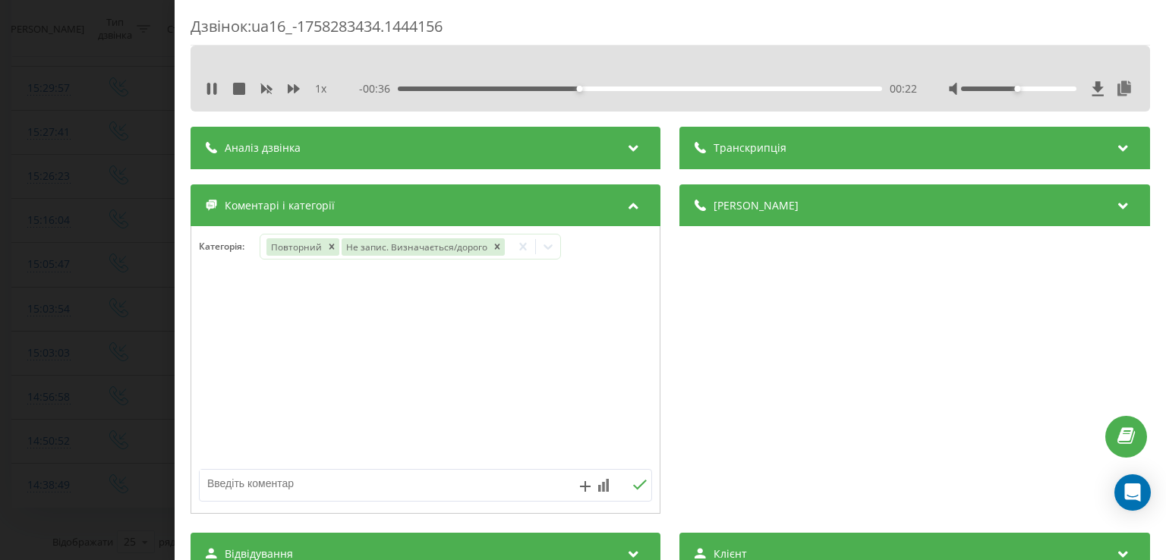
click at [232, 320] on div at bounding box center [425, 370] width 469 height 182
click at [152, 324] on div "Дзвінок : ua16_-1758283434.1444156 1 x - 00:35 00:23 00:23 Транскрипція Для AI-…" at bounding box center [583, 280] width 1166 height 560
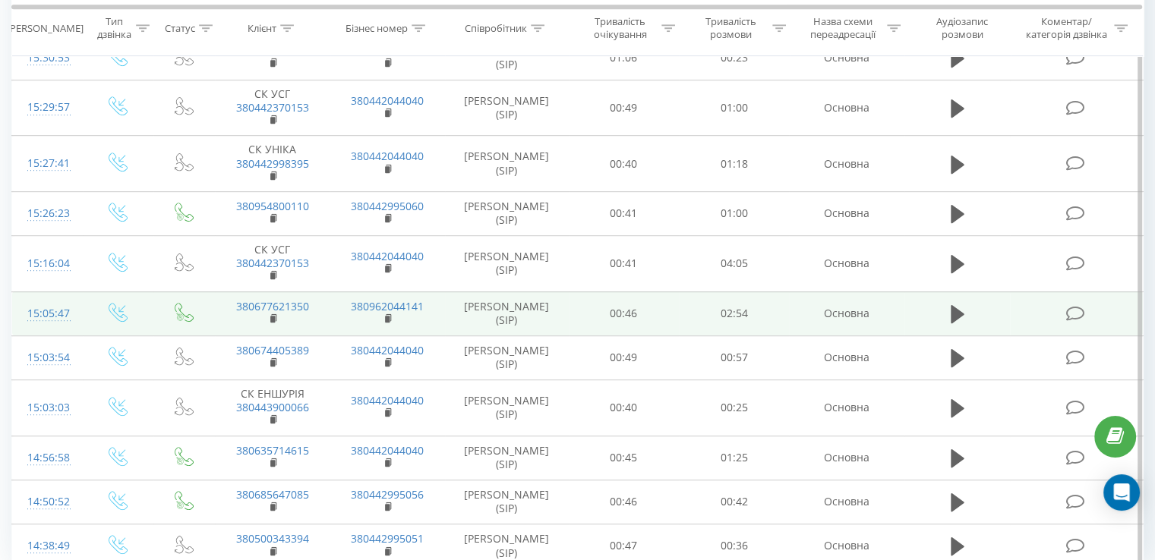
click at [1077, 310] on icon at bounding box center [1074, 314] width 19 height 16
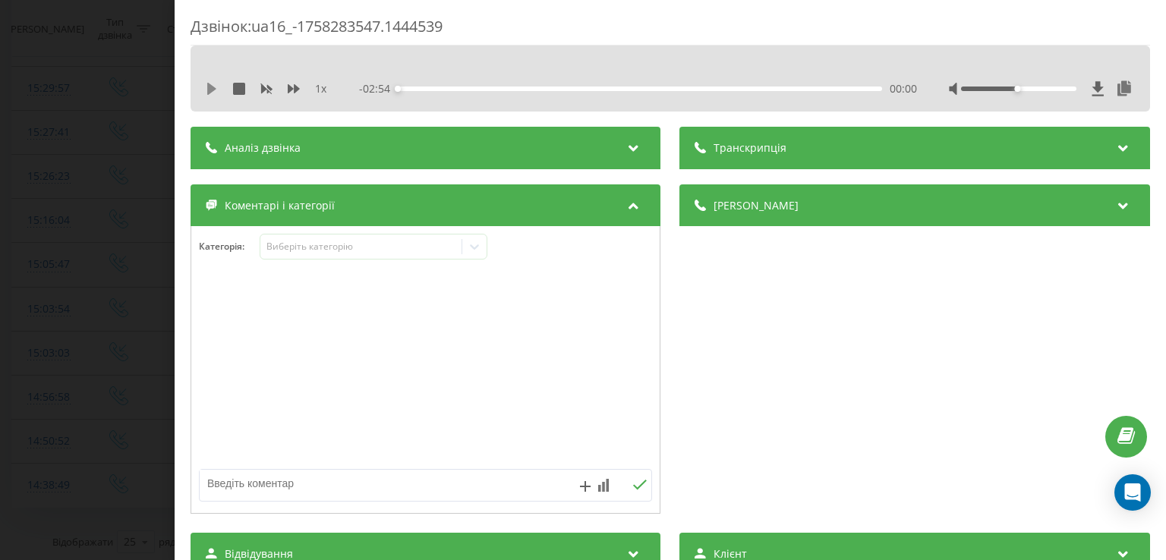
click at [213, 87] on icon at bounding box center [211, 89] width 9 height 12
click at [418, 85] on div "- 02:53 00:01 00:01" at bounding box center [638, 88] width 557 height 15
click at [420, 90] on div "00:08" at bounding box center [641, 89] width 484 height 5
click at [479, 251] on icon at bounding box center [474, 246] width 15 height 15
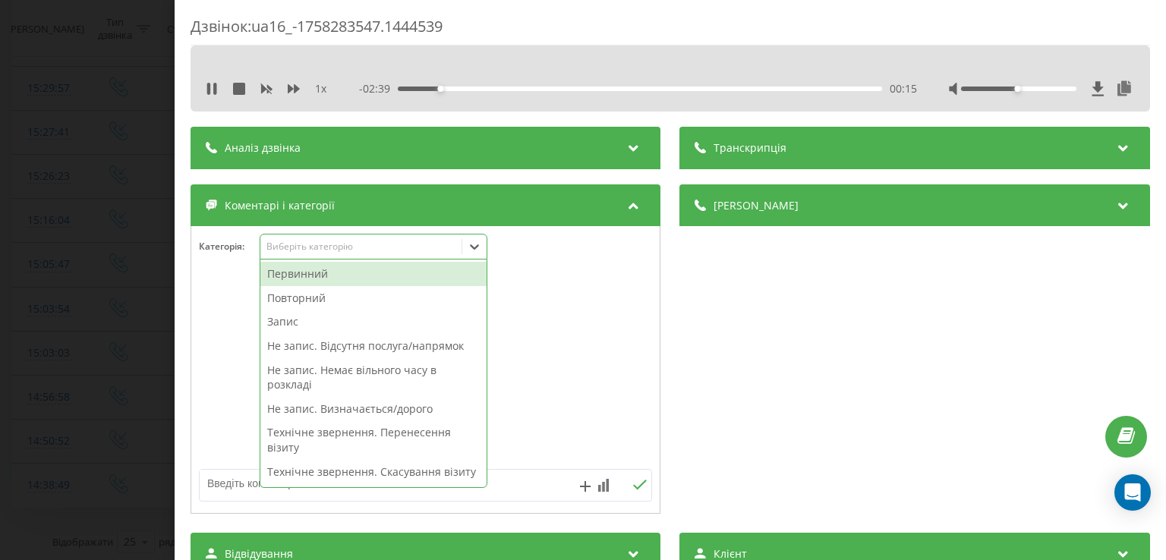
click at [358, 300] on div "Повторний" at bounding box center [373, 298] width 226 height 24
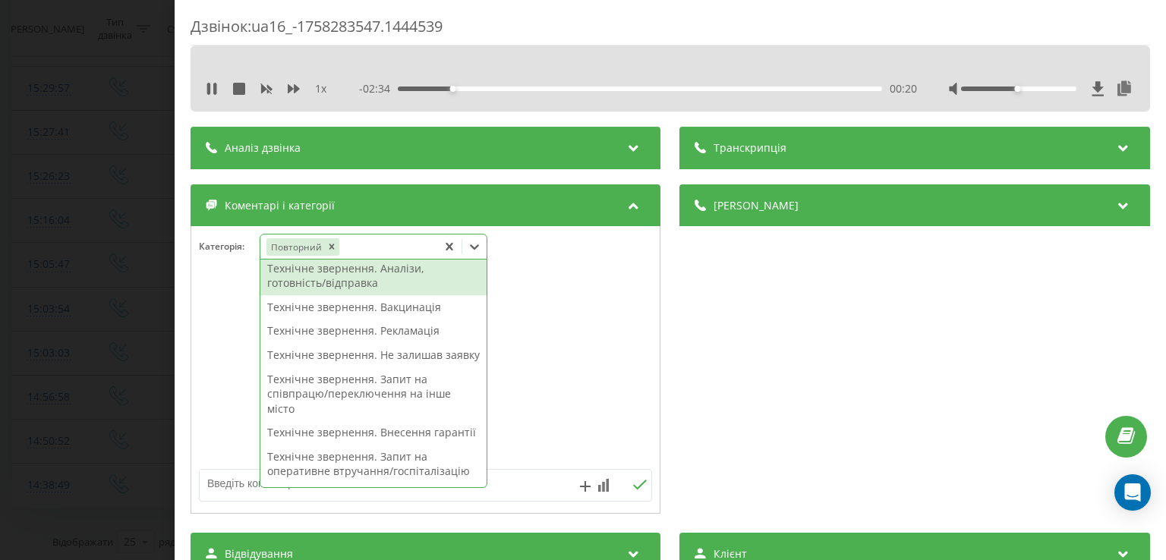
scroll to position [207, 0]
click at [362, 364] on div "Технічне звернення. Не залишав заявку" at bounding box center [373, 352] width 226 height 24
click at [364, 364] on div "Технічне звернення. Не залишав заявку" at bounding box center [373, 352] width 226 height 24
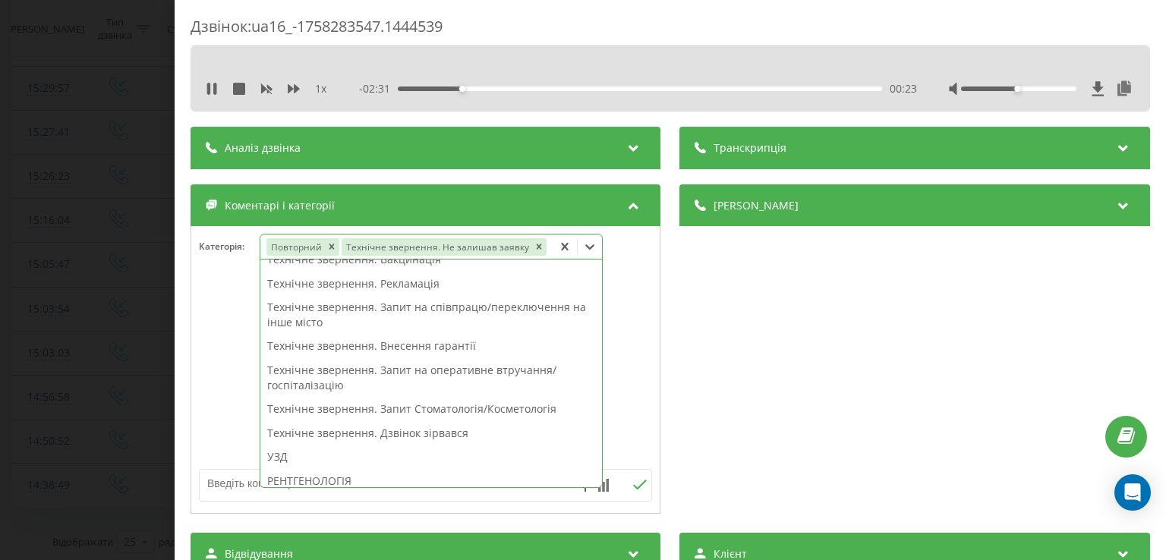
scroll to position [177, 0]
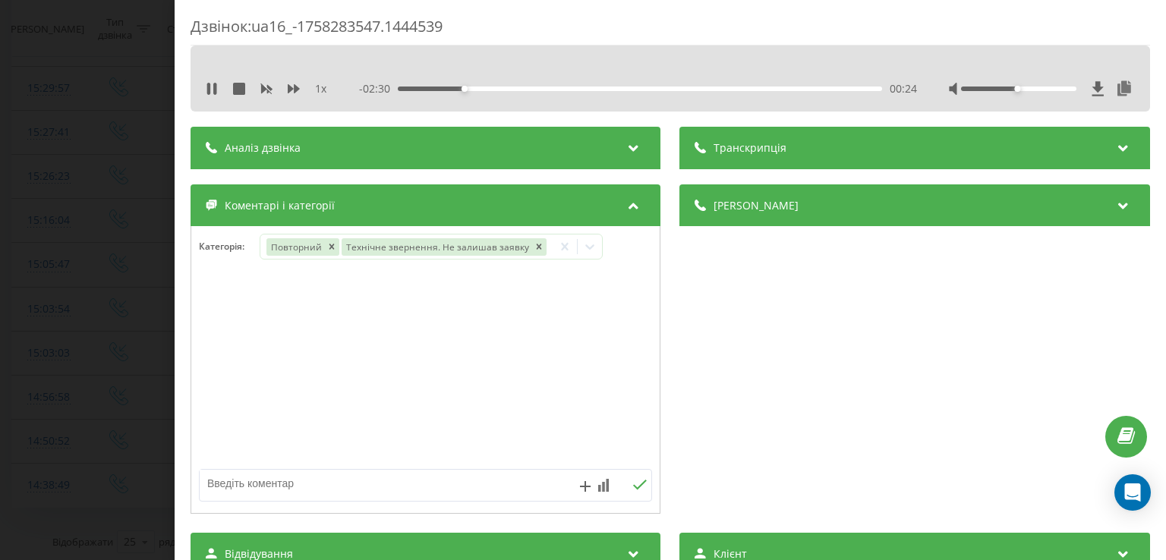
click at [221, 352] on div at bounding box center [425, 370] width 469 height 182
click at [128, 342] on div "Дзвінок : ua16_-1758283547.1444539 1 x - 02:29 00:25 00:25 Транскрипція Для AI-…" at bounding box center [583, 280] width 1166 height 560
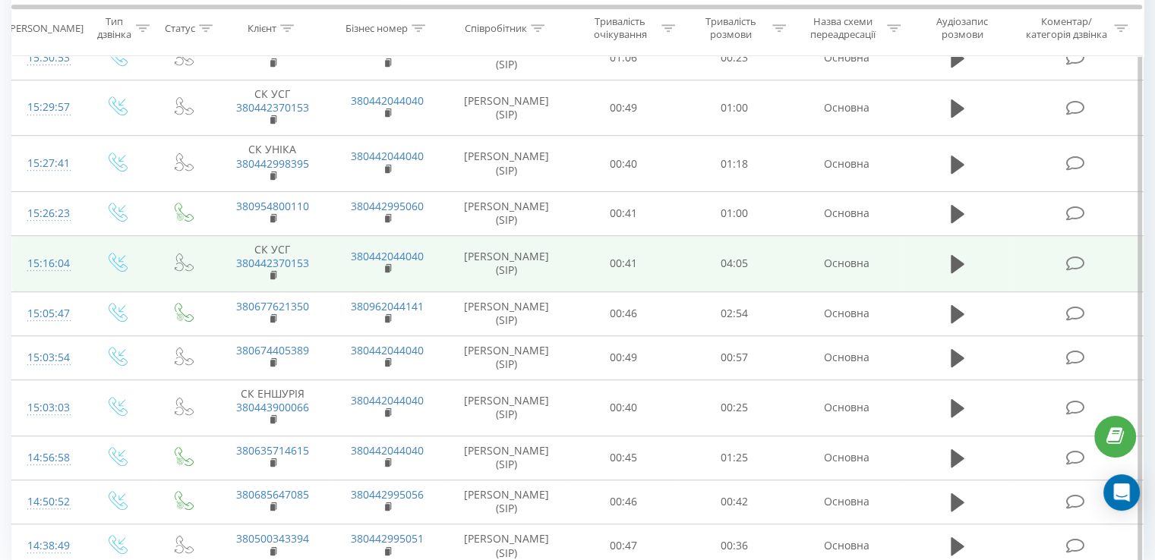
click at [1074, 260] on icon at bounding box center [1074, 264] width 19 height 16
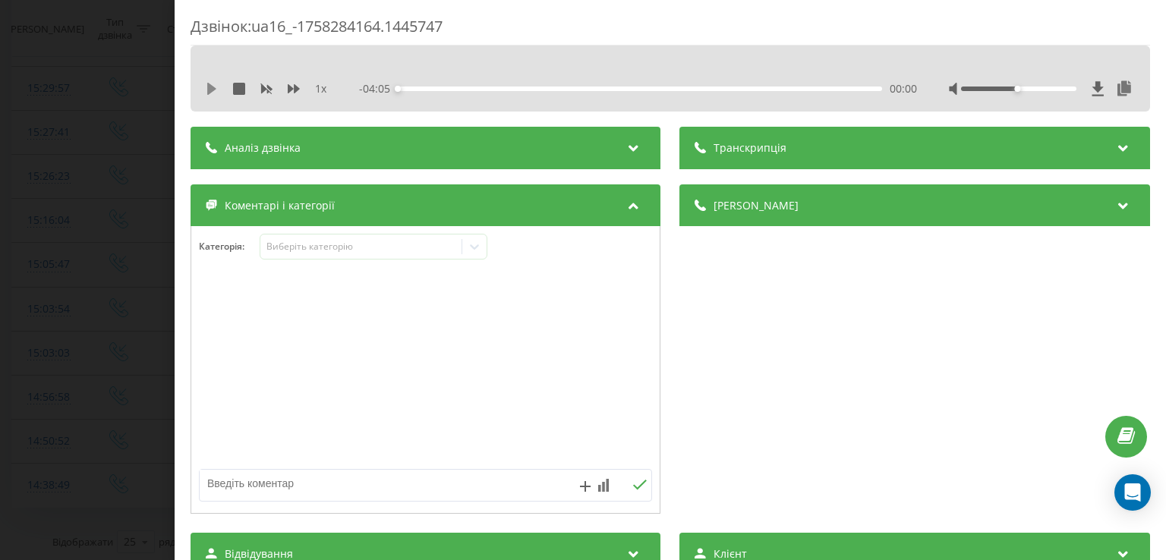
click at [216, 87] on icon at bounding box center [212, 89] width 12 height 12
click at [415, 89] on div "00:09" at bounding box center [641, 89] width 484 height 5
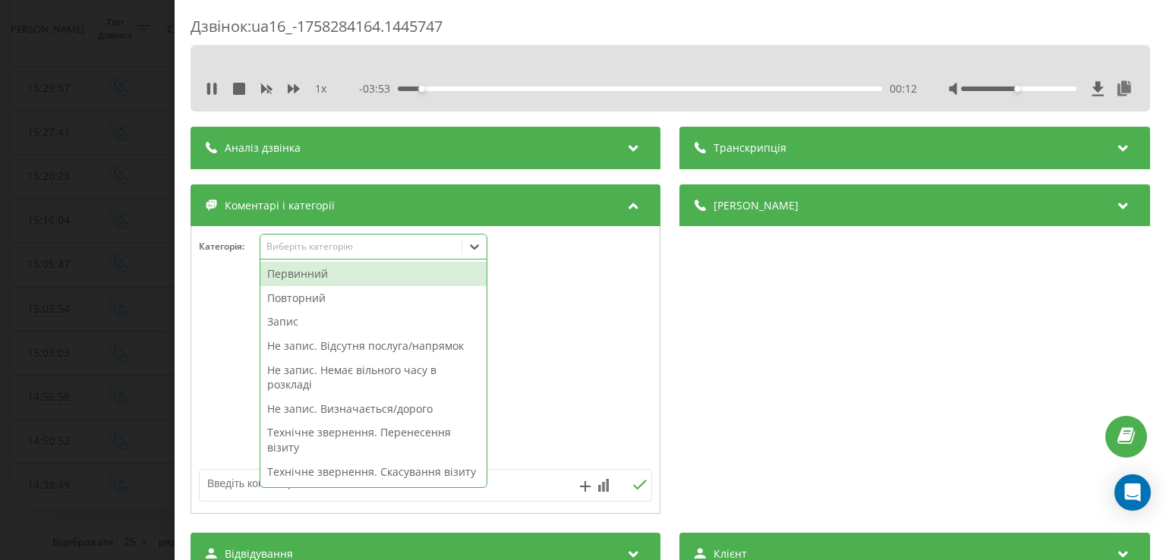
click at [480, 247] on icon at bounding box center [474, 246] width 15 height 15
click at [356, 298] on div "Повторний" at bounding box center [373, 298] width 226 height 24
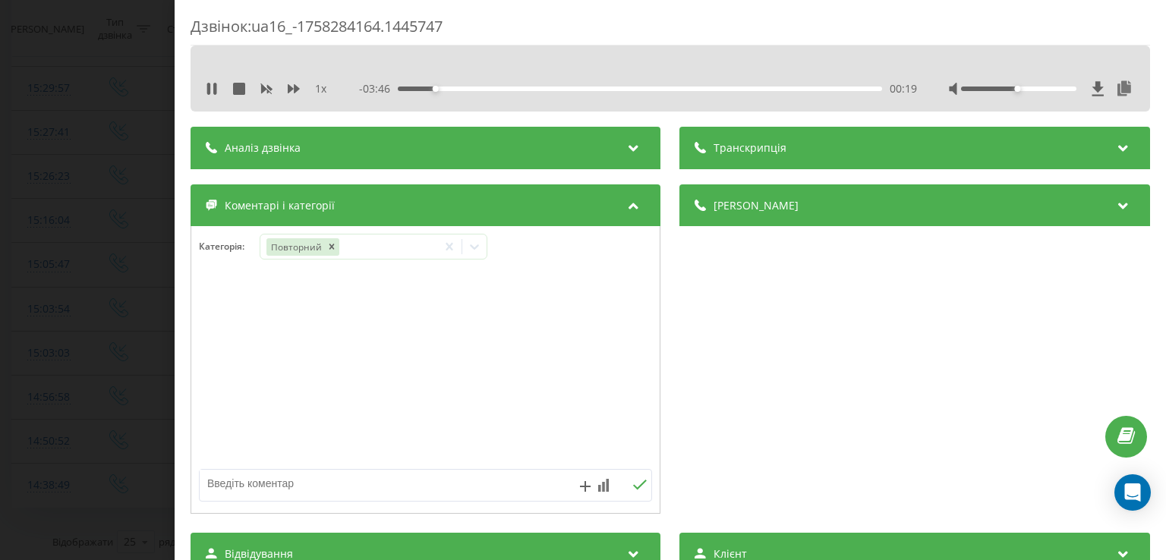
click at [420, 86] on div "- 03:46 00:19 00:19" at bounding box center [638, 88] width 557 height 15
click at [416, 88] on div "00:09" at bounding box center [641, 89] width 484 height 5
click at [408, 88] on div "00:05" at bounding box center [641, 89] width 484 height 5
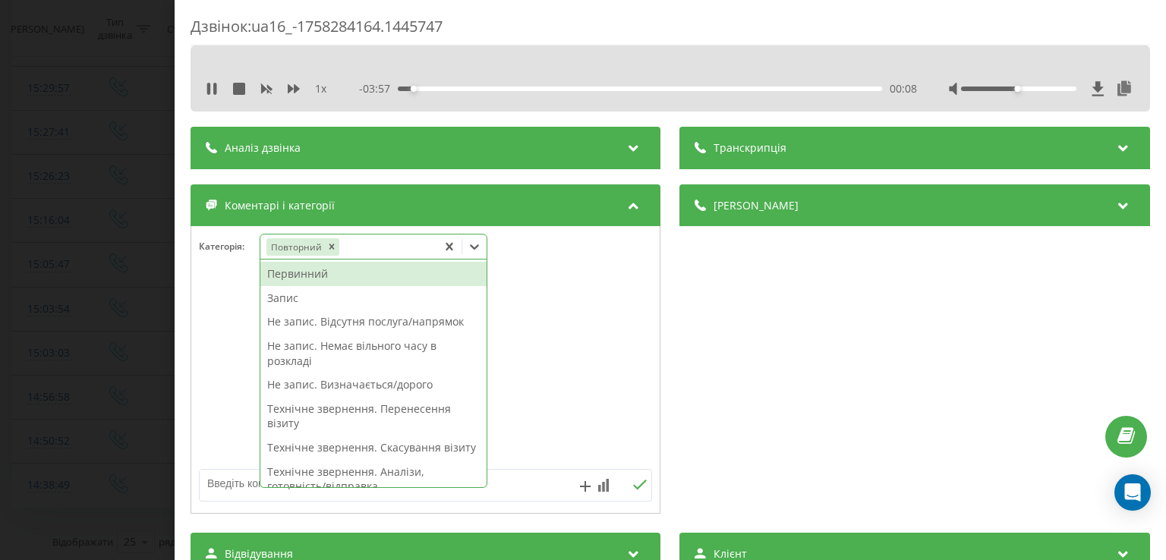
click at [473, 252] on icon at bounding box center [474, 246] width 15 height 15
click at [296, 300] on div "Запис" at bounding box center [373, 298] width 226 height 24
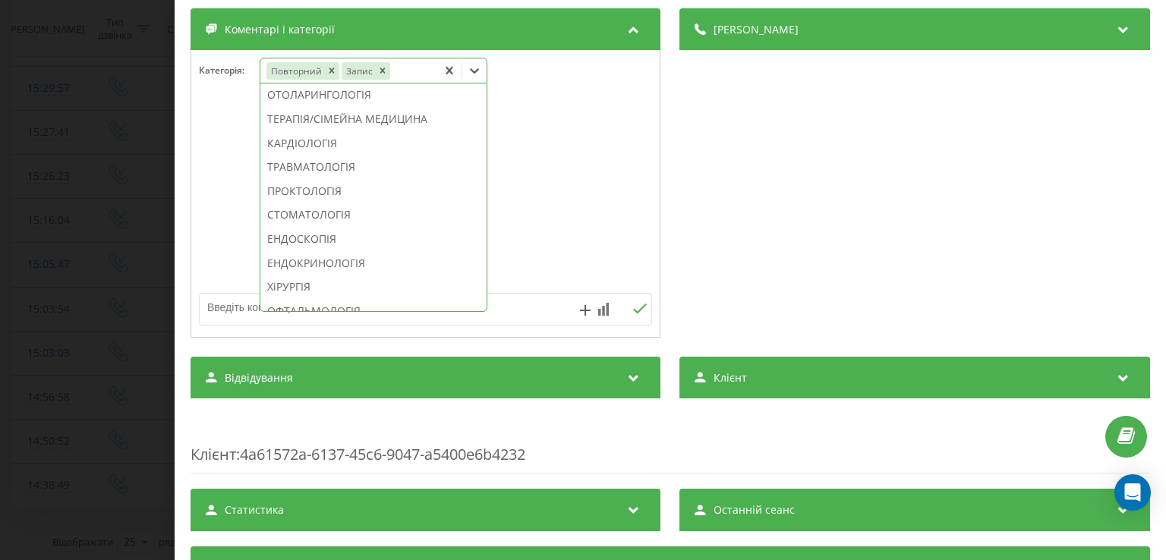
scroll to position [623, 0]
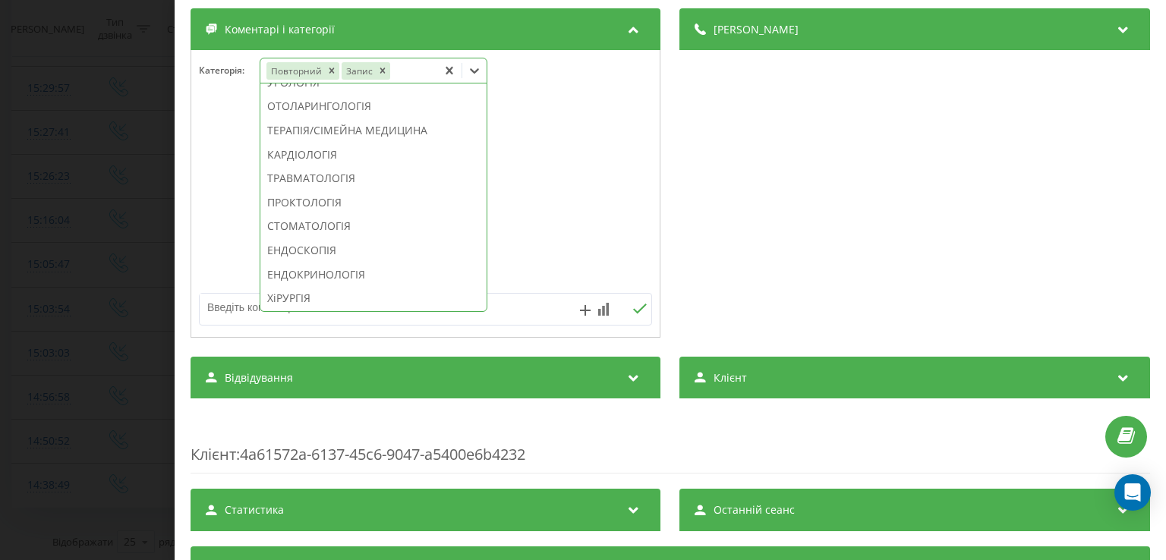
click at [330, 71] on div "НЕВРОЛОГІЯ" at bounding box center [373, 58] width 226 height 24
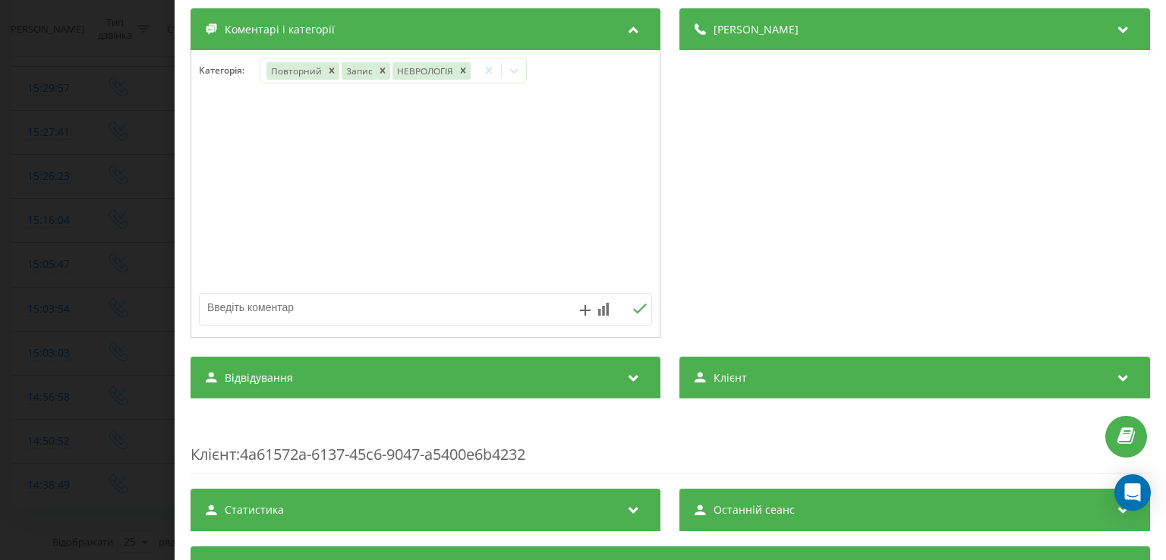
click at [239, 169] on div at bounding box center [425, 194] width 469 height 182
click at [115, 186] on div "Дзвінок : ua16_-1758284164.1445747 1 x - 03:36 00:29 00:29 Транскрипція Для AI-…" at bounding box center [583, 280] width 1166 height 560
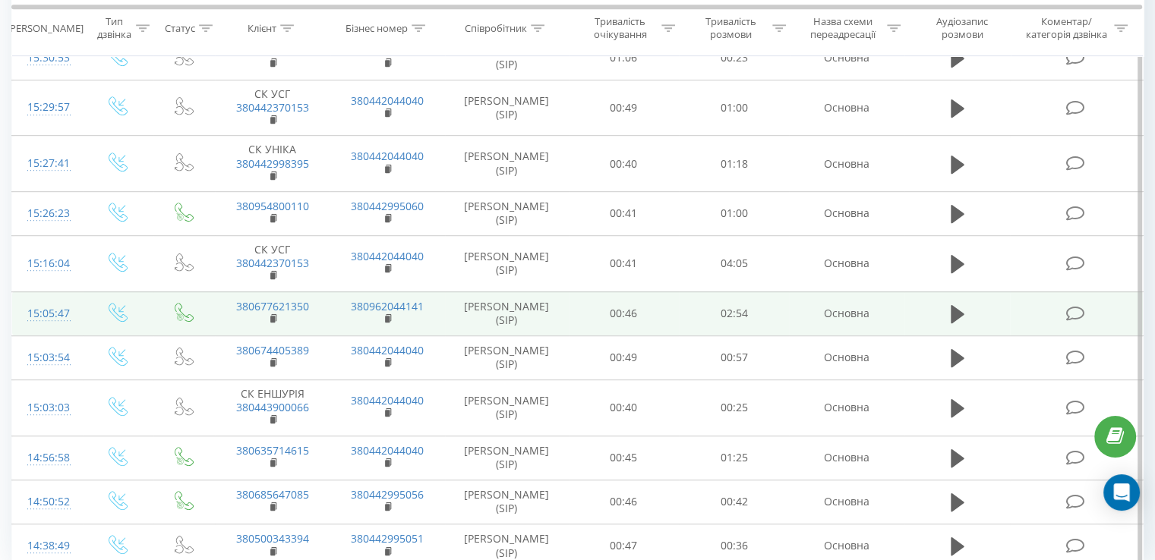
click at [1085, 308] on span at bounding box center [1075, 312] width 21 height 14
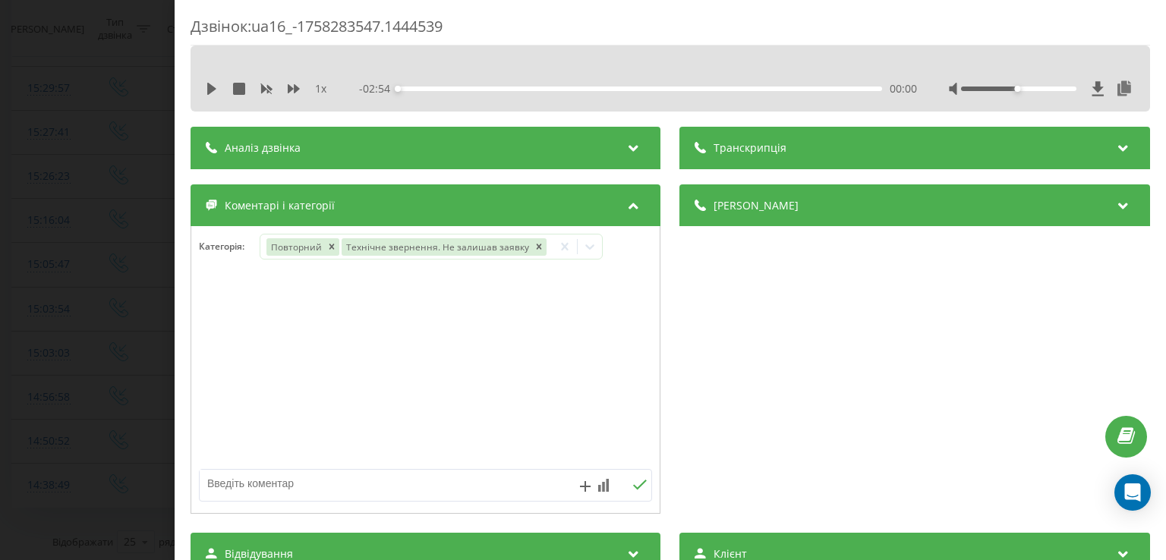
click at [145, 273] on div "Дзвінок : ua16_-1758283547.1444539 1 x - 02:54 00:00 00:00 Транскрипція Для AI-…" at bounding box center [583, 280] width 1166 height 560
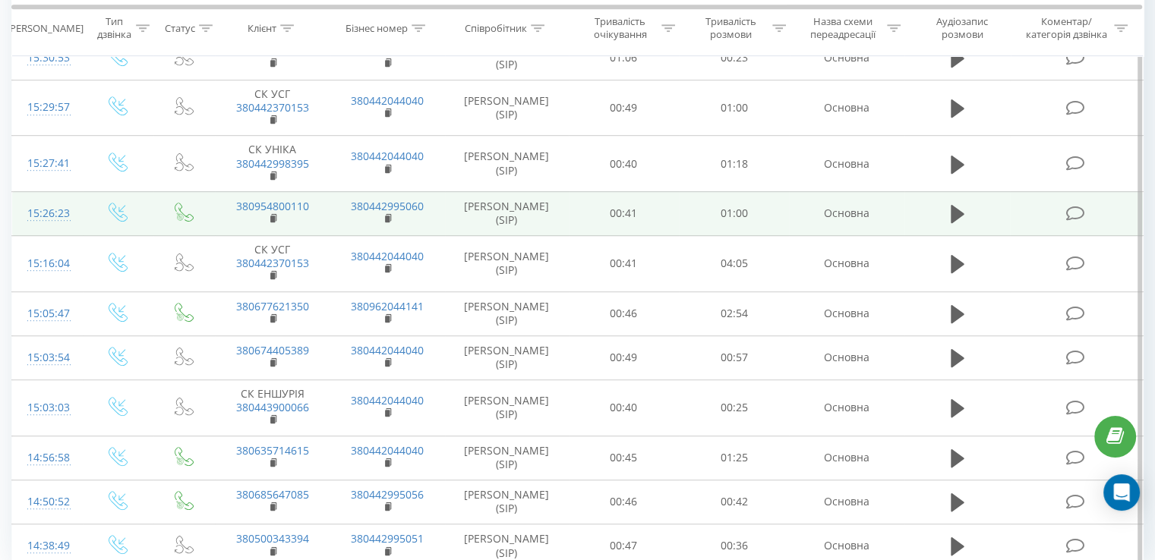
click at [1073, 209] on icon at bounding box center [1074, 214] width 19 height 16
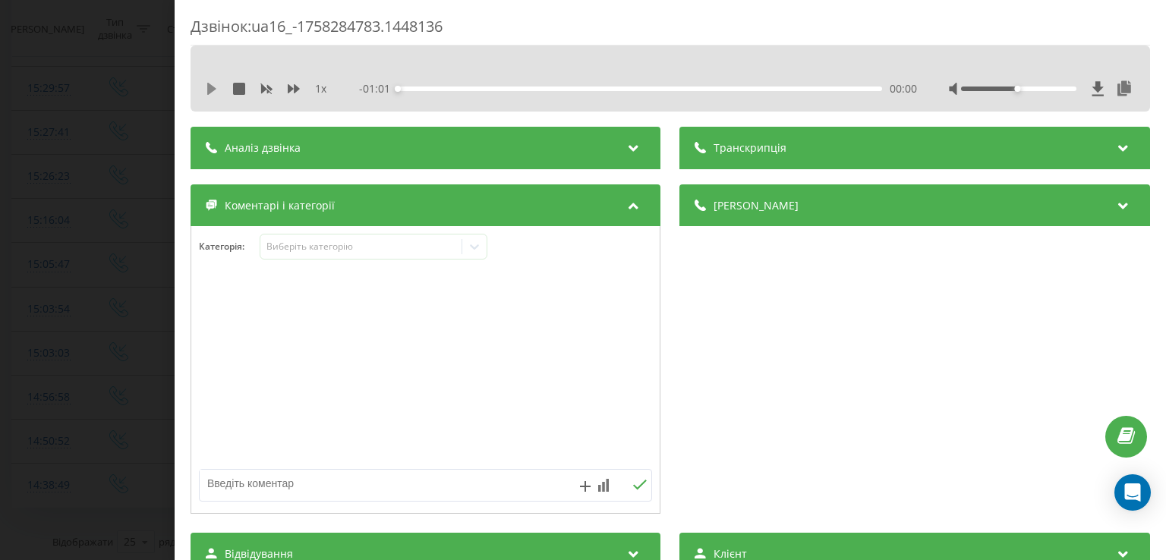
click at [210, 90] on icon at bounding box center [211, 89] width 9 height 12
click at [415, 89] on div "00:02" at bounding box center [641, 89] width 484 height 5
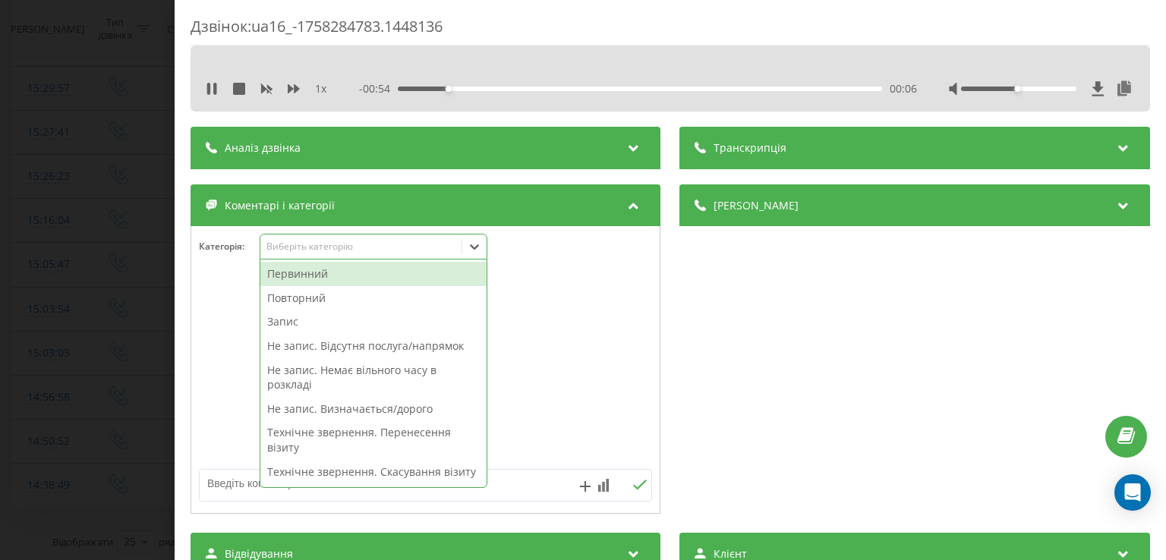
click at [471, 249] on icon at bounding box center [474, 246] width 15 height 15
click at [389, 271] on div "Первинний" at bounding box center [373, 274] width 226 height 24
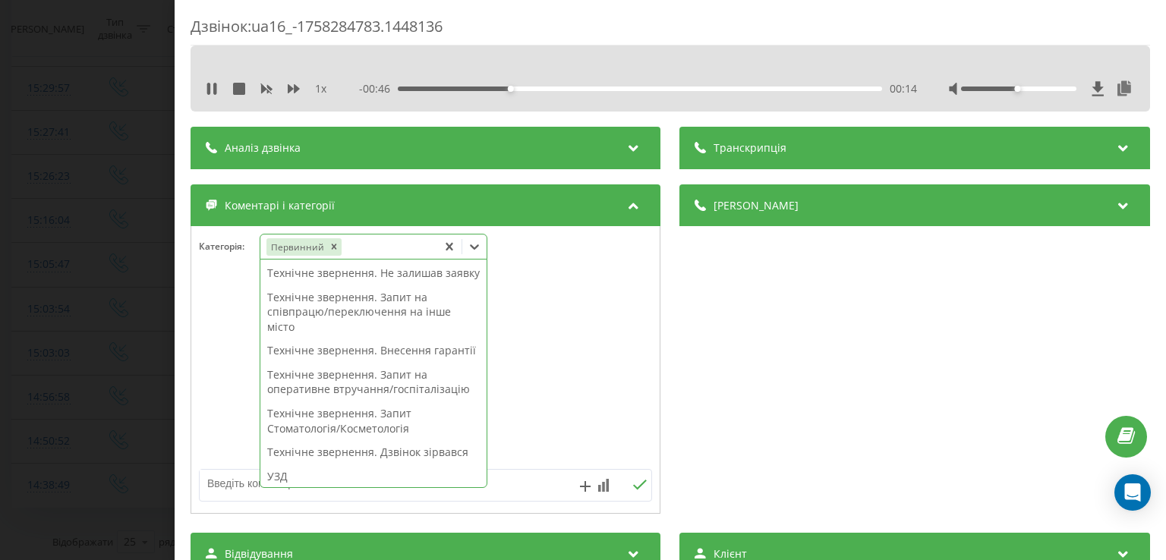
scroll to position [286, 0]
click at [377, 338] on div "Технічне звернення. Запит на співпрацю/переключення на інше місто" at bounding box center [373, 312] width 226 height 54
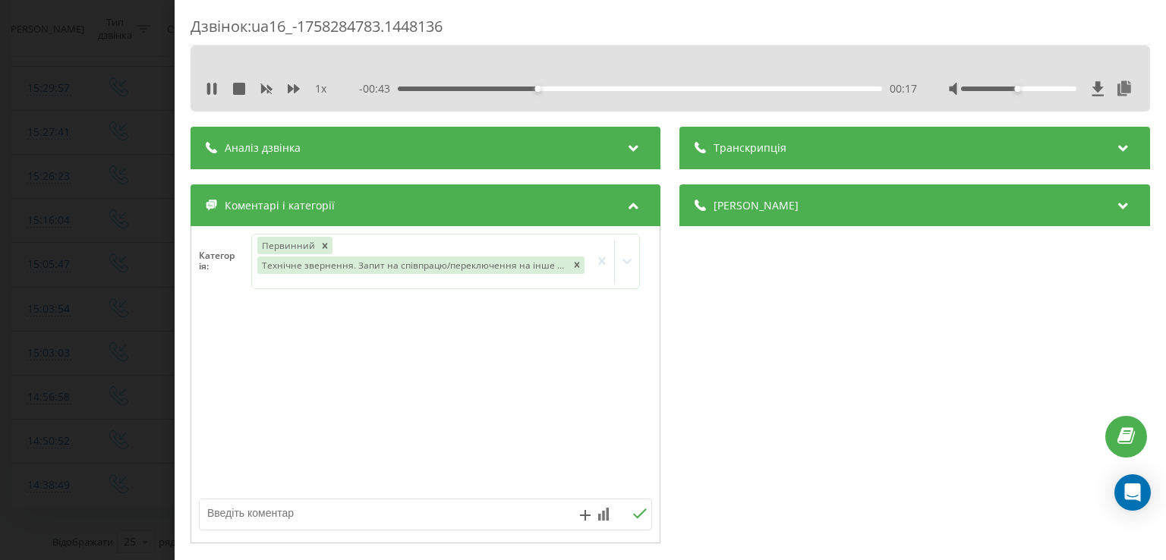
click at [220, 364] on div at bounding box center [425, 400] width 469 height 182
click at [156, 323] on div "Дзвінок : ua16_-1758284783.1448136 1 x - 00:42 00:18 00:18 Транскрипція Для AI-…" at bounding box center [583, 280] width 1166 height 560
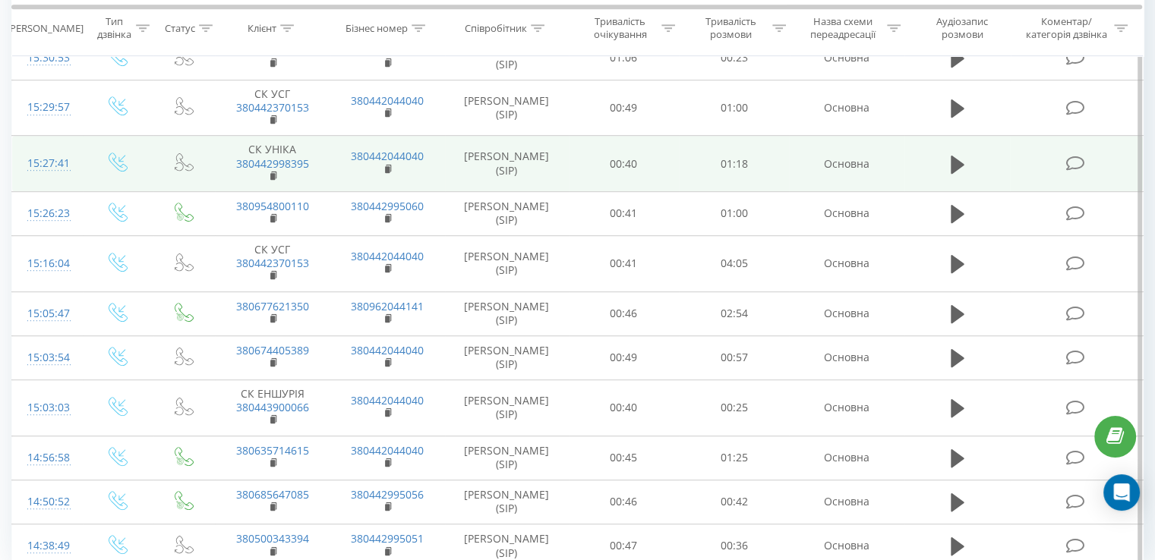
click at [1080, 159] on icon at bounding box center [1074, 164] width 19 height 16
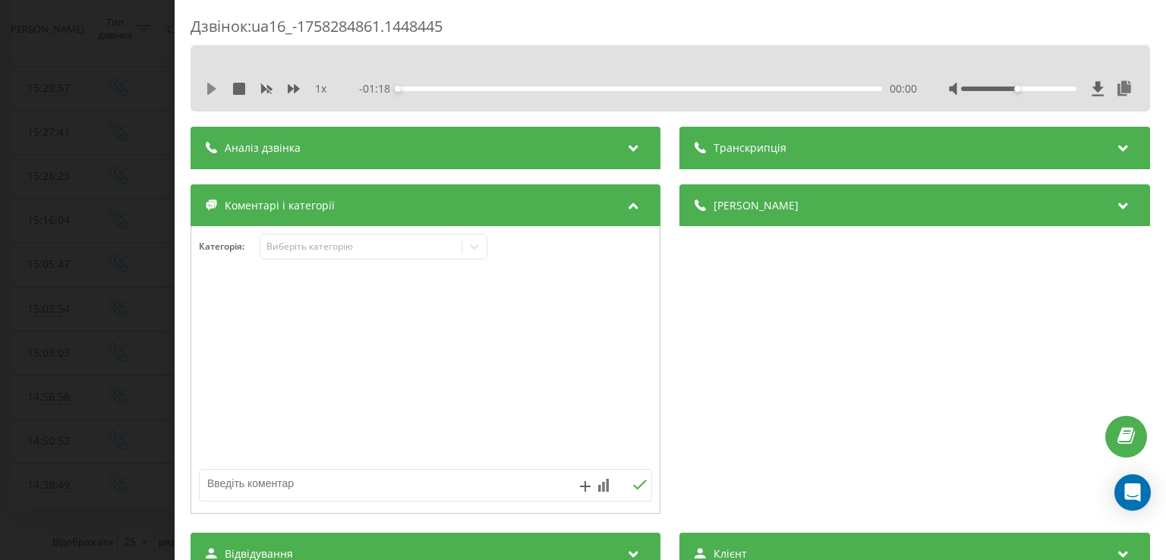
click at [216, 89] on icon at bounding box center [212, 89] width 12 height 12
click at [423, 85] on div "- 01:17 00:00 00:00" at bounding box center [638, 88] width 557 height 15
click at [423, 89] on div "00:04" at bounding box center [641, 89] width 484 height 5
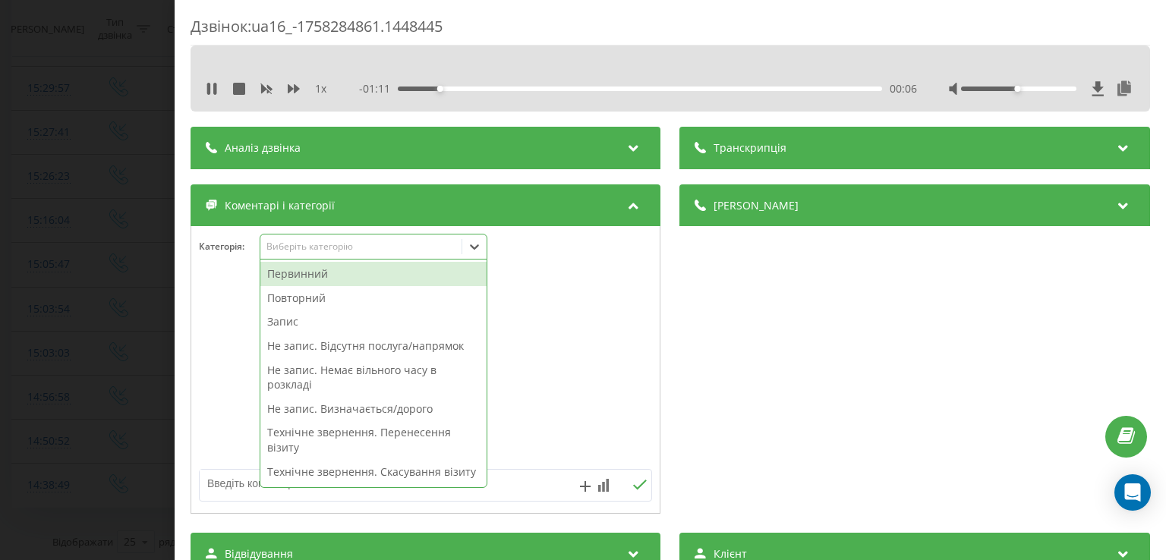
click at [479, 248] on icon at bounding box center [474, 246] width 15 height 15
click at [347, 298] on div "Повторний" at bounding box center [373, 298] width 226 height 24
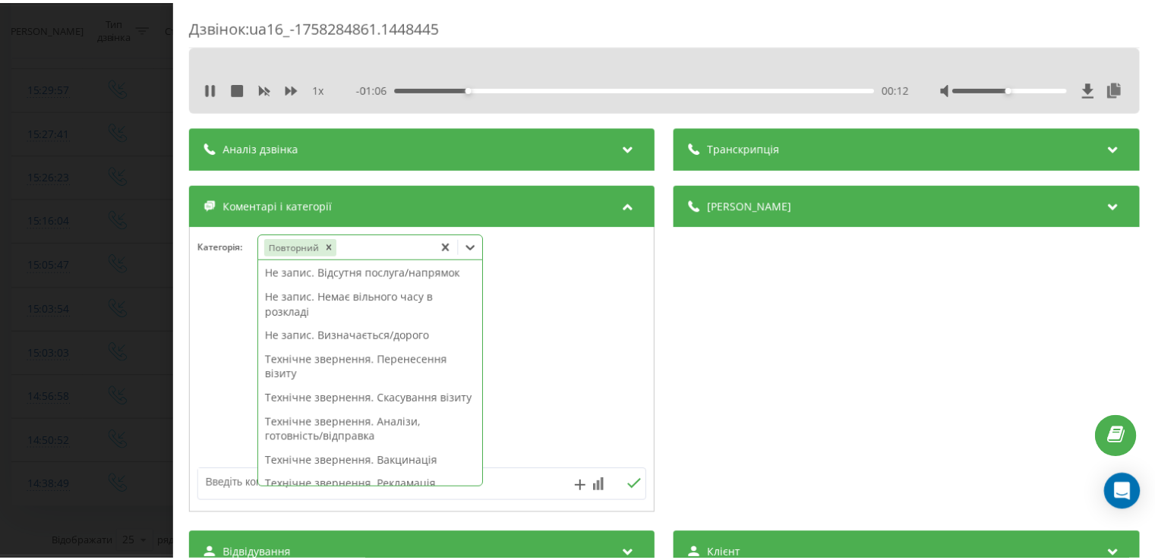
scroll to position [50, 0]
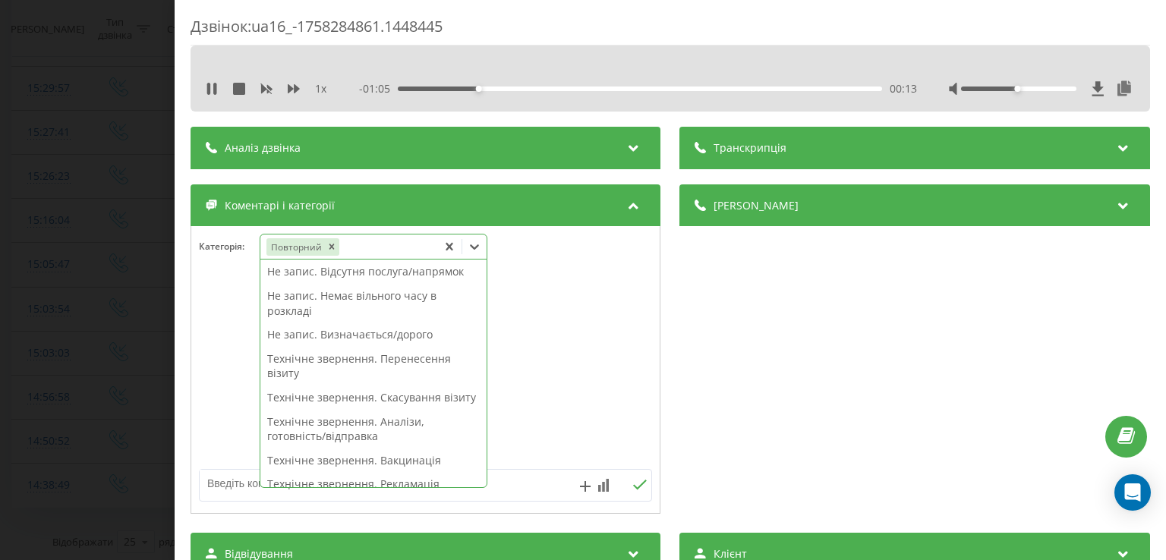
click at [357, 333] on div "Не запис. Визначається/дорого" at bounding box center [373, 335] width 226 height 24
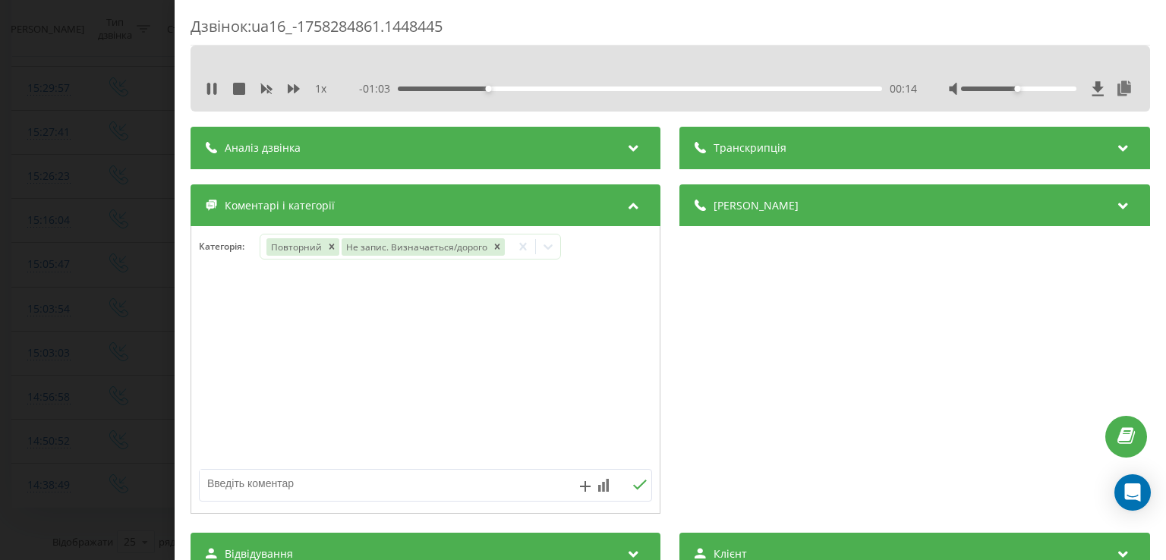
click at [200, 338] on div at bounding box center [425, 370] width 469 height 182
click at [109, 304] on div "Дзвінок : ua16_-1758284861.1448445 1 x - 01:02 00:15 00:15 Транскрипція Для AI-…" at bounding box center [583, 280] width 1166 height 560
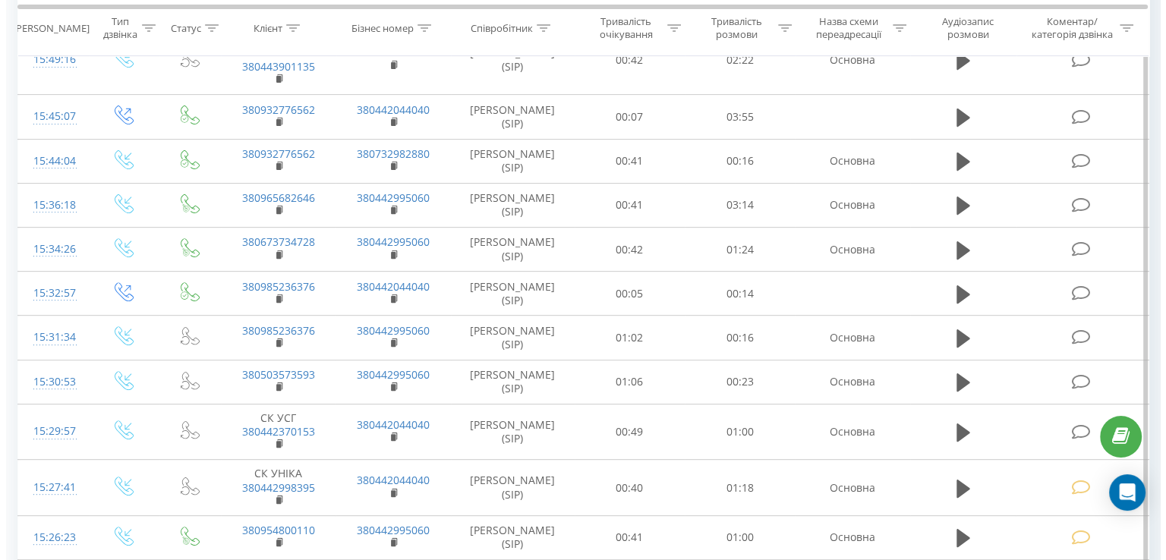
scroll to position [513, 0]
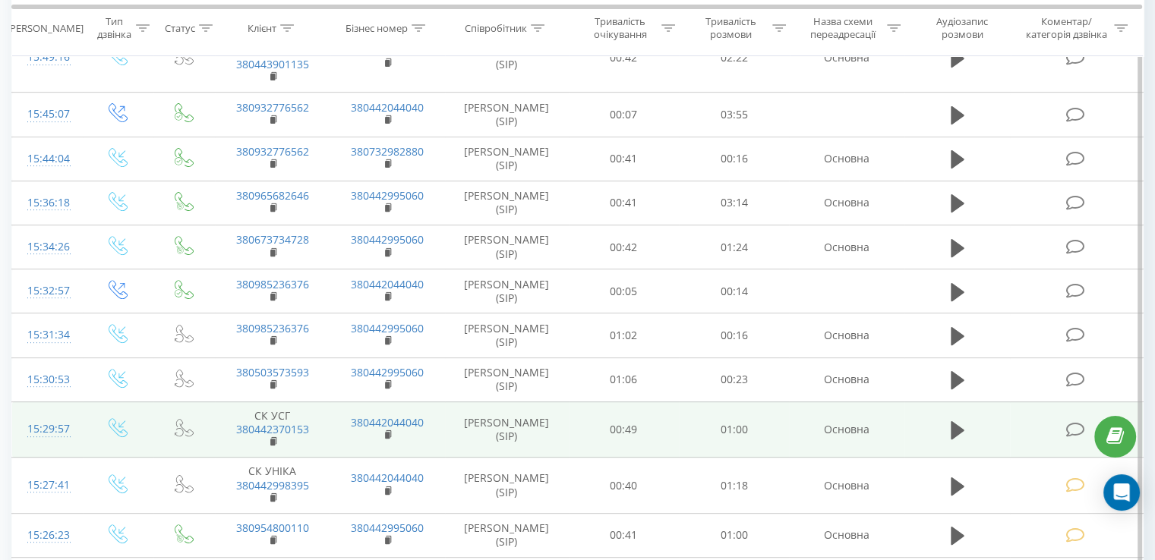
click at [1078, 425] on icon at bounding box center [1074, 430] width 19 height 16
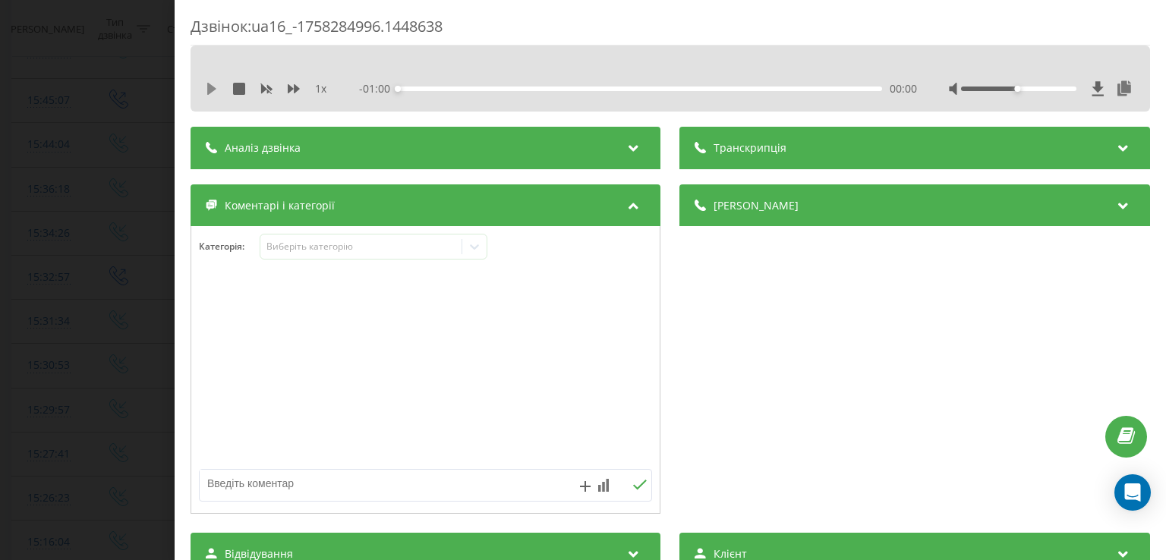
click at [210, 93] on icon at bounding box center [211, 89] width 9 height 12
click at [416, 87] on div "00:02" at bounding box center [641, 89] width 484 height 5
click at [478, 255] on div at bounding box center [474, 247] width 24 height 24
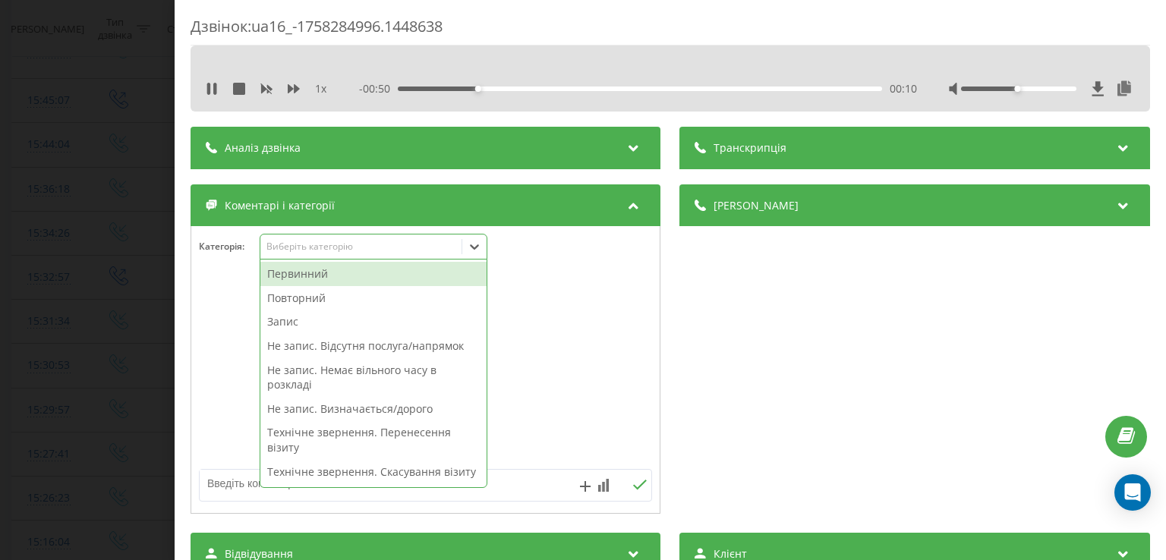
click at [346, 273] on div "Первинний" at bounding box center [373, 274] width 226 height 24
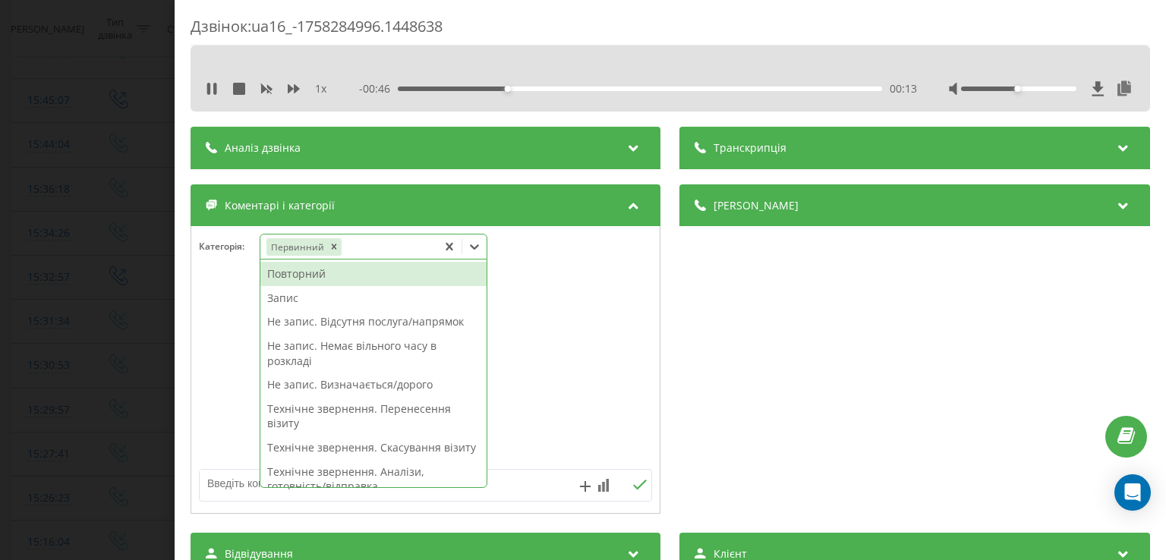
click at [334, 325] on div "Не запис. Відсутня послуга/напрямок" at bounding box center [373, 322] width 226 height 24
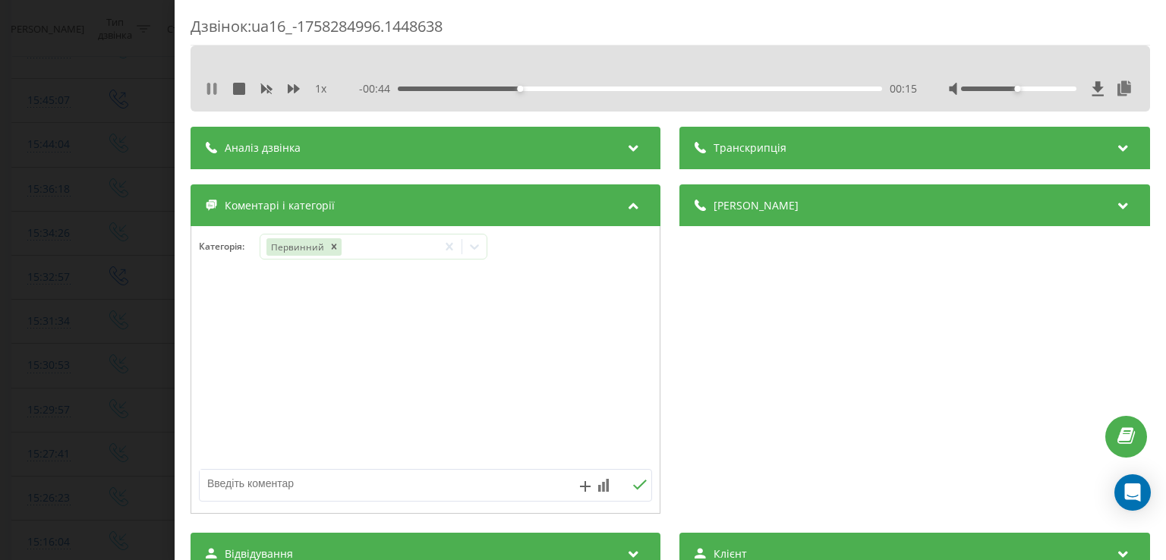
click at [214, 89] on icon at bounding box center [214, 89] width 3 height 12
click at [336, 340] on div at bounding box center [425, 370] width 469 height 182
click at [380, 483] on textarea at bounding box center [380, 483] width 361 height 27
type textarea "реоеег"
click at [128, 286] on div "Дзвінок : ua16_-1758284996.1448638 1 x - 00:44 00:15 00:15 Транскрипція Для AI-…" at bounding box center [583, 280] width 1166 height 560
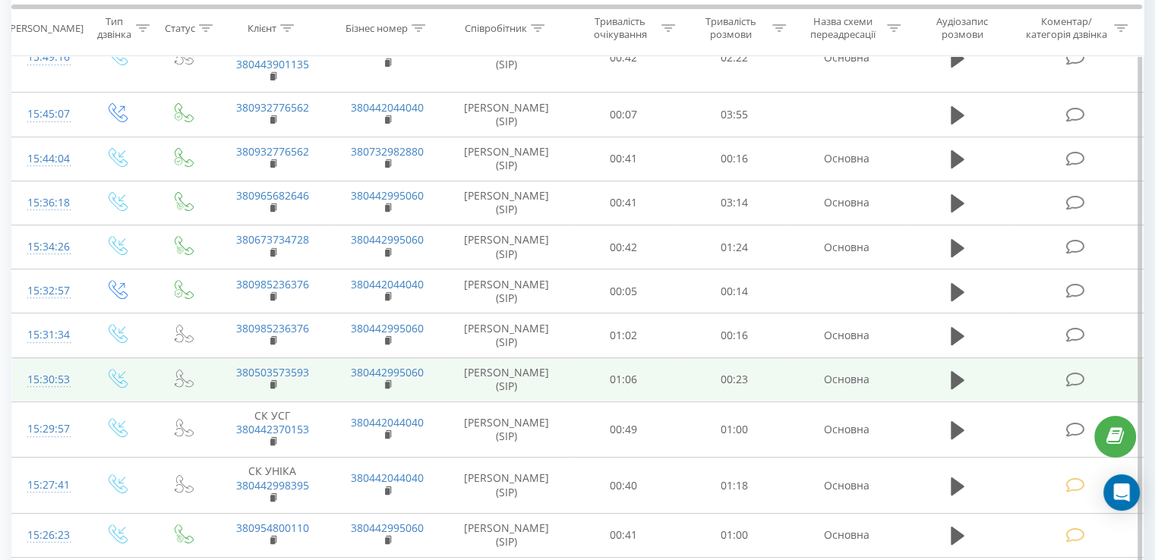
click at [1065, 380] on icon at bounding box center [1074, 380] width 19 height 16
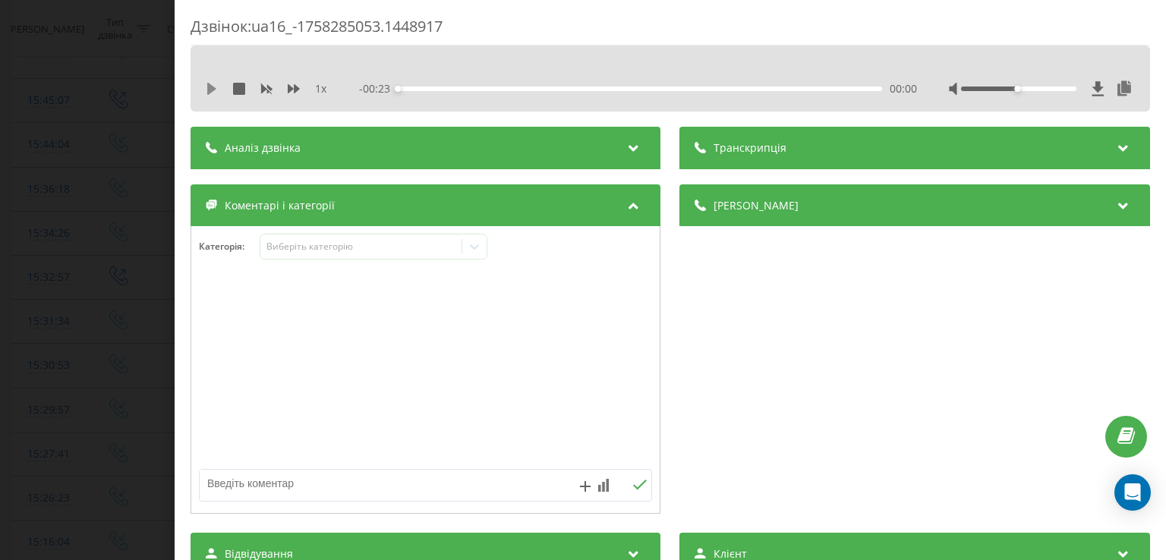
click at [209, 83] on icon at bounding box center [211, 89] width 9 height 12
click at [429, 88] on div "00:01" at bounding box center [641, 89] width 484 height 5
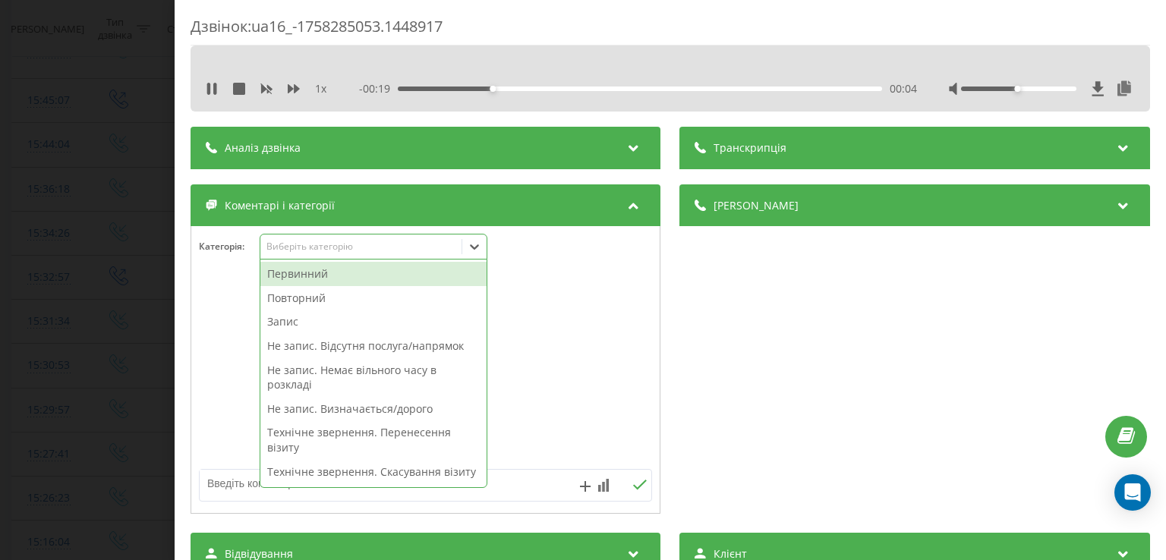
click at [469, 249] on icon at bounding box center [474, 246] width 15 height 15
click at [348, 295] on div "Повторний" at bounding box center [373, 298] width 226 height 24
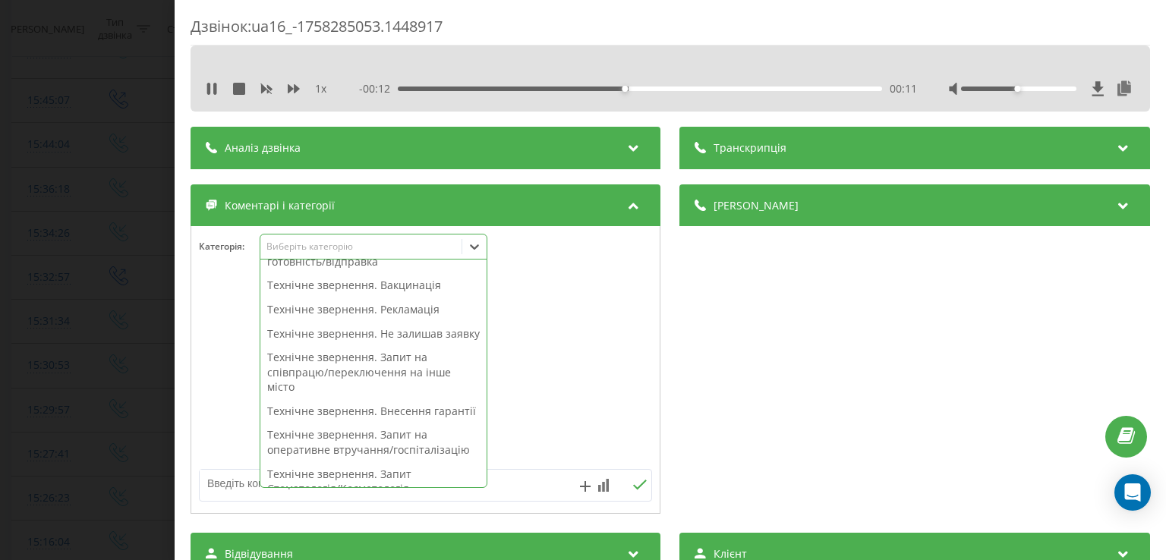
scroll to position [252, 0]
click at [371, 343] on div "Технічне звернення. Не залишав заявку" at bounding box center [373, 331] width 226 height 24
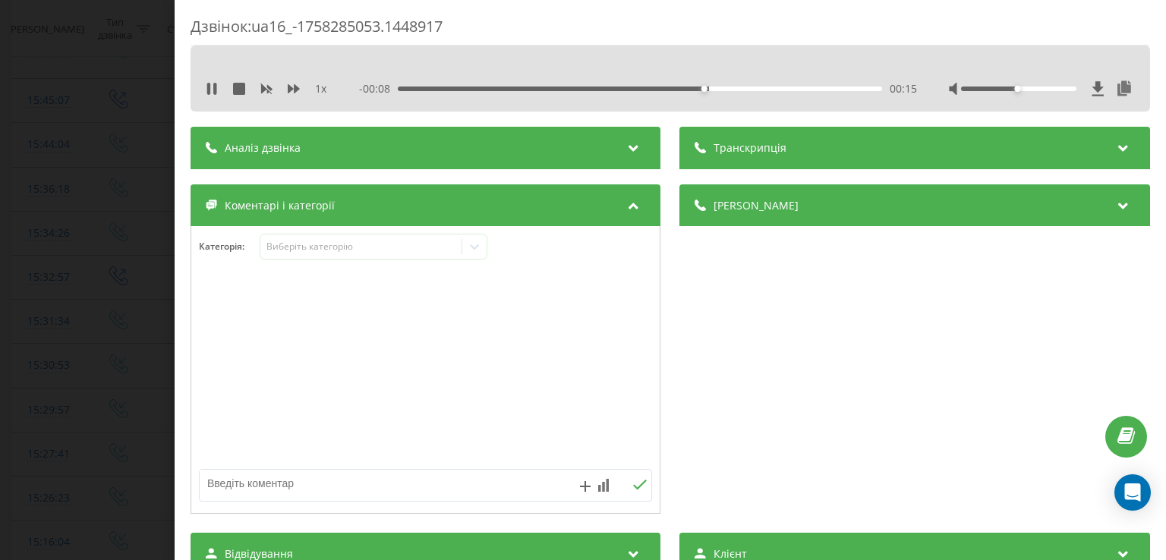
click at [213, 361] on div at bounding box center [425, 370] width 469 height 182
click at [264, 353] on div at bounding box center [425, 370] width 469 height 182
click at [475, 244] on icon at bounding box center [474, 246] width 15 height 15
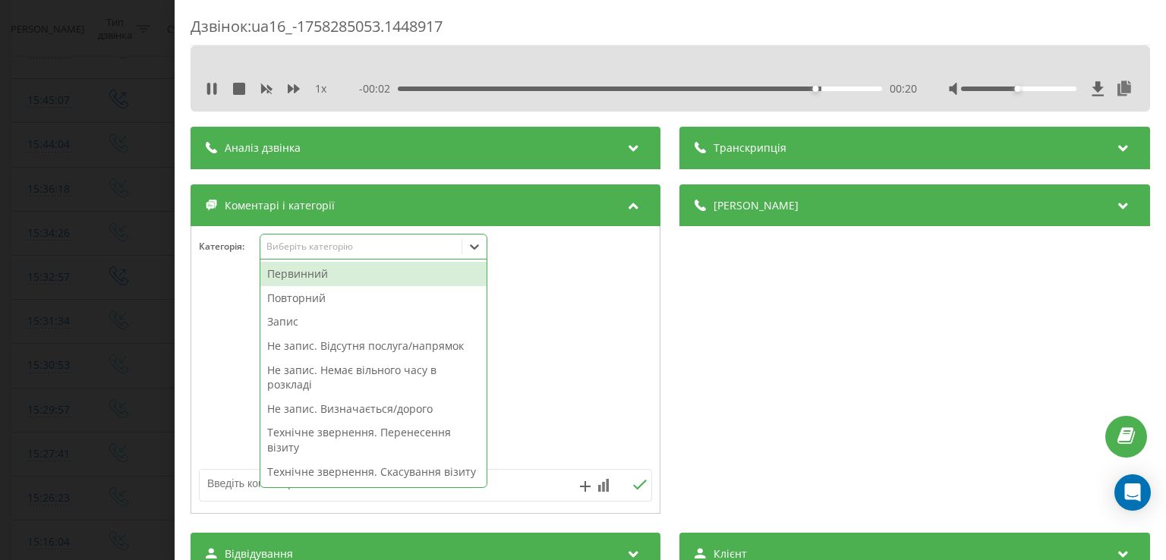
click at [353, 304] on div "Повторний" at bounding box center [373, 298] width 226 height 24
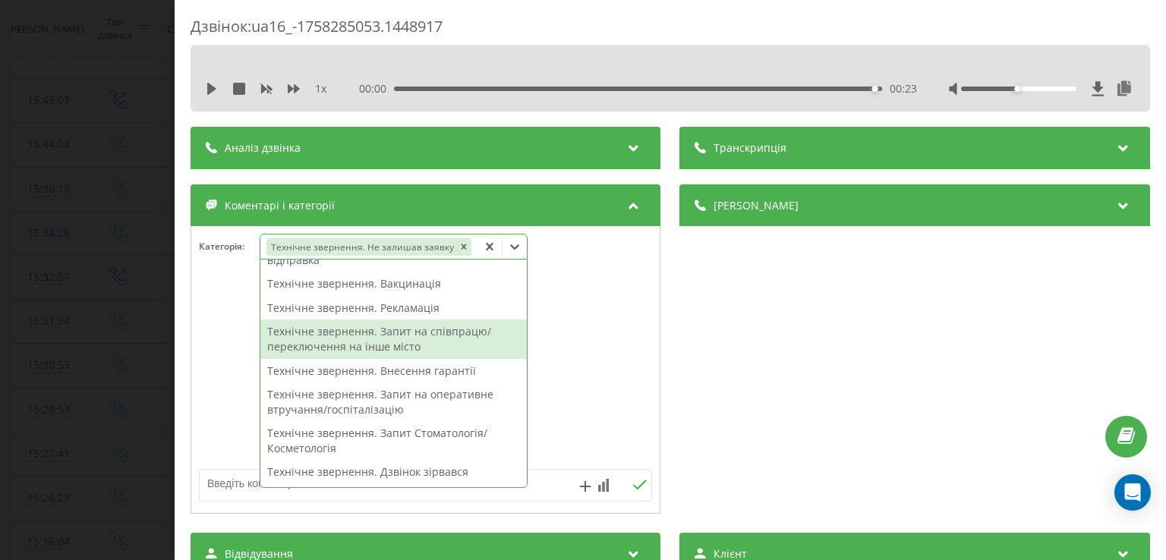
scroll to position [0, 0]
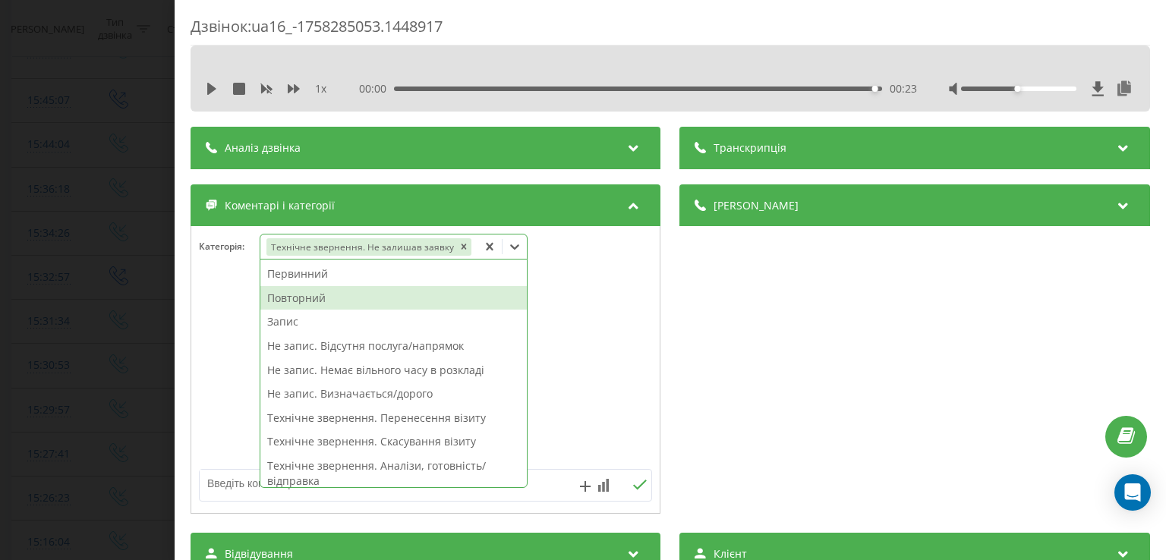
click at [308, 292] on div "Повторний" at bounding box center [393, 298] width 267 height 24
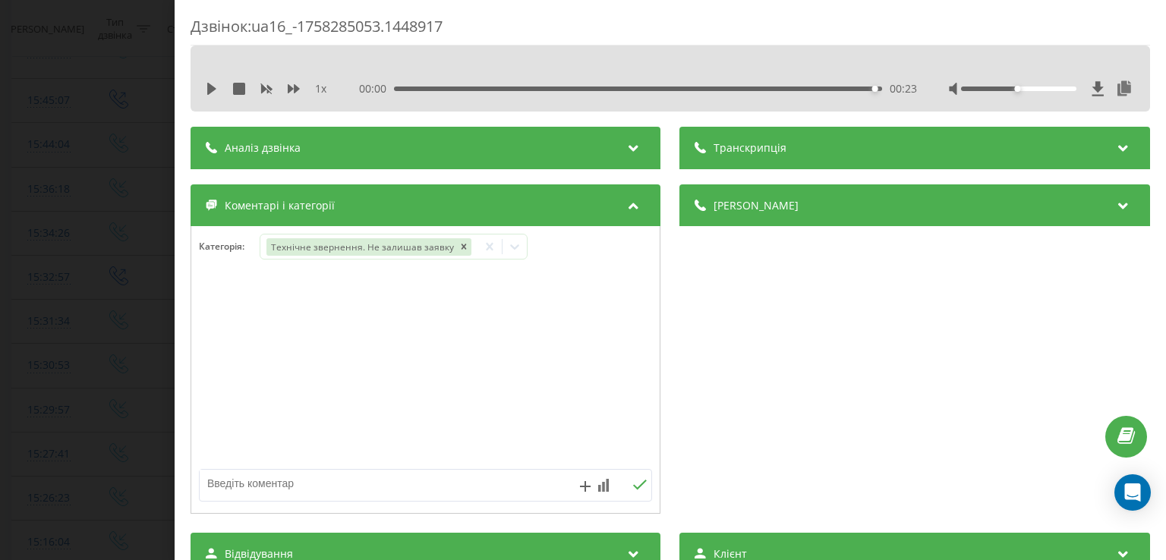
click at [210, 312] on div at bounding box center [425, 370] width 469 height 182
click at [88, 276] on div "Дзвінок : ua16_-1758285053.1448917 1 x 00:00 00:23 00:23 Транскрипція Для AI-ан…" at bounding box center [583, 280] width 1166 height 560
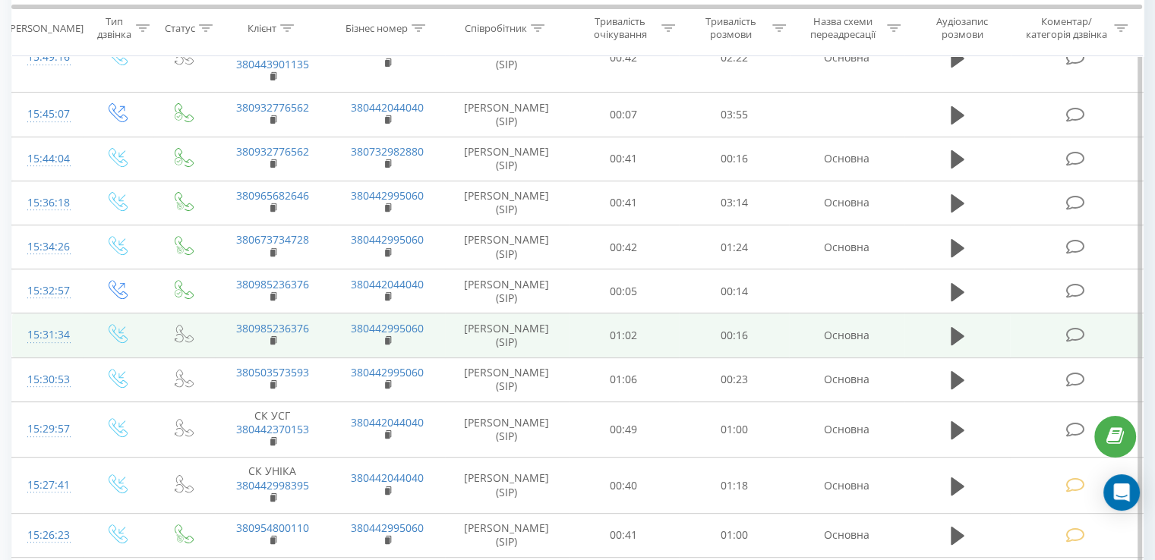
click at [1072, 341] on td at bounding box center [1076, 336] width 133 height 44
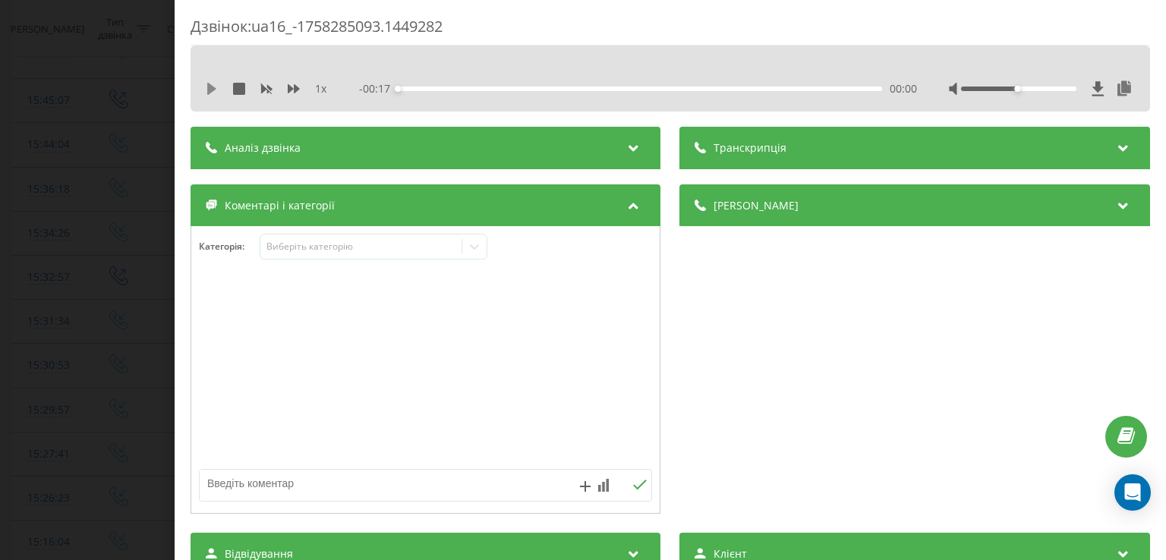
click at [215, 86] on icon at bounding box center [212, 89] width 12 height 12
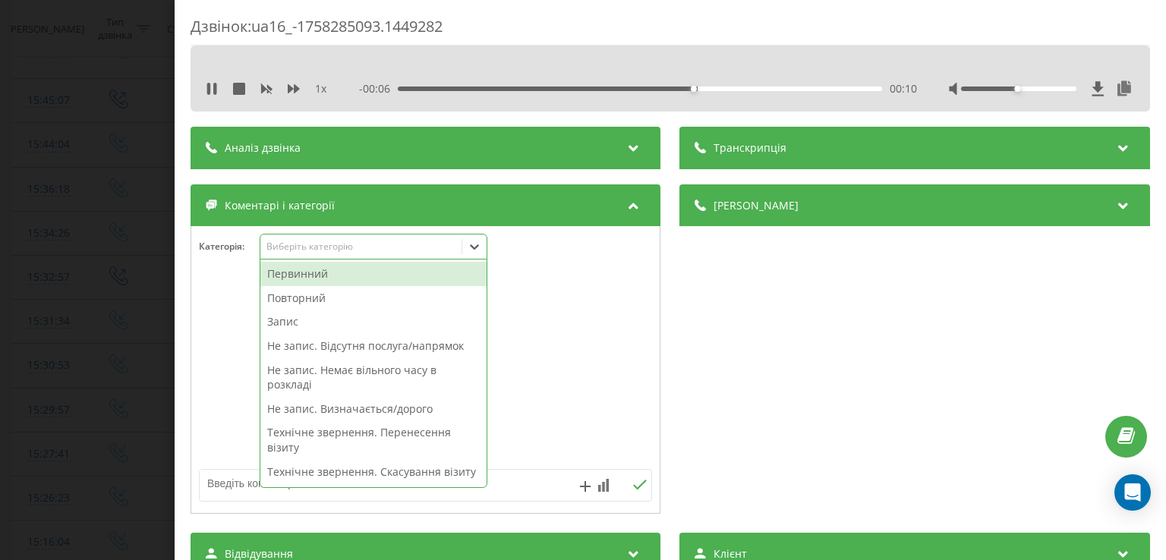
click at [484, 247] on div at bounding box center [474, 247] width 24 height 24
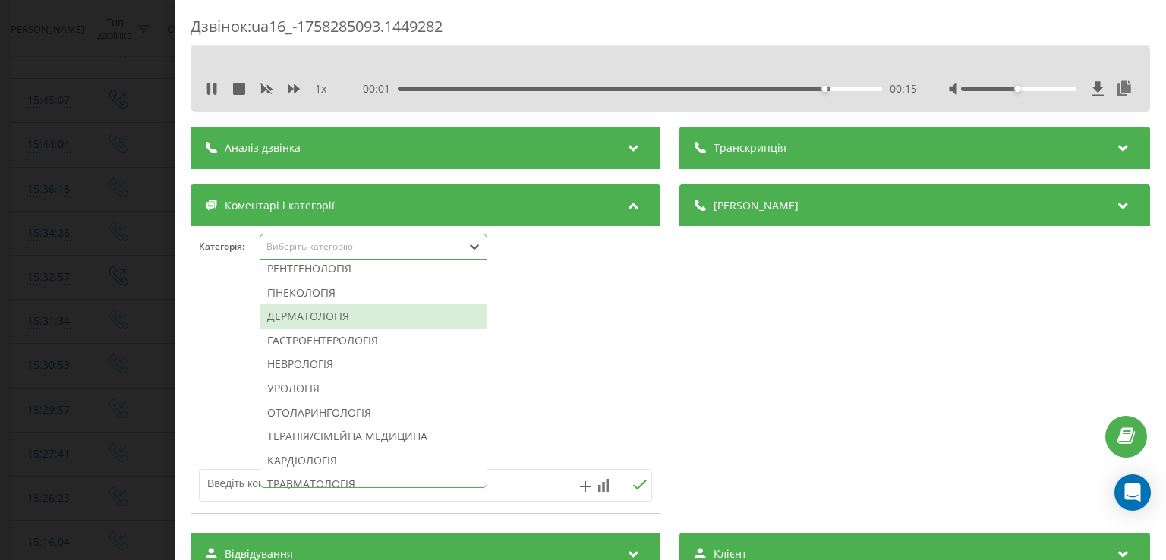
scroll to position [543, 0]
click at [377, 232] on div "Технічне звернення. Дзвінок зірвався" at bounding box center [373, 219] width 226 height 24
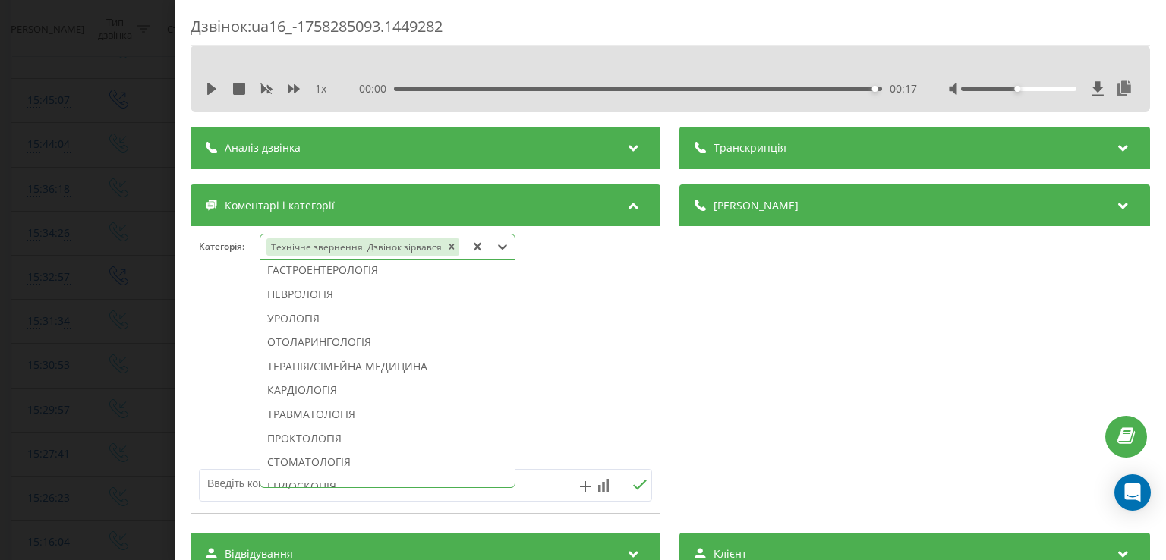
scroll to position [430, 0]
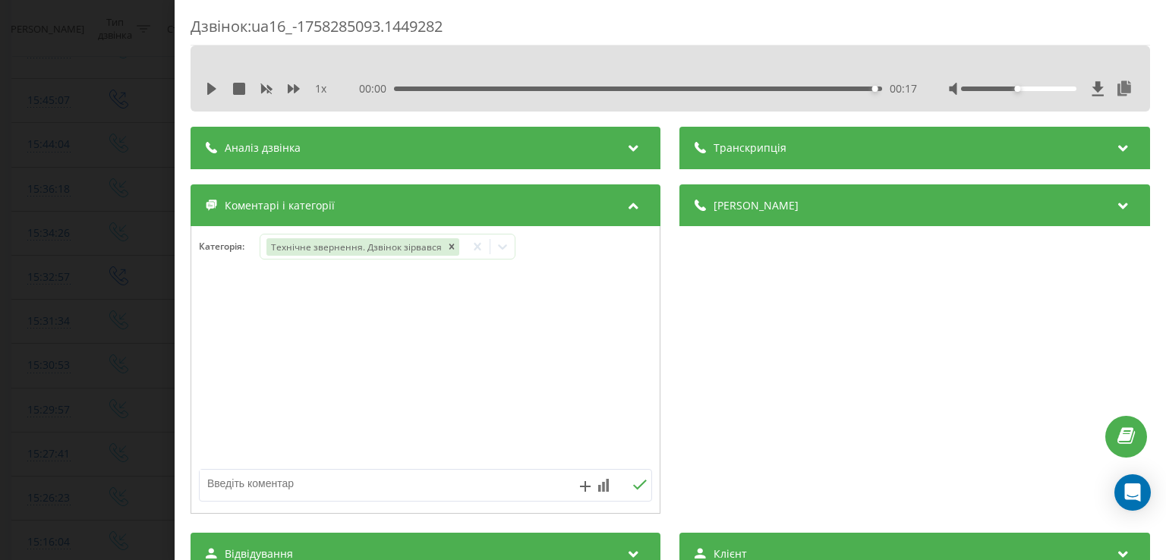
click at [234, 335] on div at bounding box center [425, 370] width 469 height 182
click at [140, 330] on div "Дзвінок : ua16_-1758285093.1449282 1 x 00:00 00:17 00:17 Транскрипція Для AI-ан…" at bounding box center [583, 280] width 1166 height 560
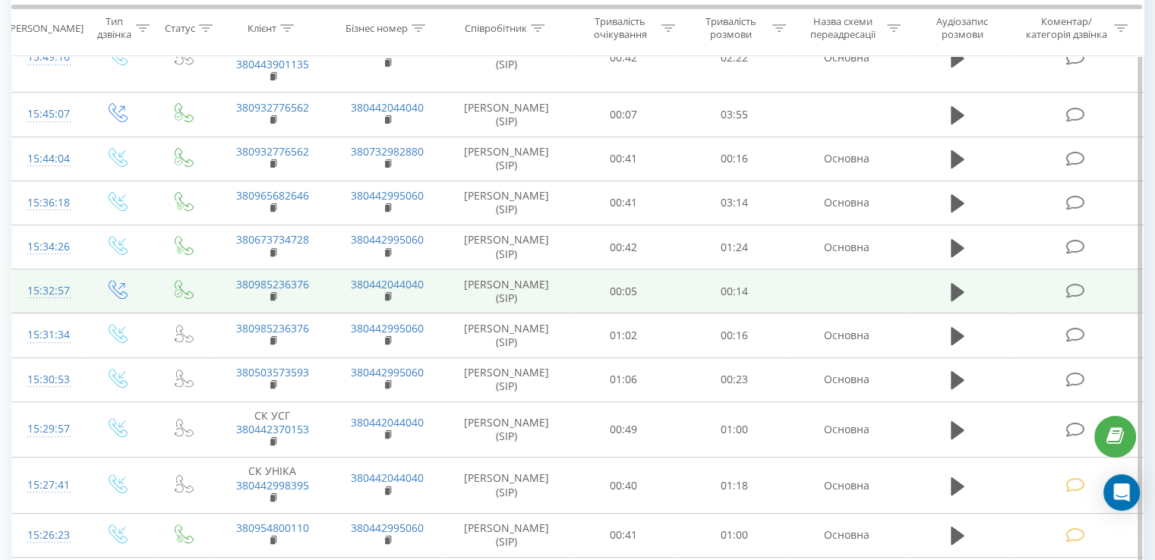
click at [1068, 286] on icon at bounding box center [1074, 291] width 19 height 16
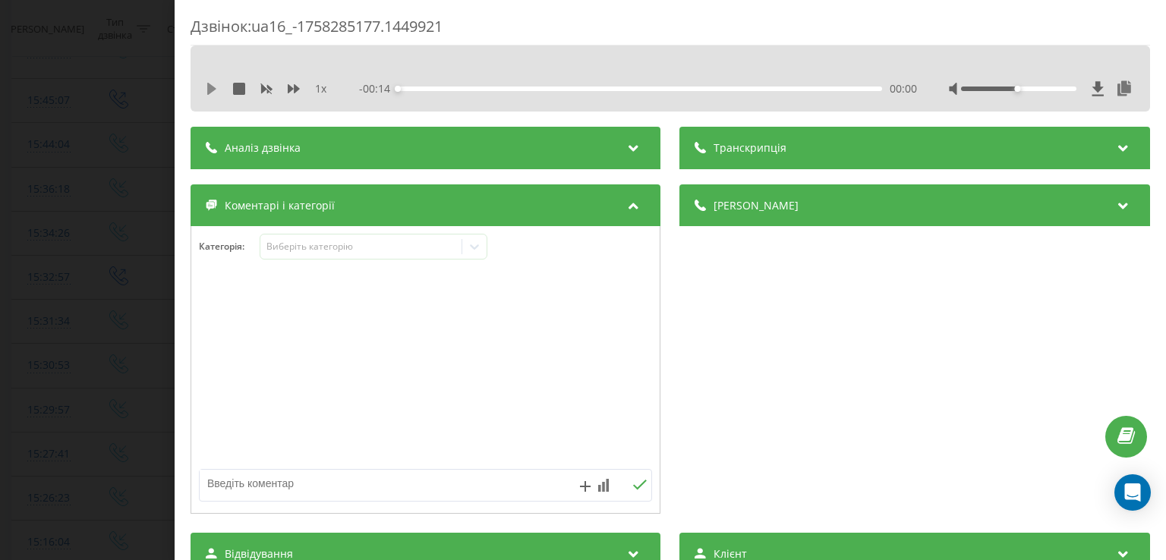
click at [215, 87] on div "1 x - 00:14 00:00 00:00" at bounding box center [670, 88] width 937 height 23
click at [215, 87] on icon at bounding box center [212, 89] width 12 height 12
click at [419, 87] on div "00:00" at bounding box center [641, 89] width 484 height 5
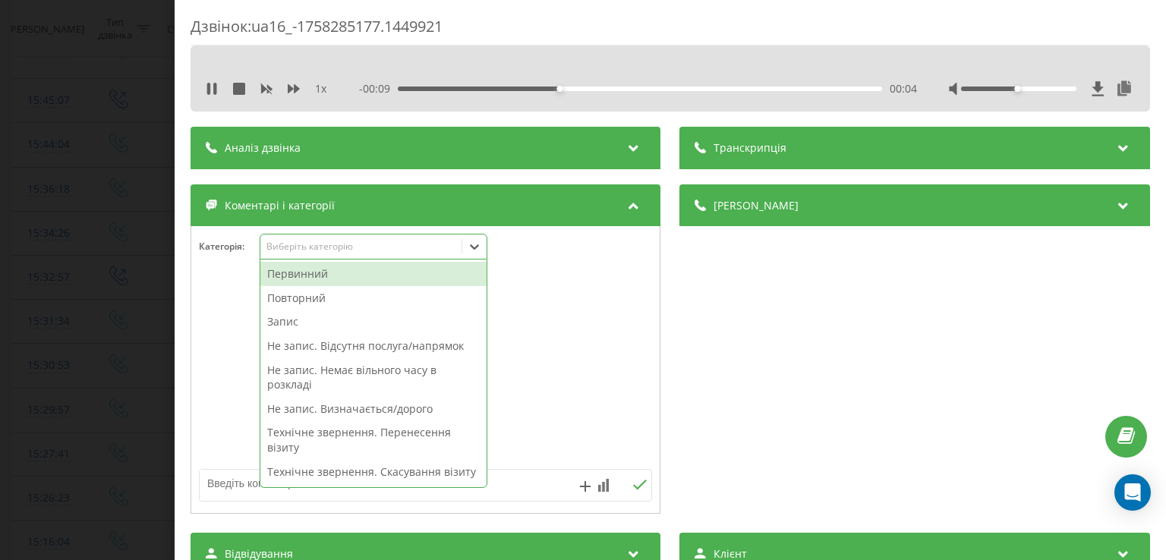
click at [475, 252] on icon at bounding box center [474, 246] width 15 height 15
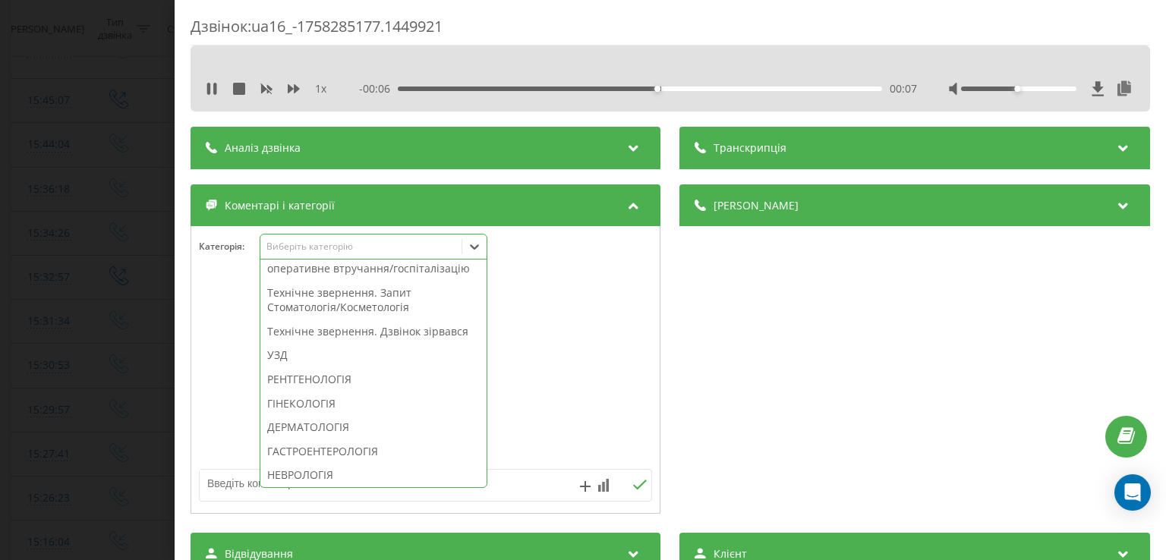
scroll to position [431, 0]
click at [405, 343] on div "Технічне звернення. Дзвінок зірвався" at bounding box center [373, 331] width 226 height 24
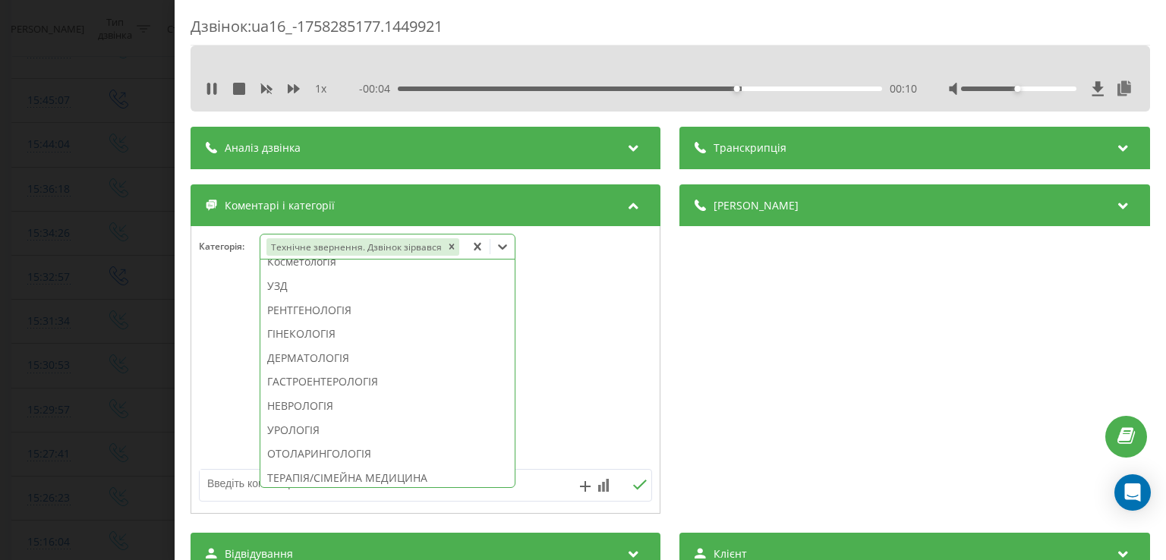
scroll to position [358, 0]
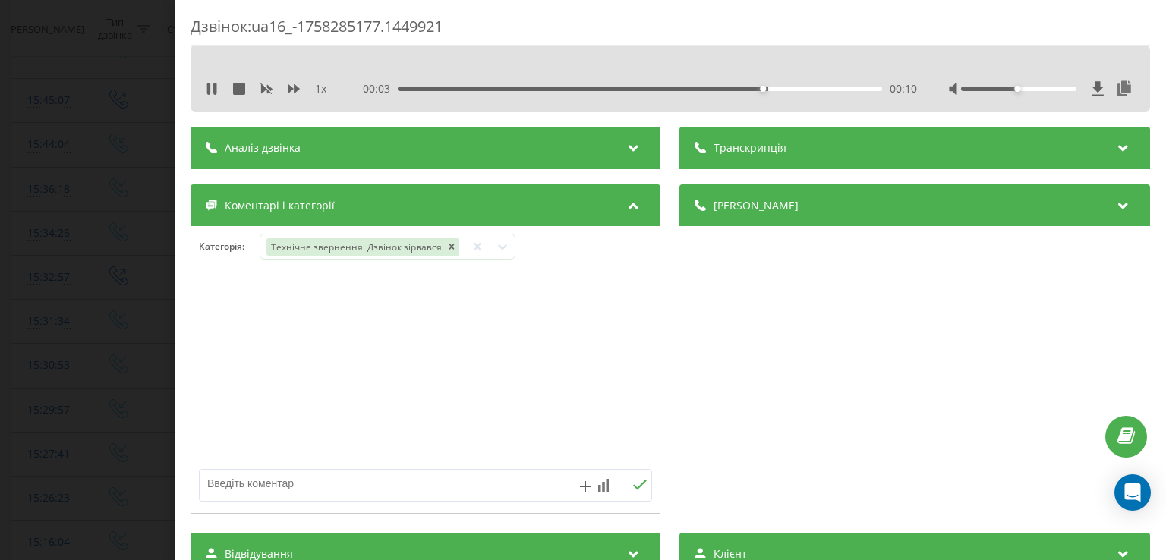
click at [235, 371] on div at bounding box center [425, 370] width 469 height 182
click at [129, 347] on div "Дзвінок : ua16_-1758285177.1449921 1 x - 00:02 00:11 00:11 Транскрипція Для AI-…" at bounding box center [583, 280] width 1166 height 560
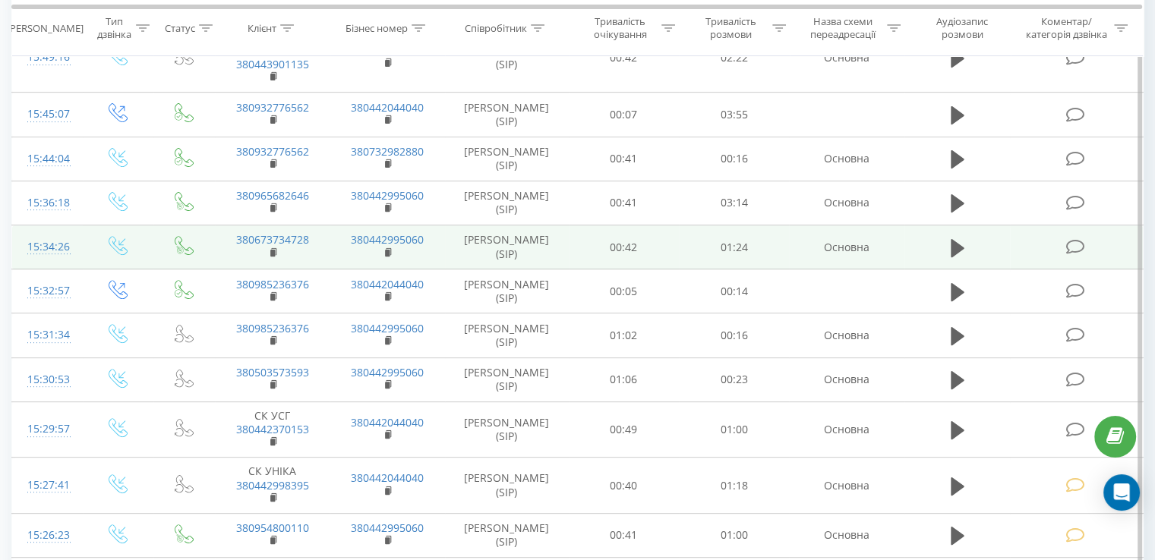
click at [1071, 244] on icon at bounding box center [1074, 247] width 19 height 16
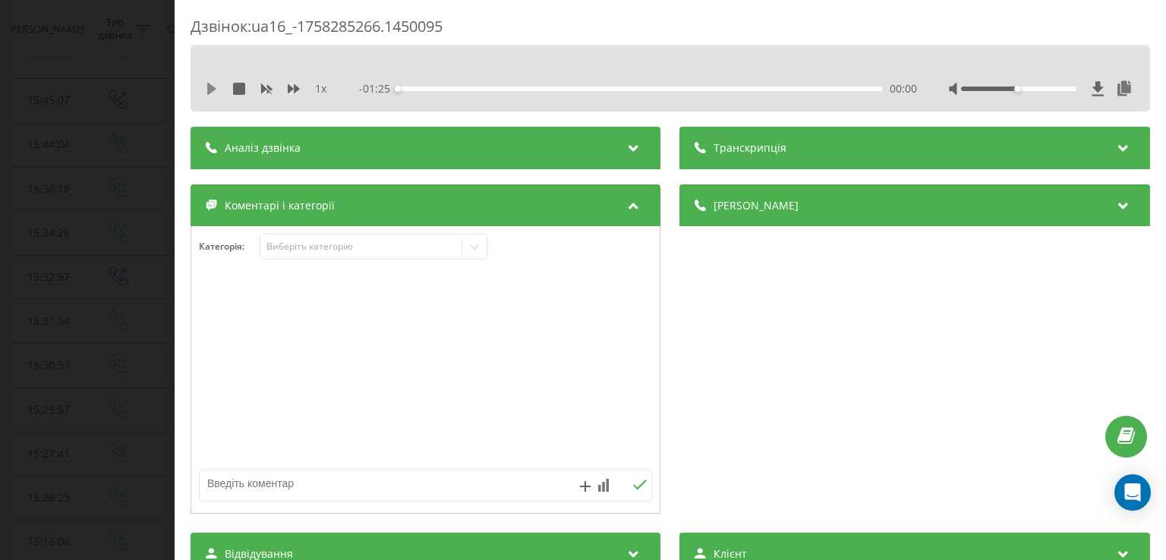
click at [211, 85] on icon at bounding box center [211, 89] width 9 height 12
click at [422, 87] on div "00:04" at bounding box center [641, 89] width 484 height 5
click at [209, 83] on icon at bounding box center [208, 89] width 3 height 12
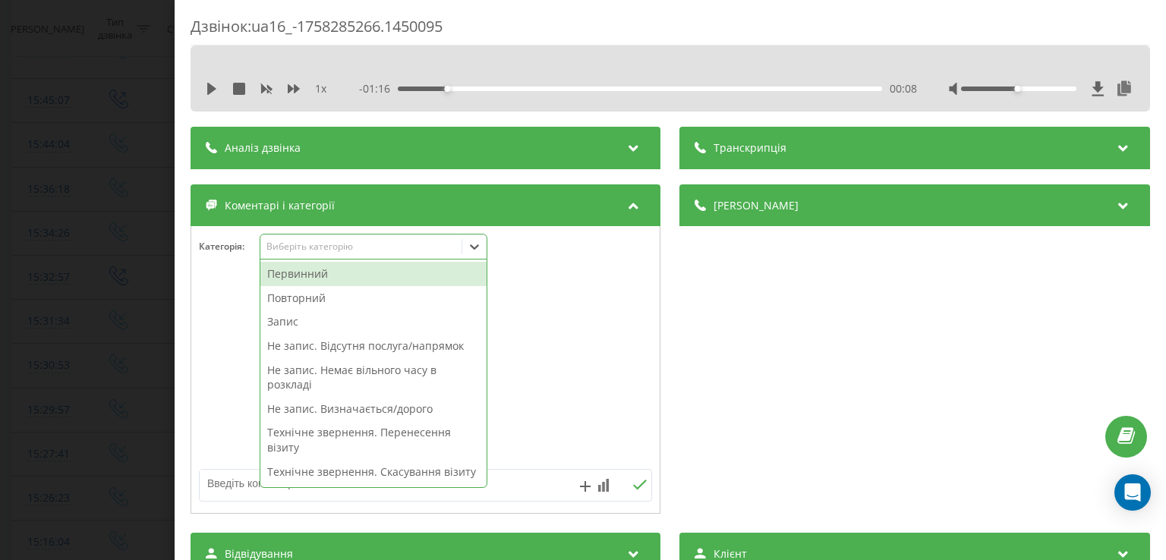
click at [477, 238] on div at bounding box center [474, 247] width 24 height 24
click at [346, 274] on div "Первинний" at bounding box center [373, 274] width 226 height 24
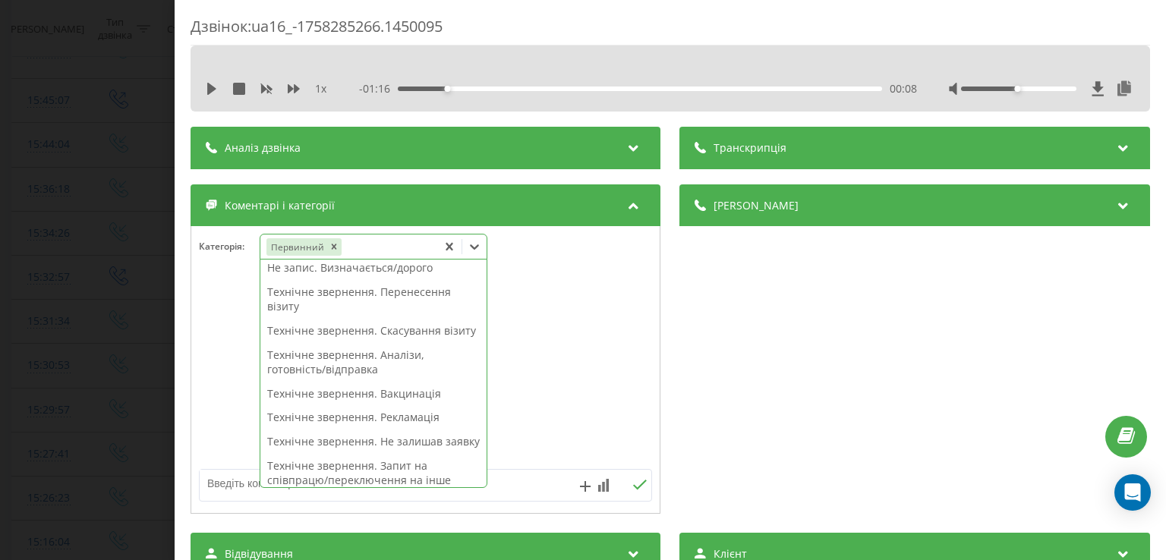
scroll to position [118, 0]
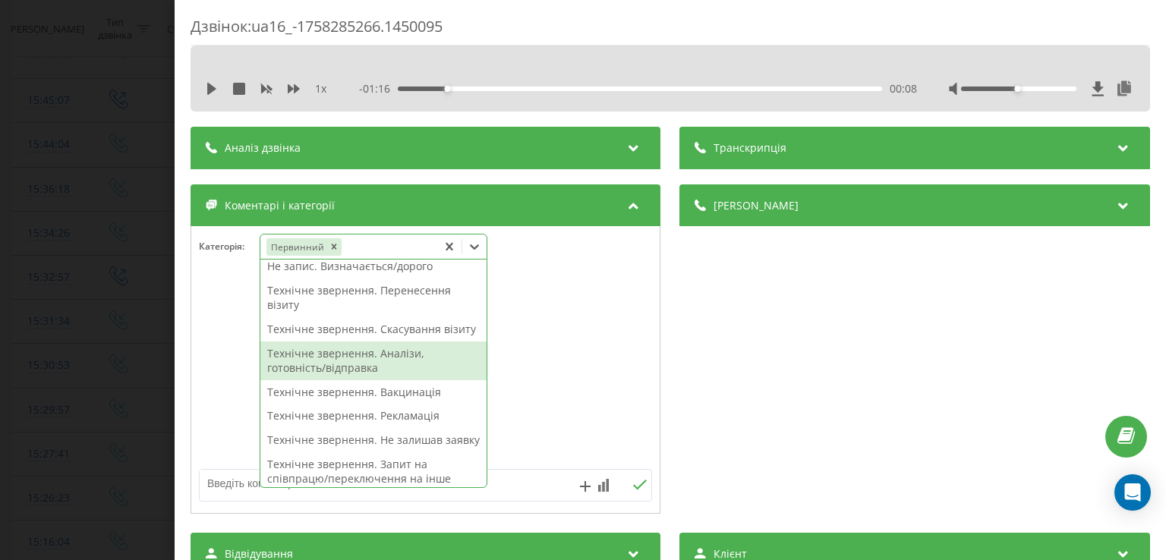
click at [388, 368] on div "Технічне звернення. Аналізи, готовність/відправка" at bounding box center [373, 361] width 226 height 39
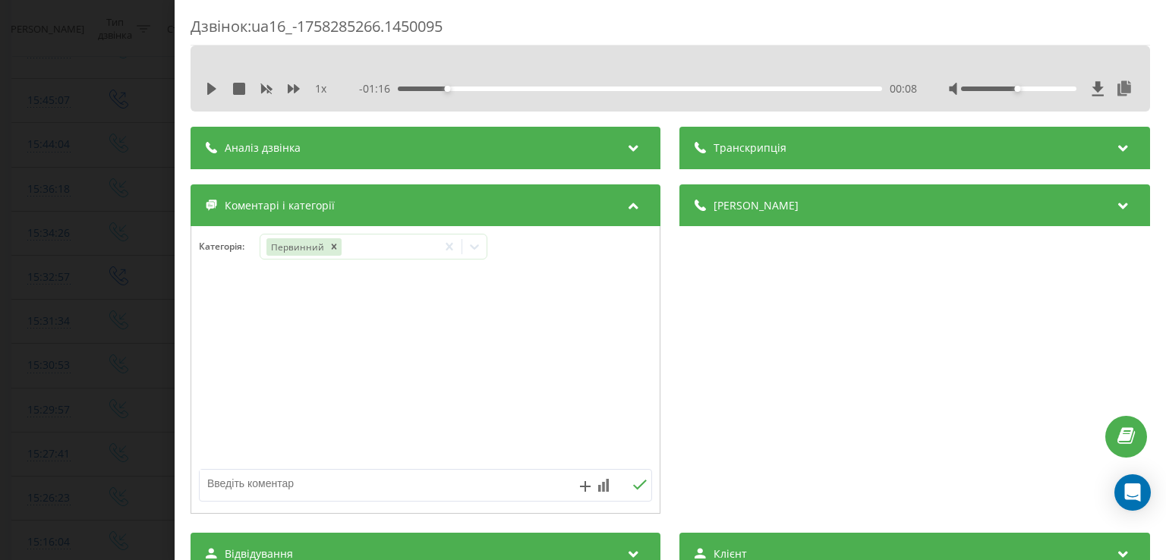
click at [226, 376] on div at bounding box center [425, 370] width 469 height 182
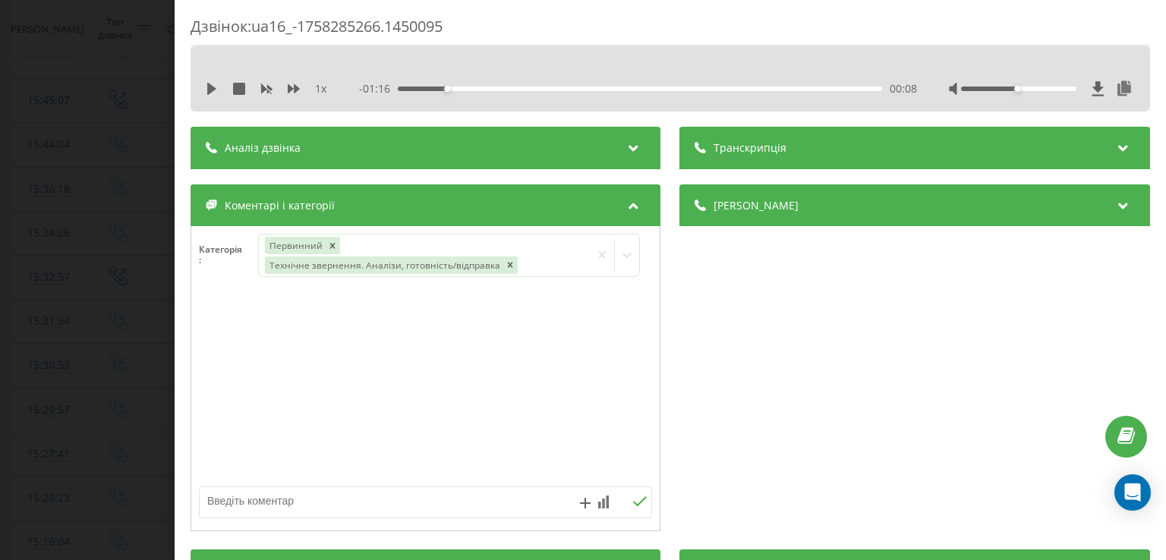
click at [85, 346] on div "Дзвінок : ua16_-1758285266.1450095 1 x - 01:16 00:08 00:08 Транскрипція Для AI-…" at bounding box center [583, 280] width 1166 height 560
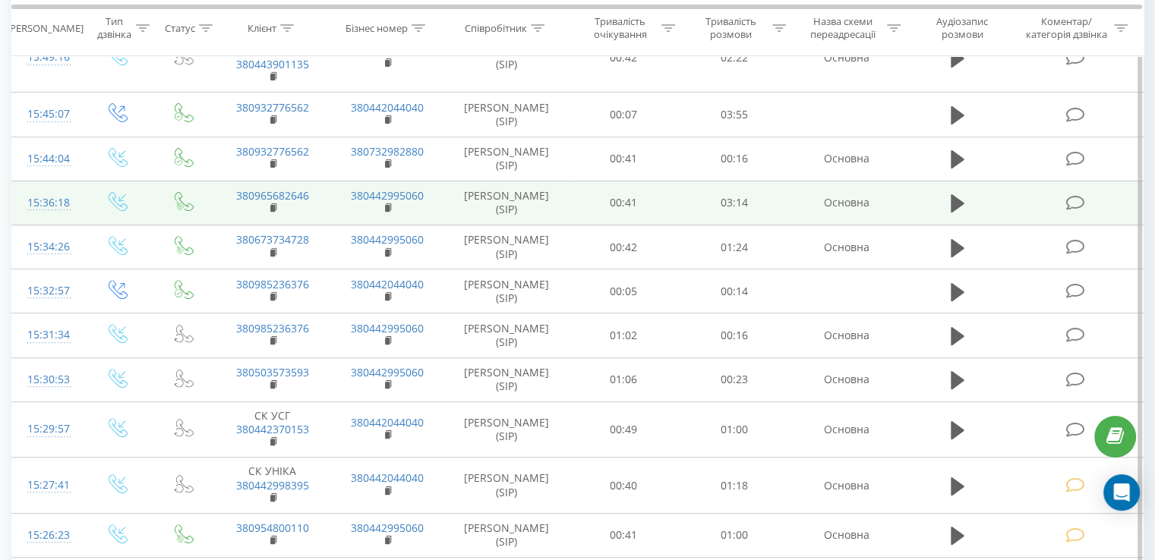
click at [1081, 196] on icon at bounding box center [1074, 203] width 19 height 16
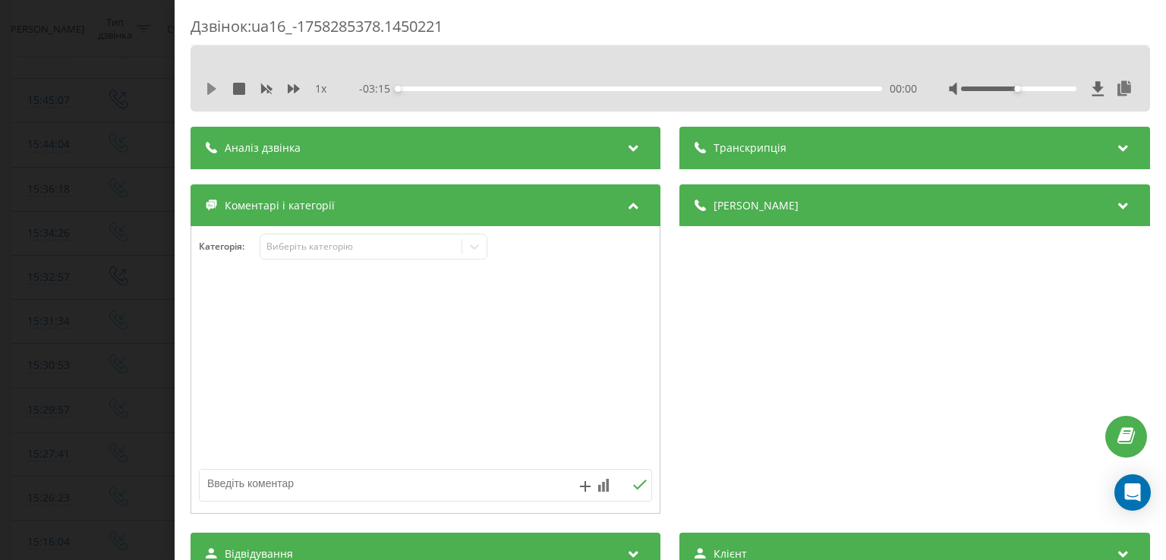
click at [213, 87] on icon at bounding box center [211, 89] width 9 height 12
click at [415, 88] on div "00:07" at bounding box center [641, 89] width 484 height 5
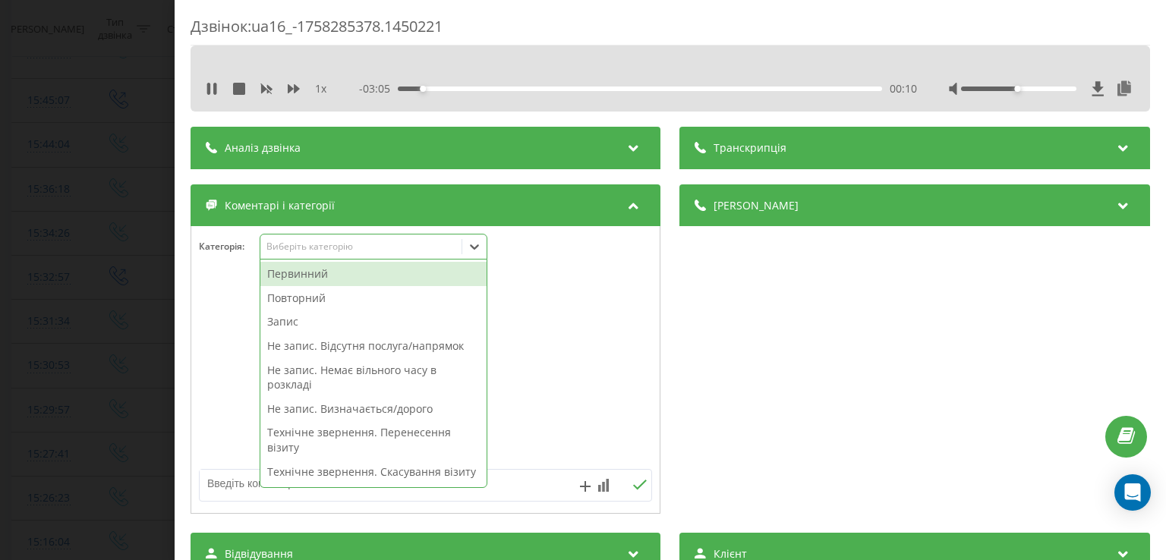
click at [478, 238] on div at bounding box center [474, 247] width 24 height 24
click at [336, 292] on div "Повторний" at bounding box center [373, 298] width 226 height 24
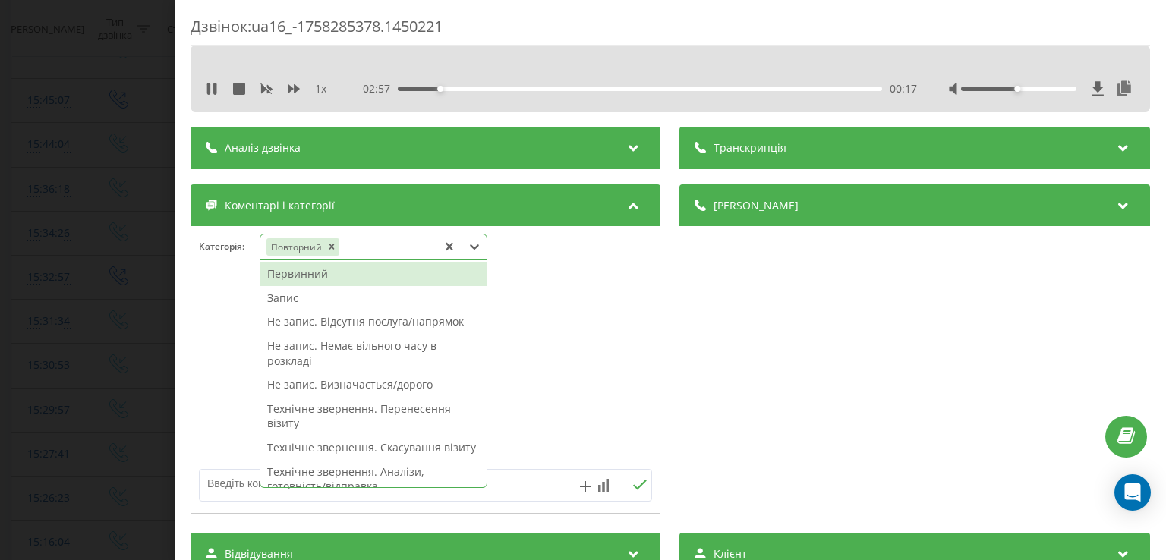
click at [299, 304] on div "Запис" at bounding box center [373, 298] width 226 height 24
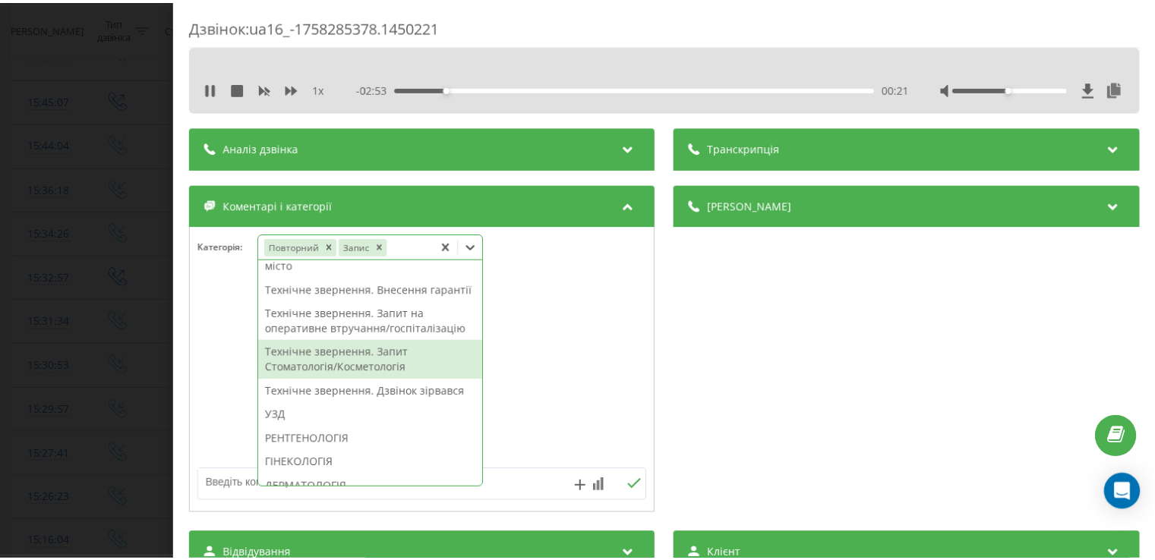
scroll to position [328, 0]
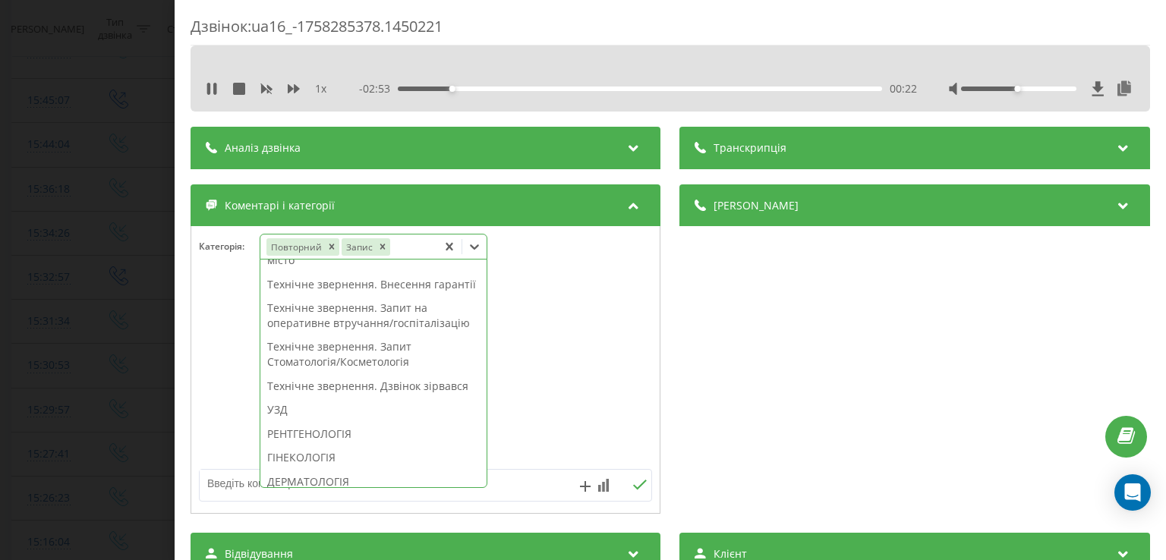
click at [292, 422] on div "УЗД" at bounding box center [373, 410] width 226 height 24
click at [281, 422] on div "УЗД" at bounding box center [373, 410] width 226 height 24
click at [217, 429] on div at bounding box center [425, 370] width 469 height 182
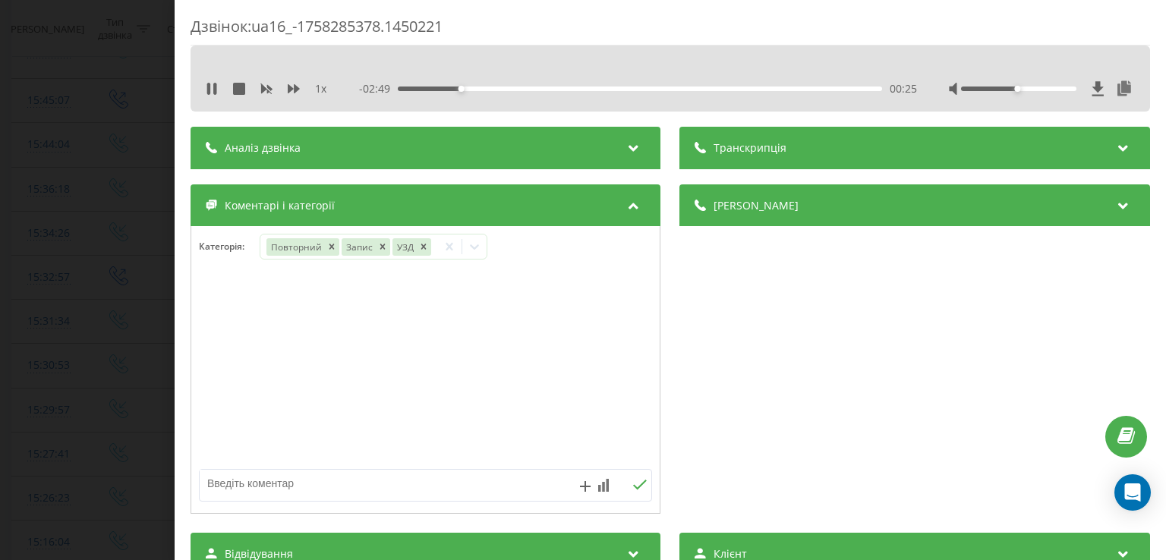
click at [125, 379] on div "Дзвінок : ua16_-1758285378.1450221 1 x - 02:49 00:25 00:25 Транскрипція Для AI-…" at bounding box center [583, 280] width 1166 height 560
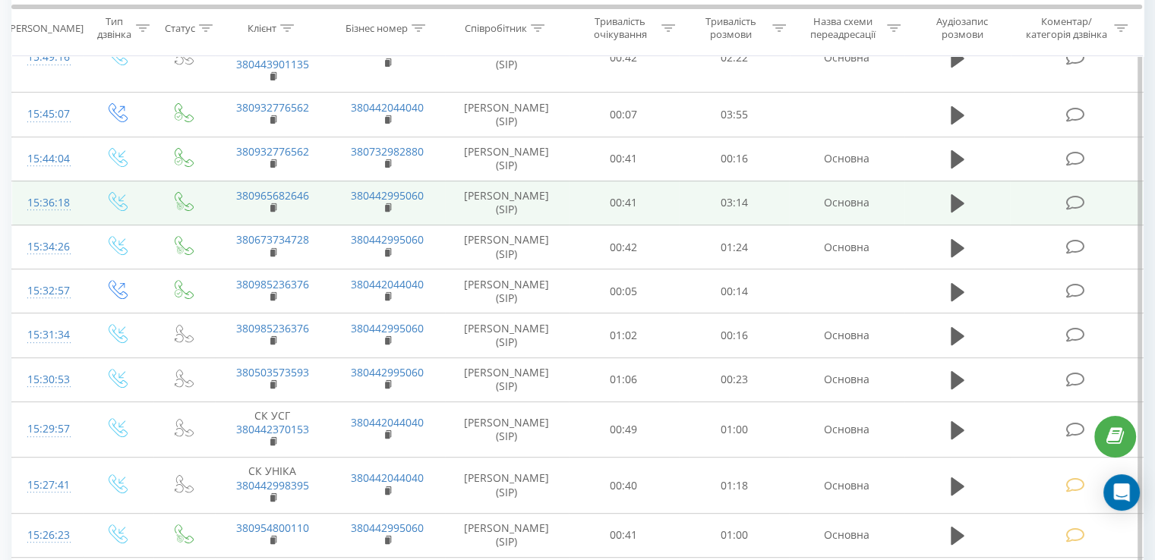
click at [1072, 200] on icon at bounding box center [1074, 203] width 19 height 16
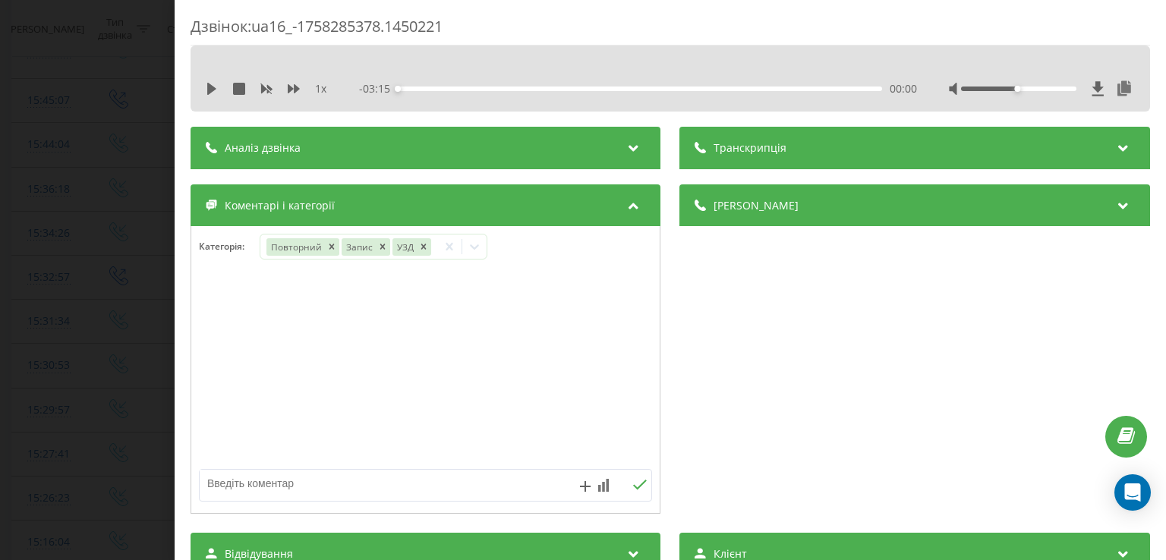
click at [142, 267] on div "Дзвінок : ua16_-1758285378.1450221 1 x - 03:15 00:00 00:00 Транскрипція Для AI-…" at bounding box center [583, 280] width 1166 height 560
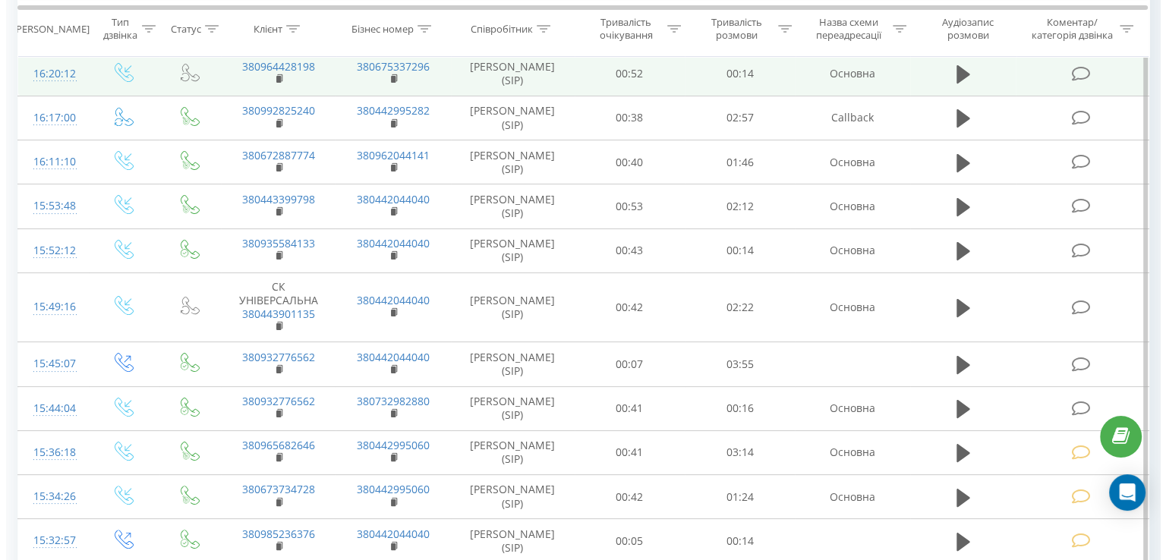
scroll to position [240, 0]
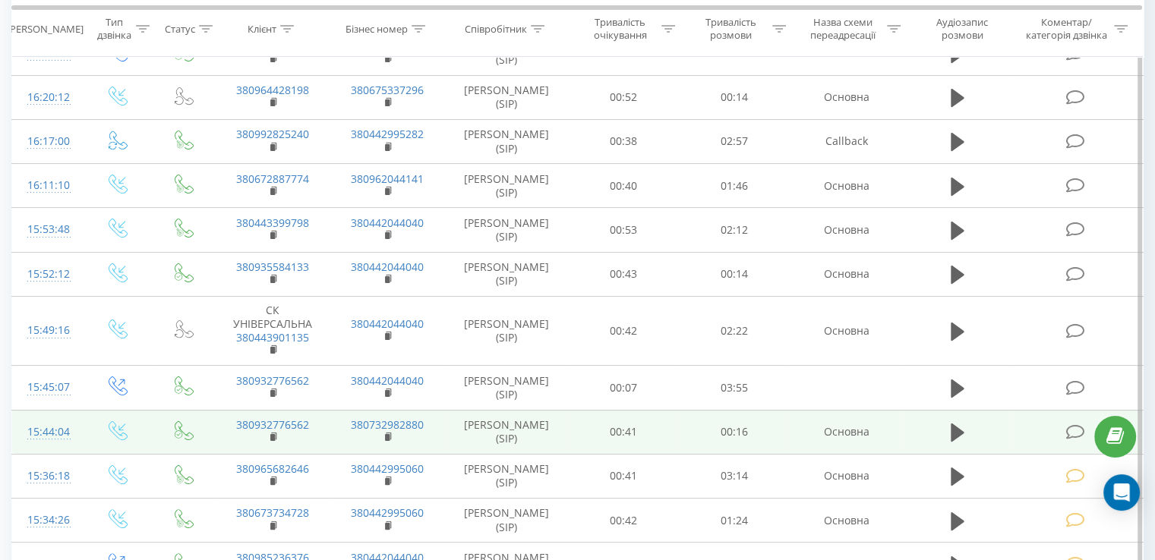
click at [1069, 428] on icon at bounding box center [1074, 432] width 19 height 16
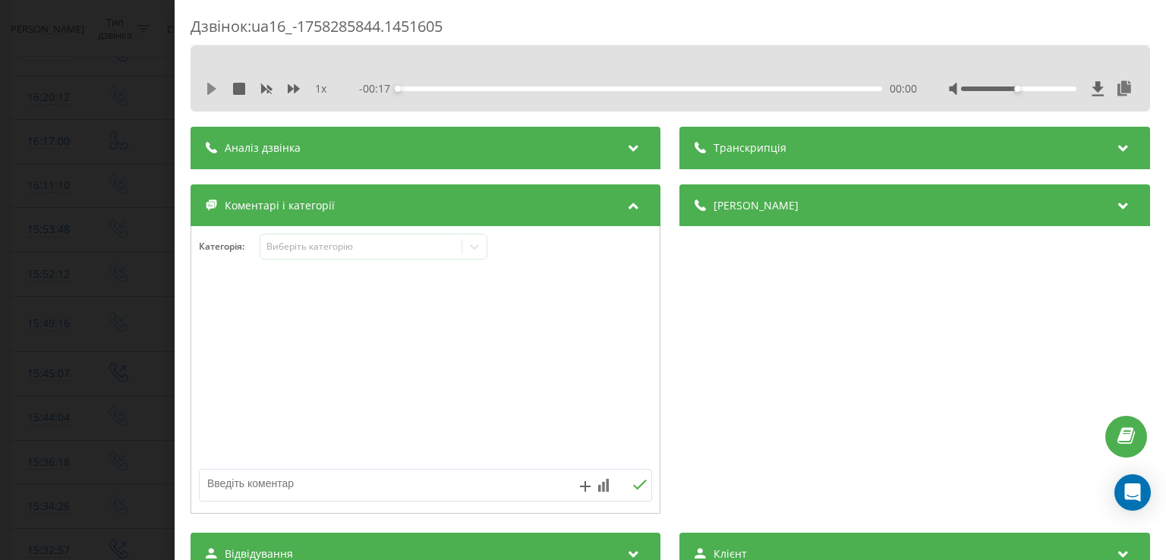
click at [207, 89] on icon at bounding box center [212, 89] width 12 height 12
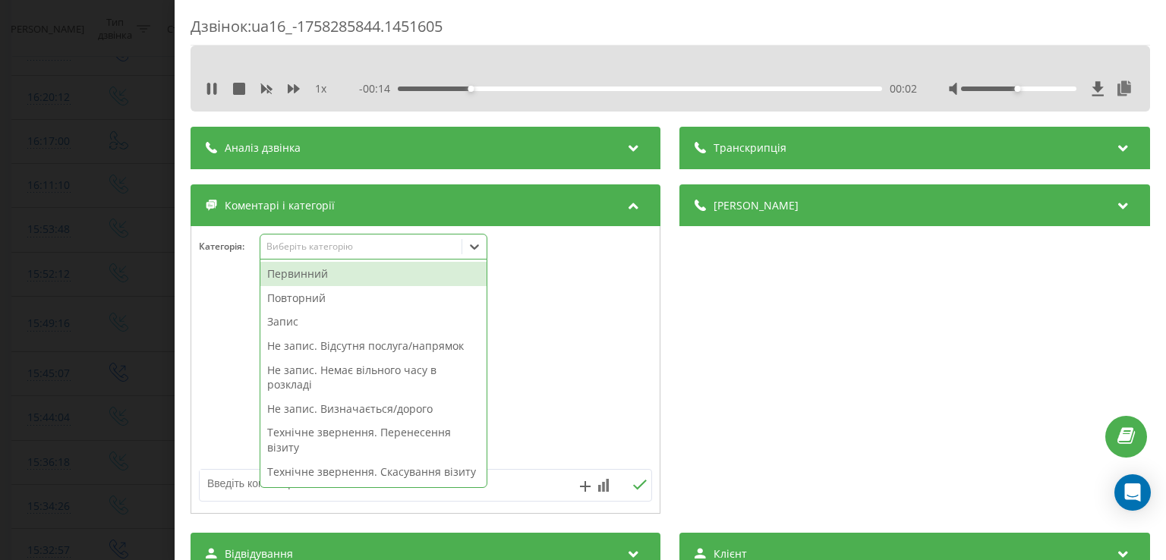
click at [474, 242] on icon at bounding box center [474, 246] width 15 height 15
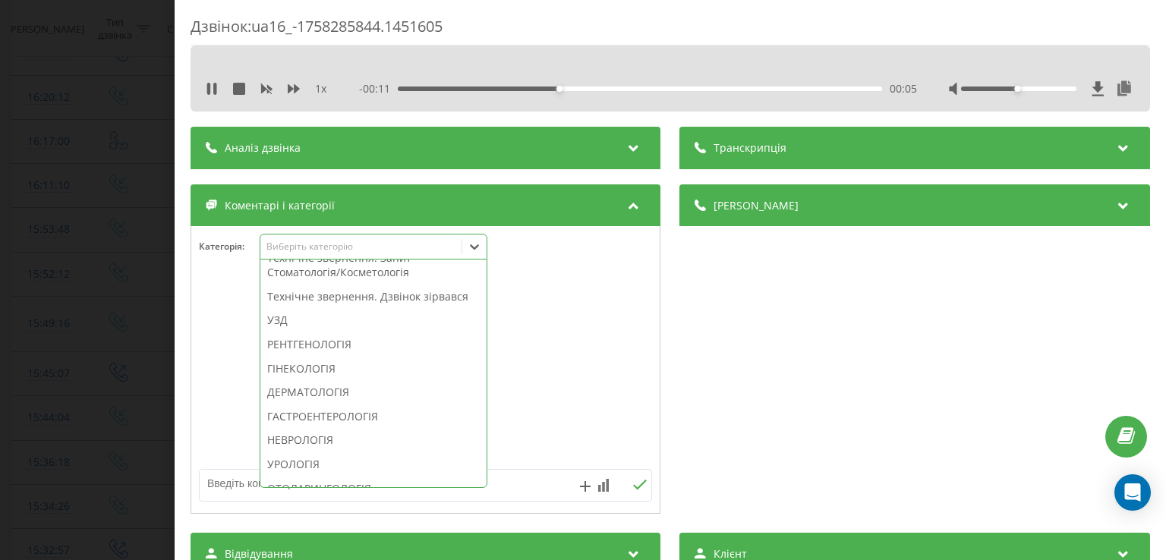
scroll to position [482, 0]
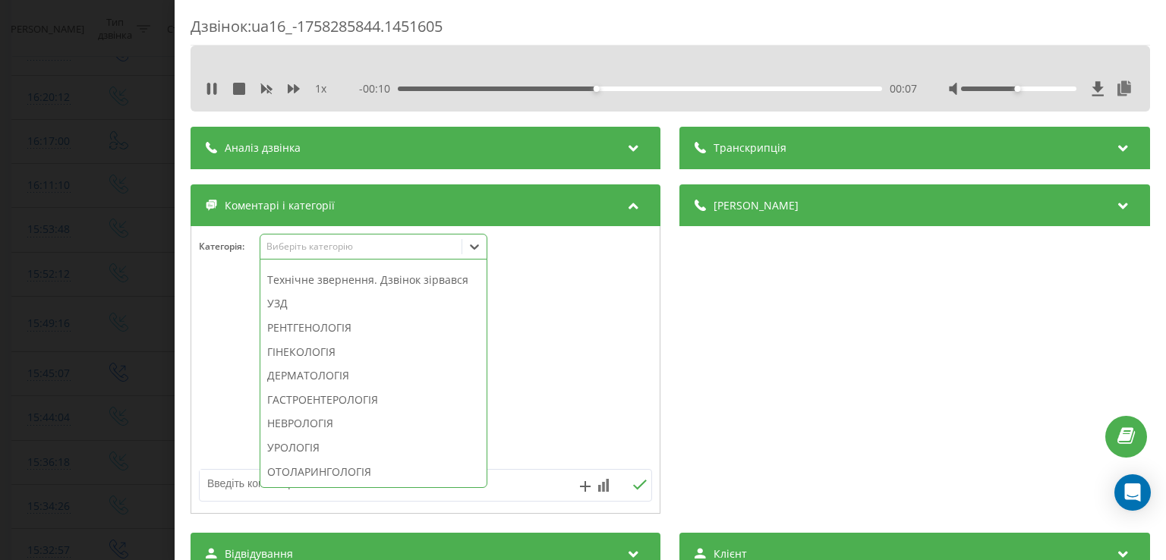
click at [380, 292] on div "Технічне звернення. Дзвінок зірвався" at bounding box center [373, 280] width 226 height 24
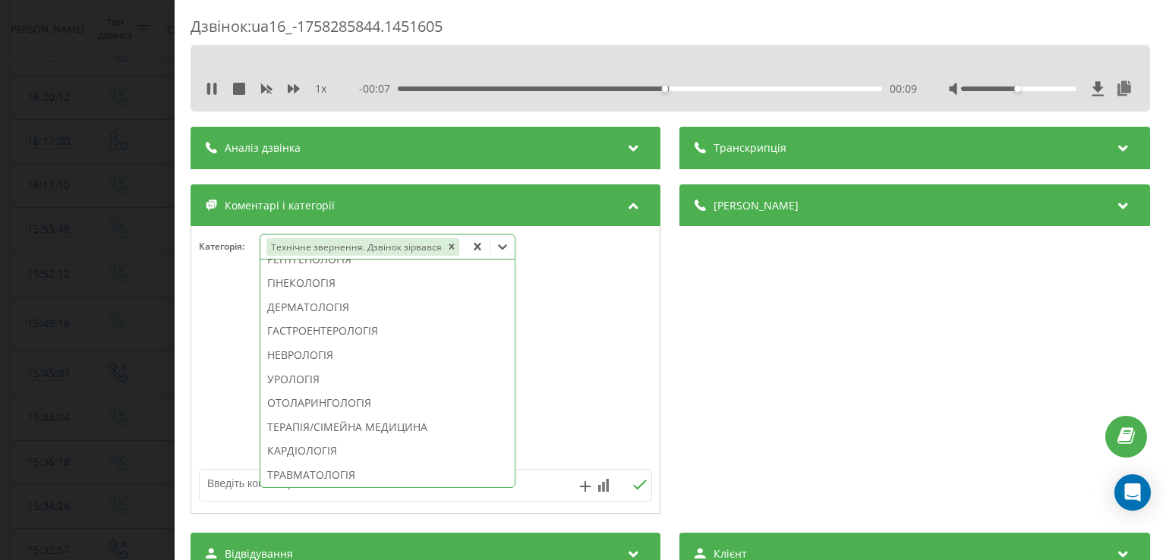
scroll to position [393, 0]
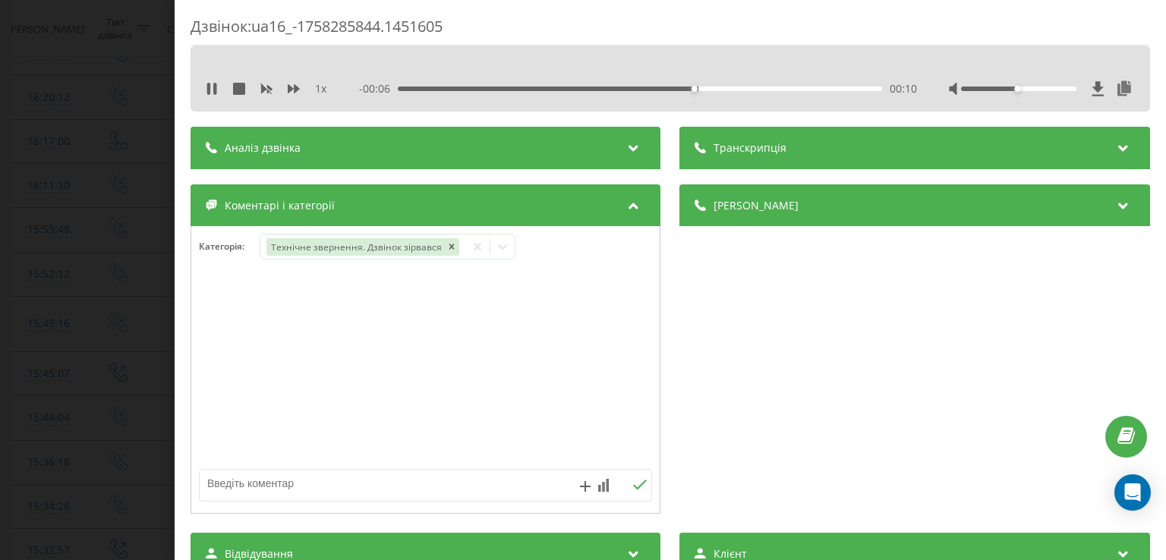
click at [218, 343] on div at bounding box center [425, 370] width 469 height 182
click at [105, 358] on div "Дзвінок : ua16_-1758285844.1451605 1 x - 00:02 00:14 00:14 Транскрипція Для AI-…" at bounding box center [583, 280] width 1166 height 560
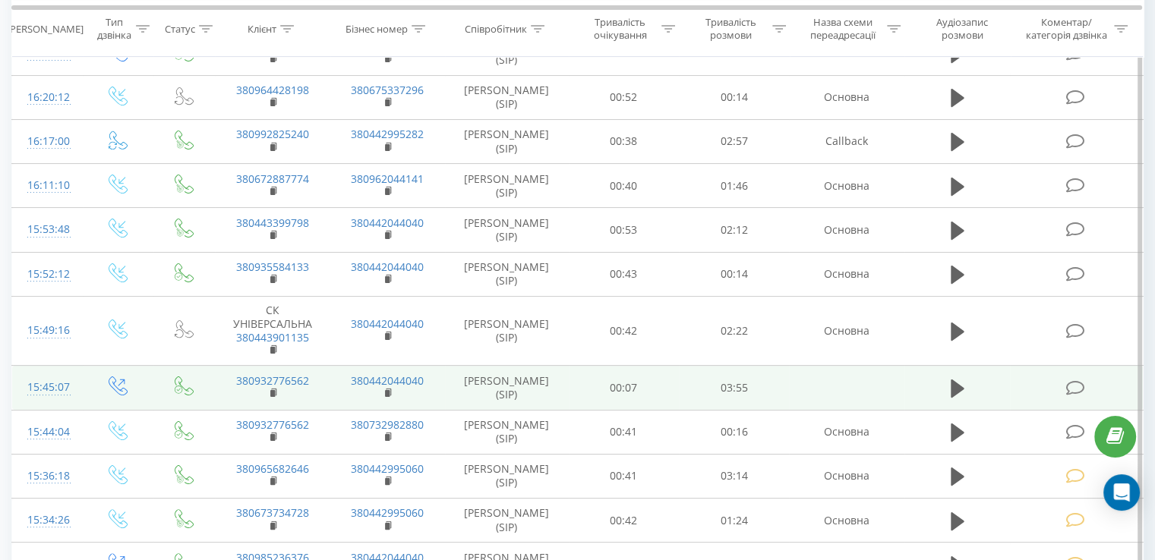
click at [1072, 385] on icon at bounding box center [1074, 388] width 19 height 16
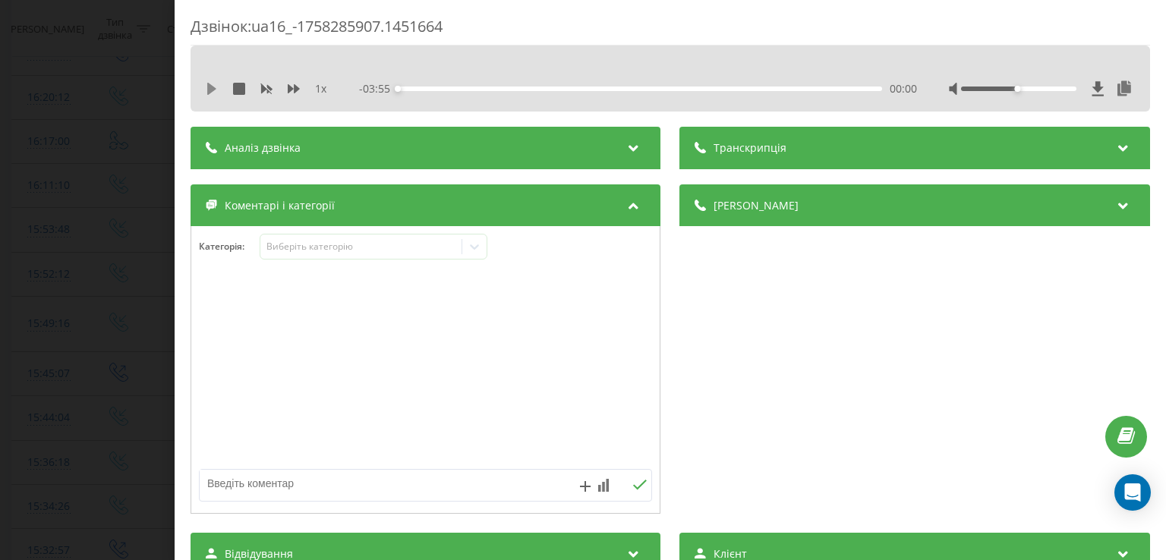
click at [210, 86] on icon at bounding box center [211, 89] width 9 height 12
click at [422, 89] on div "00:12" at bounding box center [641, 89] width 484 height 5
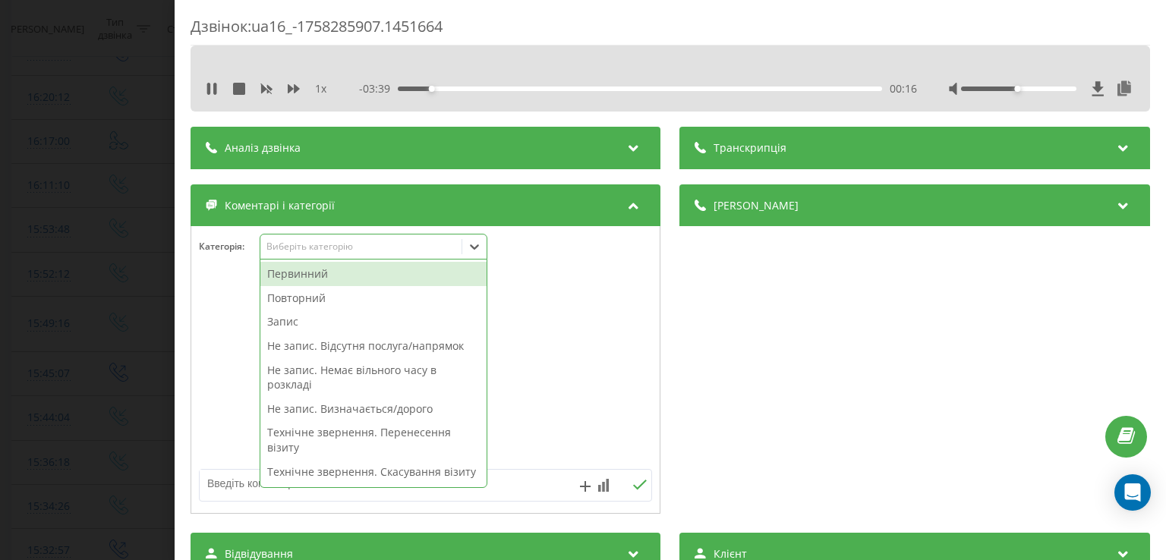
click at [472, 257] on div at bounding box center [474, 247] width 24 height 24
click at [371, 291] on div "Повторний" at bounding box center [373, 298] width 226 height 24
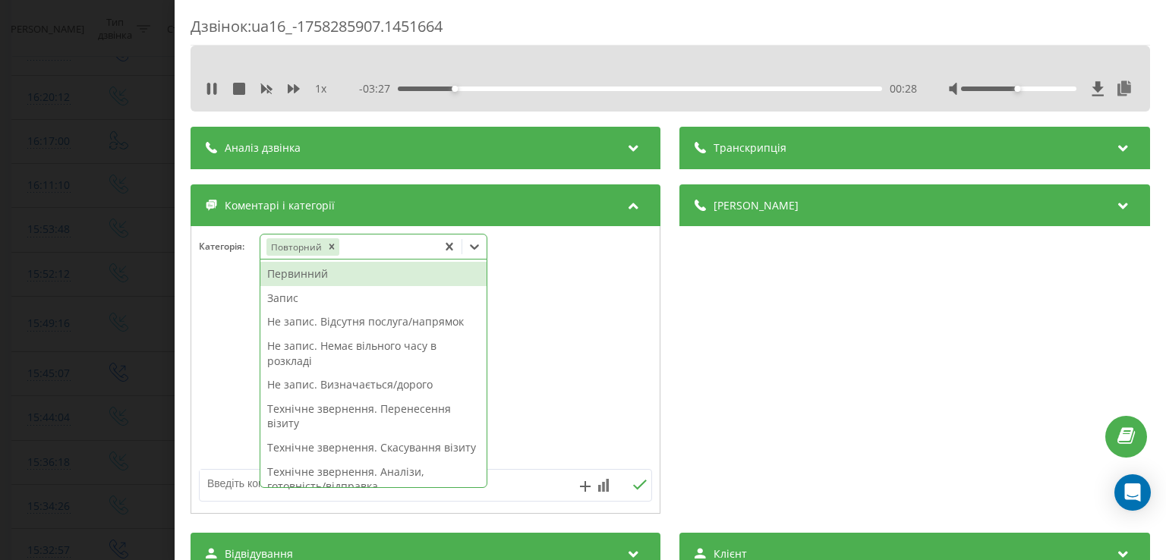
click at [330, 387] on div "Не запис. Визначається/дорого" at bounding box center [373, 385] width 226 height 24
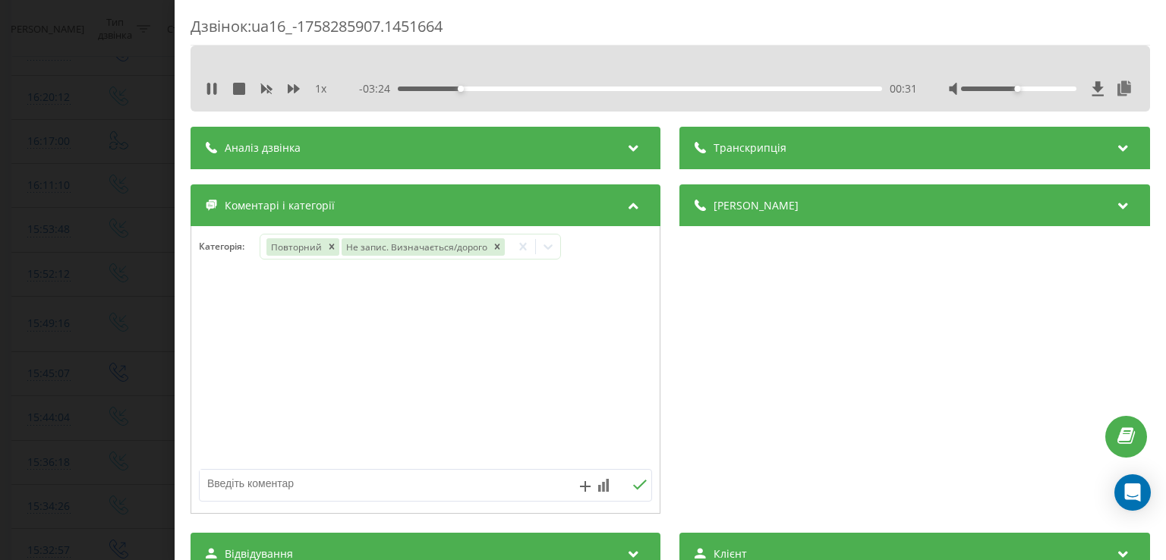
click at [241, 368] on div at bounding box center [425, 370] width 469 height 182
click at [121, 357] on div "Дзвінок : ua16_-1758285907.1451664 1 x - 03:24 00:31 00:31 Транскрипція Для AI-…" at bounding box center [583, 280] width 1166 height 560
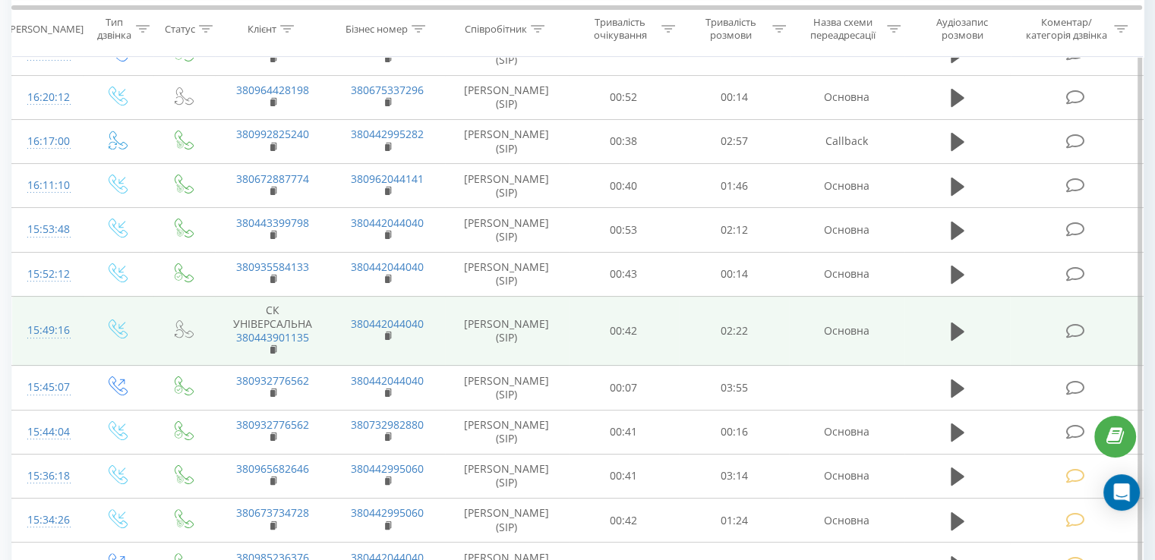
click at [1074, 328] on icon at bounding box center [1074, 331] width 19 height 16
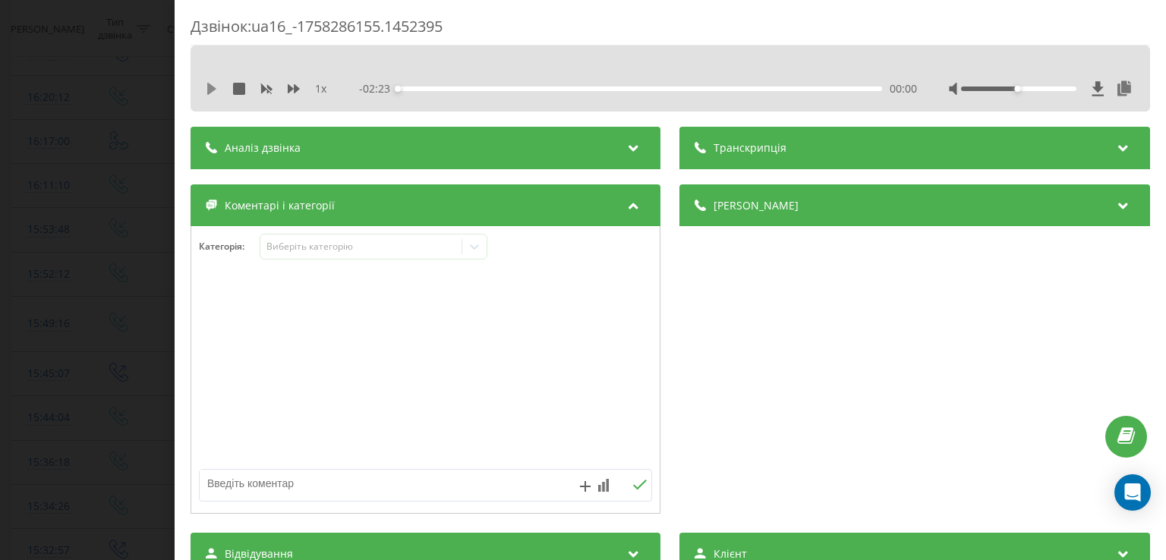
click at [211, 89] on icon at bounding box center [211, 89] width 9 height 12
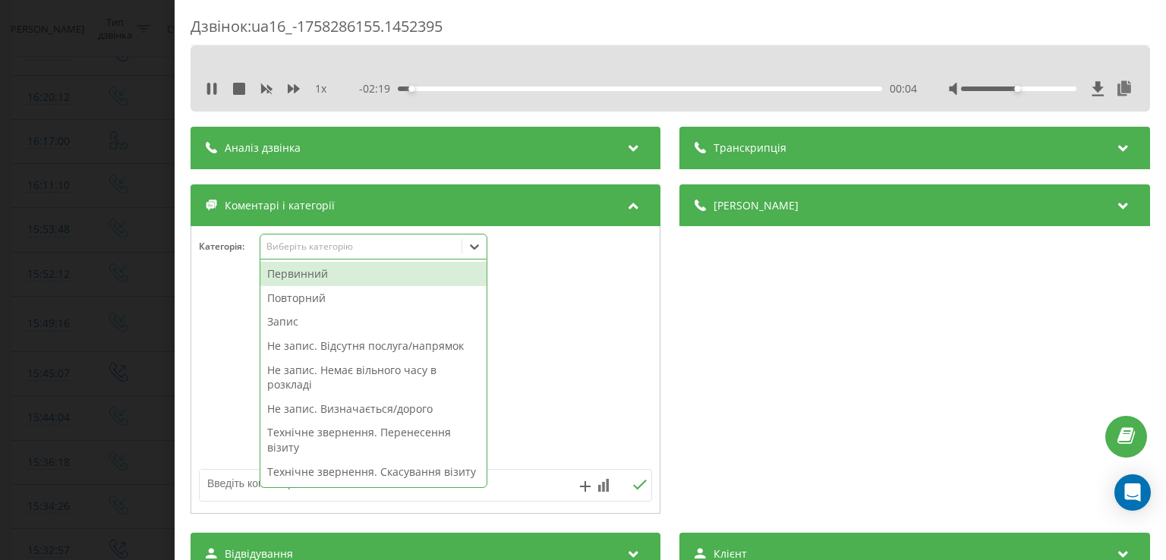
click at [468, 247] on div at bounding box center [474, 247] width 24 height 24
click at [352, 295] on div "Повторний" at bounding box center [373, 298] width 226 height 24
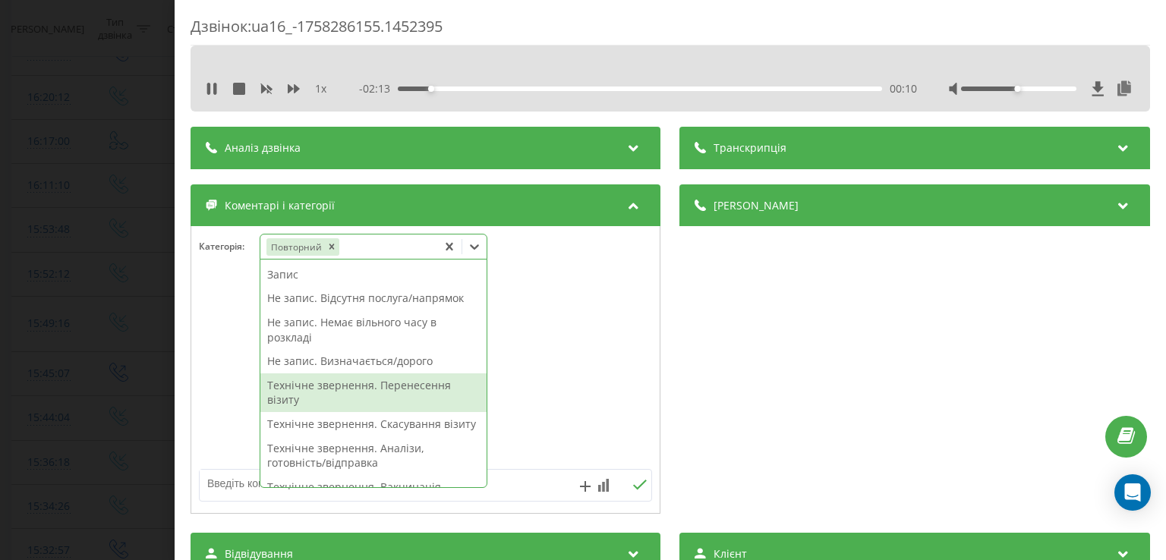
scroll to position [24, 0]
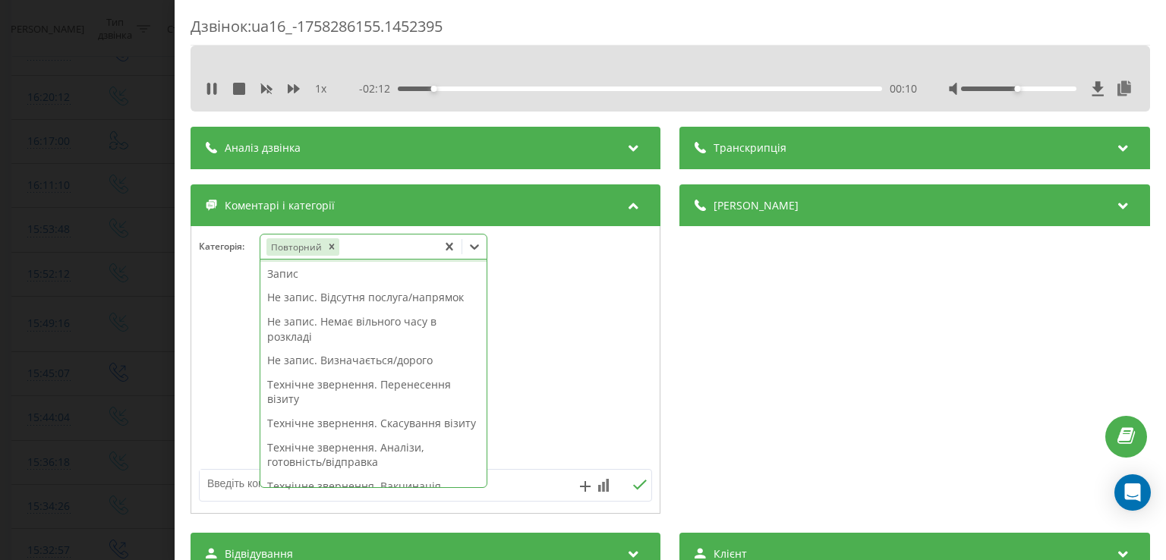
click at [367, 388] on div "Технічне звернення. Перенесення візиту" at bounding box center [373, 392] width 226 height 39
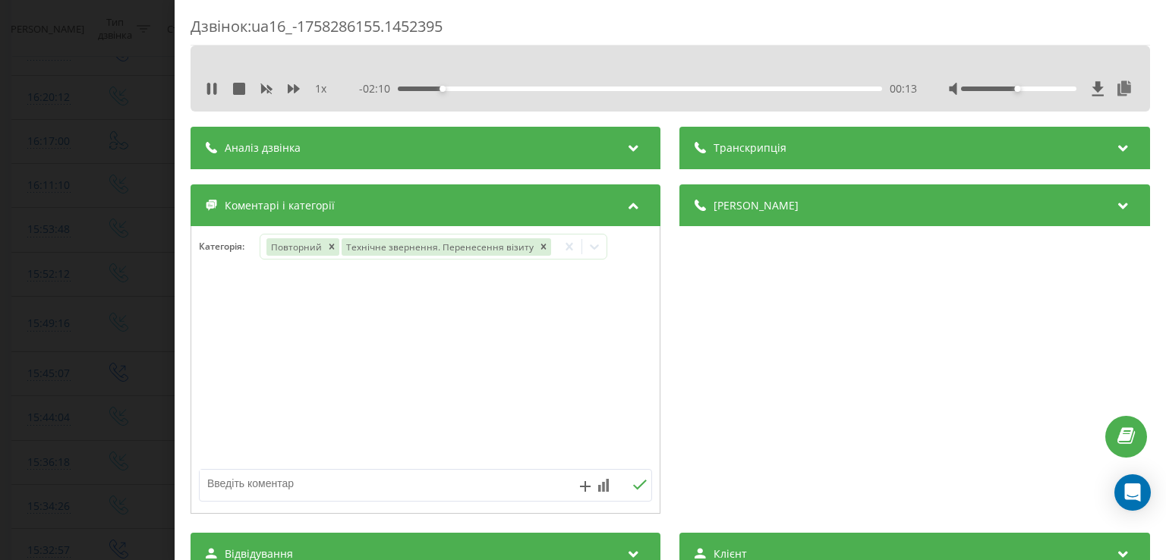
click at [229, 375] on div at bounding box center [425, 370] width 469 height 182
click at [128, 352] on div "Дзвінок : ua16_-1758286155.1452395 1 x - 02:09 00:14 00:14 Транскрипція Для AI-…" at bounding box center [583, 280] width 1166 height 560
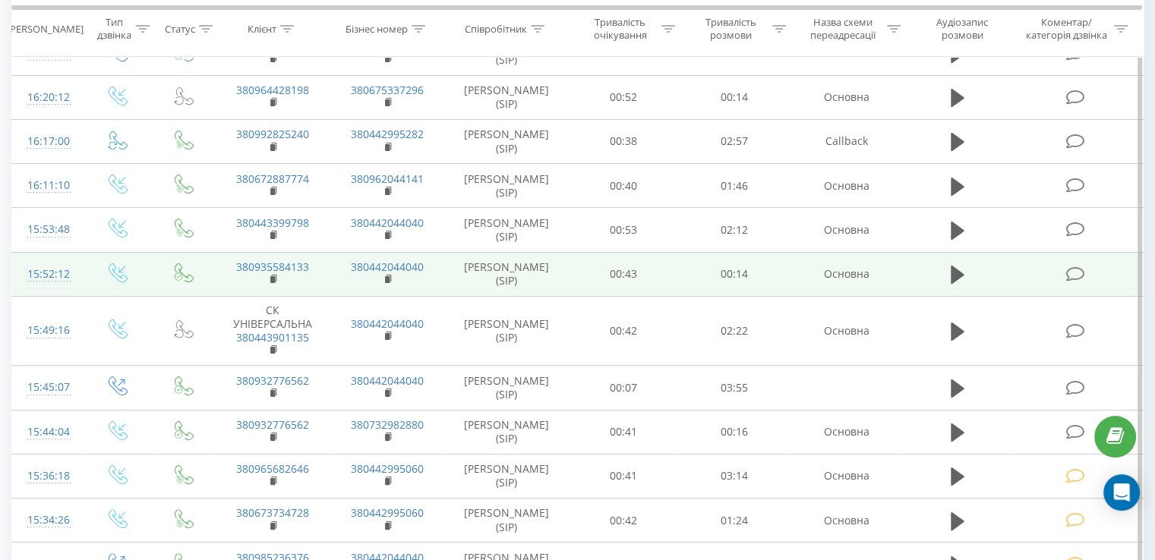
click at [1070, 272] on icon at bounding box center [1074, 275] width 19 height 16
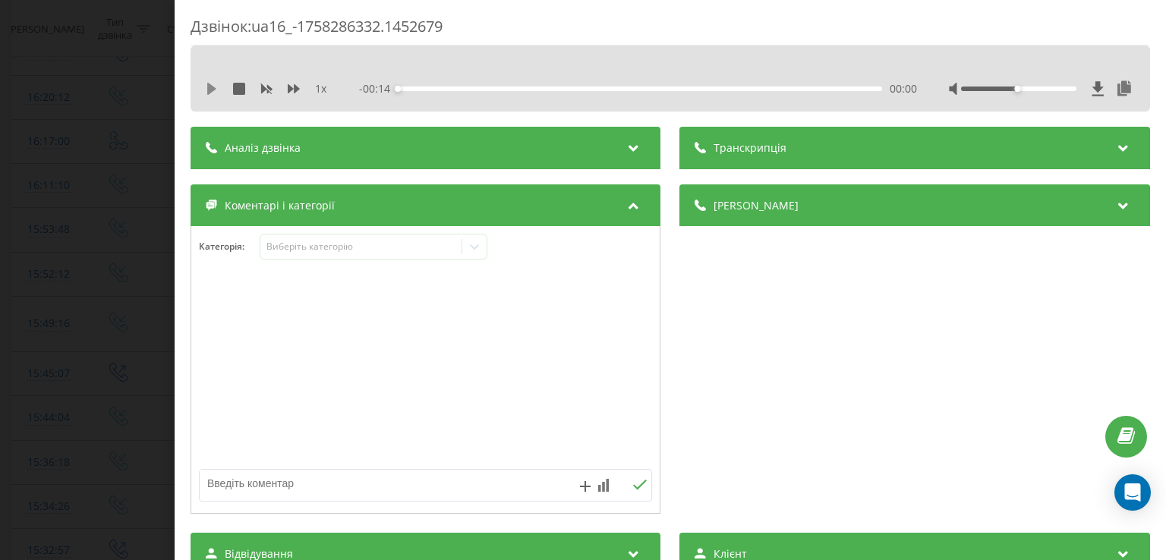
click at [210, 91] on icon at bounding box center [211, 89] width 9 height 12
click at [210, 84] on icon at bounding box center [212, 89] width 12 height 12
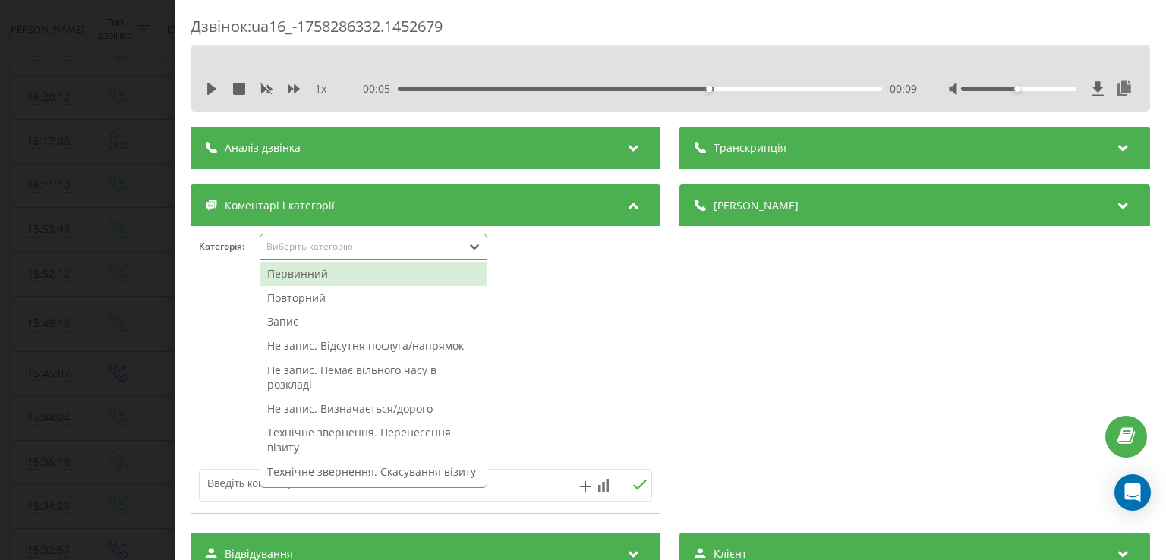
click at [480, 259] on div "49 results available. Use Up and Down to choose options, press Enter to select …" at bounding box center [374, 247] width 228 height 26
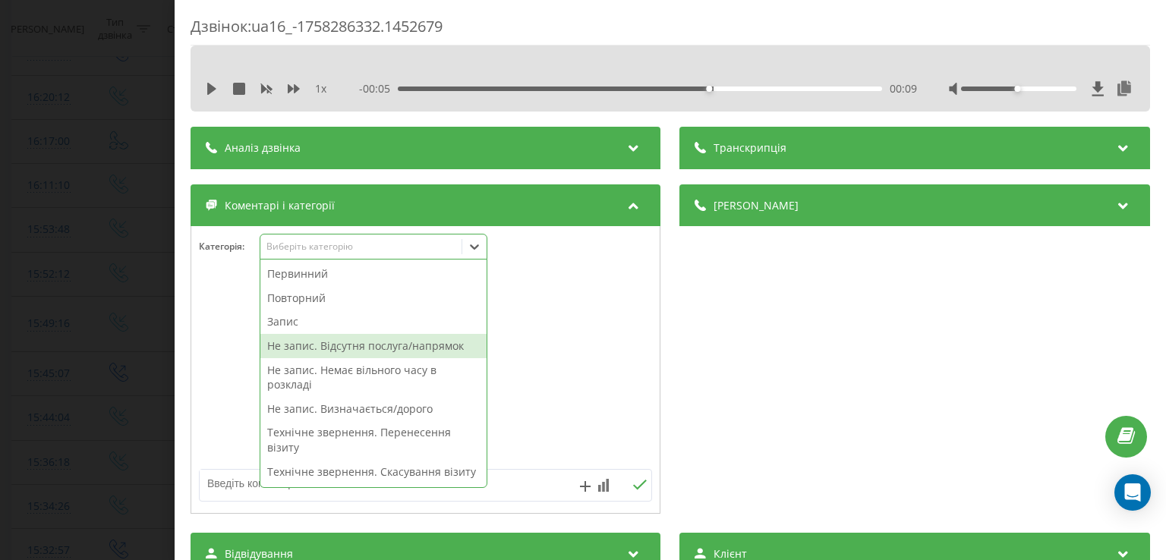
click at [317, 344] on div "Не запис. Відсутня послуга/напрямок" at bounding box center [373, 346] width 226 height 24
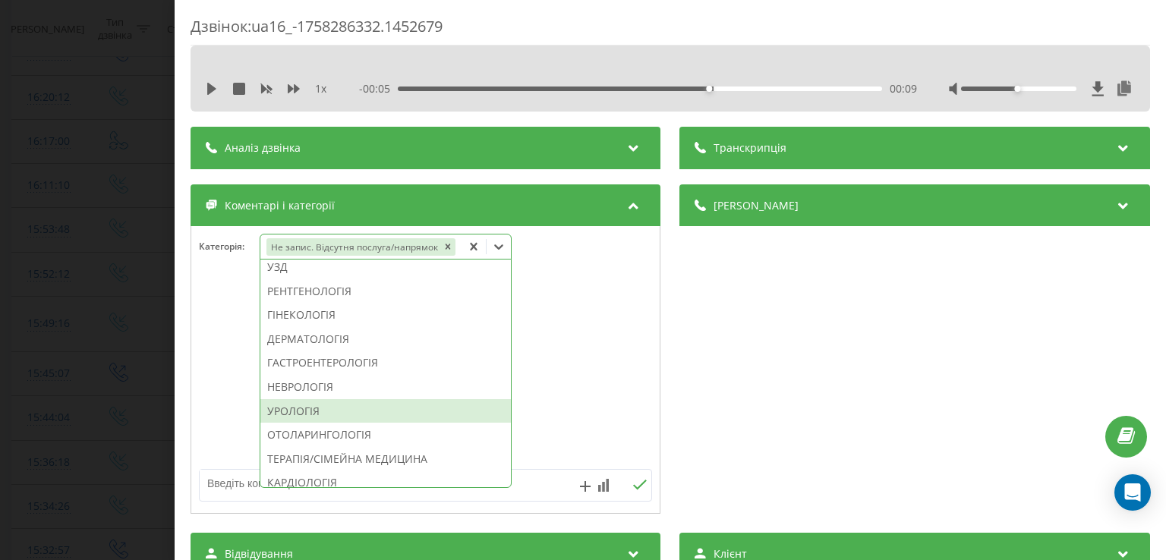
scroll to position [451, 0]
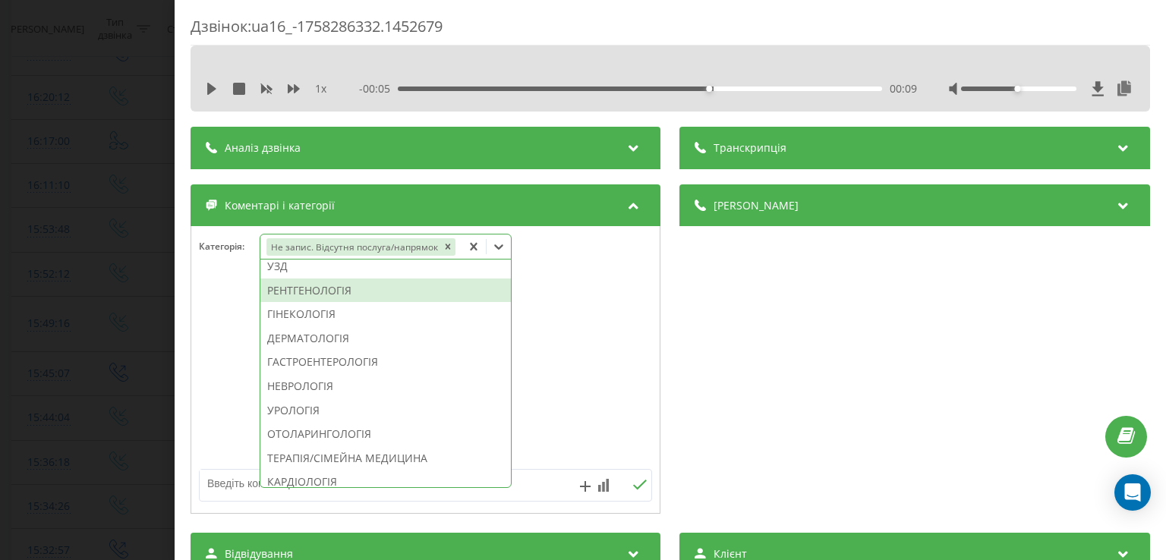
click at [327, 287] on div "РЕНТГЕНОЛОГІЯ" at bounding box center [385, 291] width 251 height 24
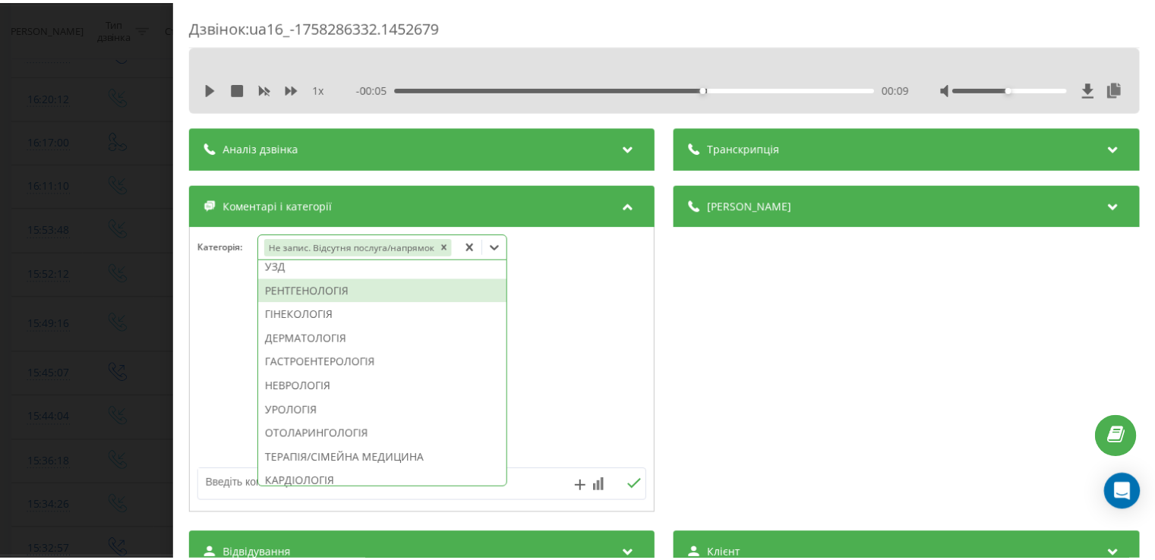
scroll to position [421, 0]
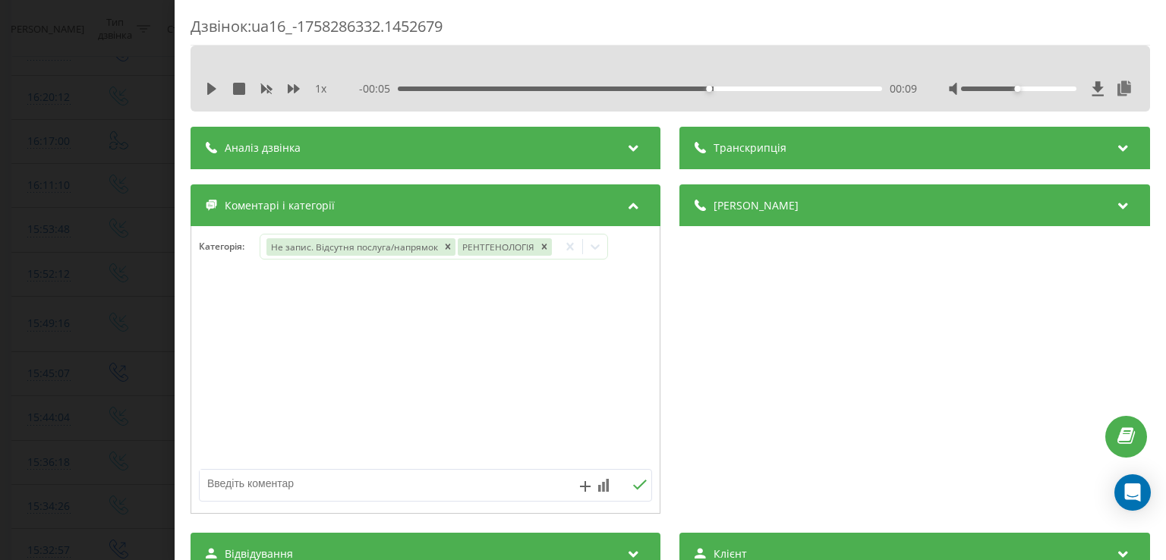
click at [222, 350] on div at bounding box center [425, 370] width 469 height 182
click at [324, 478] on textarea at bounding box center [380, 483] width 361 height 27
type textarea "печерськ"
click at [169, 392] on div "Дзвінок : ua16_-1758286332.1452679 1 x - 00:05 00:09 00:09 Транскрипція Для AI-…" at bounding box center [583, 280] width 1166 height 560
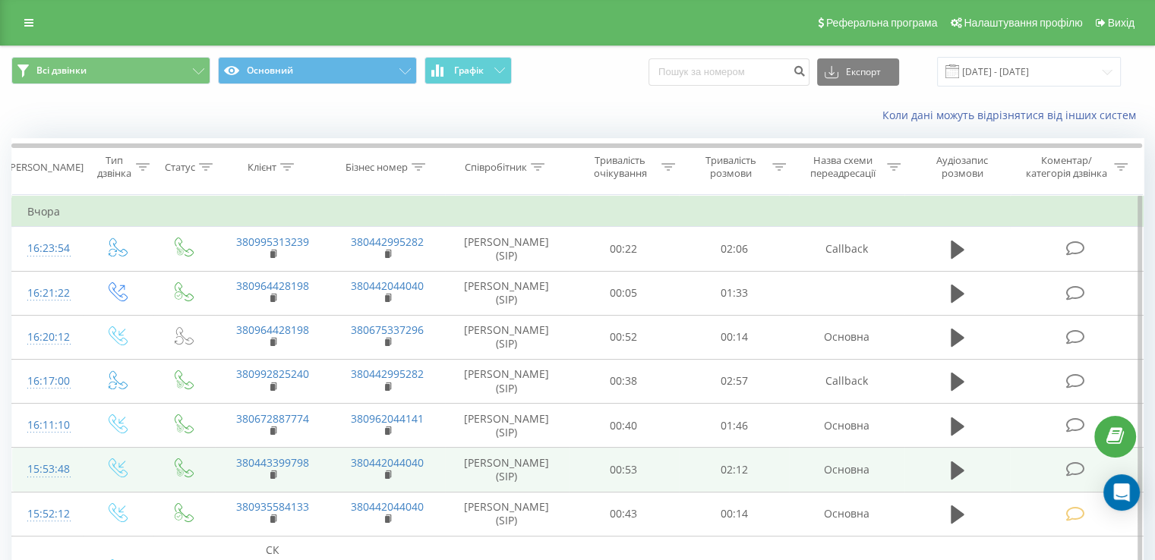
click at [1078, 469] on icon at bounding box center [1074, 470] width 19 height 16
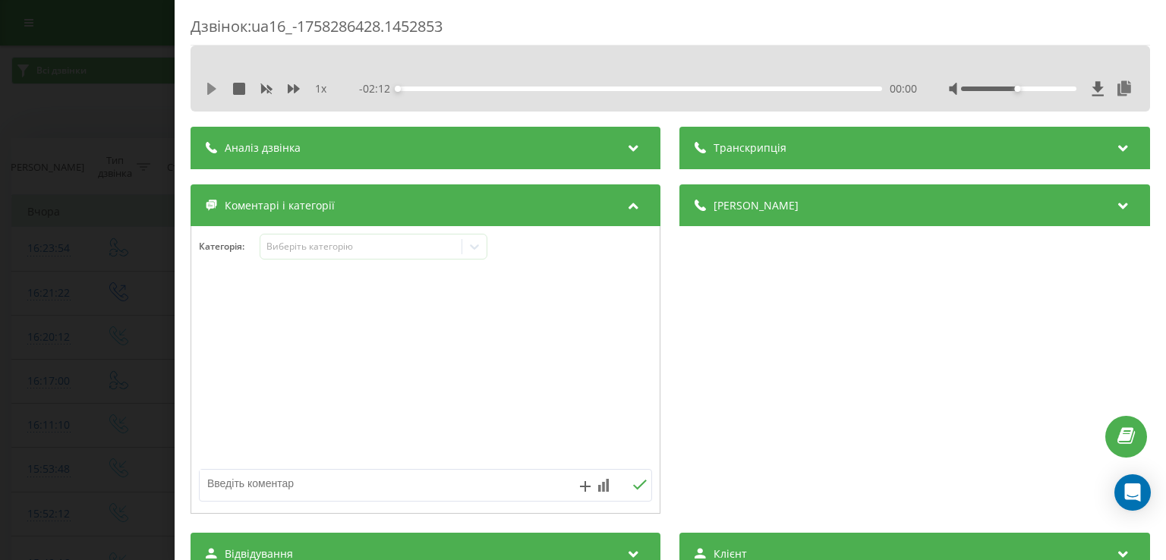
click at [213, 91] on icon at bounding box center [211, 89] width 9 height 12
click at [213, 91] on icon at bounding box center [212, 89] width 12 height 12
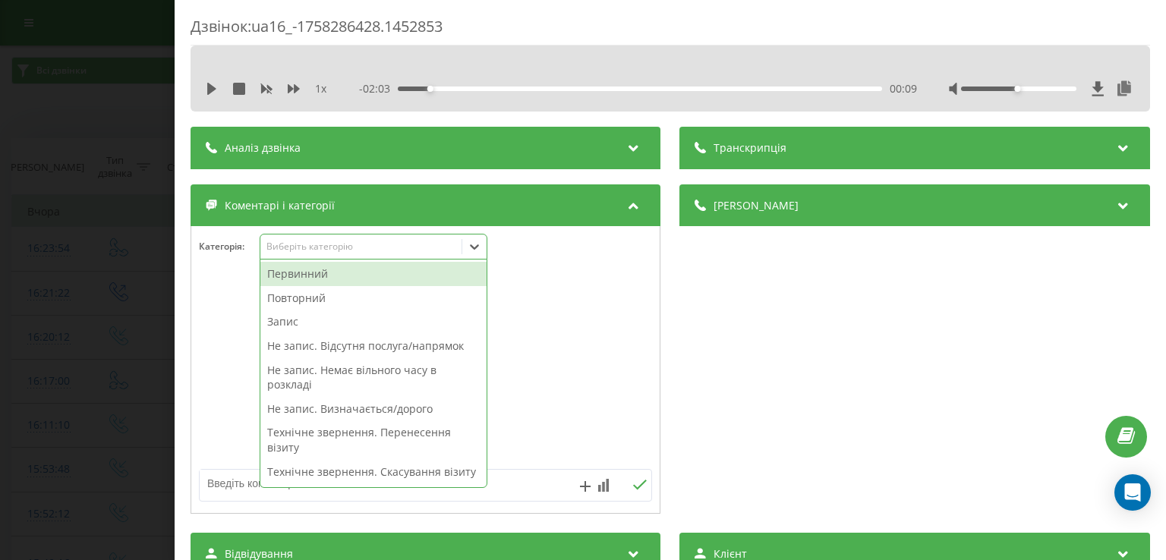
click at [470, 253] on icon at bounding box center [474, 246] width 15 height 15
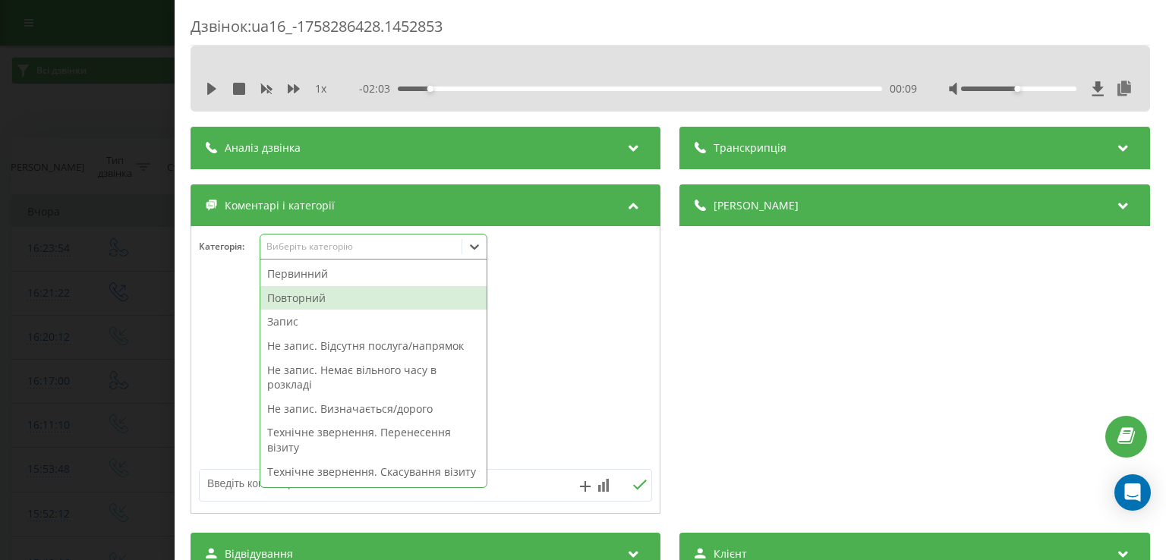
click at [349, 298] on div "Повторний" at bounding box center [373, 298] width 226 height 24
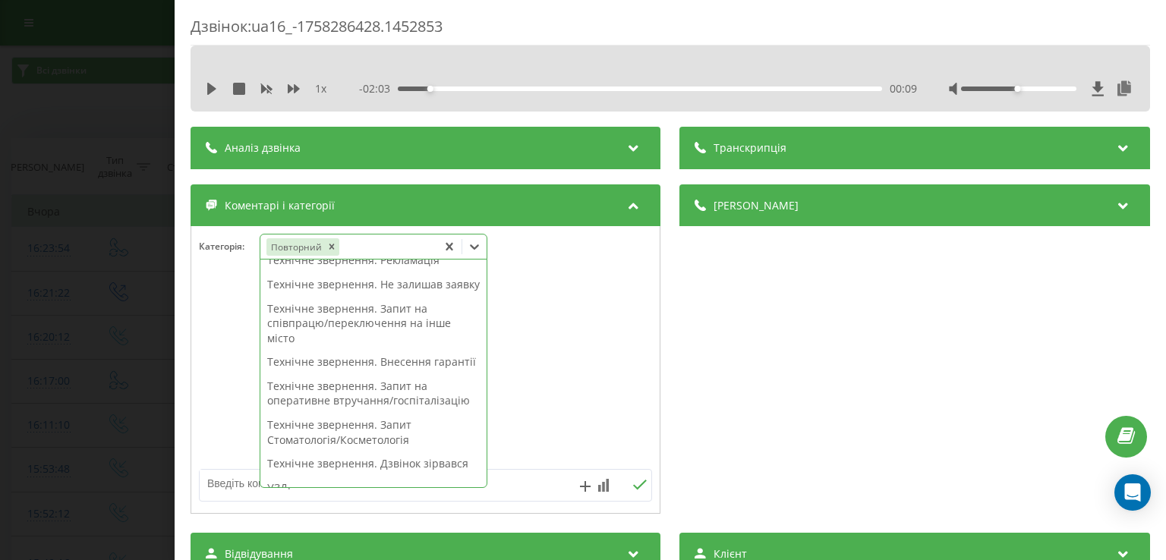
scroll to position [276, 0]
click at [373, 373] on div "Технічне звернення. Внесення гарантії" at bounding box center [373, 361] width 226 height 24
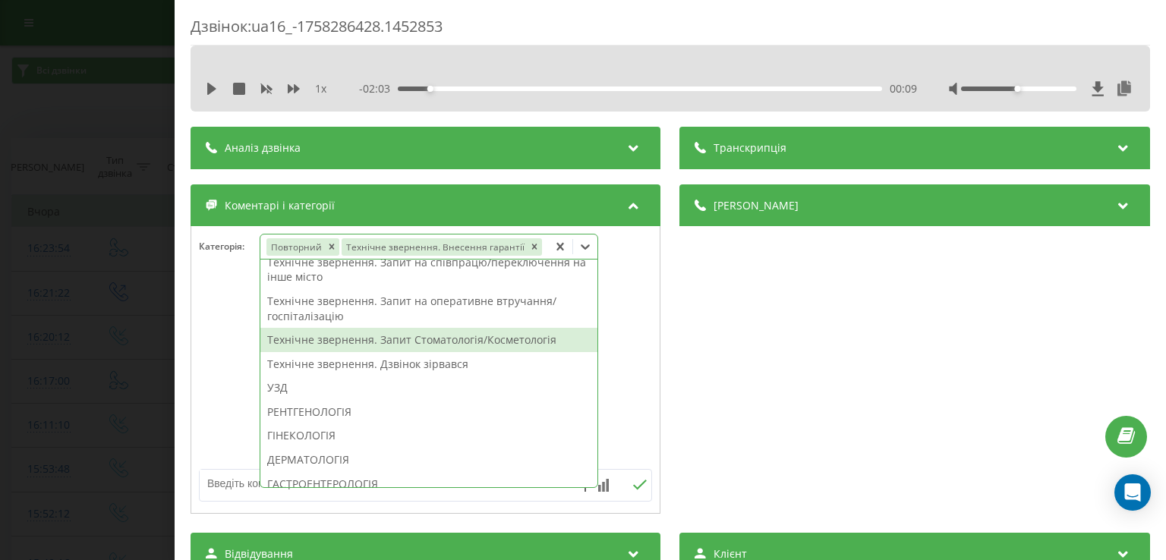
scroll to position [216, 0]
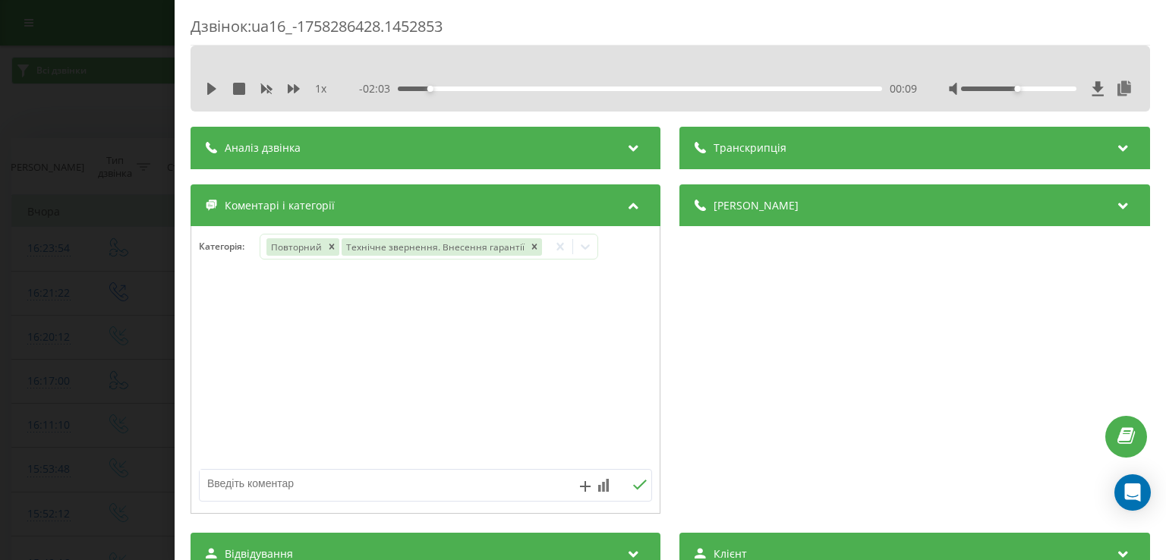
click at [230, 381] on div at bounding box center [425, 370] width 469 height 182
click at [170, 372] on div "Дзвінок : ua16_-1758286428.1452853 1 x - 02:03 00:09 00:09 Транскрипція Для AI-…" at bounding box center [583, 280] width 1166 height 560
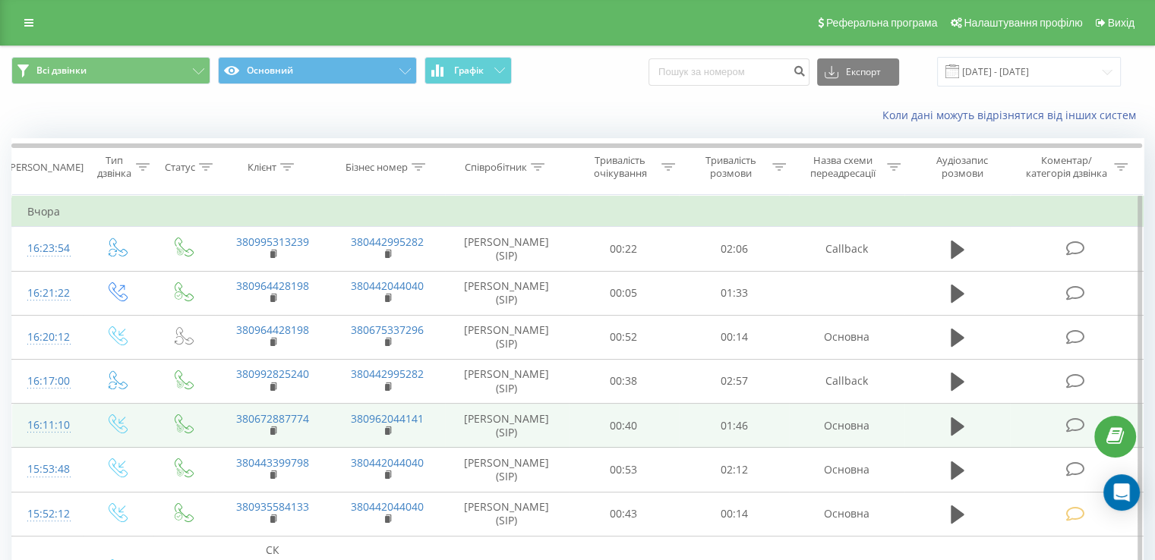
click at [1069, 422] on icon at bounding box center [1074, 426] width 19 height 16
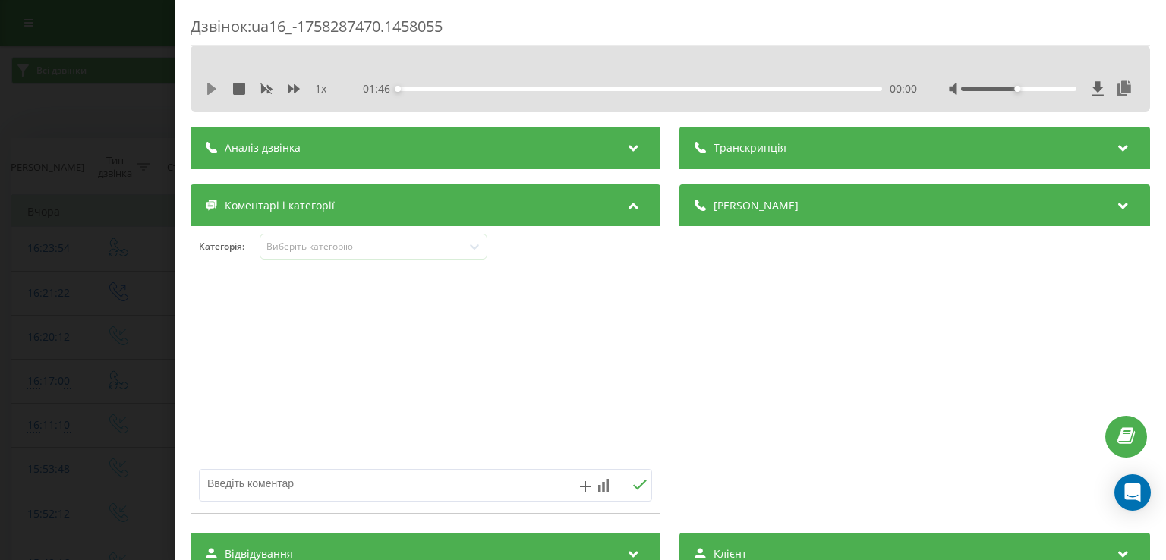
click at [210, 86] on icon at bounding box center [211, 89] width 9 height 12
click at [623, 91] on div "- 01:33 00:13 00:13" at bounding box center [638, 88] width 557 height 15
click at [765, 87] on div "01:22" at bounding box center [641, 89] width 484 height 5
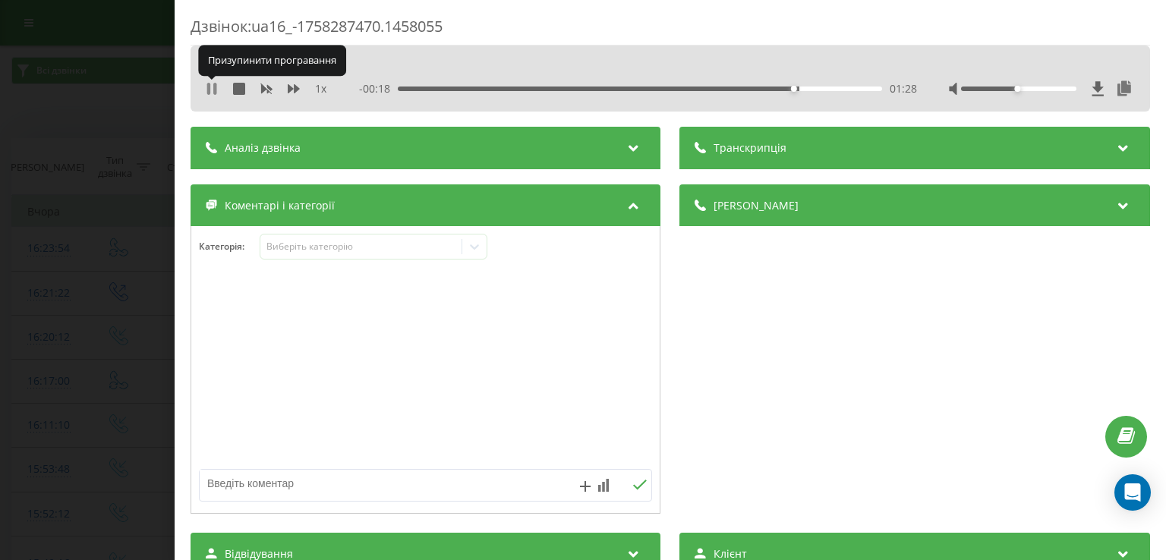
click at [215, 89] on icon at bounding box center [214, 89] width 3 height 12
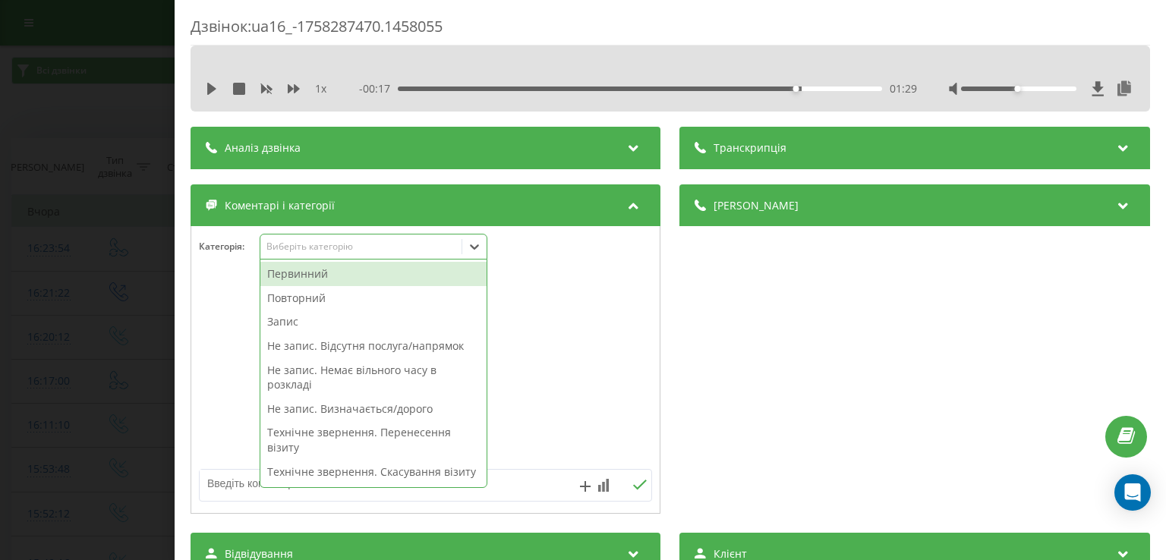
click at [464, 238] on div at bounding box center [474, 247] width 24 height 24
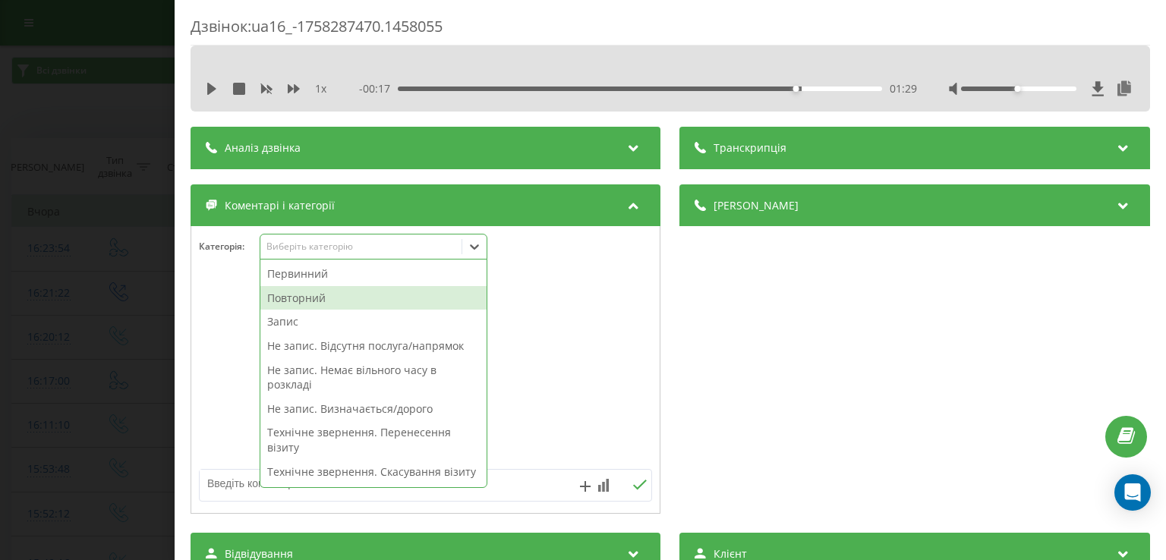
click at [364, 299] on div "Повторний" at bounding box center [373, 298] width 226 height 24
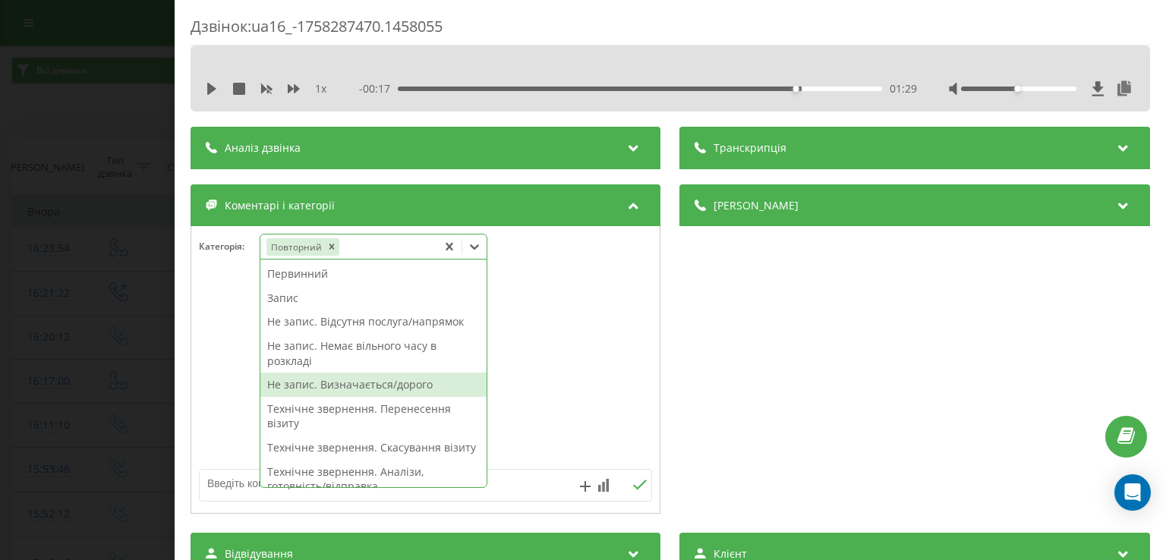
click at [364, 387] on div "Не запис. Визначається/дорого" at bounding box center [373, 385] width 226 height 24
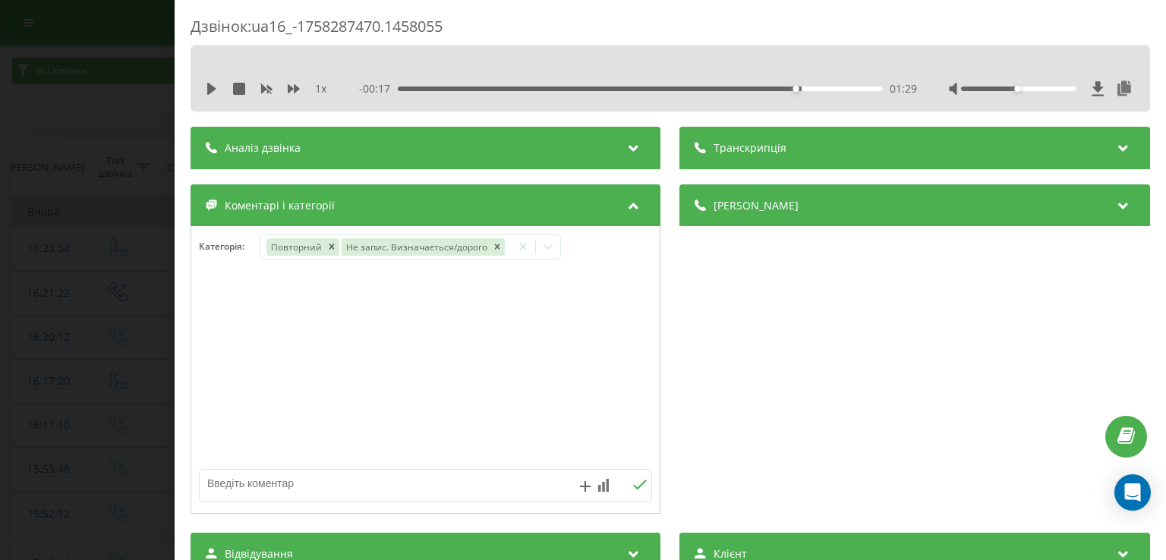
click at [226, 384] on div at bounding box center [425, 370] width 469 height 182
click at [130, 377] on div "Дзвінок : ua16_-1758287470.1458055 1 x - 00:17 01:29 01:29 Транскрипція Для AI-…" at bounding box center [583, 280] width 1166 height 560
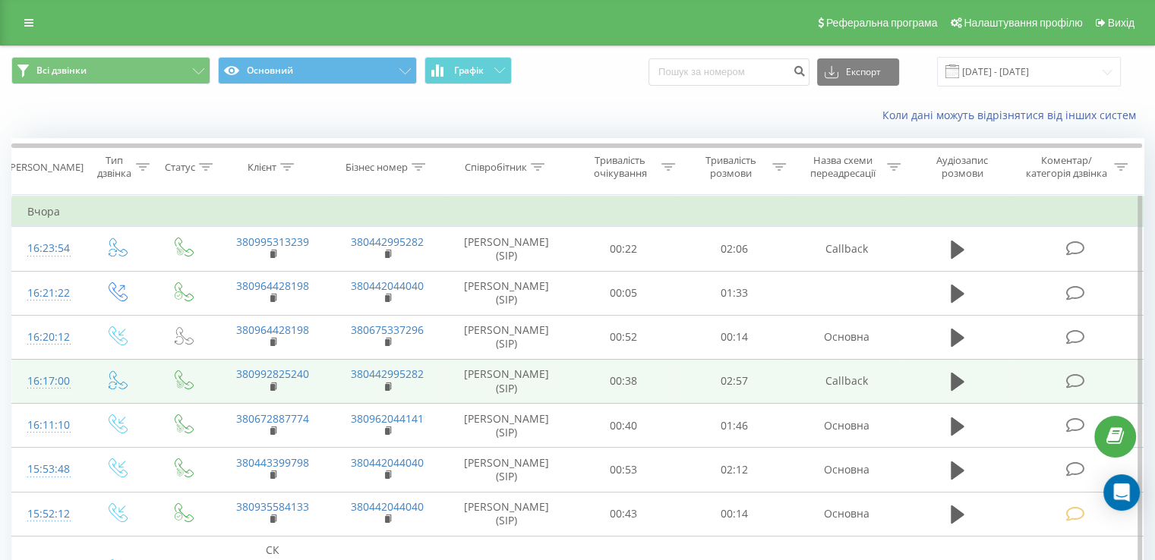
click at [1078, 377] on icon at bounding box center [1074, 382] width 19 height 16
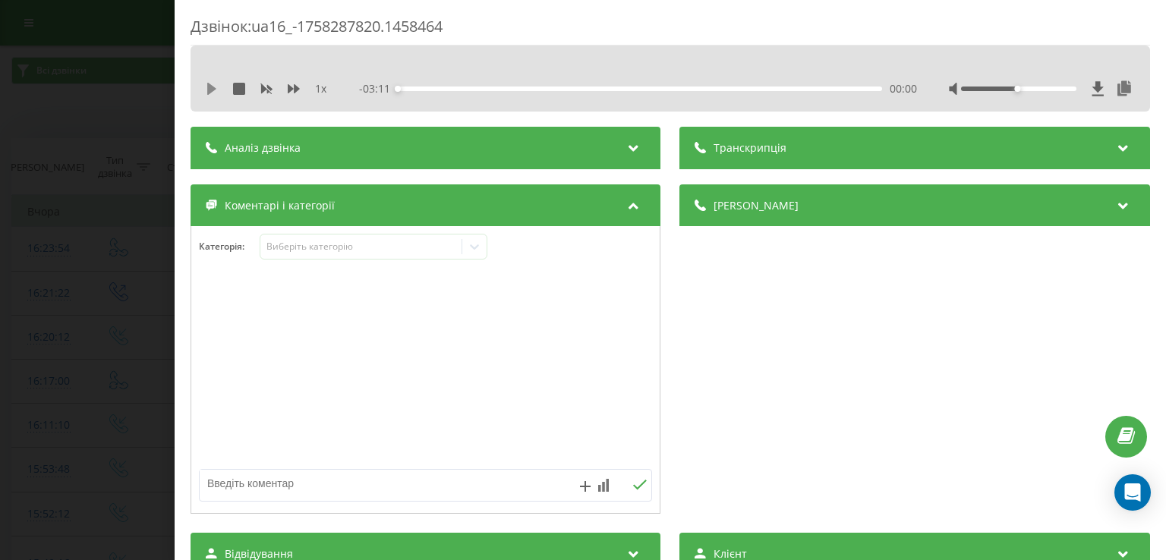
click at [217, 88] on icon at bounding box center [212, 89] width 12 height 12
click at [422, 91] on div "- 03:11 00:00 00:00" at bounding box center [638, 88] width 557 height 15
click at [418, 90] on div "00:08" at bounding box center [641, 89] width 484 height 5
click at [445, 87] on div "00:19" at bounding box center [641, 89] width 484 height 5
click at [466, 87] on div "00:25" at bounding box center [641, 89] width 484 height 5
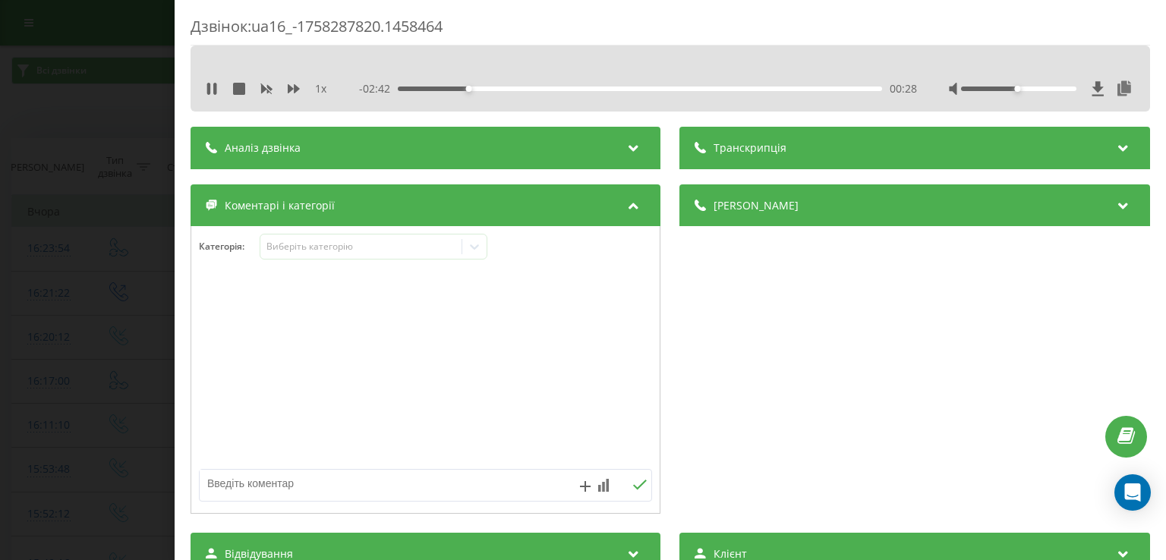
click at [468, 89] on div "00:28" at bounding box center [469, 89] width 6 height 6
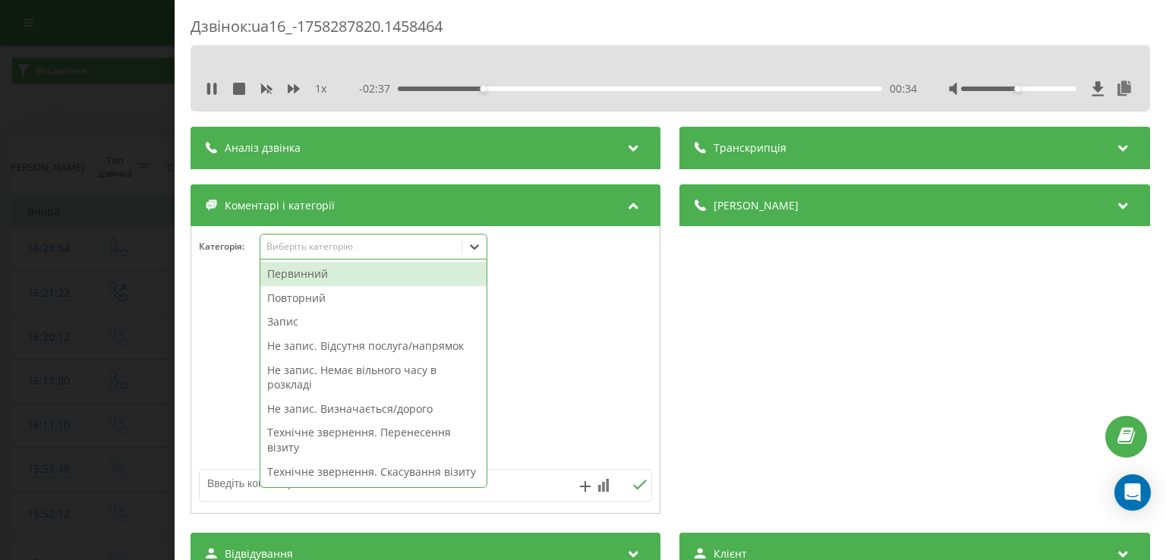
click at [478, 242] on icon at bounding box center [474, 246] width 15 height 15
click at [337, 295] on div "Повторний" at bounding box center [373, 298] width 226 height 24
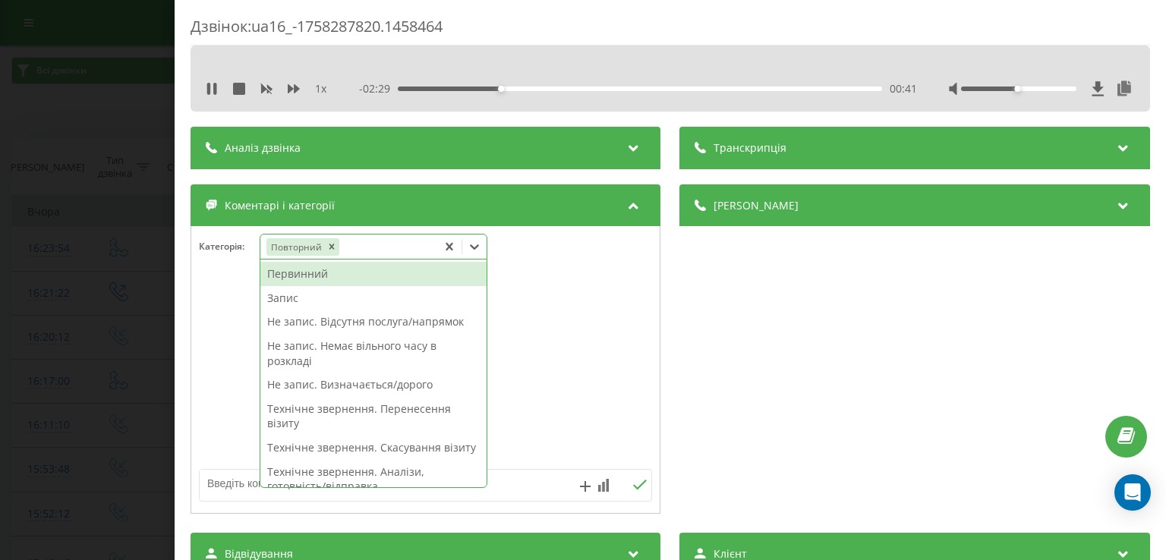
click at [289, 296] on div "Запис" at bounding box center [373, 298] width 226 height 24
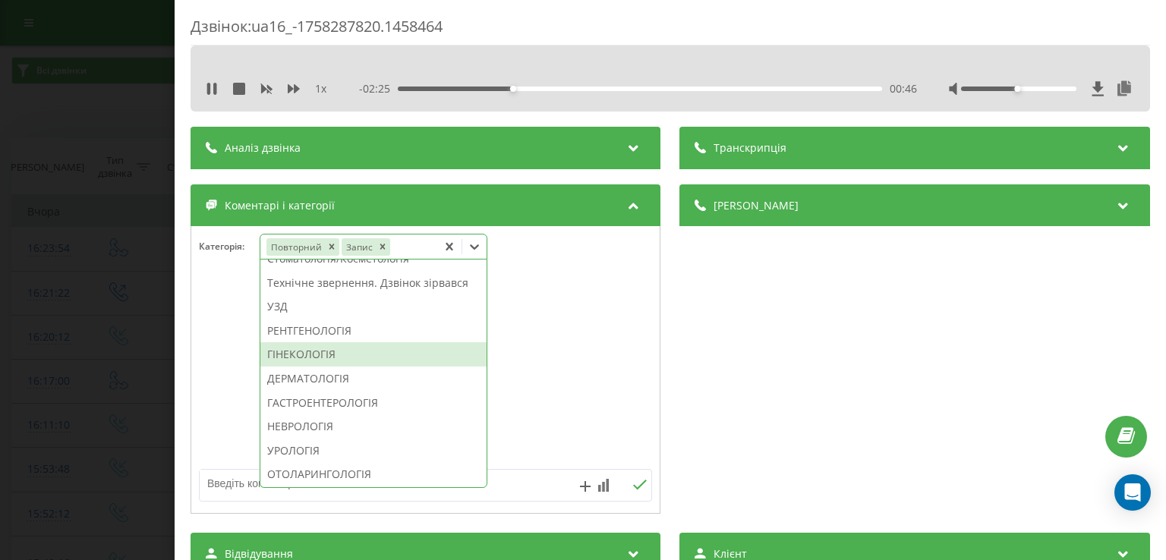
scroll to position [433, 0]
click at [315, 414] on div "ГАСТРОЕНТЕРОЛОГІЯ" at bounding box center [373, 402] width 226 height 24
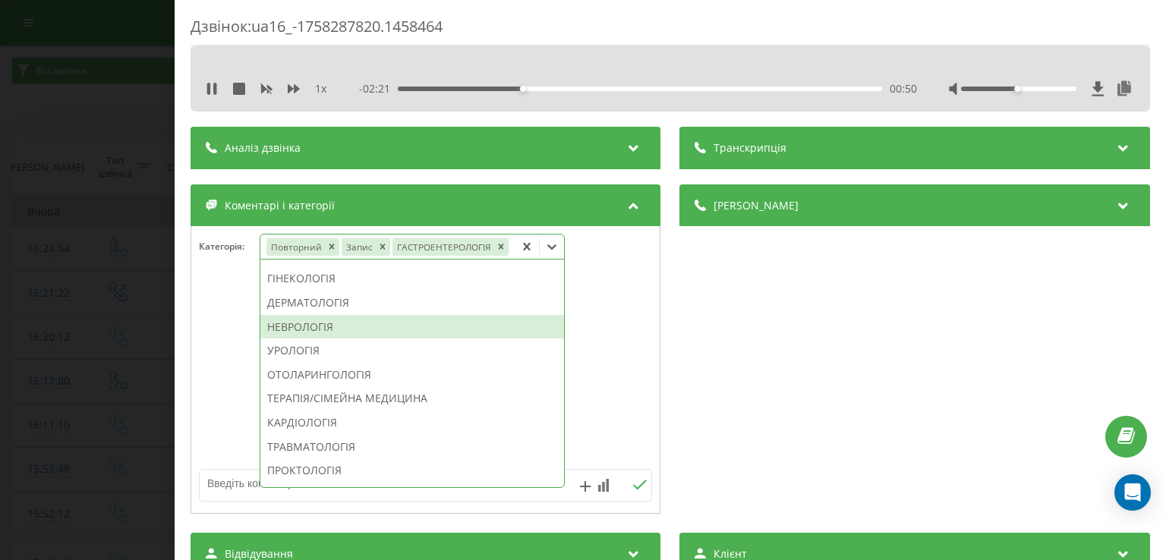
scroll to position [329, 0]
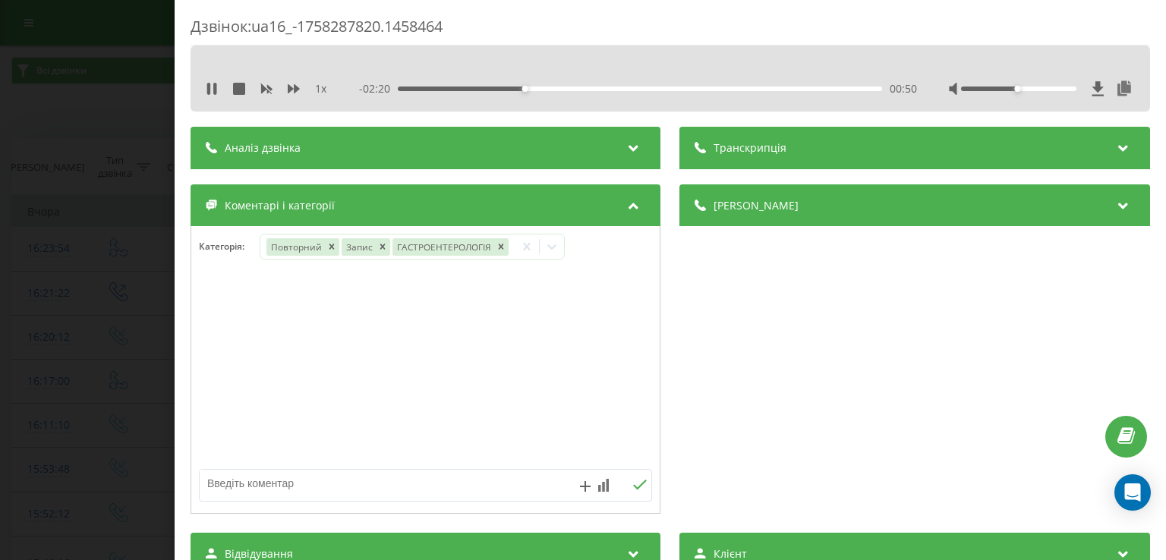
click at [235, 408] on div at bounding box center [425, 370] width 469 height 182
click at [140, 381] on div "Дзвінок : ua16_-1758287820.1458464 1 x - 02:19 00:51 00:51 Транскрипція Для AI-…" at bounding box center [583, 280] width 1166 height 560
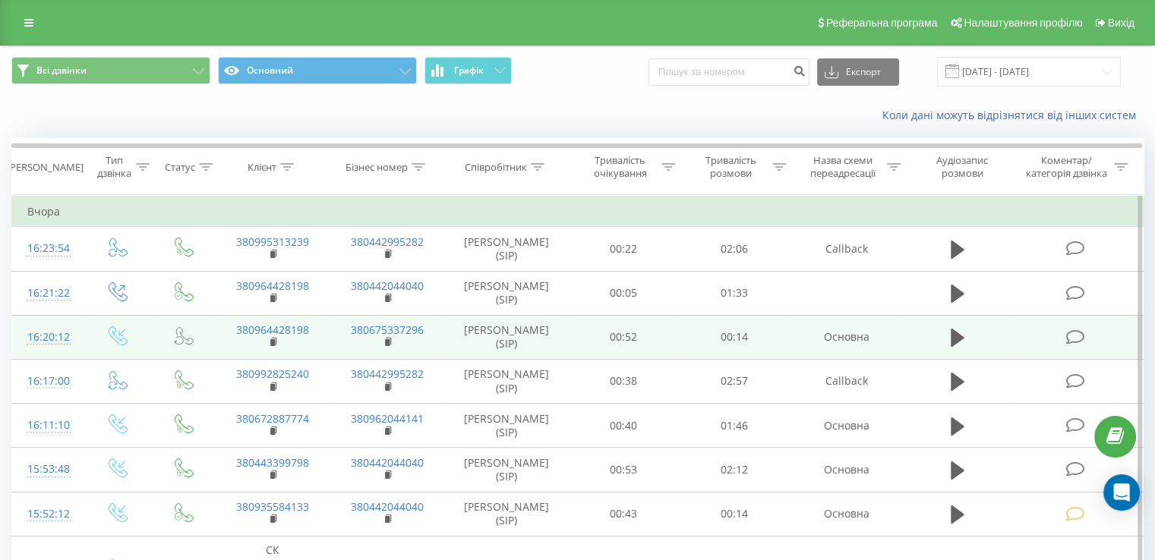
click at [1073, 330] on icon at bounding box center [1074, 338] width 19 height 16
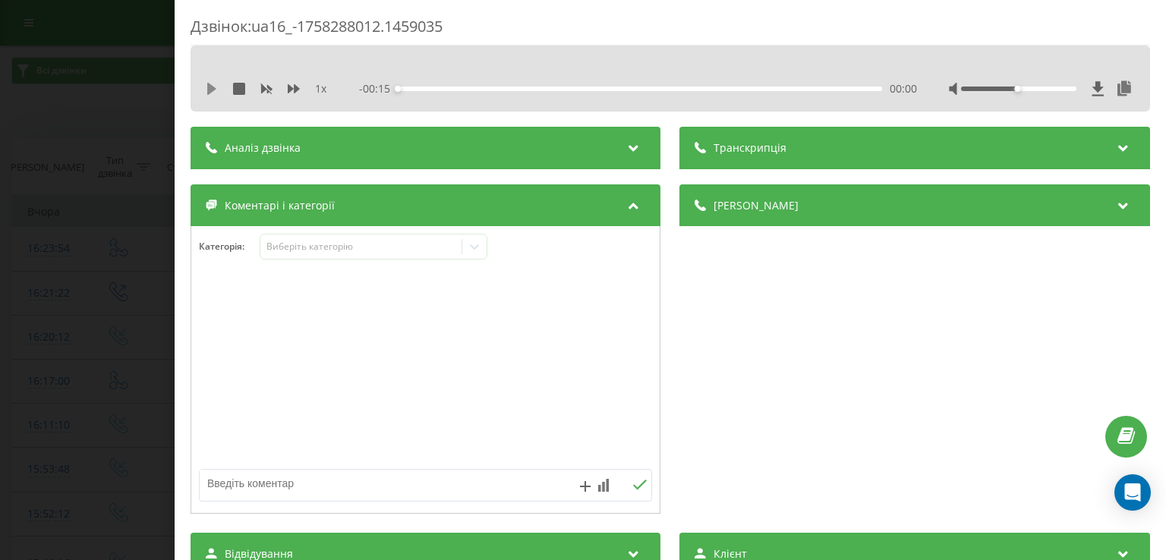
click at [211, 85] on icon at bounding box center [211, 89] width 9 height 12
click at [440, 89] on div "00:01" at bounding box center [437, 89] width 6 height 6
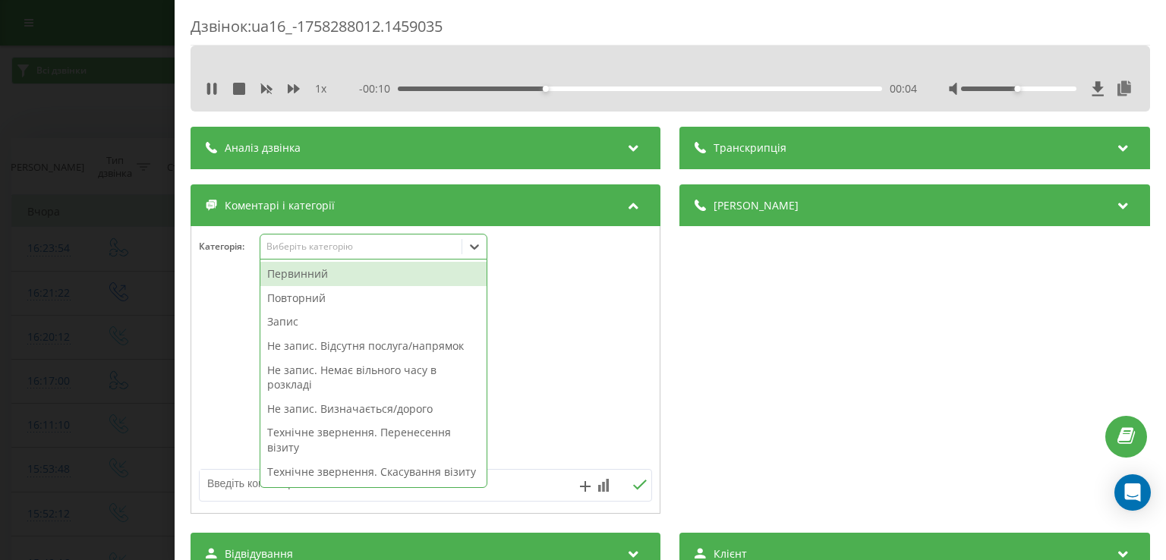
click at [477, 250] on icon at bounding box center [474, 246] width 15 height 15
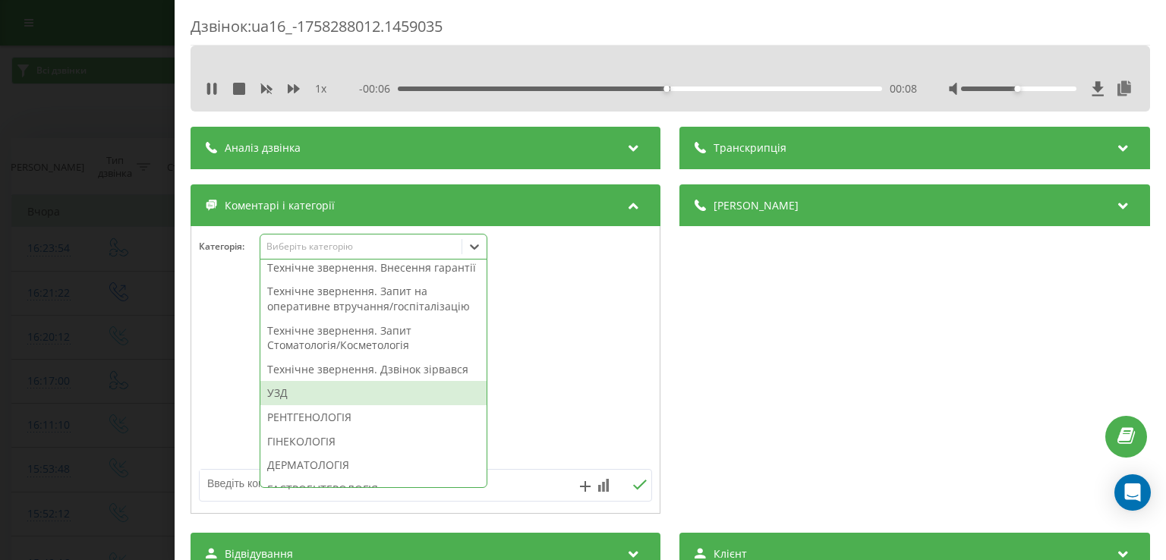
scroll to position [428, 0]
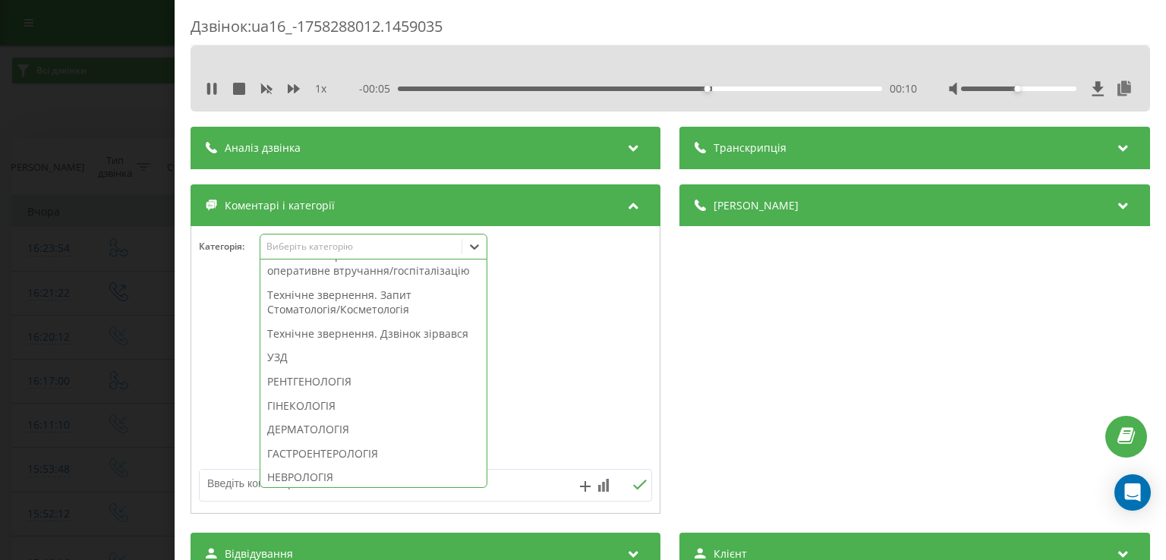
click at [340, 346] on div "Технічне звернення. Дзвінок зірвався" at bounding box center [373, 334] width 226 height 24
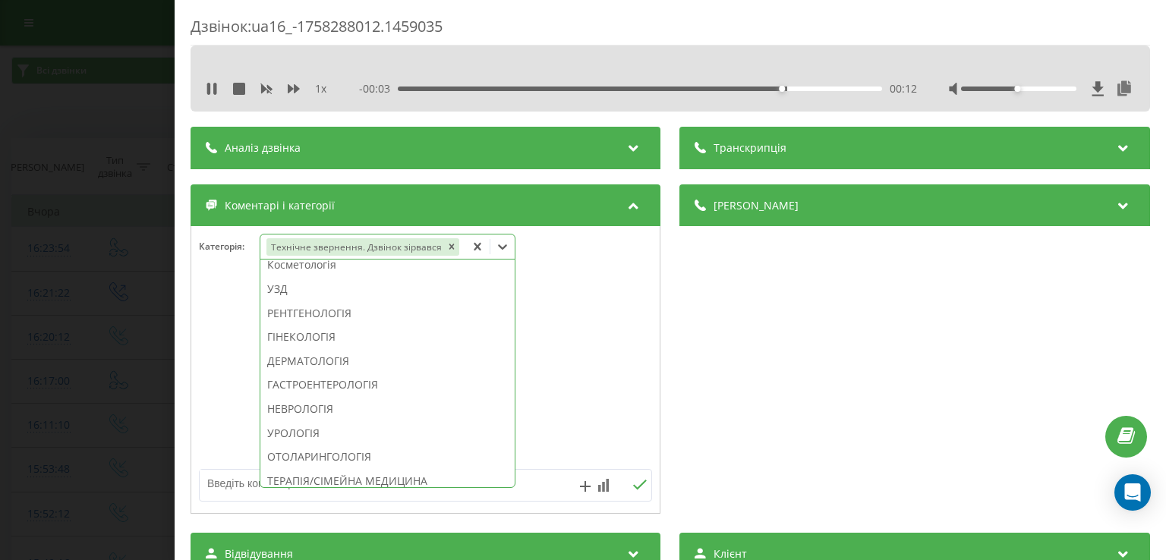
scroll to position [355, 0]
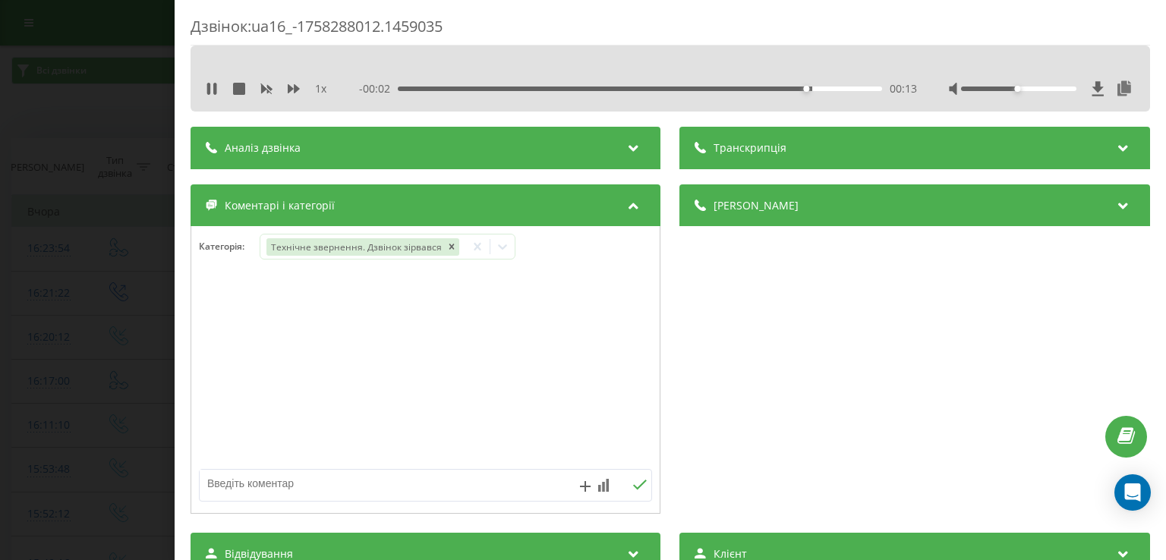
click at [219, 379] on div at bounding box center [425, 370] width 469 height 182
click at [121, 358] on div "Дзвінок : ua16_-1758288012.1459035 1 x - 00:01 00:13 00:13 Транскрипція Для AI-…" at bounding box center [583, 280] width 1166 height 560
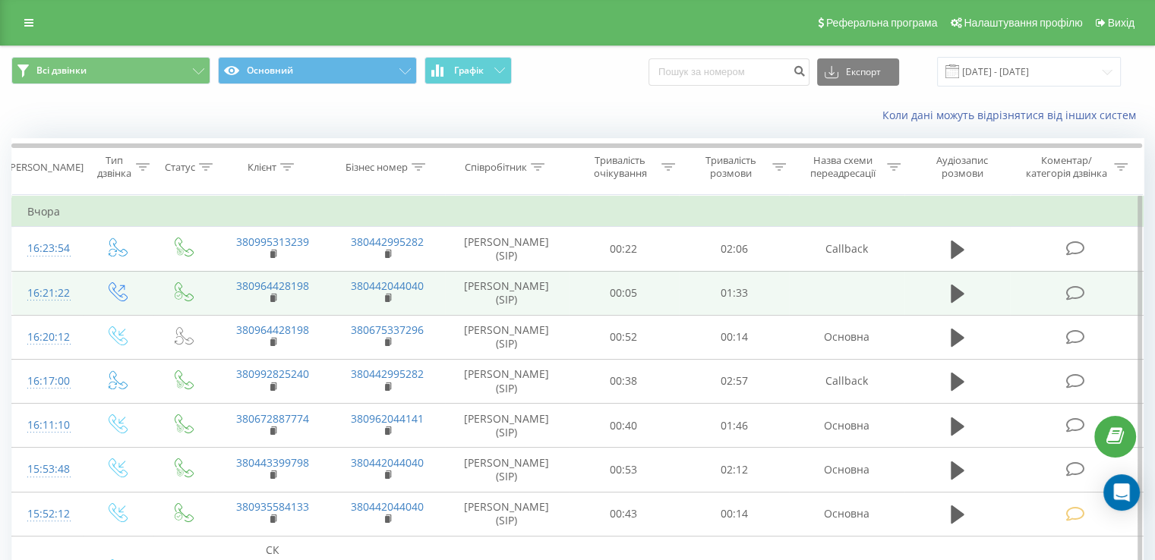
click at [1072, 282] on td at bounding box center [1076, 293] width 133 height 44
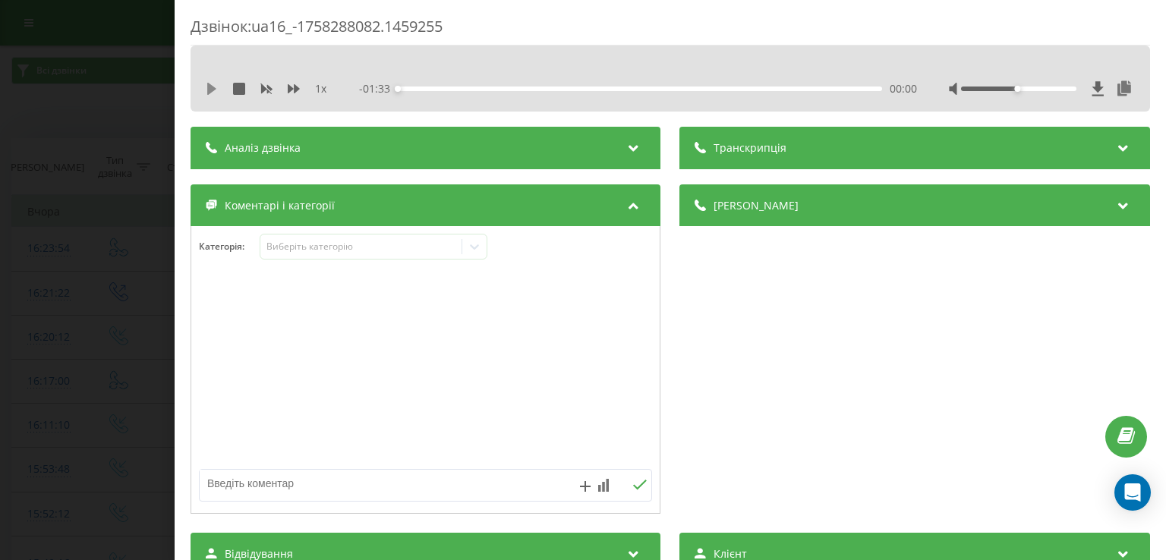
click at [210, 87] on icon at bounding box center [211, 89] width 9 height 12
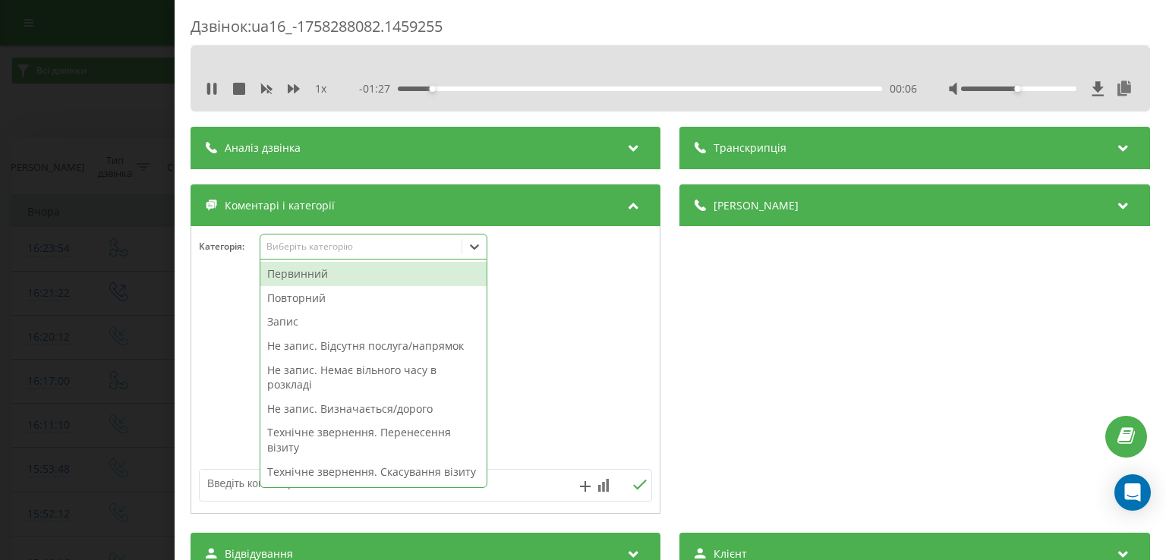
click at [478, 250] on icon at bounding box center [474, 246] width 15 height 15
click at [324, 295] on div "Повторний" at bounding box center [373, 298] width 226 height 24
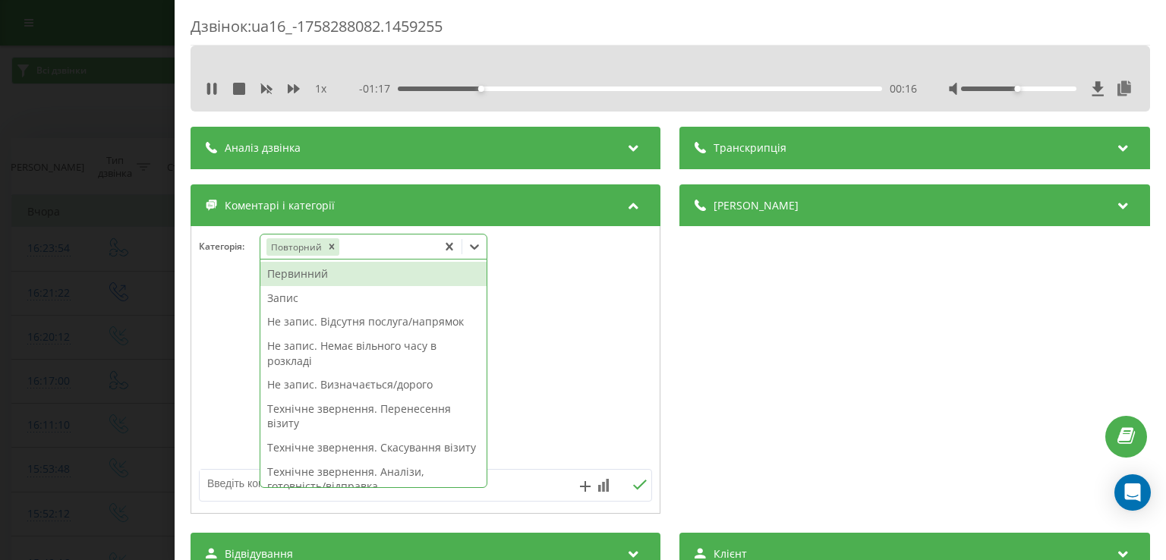
click at [386, 444] on div "Технічне звернення. Скасування візиту" at bounding box center [373, 448] width 226 height 24
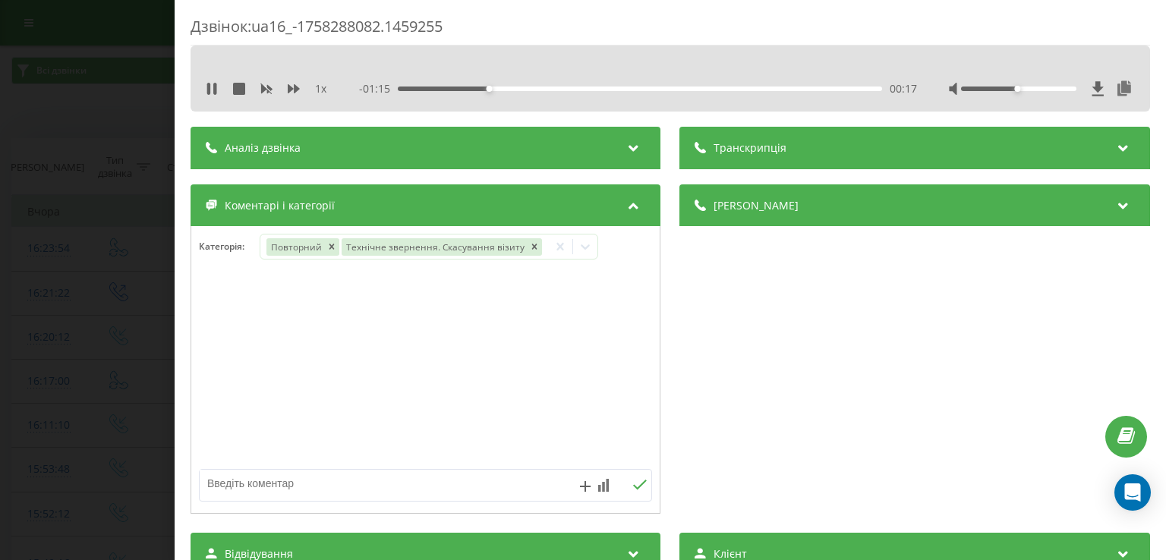
click at [232, 402] on div at bounding box center [425, 370] width 469 height 182
click at [132, 386] on div "Дзвінок : ua16_-1758288082.1459255 1 x - 01:15 00:18 00:18 Транскрипція Для AI-…" at bounding box center [583, 280] width 1166 height 560
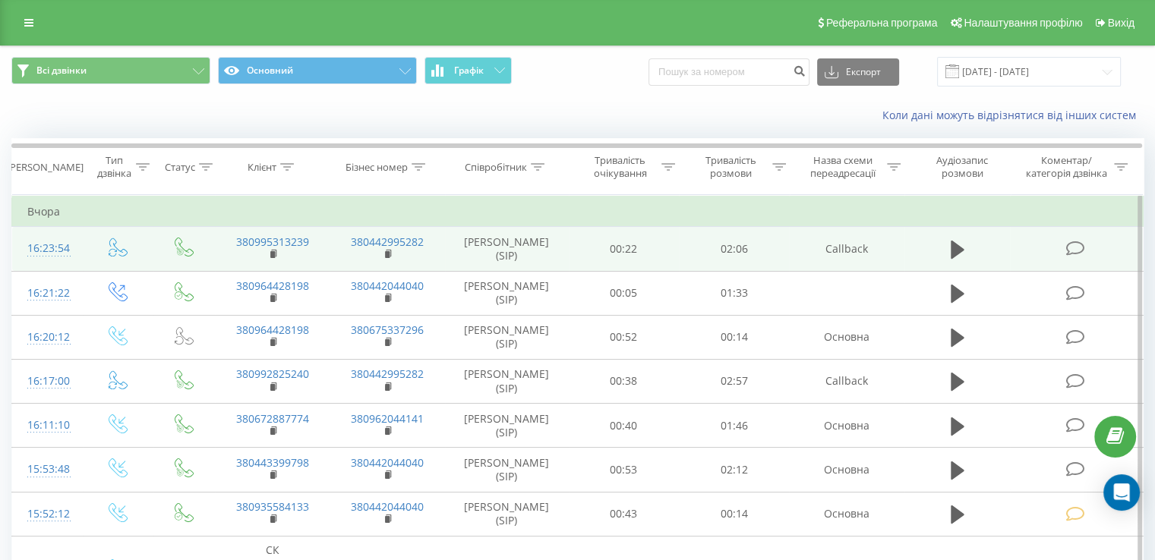
click at [1081, 247] on icon at bounding box center [1074, 249] width 19 height 16
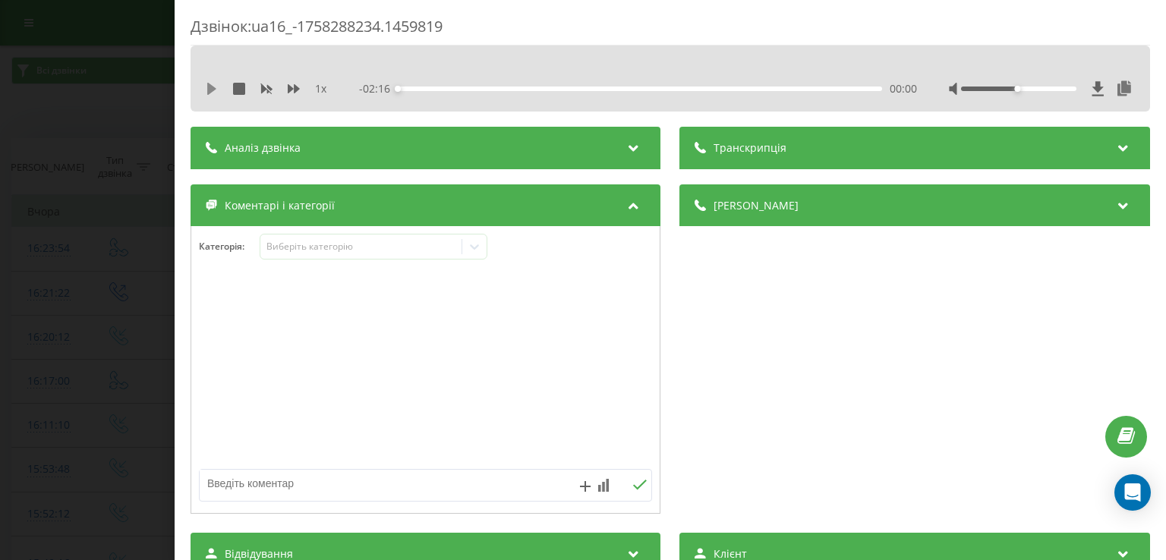
click at [210, 89] on icon at bounding box center [211, 89] width 9 height 12
drag, startPoint x: 421, startPoint y: 92, endPoint x: 443, endPoint y: 89, distance: 23.0
click at [443, 89] on div "- 02:13 00:02 00:02" at bounding box center [638, 88] width 557 height 15
click at [443, 89] on div "00:13" at bounding box center [641, 89] width 484 height 5
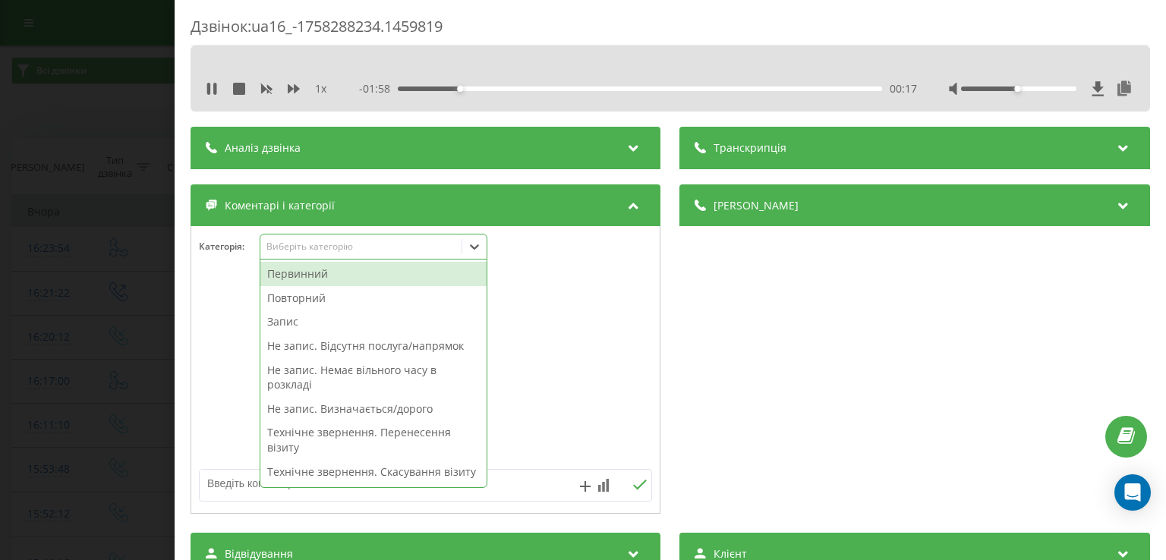
click at [472, 252] on icon at bounding box center [474, 246] width 15 height 15
click at [325, 298] on div "Повторний" at bounding box center [373, 298] width 226 height 24
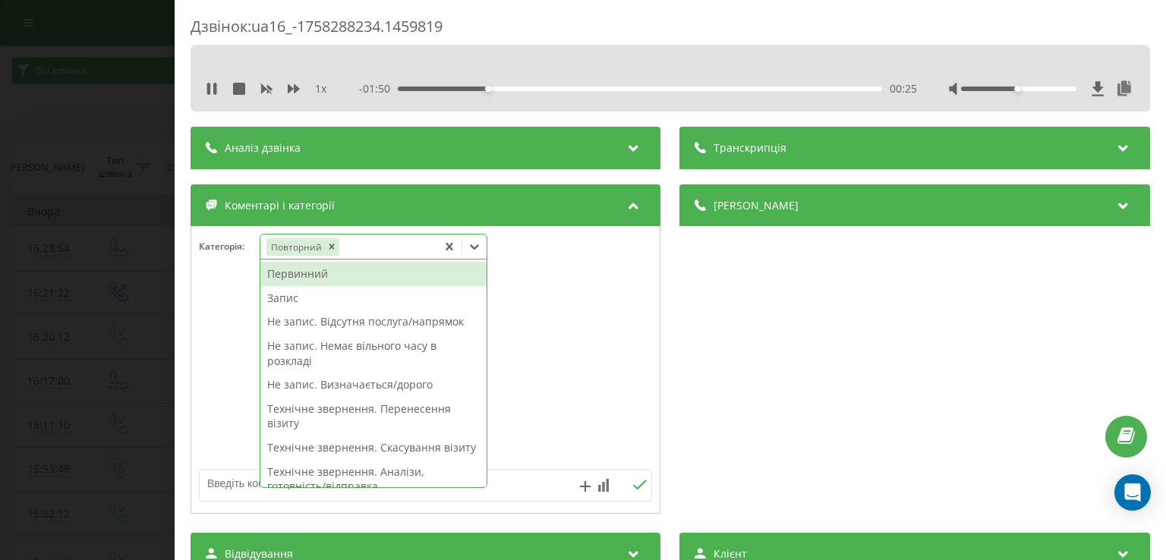
click at [295, 301] on div "Запис" at bounding box center [373, 298] width 226 height 24
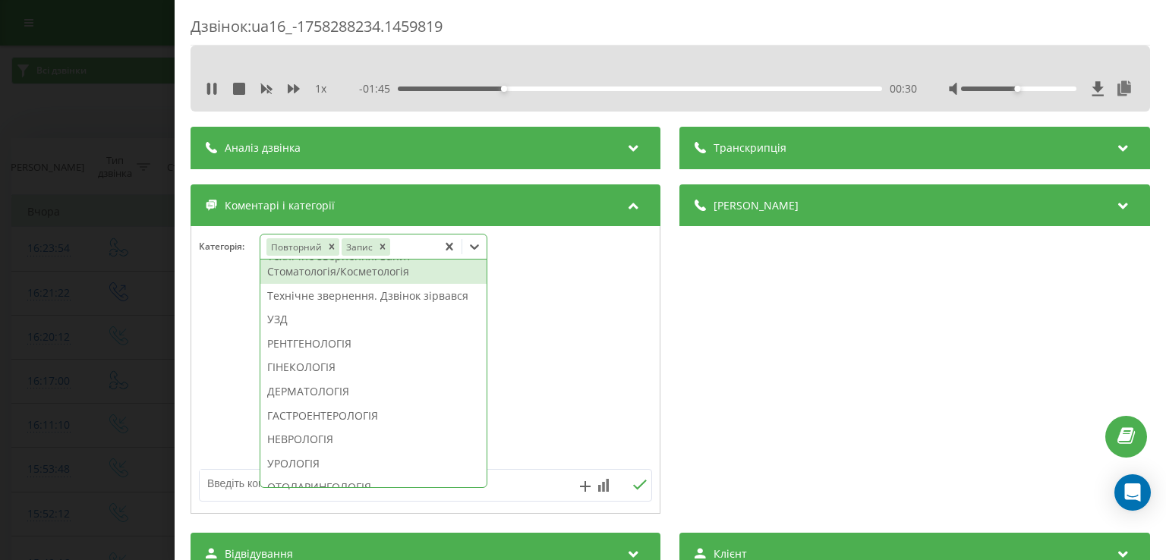
scroll to position [426, 0]
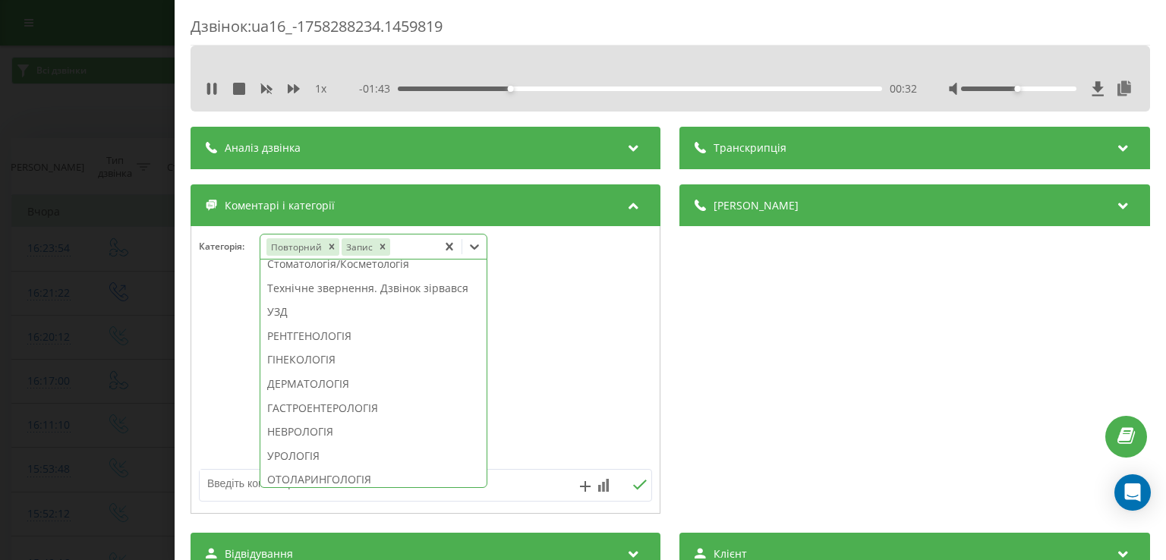
click at [297, 372] on div "ГІНЕКОЛОГІЯ" at bounding box center [373, 360] width 226 height 24
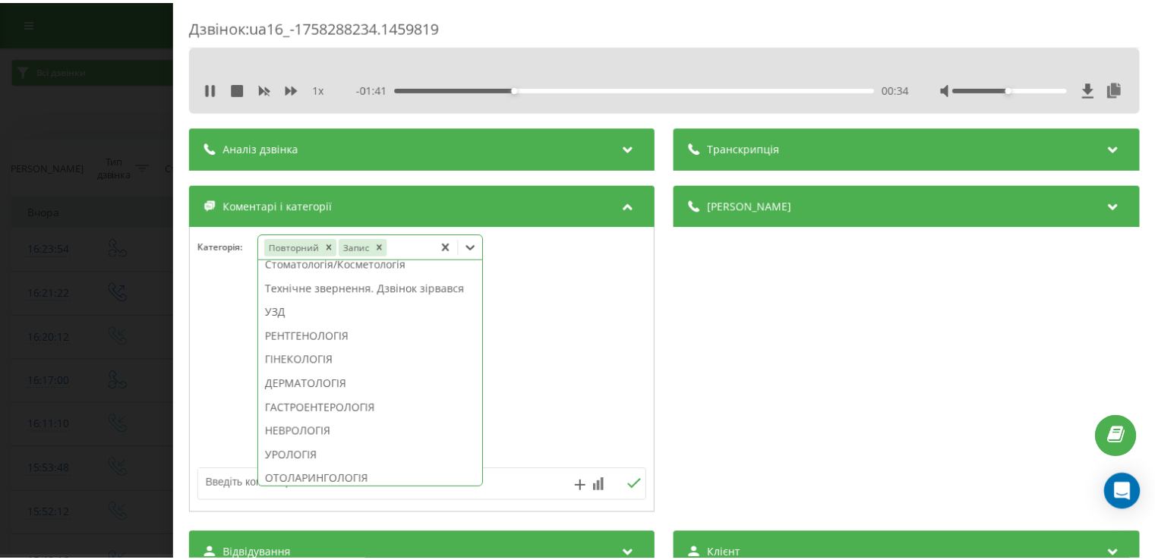
scroll to position [337, 0]
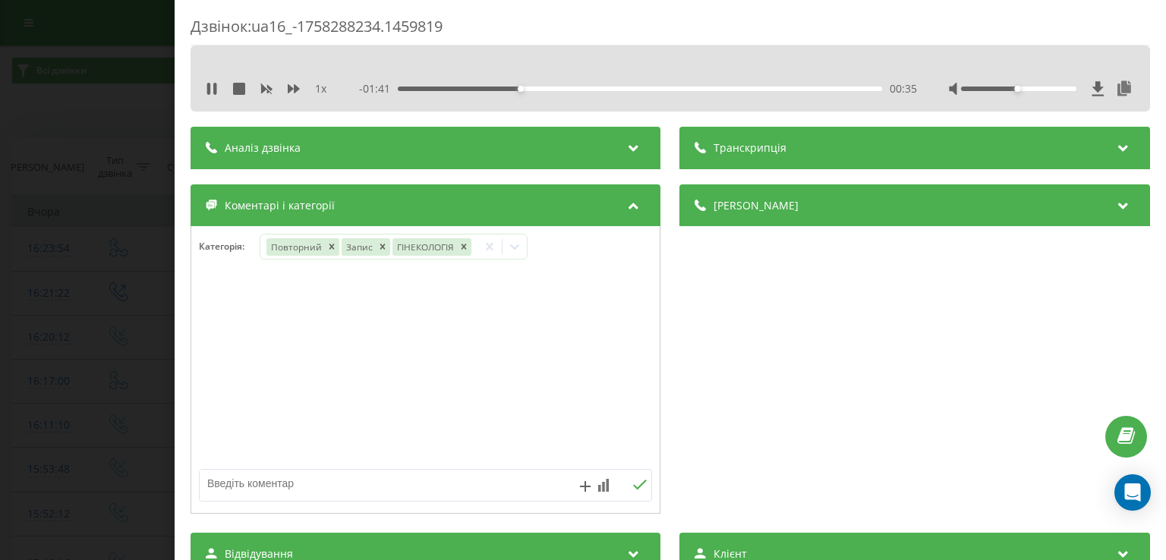
click at [226, 373] on div at bounding box center [425, 370] width 469 height 182
click at [99, 371] on div "Дзвінок : ua16_-1758288234.1459819 1 x - 01:40 00:35 00:35 Транскрипція Для AI-…" at bounding box center [583, 280] width 1166 height 560
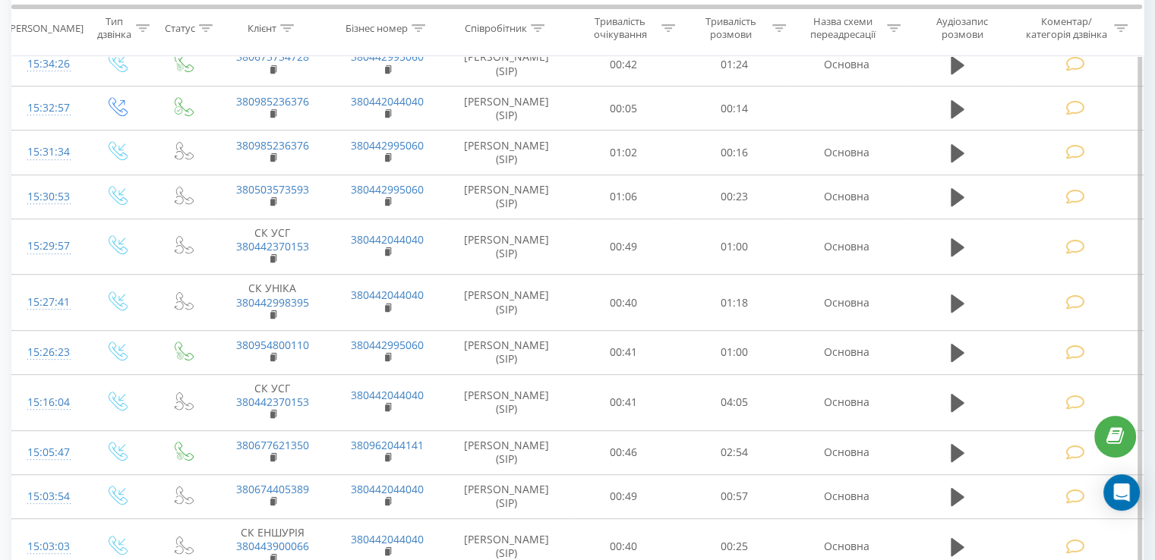
scroll to position [896, 0]
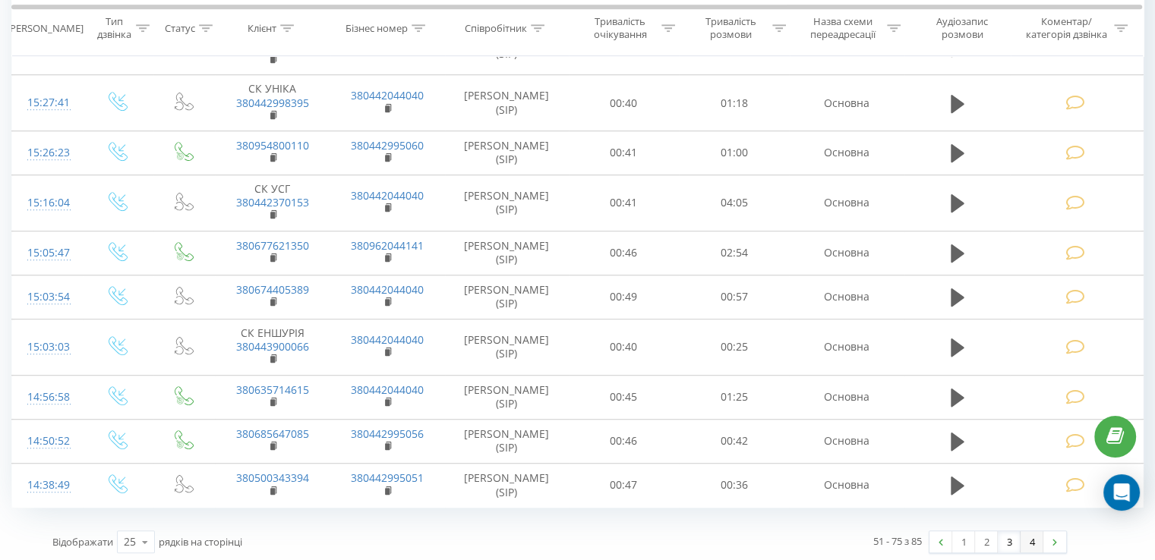
click at [1031, 532] on link "4" at bounding box center [1032, 542] width 23 height 21
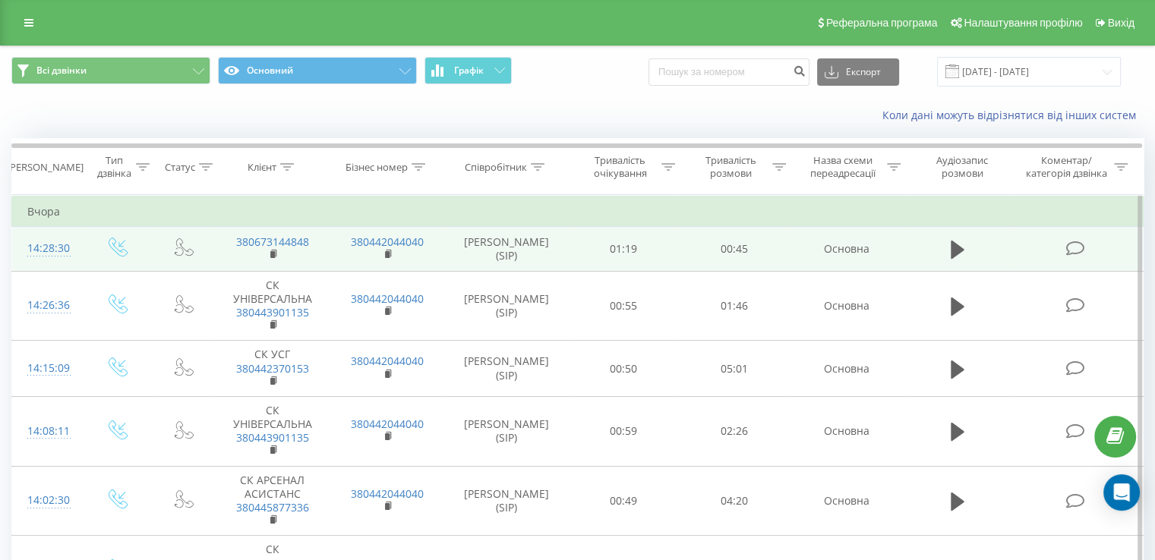
click at [1072, 253] on icon at bounding box center [1074, 249] width 19 height 16
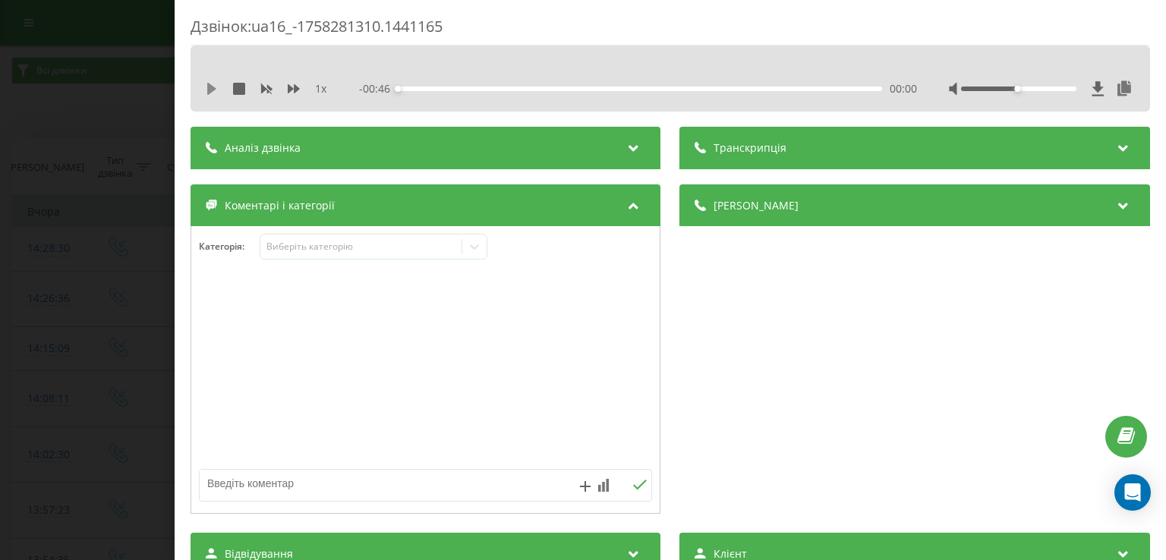
click at [210, 91] on icon at bounding box center [211, 89] width 9 height 12
click at [421, 90] on div "00:02" at bounding box center [641, 89] width 484 height 5
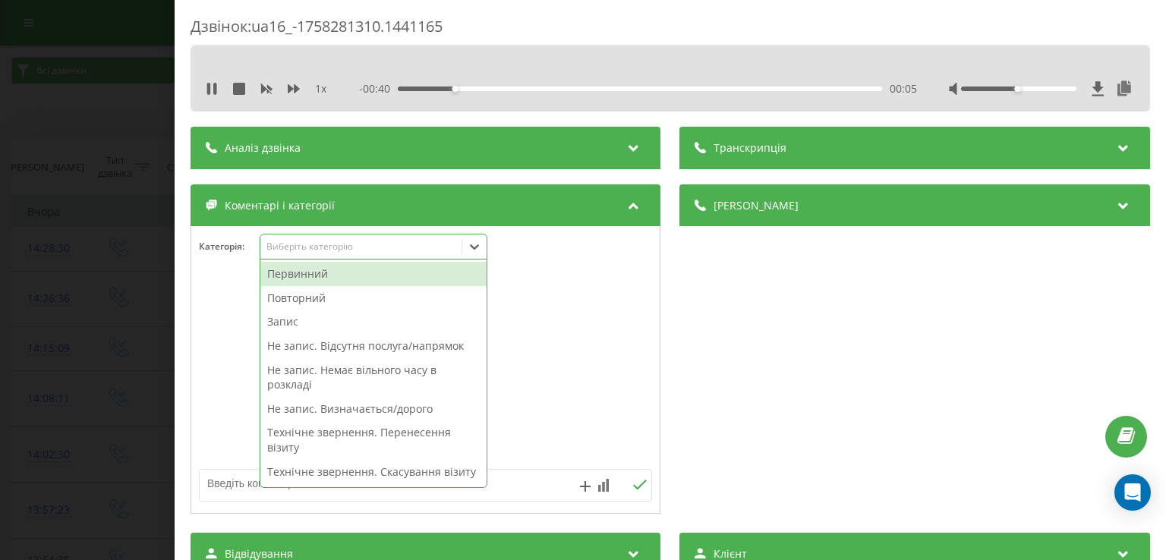
click at [472, 246] on icon at bounding box center [475, 247] width 9 height 5
click at [394, 299] on div "Повторний" at bounding box center [373, 298] width 226 height 24
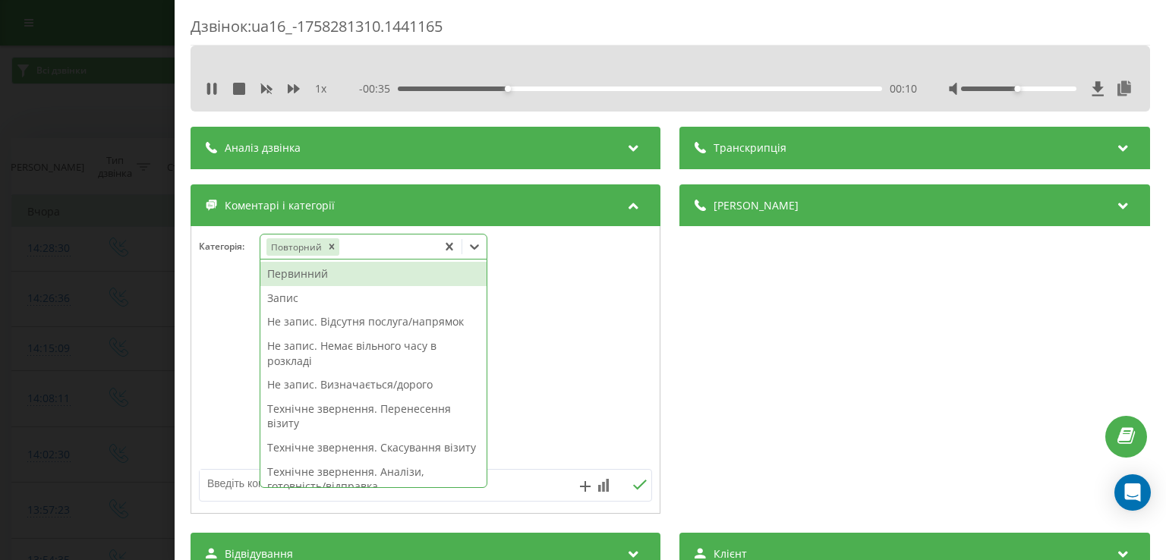
click at [403, 410] on div "Технічне звернення. Перенесення візиту" at bounding box center [373, 416] width 226 height 39
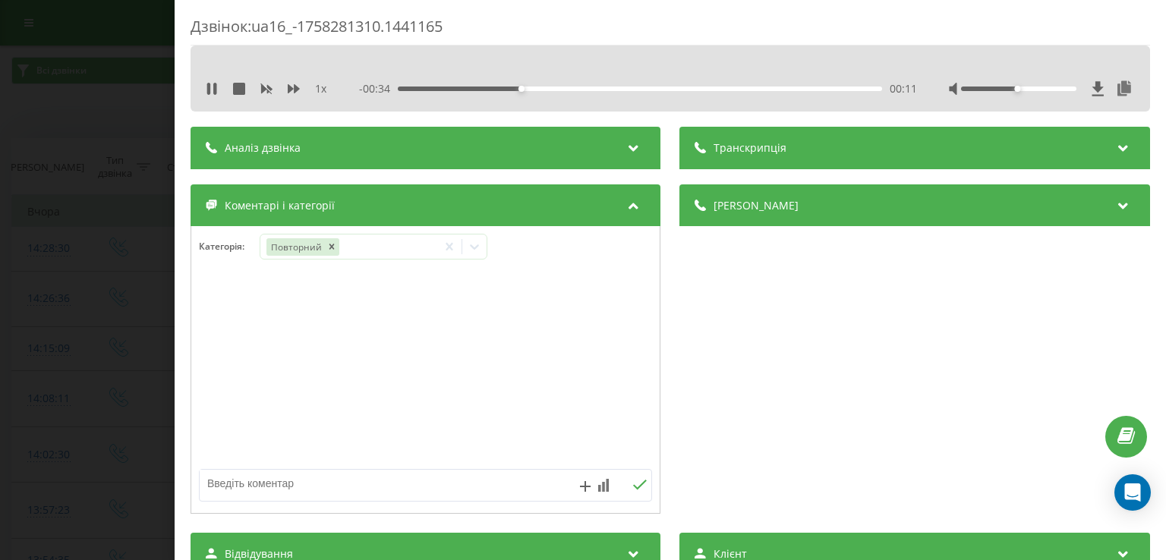
click at [216, 396] on div at bounding box center [425, 370] width 469 height 182
click at [114, 364] on div "Дзвінок : ua16_-1758281310.1441165 1 x - 00:32 00:14 00:14 Транскрипція Для AI-…" at bounding box center [583, 280] width 1166 height 560
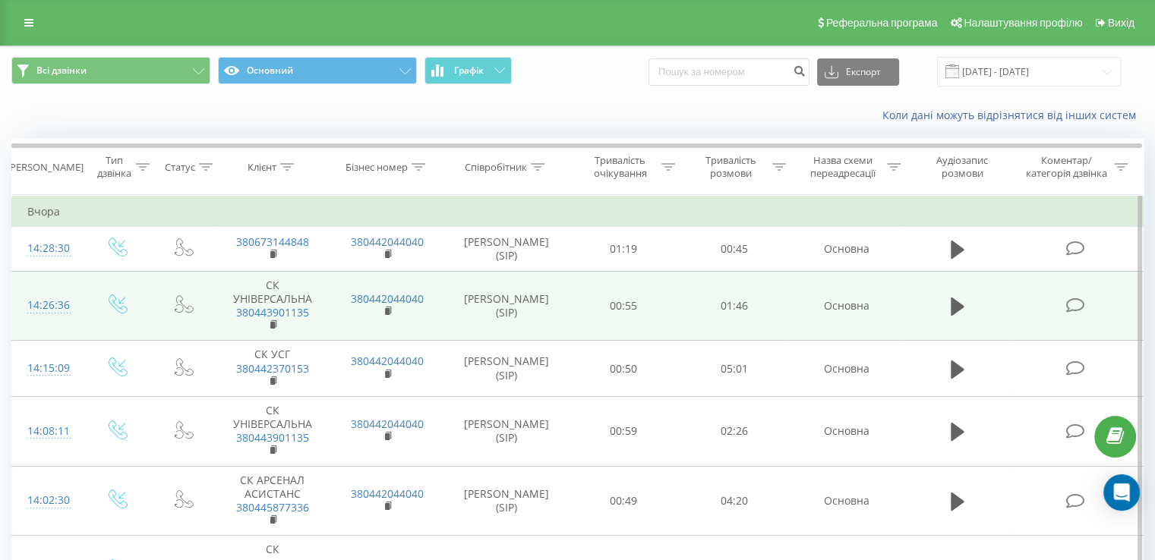
click at [1069, 304] on icon at bounding box center [1074, 306] width 19 height 16
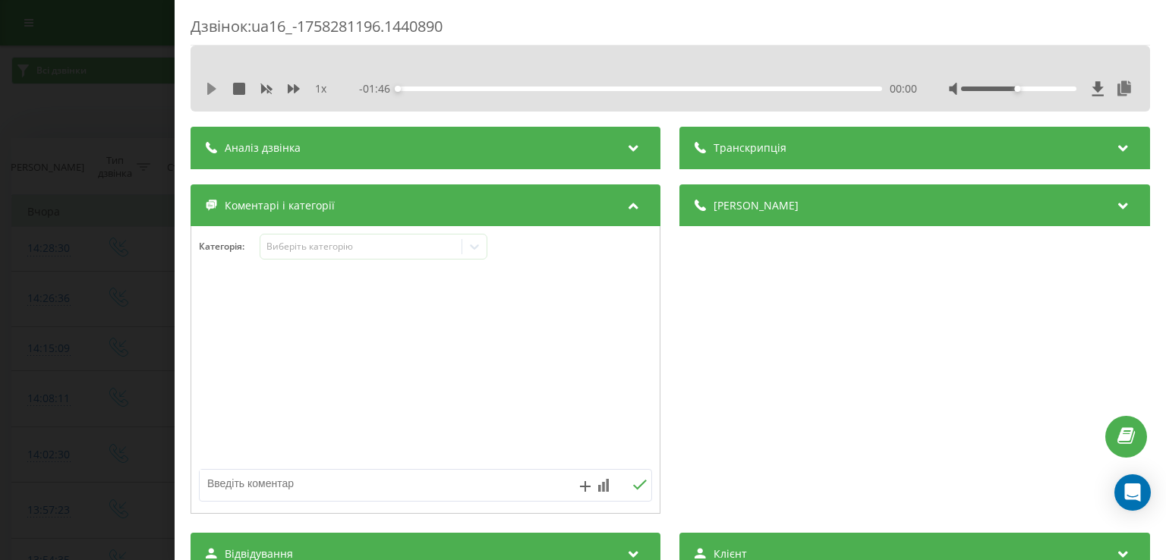
click at [212, 89] on icon at bounding box center [211, 89] width 9 height 12
click at [424, 89] on div "00:02" at bounding box center [641, 89] width 484 height 5
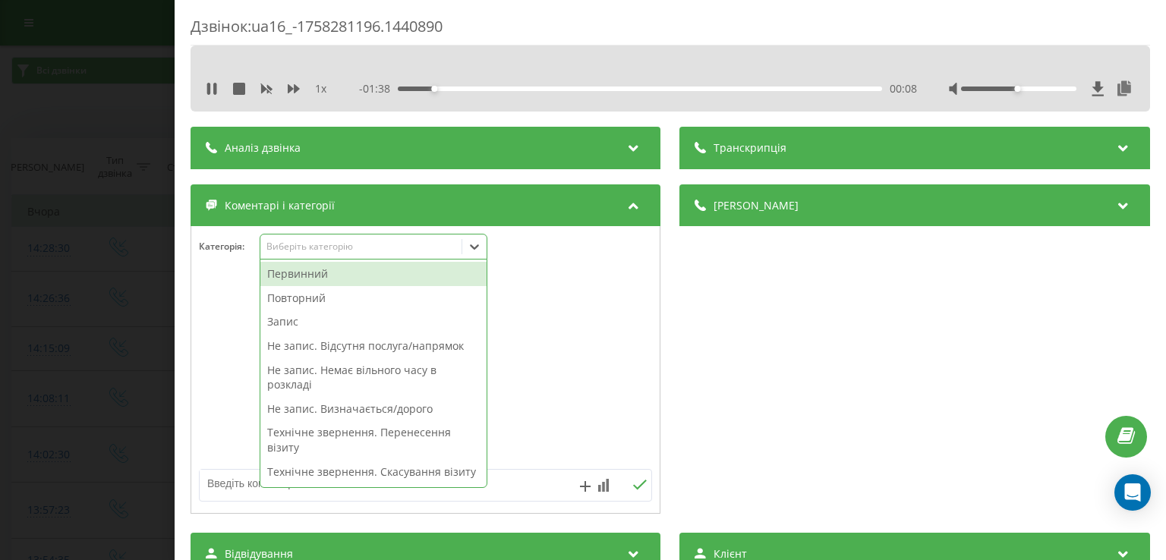
click at [473, 245] on icon at bounding box center [475, 247] width 9 height 5
click at [377, 301] on div "Повторний" at bounding box center [373, 298] width 226 height 24
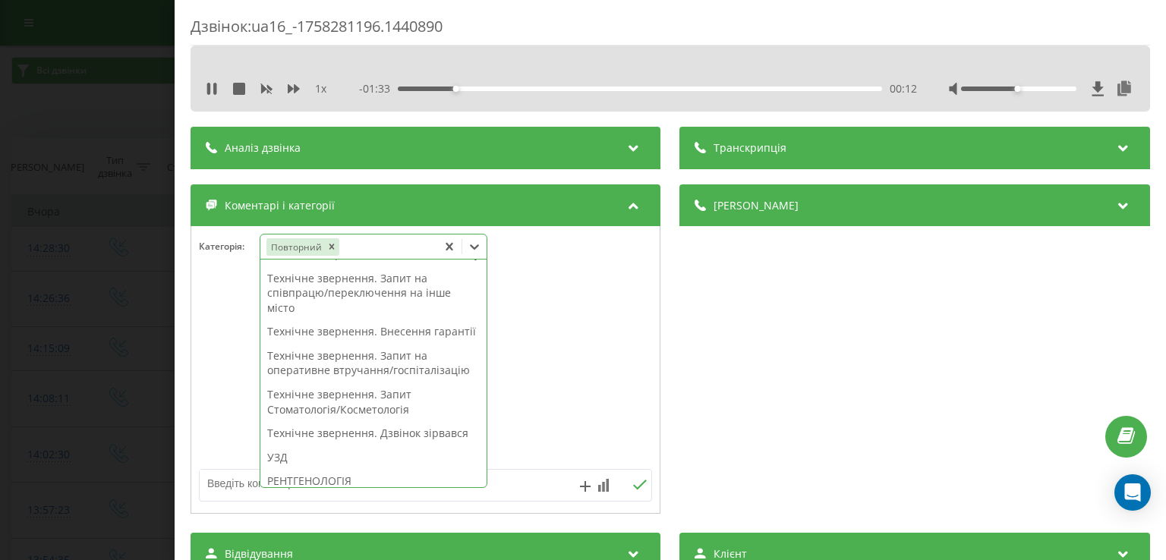
scroll to position [313, 0]
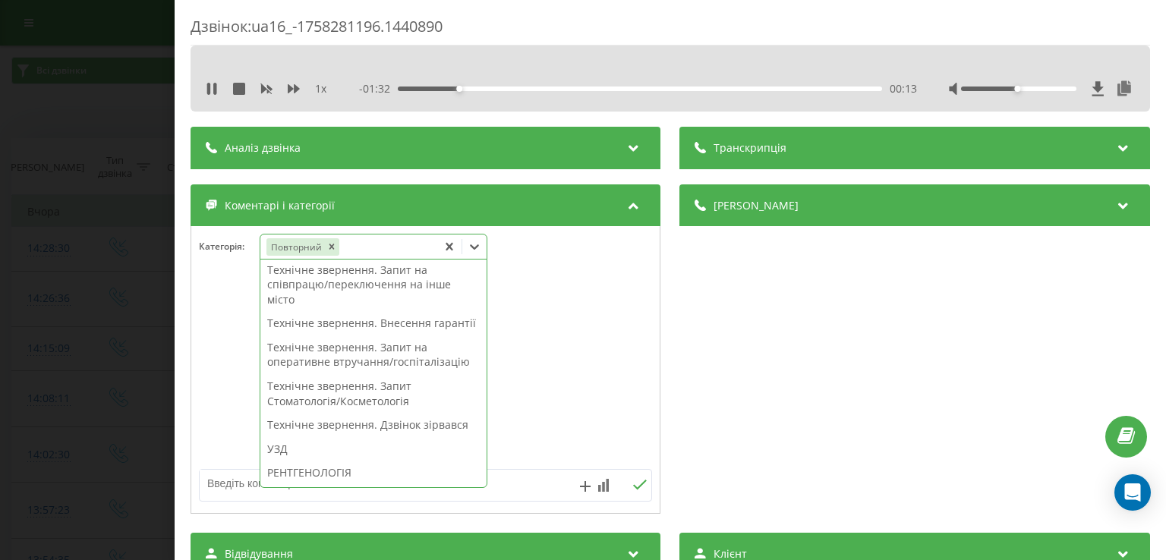
click at [382, 336] on div "Технічне звернення. Внесення гарантії" at bounding box center [373, 323] width 226 height 24
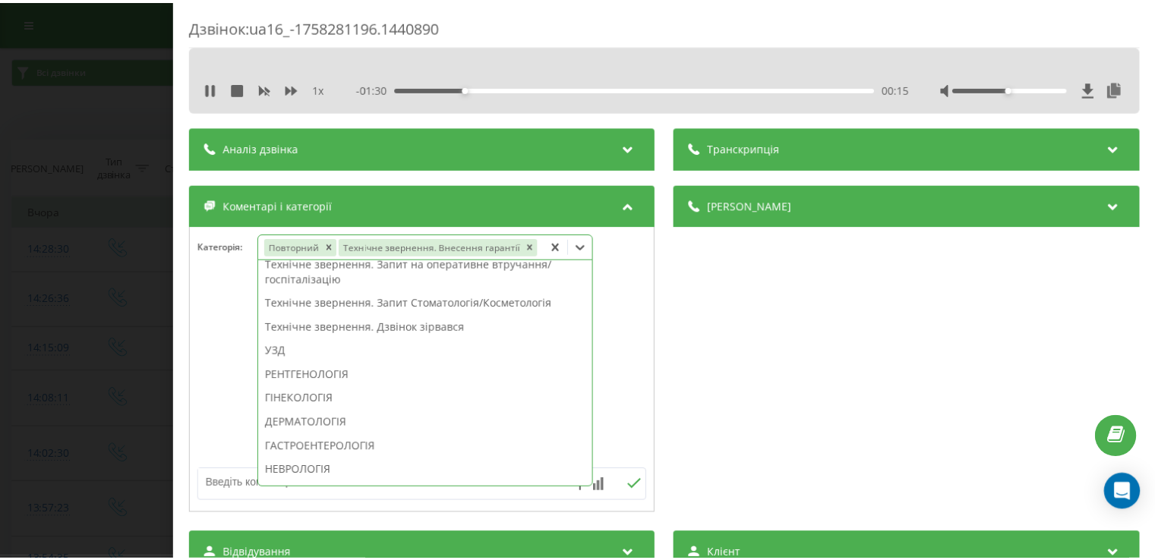
scroll to position [254, 0]
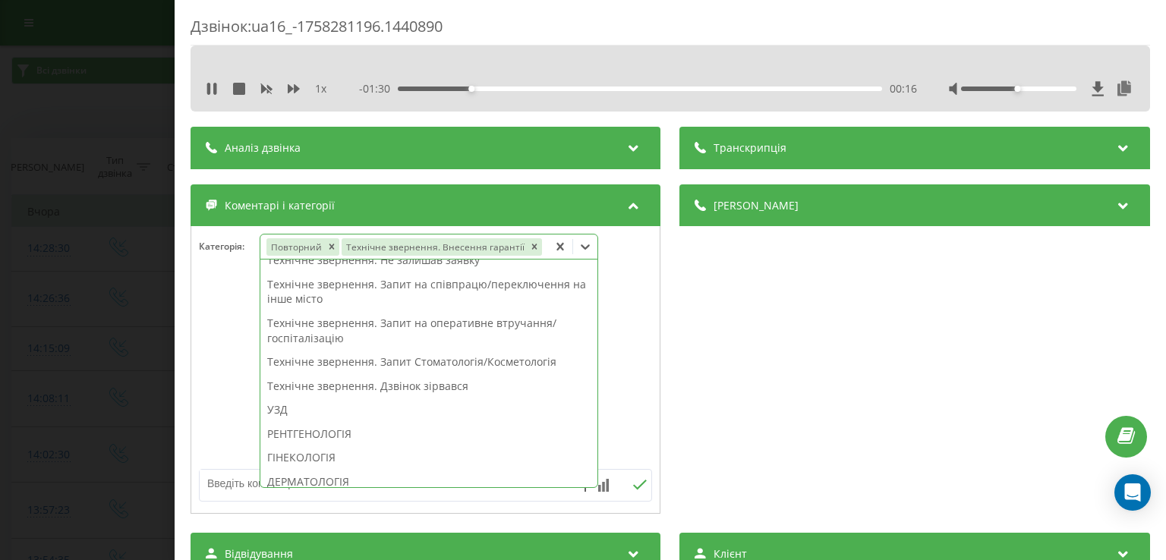
click at [91, 348] on div "Дзвінок : ua16_-1758281196.1440890 1 x - 01:30 00:16 00:16 Транскрипція Для AI-…" at bounding box center [583, 280] width 1166 height 560
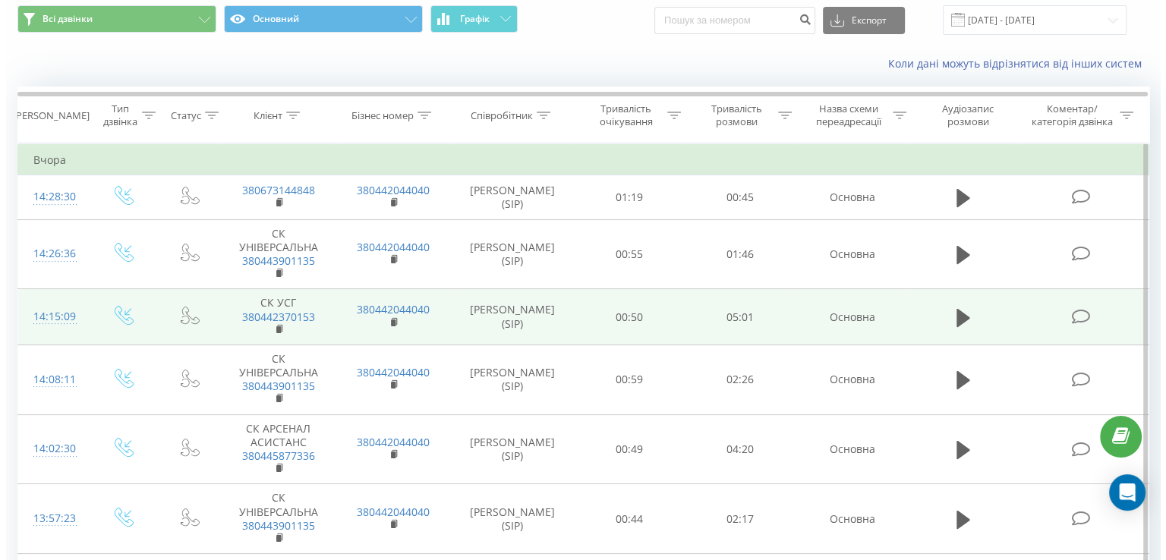
scroll to position [63, 0]
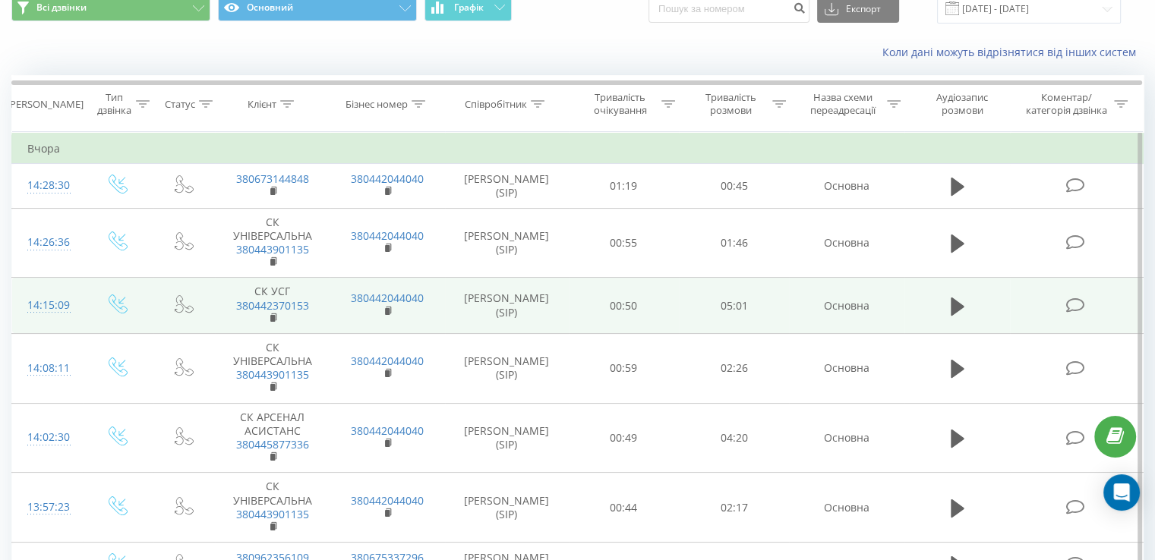
click at [1075, 314] on td at bounding box center [1076, 306] width 133 height 56
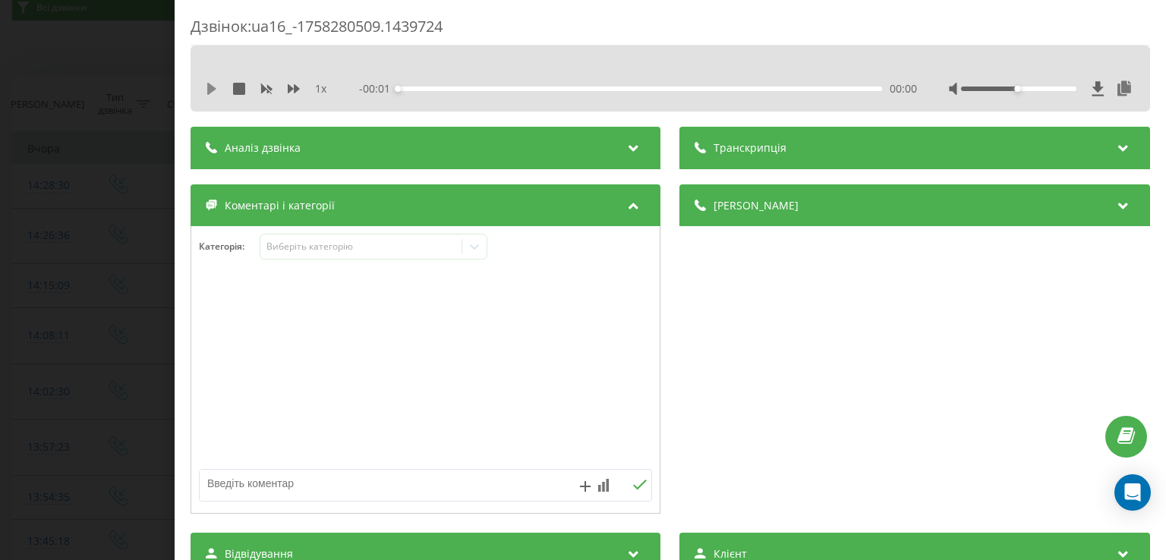
click at [206, 91] on icon at bounding box center [212, 89] width 12 height 12
click at [420, 87] on div "00:14" at bounding box center [641, 89] width 484 height 5
click at [411, 87] on div "00:08" at bounding box center [641, 89] width 484 height 5
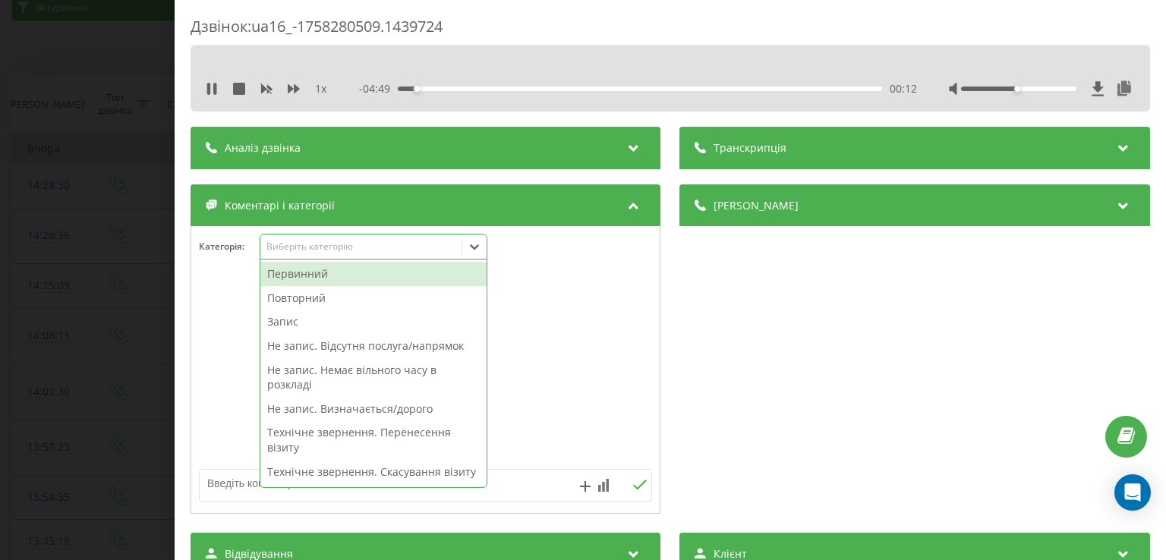
click at [474, 254] on icon at bounding box center [474, 246] width 15 height 15
click at [371, 296] on div "Повторний" at bounding box center [373, 298] width 226 height 24
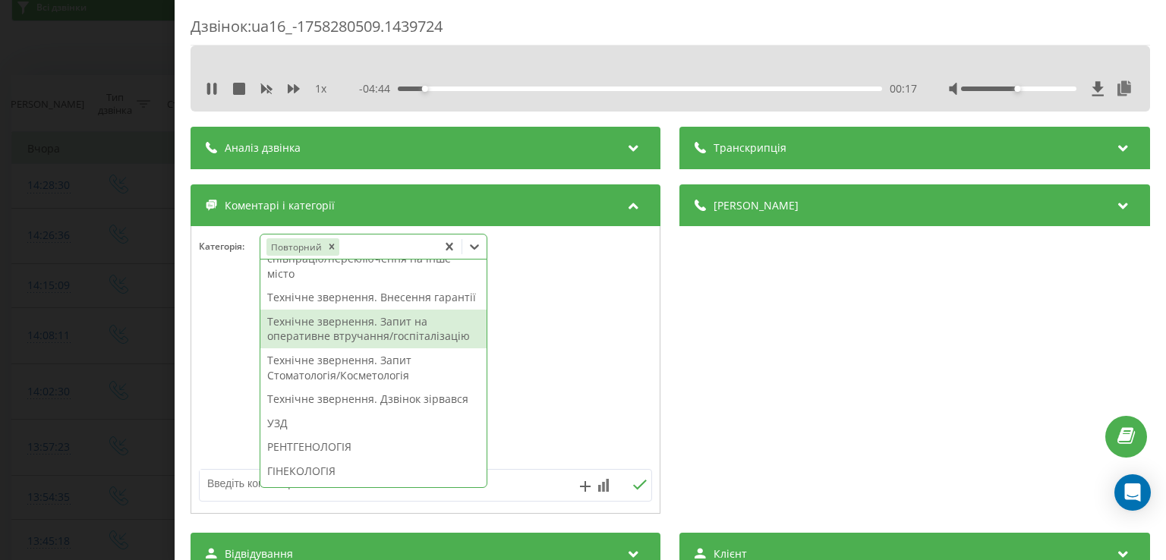
scroll to position [347, 0]
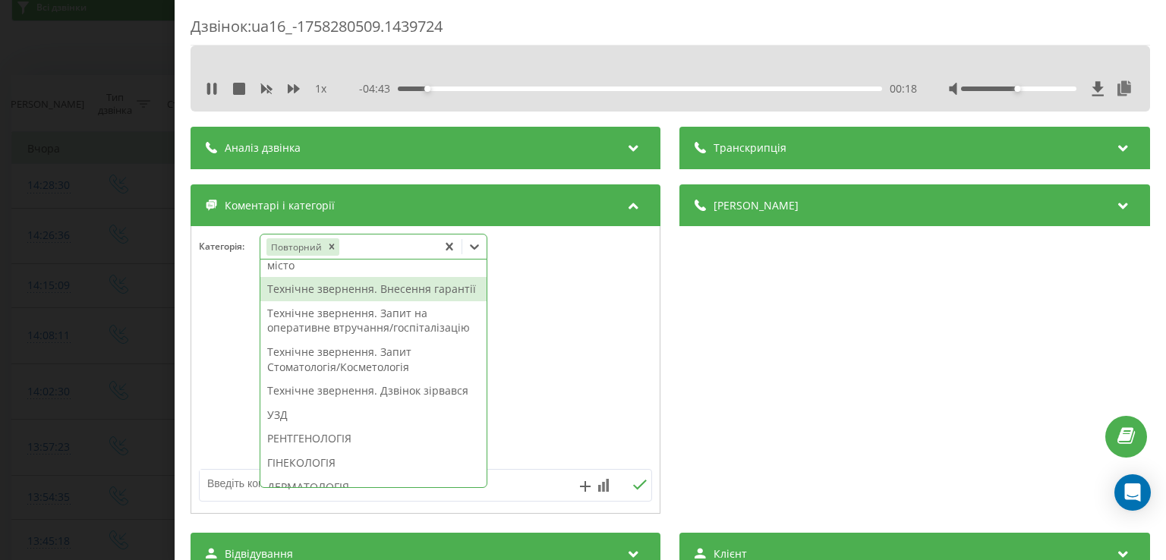
click at [373, 301] on div "Технічне звернення. Внесення гарантії" at bounding box center [373, 289] width 226 height 24
click at [236, 349] on div at bounding box center [425, 370] width 469 height 182
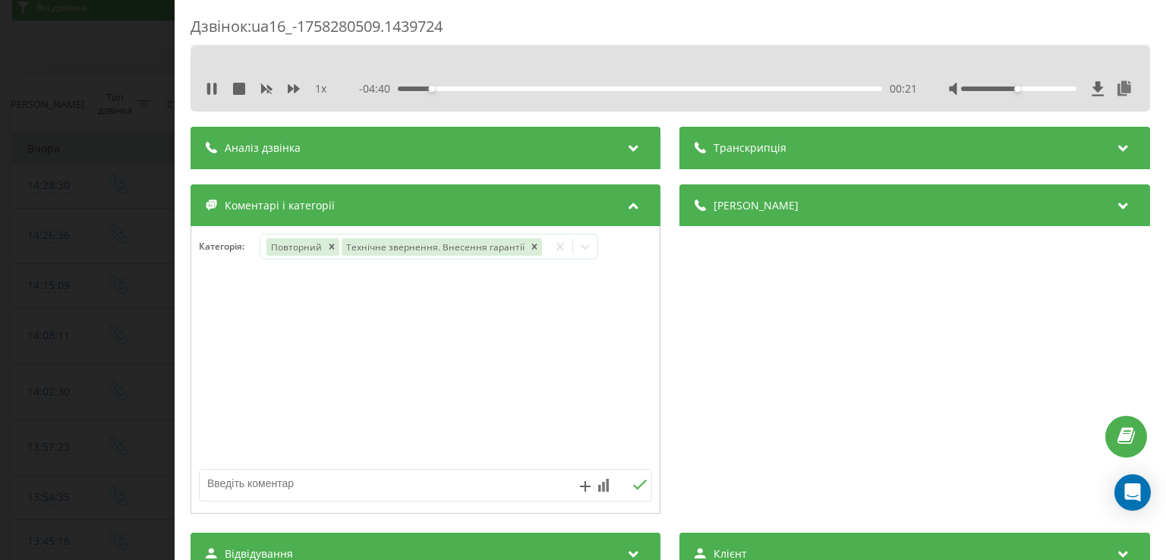
click at [131, 335] on div "Дзвінок : ua16_-1758280509.1439724 1 x - 04:40 00:21 00:21 Транскрипція Для AI-…" at bounding box center [583, 280] width 1166 height 560
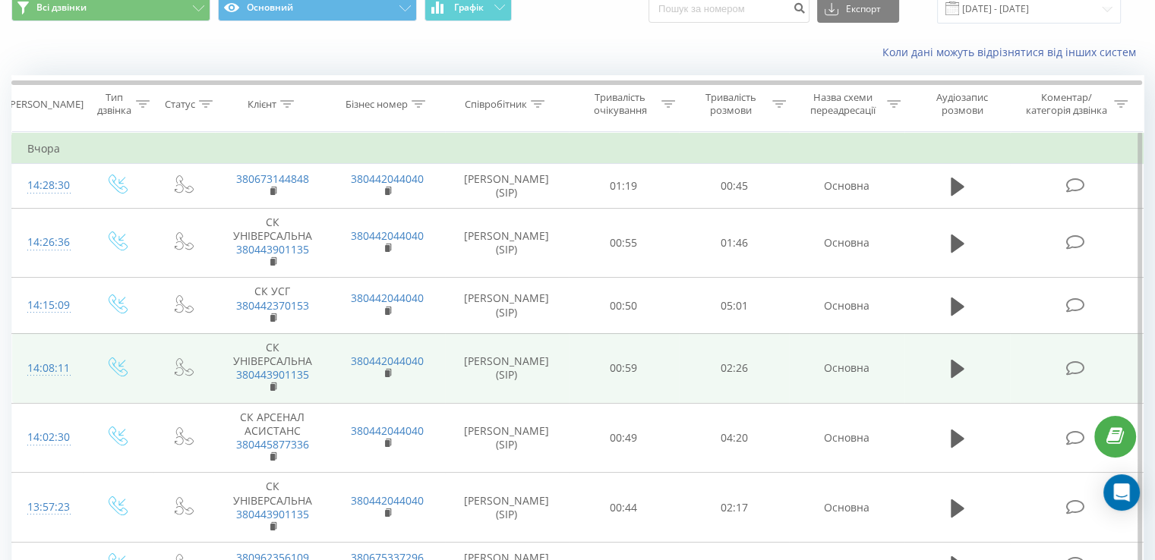
click at [1069, 362] on icon at bounding box center [1074, 369] width 19 height 16
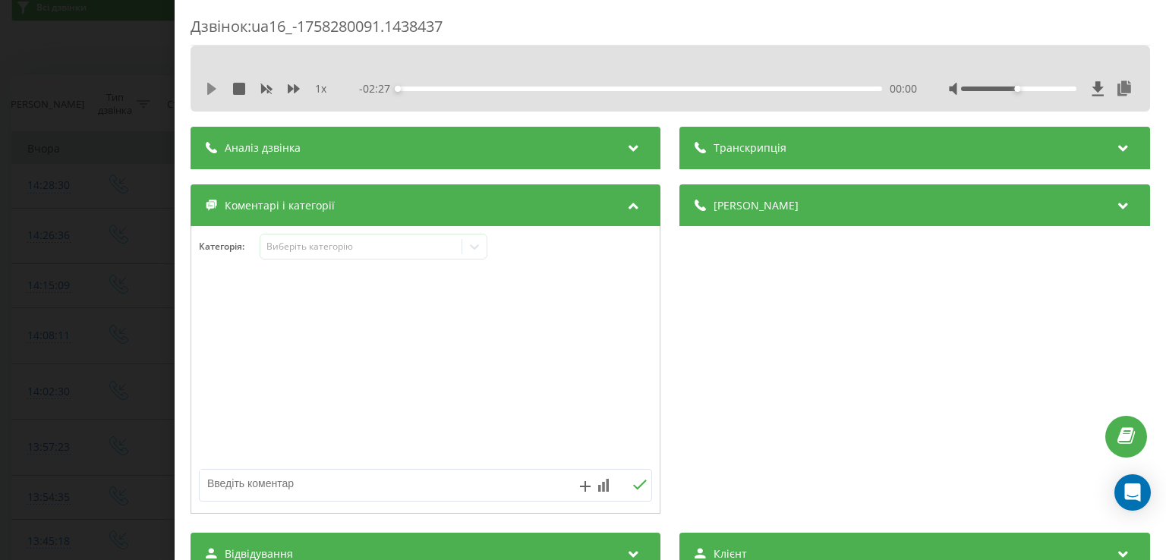
click at [210, 91] on icon at bounding box center [211, 89] width 9 height 12
click at [424, 87] on div "00:01" at bounding box center [641, 89] width 484 height 5
click at [412, 87] on div "00:04" at bounding box center [641, 89] width 484 height 5
click at [476, 255] on div at bounding box center [474, 247] width 24 height 24
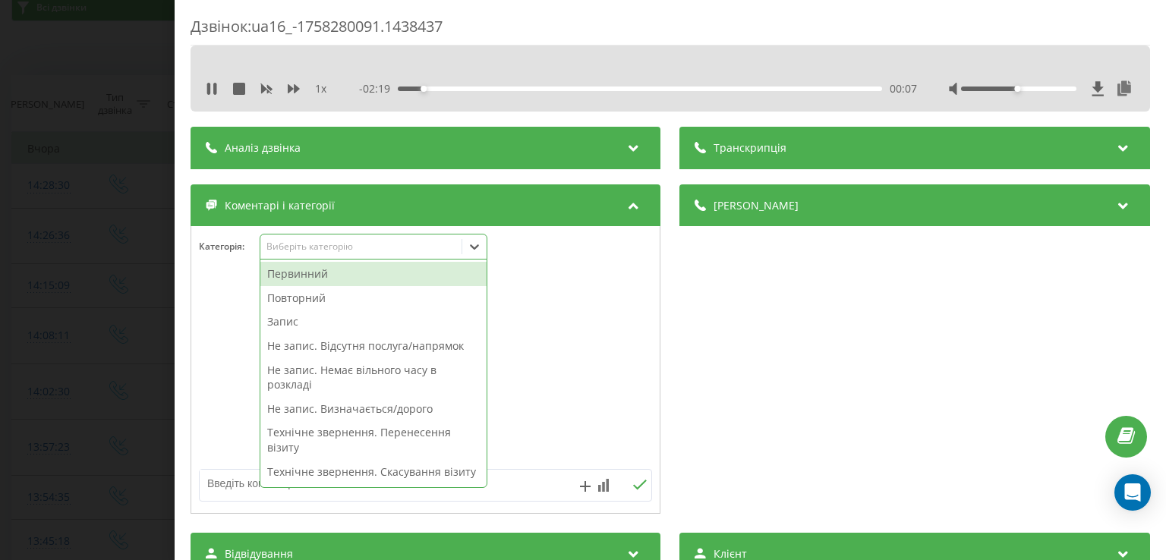
click at [356, 298] on div "Повторний" at bounding box center [373, 298] width 226 height 24
click at [292, 320] on div "Запис" at bounding box center [373, 322] width 226 height 24
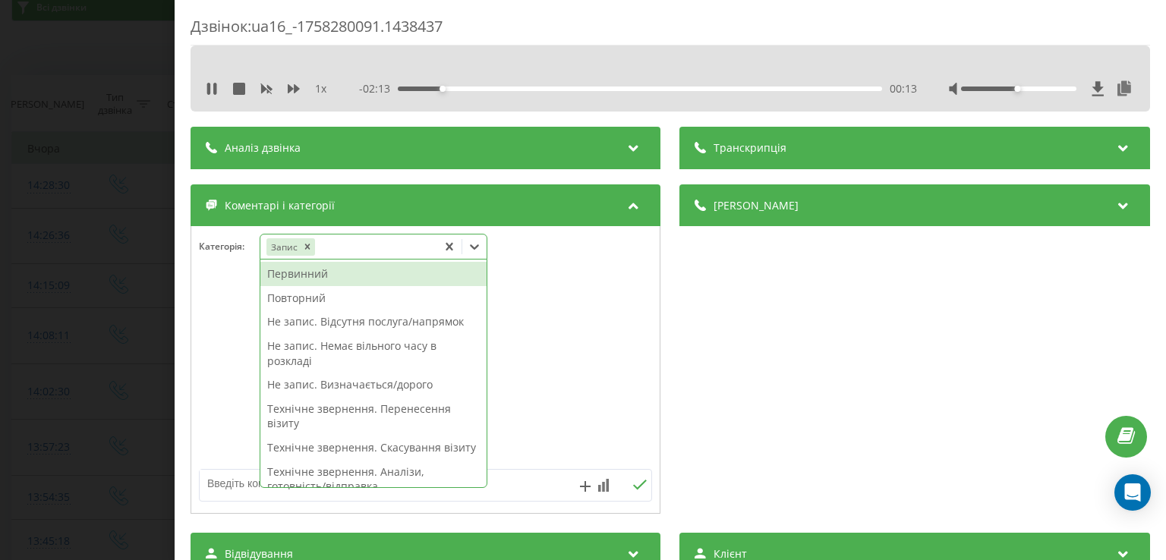
click at [299, 298] on div "Повторний" at bounding box center [373, 298] width 226 height 24
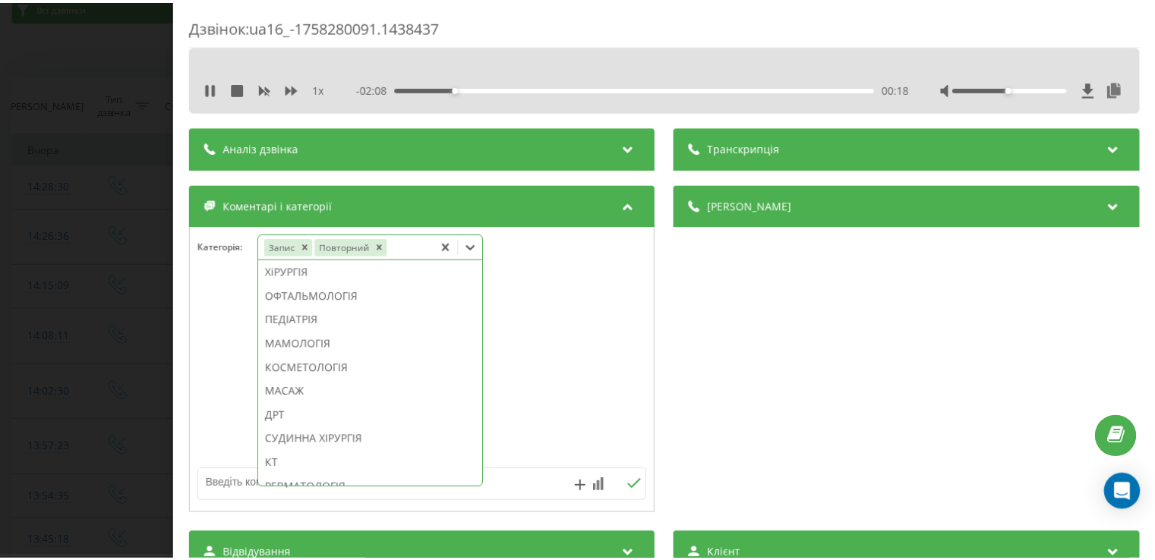
scroll to position [827, 0]
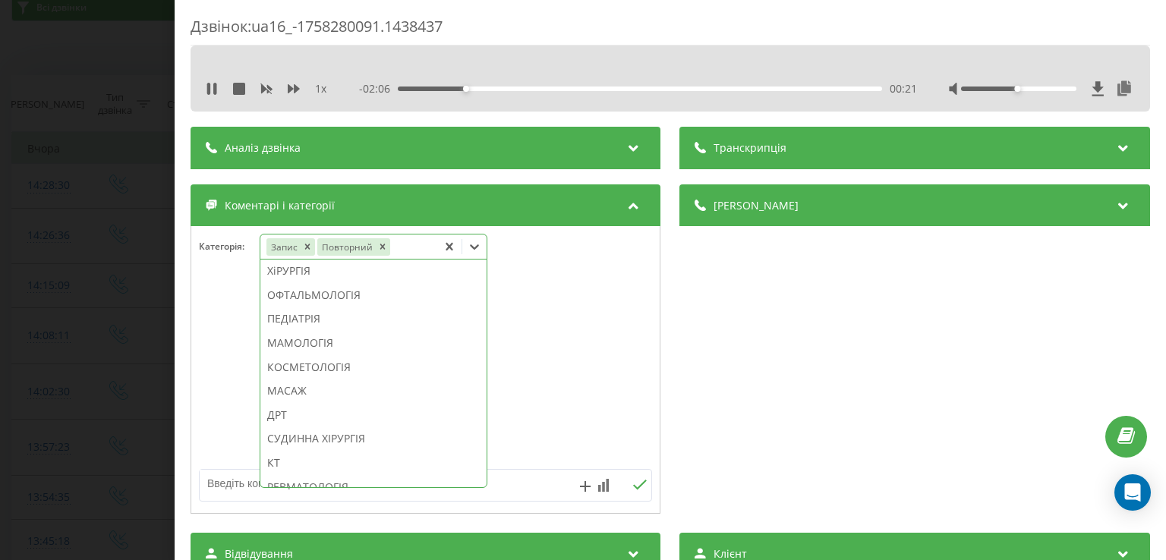
click at [297, 283] on div "ХіРУРГІЯ" at bounding box center [373, 271] width 226 height 24
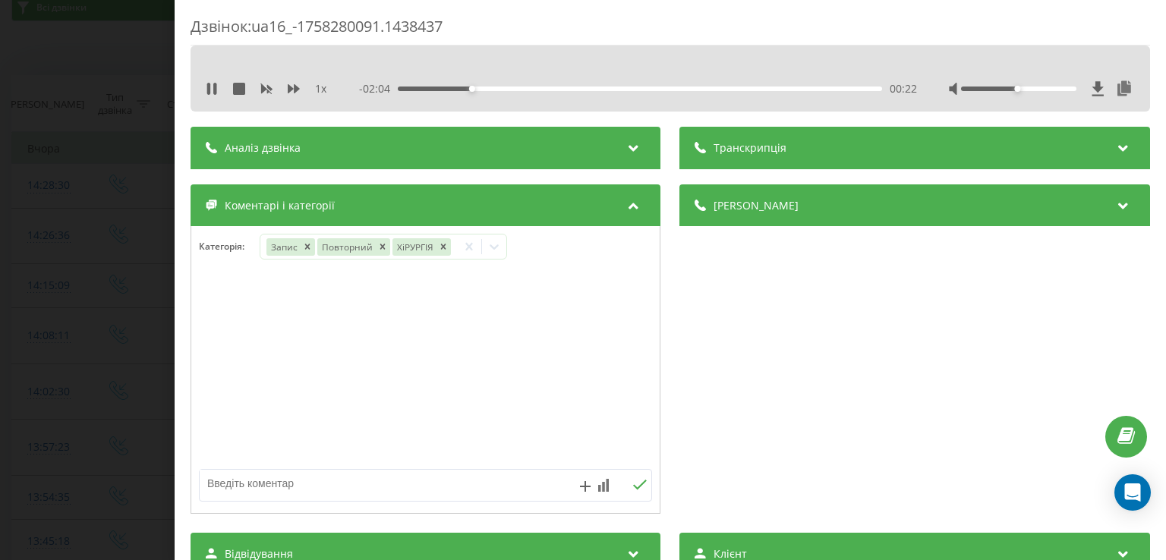
click at [215, 323] on div at bounding box center [425, 370] width 469 height 182
click at [123, 297] on div "Дзвінок : ua16_-1758280091.1438437 1 x - 02:03 00:24 00:24 Транскрипція Для AI-…" at bounding box center [583, 280] width 1166 height 560
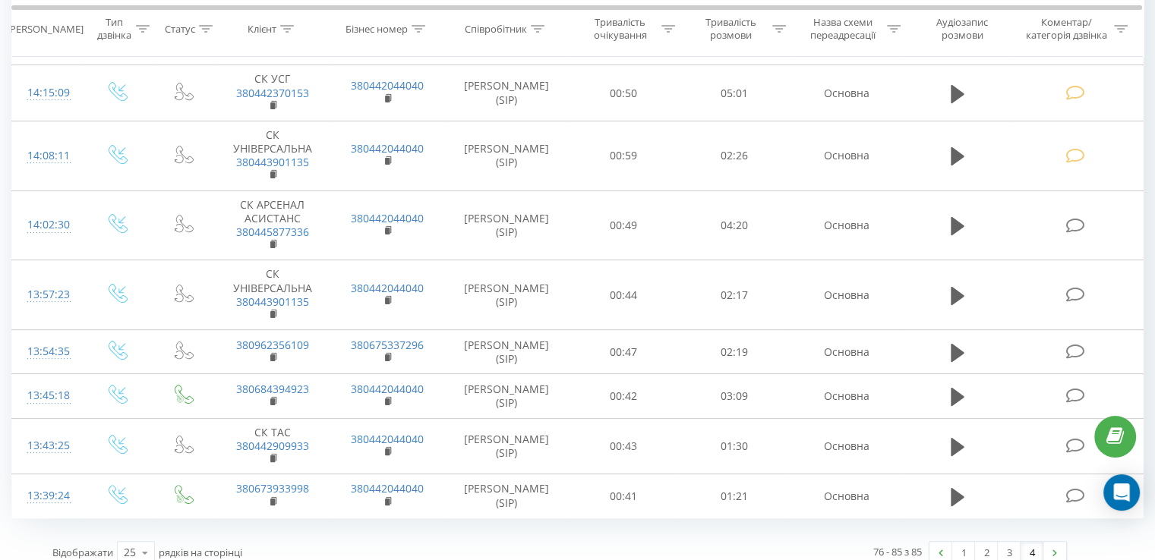
scroll to position [289, 0]
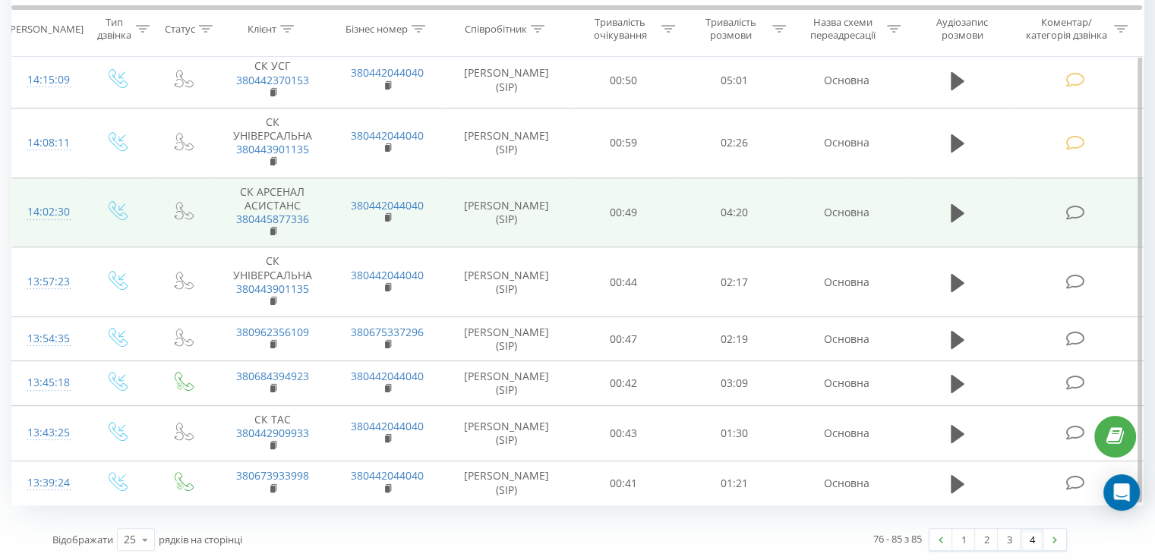
click at [1084, 213] on icon at bounding box center [1074, 213] width 19 height 16
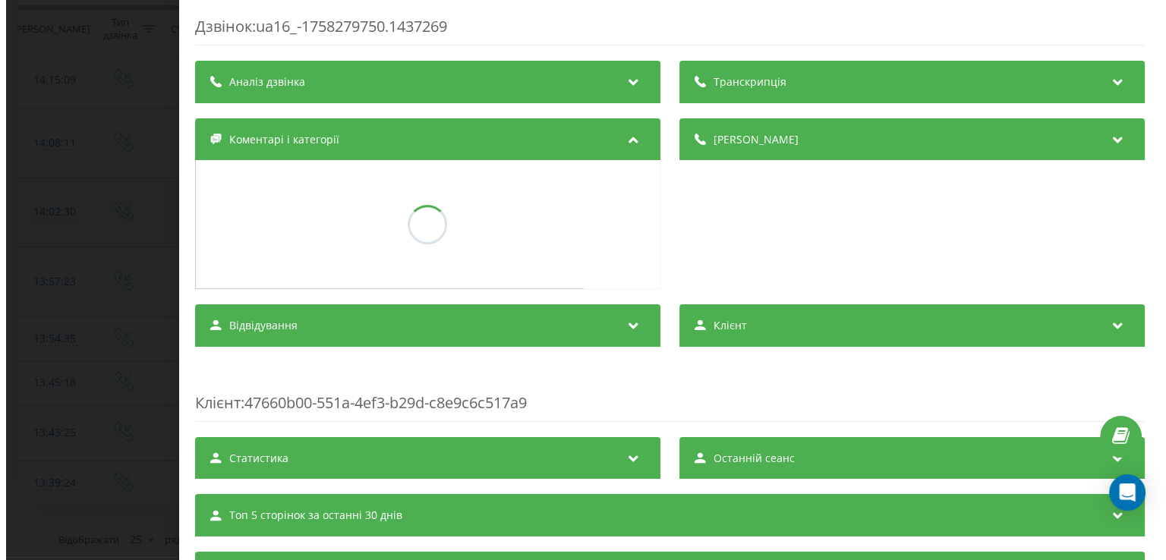
scroll to position [210, 0]
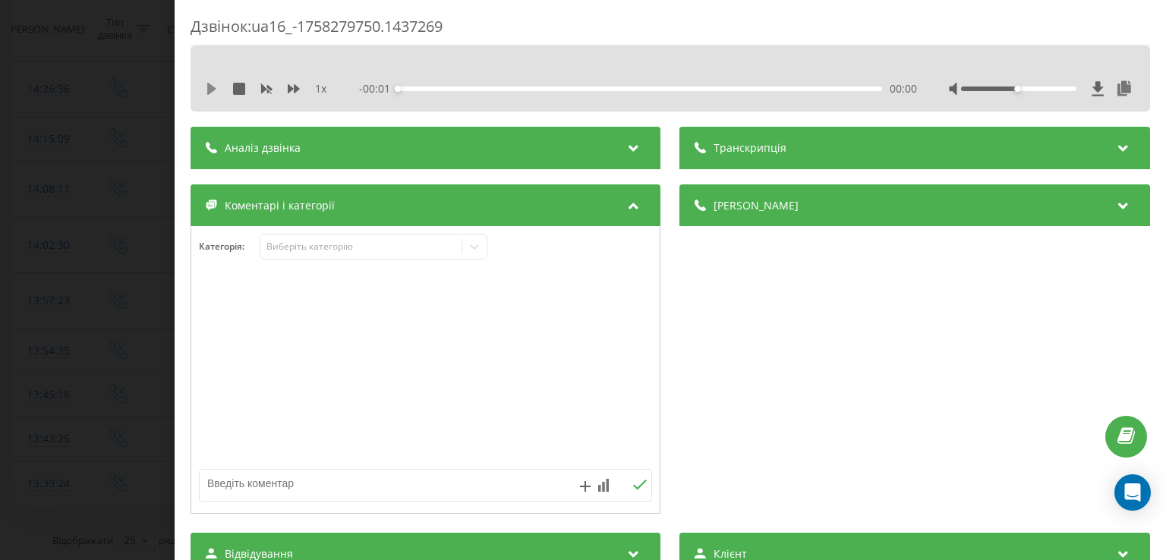
click at [215, 92] on icon at bounding box center [212, 89] width 12 height 12
click at [427, 87] on div "00:00" at bounding box center [641, 89] width 484 height 5
click at [415, 87] on div "00:09" at bounding box center [641, 89] width 484 height 5
click at [478, 249] on icon at bounding box center [474, 246] width 15 height 15
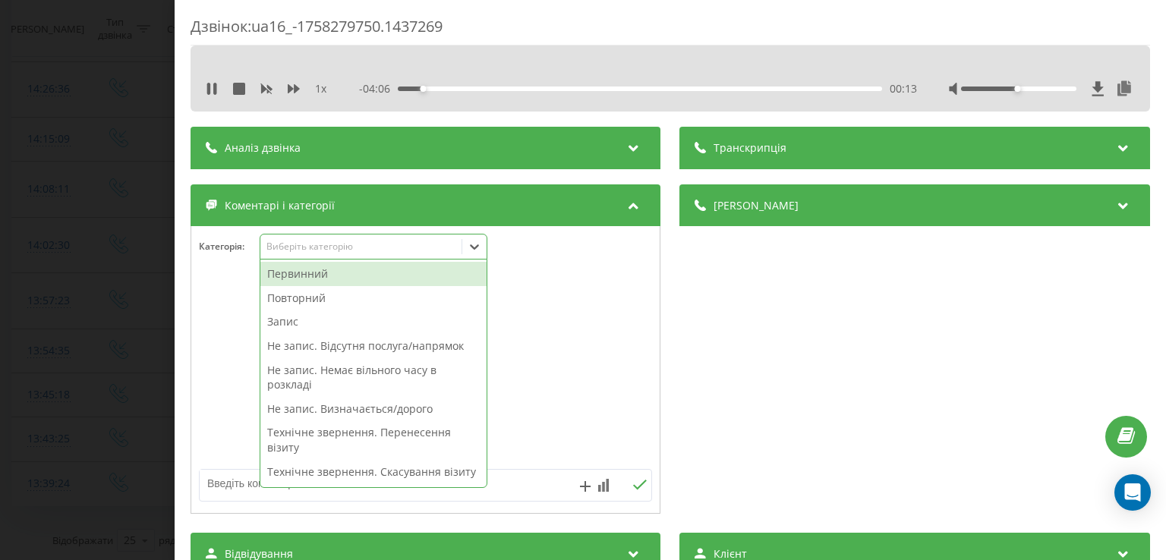
click at [333, 299] on div "Повторний" at bounding box center [373, 298] width 226 height 24
click at [279, 323] on div "Запис" at bounding box center [373, 322] width 226 height 24
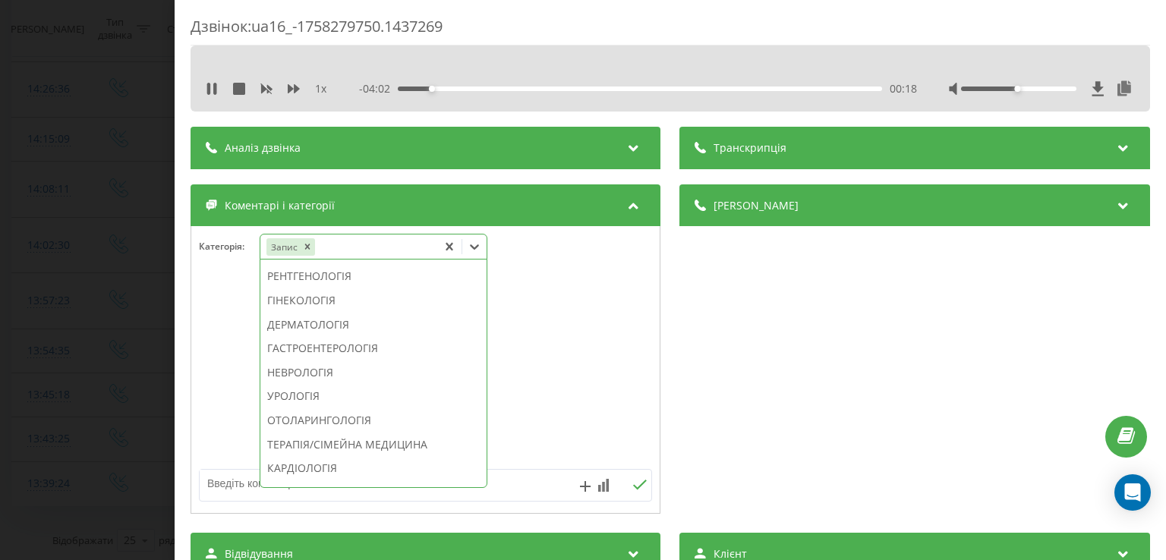
scroll to position [516, 0]
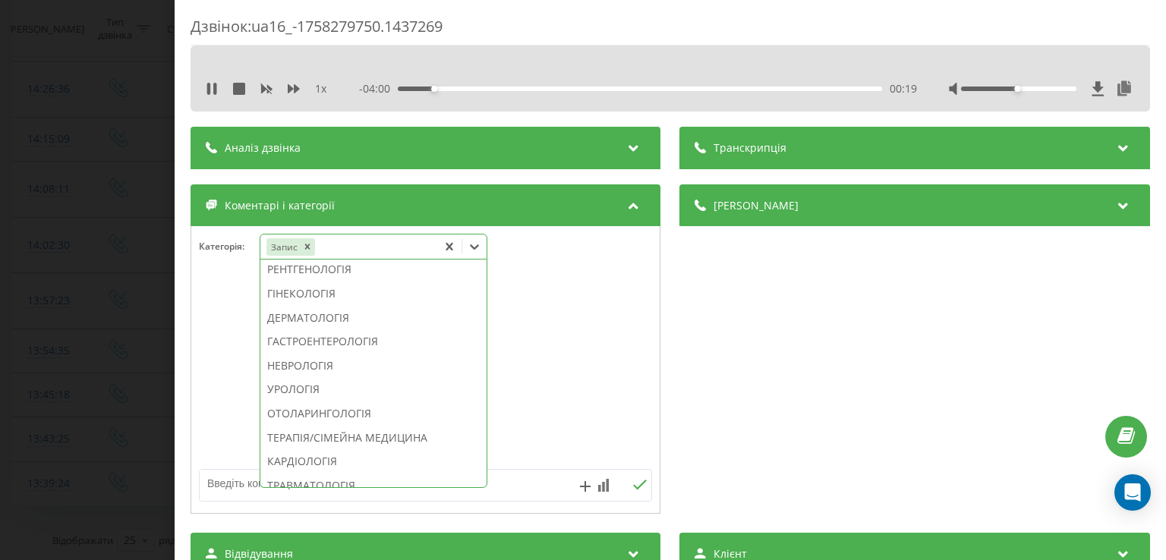
click at [306, 378] on div "НЕВРОЛОГІЯ" at bounding box center [373, 366] width 226 height 24
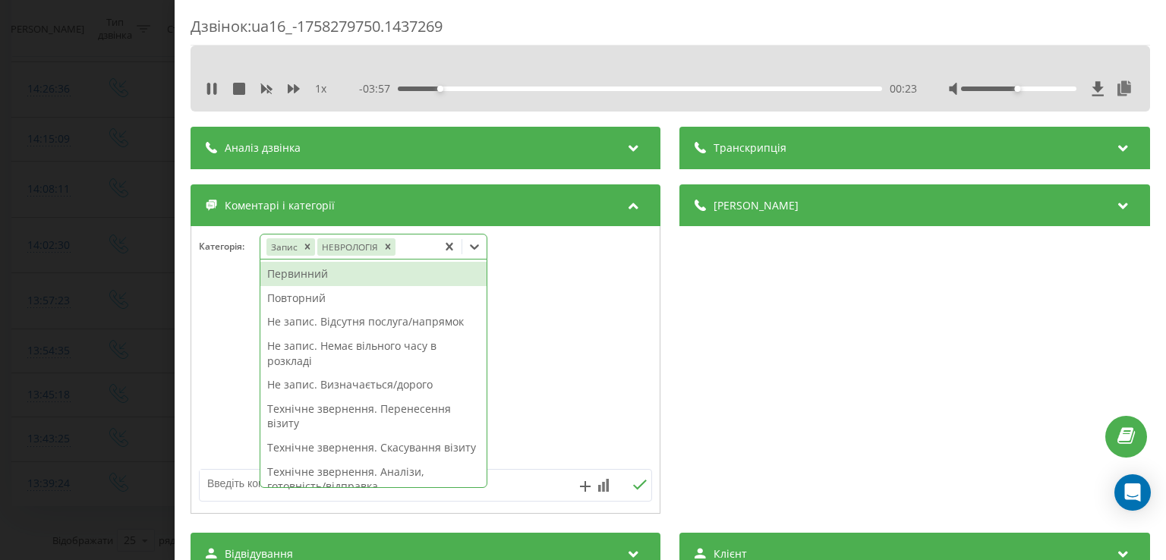
click at [343, 295] on div "Повторний" at bounding box center [373, 298] width 226 height 24
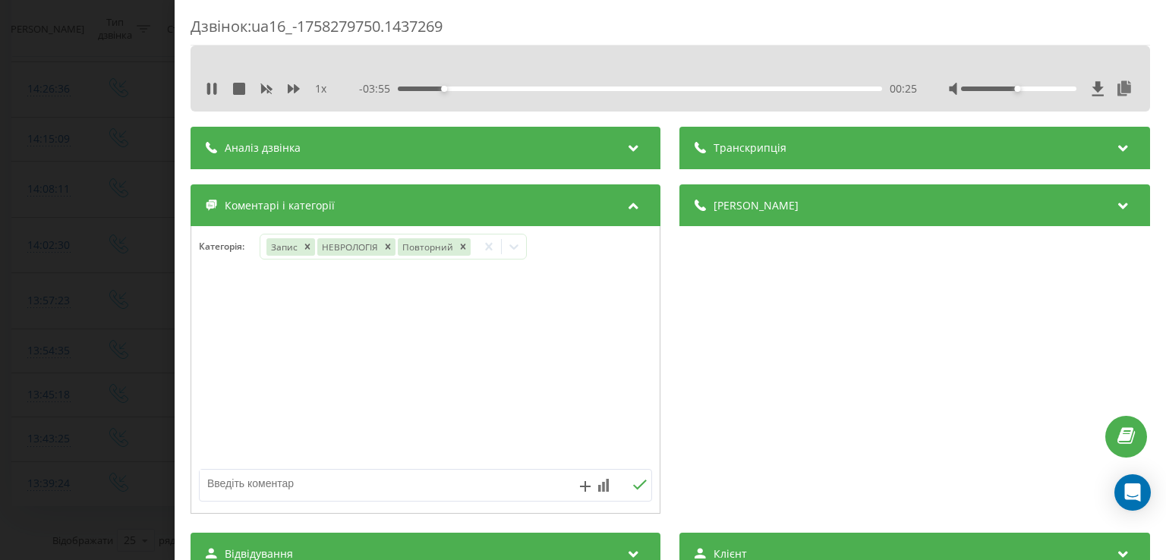
click at [219, 330] on div at bounding box center [425, 370] width 469 height 182
click at [150, 332] on div "Дзвінок : ua16_-1758279750.1437269 1 x - 03:54 00:26 00:26 Транскрипція Для AI-…" at bounding box center [583, 280] width 1166 height 560
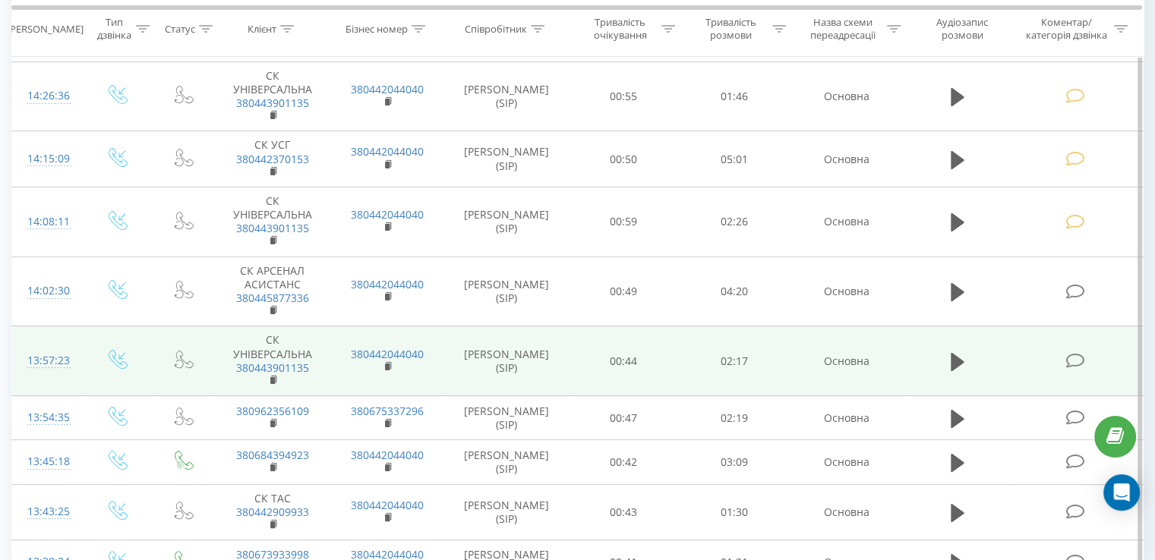
click at [1075, 361] on icon at bounding box center [1074, 361] width 19 height 16
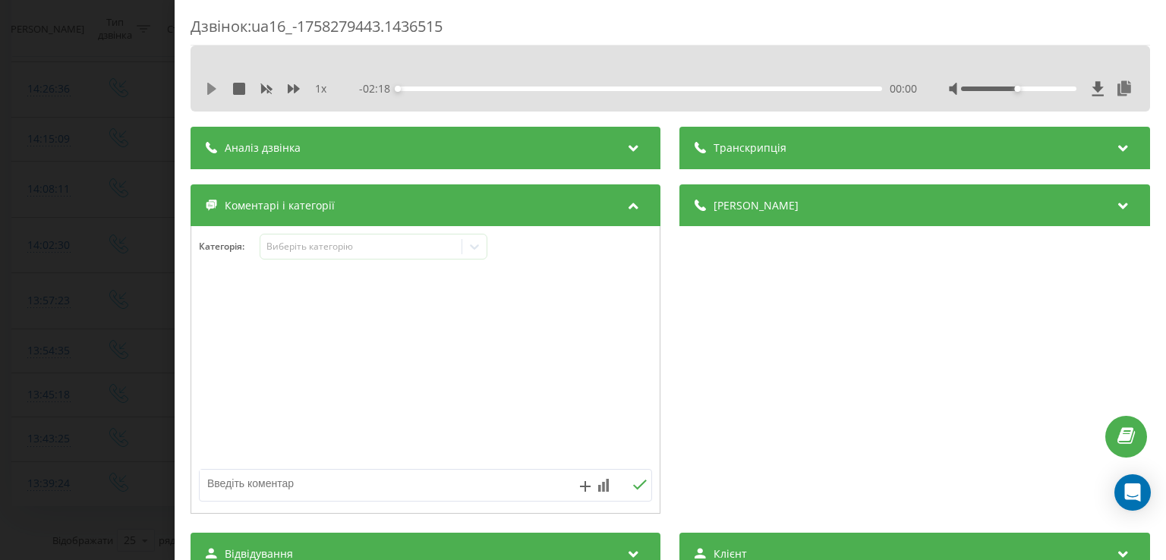
click at [211, 88] on icon at bounding box center [211, 89] width 9 height 12
click at [419, 87] on div "00:06" at bounding box center [641, 89] width 484 height 5
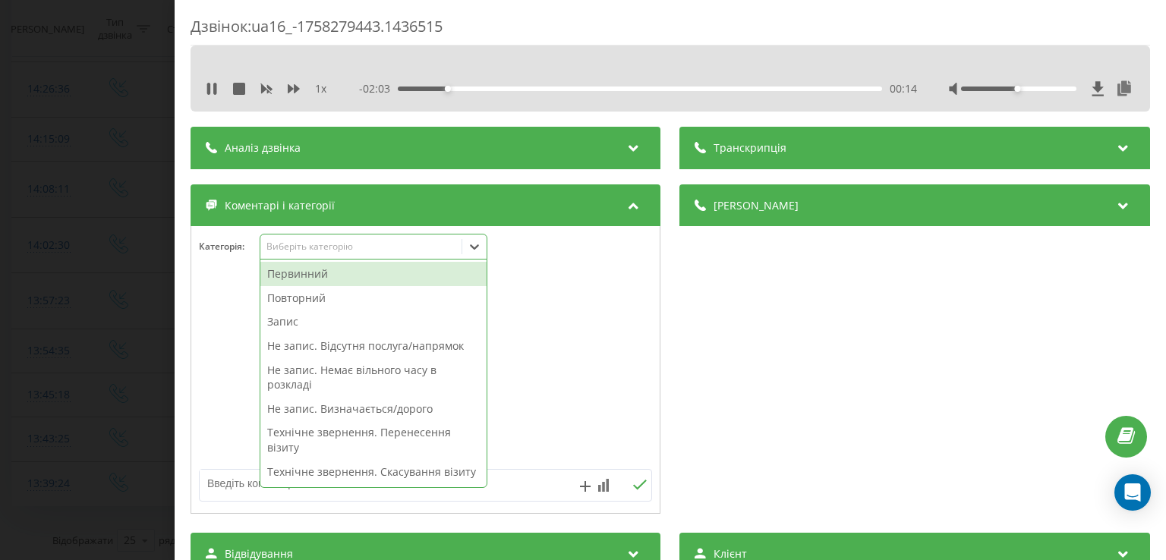
click at [480, 241] on icon at bounding box center [474, 246] width 15 height 15
click at [364, 304] on div "Повторний" at bounding box center [373, 298] width 226 height 24
click at [320, 319] on div "Запис" at bounding box center [373, 322] width 226 height 24
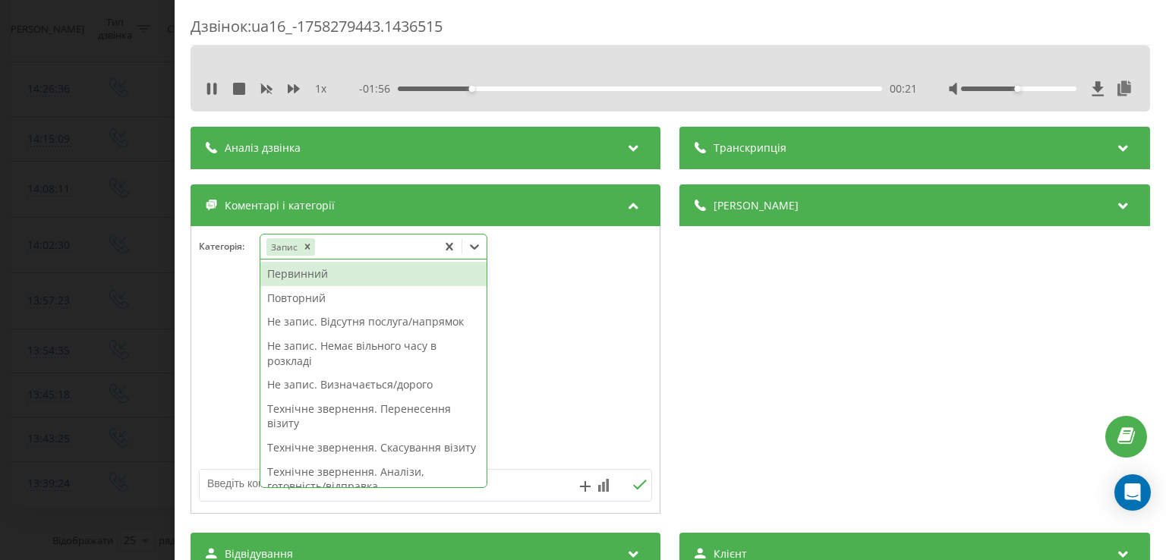
click at [319, 301] on div "Повторний" at bounding box center [373, 298] width 226 height 24
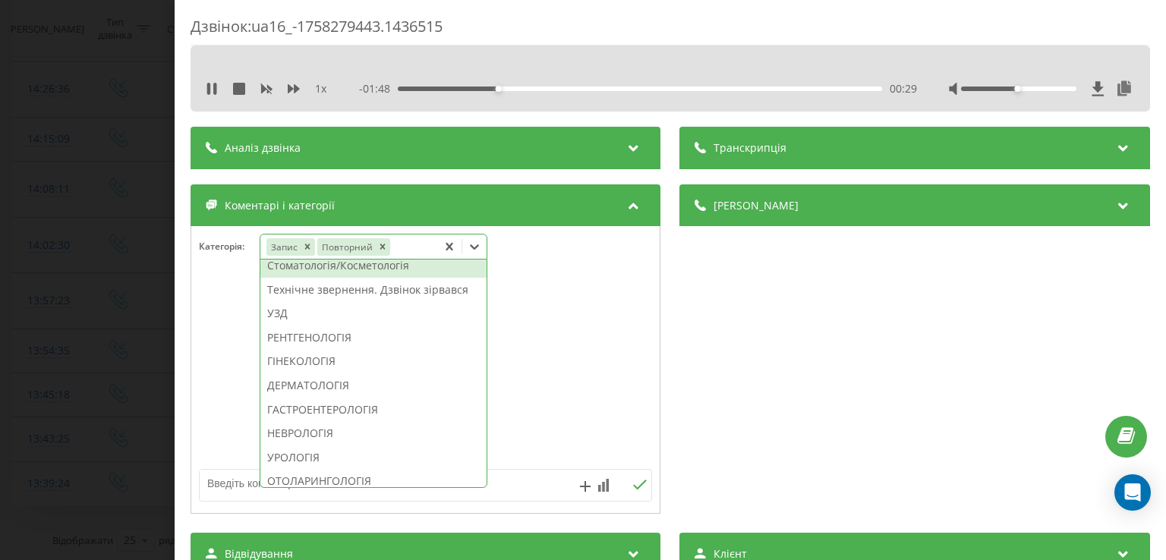
scroll to position [431, 0]
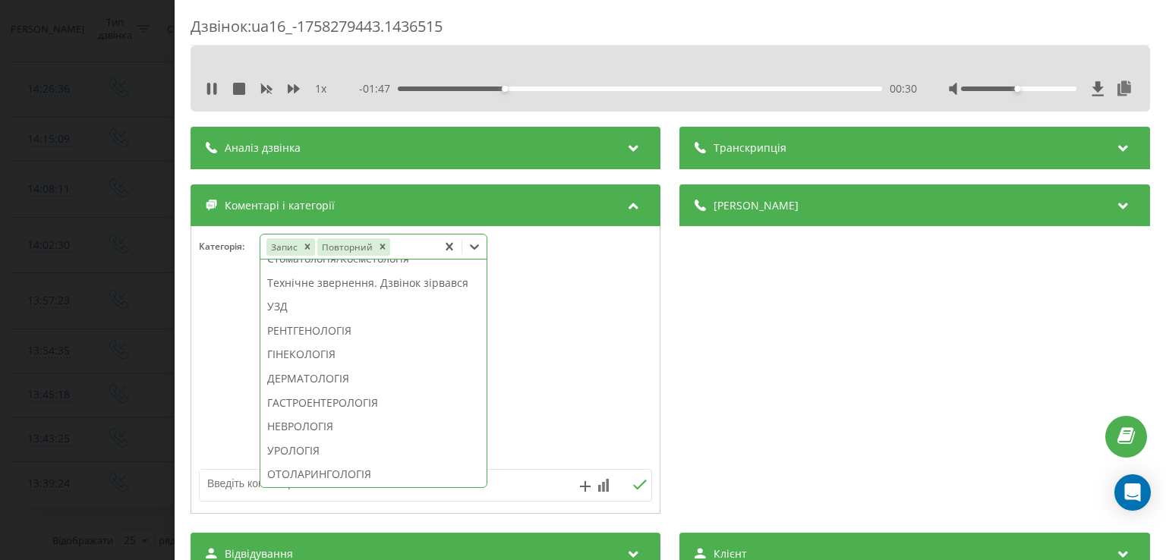
click at [305, 439] on div "НЕВРОЛОГІЯ" at bounding box center [373, 427] width 226 height 24
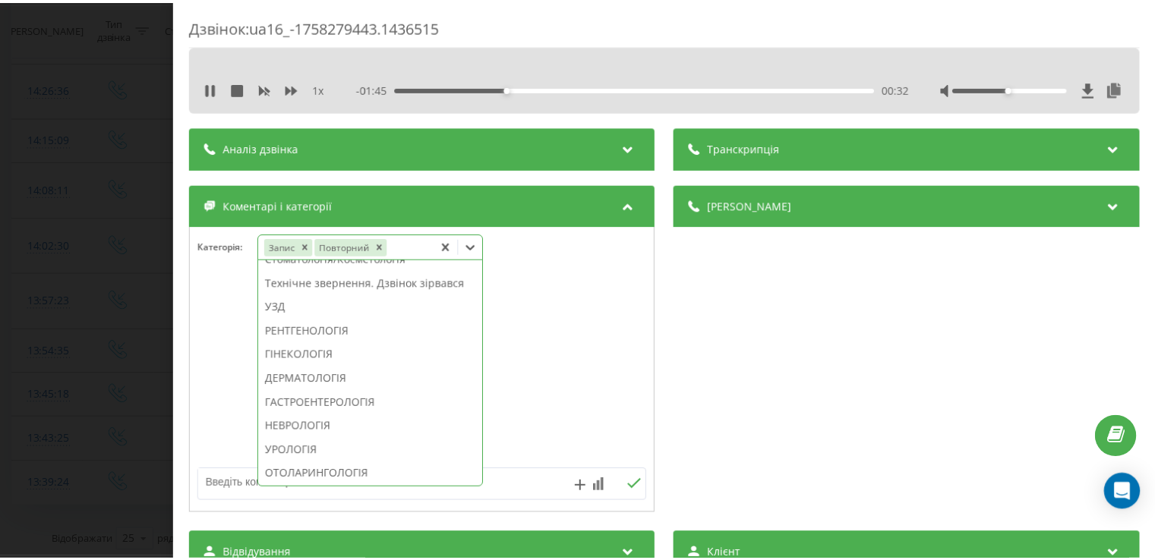
scroll to position [342, 0]
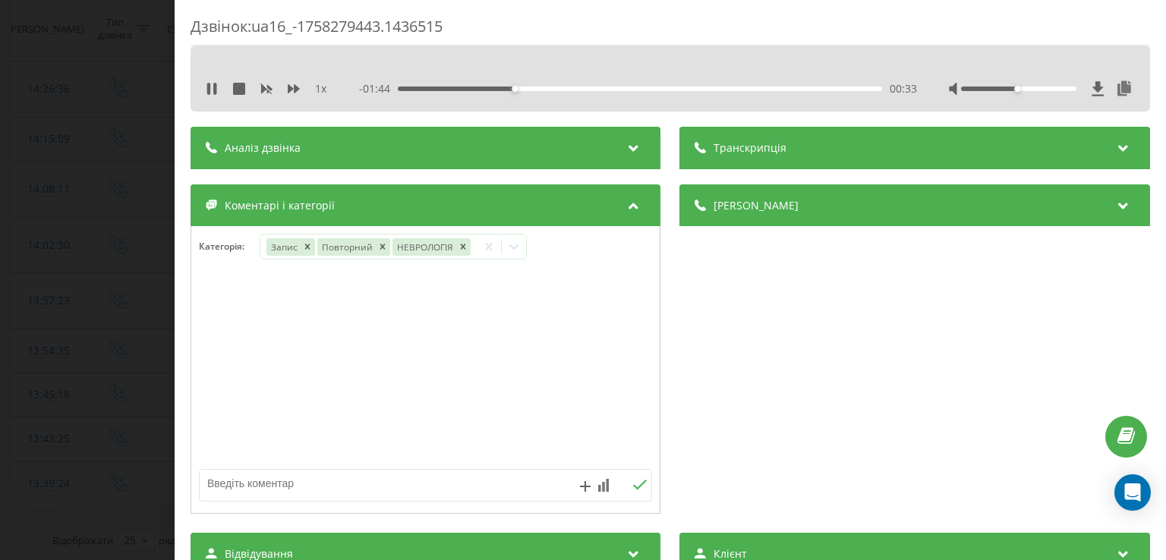
click at [222, 407] on div at bounding box center [425, 370] width 469 height 182
click at [115, 371] on div "Дзвінок : ua16_-1758279443.1436515 1 x - 01:43 00:34 00:34 Транскрипція Для AI-…" at bounding box center [583, 280] width 1166 height 560
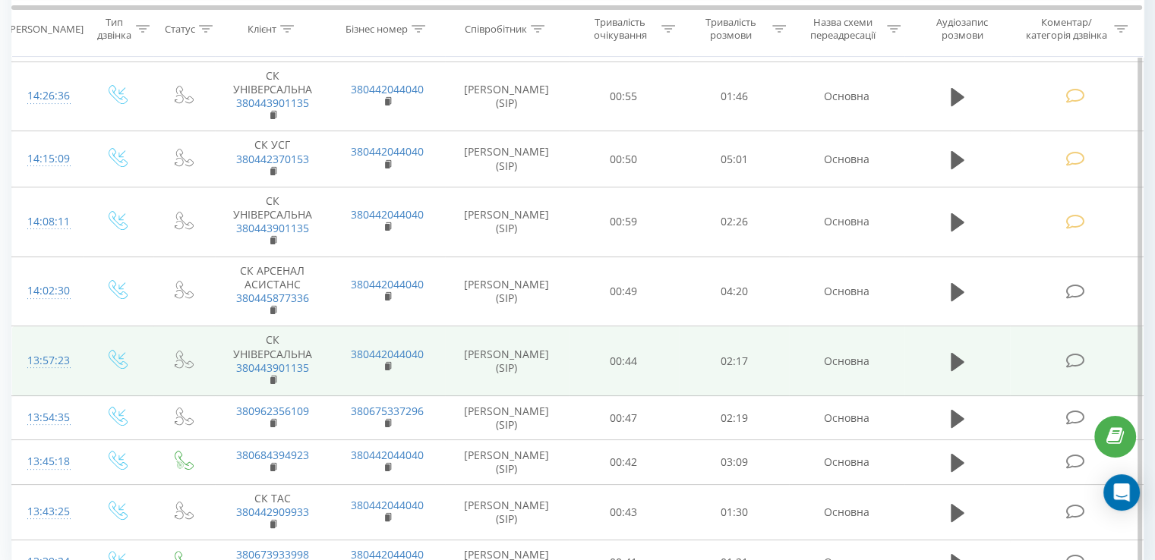
scroll to position [289, 0]
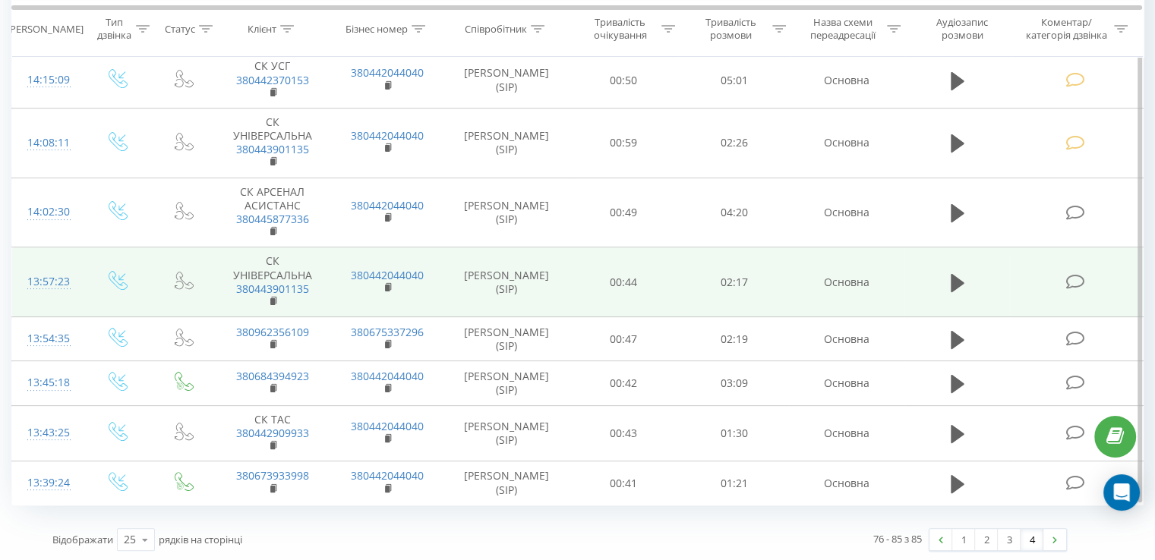
click at [1068, 289] on td at bounding box center [1076, 283] width 133 height 70
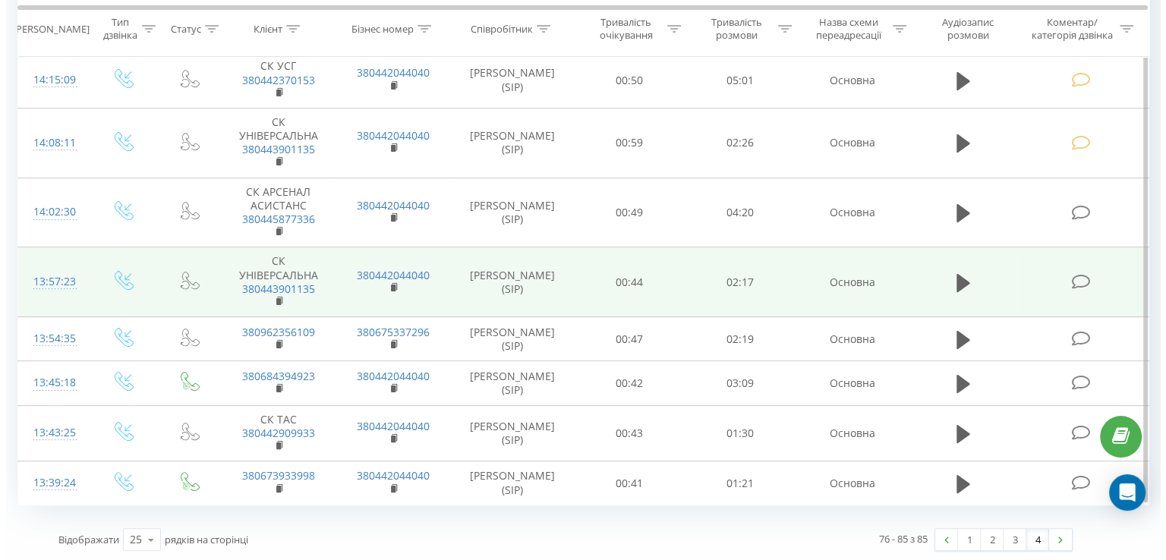
scroll to position [210, 0]
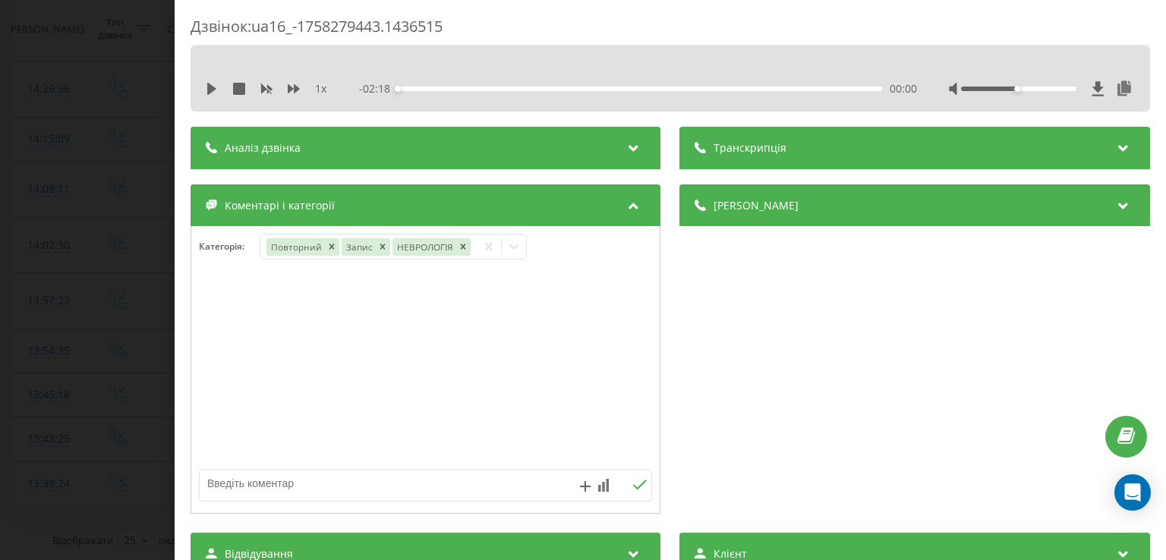
click at [148, 279] on div "Дзвінок : ua16_-1758279443.1436515 1 x - 02:18 00:00 00:00 Транскрипція Для AI-…" at bounding box center [583, 280] width 1166 height 560
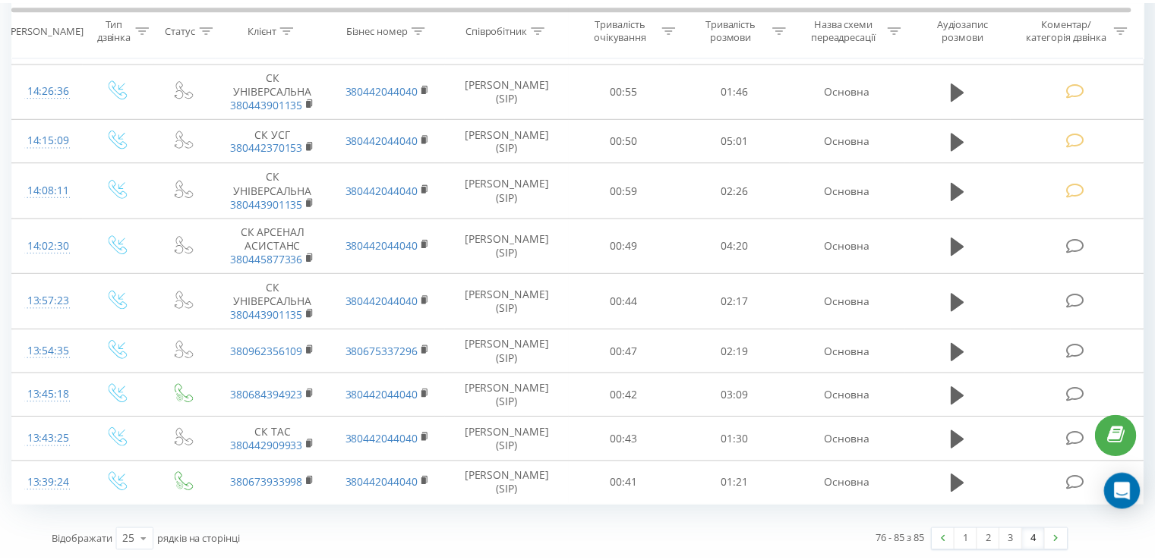
scroll to position [289, 0]
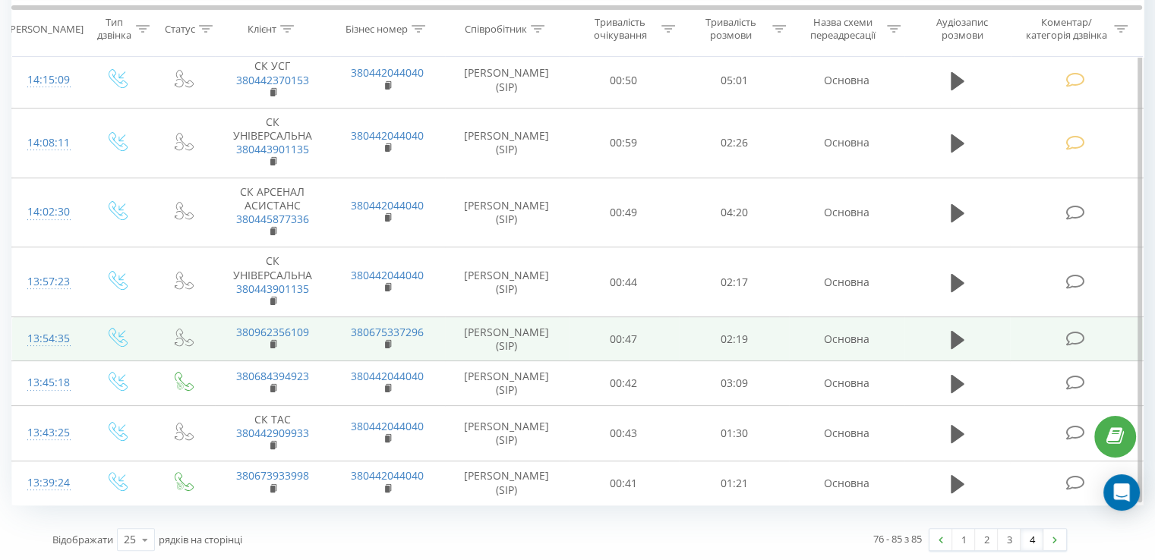
click at [1074, 333] on icon at bounding box center [1074, 339] width 19 height 16
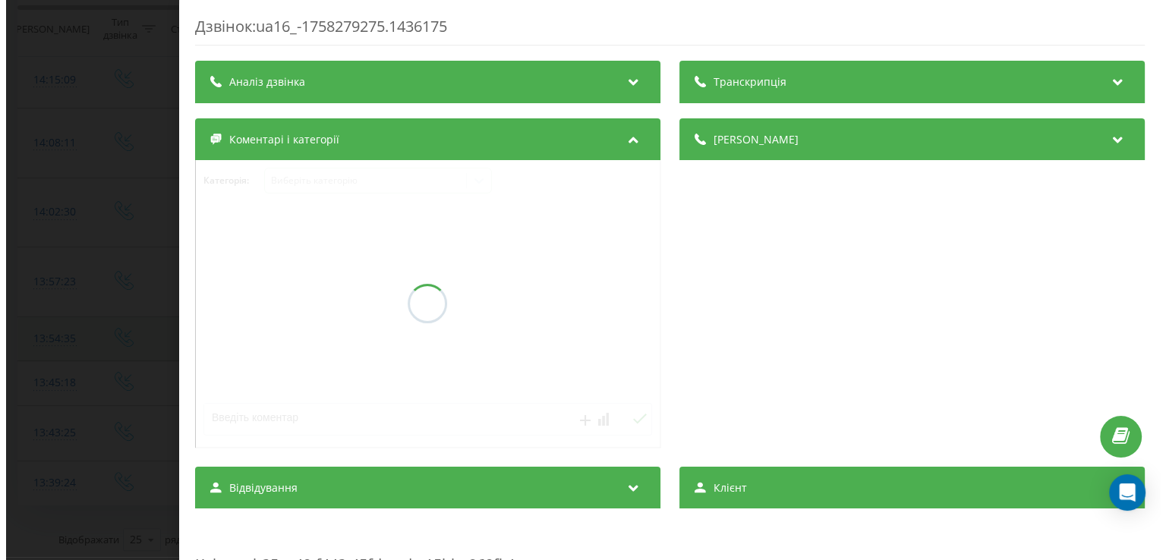
scroll to position [210, 0]
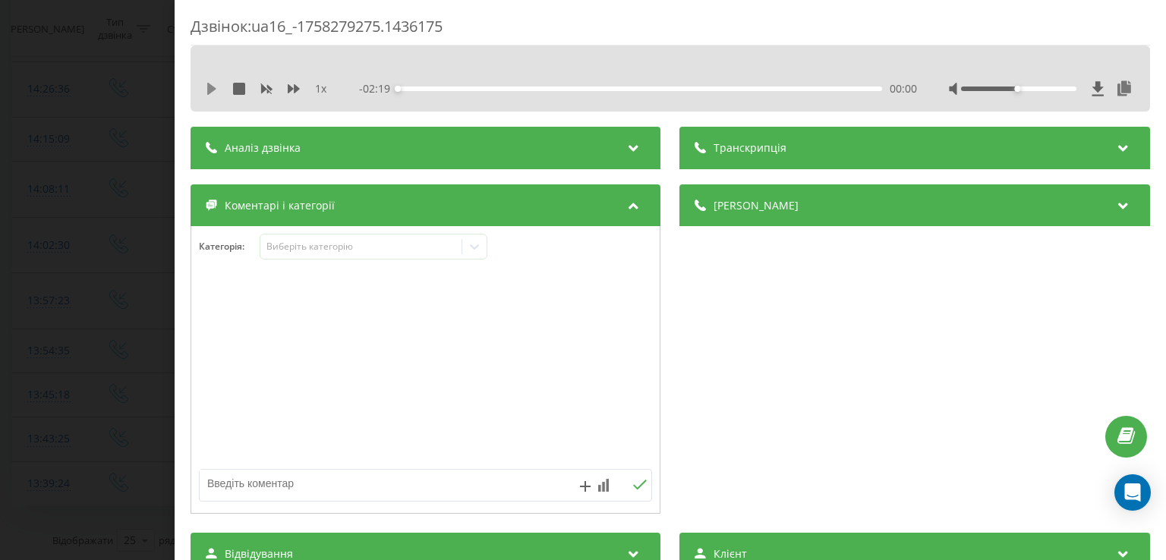
click at [208, 88] on icon at bounding box center [211, 89] width 9 height 12
click at [208, 88] on icon at bounding box center [208, 89] width 3 height 12
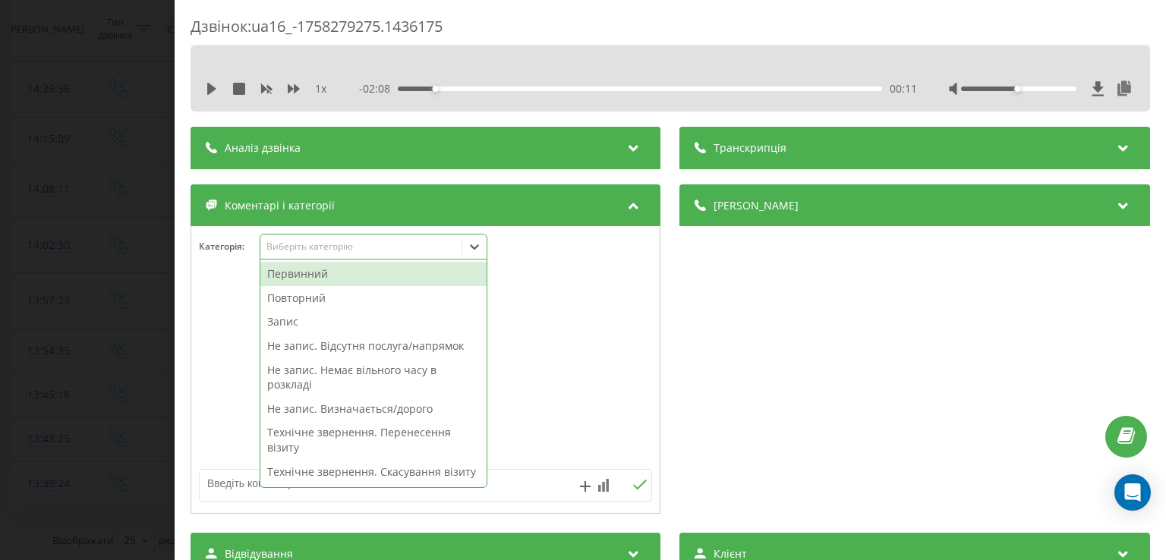
click at [463, 237] on div at bounding box center [474, 247] width 24 height 24
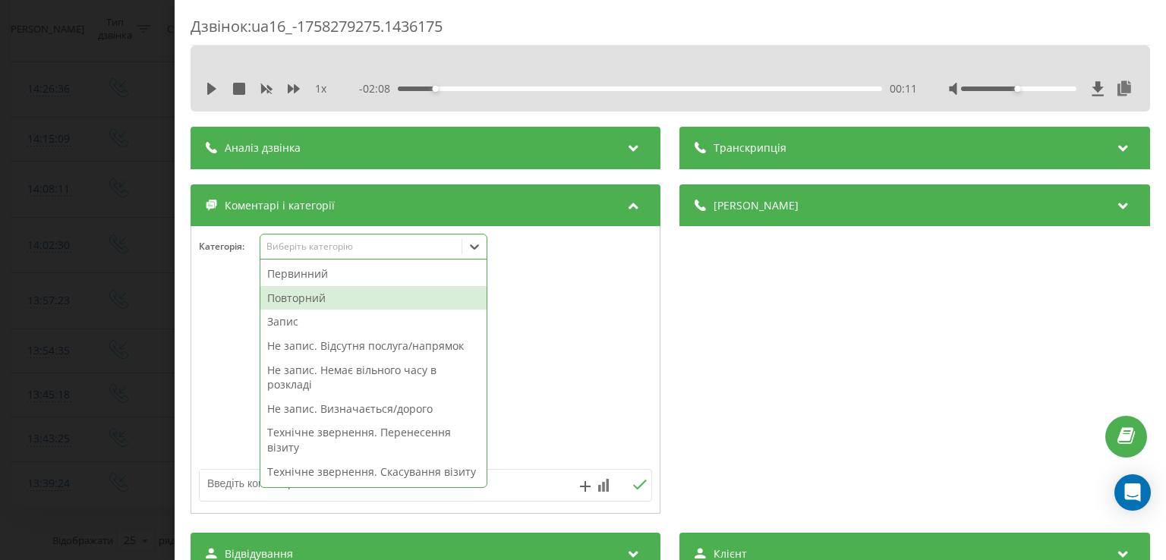
click at [355, 308] on div "Повторний" at bounding box center [373, 298] width 226 height 24
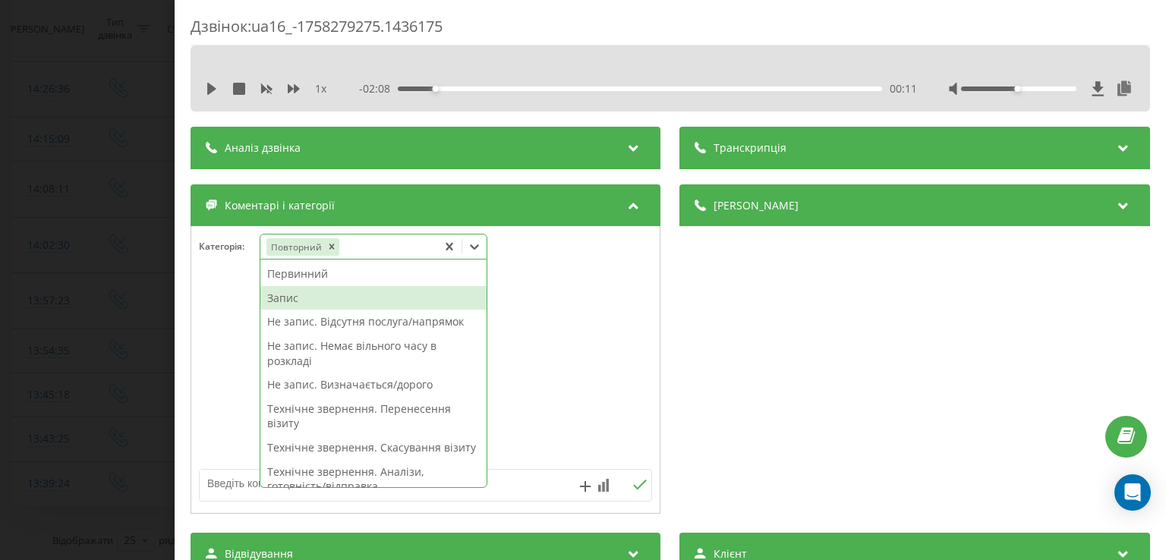
click at [279, 300] on div "Запис" at bounding box center [373, 298] width 226 height 24
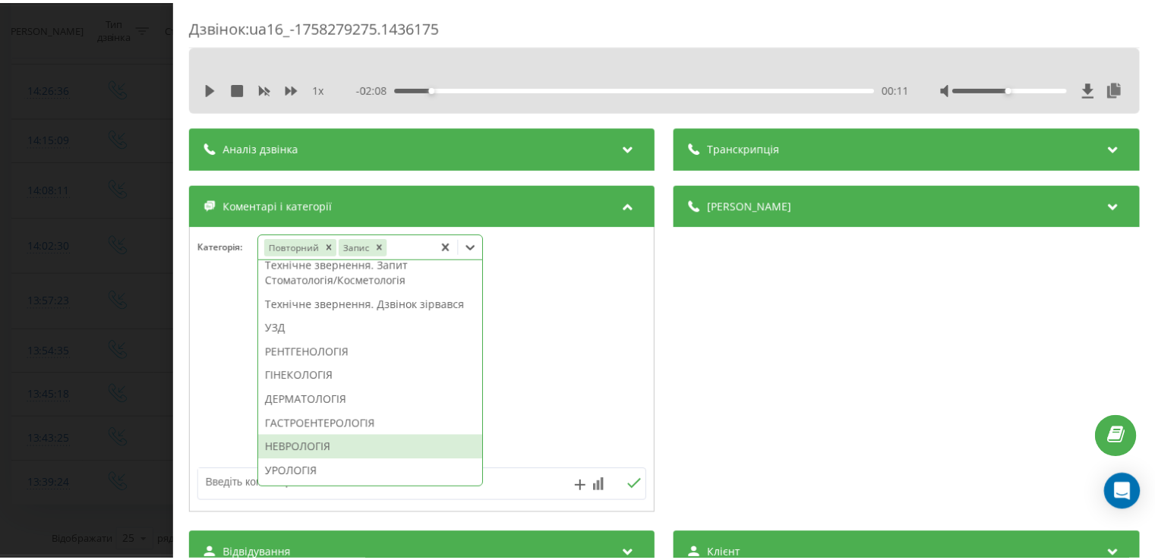
scroll to position [410, 0]
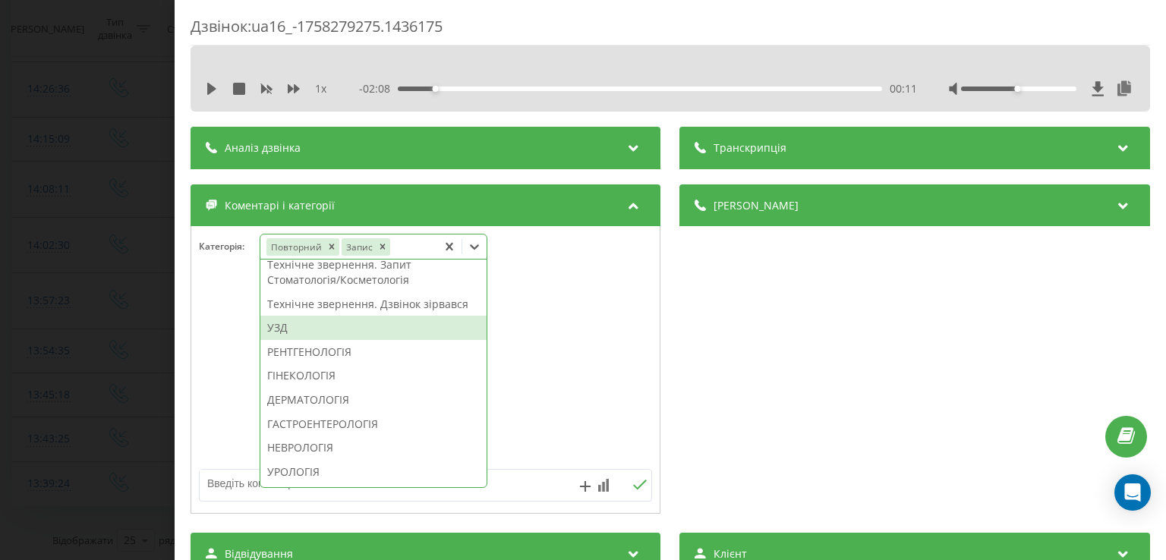
click at [286, 340] on div "УЗД" at bounding box center [373, 328] width 226 height 24
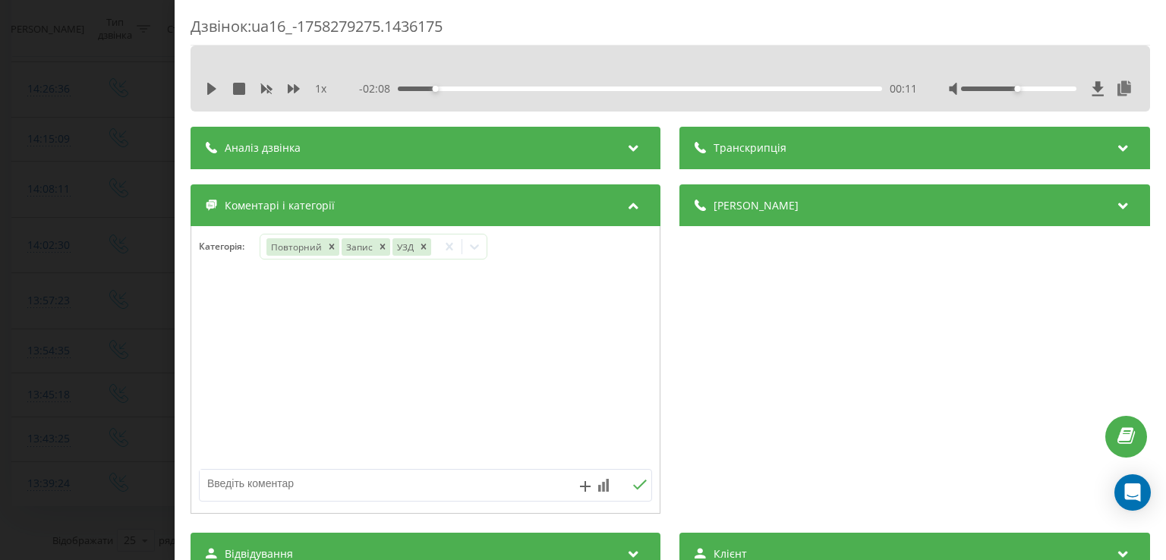
click at [228, 371] on div at bounding box center [425, 370] width 469 height 182
click at [169, 360] on div "Дзвінок : ua16_-1758279275.1436175 1 x - 02:08 00:11 00:11 Транскрипція Для AI-…" at bounding box center [583, 280] width 1166 height 560
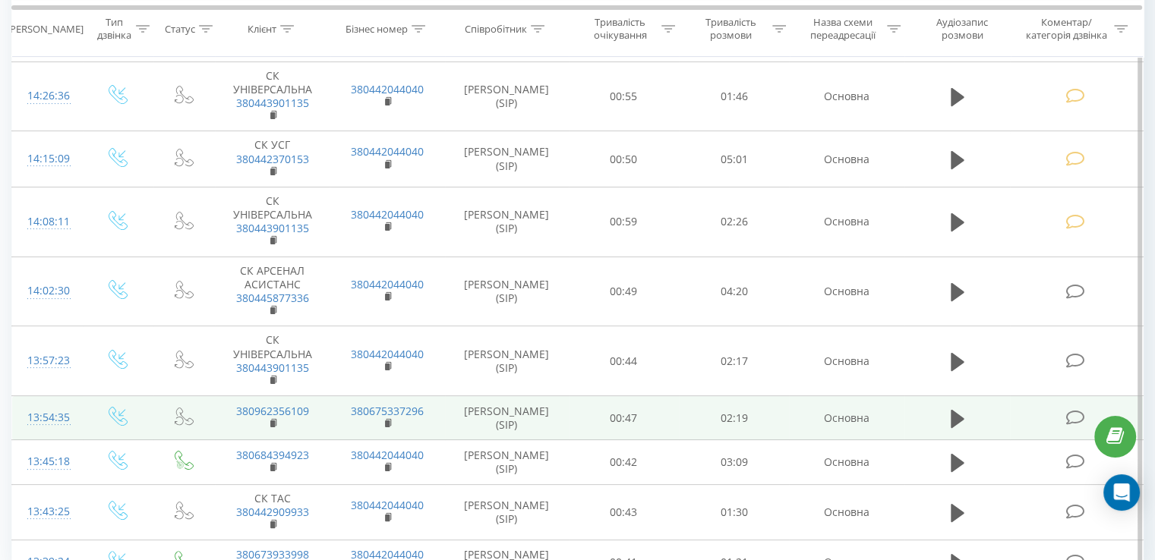
scroll to position [289, 0]
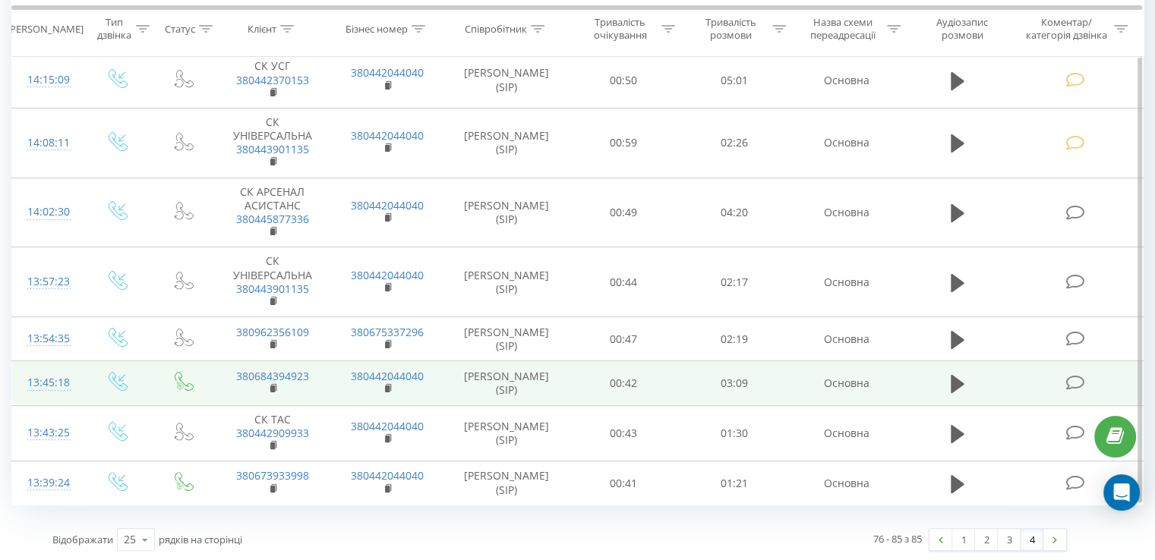
click at [1072, 383] on icon at bounding box center [1074, 383] width 19 height 16
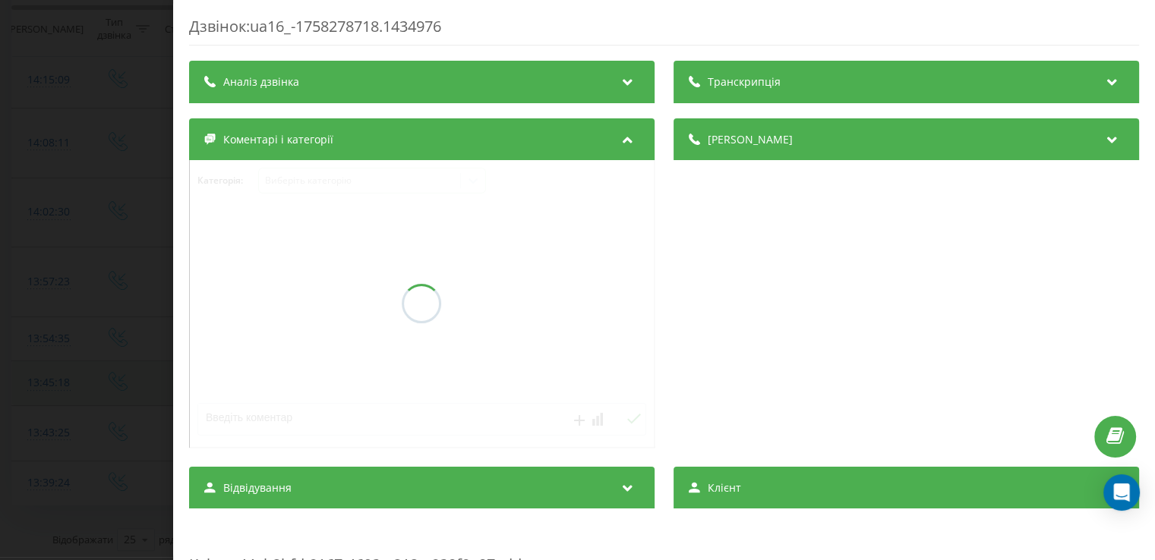
scroll to position [210, 0]
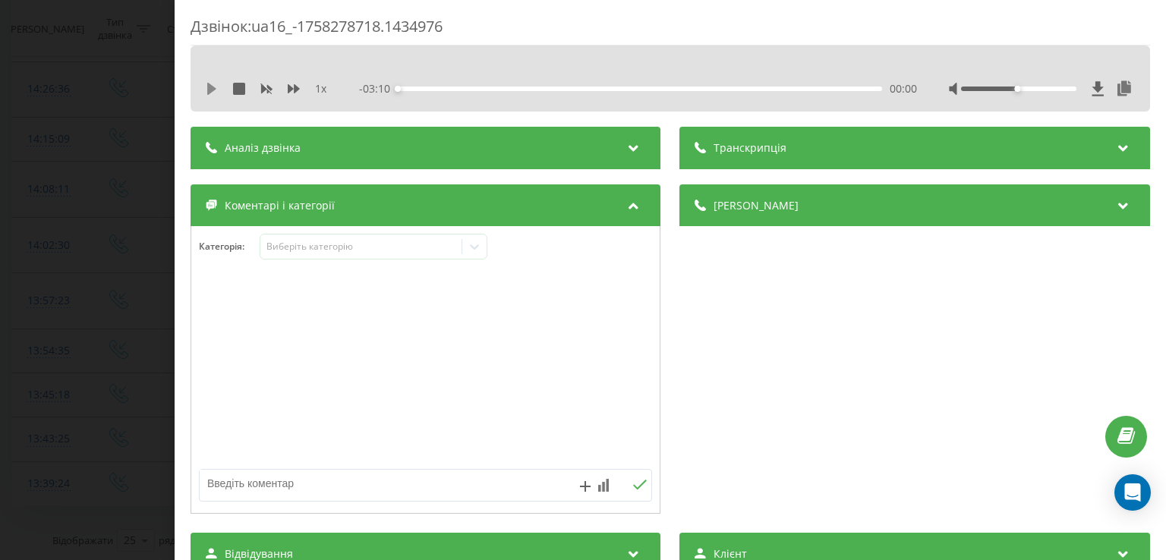
click at [209, 87] on icon at bounding box center [211, 89] width 9 height 12
click at [209, 87] on icon at bounding box center [208, 89] width 3 height 12
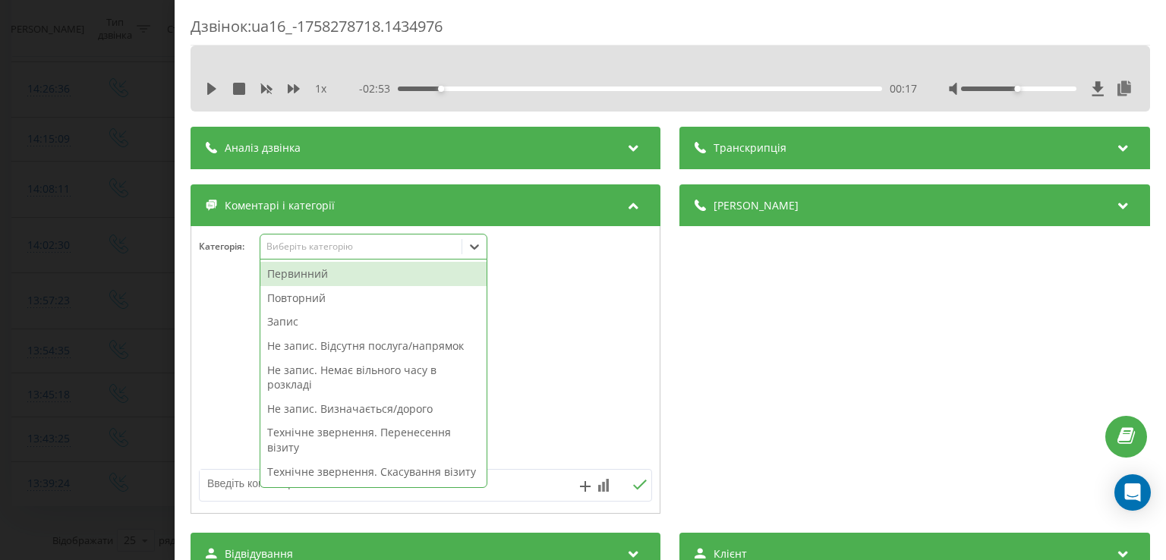
click at [465, 240] on div at bounding box center [474, 247] width 24 height 24
click at [326, 273] on div "Первинний" at bounding box center [373, 274] width 226 height 24
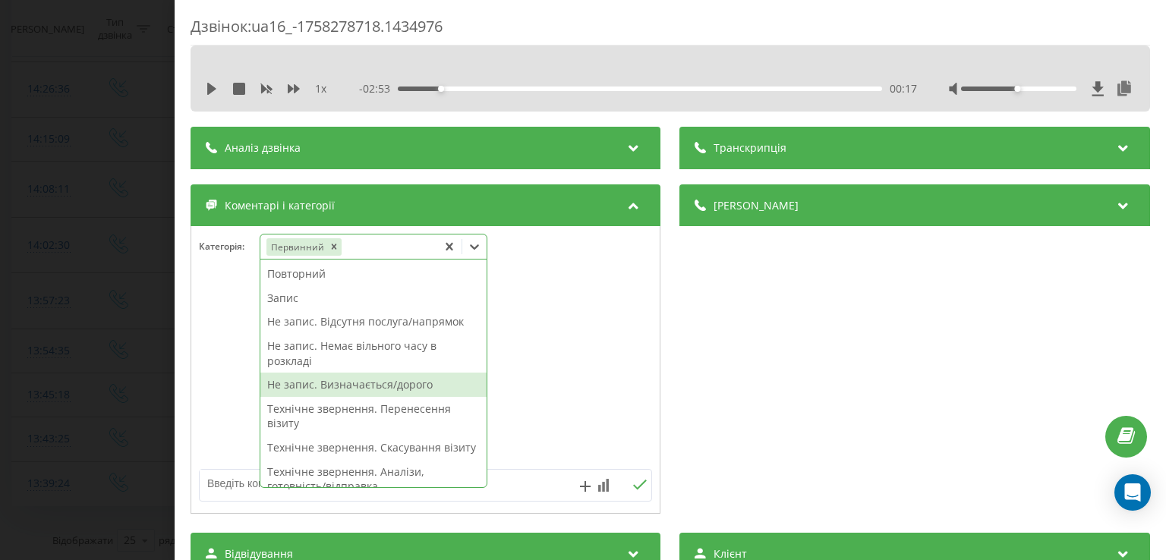
click at [364, 383] on div "Не запис. Визначається/дорого" at bounding box center [373, 385] width 226 height 24
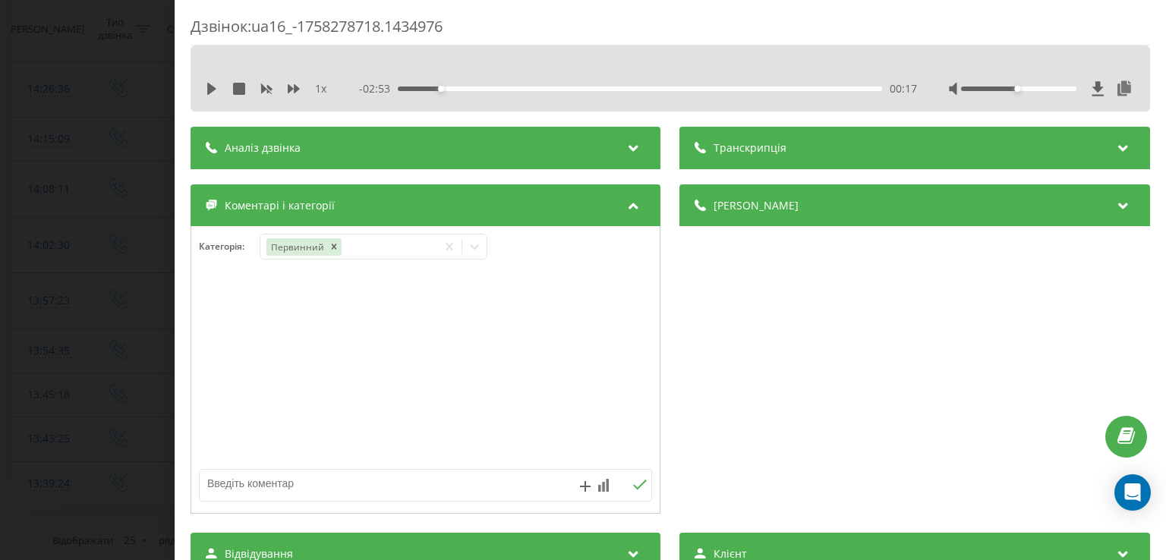
click at [210, 347] on div at bounding box center [425, 370] width 469 height 182
click at [115, 343] on div "Дзвінок : ua16_-1758278718.1434976 1 x - 02:53 00:17 00:17 Транскрипція Для AI-…" at bounding box center [583, 280] width 1166 height 560
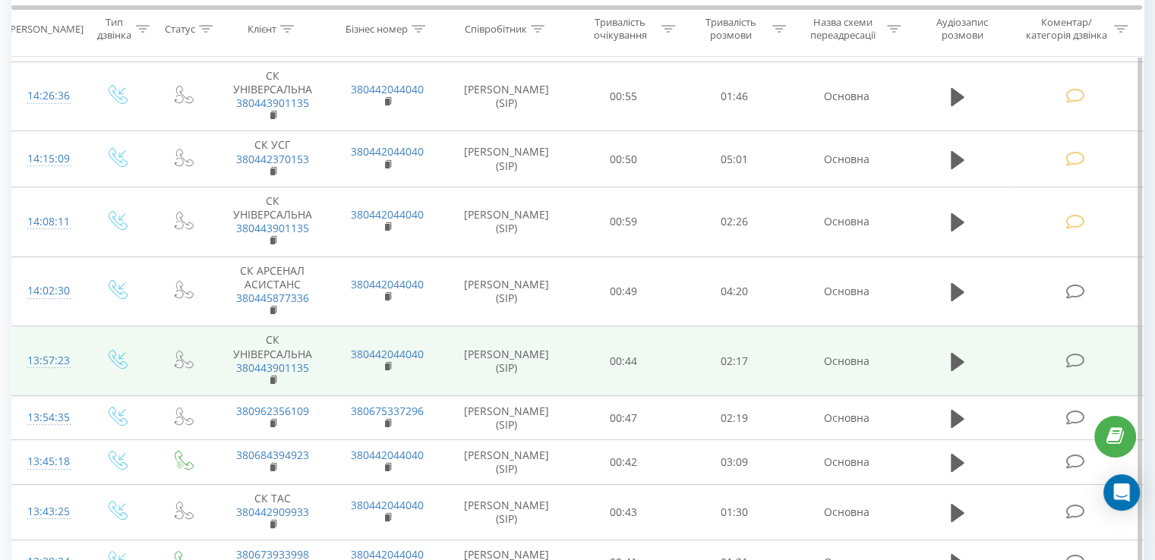
scroll to position [289, 0]
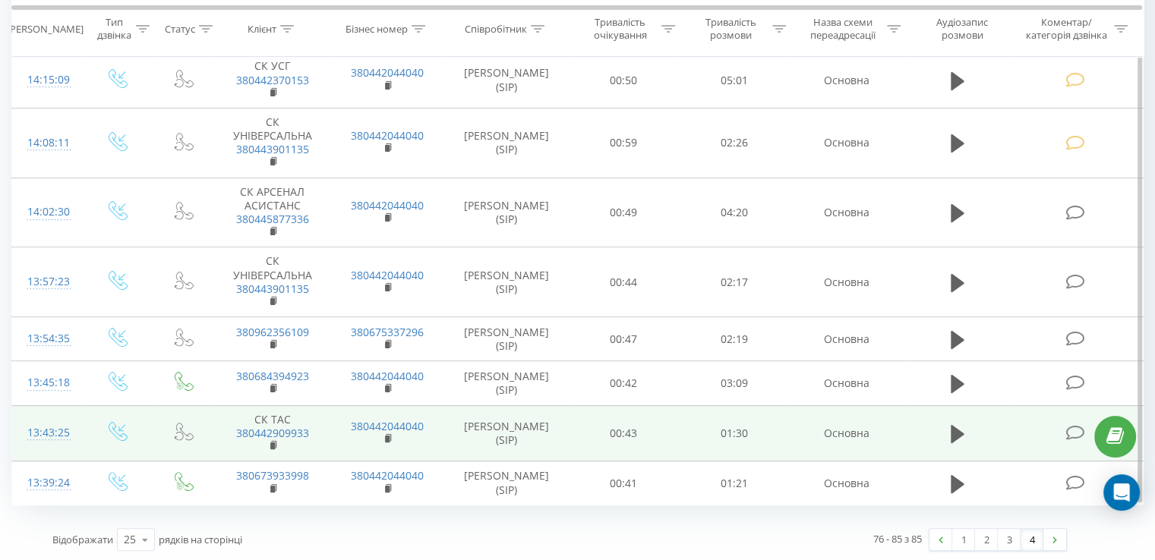
click at [1071, 429] on icon at bounding box center [1074, 433] width 19 height 16
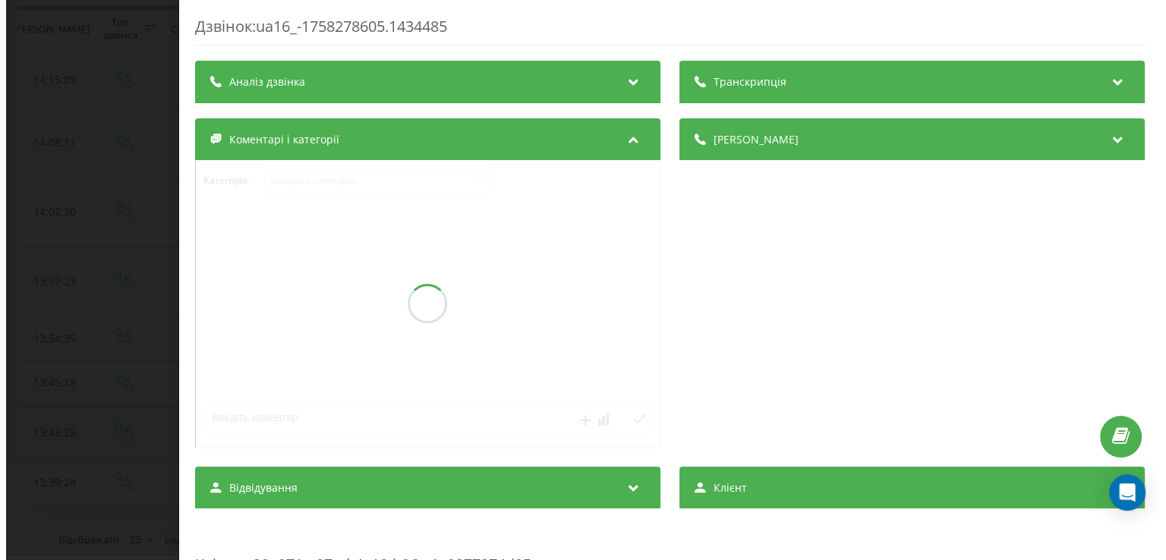
scroll to position [210, 0]
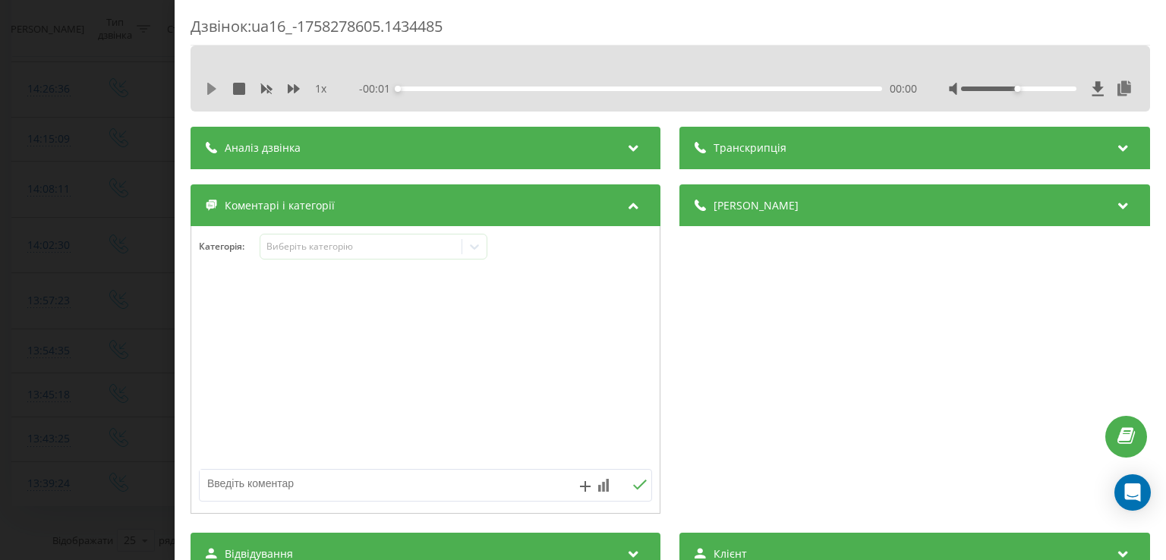
click at [207, 89] on icon at bounding box center [212, 89] width 12 height 12
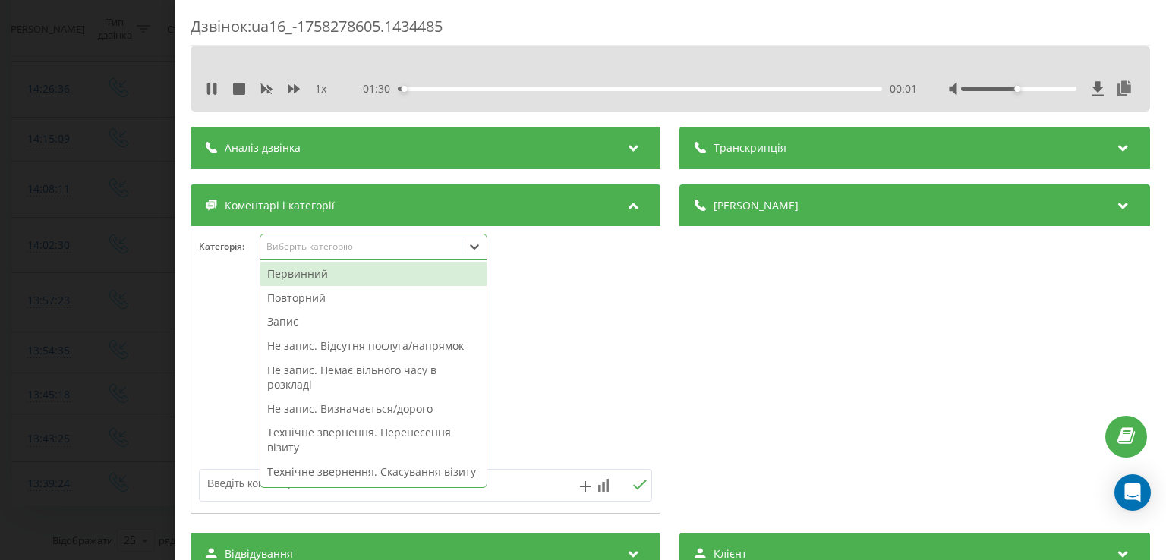
click at [474, 249] on icon at bounding box center [474, 246] width 15 height 15
click at [335, 298] on div "Повторний" at bounding box center [373, 298] width 226 height 24
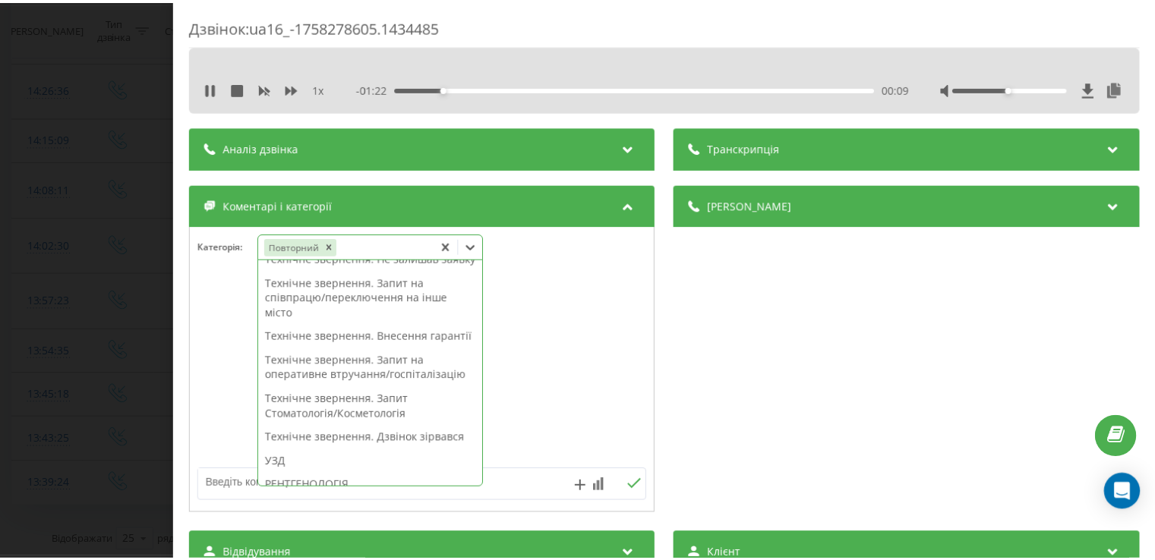
scroll to position [0, 0]
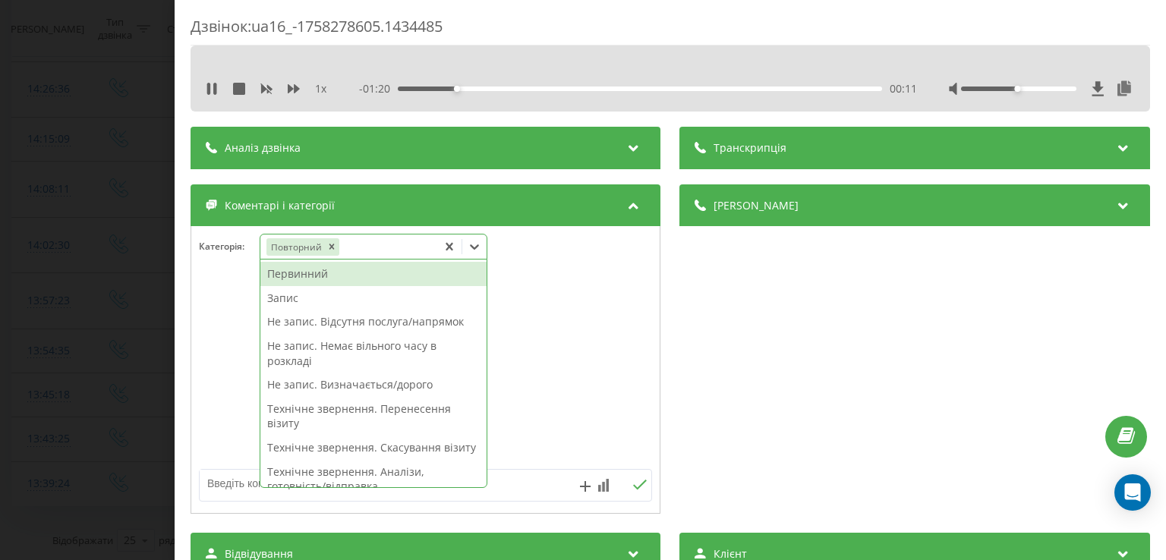
click at [378, 390] on div "Не запис. Визначається/дорого" at bounding box center [373, 385] width 226 height 24
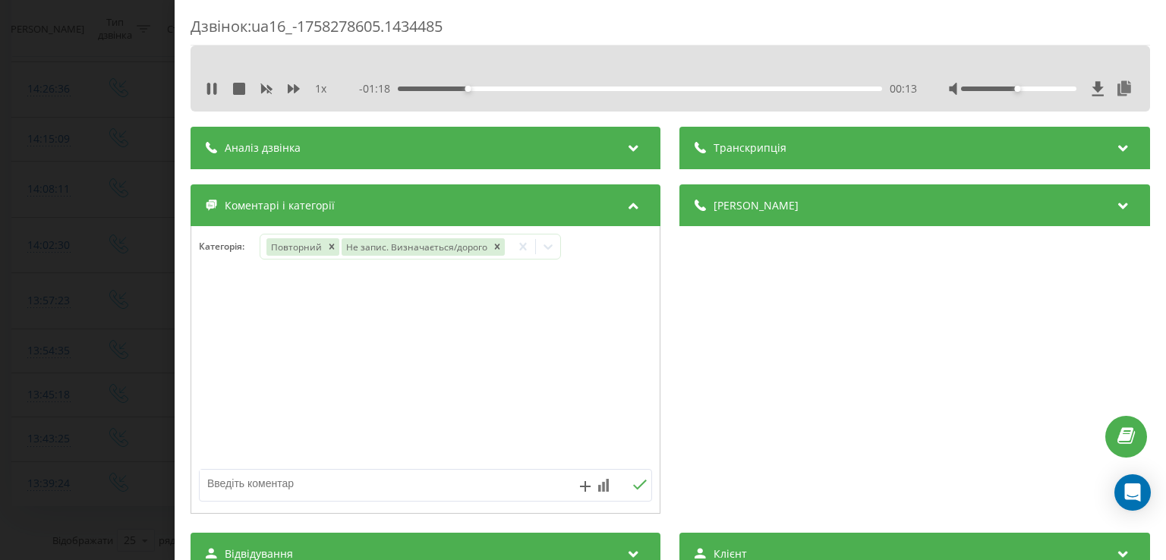
click at [220, 359] on div at bounding box center [425, 370] width 469 height 182
click at [99, 360] on div "Дзвінок : ua16_-1758278605.1434485 1 x - 01:17 00:14 00:14 Транскрипція Для AI-…" at bounding box center [583, 280] width 1166 height 560
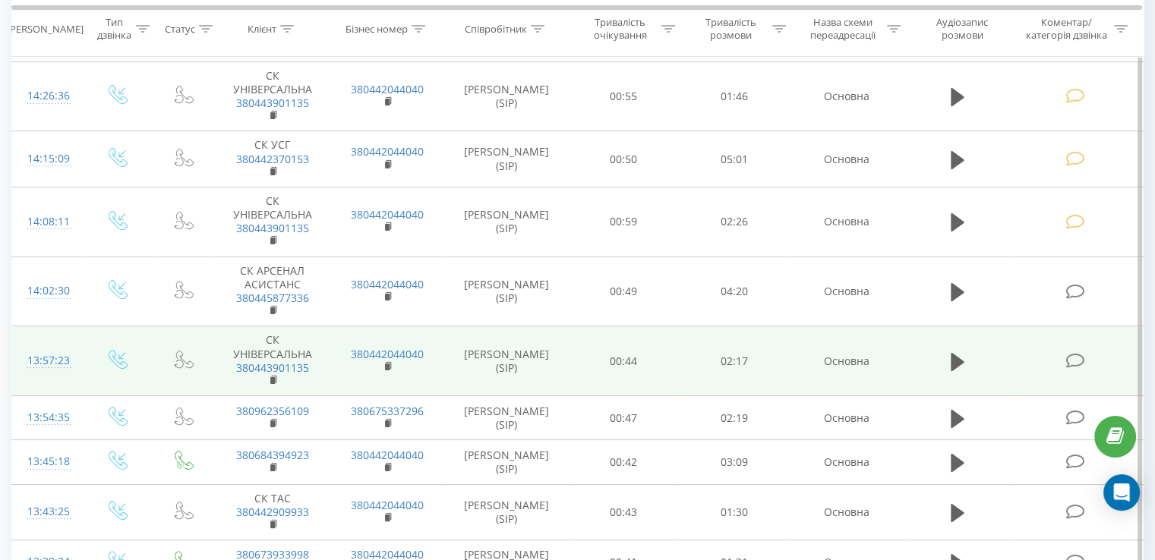
scroll to position [289, 0]
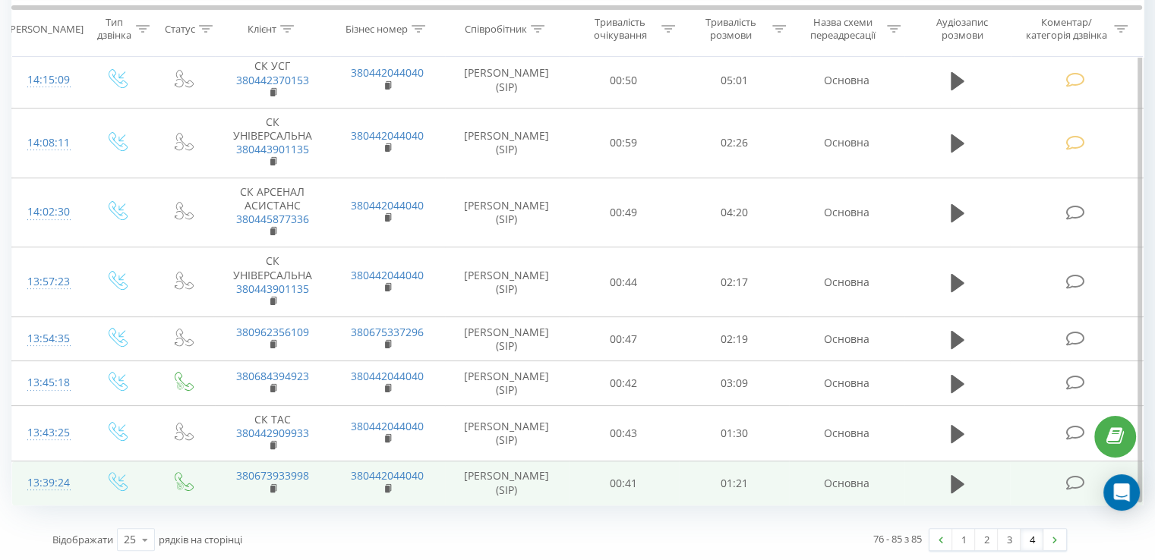
click at [1075, 478] on icon at bounding box center [1074, 483] width 19 height 16
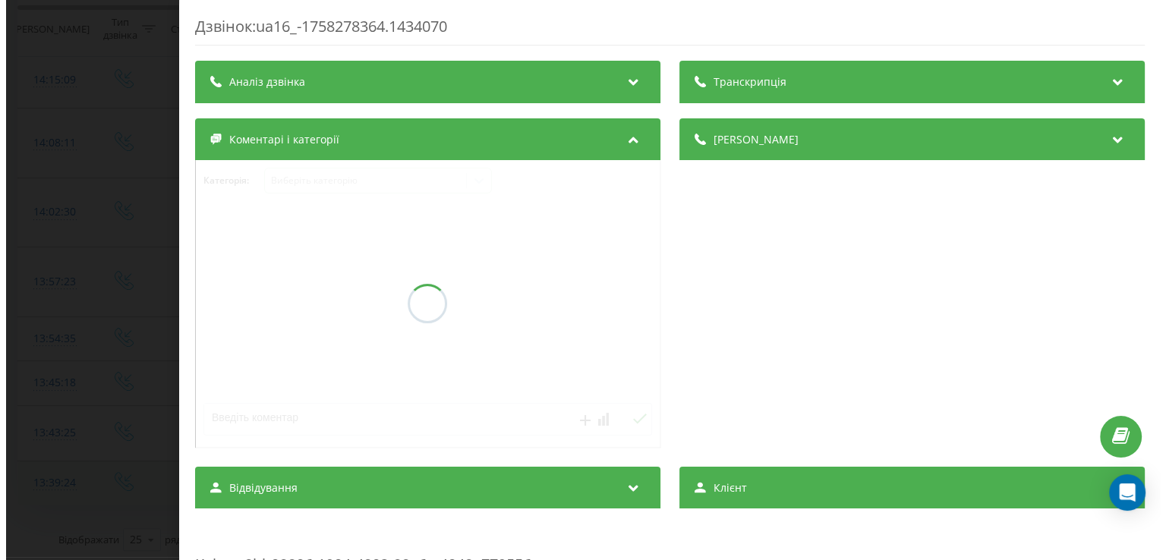
scroll to position [210, 0]
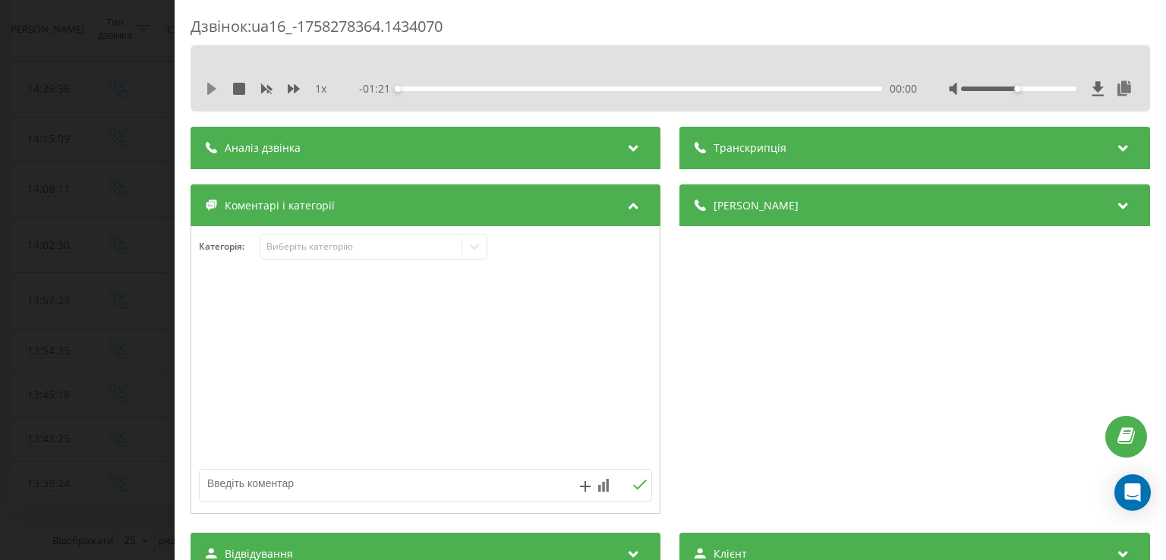
click at [212, 94] on icon at bounding box center [212, 89] width 12 height 12
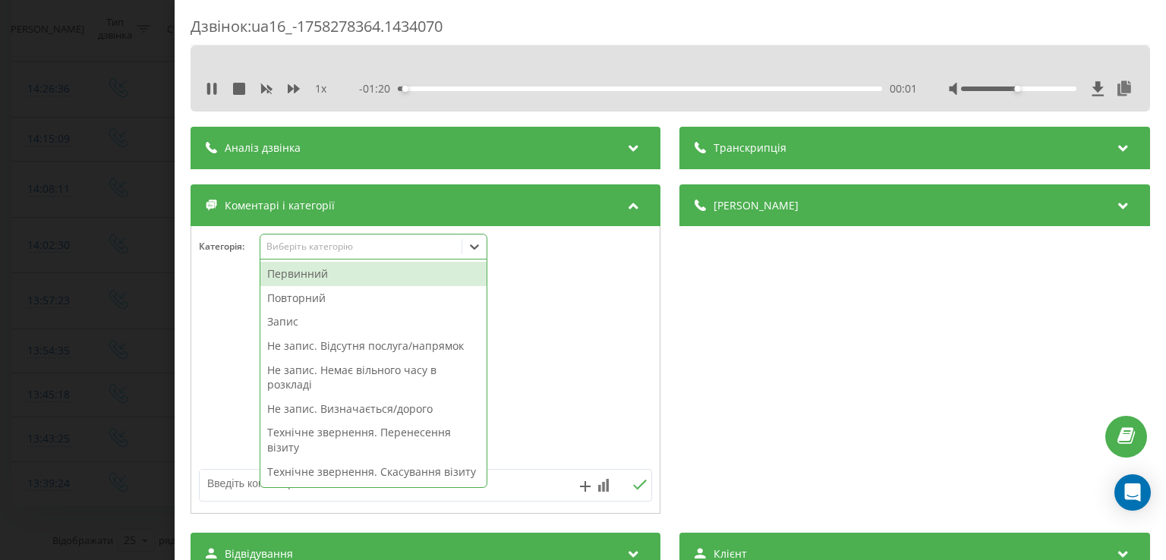
click at [465, 247] on div at bounding box center [474, 247] width 24 height 24
click at [399, 298] on div "Повторний" at bounding box center [373, 298] width 226 height 24
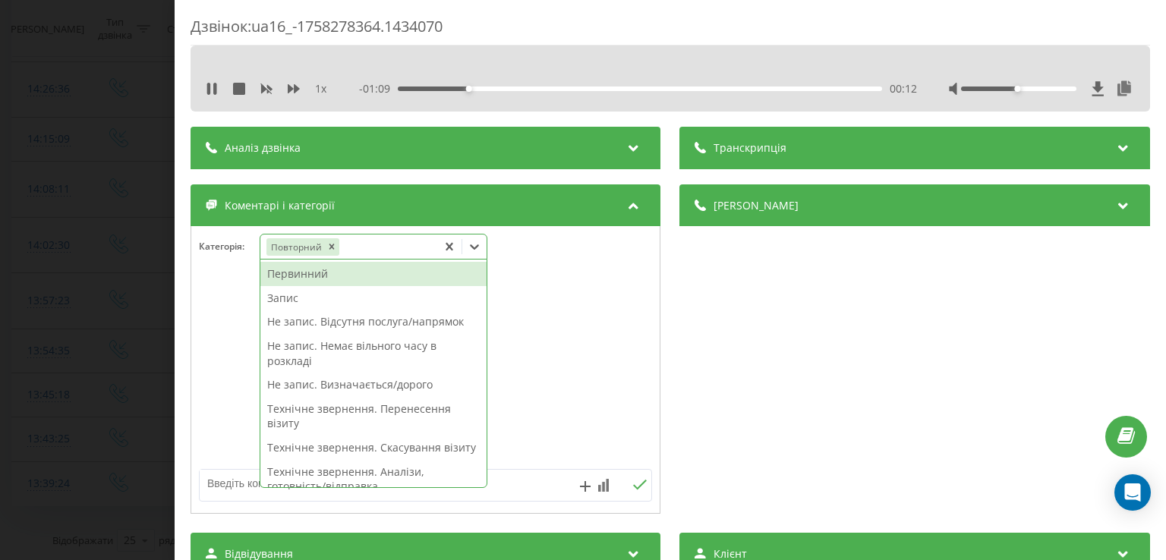
click at [311, 298] on div "Запис" at bounding box center [373, 298] width 226 height 24
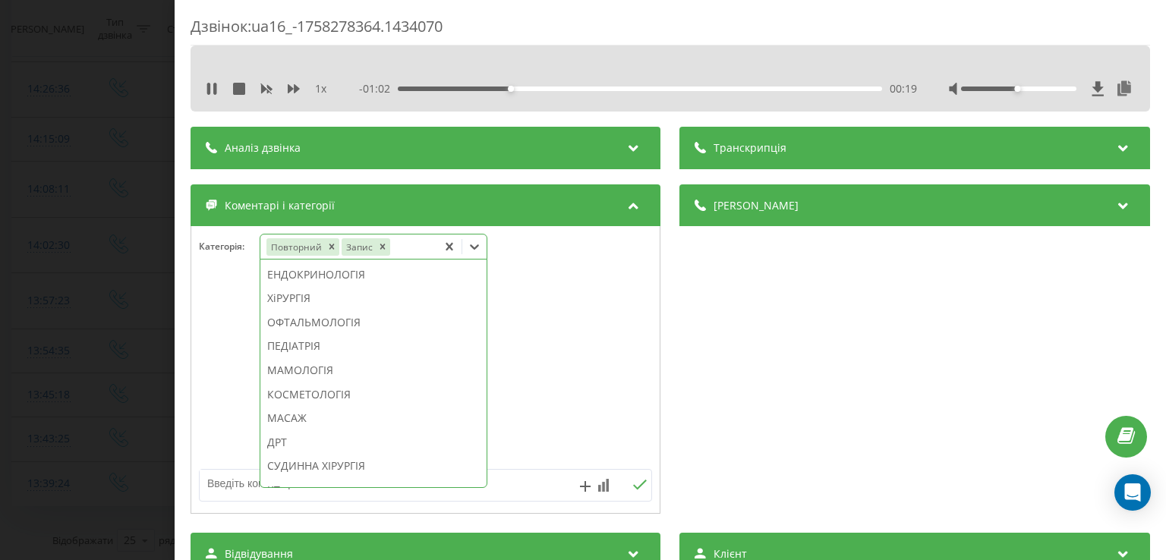
scroll to position [800, 0]
click at [341, 334] on div "ОФТАЛЬМОЛОГІЯ" at bounding box center [373, 322] width 226 height 24
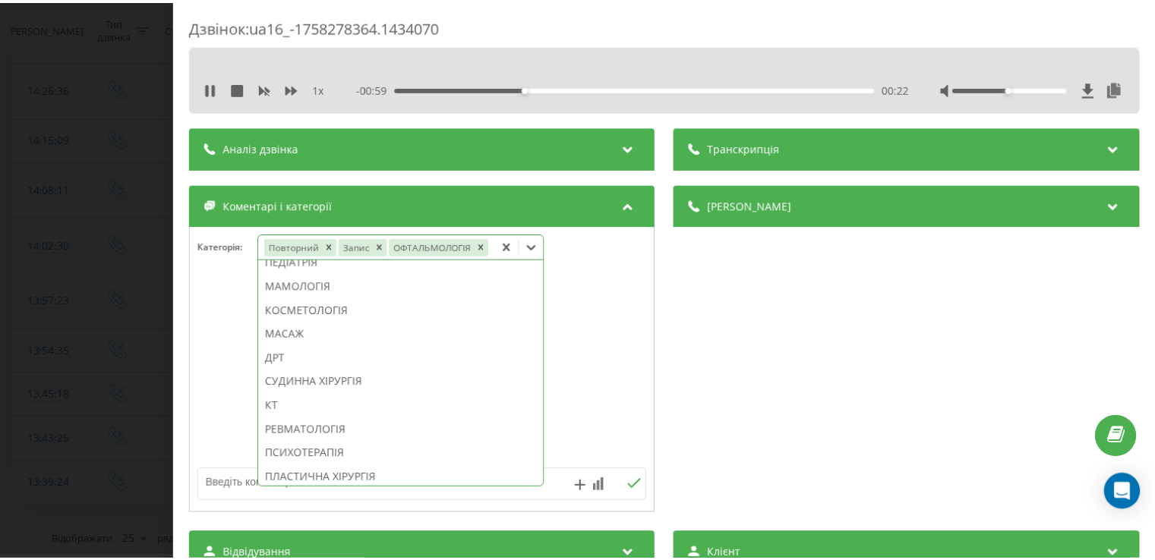
scroll to position [711, 0]
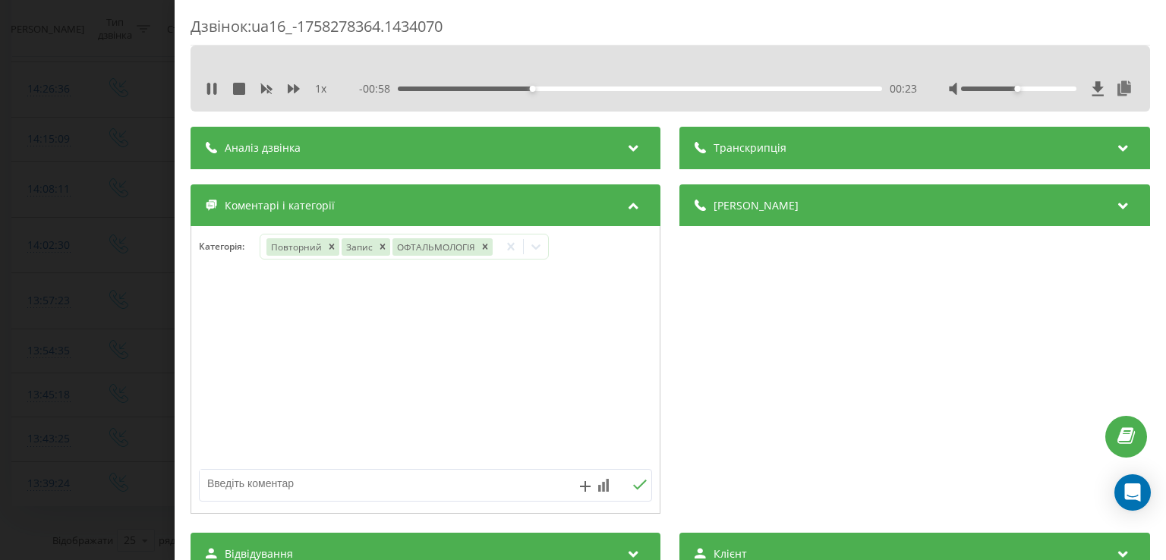
click at [224, 383] on div at bounding box center [425, 370] width 469 height 182
click at [103, 391] on div "Дзвінок : ua16_-1758278364.1434070 1 x - 00:58 00:23 00:23 Транскрипція Для AI-…" at bounding box center [583, 280] width 1166 height 560
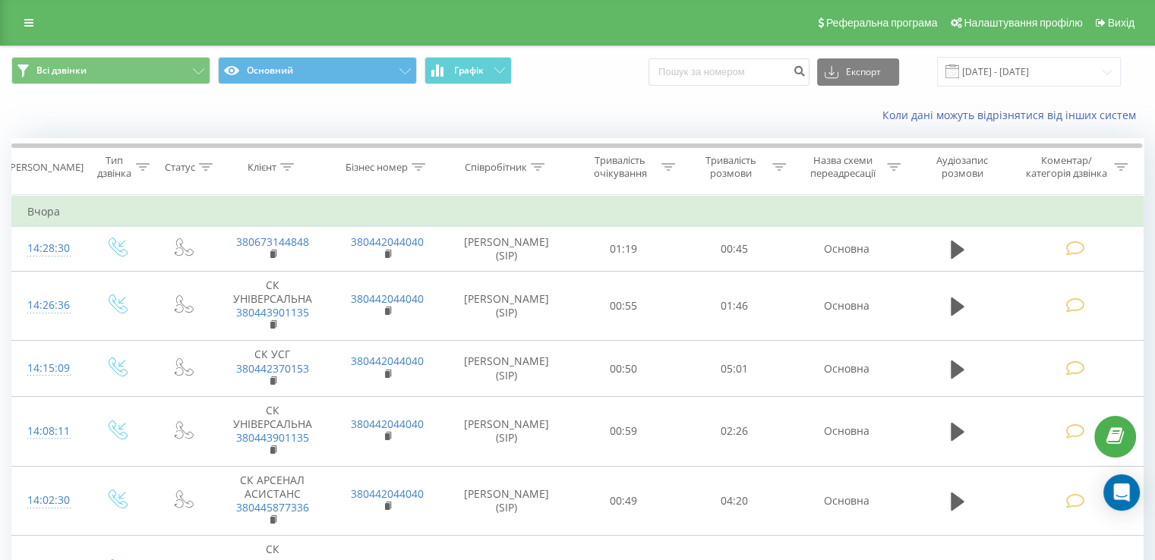
scroll to position [289, 0]
